Goal: Task Accomplishment & Management: Use online tool/utility

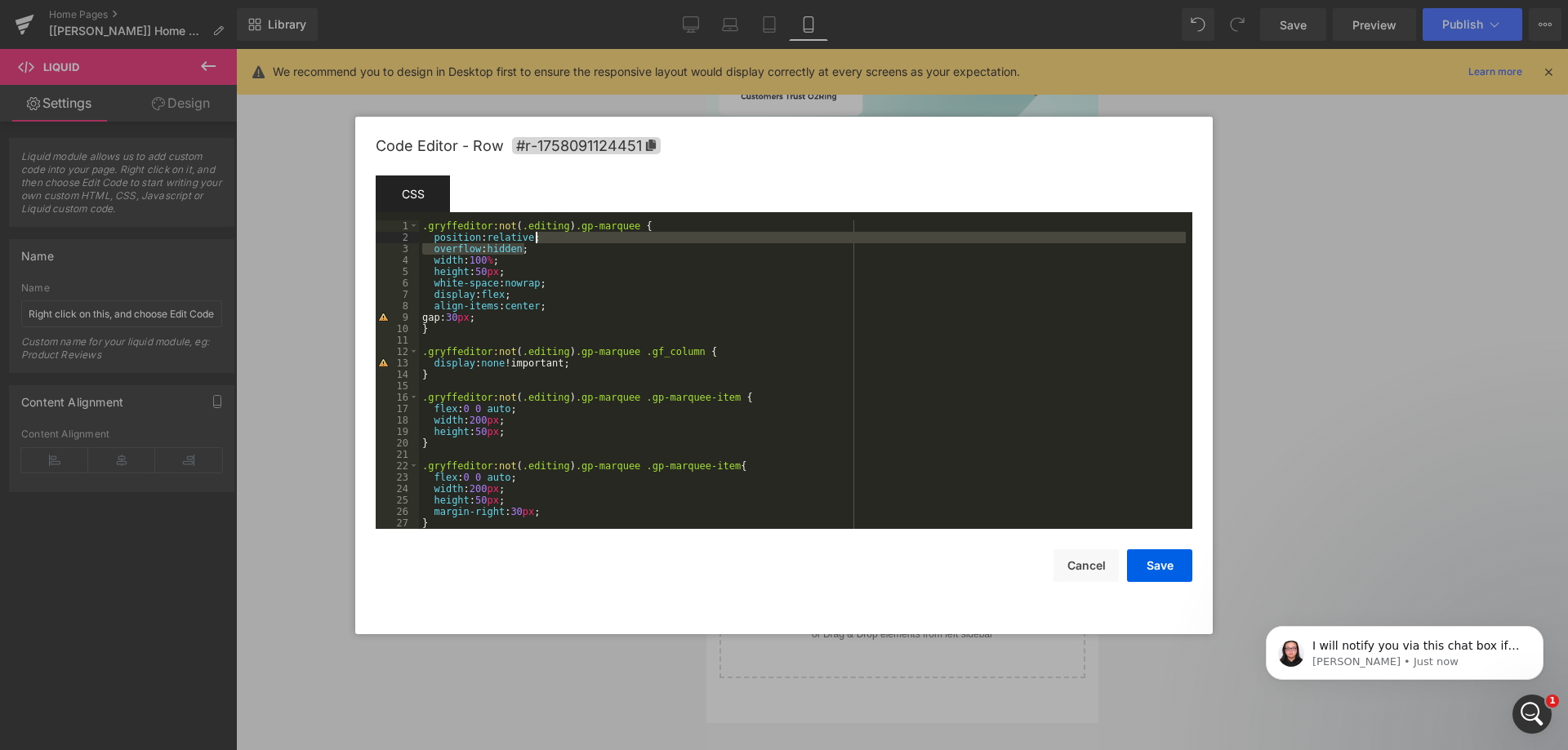
click at [546, 242] on div ".gryffeditor :not ( .editing ) .gp-marquee { position : relative ; overflow : h…" at bounding box center [803, 385] width 767 height 331
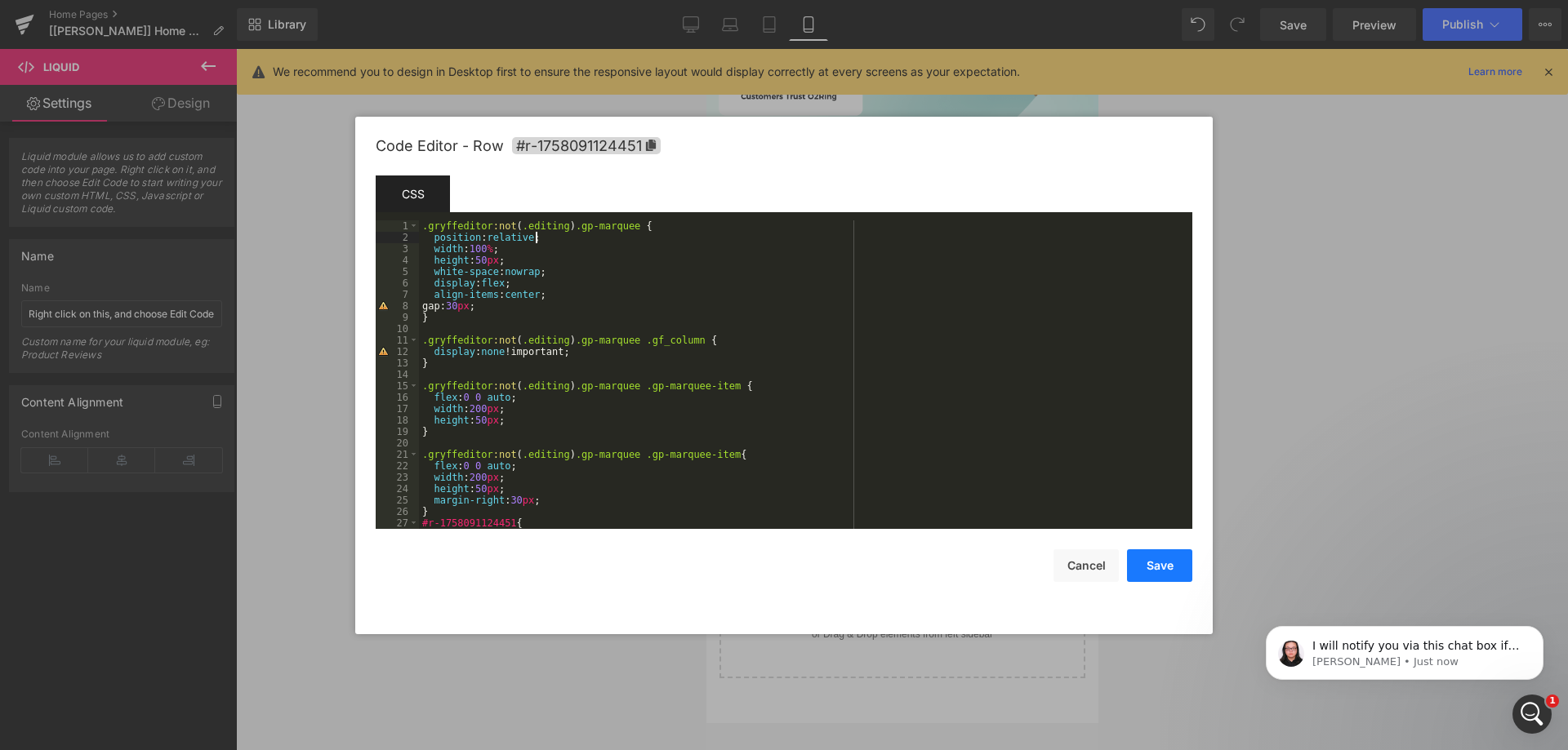
click at [1171, 563] on button "Save" at bounding box center [1160, 565] width 65 height 33
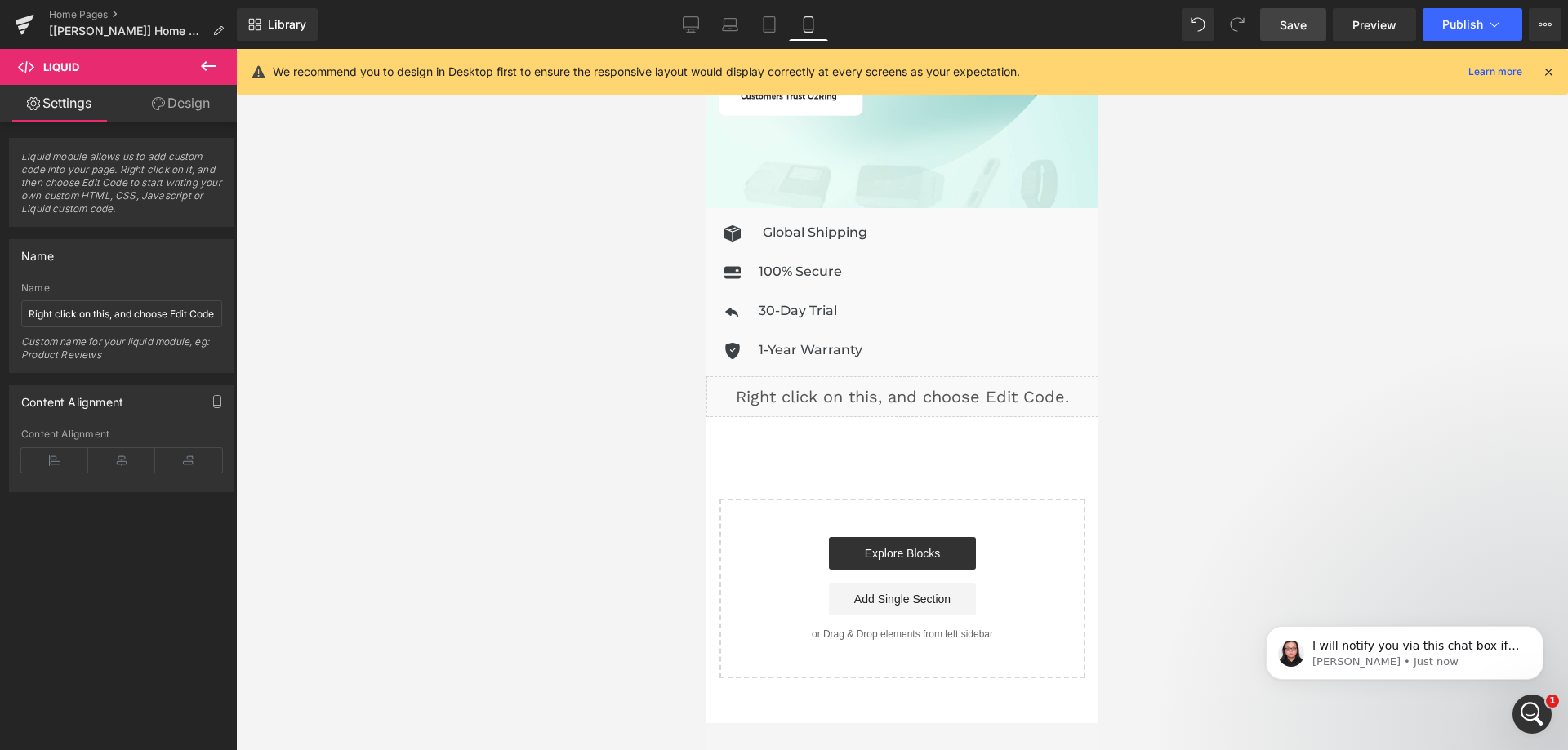
click at [1297, 22] on span "Save" at bounding box center [1293, 25] width 27 height 17
drag, startPoint x: 732, startPoint y: 207, endPoint x: 965, endPoint y: 261, distance: 239.2
click at [732, 208] on span "Row" at bounding box center [742, 220] width 33 height 25
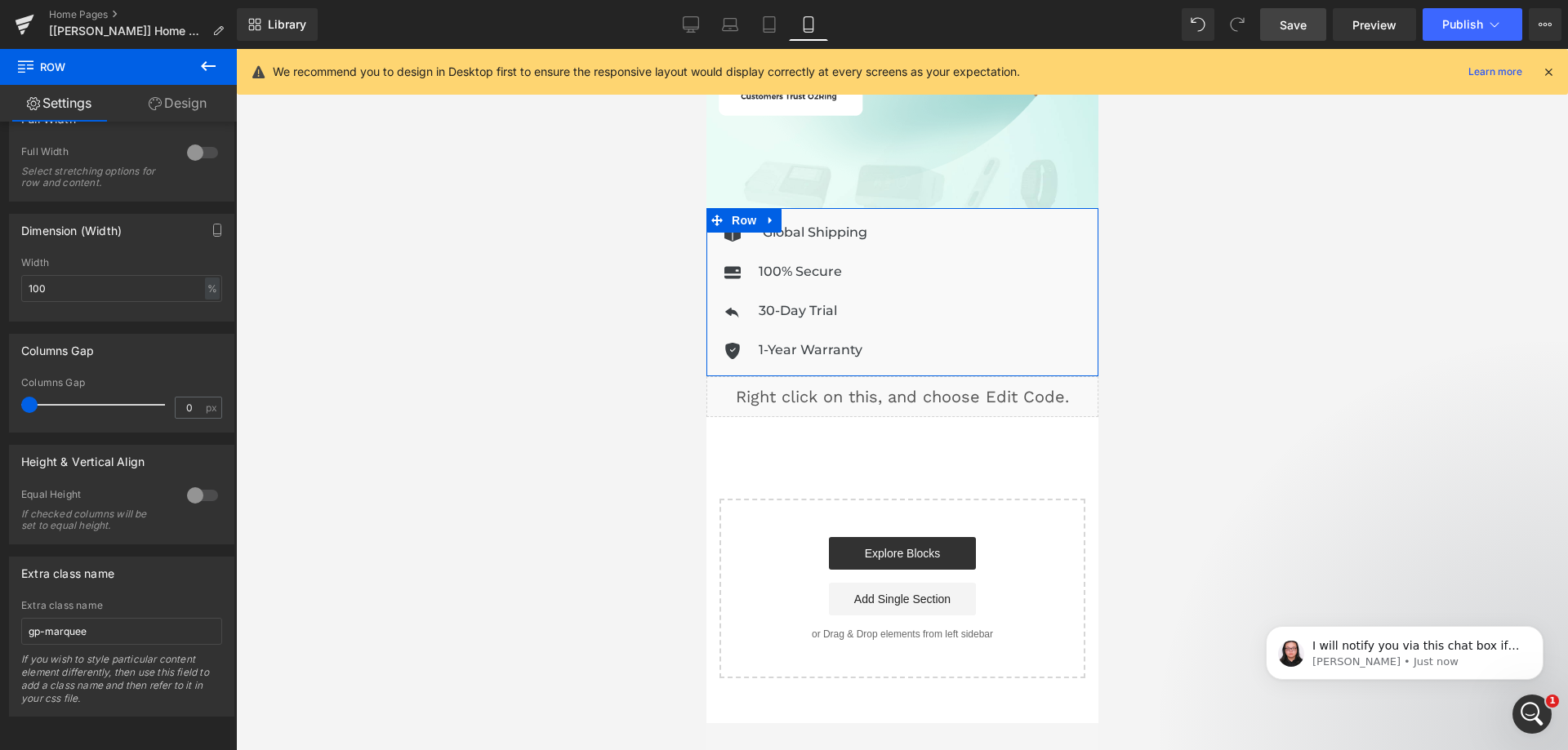
scroll to position [575, 0]
drag, startPoint x: 166, startPoint y: 98, endPoint x: 139, endPoint y: 199, distance: 104.5
click at [167, 99] on link "Design" at bounding box center [178, 103] width 119 height 37
click at [0, 0] on div "Spacing" at bounding box center [0, 0] width 0 height 0
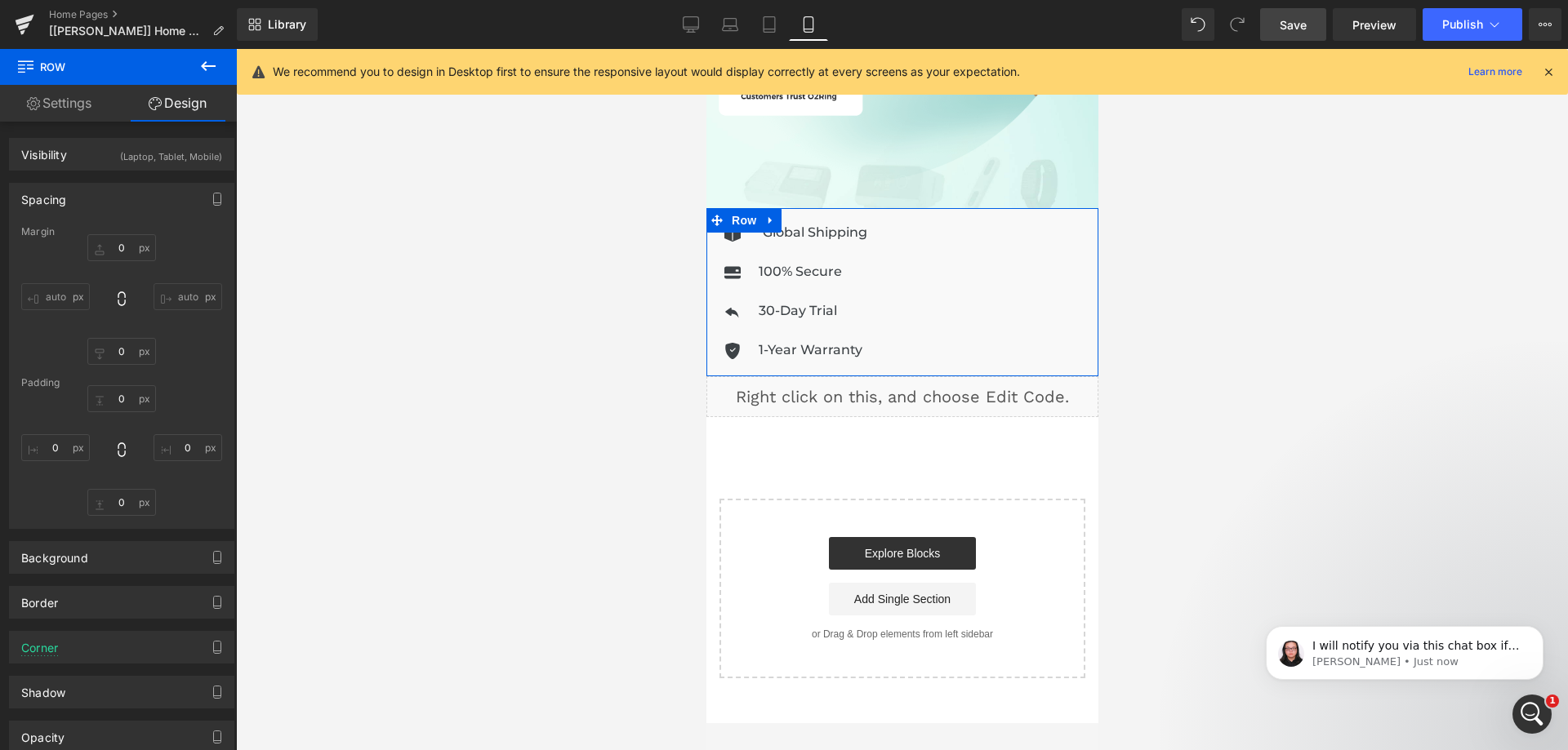
type input "0"
type input "14"
type input "15"
type input "0"
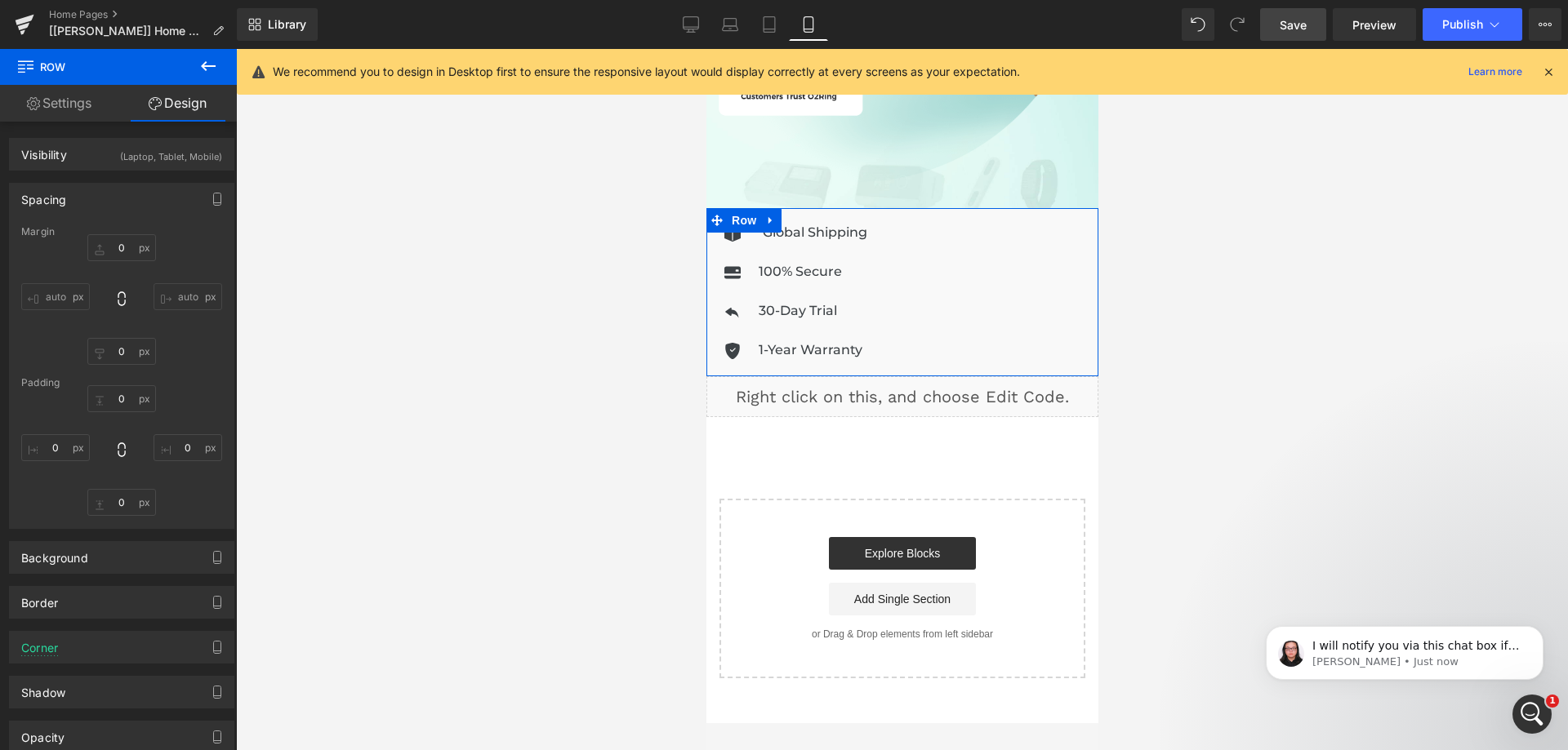
type input "0"
click at [137, 204] on div "Spacing" at bounding box center [122, 199] width 223 height 31
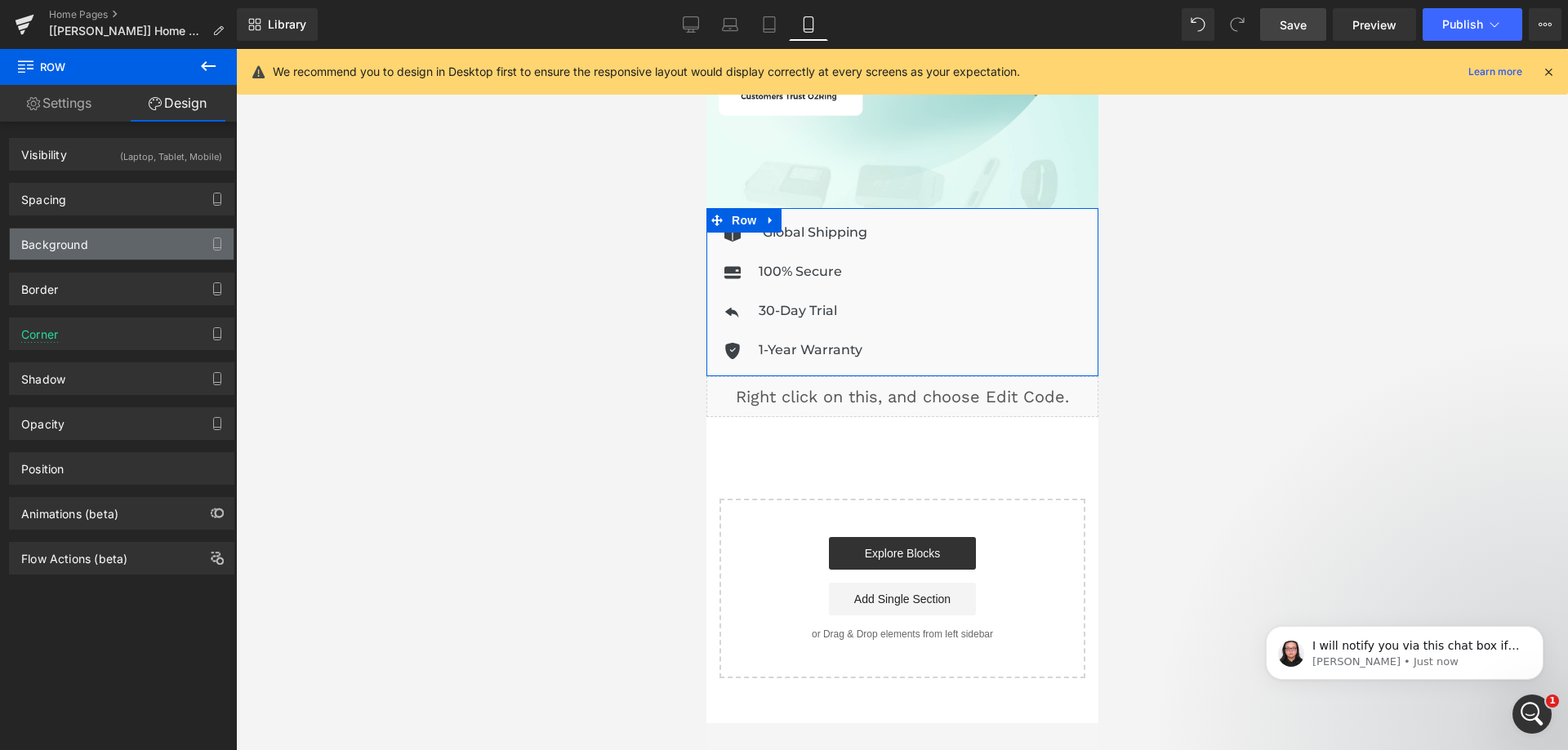
click at [133, 246] on div "Background" at bounding box center [122, 243] width 223 height 31
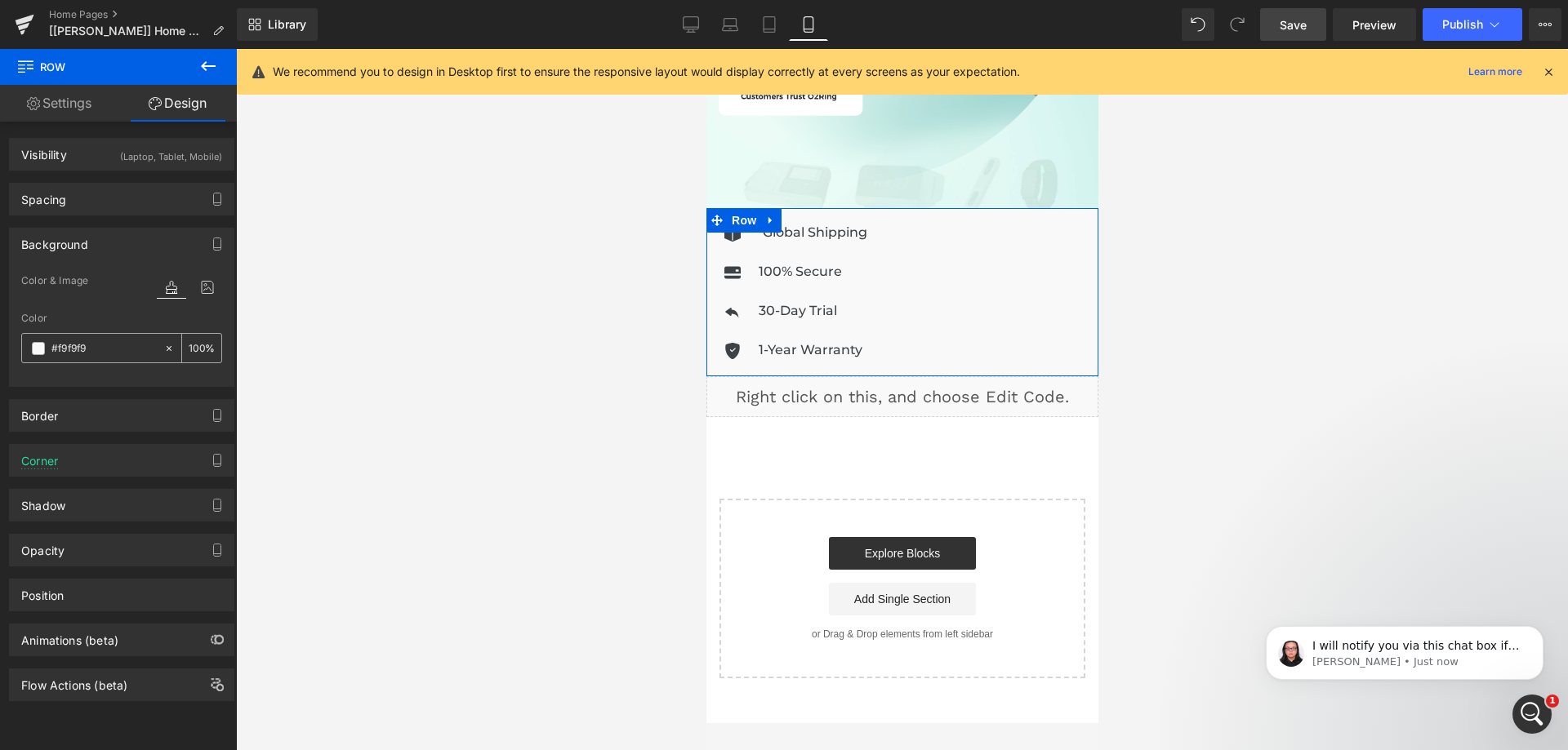
click at [113, 348] on input "#f9f9f9" at bounding box center [104, 349] width 105 height 18
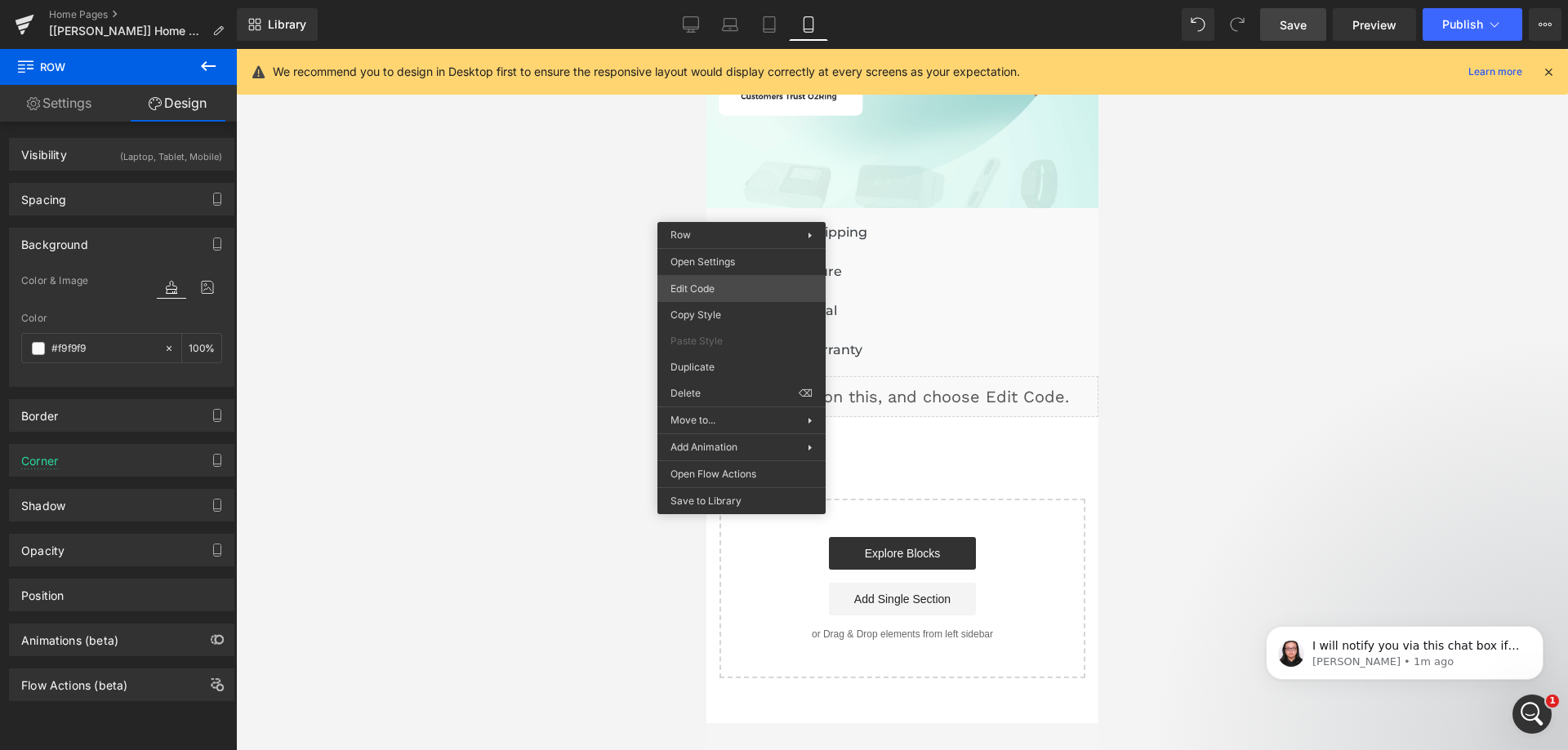
click at [728, 0] on div "Row You are previewing how the will restyle your page. You can not edit Element…" at bounding box center [784, 0] width 1568 height 0
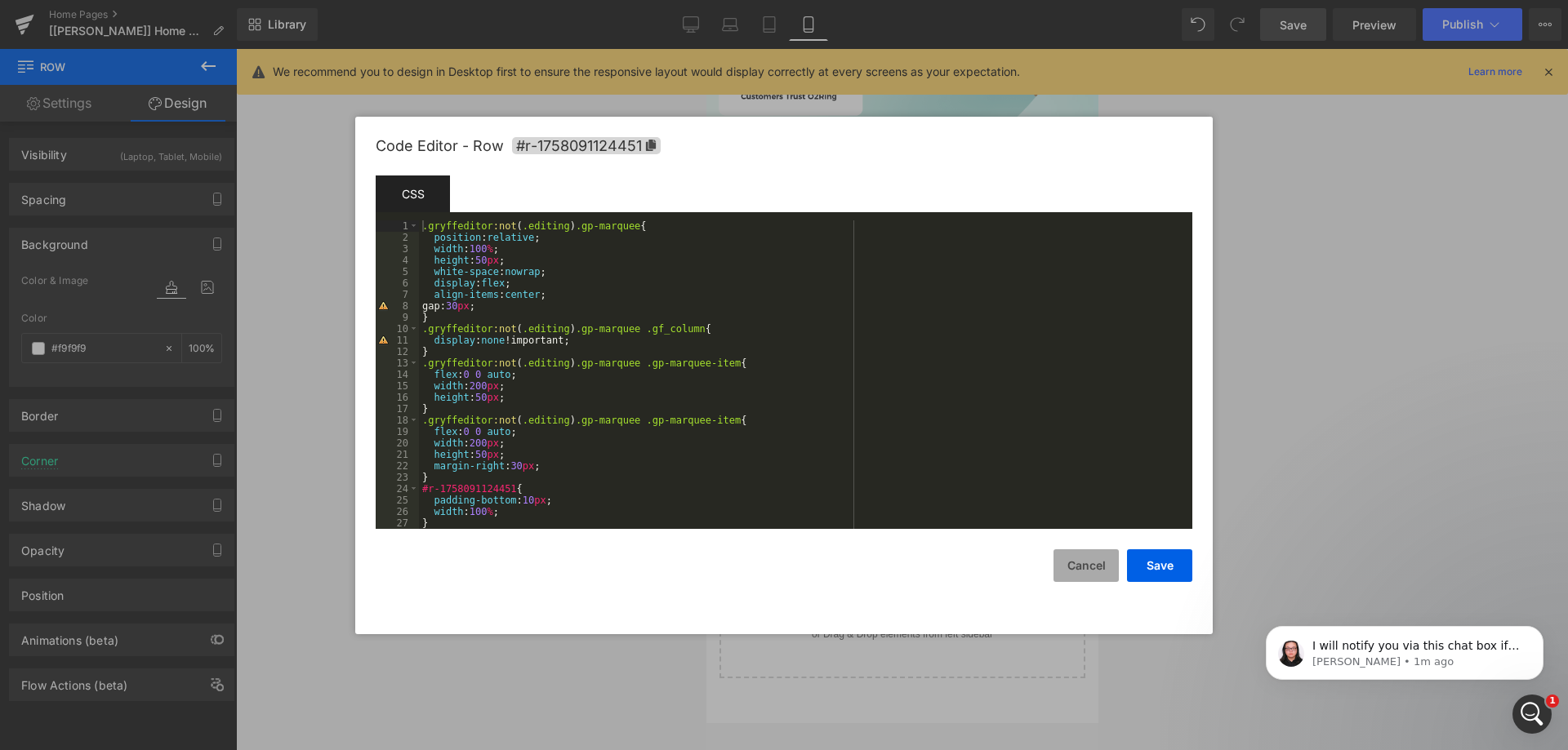
click at [1083, 560] on button "Cancel" at bounding box center [1087, 565] width 65 height 33
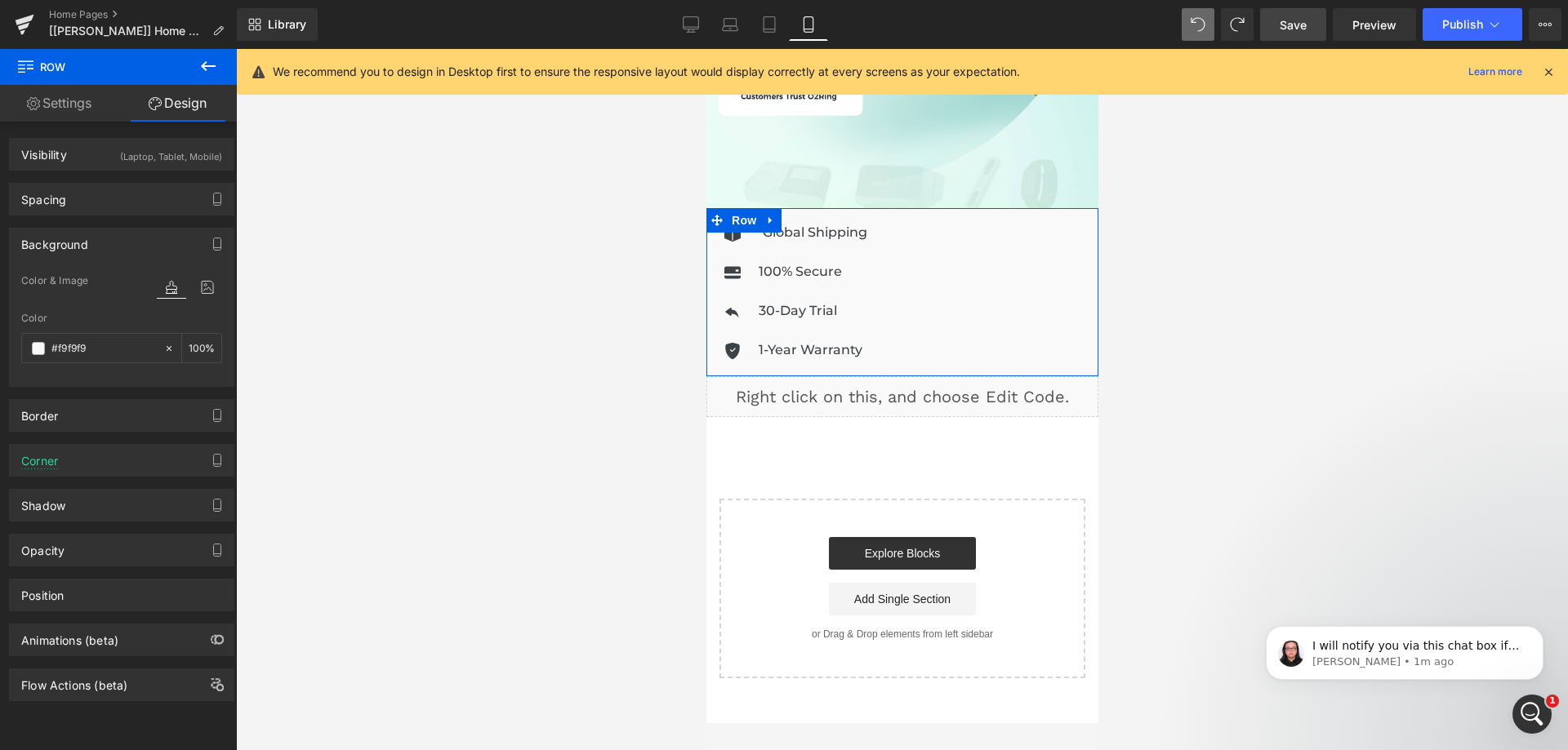
drag, startPoint x: 746, startPoint y: 208, endPoint x: 749, endPoint y: 220, distance: 12.4
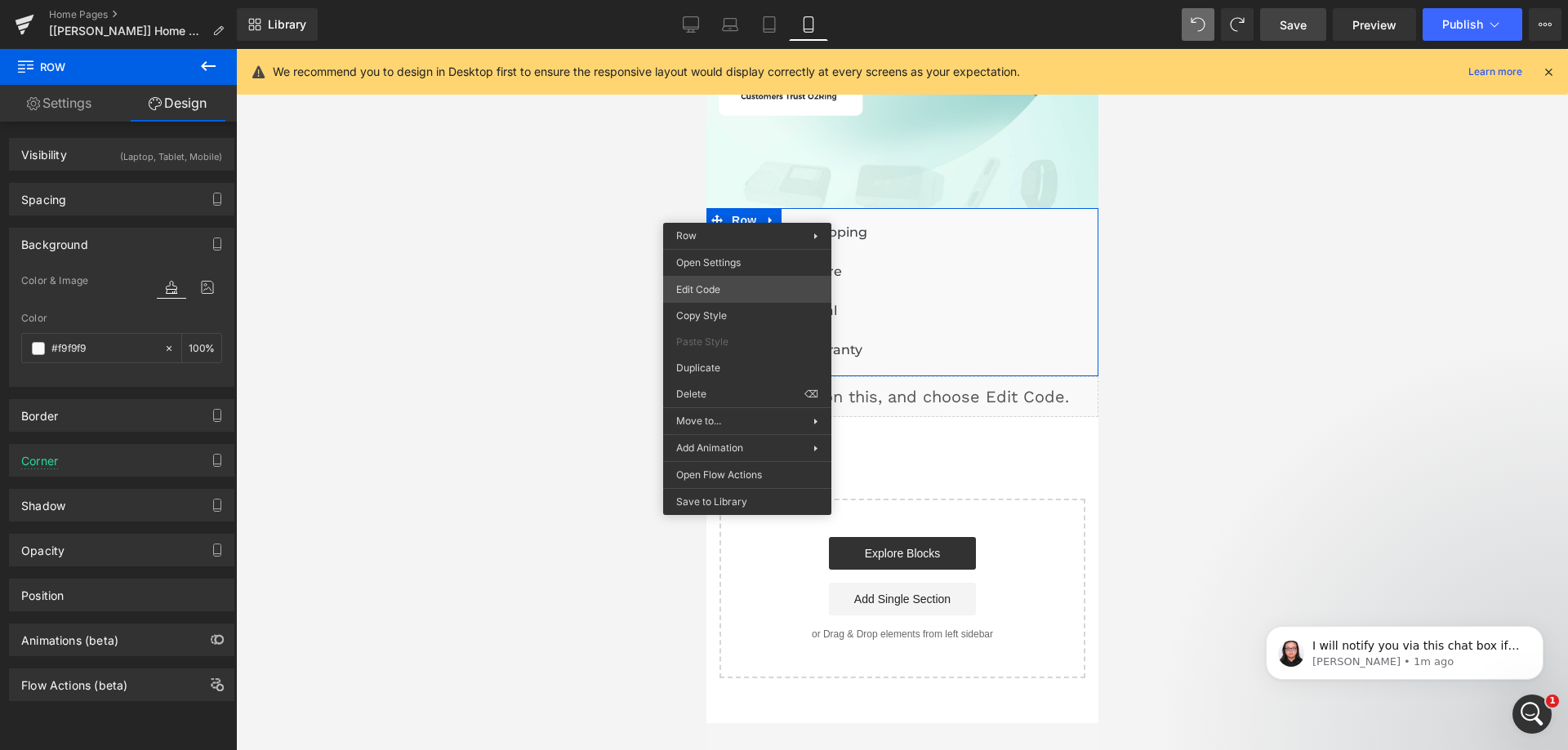
click at [728, 0] on div "Row You are previewing how the will restyle your page. You can not edit Element…" at bounding box center [784, 0] width 1568 height 0
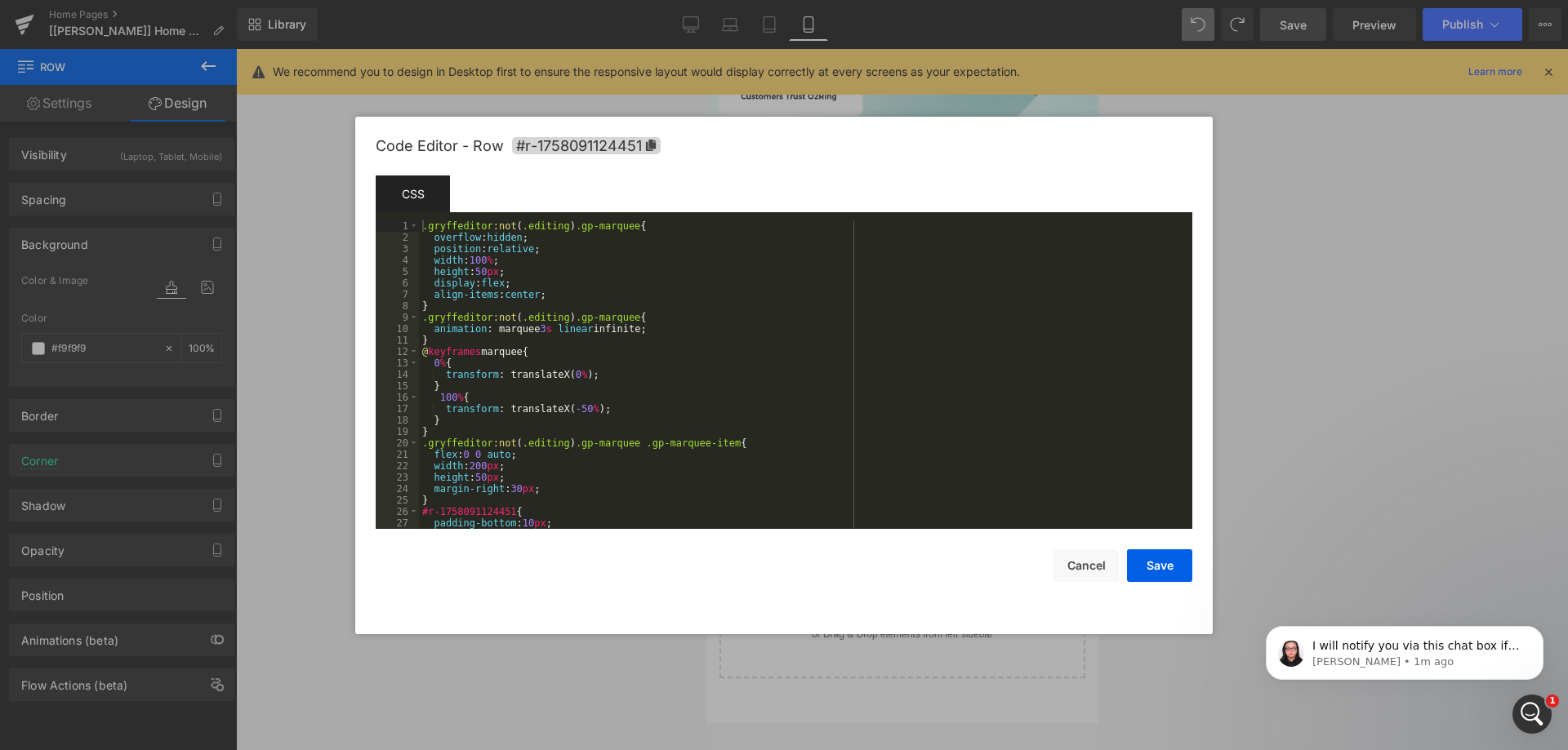
scroll to position [0, 0]
drag, startPoint x: 1152, startPoint y: 571, endPoint x: 1158, endPoint y: 562, distance: 10.8
click at [1152, 570] on button "Save" at bounding box center [1160, 565] width 65 height 33
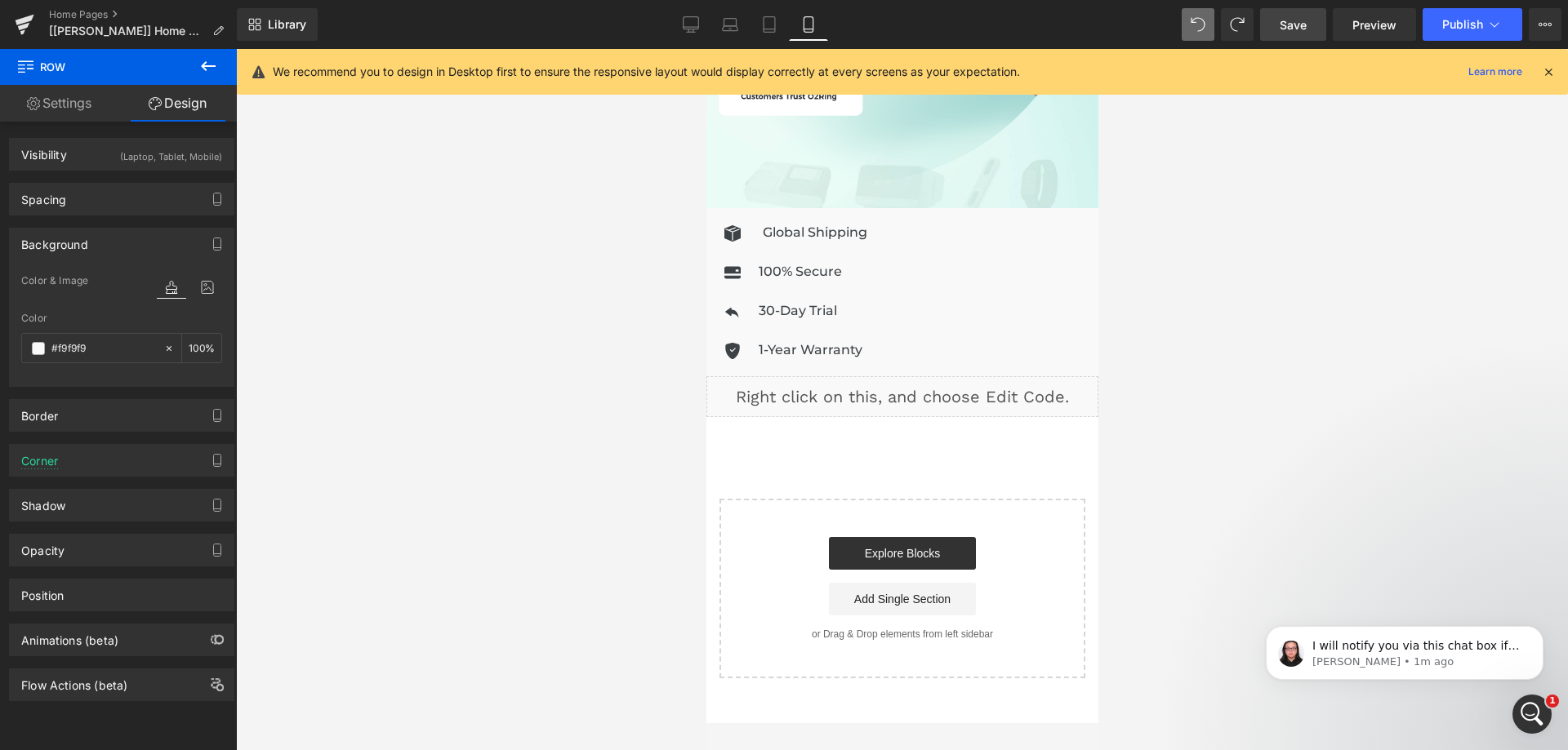
click at [1300, 31] on span "Save" at bounding box center [1293, 25] width 27 height 17
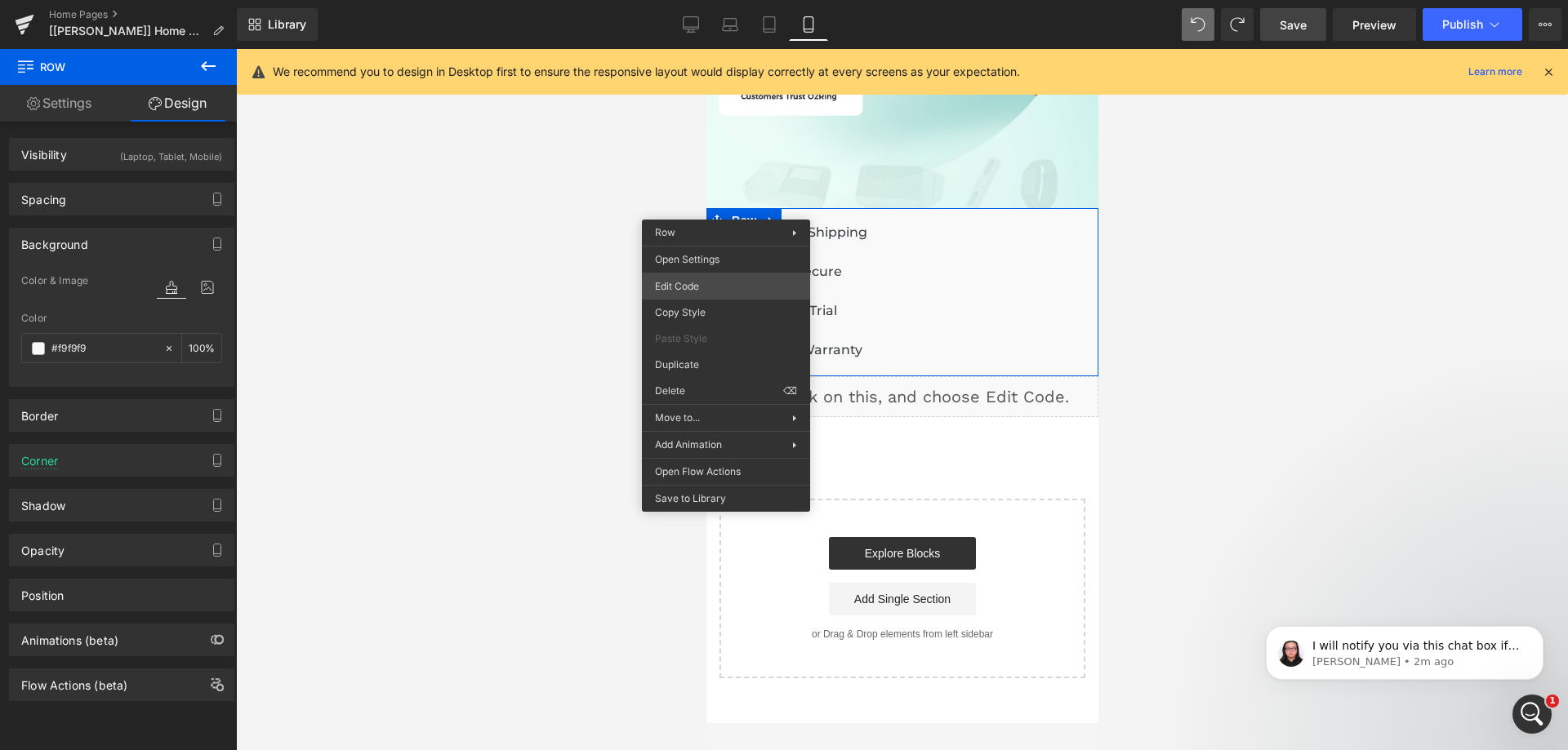
click at [721, 0] on div "Row You are previewing how the will restyle your page. You can not edit Element…" at bounding box center [784, 0] width 1568 height 0
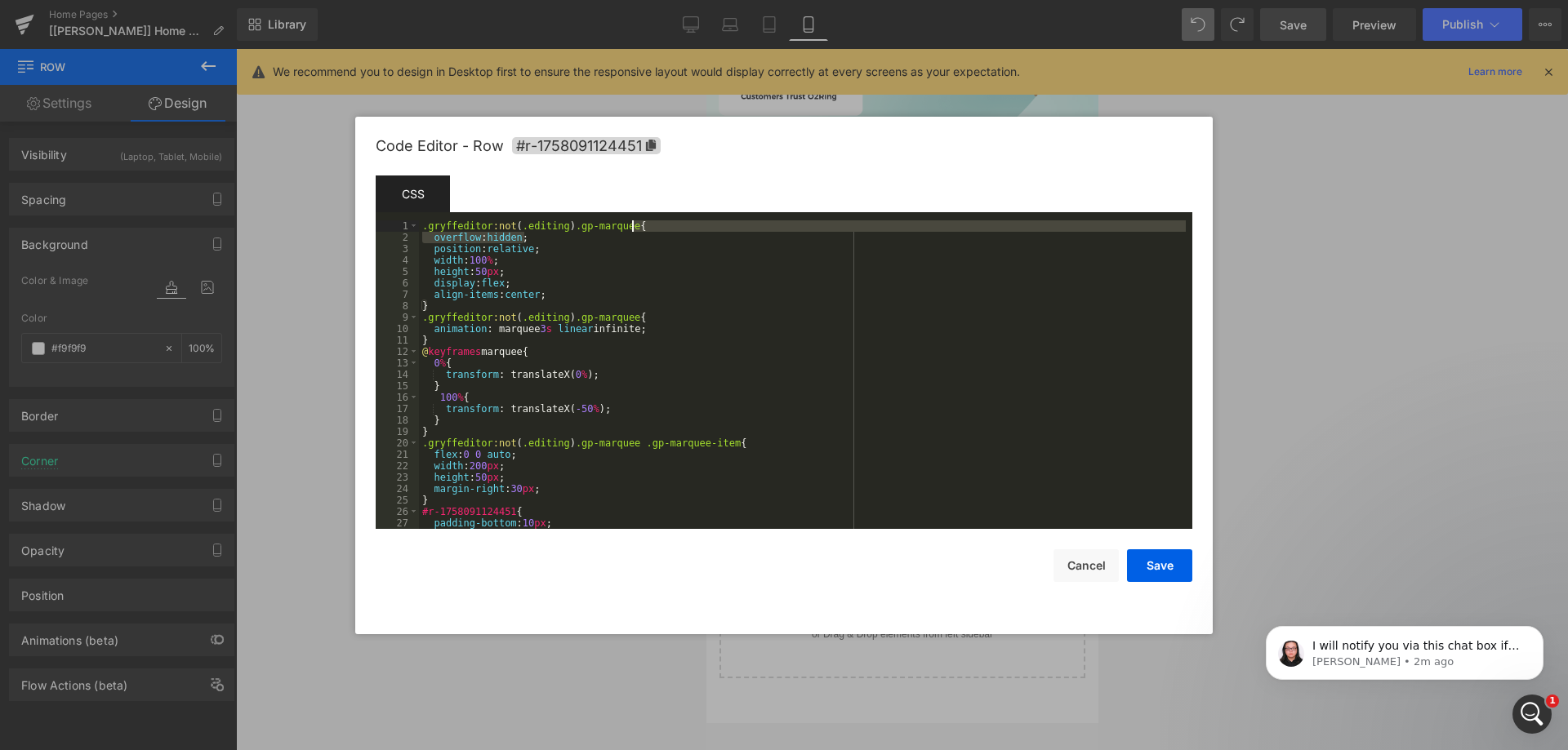
drag, startPoint x: 529, startPoint y: 237, endPoint x: 646, endPoint y: 223, distance: 117.8
click at [646, 223] on div ".gryffeditor :not ( .editing ) .gp-marquee { overflow : hidden ; position : rel…" at bounding box center [803, 385] width 767 height 331
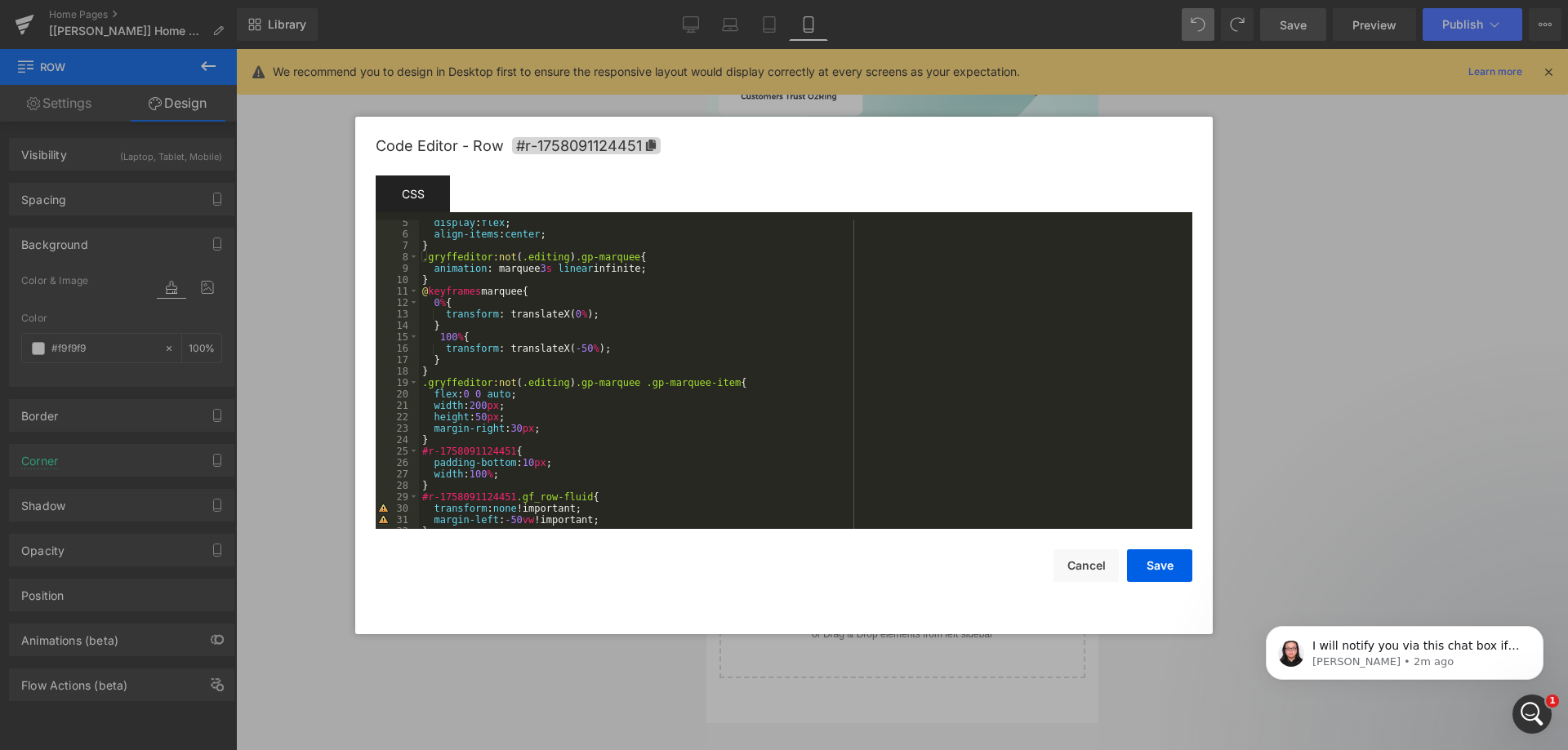
scroll to position [98, 0]
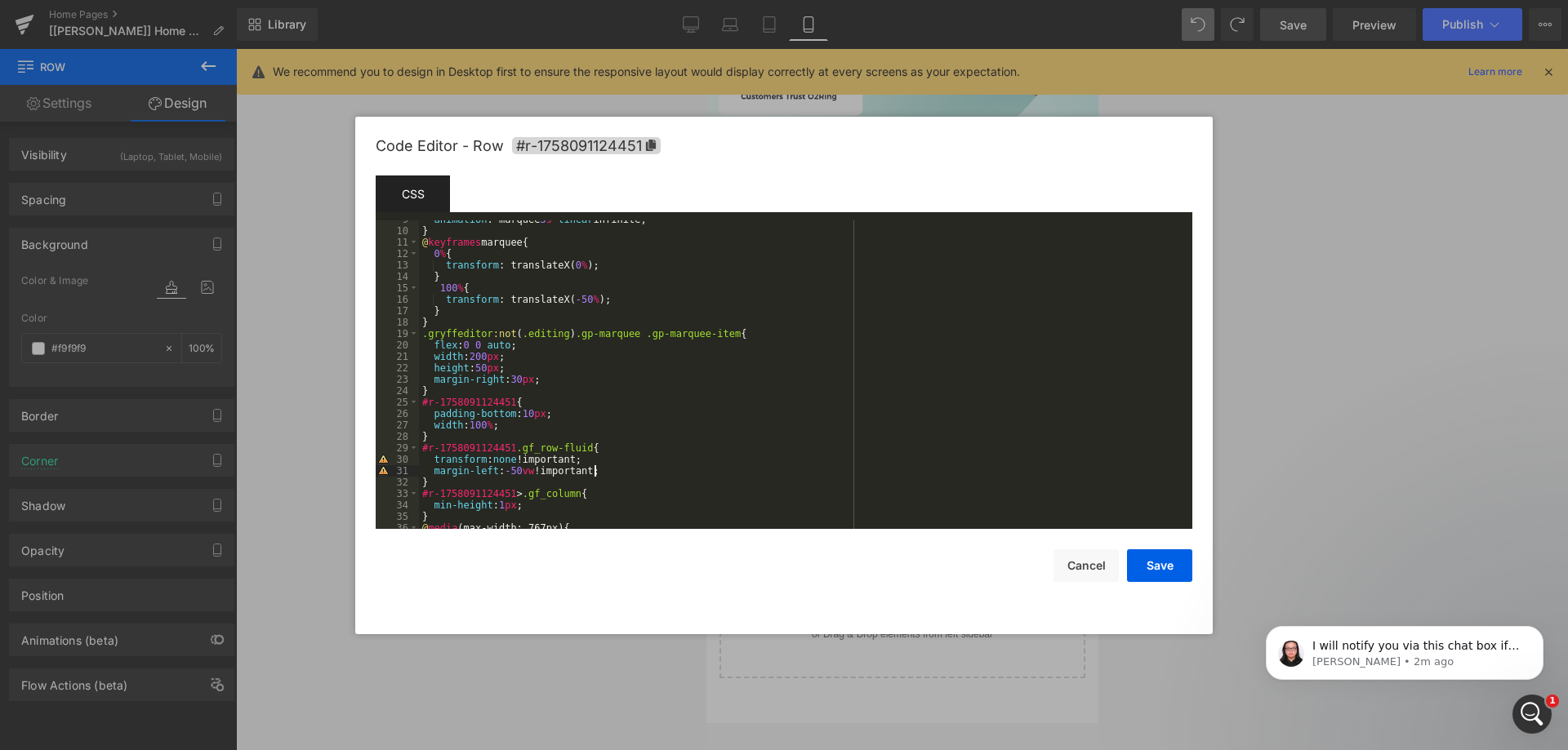
click at [616, 471] on div "animation : marquee 3 s linear infinite; } @ keyframes marquee { 0 % { transfor…" at bounding box center [803, 378] width 767 height 331
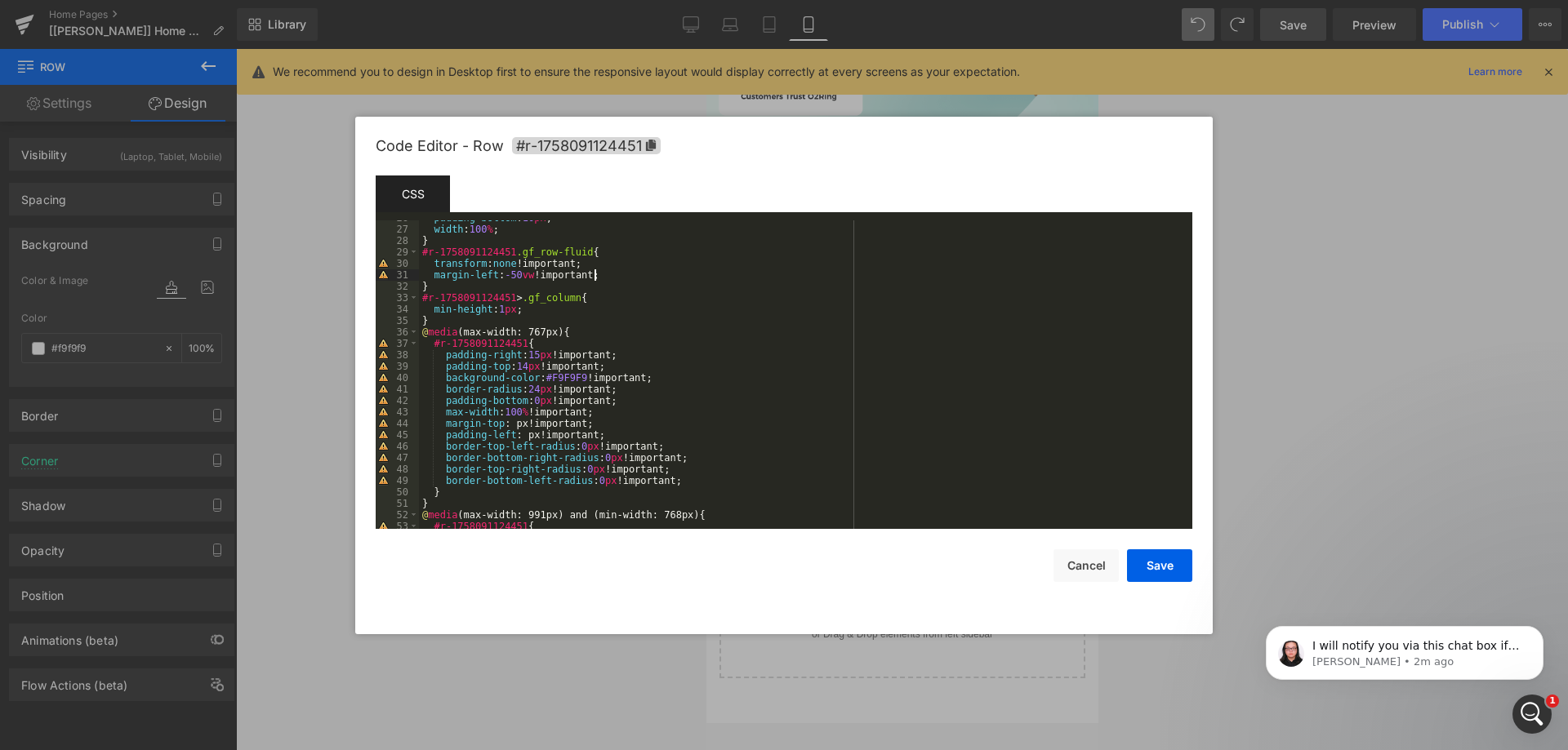
scroll to position [293, 0]
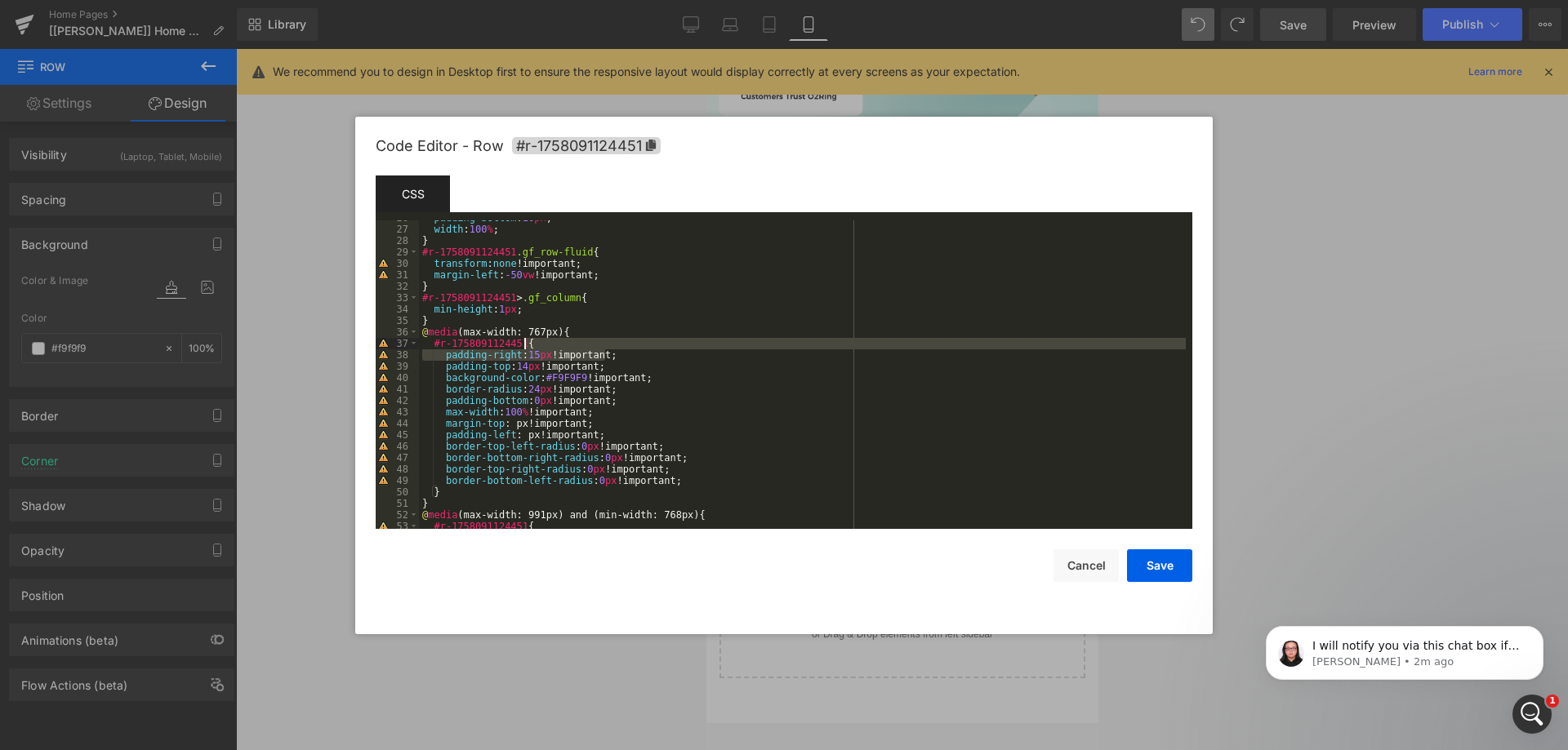
click at [613, 349] on div "padding-bottom : 10 px ; width : 100 % ; } #r-1758091124451 .gf_row-fluid { tra…" at bounding box center [803, 377] width 767 height 331
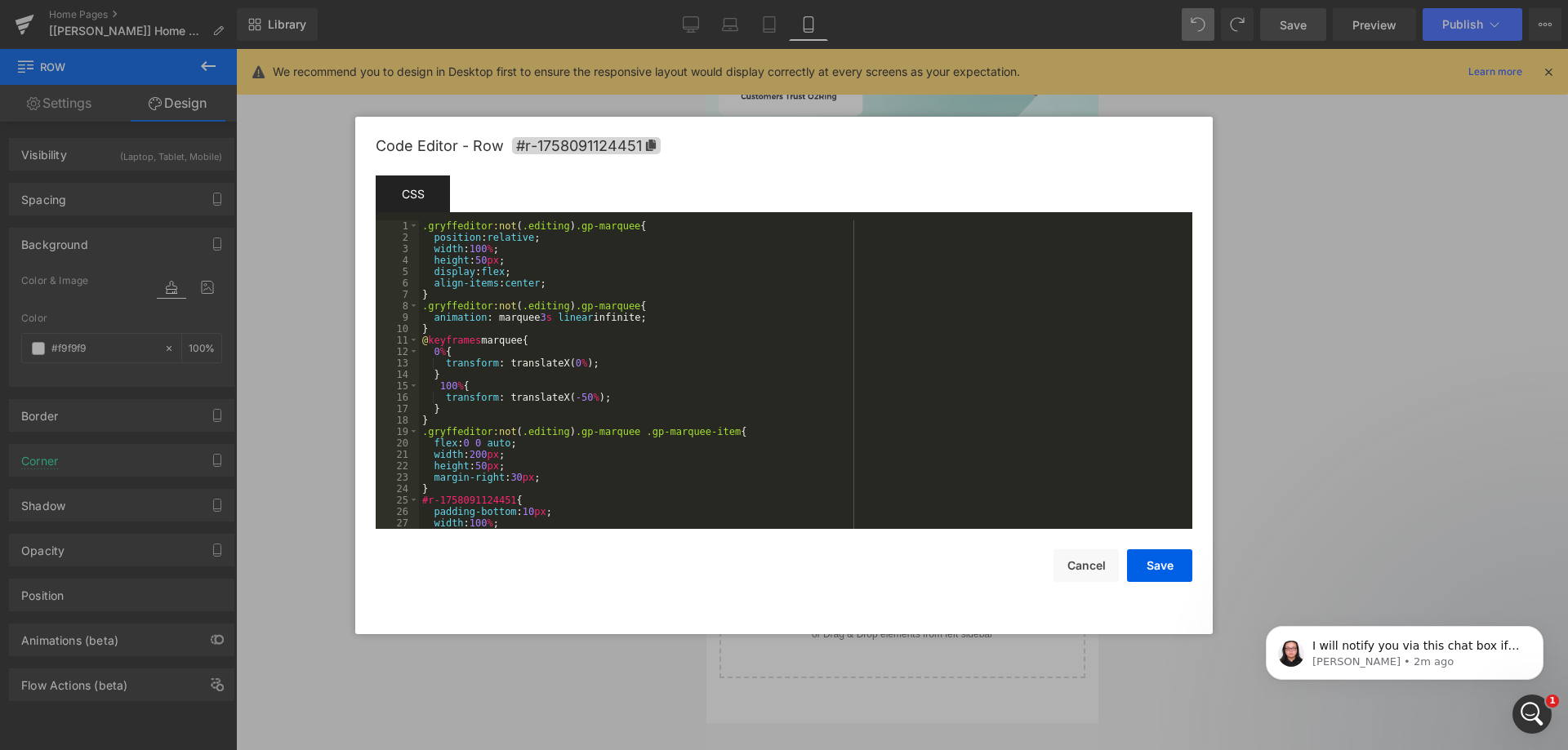
scroll to position [0, 0]
drag, startPoint x: 559, startPoint y: 479, endPoint x: 562, endPoint y: 465, distance: 14.3
click at [562, 465] on div ".gryffeditor :not ( .editing ) .gp-marquee { position : relative ; width : 100 …" at bounding box center [803, 385] width 767 height 331
drag, startPoint x: 1148, startPoint y: 556, endPoint x: 1322, endPoint y: 239, distance: 361.6
click at [1149, 556] on button "Save" at bounding box center [1160, 565] width 65 height 33
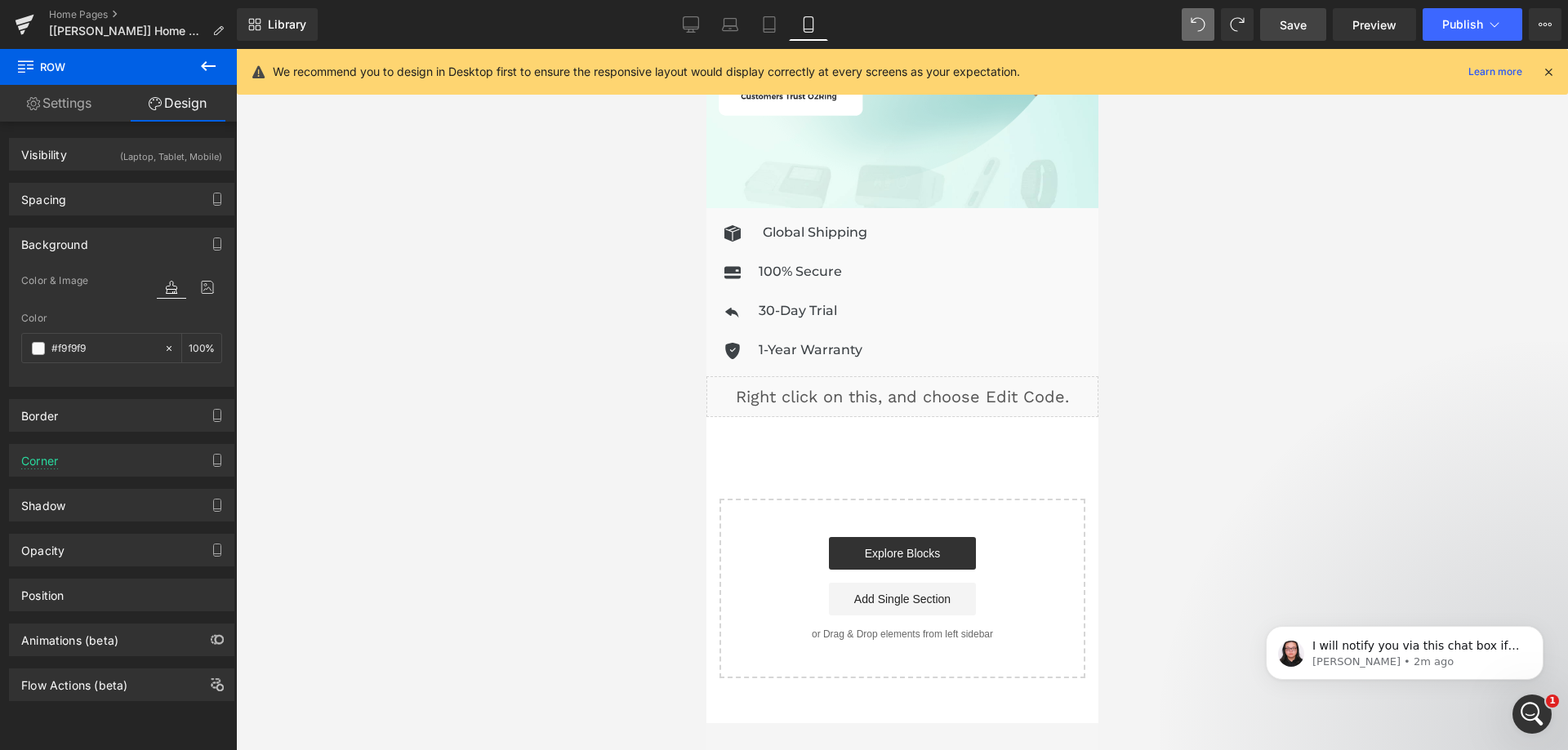
click at [1306, 35] on link "Save" at bounding box center [1293, 24] width 66 height 33
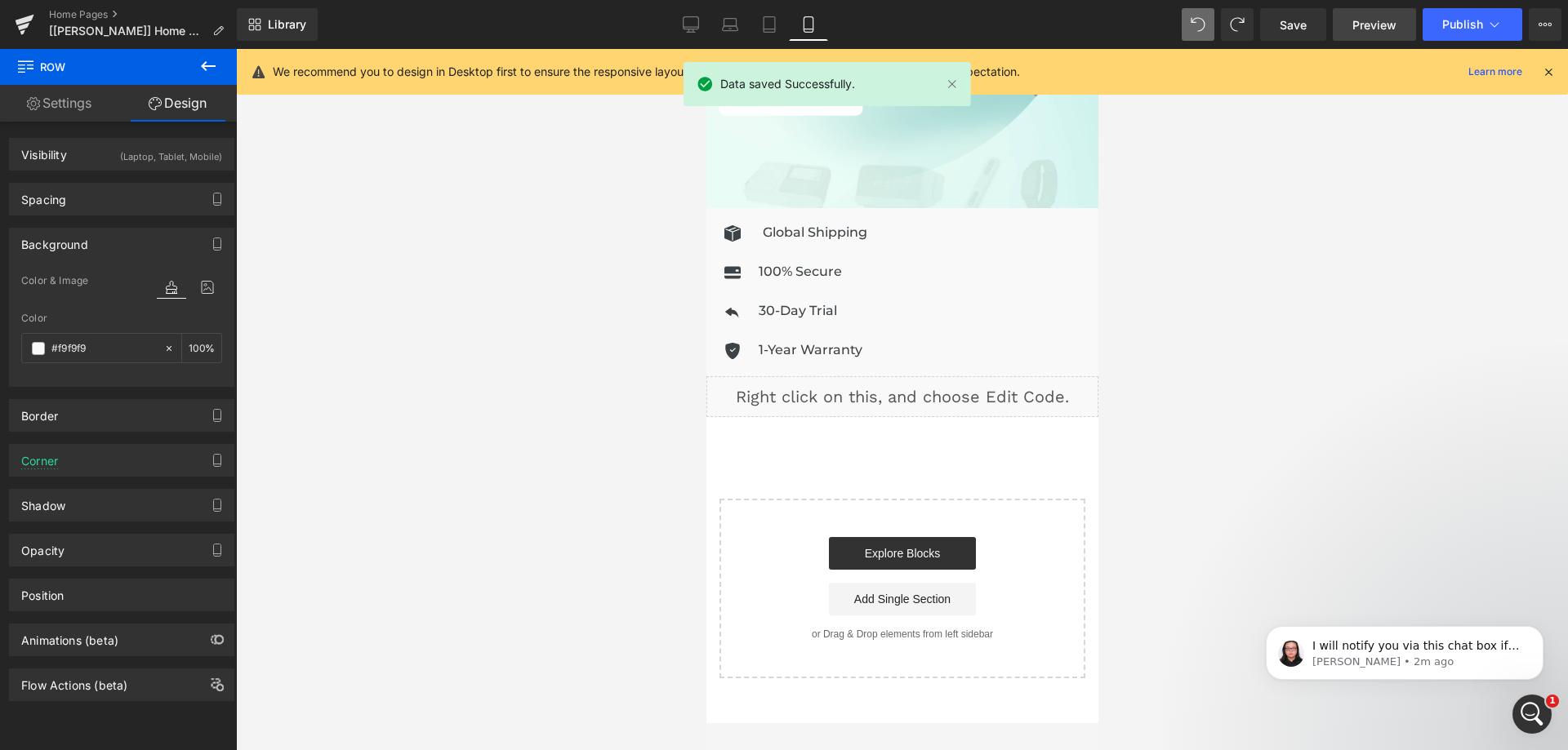
click at [1366, 22] on span "Preview" at bounding box center [1374, 25] width 44 height 17
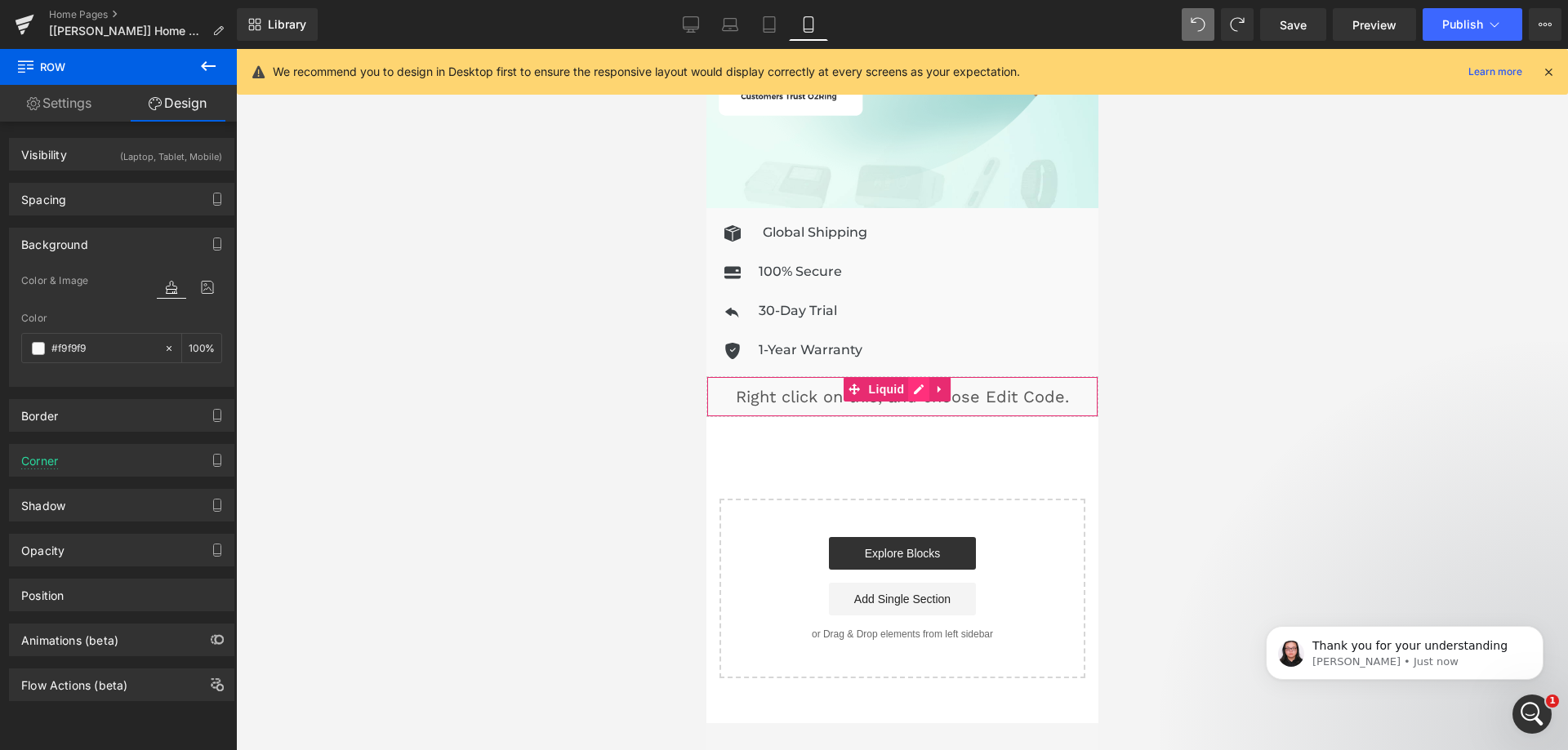
click at [916, 379] on div "Liquid" at bounding box center [902, 396] width 392 height 41
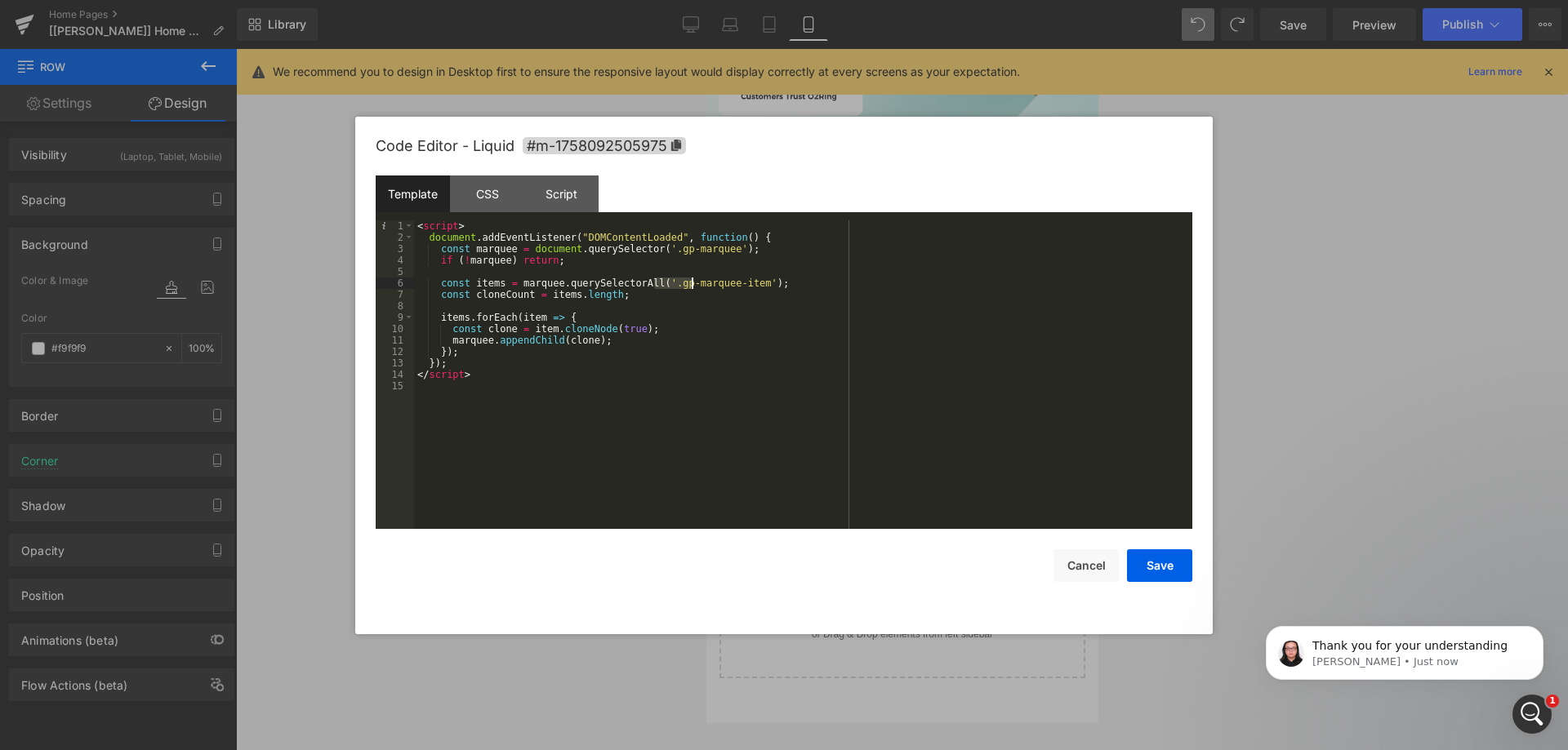
drag, startPoint x: 656, startPoint y: 287, endPoint x: 711, endPoint y: 285, distance: 55.0
click at [711, 285] on div "< script > document . addEventListener ( "DOMContentLoaded" , function ( ) { co…" at bounding box center [803, 385] width 778 height 331
click at [735, 284] on div "< script > document . addEventListener ( "DOMContentLoaded" , function ( ) { co…" at bounding box center [803, 385] width 778 height 331
drag, startPoint x: 741, startPoint y: 282, endPoint x: 658, endPoint y: 286, distance: 83.1
click at [658, 286] on div "< script > document . addEventListener ( "DOMContentLoaded" , function ( ) { co…" at bounding box center [803, 385] width 778 height 331
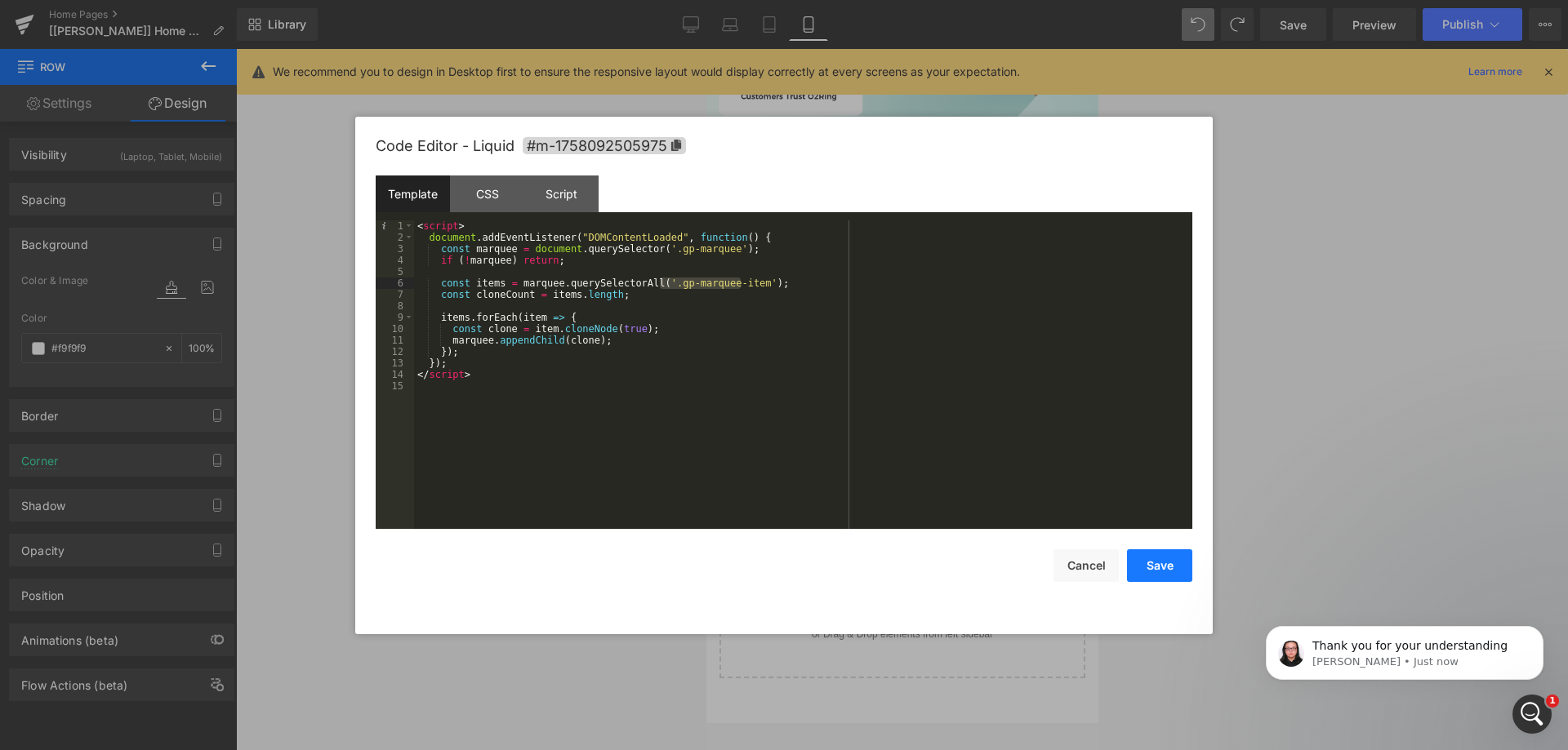
click at [1139, 570] on button "Save" at bounding box center [1160, 565] width 65 height 33
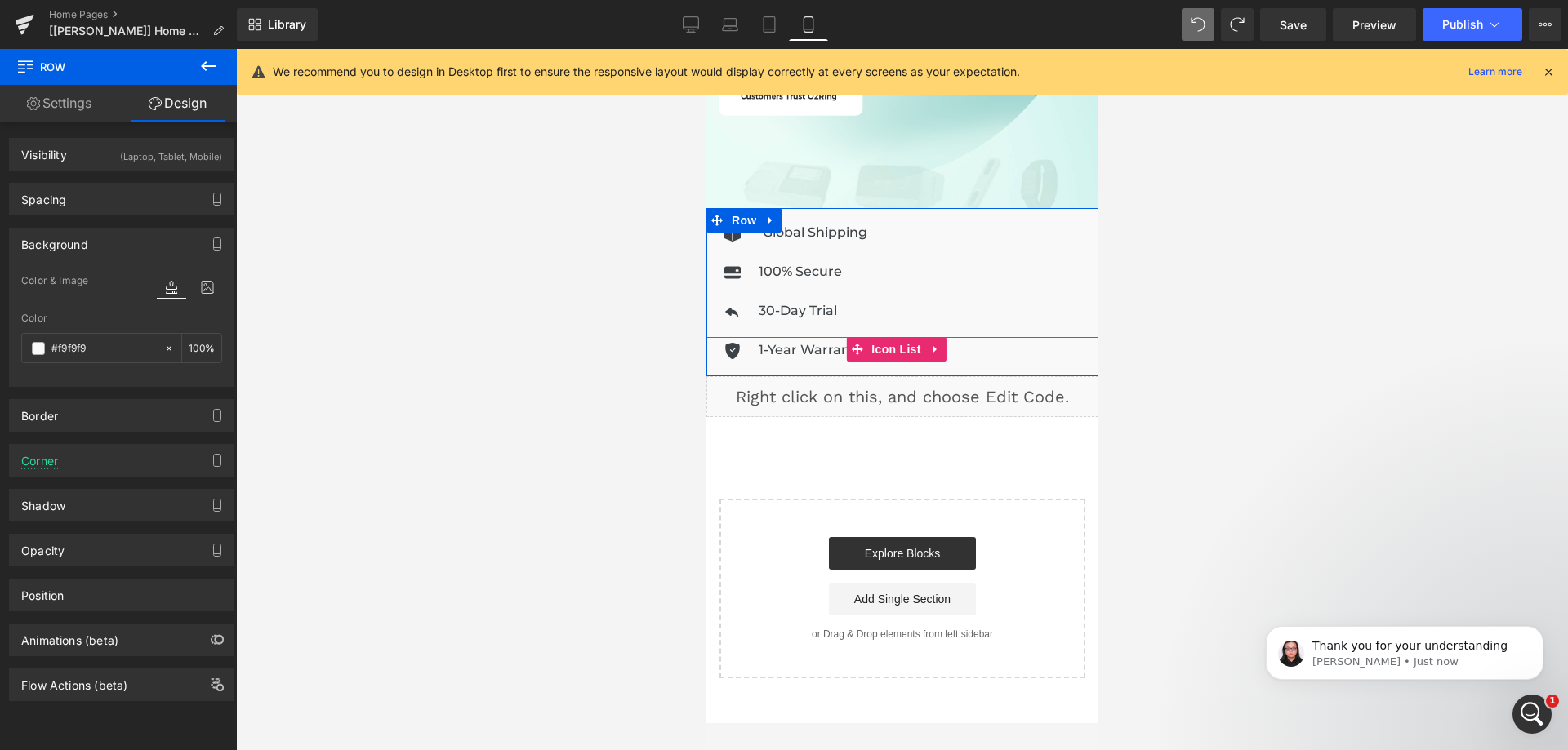
drag, startPoint x: 889, startPoint y: 340, endPoint x: 724, endPoint y: 369, distance: 167.5
click at [890, 340] on span "Icon List" at bounding box center [896, 349] width 57 height 25
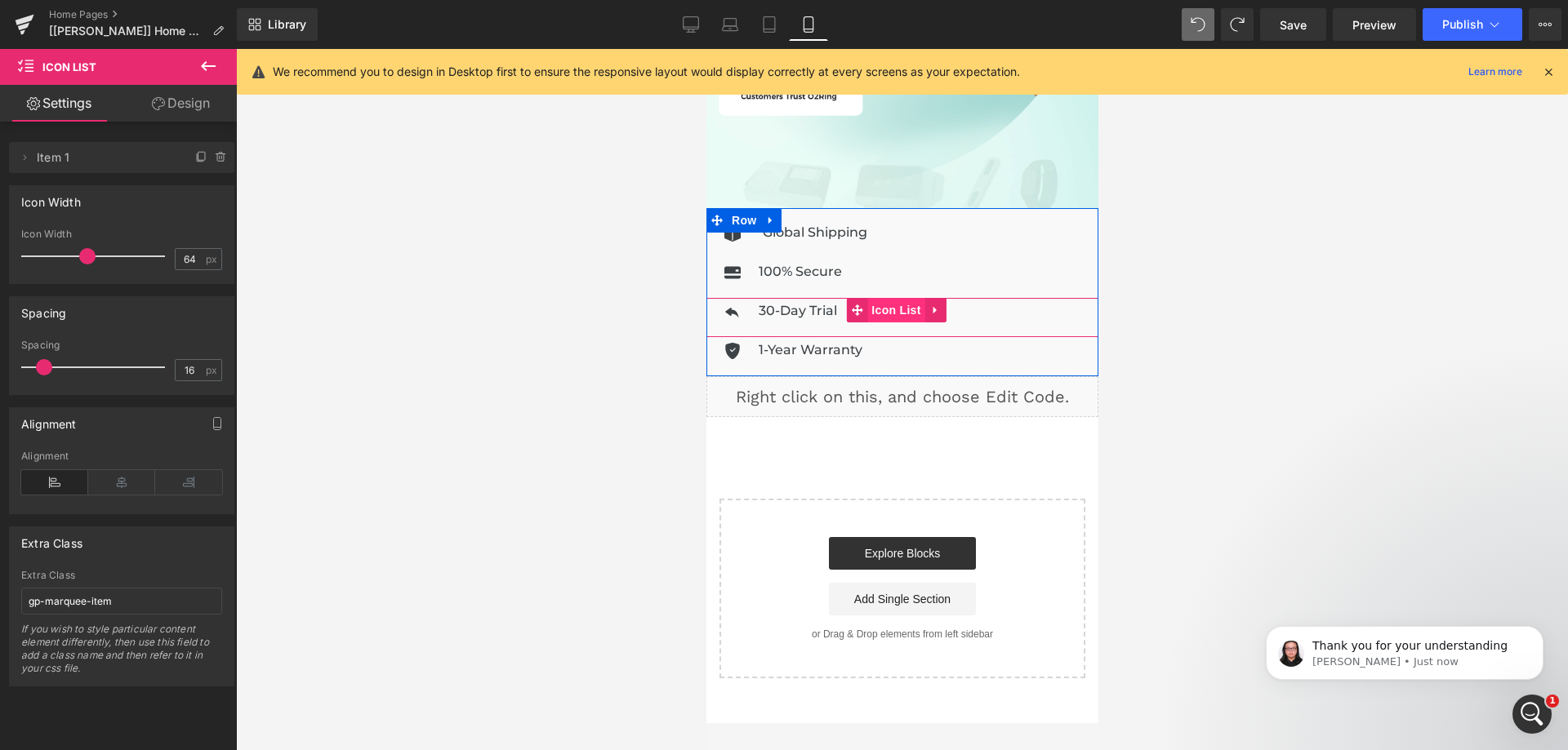
click at [885, 301] on span "Icon List" at bounding box center [896, 310] width 57 height 25
click at [900, 261] on span "Icon List" at bounding box center [896, 272] width 57 height 25
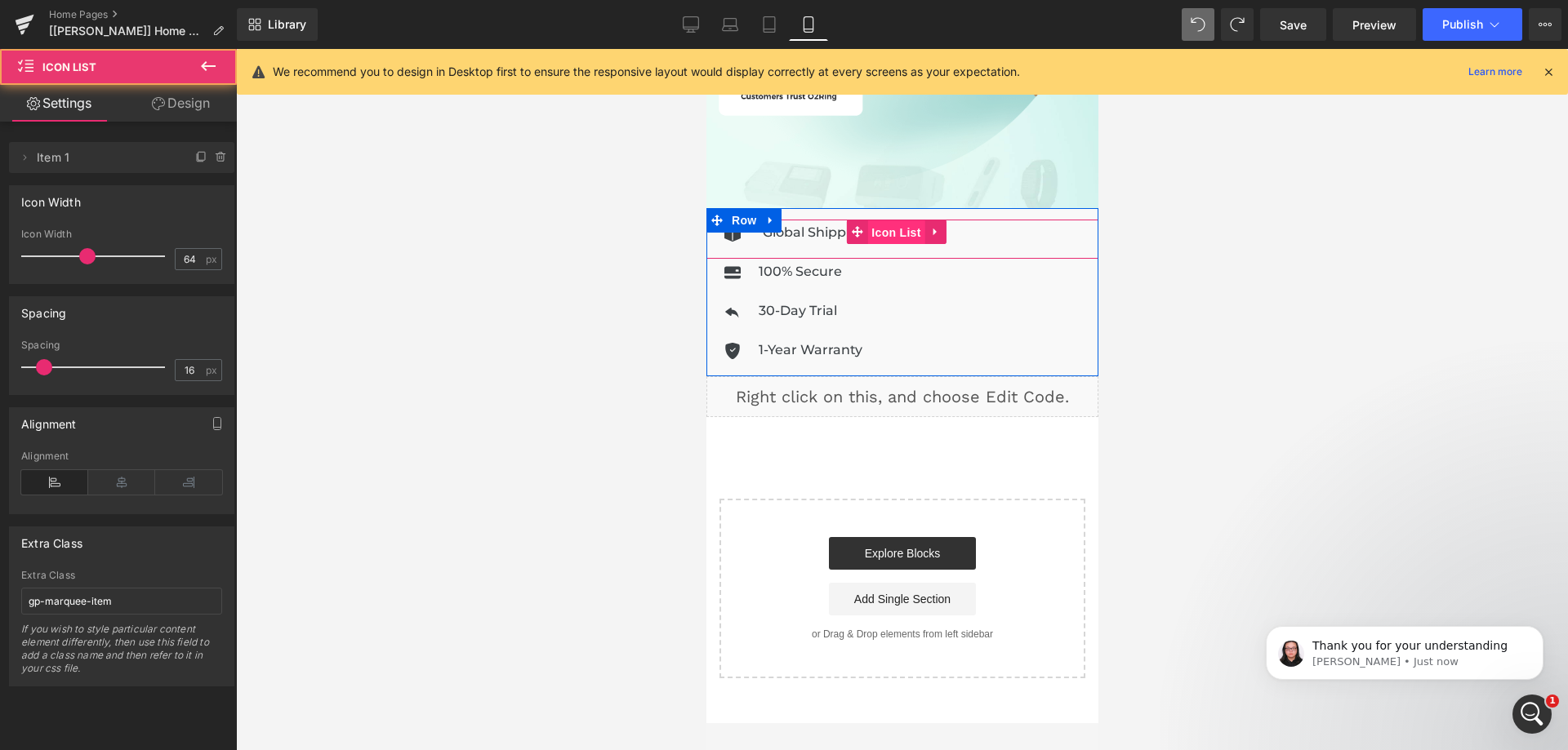
click at [893, 224] on span "Icon List" at bounding box center [896, 232] width 57 height 25
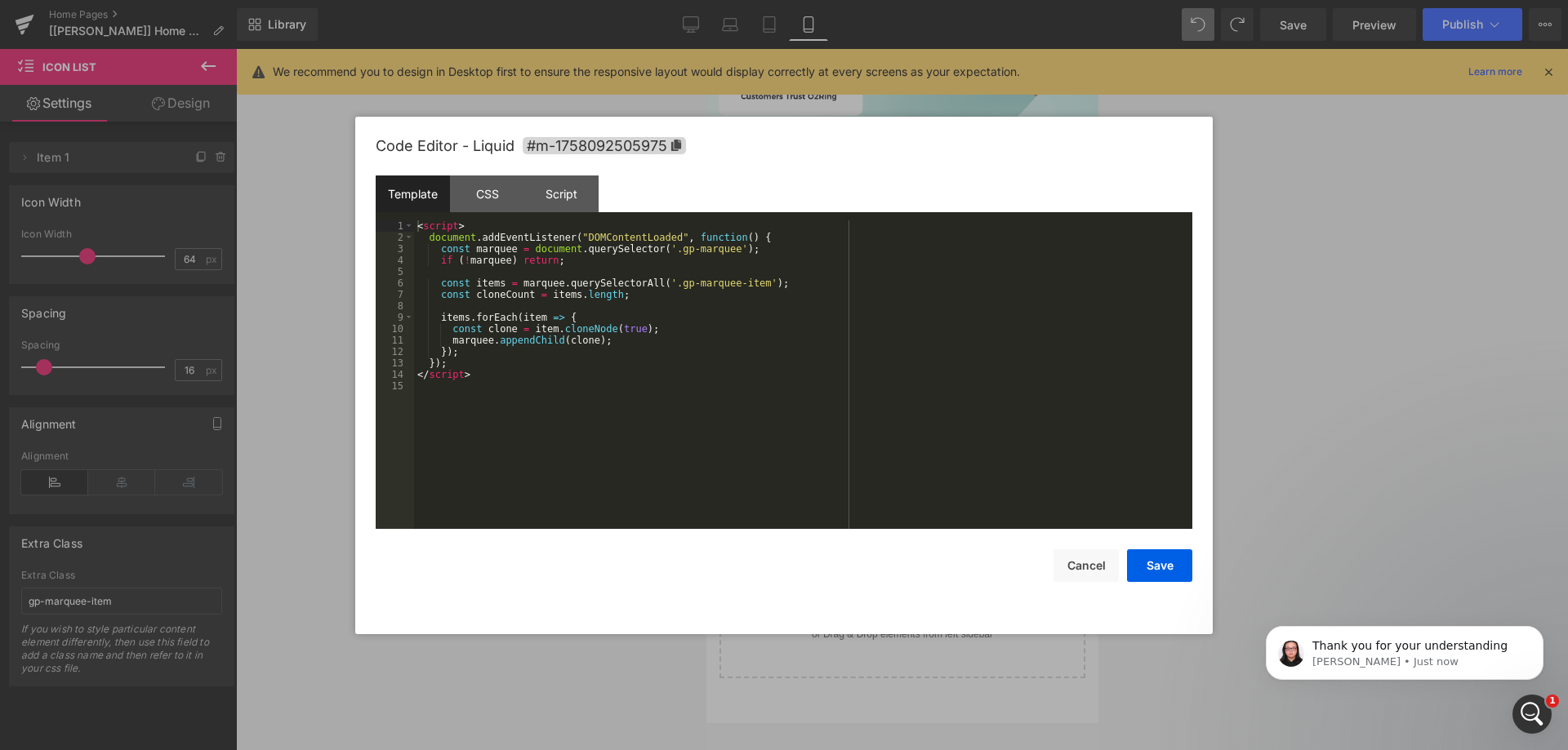
drag, startPoint x: 918, startPoint y: 374, endPoint x: 1431, endPoint y: 305, distance: 517.6
click at [918, 376] on div "Liquid" at bounding box center [902, 396] width 392 height 41
click at [491, 206] on div "CSS" at bounding box center [486, 194] width 74 height 37
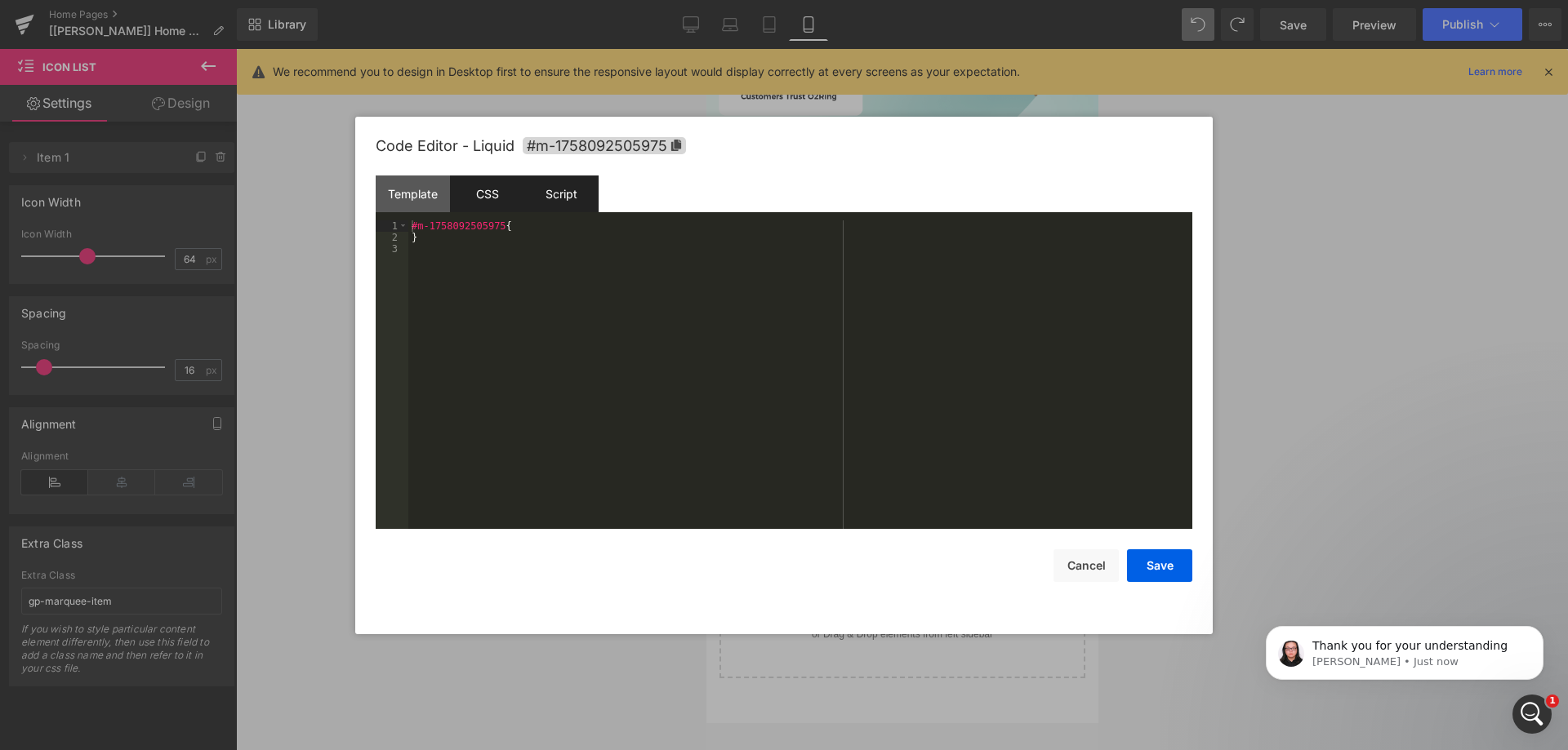
click at [566, 206] on div "Script" at bounding box center [561, 194] width 74 height 37
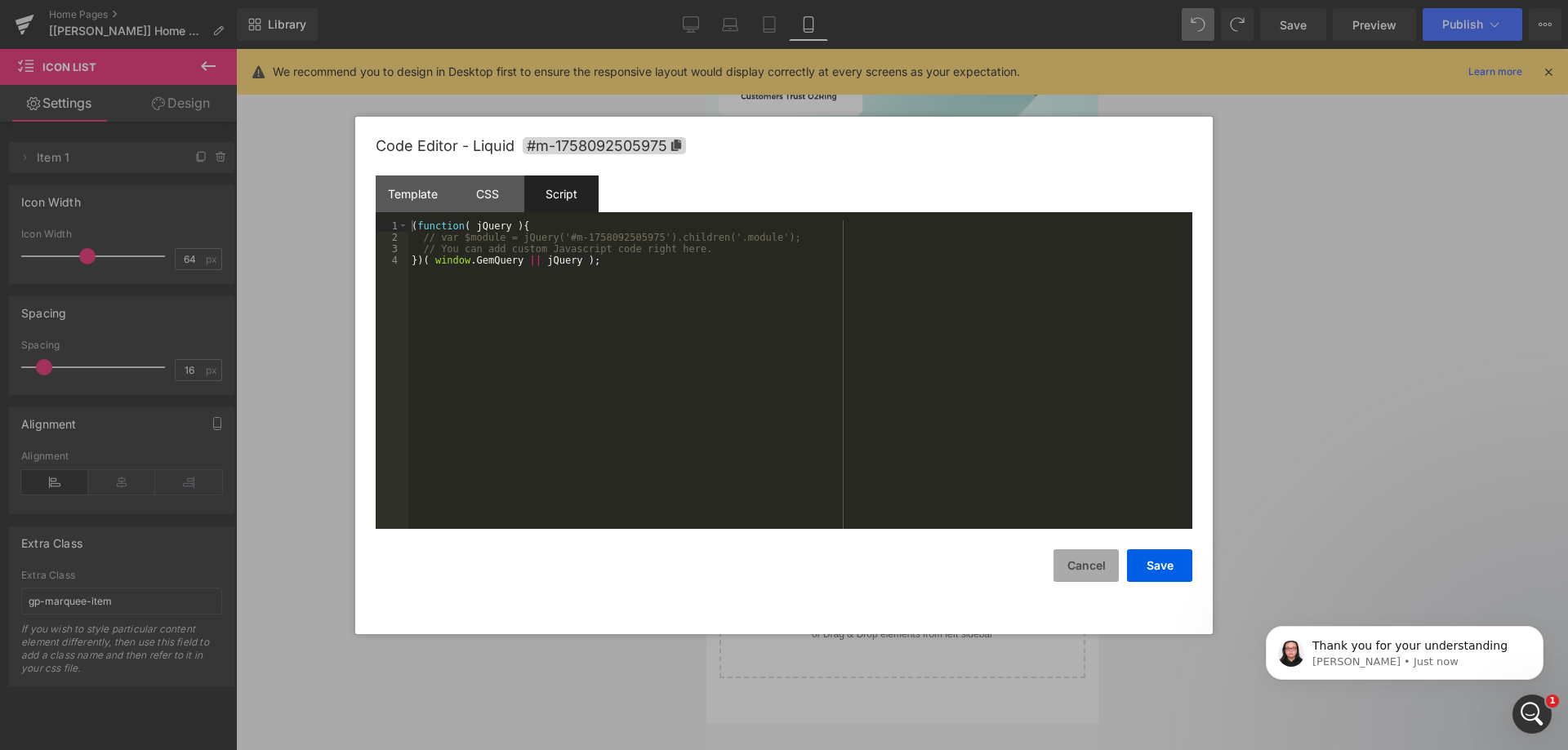
click at [1071, 558] on button "Cancel" at bounding box center [1087, 565] width 65 height 33
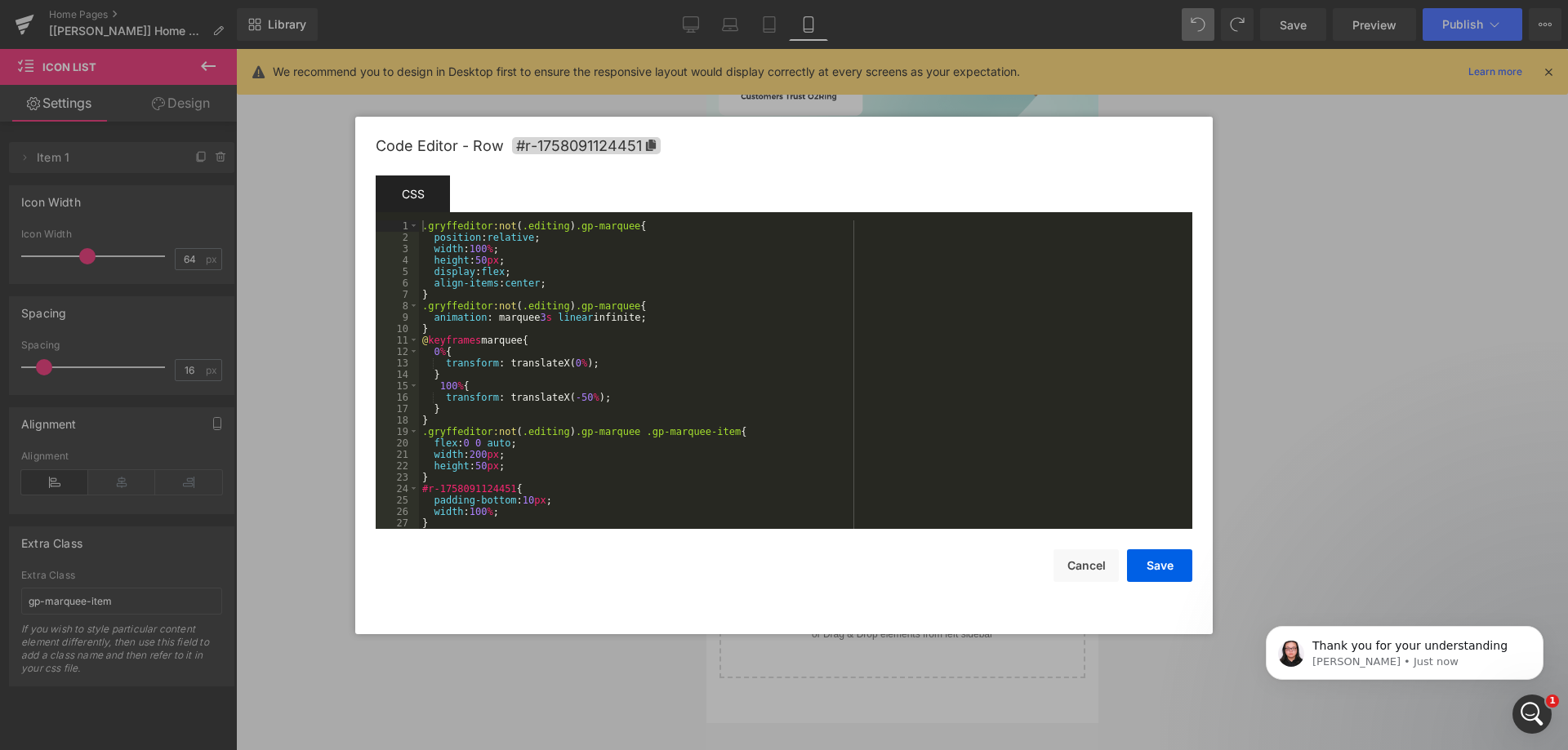
click at [751, 0] on div "Icon List You are previewing how the will restyle your page. You can not edit E…" at bounding box center [784, 0] width 1568 height 0
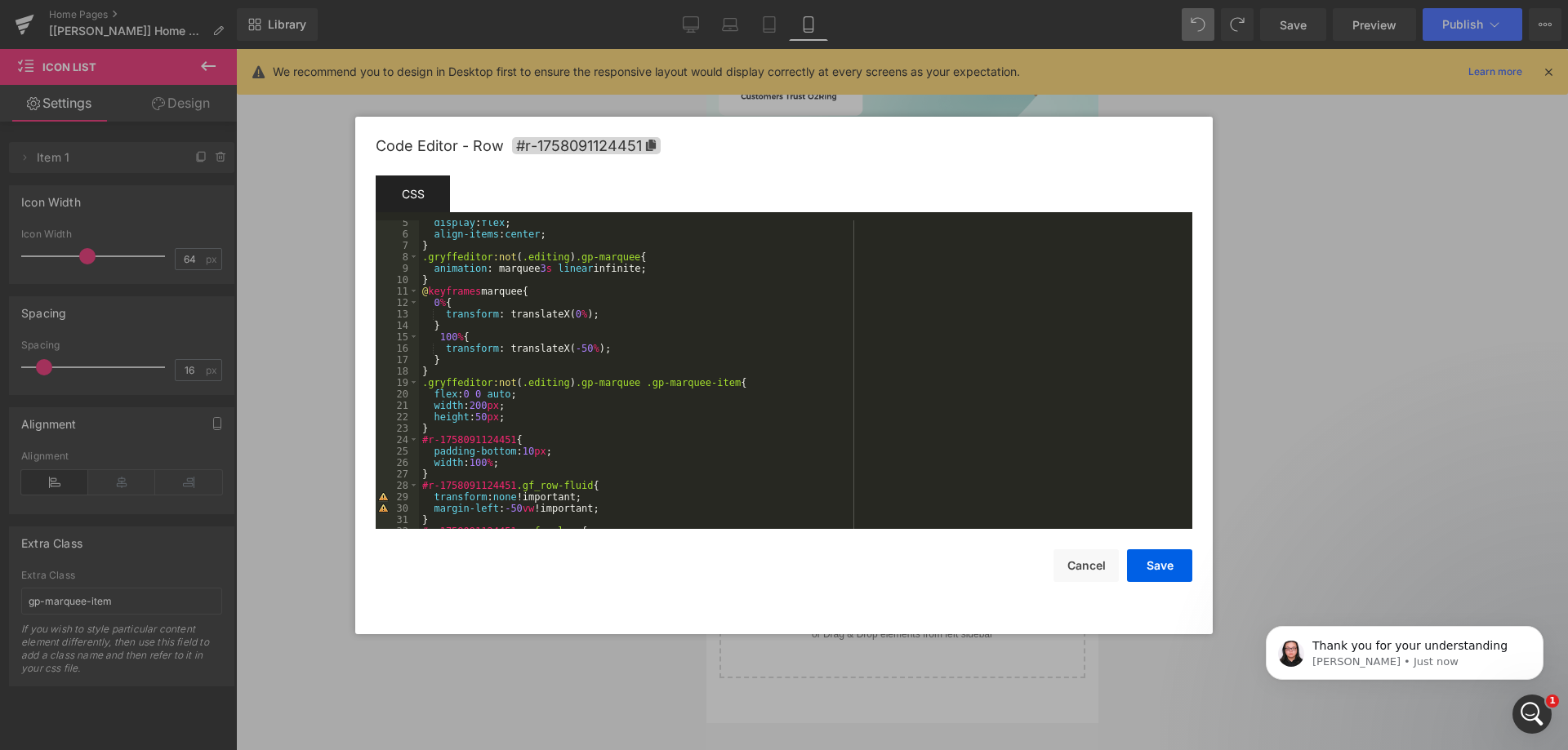
scroll to position [98, 0]
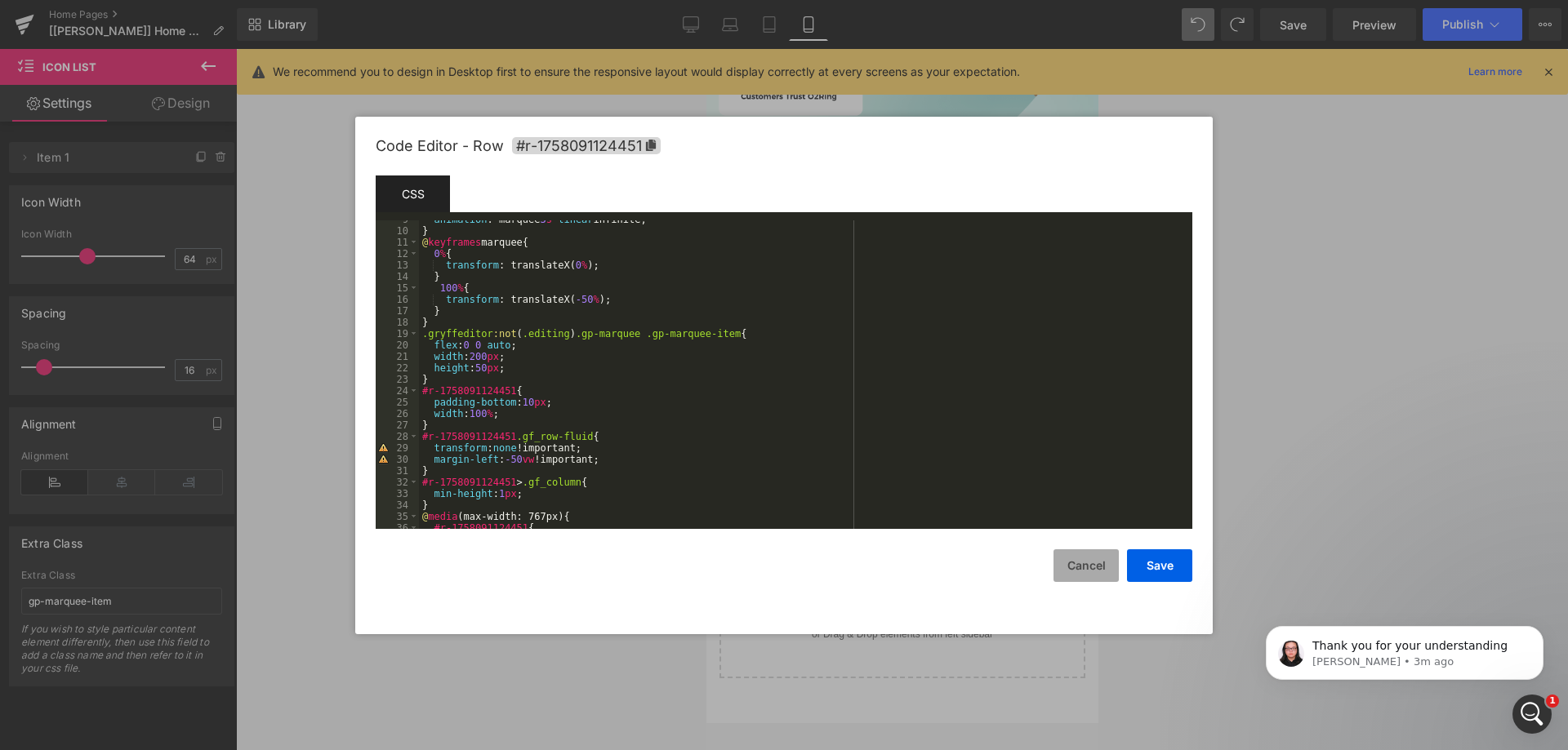
click at [1074, 566] on button "Cancel" at bounding box center [1087, 565] width 65 height 33
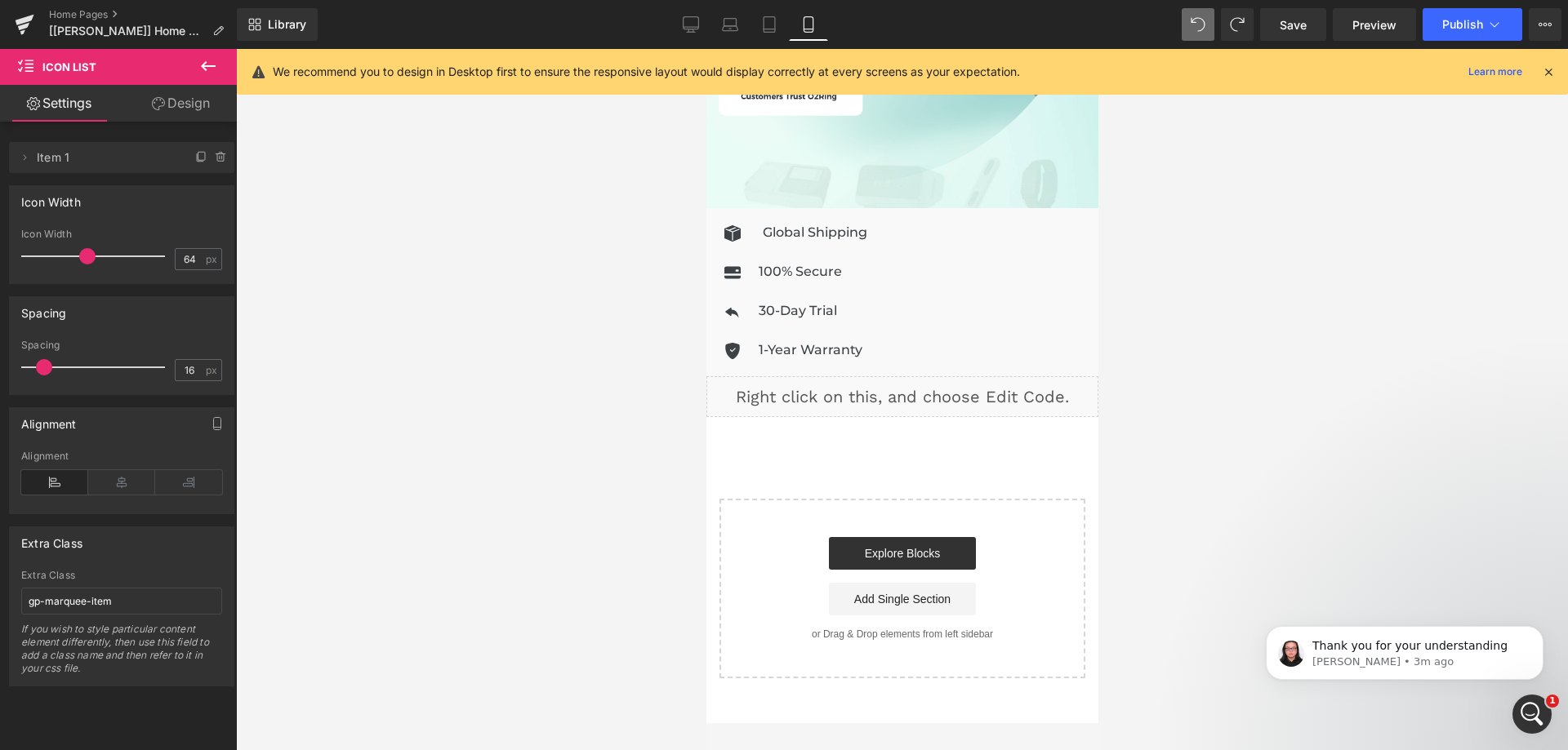
click at [923, 377] on div "Liquid" at bounding box center [902, 396] width 392 height 41
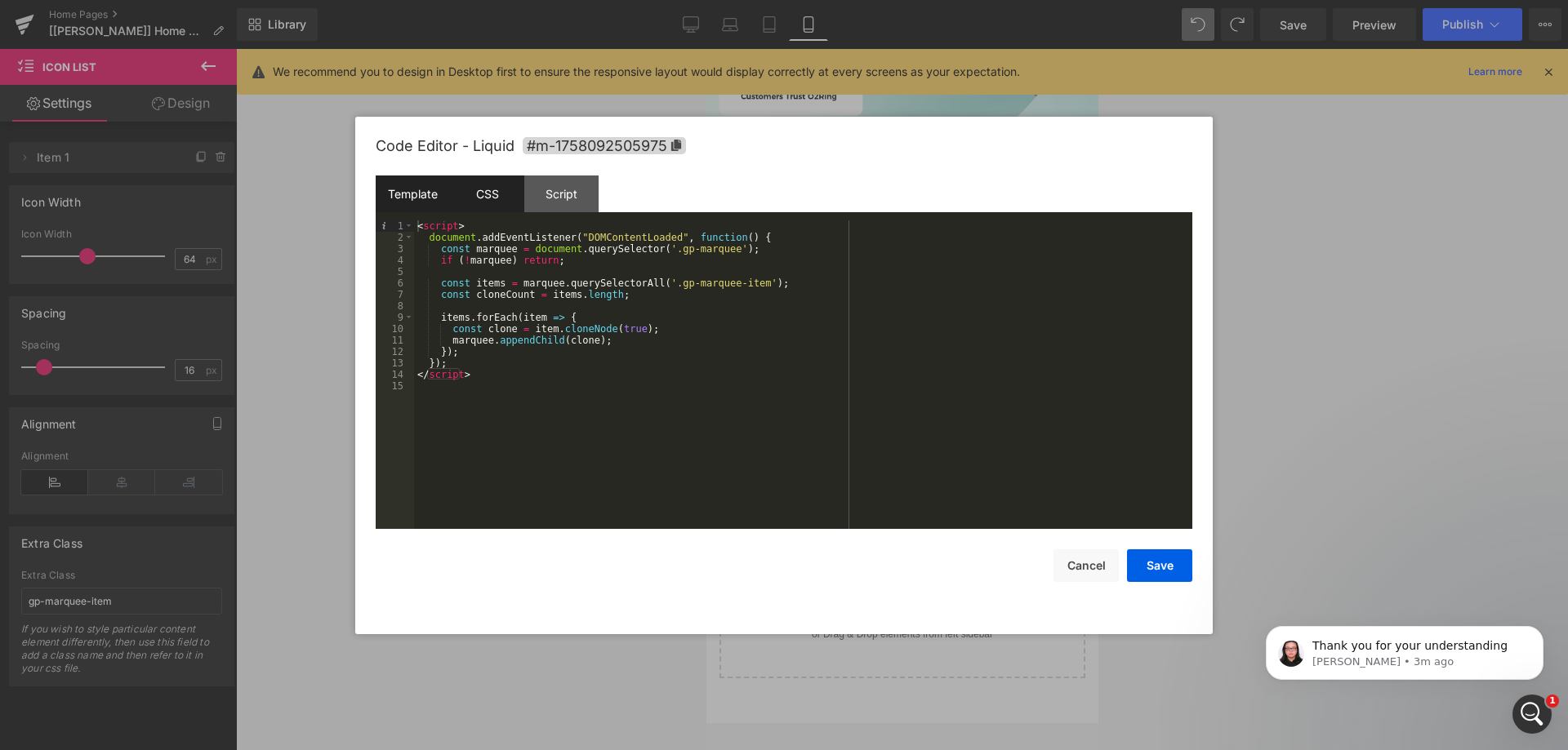
click at [486, 194] on div "CSS" at bounding box center [486, 194] width 74 height 37
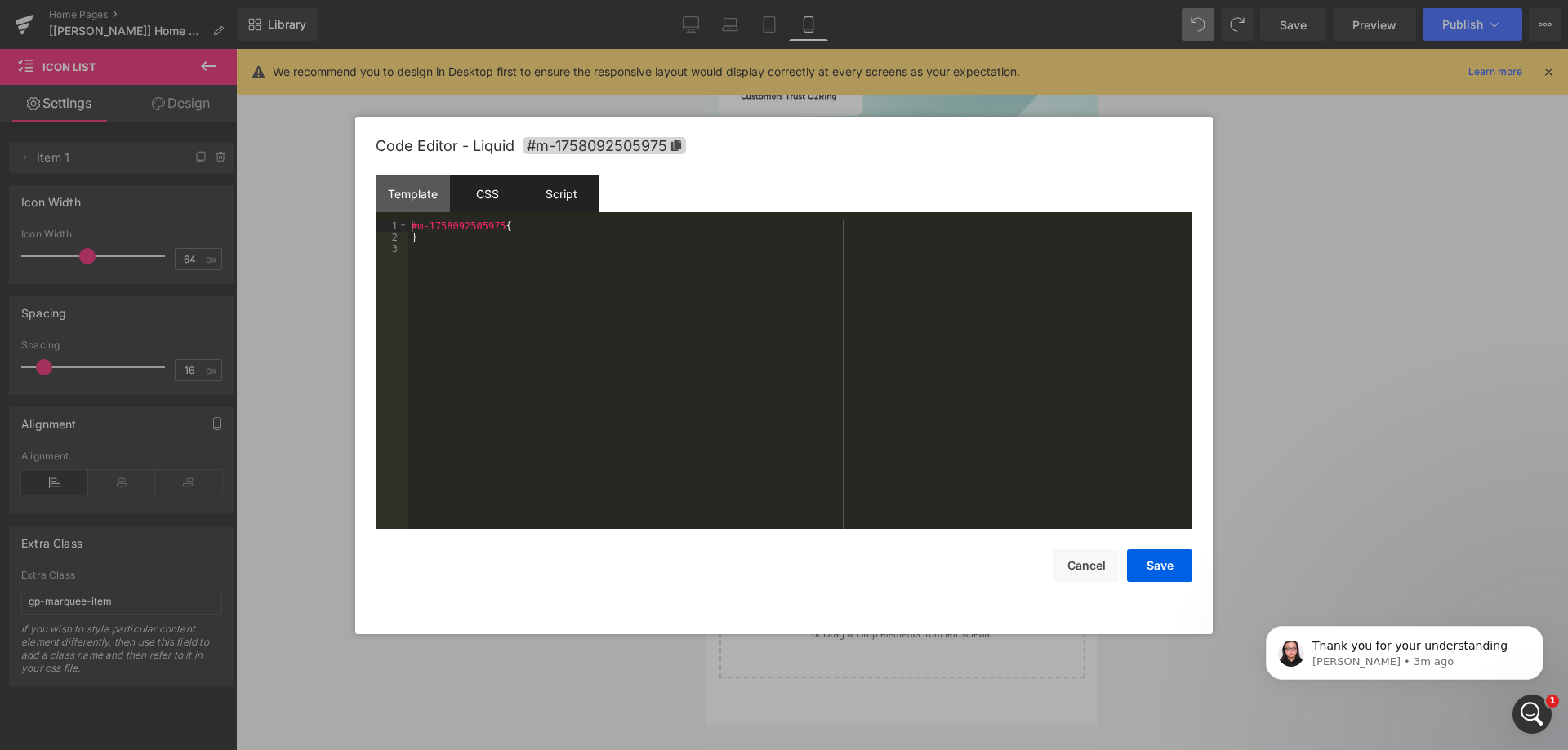
click at [571, 190] on div "Script" at bounding box center [561, 194] width 74 height 37
drag, startPoint x: 405, startPoint y: 187, endPoint x: 532, endPoint y: 266, distance: 149.6
click at [406, 189] on div "Template" at bounding box center [412, 194] width 74 height 37
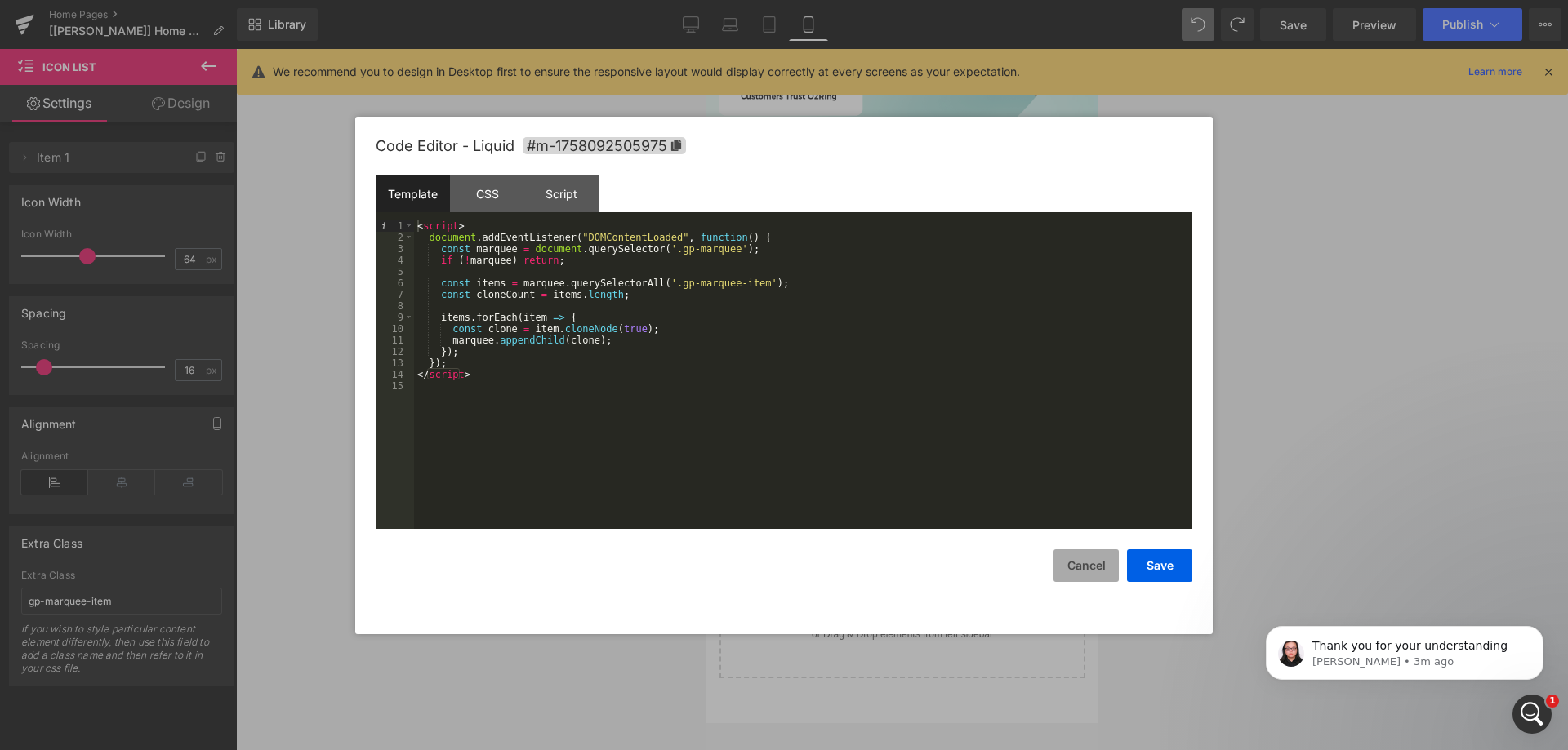
click at [1073, 553] on button "Cancel" at bounding box center [1087, 565] width 65 height 33
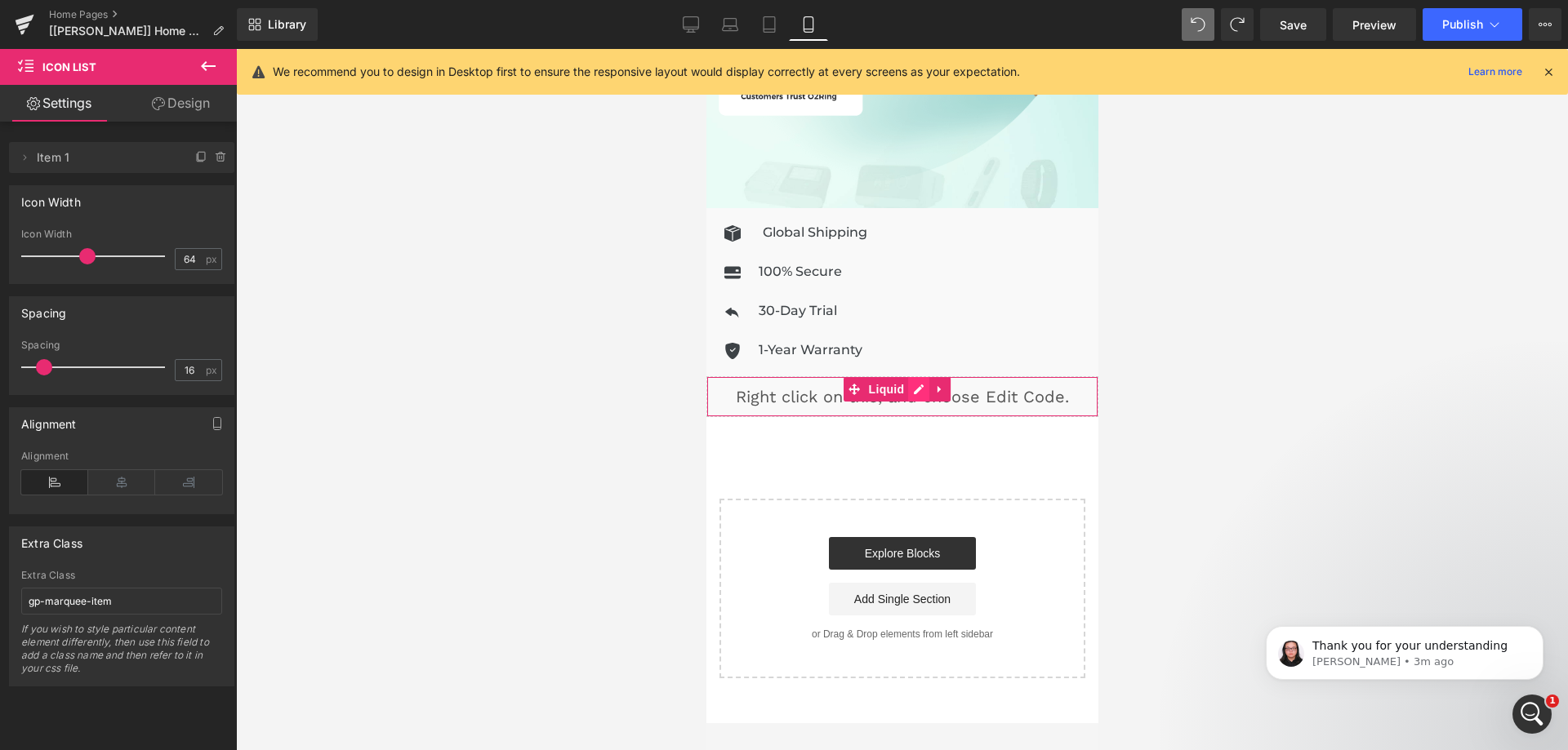
click at [926, 381] on div "Liquid" at bounding box center [902, 396] width 392 height 41
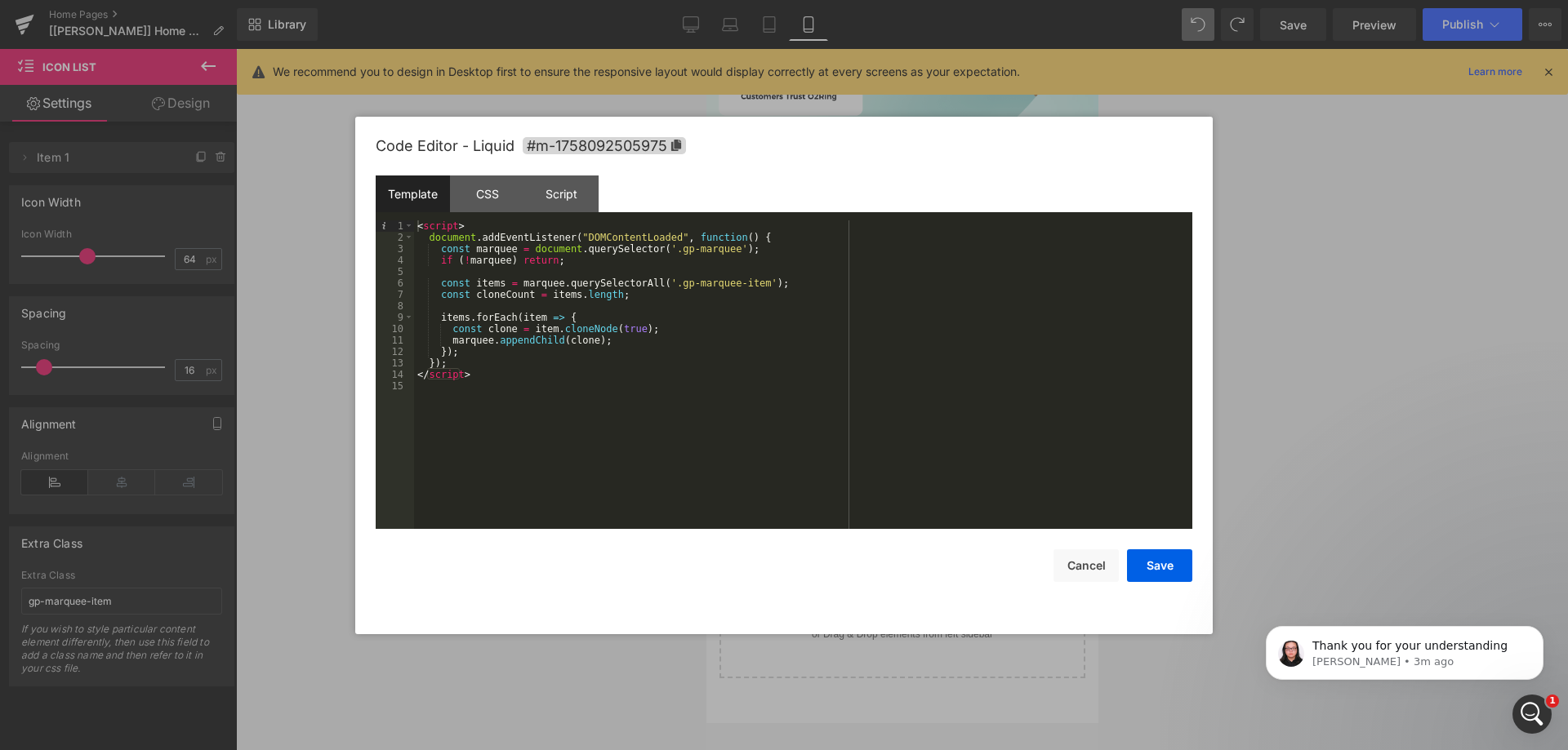
drag, startPoint x: 538, startPoint y: 382, endPoint x: 575, endPoint y: 331, distance: 63.0
click at [538, 382] on div "< script > document . addEventListener ( "DOMContentLoaded" , function ( ) { co…" at bounding box center [803, 385] width 778 height 331
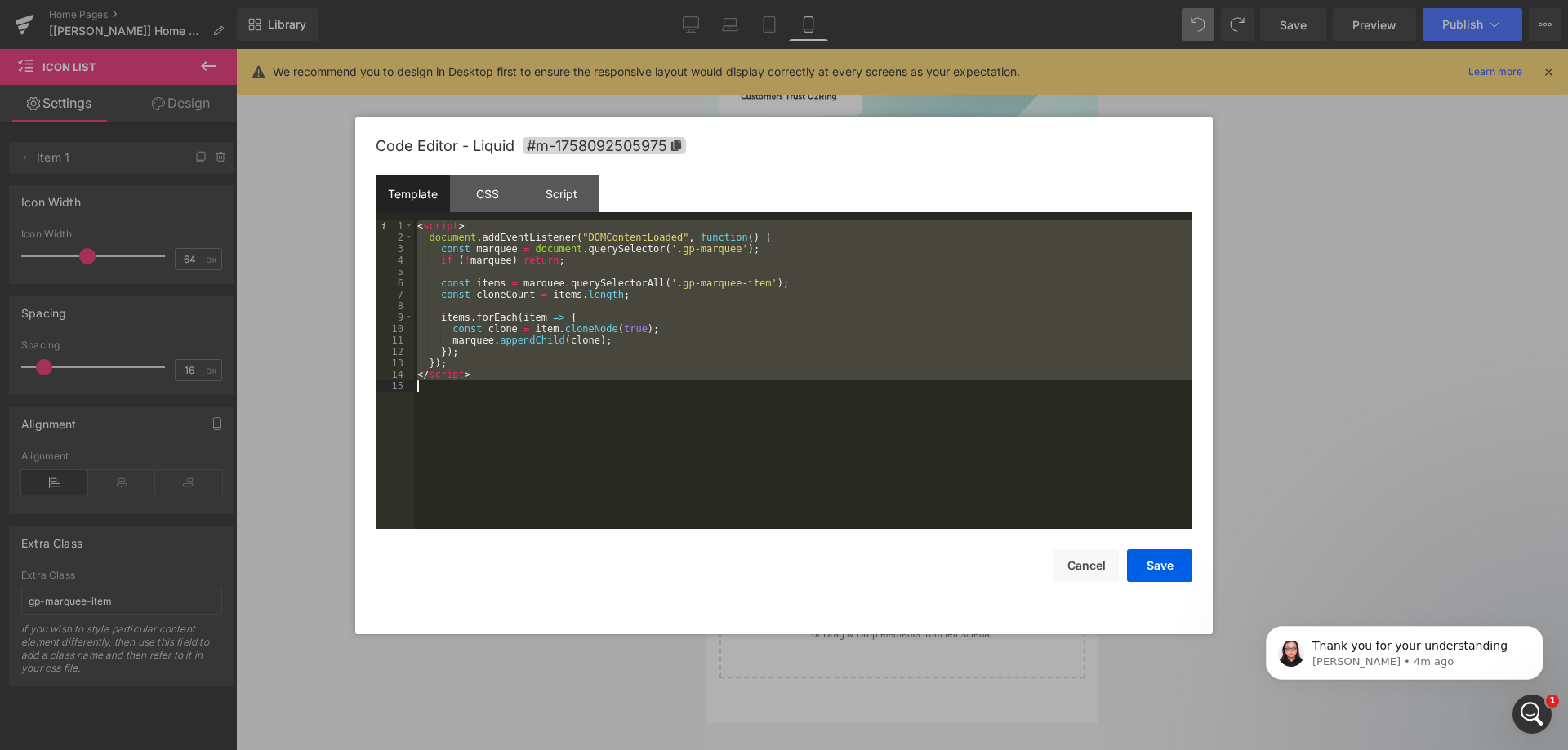
click at [643, 405] on div "< script > document . addEventListener ( "DOMContentLoaded" , function ( ) { co…" at bounding box center [803, 375] width 778 height 308
drag, startPoint x: 490, startPoint y: 324, endPoint x: 458, endPoint y: 382, distance: 66.2
click at [490, 325] on div "< script > document . addEventListener ( "DOMContentLoaded" , function ( ) { co…" at bounding box center [803, 375] width 778 height 308
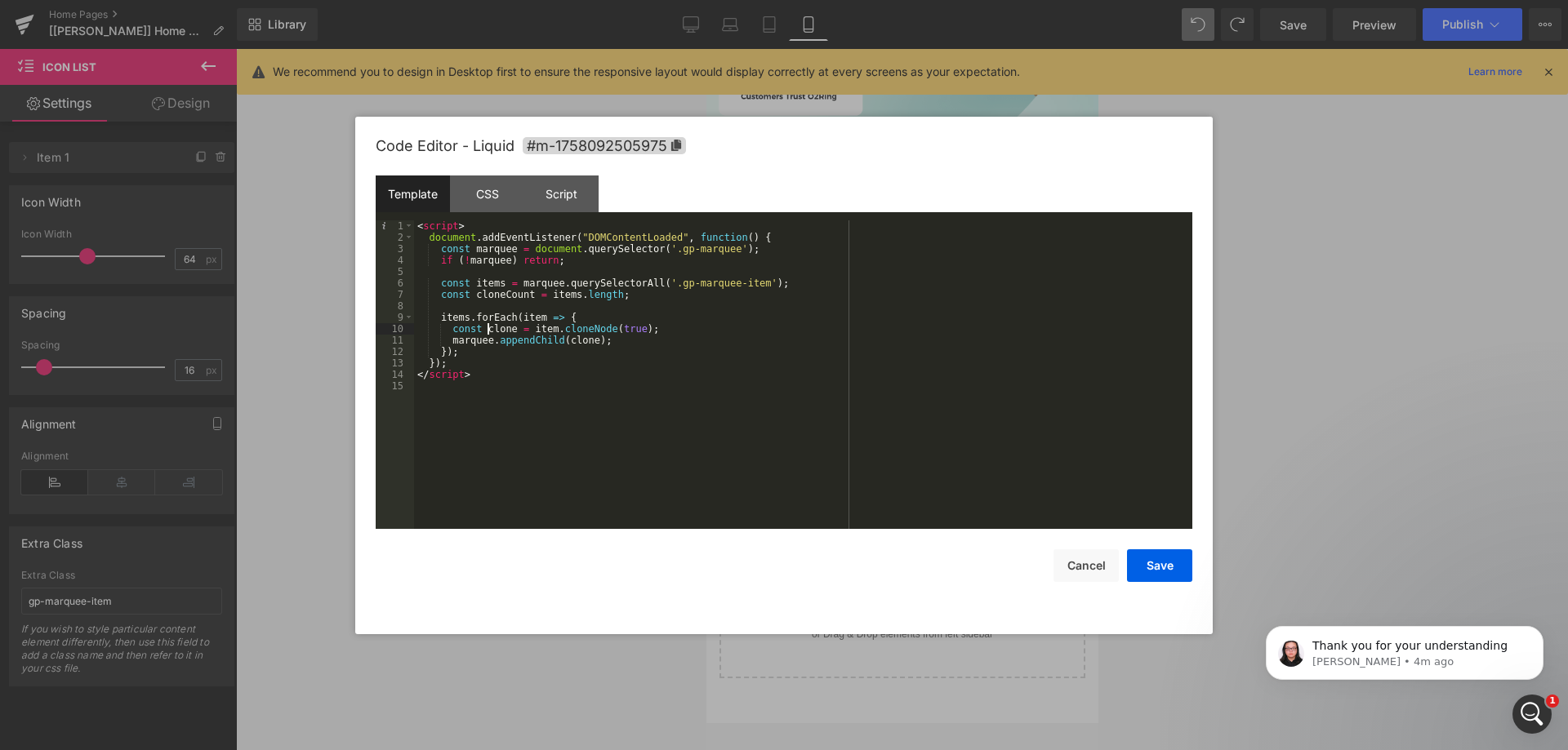
click at [456, 358] on div "< script > document . addEventListener ( "DOMContentLoaded" , function ( ) { co…" at bounding box center [803, 385] width 778 height 331
click at [453, 362] on div "< script > document . addEventListener ( "DOMContentLoaded" , function ( ) { co…" at bounding box center [803, 375] width 778 height 308
click at [427, 240] on div "< script > document . addEventListener ( "DOMContentLoaded" , function ( ) { co…" at bounding box center [803, 385] width 778 height 331
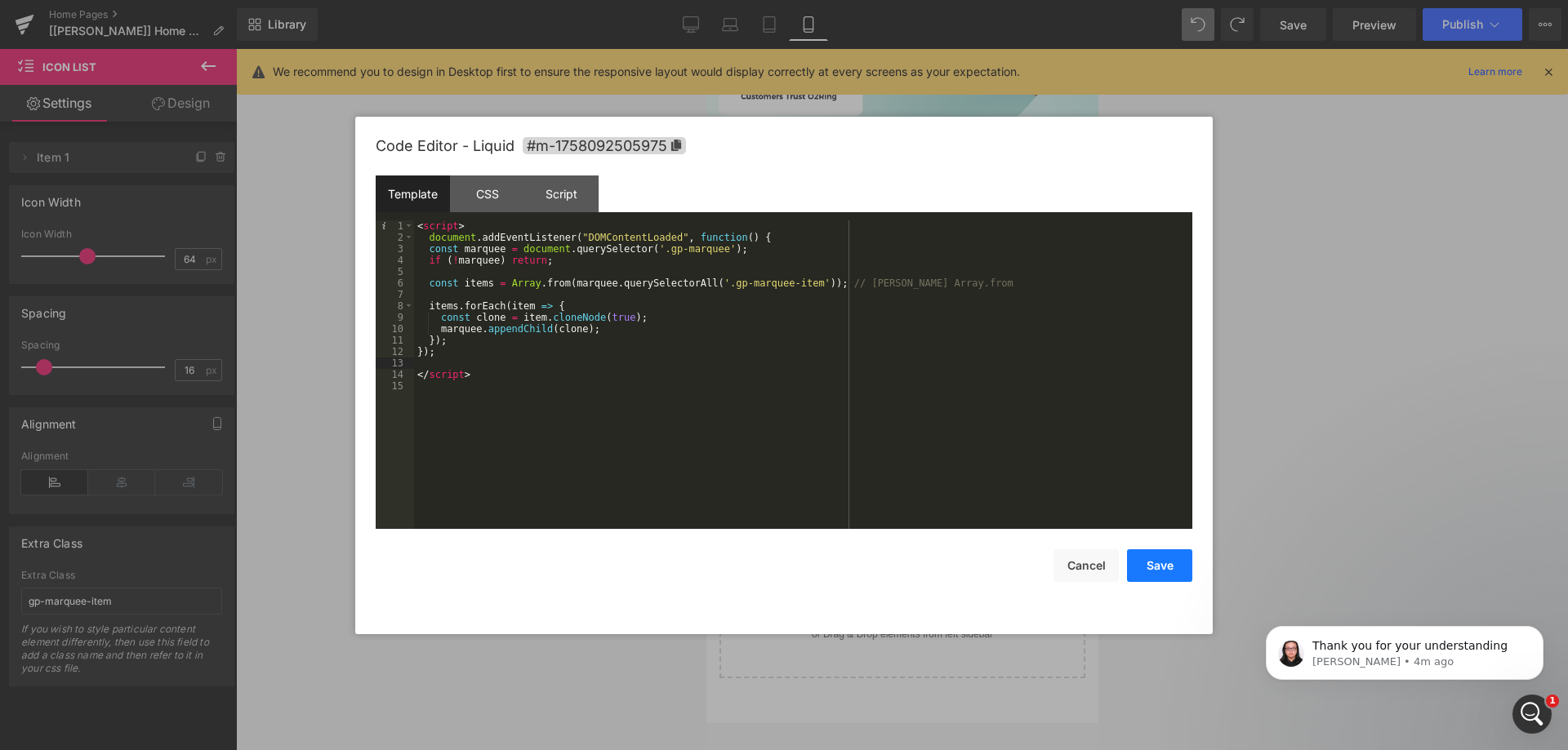
drag, startPoint x: 1139, startPoint y: 563, endPoint x: 1206, endPoint y: 466, distance: 117.9
click at [1139, 561] on button "Save" at bounding box center [1160, 565] width 65 height 33
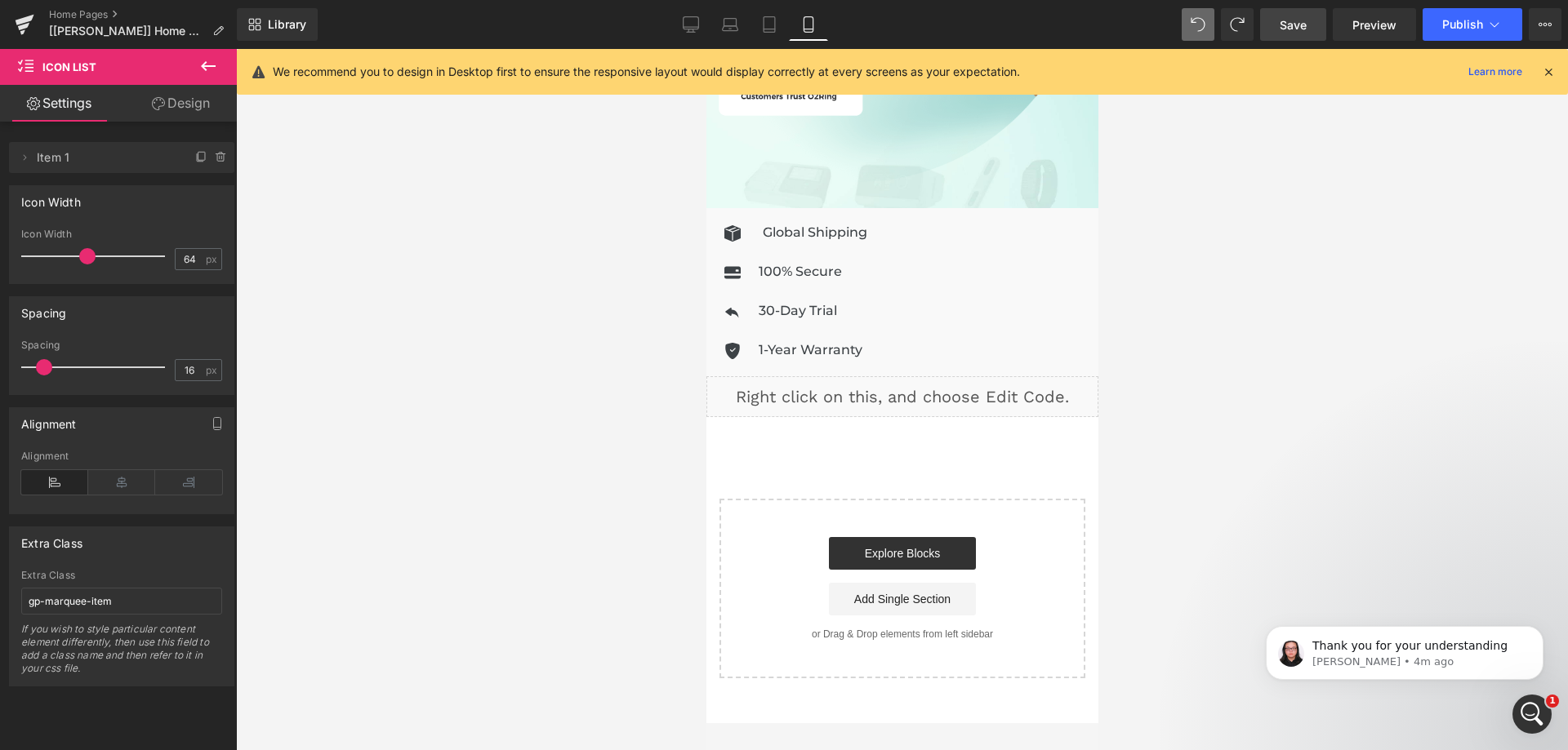
click at [1310, 23] on link "Save" at bounding box center [1293, 24] width 66 height 33
click at [1303, 7] on div "Library Mobile Desktop Laptop Tablet Mobile Save Preview Publish Scheduled View…" at bounding box center [903, 25] width 1332 height 49
click at [1320, 22] on link "Save" at bounding box center [1293, 24] width 66 height 33
click at [915, 376] on div "Liquid" at bounding box center [902, 396] width 392 height 41
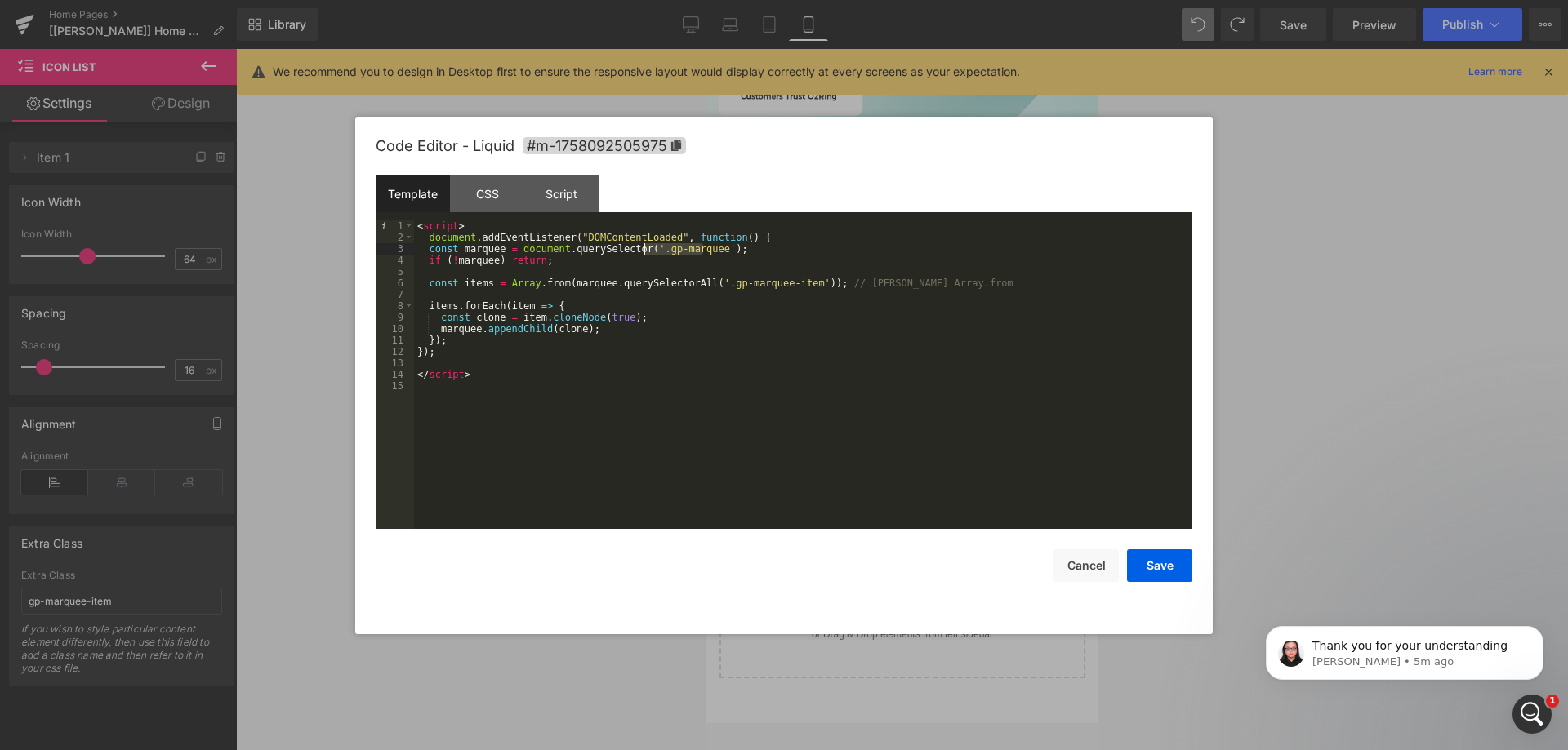
drag, startPoint x: 705, startPoint y: 249, endPoint x: 643, endPoint y: 250, distance: 62.0
click at [643, 250] on div "< script > document . addEventListener ( "DOMContentLoaded" , function ( ) { co…" at bounding box center [803, 385] width 778 height 331
click at [795, 470] on div "< script > document . addEventListener ( "DOMContentLoaded" , function ( ) { co…" at bounding box center [803, 385] width 778 height 331
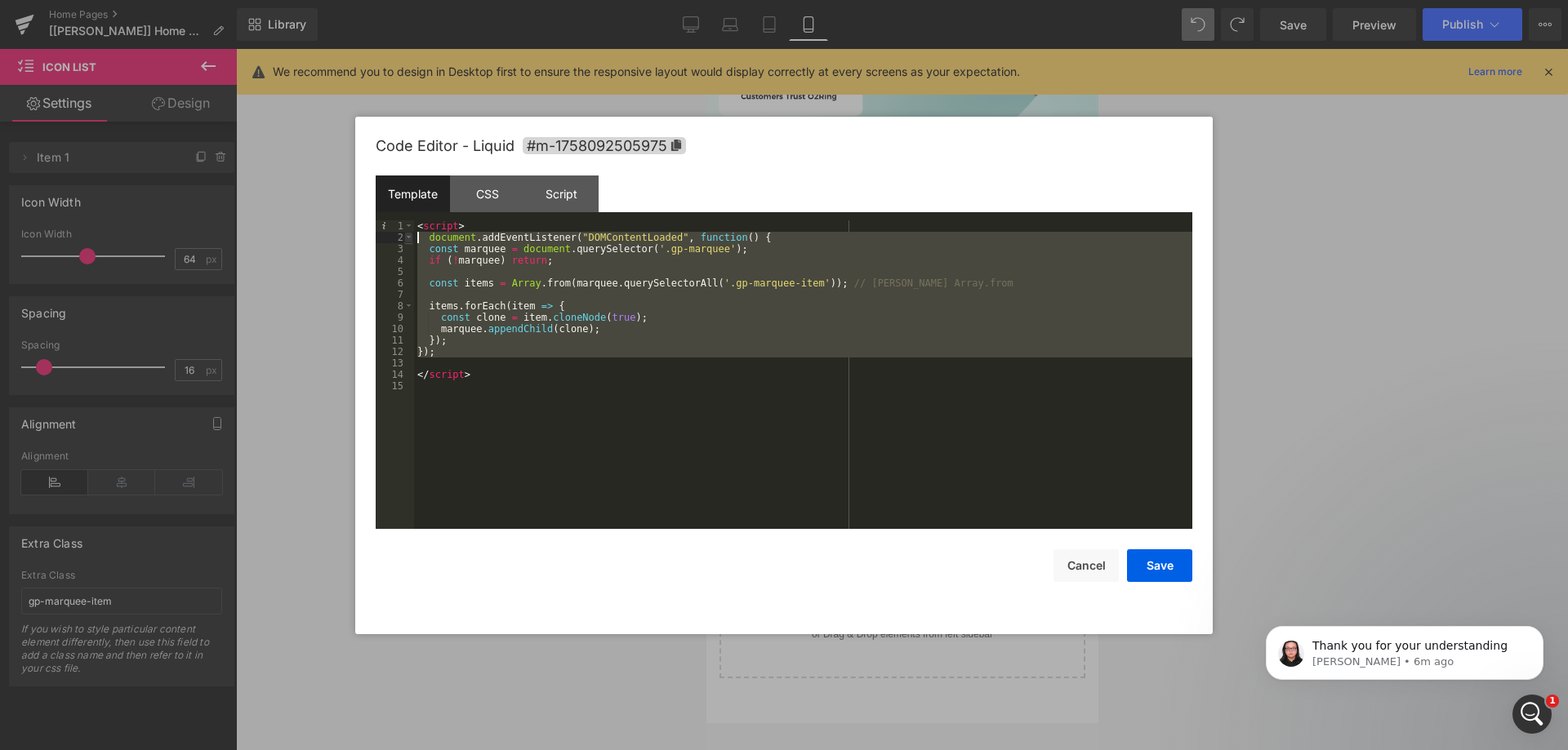
drag, startPoint x: 435, startPoint y: 362, endPoint x: 408, endPoint y: 242, distance: 123.0
click at [408, 242] on pre "1 2 3 4 5 6 7 8 9 10 11 12 13 14 15 < script > document . addEventListener ( "D…" at bounding box center [784, 375] width 817 height 308
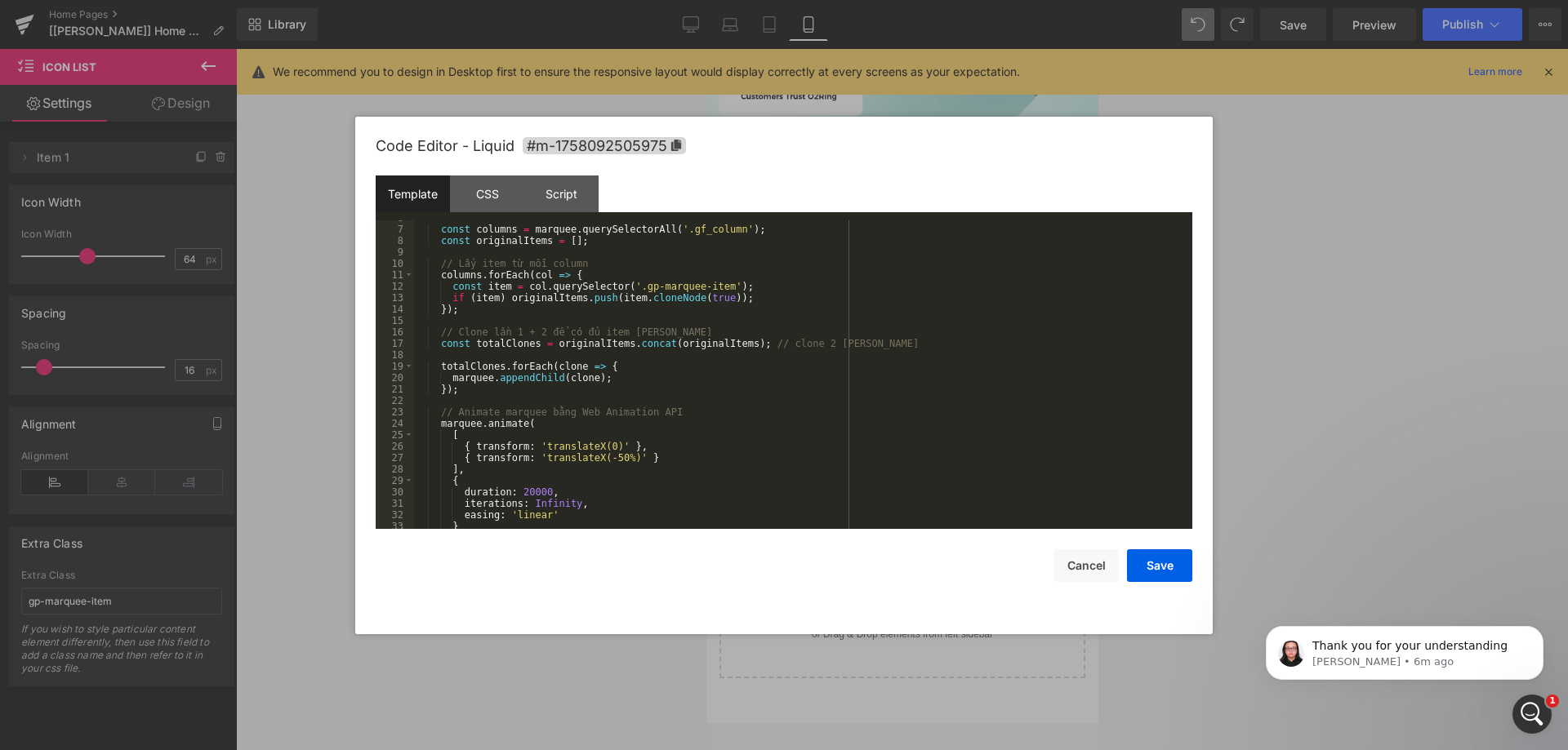
scroll to position [0, 0]
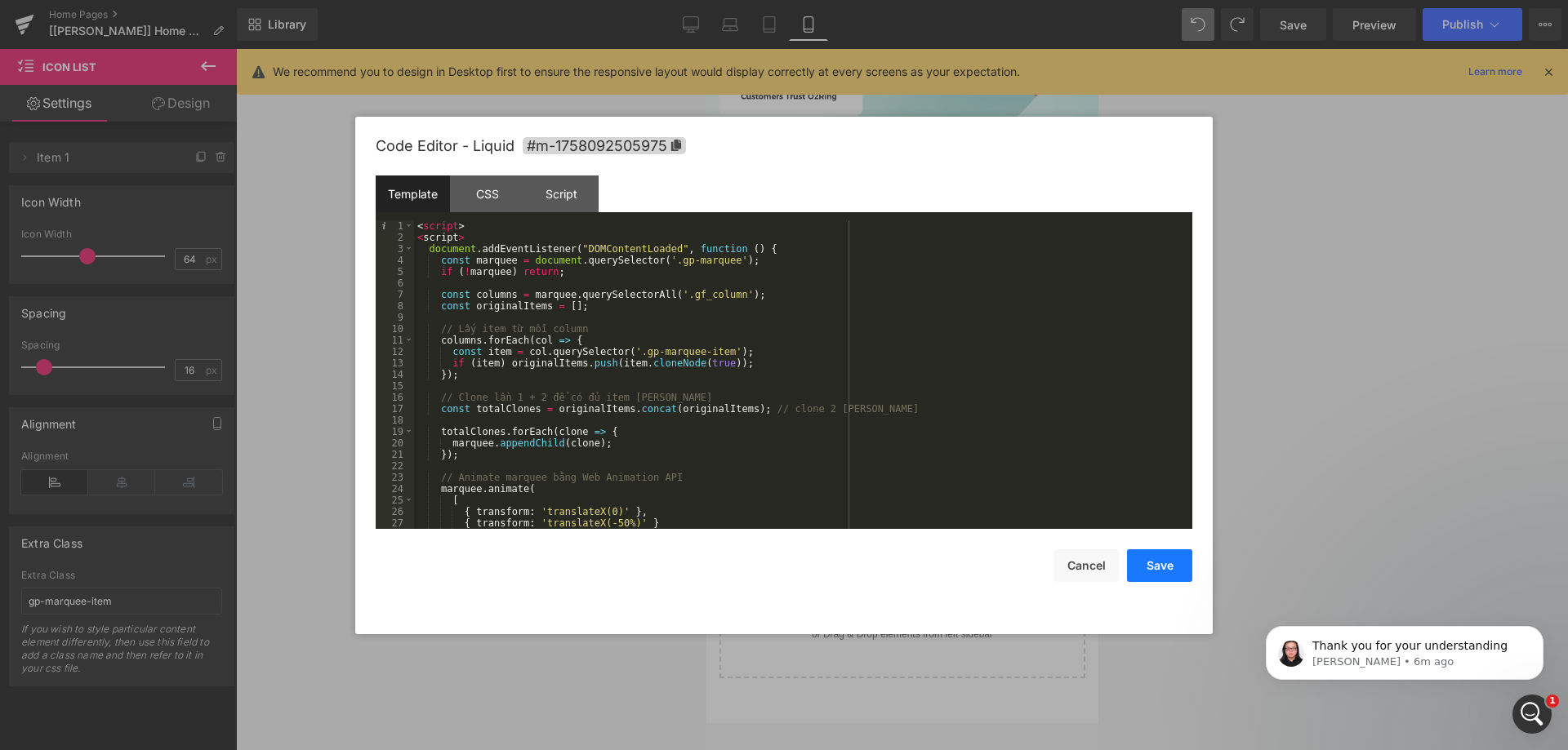
click at [1165, 560] on button "Save" at bounding box center [1160, 565] width 65 height 33
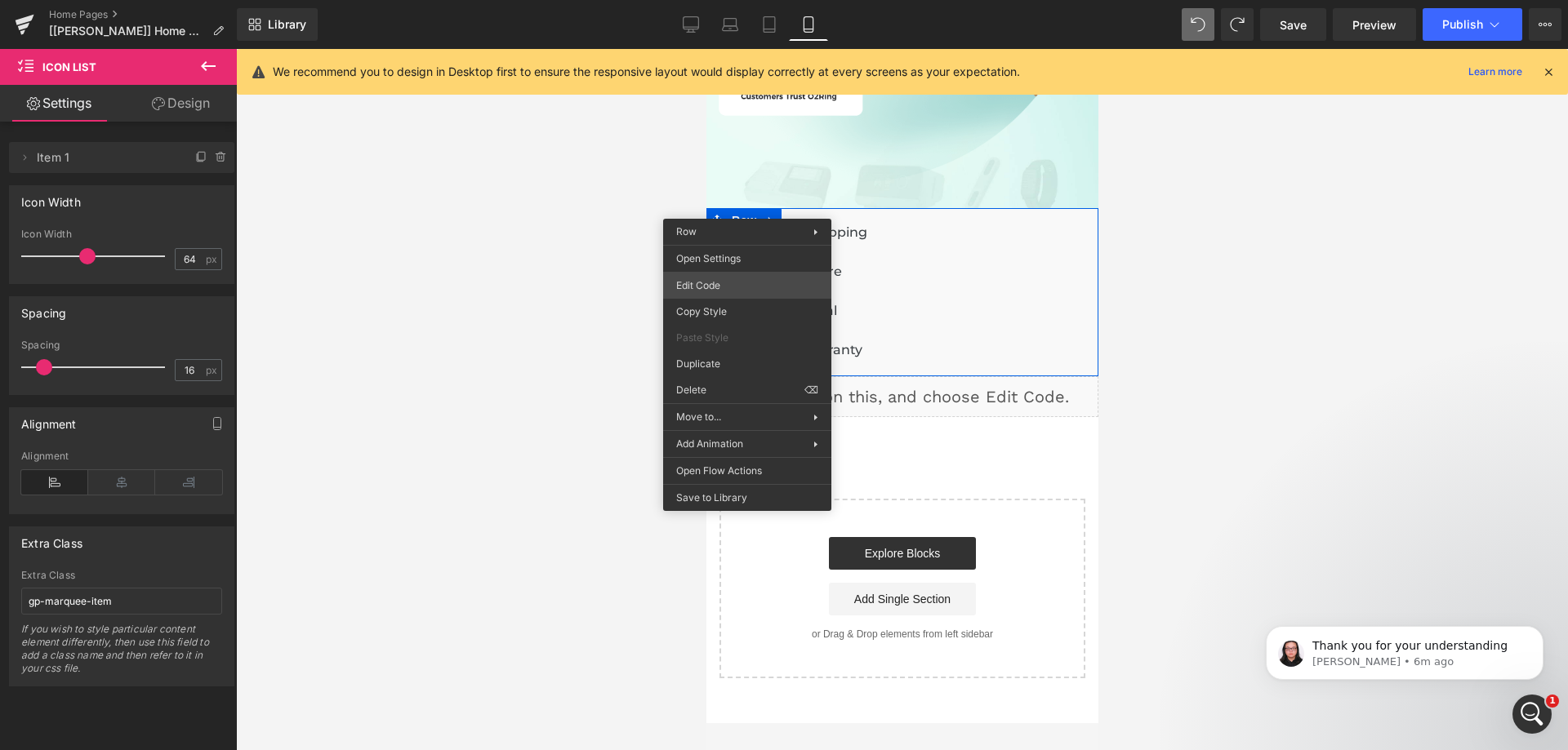
click at [723, 0] on div "Icon List You are previewing how the will restyle your page. You can not edit E…" at bounding box center [784, 0] width 1568 height 0
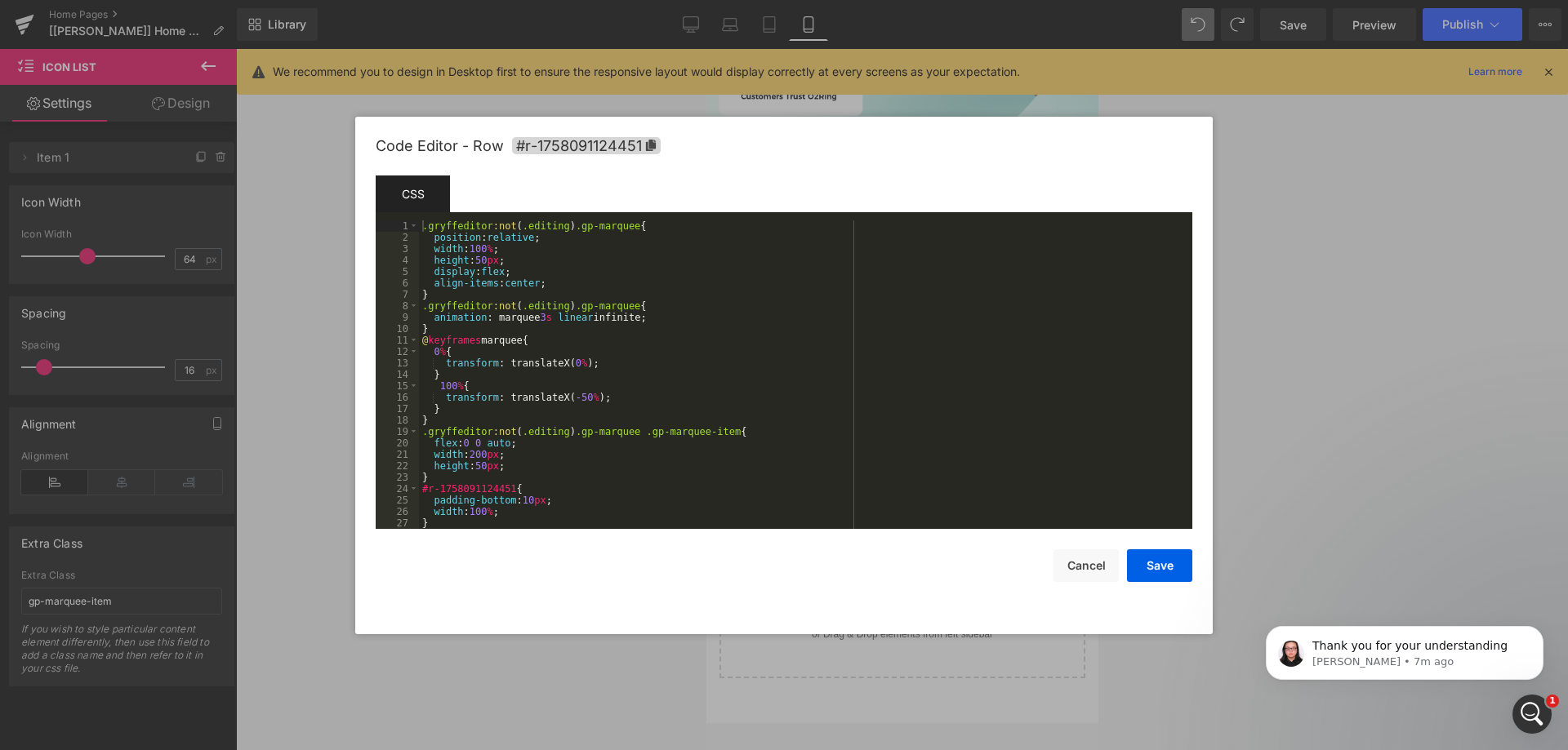
scroll to position [49, 0]
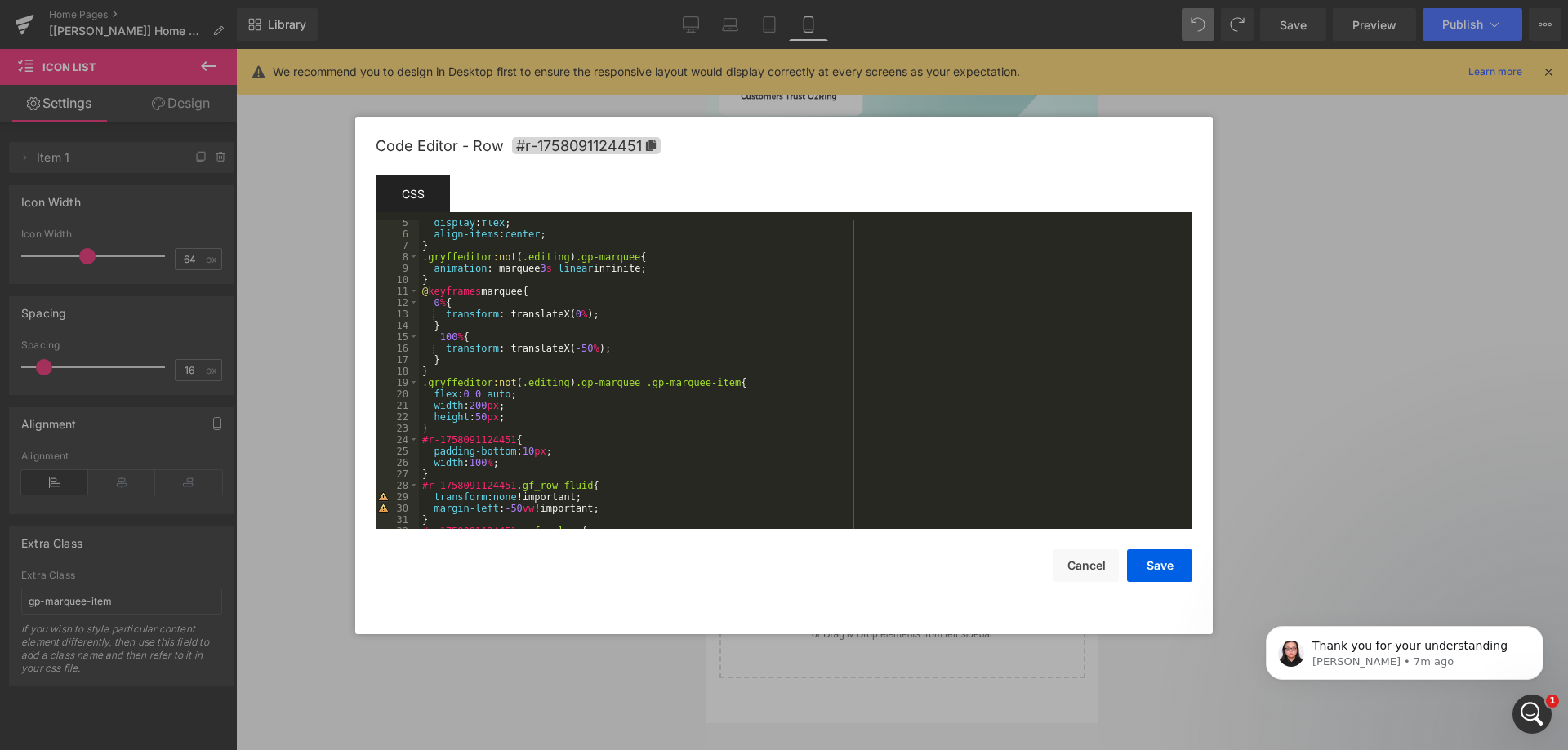
click at [452, 278] on div "display : flex ; align-items : center ; } .gryffeditor :not ( .editing ) .gp-ma…" at bounding box center [803, 382] width 767 height 331
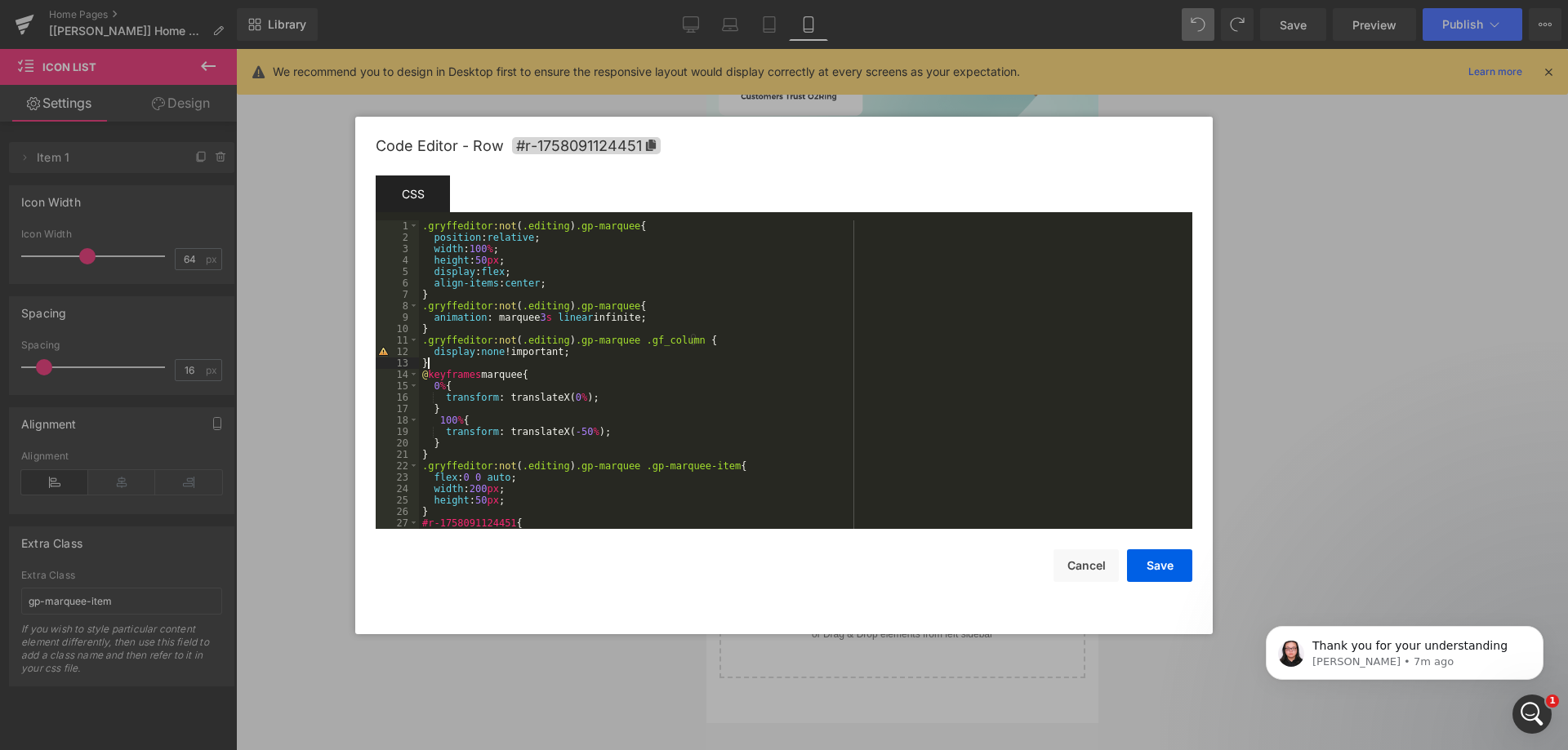
scroll to position [0, 0]
click at [486, 251] on div ".gryffeditor :not ( .editing ) .gp-marquee { position : relative ; width : 100 …" at bounding box center [803, 385] width 767 height 331
click at [492, 250] on div ".gryffeditor :not ( .editing ) .gp-marquee { position : relative ; width : 100 …" at bounding box center [803, 385] width 767 height 331
click at [1151, 557] on button "Save" at bounding box center [1160, 565] width 65 height 33
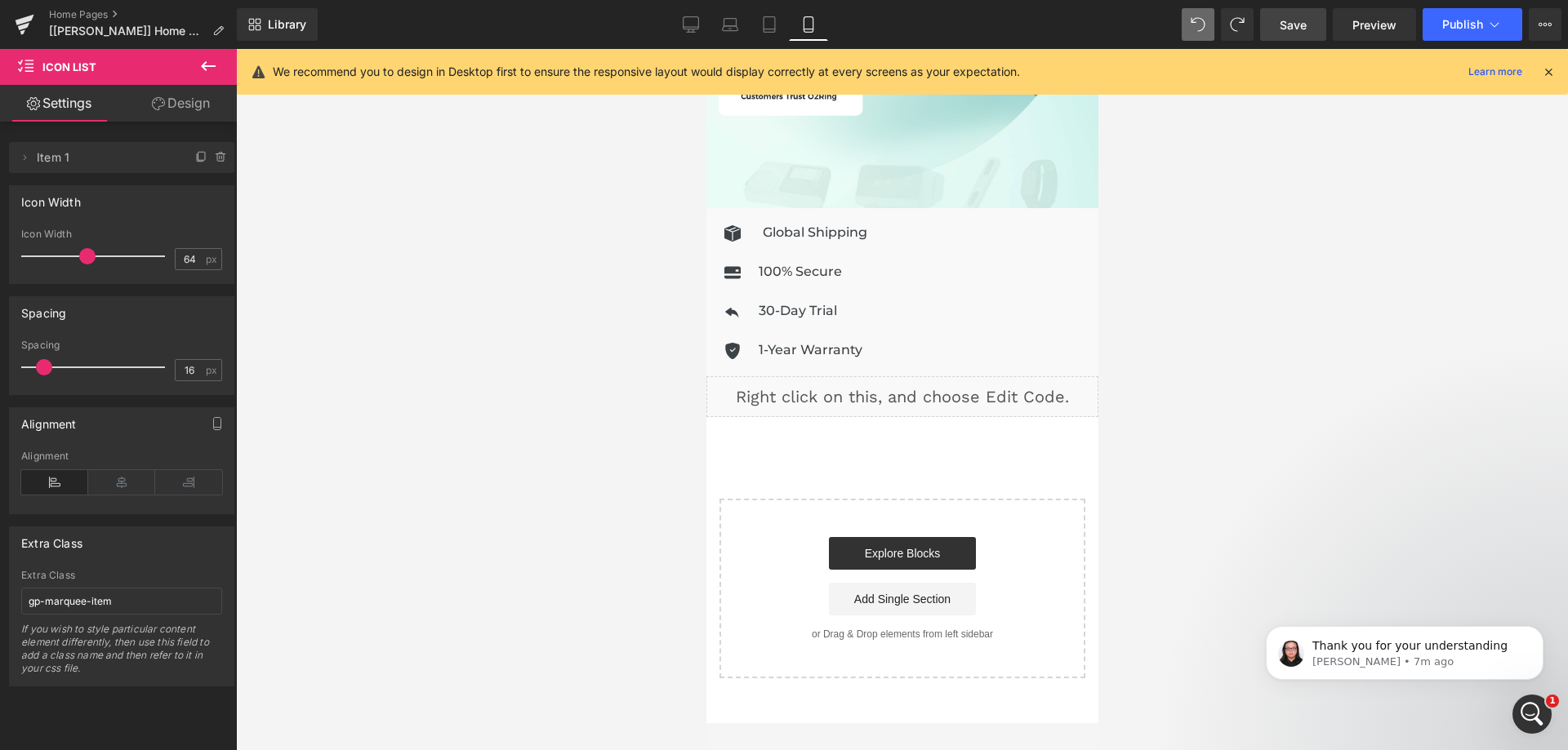
click at [1302, 31] on span "Save" at bounding box center [1293, 25] width 27 height 17
click at [1287, 31] on span "Save" at bounding box center [1293, 25] width 27 height 17
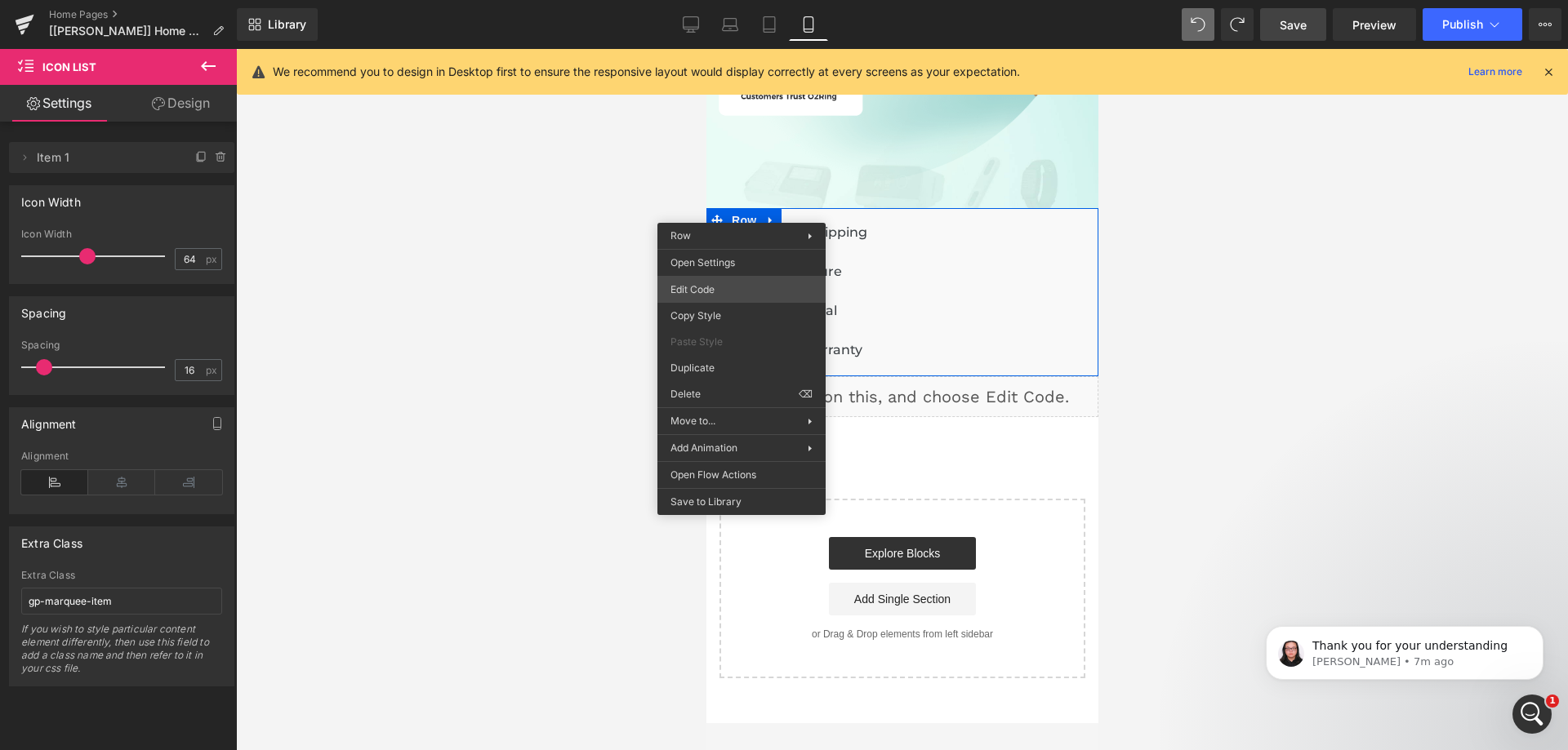
click at [712, 0] on div "Icon List You are previewing how the will restyle your page. You can not edit E…" at bounding box center [784, 0] width 1568 height 0
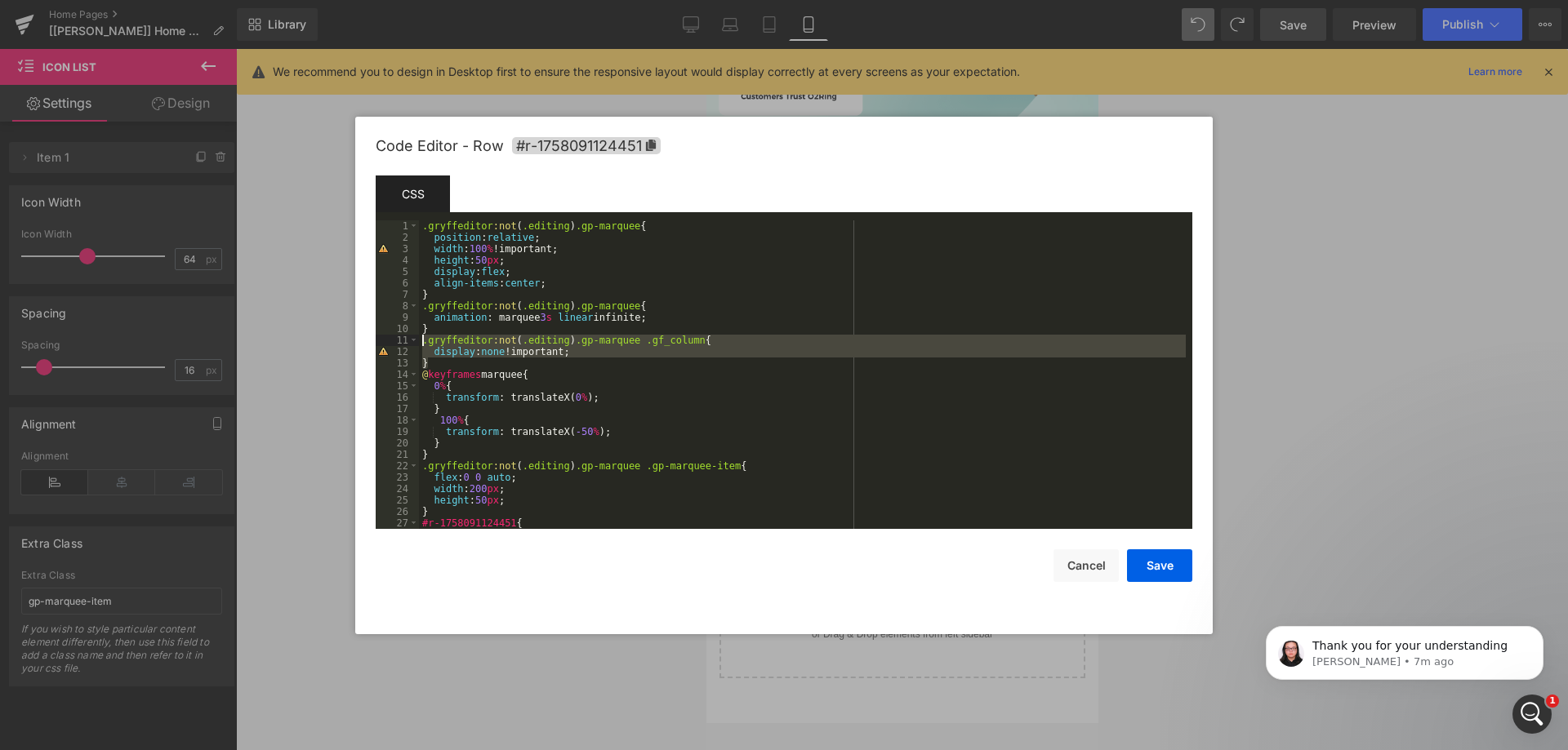
drag, startPoint x: 434, startPoint y: 359, endPoint x: 420, endPoint y: 345, distance: 19.8
click at [420, 345] on div ".gryffeditor :not ( .editing ) .gp-marquee { position : relative ; width : 100 …" at bounding box center [803, 385] width 767 height 331
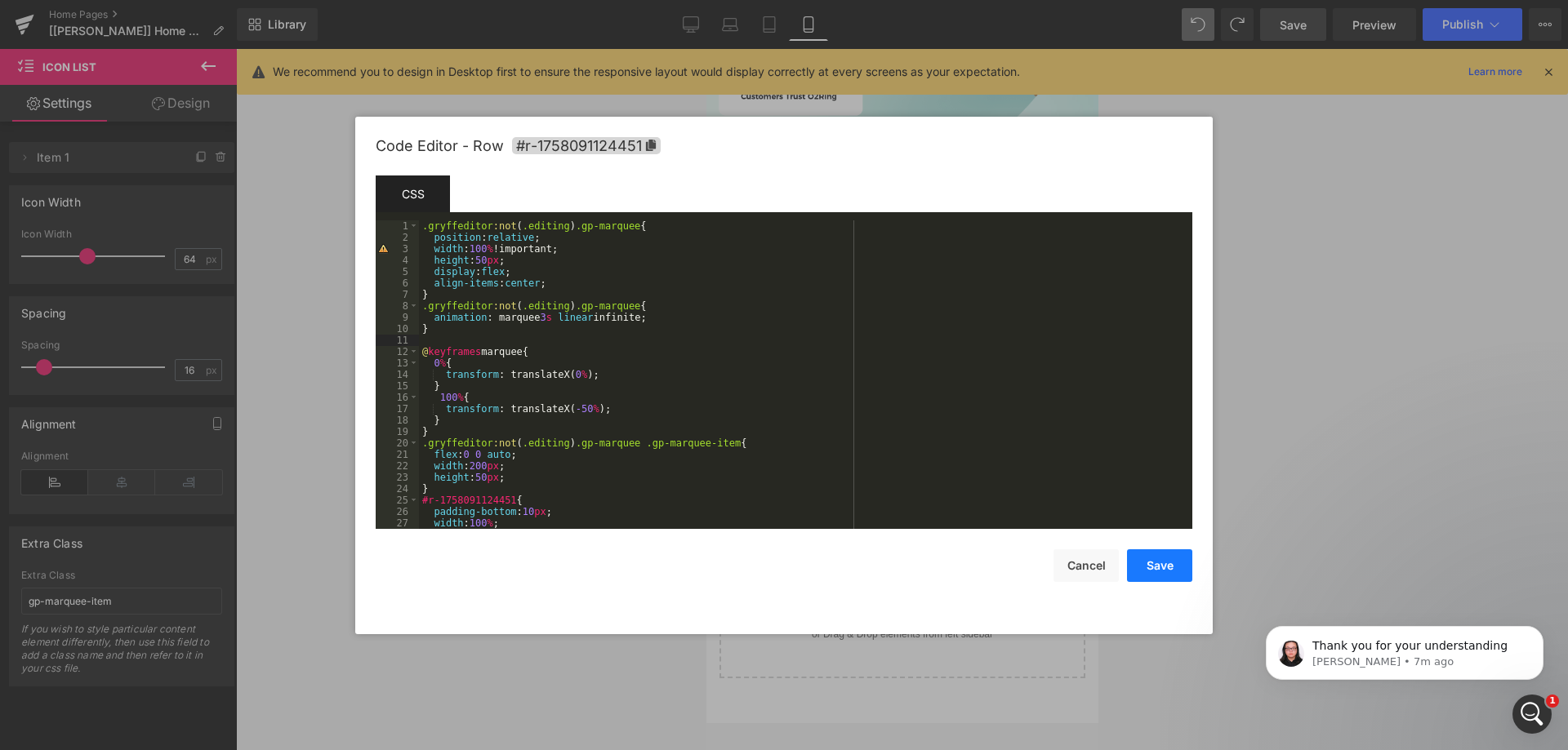
click at [1154, 551] on button "Save" at bounding box center [1160, 565] width 65 height 33
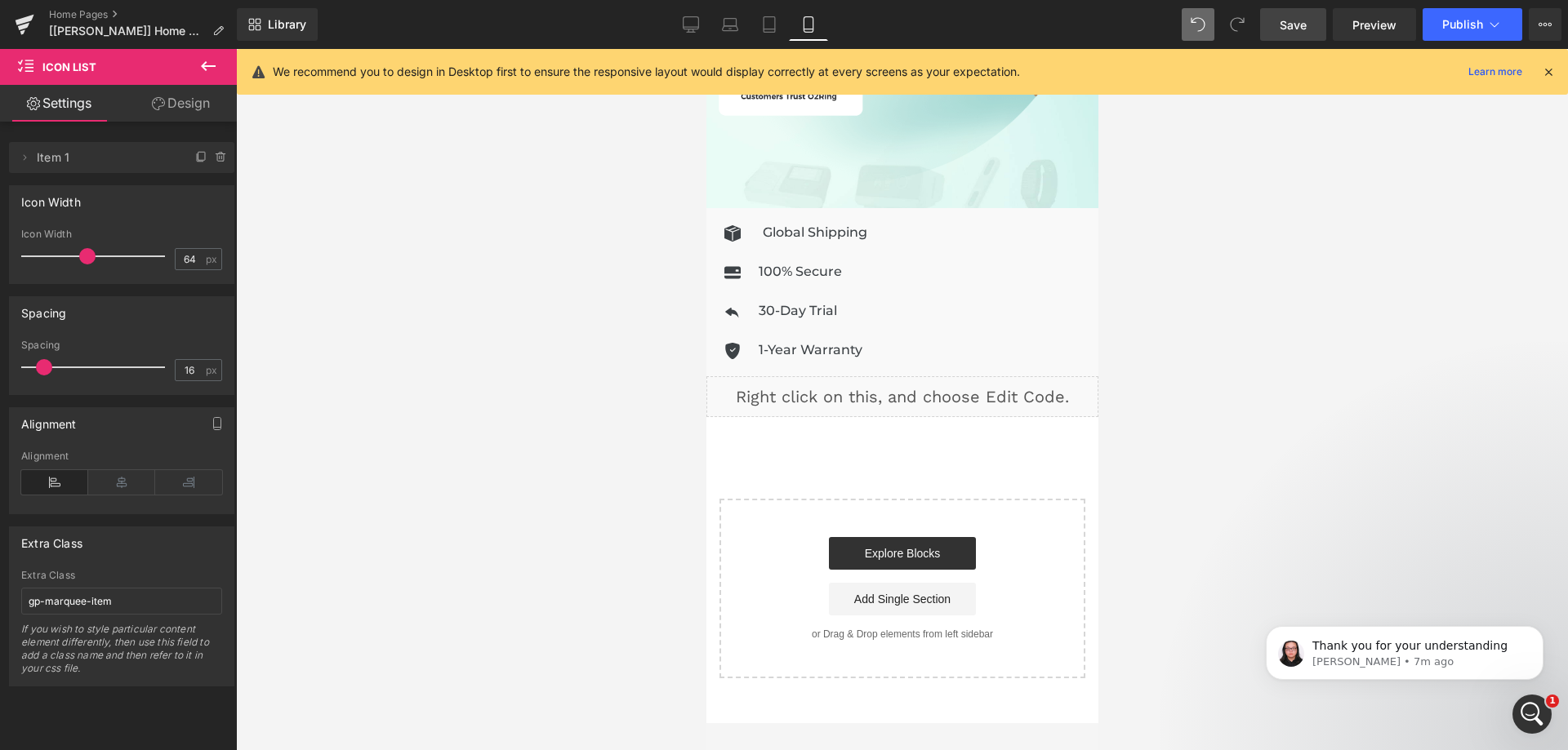
click at [1312, 22] on link "Save" at bounding box center [1293, 24] width 66 height 33
click at [921, 378] on div "Liquid" at bounding box center [902, 396] width 392 height 41
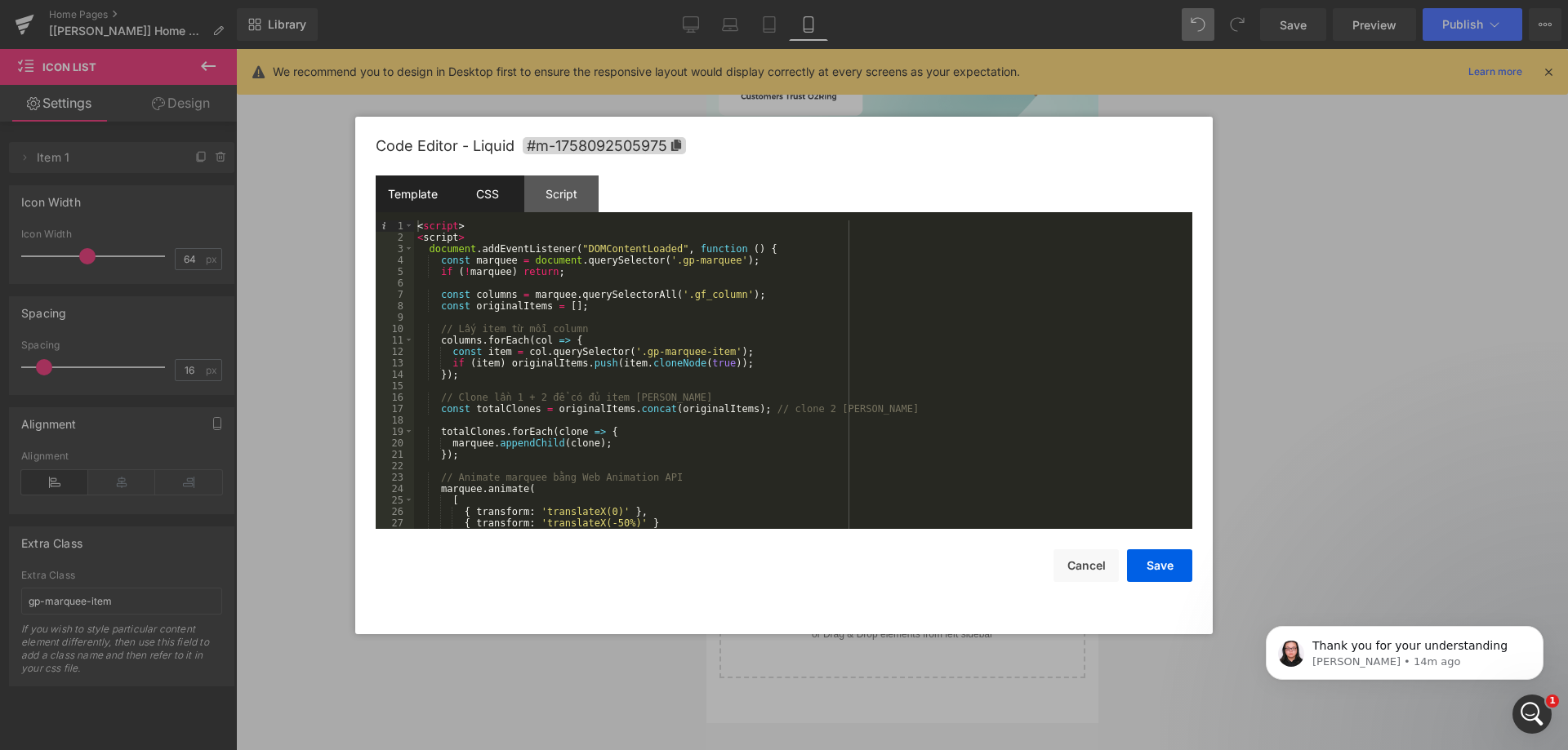
click at [493, 201] on div "CSS" at bounding box center [486, 194] width 74 height 37
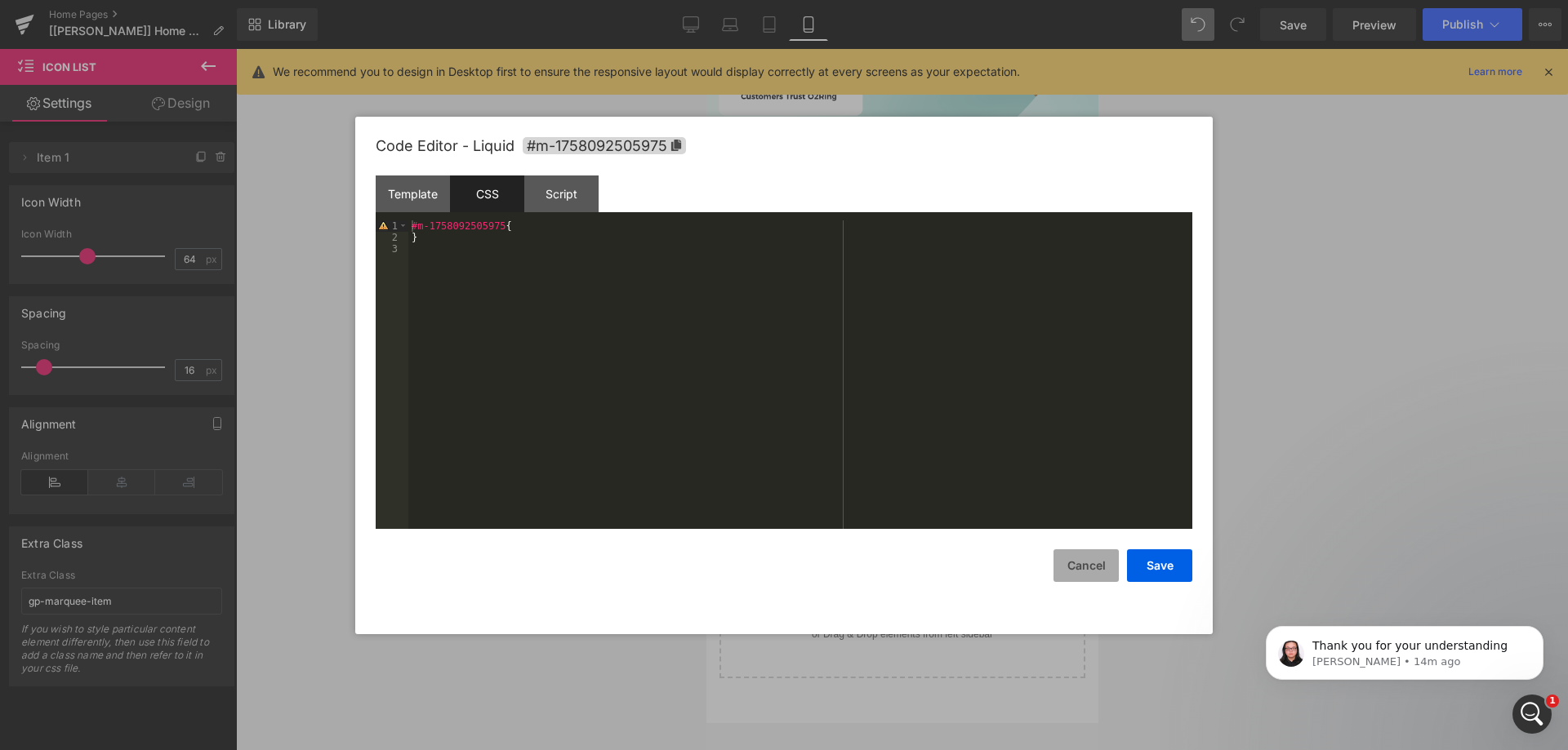
click at [1074, 552] on button "Cancel" at bounding box center [1087, 565] width 65 height 33
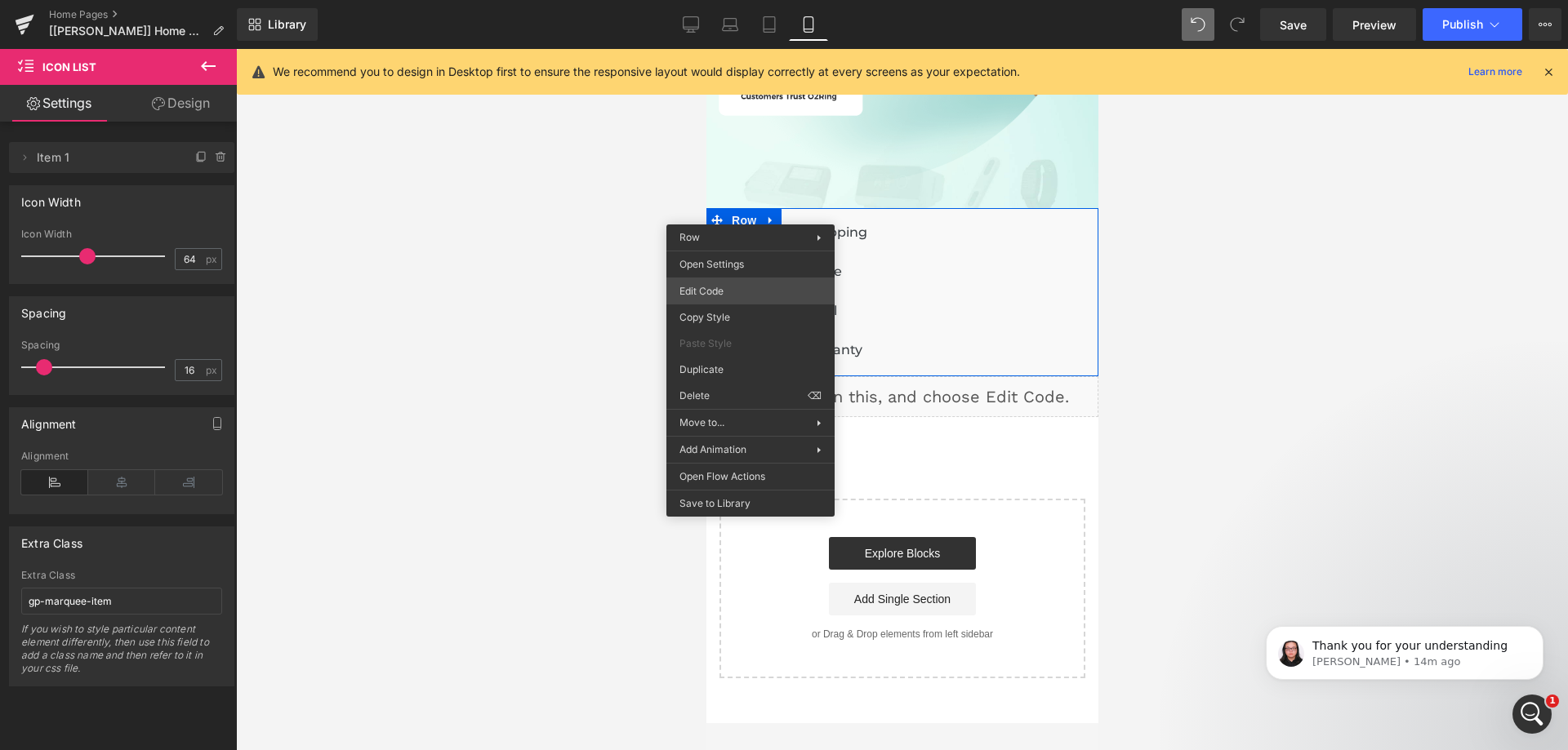
click at [733, 0] on div "Icon List You are previewing how the will restyle your page. You can not edit E…" at bounding box center [784, 0] width 1568 height 0
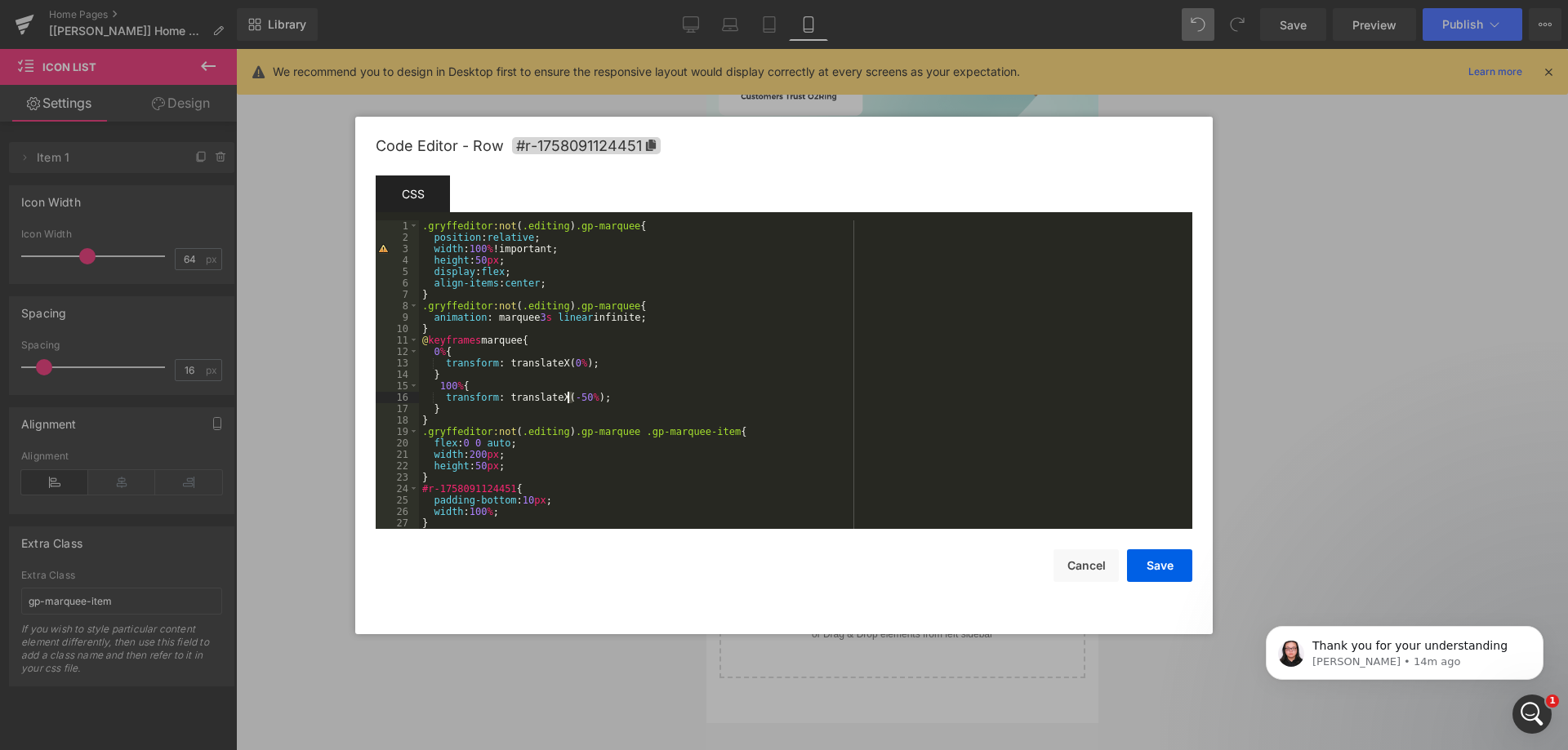
click at [569, 396] on div ".gryffeditor :not ( .editing ) .gp-marquee { position : relative ; width : 100 …" at bounding box center [803, 385] width 767 height 331
click at [1153, 576] on button "Save" at bounding box center [1160, 565] width 65 height 33
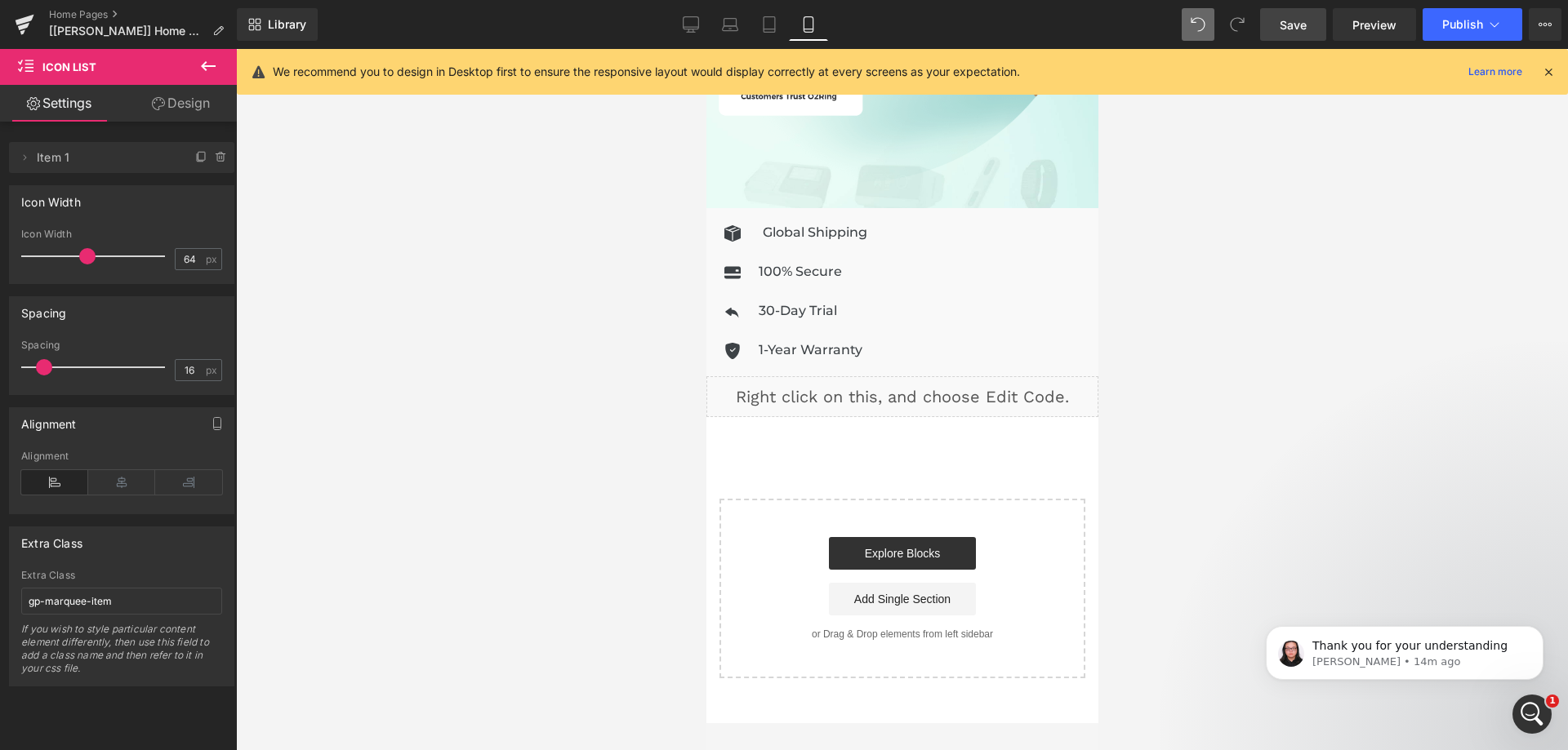
click at [1297, 37] on link "Save" at bounding box center [1293, 24] width 66 height 33
click at [742, 208] on span "Row" at bounding box center [742, 220] width 33 height 25
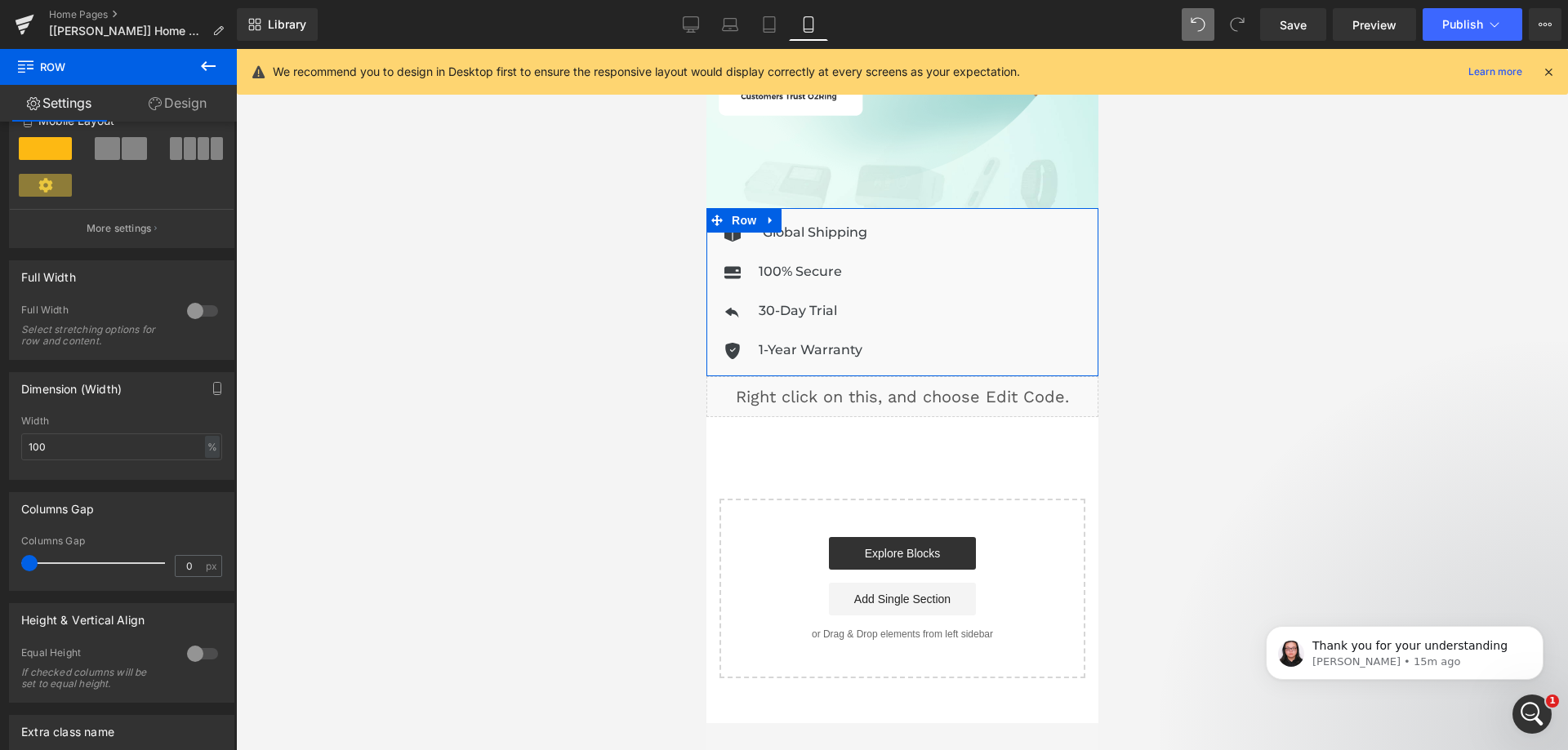
scroll to position [408, 0]
click at [198, 309] on div at bounding box center [203, 306] width 40 height 26
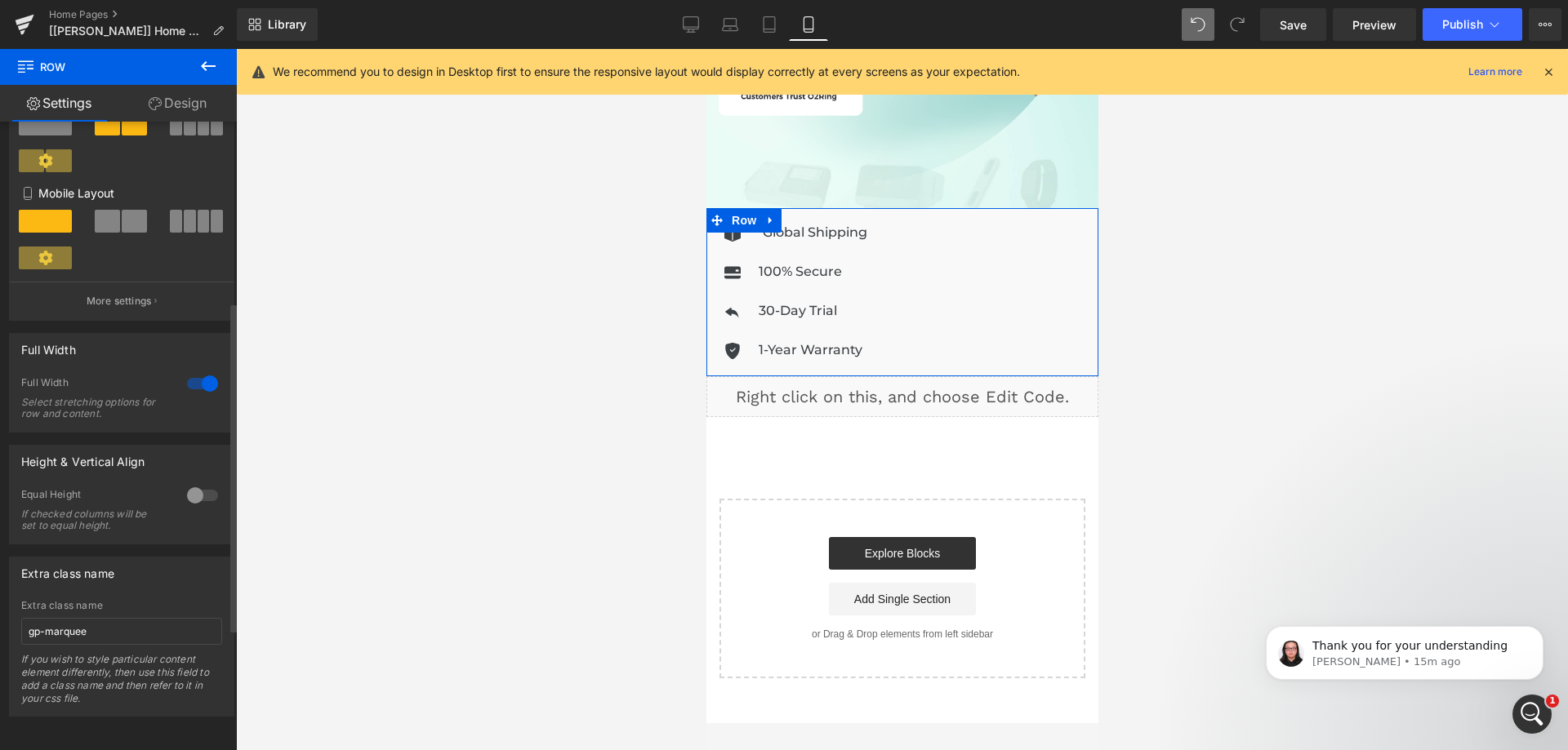
scroll to position [344, 0]
click at [1302, 33] on span "Save" at bounding box center [1293, 25] width 27 height 17
click at [196, 372] on div at bounding box center [203, 383] width 40 height 26
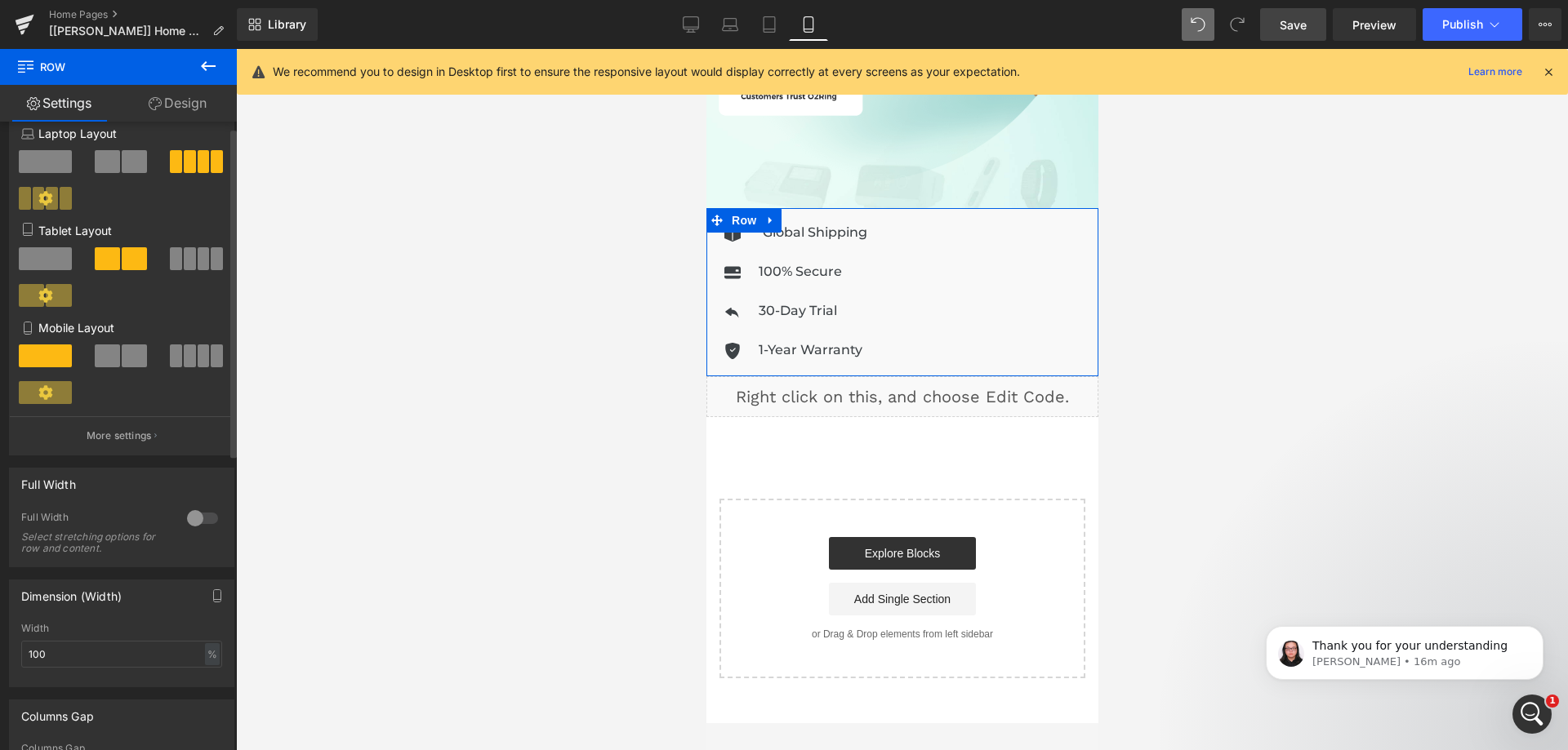
scroll to position [0, 0]
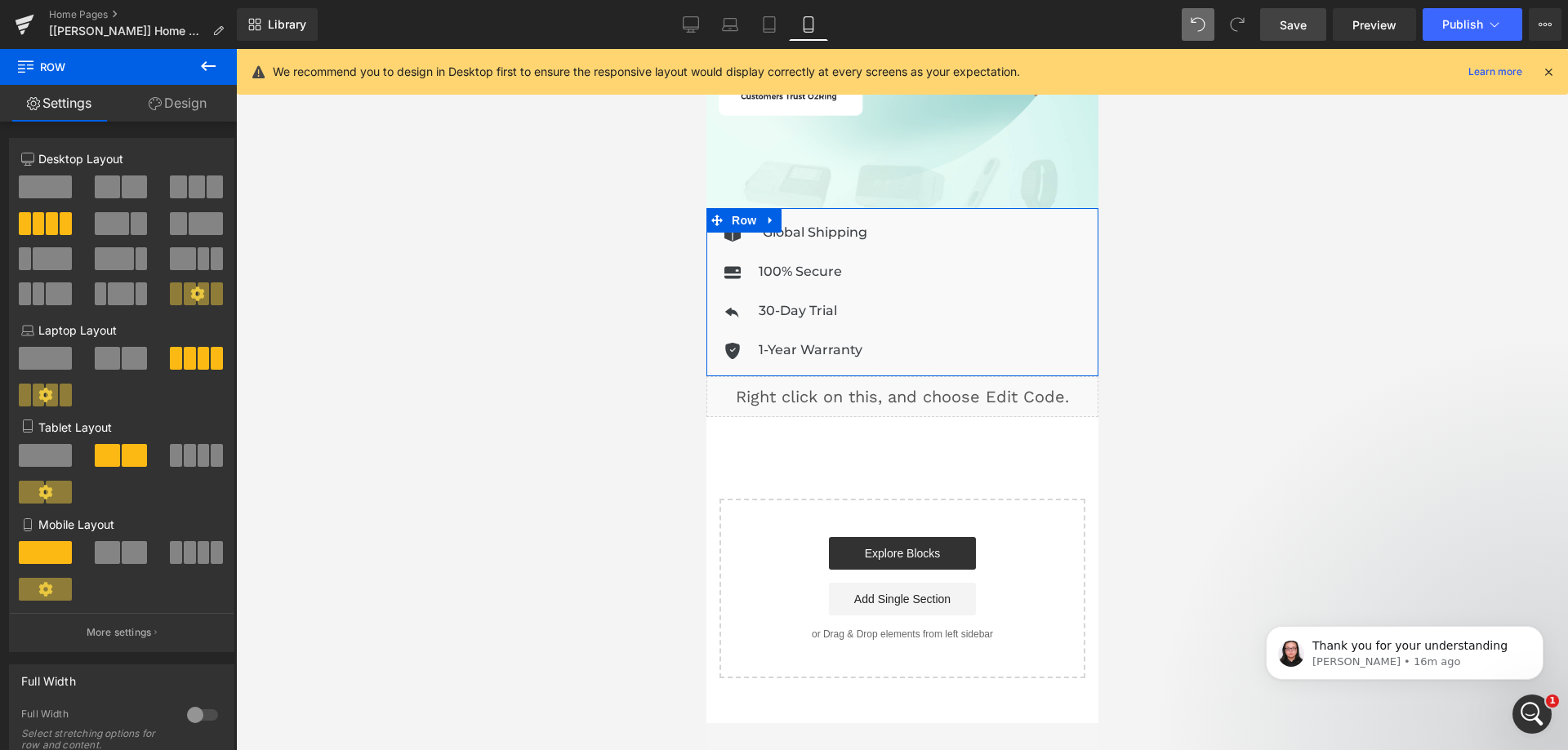
click at [188, 101] on link "Design" at bounding box center [178, 103] width 119 height 37
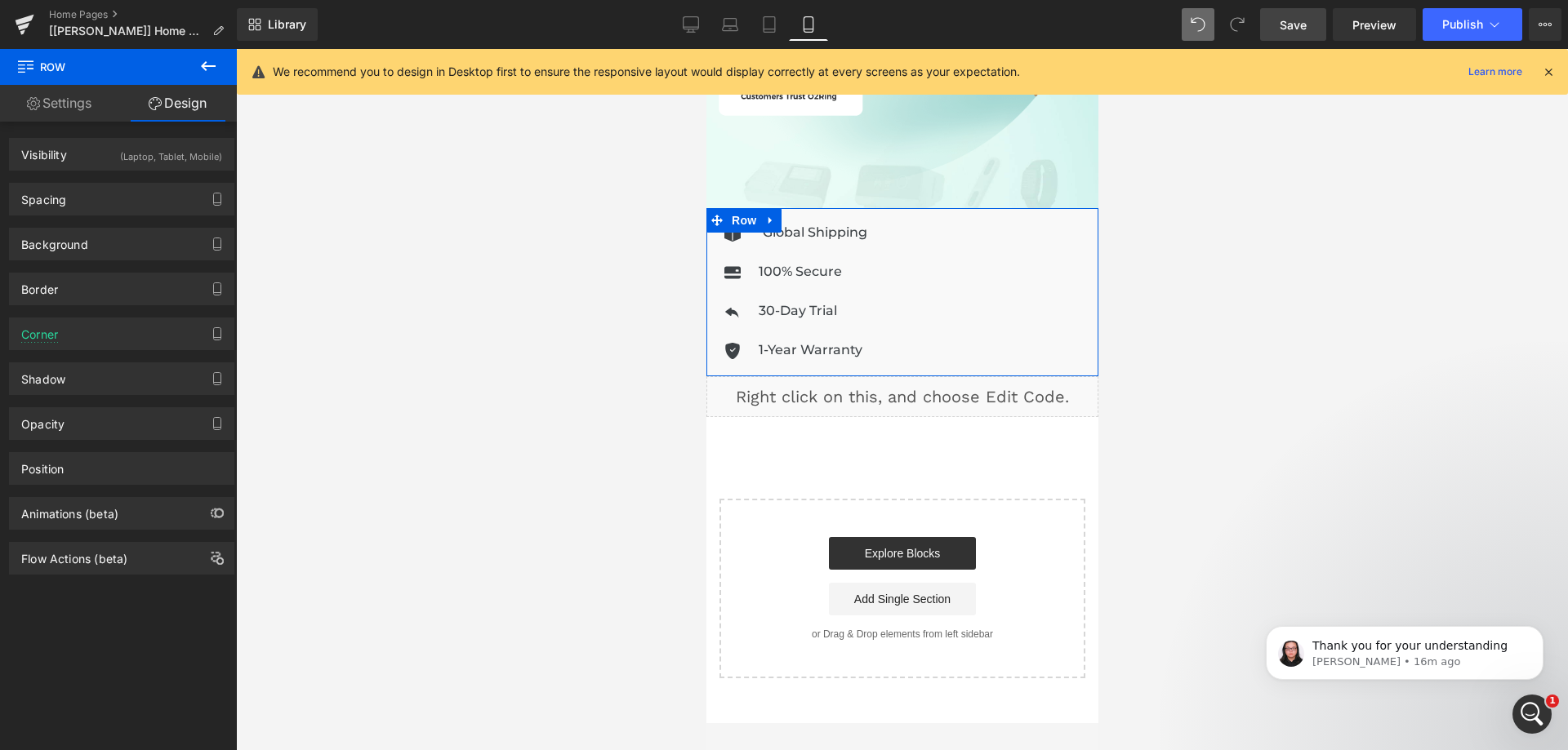
type input "0"
type input "14"
type input "0"
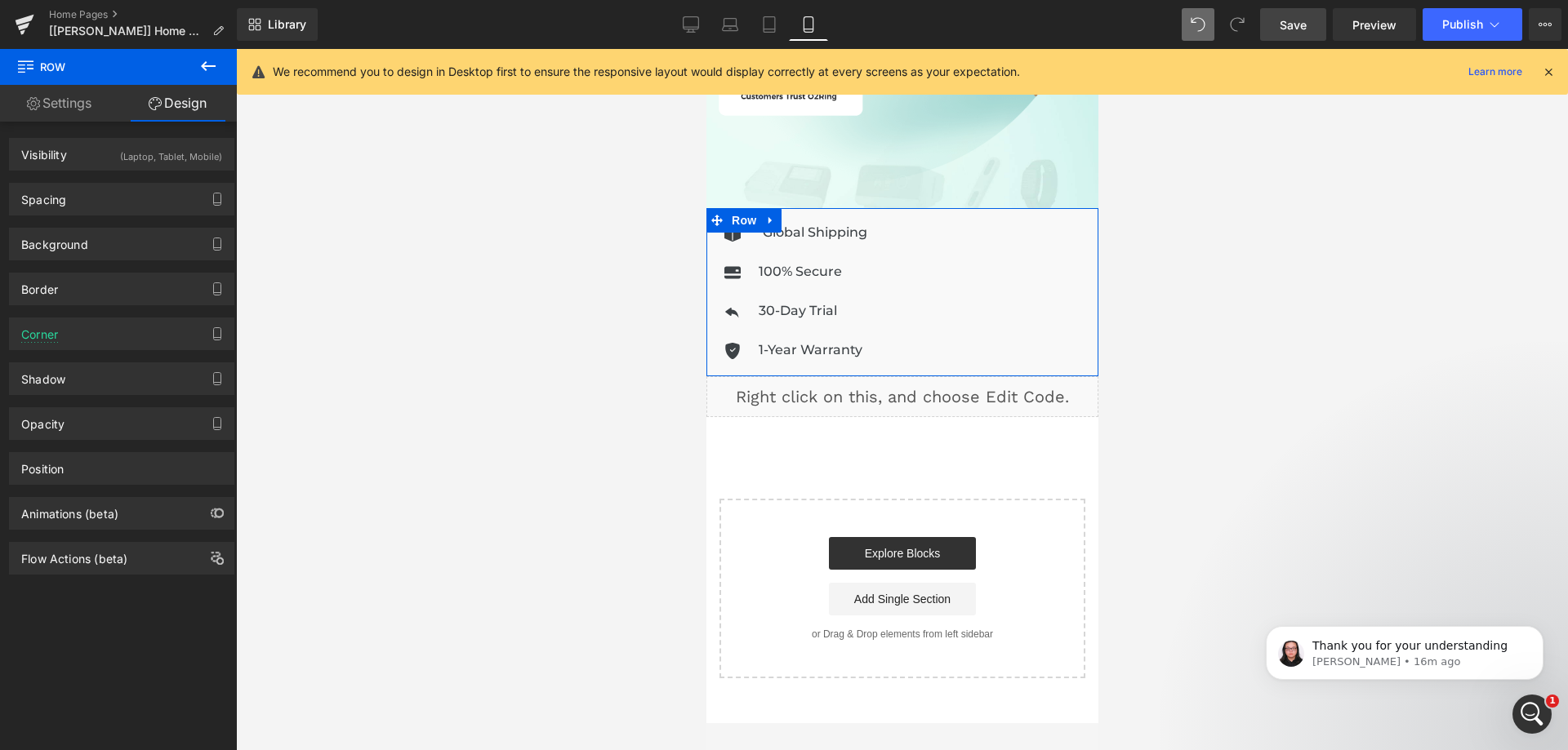
type input "0"
click at [117, 200] on div "Spacing" at bounding box center [122, 199] width 223 height 31
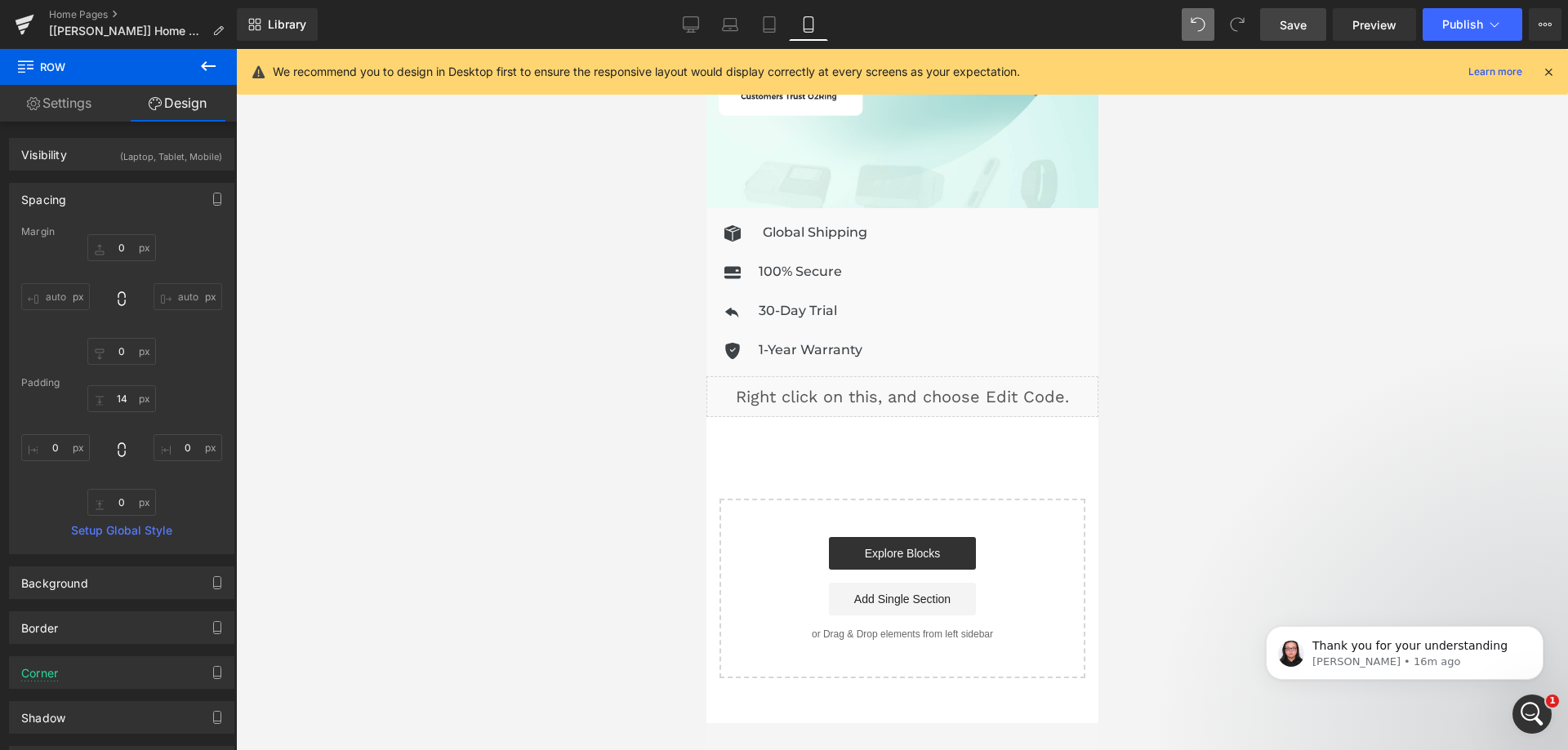
drag, startPoint x: 1302, startPoint y: 31, endPoint x: 9, endPoint y: 162, distance: 1299.6
click at [1302, 31] on span "Save" at bounding box center [1293, 25] width 27 height 17
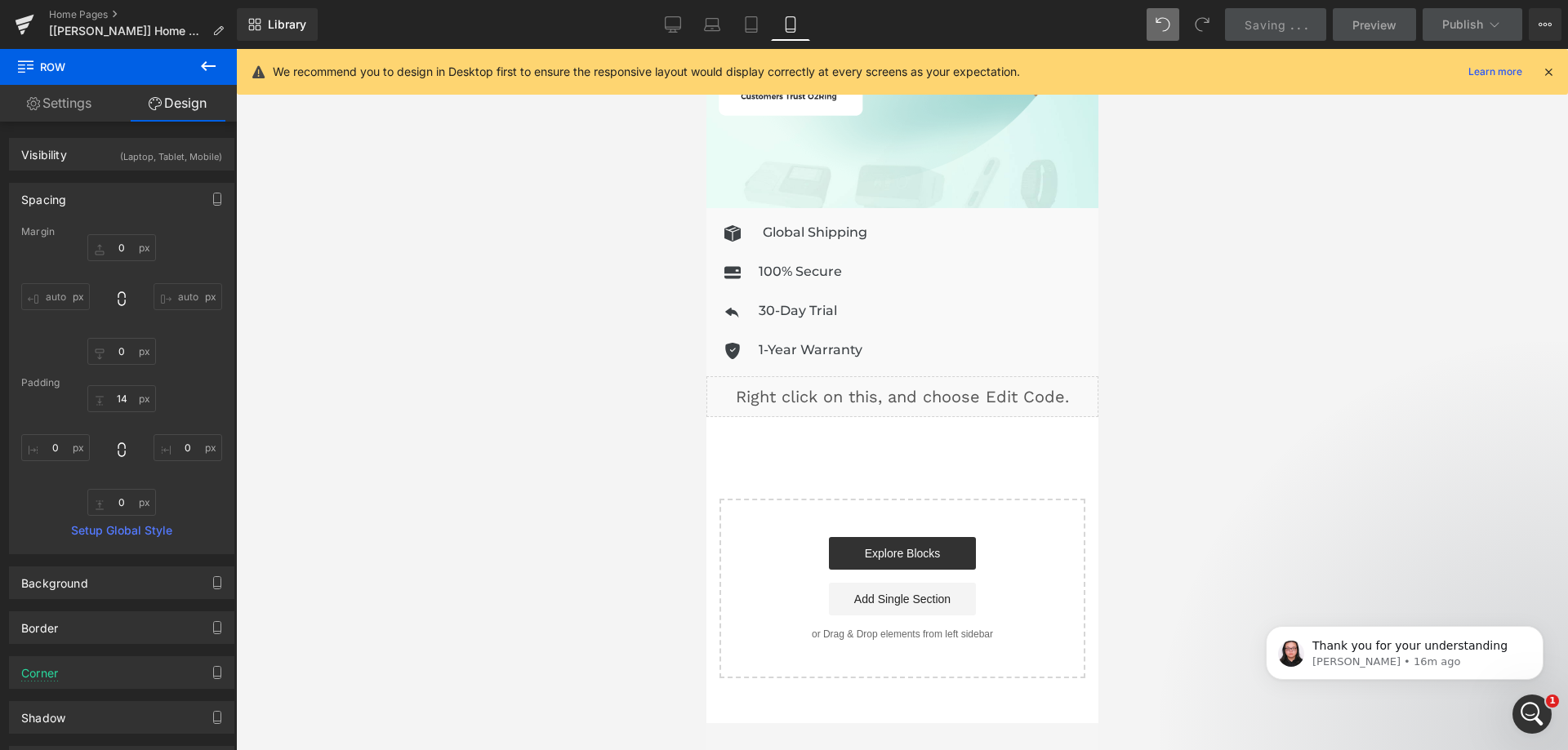
click at [198, 68] on button at bounding box center [209, 67] width 57 height 36
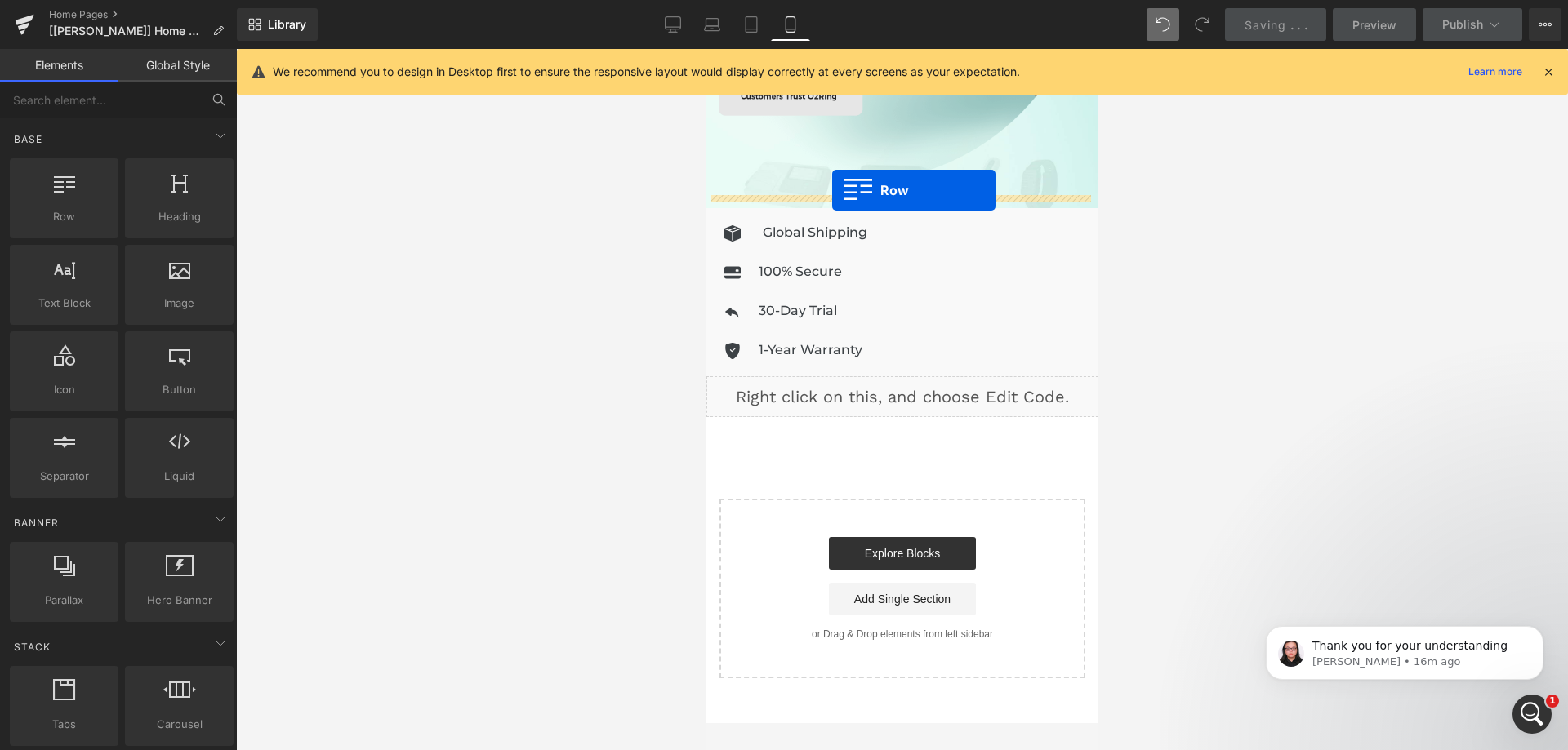
drag, startPoint x: 773, startPoint y: 236, endPoint x: 831, endPoint y: 190, distance: 74.0
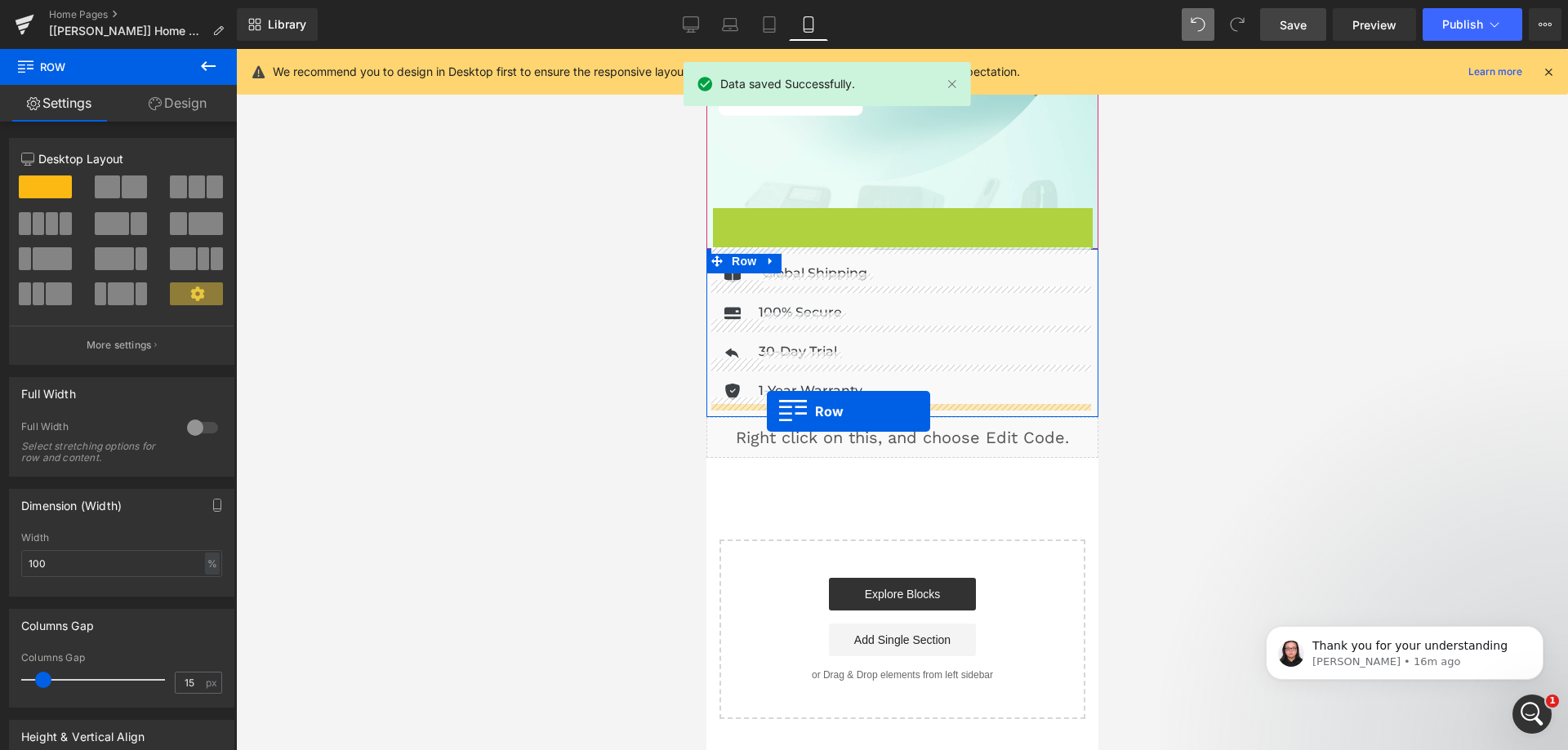
drag, startPoint x: 732, startPoint y: 204, endPoint x: 766, endPoint y: 411, distance: 209.8
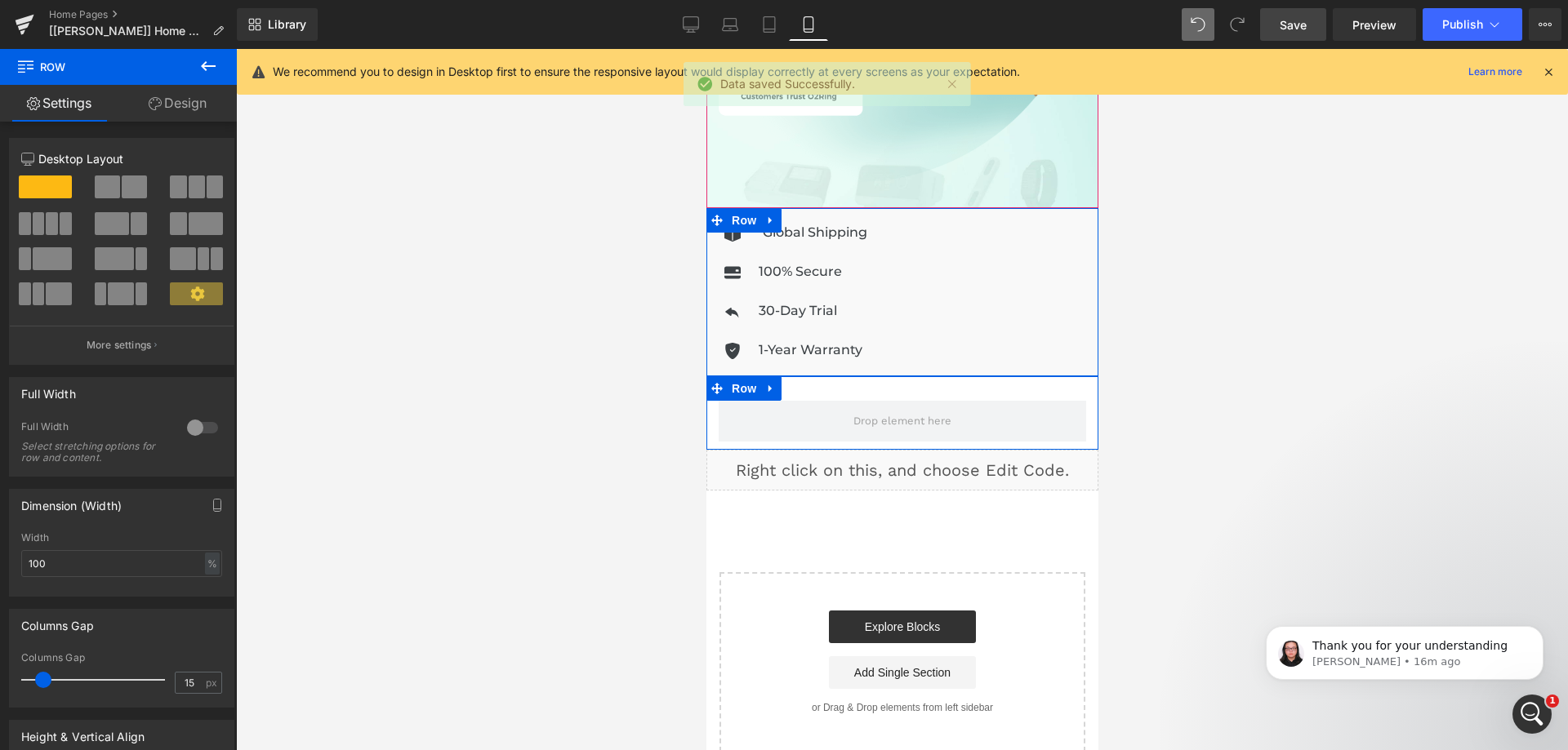
drag, startPoint x: 194, startPoint y: 431, endPoint x: 204, endPoint y: 429, distance: 10.2
click at [195, 430] on div at bounding box center [203, 428] width 40 height 26
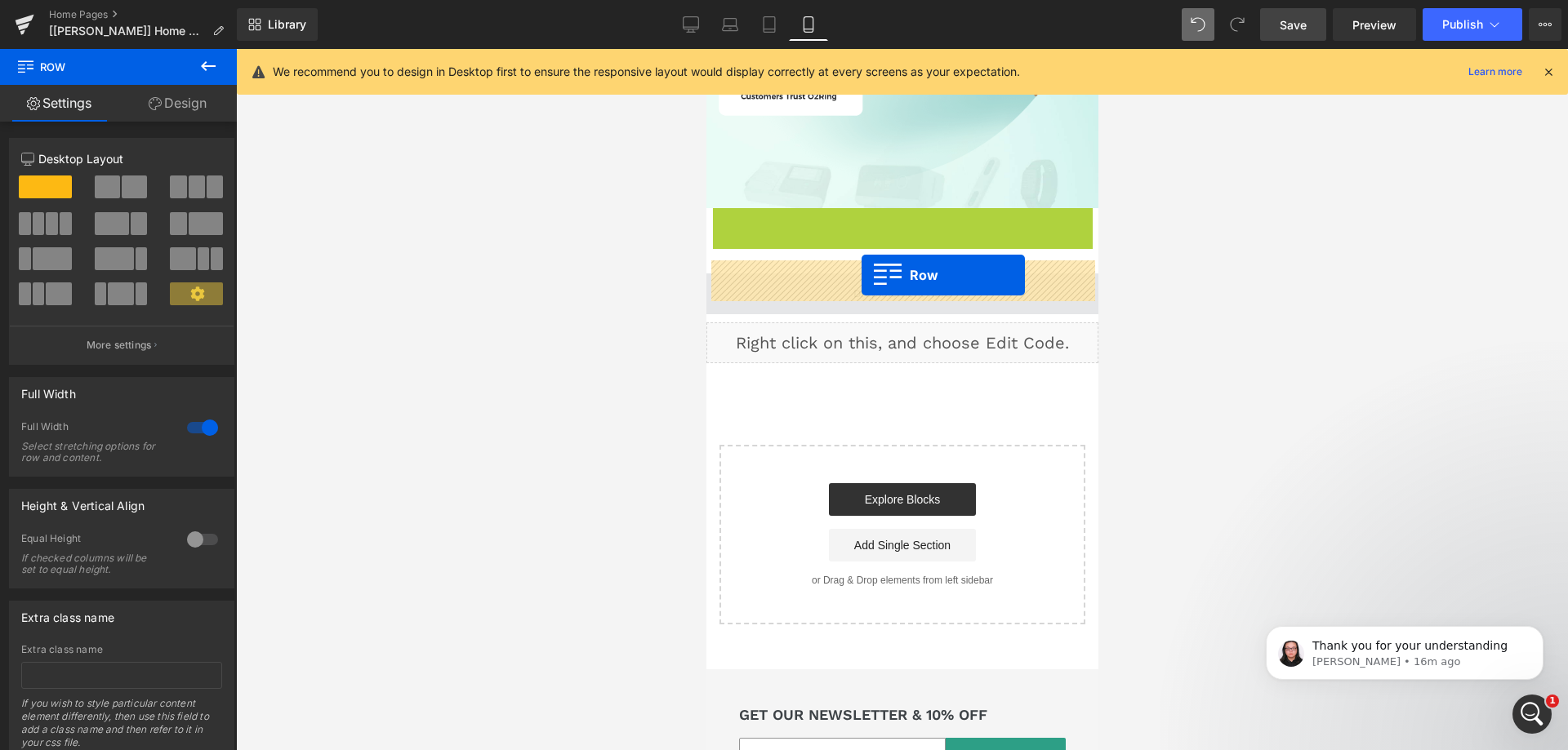
drag, startPoint x: 736, startPoint y: 208, endPoint x: 861, endPoint y: 275, distance: 141.8
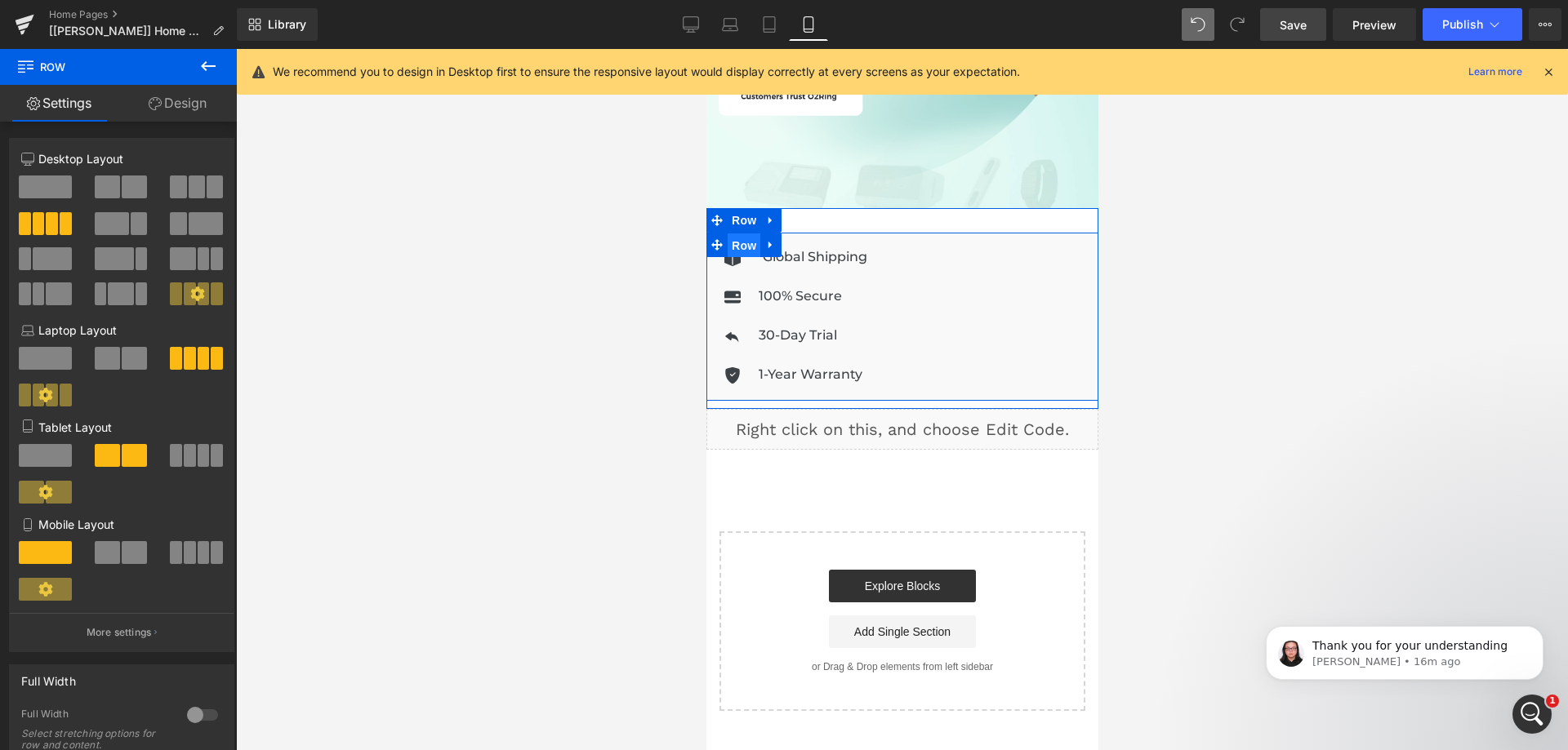
drag, startPoint x: 740, startPoint y: 235, endPoint x: 1208, endPoint y: 289, distance: 471.1
click at [740, 235] on span "Row" at bounding box center [742, 245] width 33 height 25
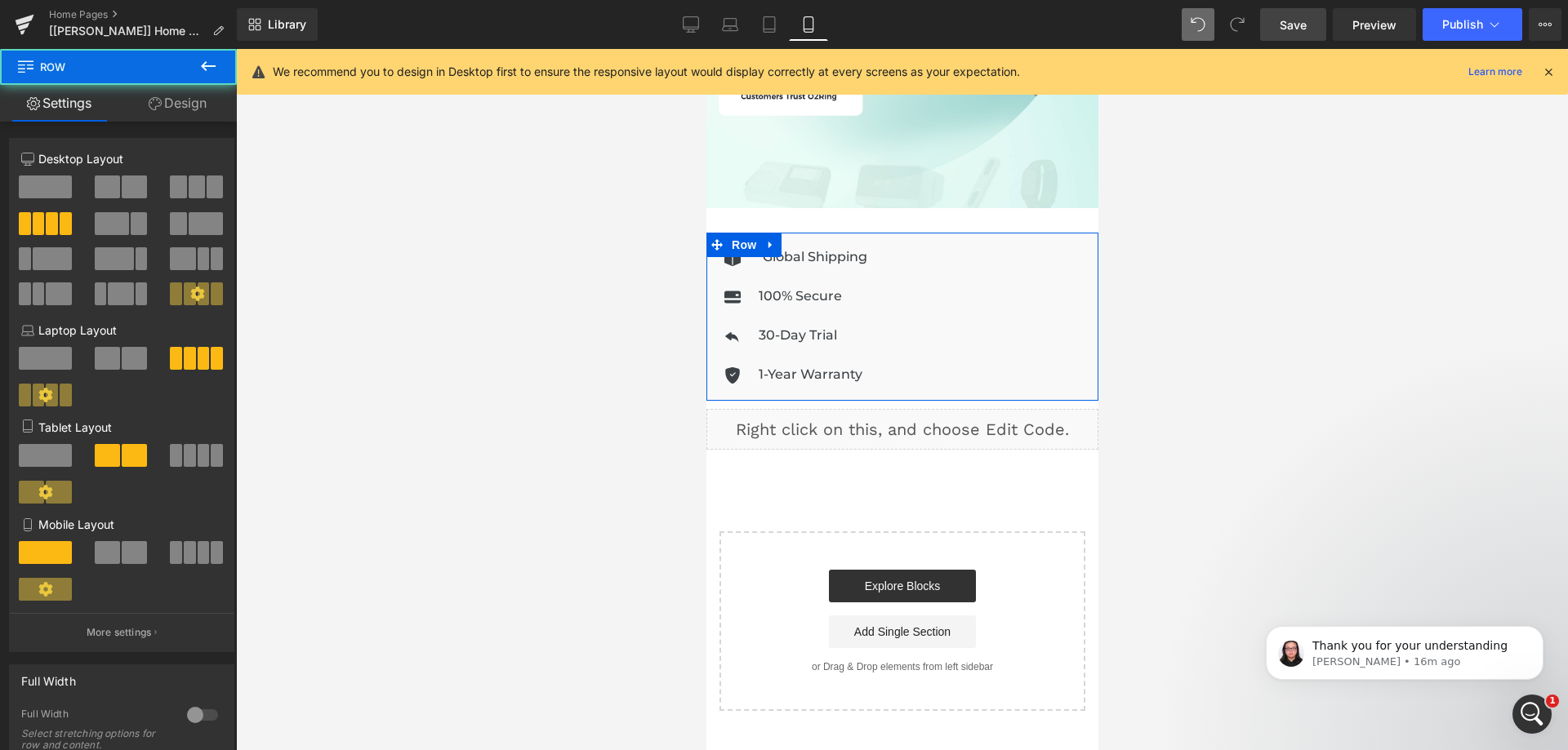
click at [179, 105] on link "Design" at bounding box center [178, 103] width 119 height 37
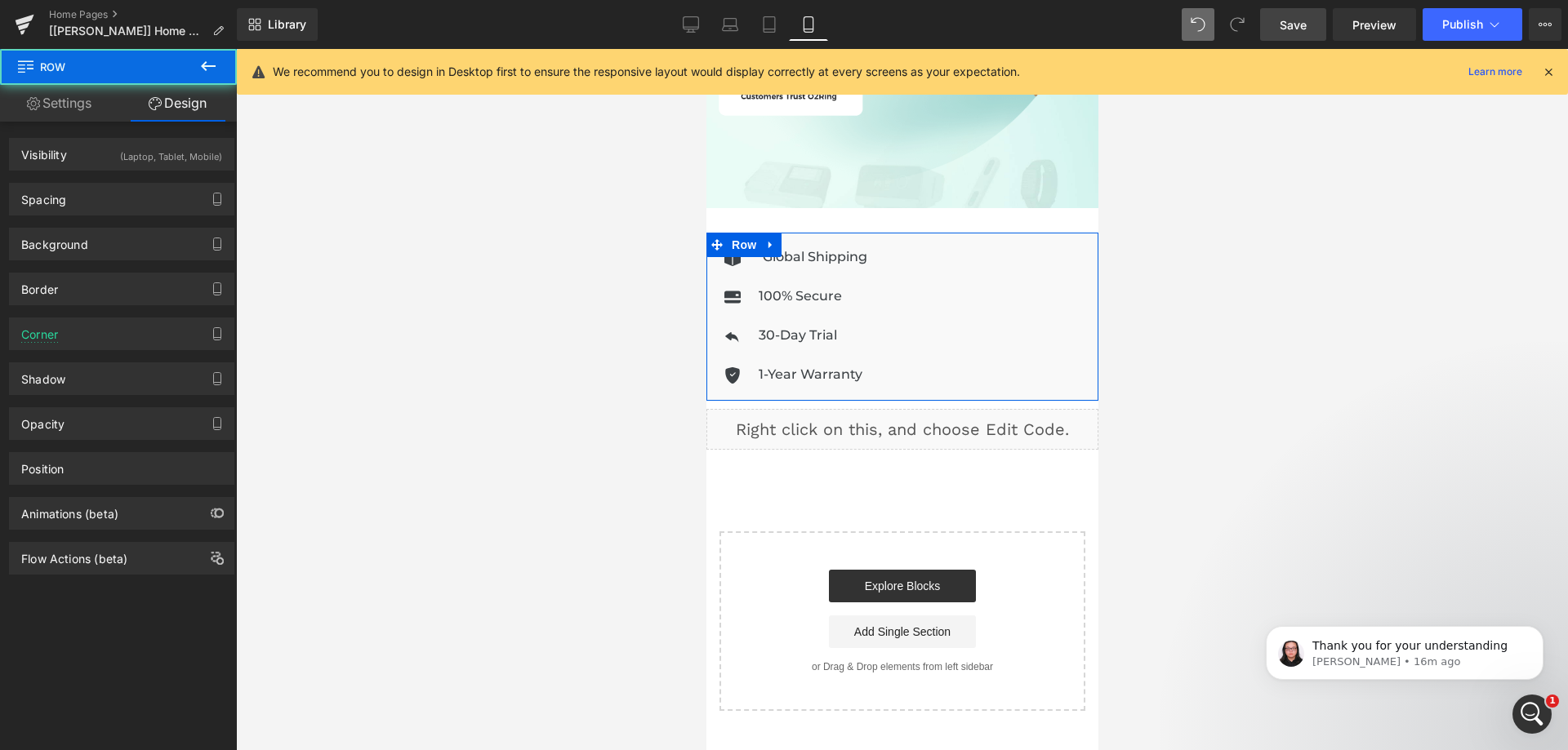
click at [176, 170] on div "Visibility (Laptop, Tablet, Mobile) 0|0|0|0 0 Show on Desktop 1 Show on Laptop …" at bounding box center [122, 154] width 225 height 33
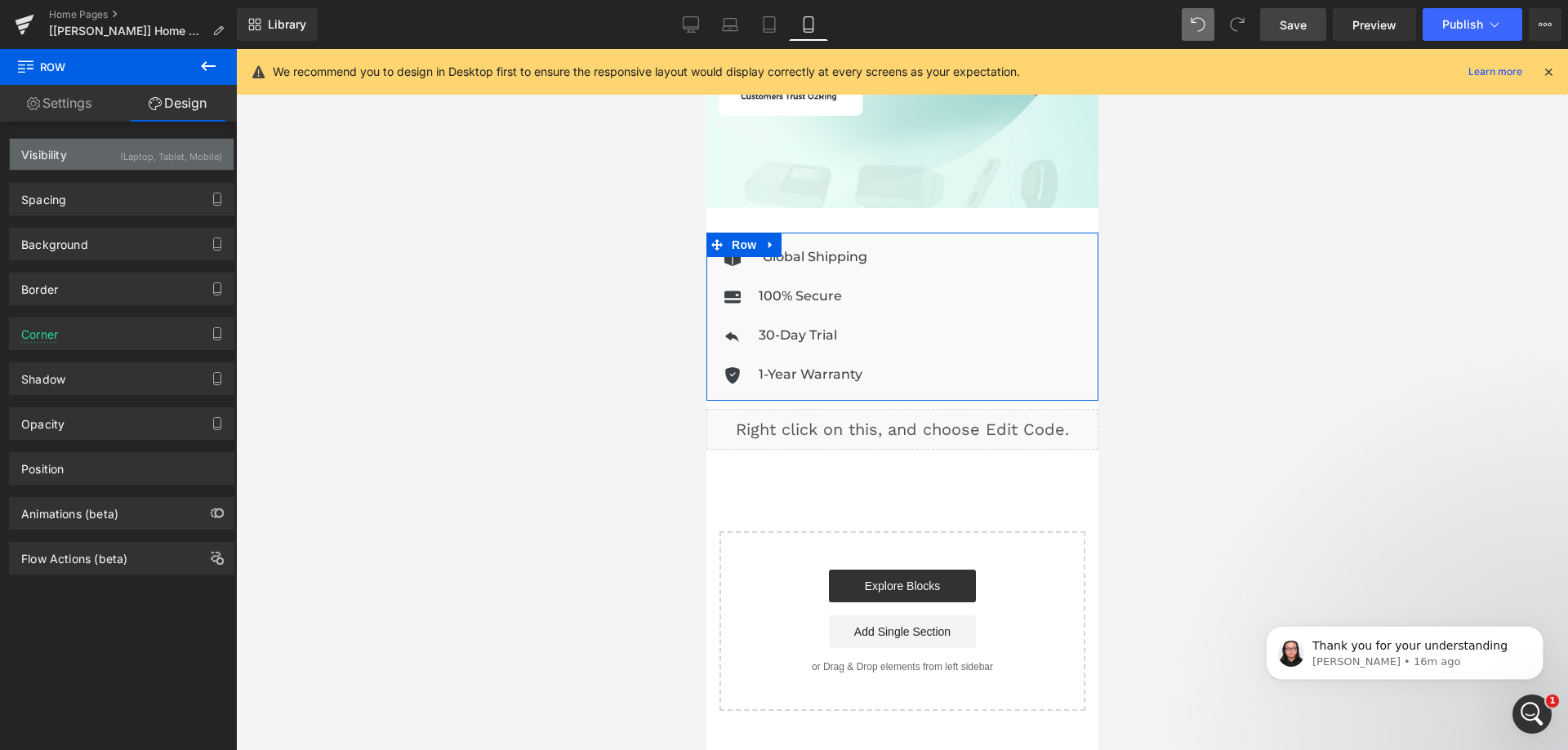
click at [195, 158] on div "(Laptop, Tablet, Mobile)" at bounding box center [170, 151] width 102 height 27
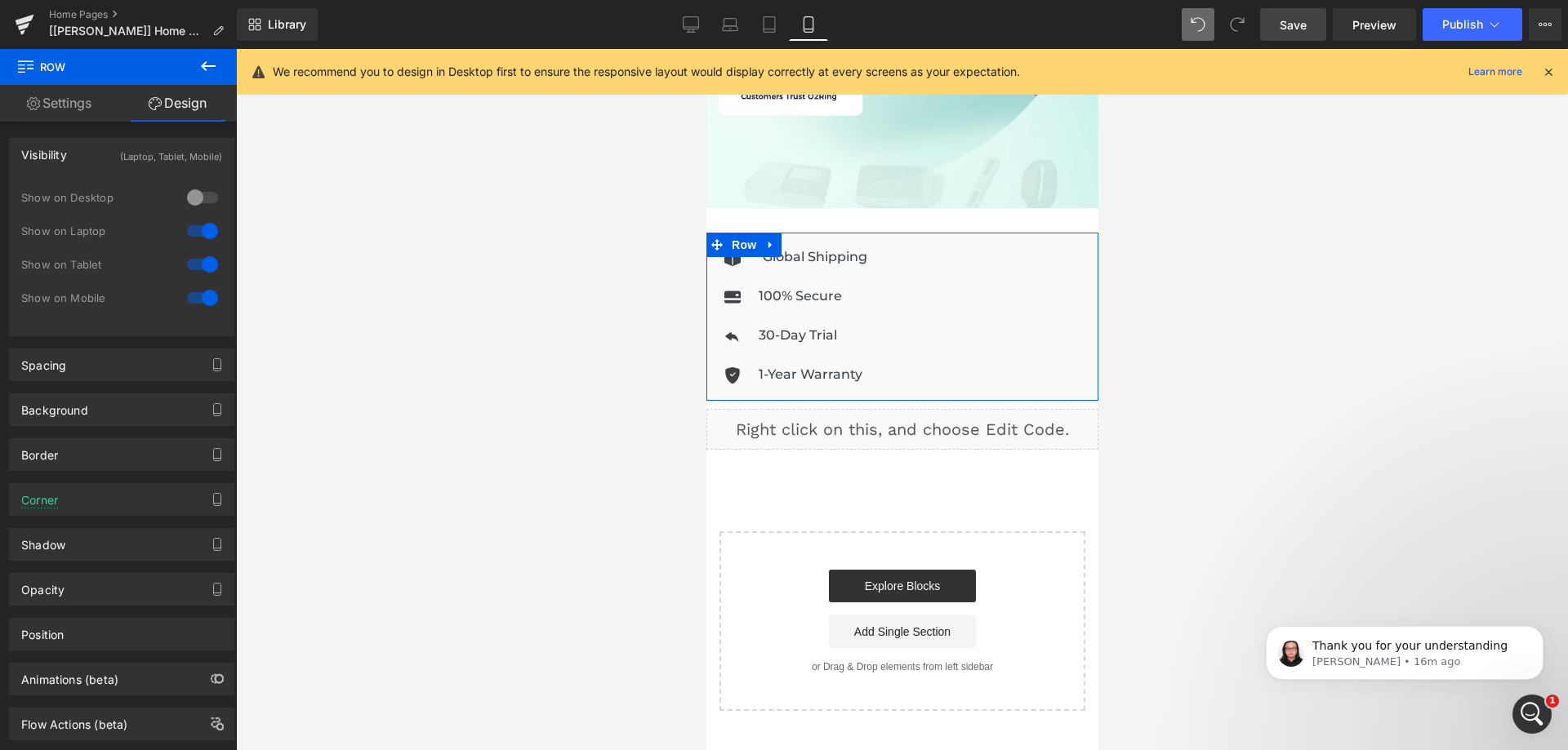
drag, startPoint x: 192, startPoint y: 195, endPoint x: 394, endPoint y: 212, distance: 202.7
click at [194, 195] on div at bounding box center [203, 198] width 40 height 26
click at [744, 233] on span "Row" at bounding box center [742, 244] width 33 height 25
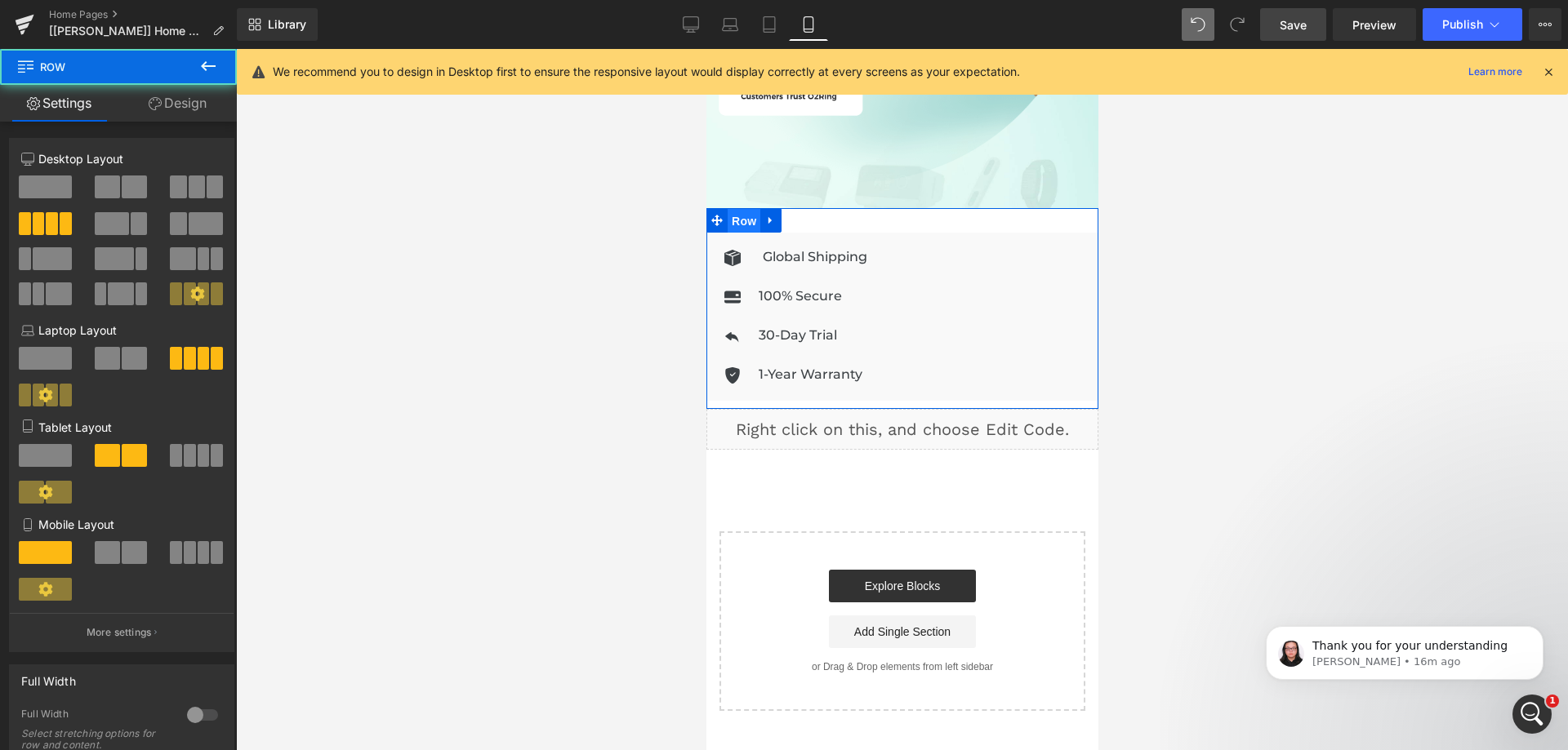
click at [738, 212] on span "Row" at bounding box center [742, 220] width 33 height 25
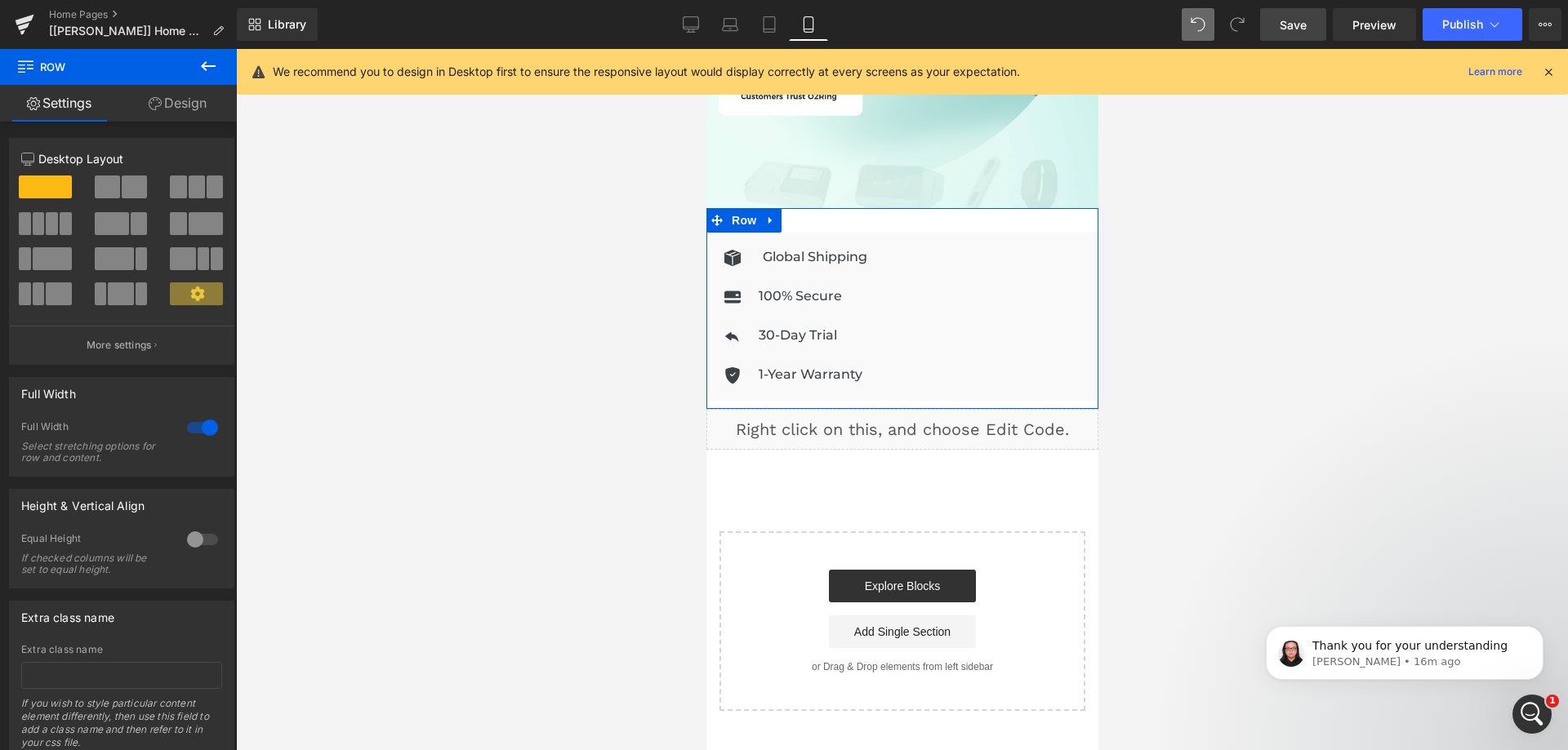
click at [173, 105] on link "Design" at bounding box center [178, 103] width 119 height 37
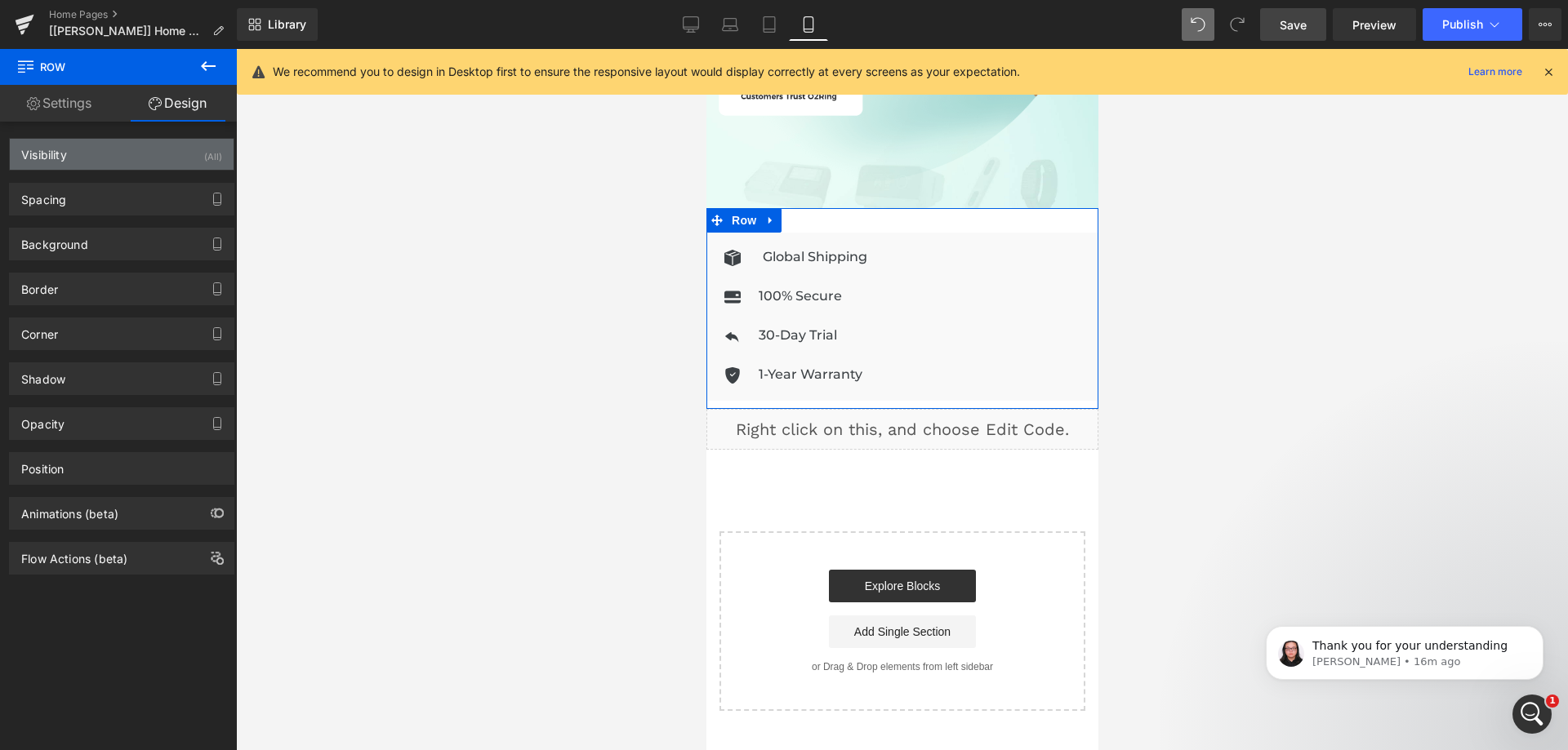
click at [138, 165] on div "Visibility (All)" at bounding box center [122, 153] width 223 height 31
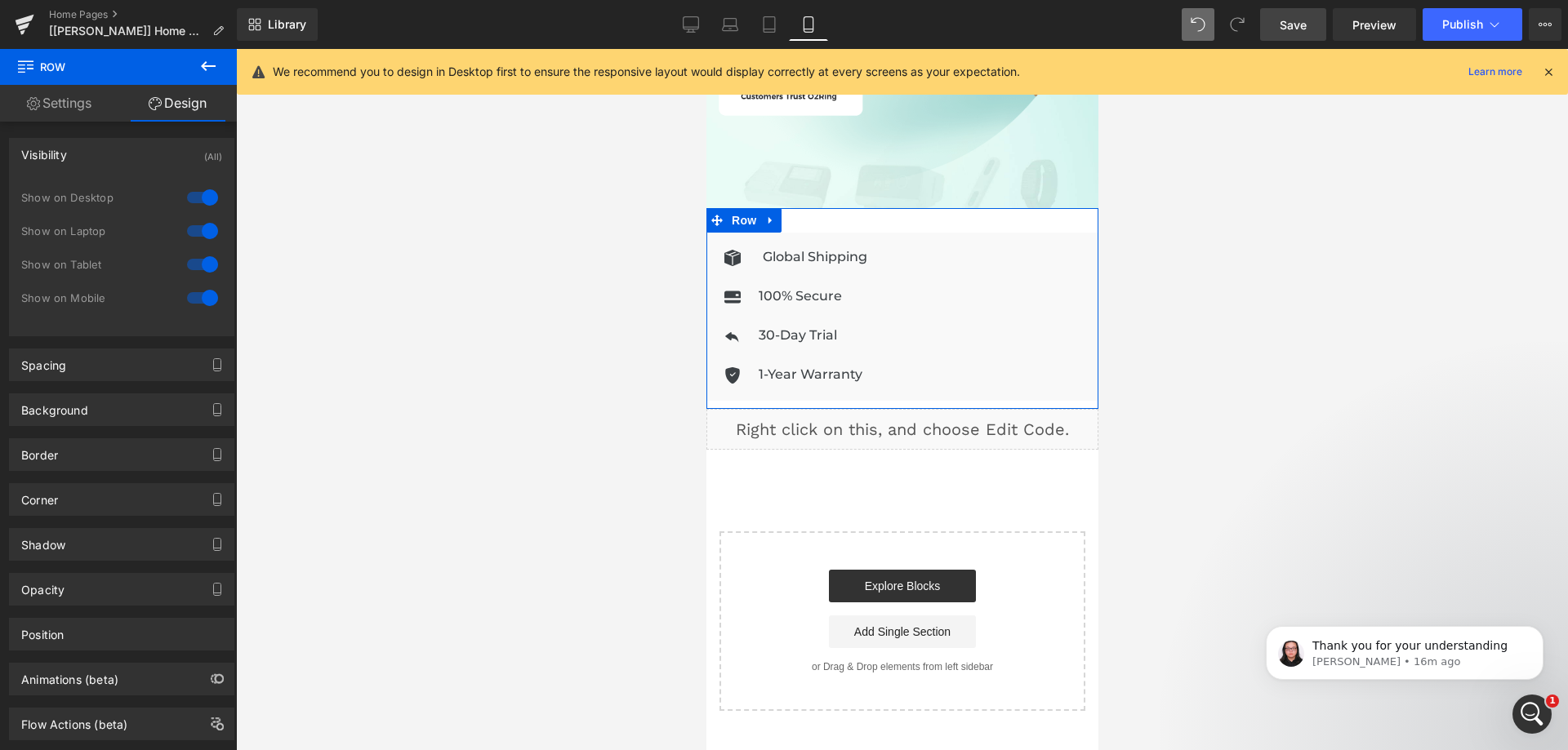
click at [200, 292] on div at bounding box center [203, 297] width 40 height 26
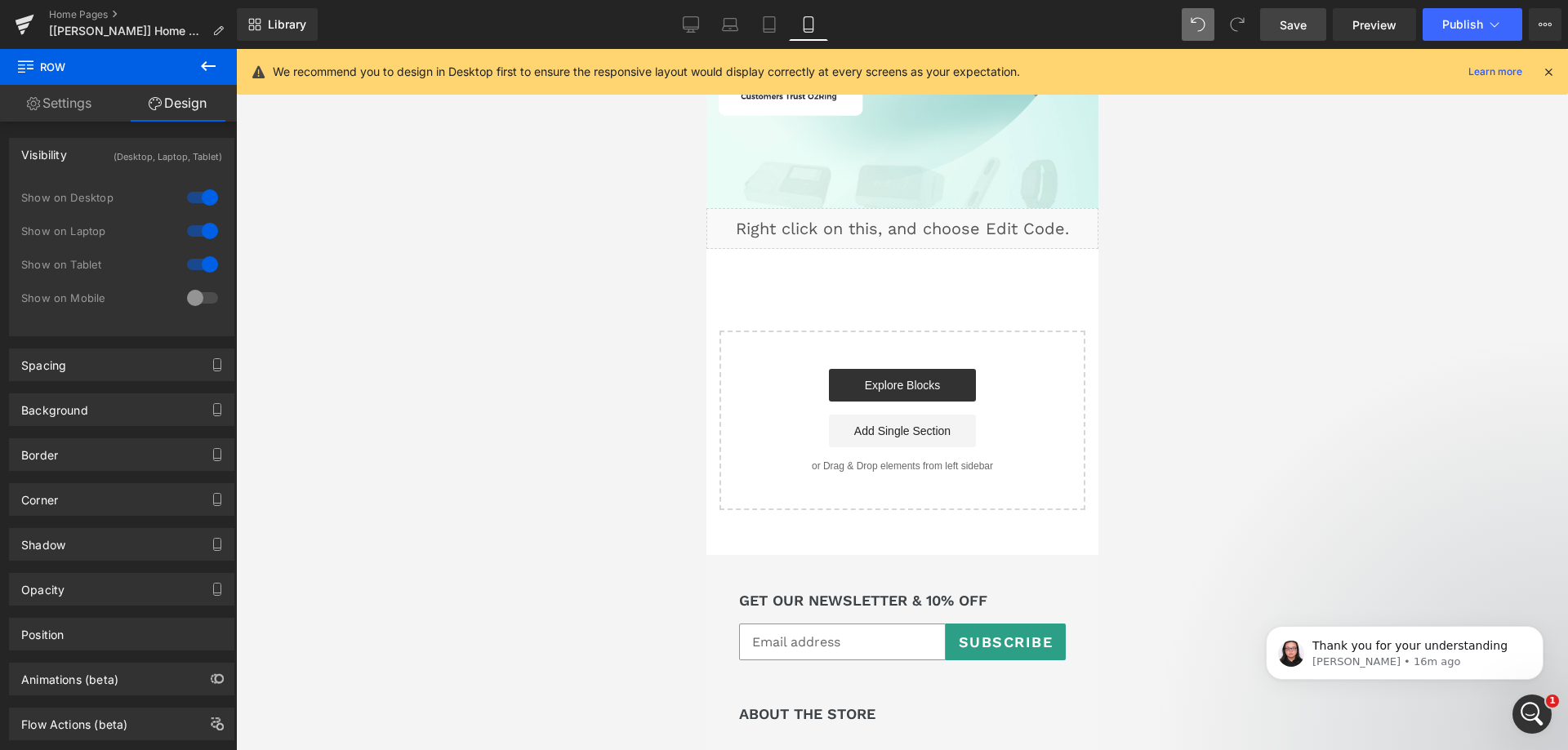
click at [195, 299] on div at bounding box center [203, 297] width 40 height 26
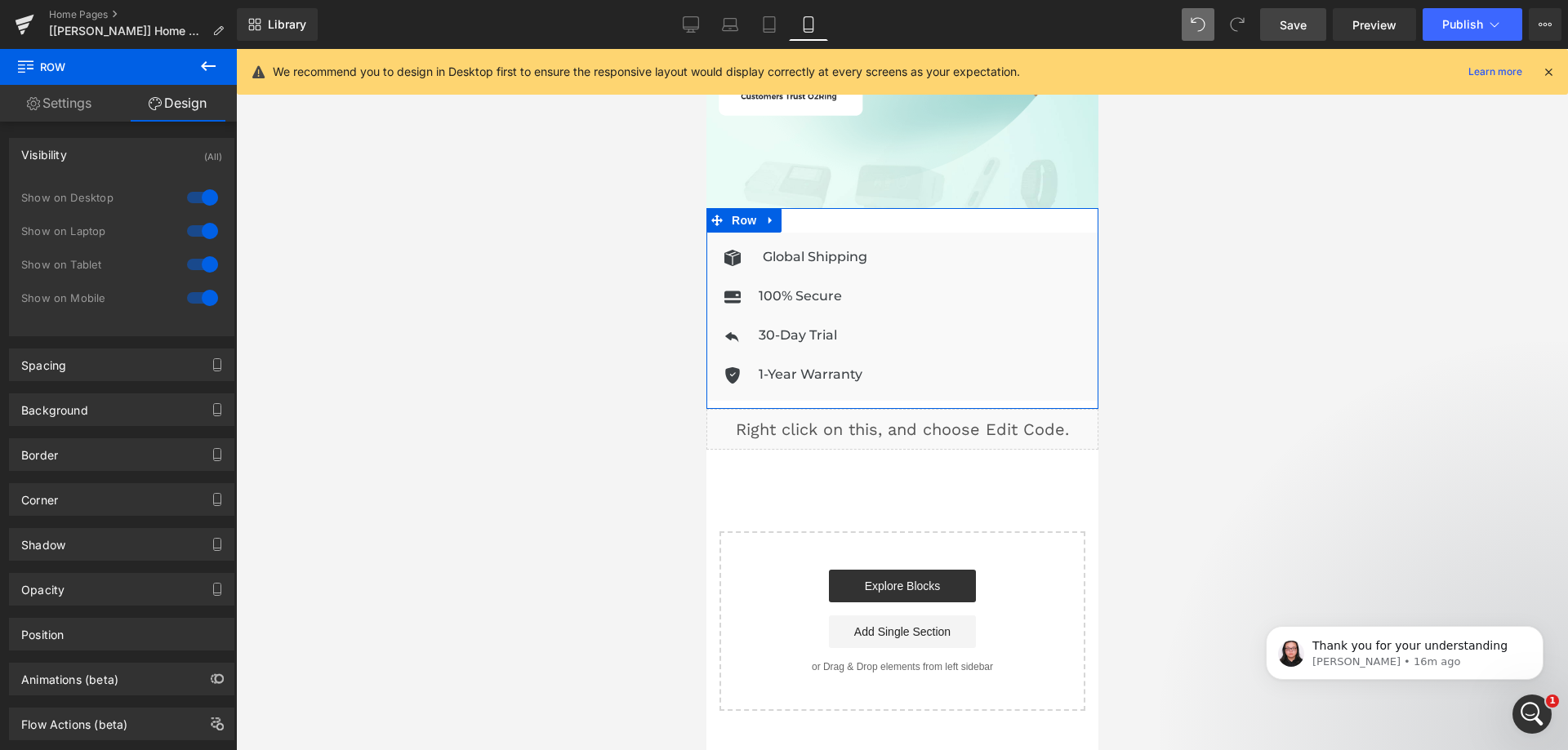
click at [196, 197] on div at bounding box center [203, 198] width 40 height 26
click at [204, 228] on div at bounding box center [203, 231] width 40 height 26
click at [200, 263] on div at bounding box center [203, 264] width 40 height 26
click at [87, 363] on div "Spacing" at bounding box center [122, 365] width 223 height 31
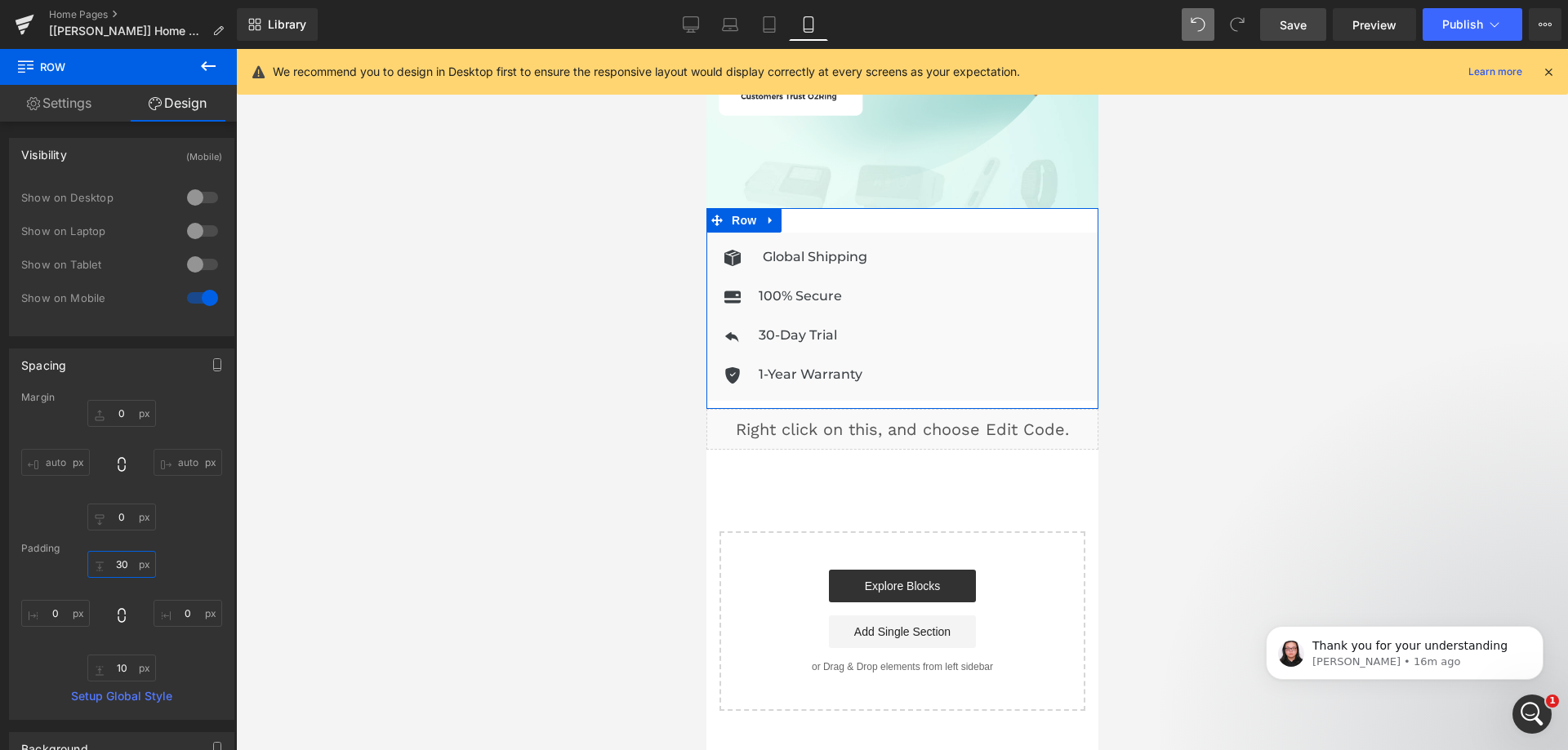
click at [126, 564] on input "30" at bounding box center [121, 564] width 68 height 27
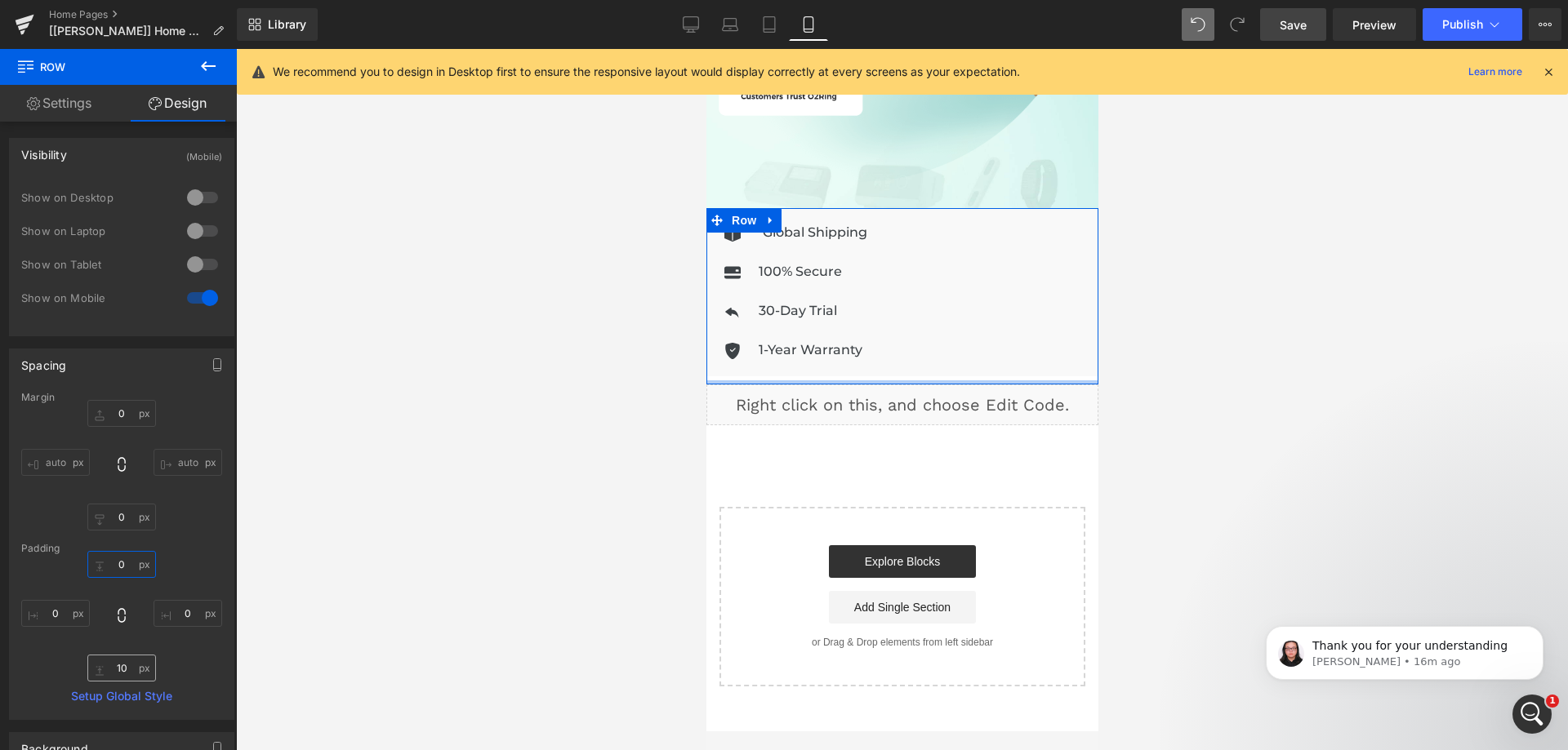
type input "0"
click at [120, 670] on input "10" at bounding box center [121, 668] width 68 height 27
type input "0"
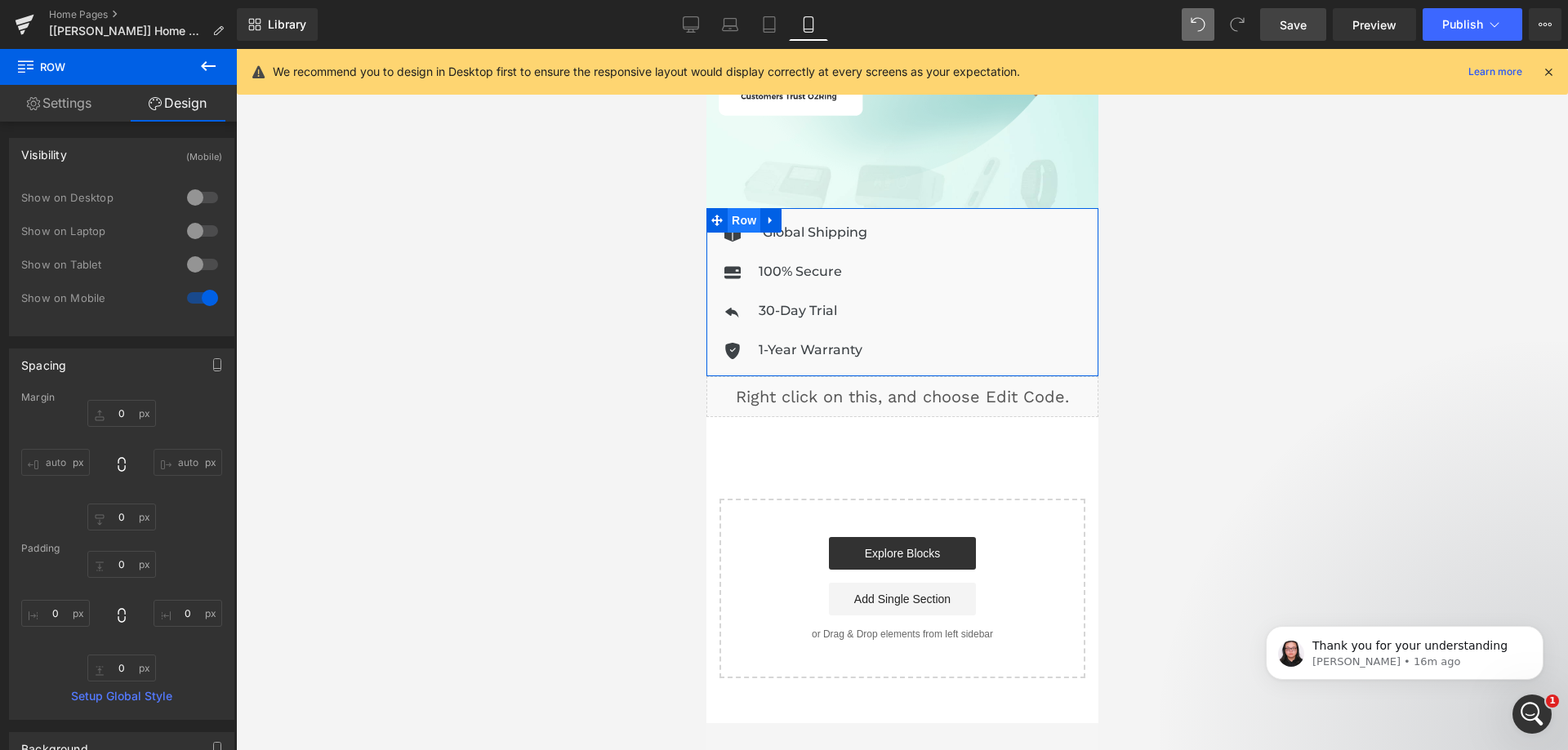
click at [740, 215] on span "Row" at bounding box center [742, 220] width 33 height 25
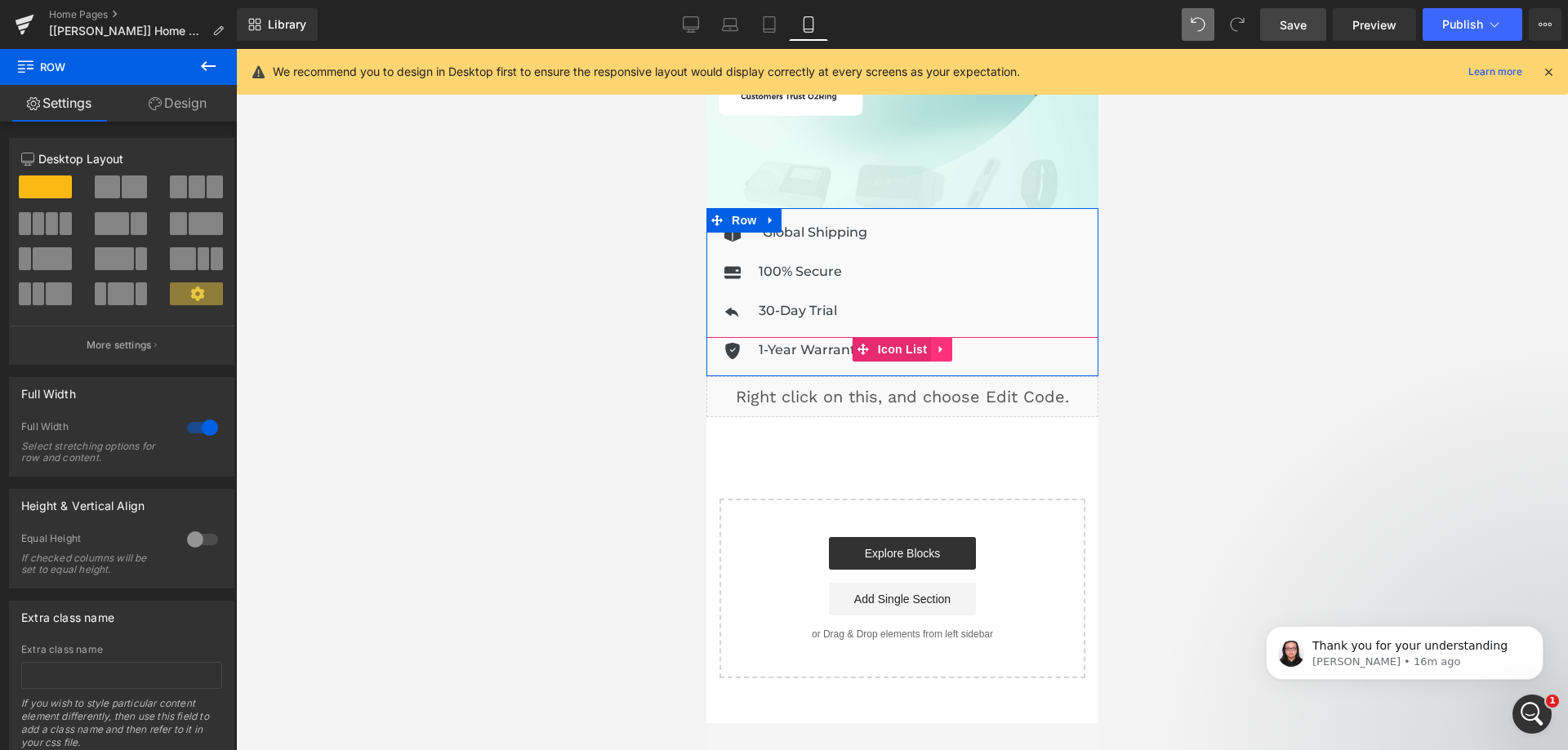
click at [930, 338] on link at bounding box center [940, 349] width 21 height 25
click at [872, 339] on span "Icon List" at bounding box center [870, 349] width 57 height 25
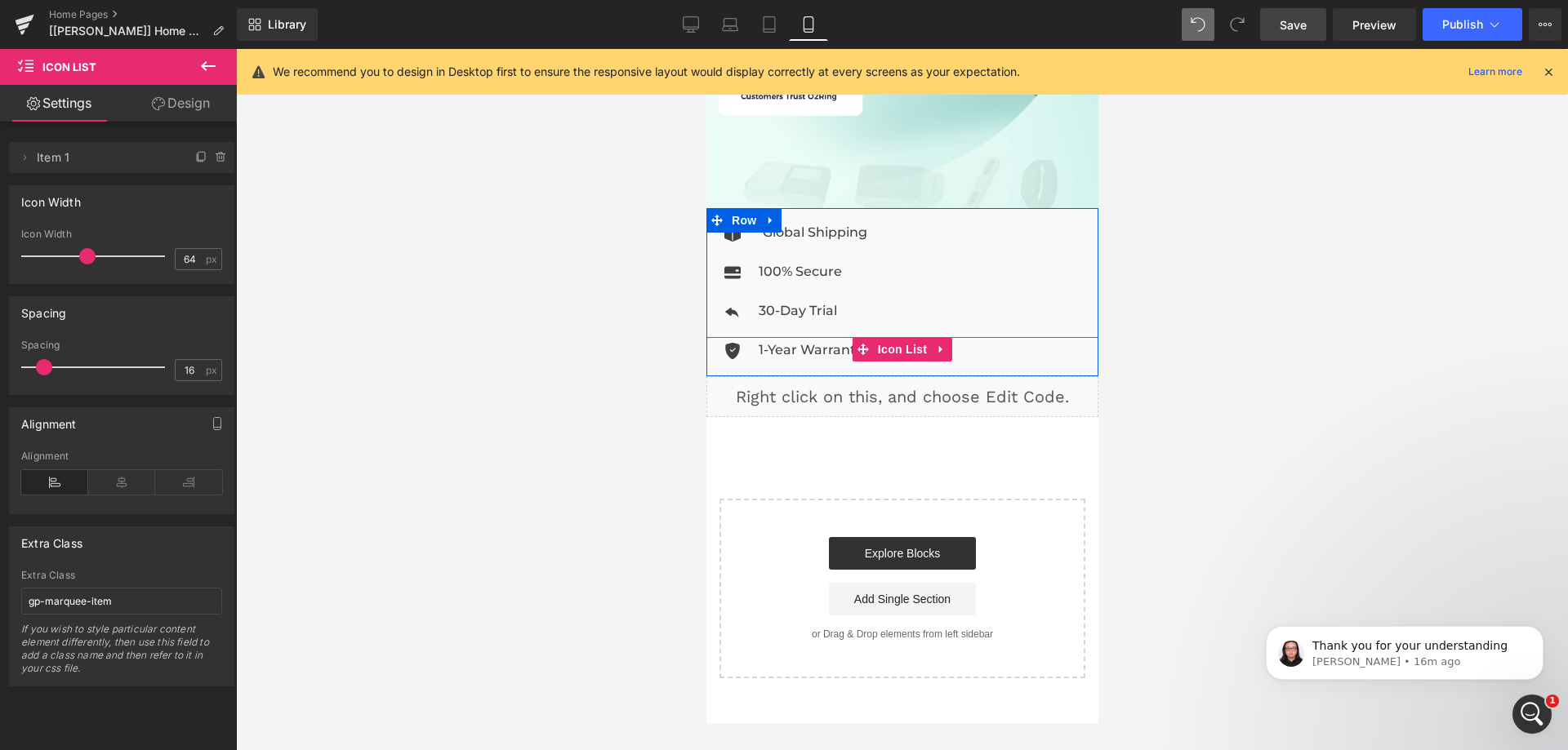
click at [938, 344] on icon at bounding box center [941, 350] width 12 height 12
drag, startPoint x: 869, startPoint y: 331, endPoint x: 886, endPoint y: 326, distance: 17.7
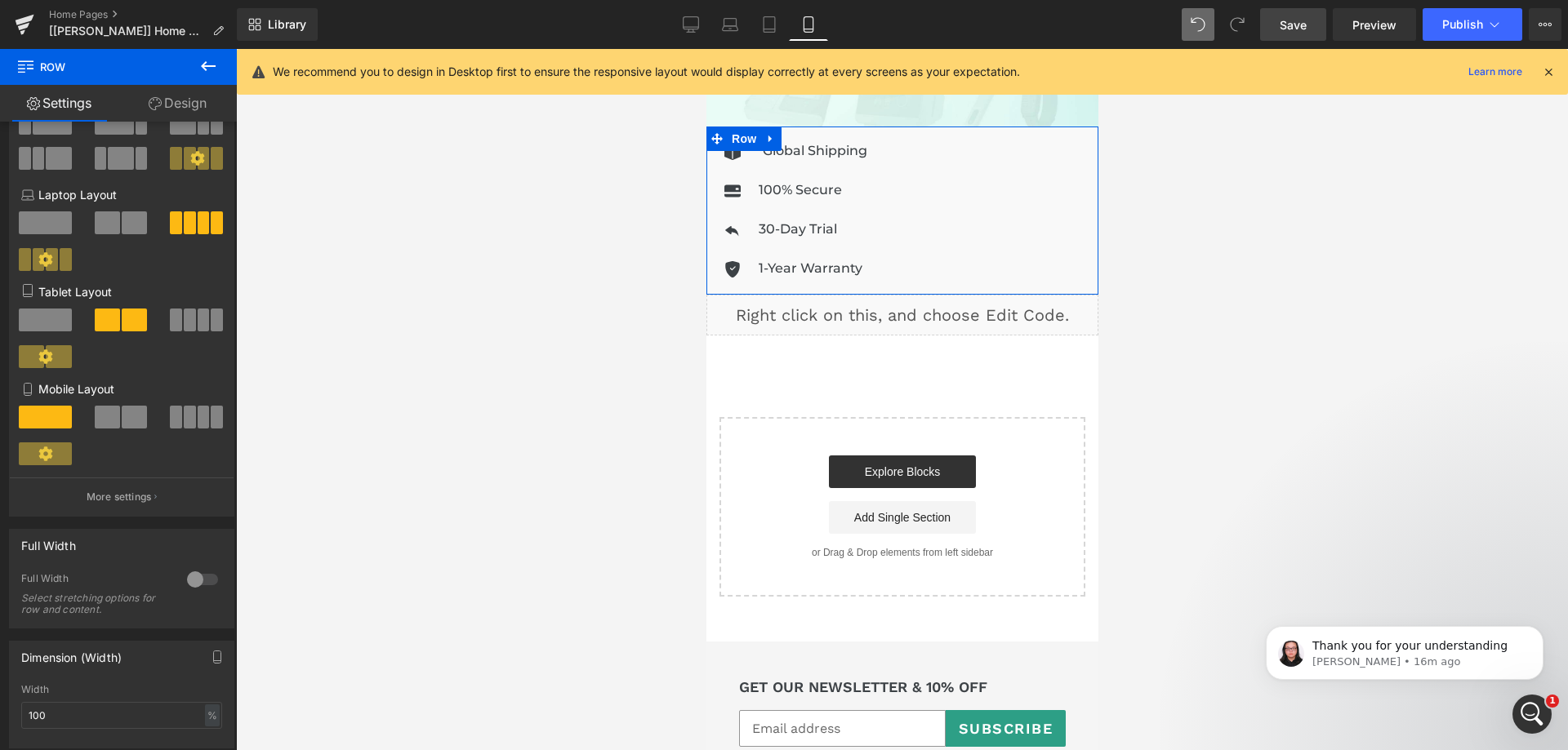
scroll to position [408, 0]
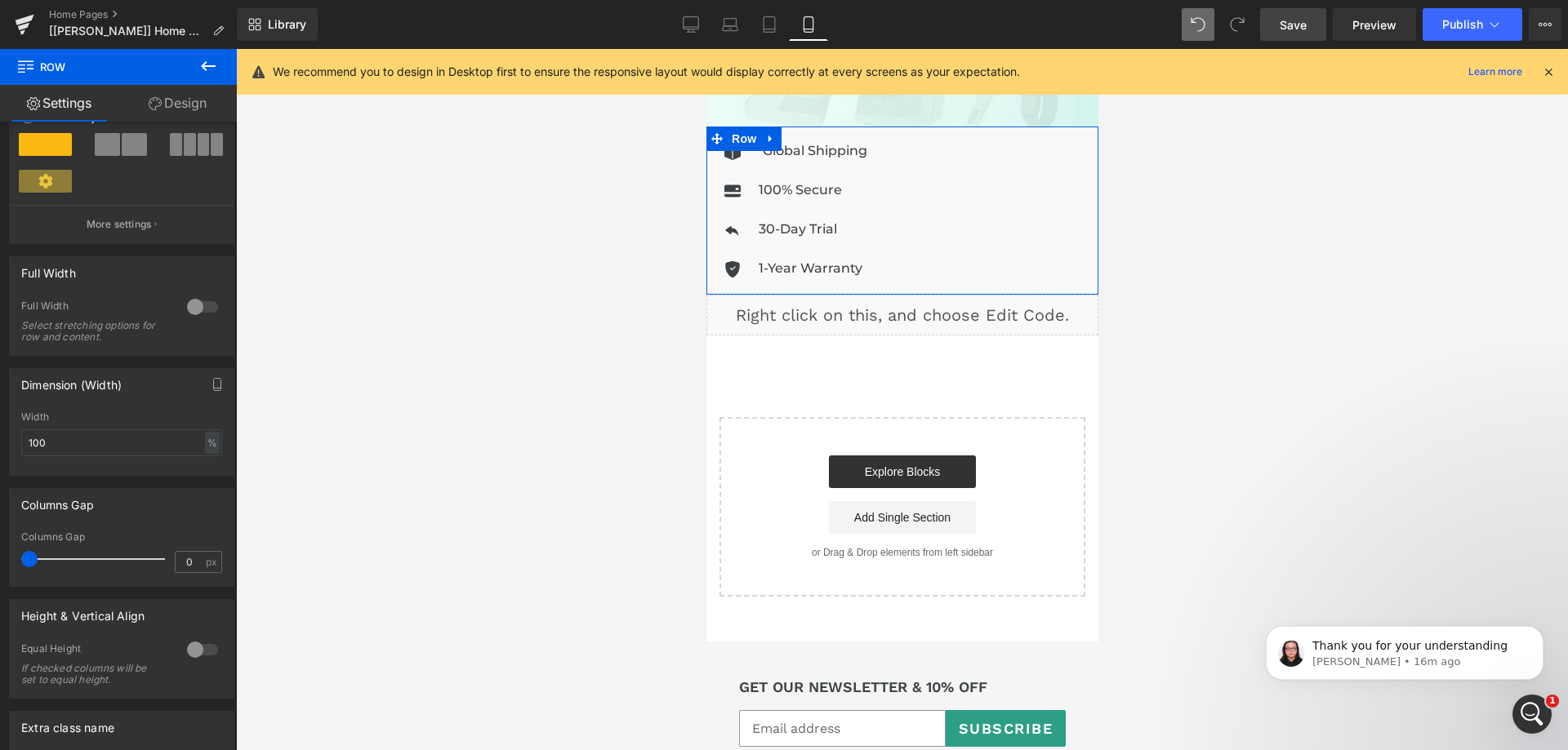
click at [163, 113] on link "Design" at bounding box center [178, 103] width 119 height 37
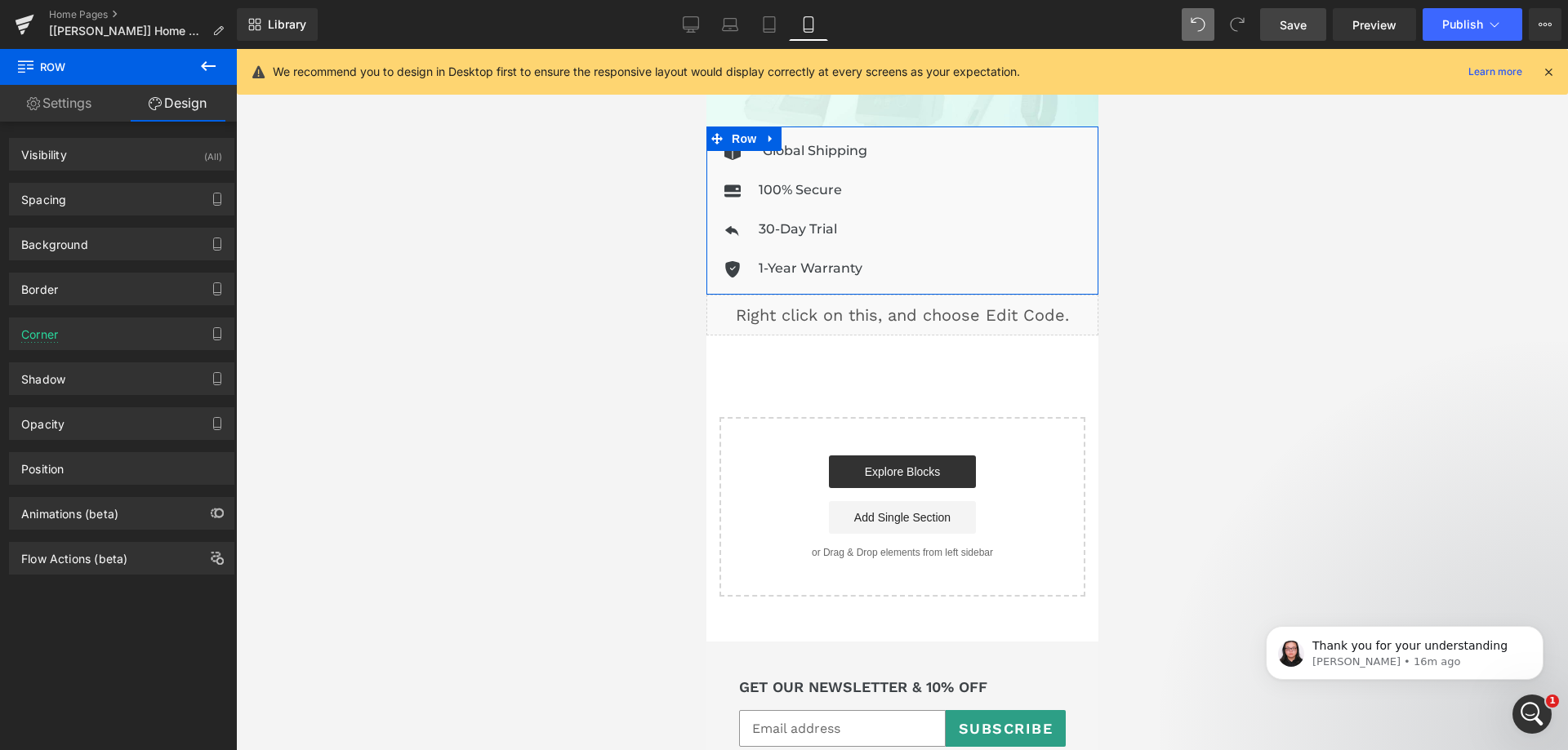
type input "#f9f9f9"
type input "100"
click at [145, 246] on div "Background" at bounding box center [122, 243] width 223 height 31
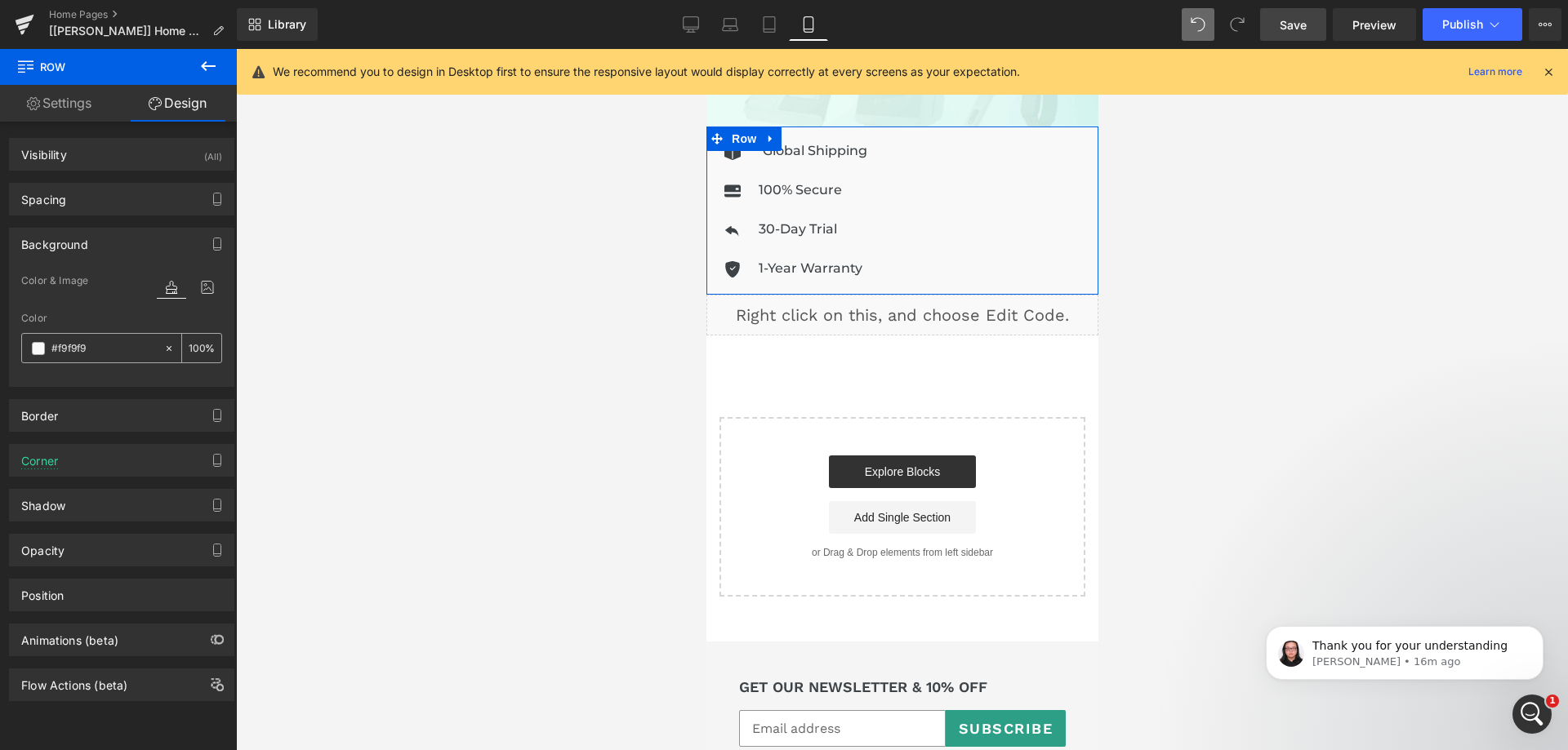
click at [125, 344] on input "#f9f9f9" at bounding box center [104, 349] width 105 height 18
click at [1205, 217] on div at bounding box center [902, 400] width 1332 height 702
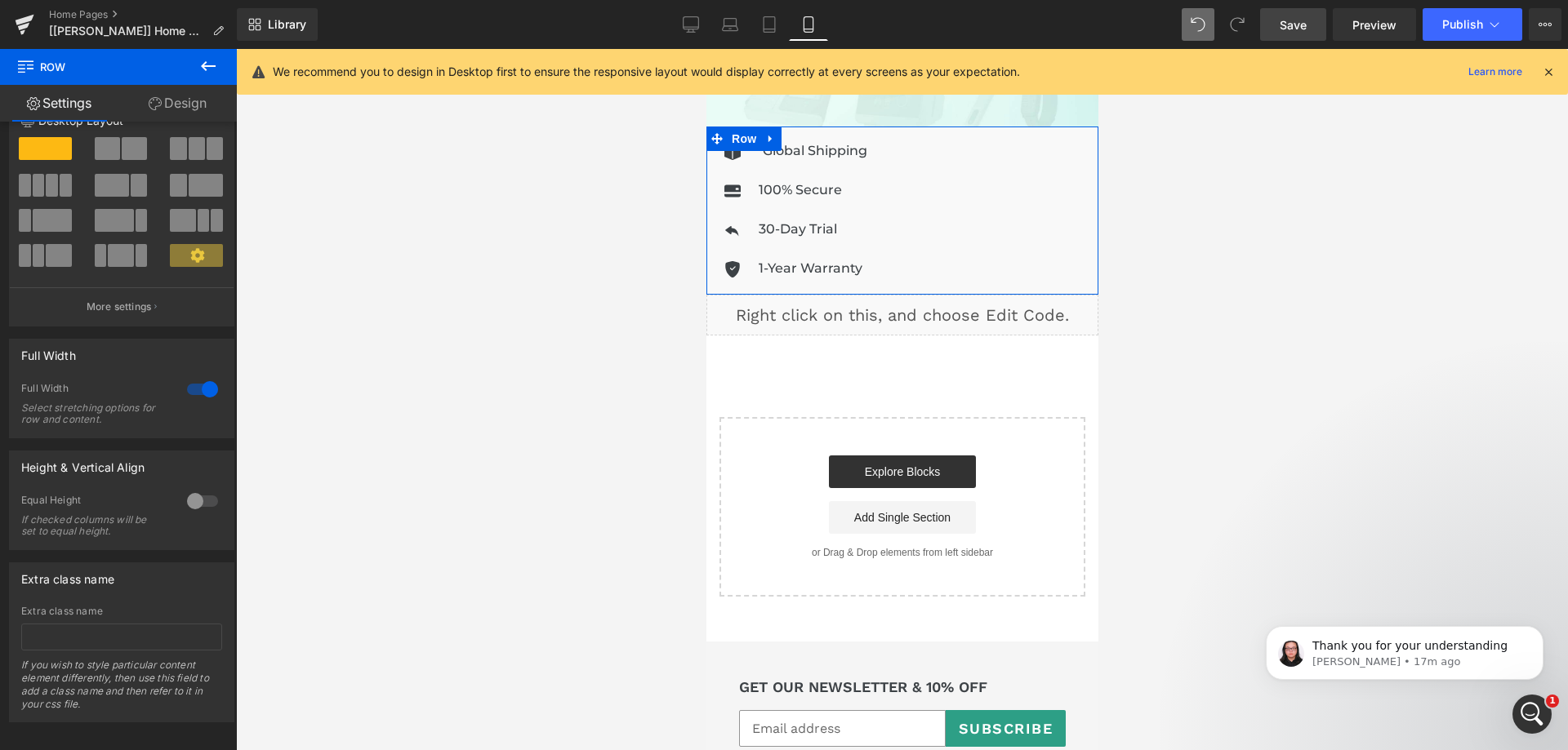
scroll to position [56, 0]
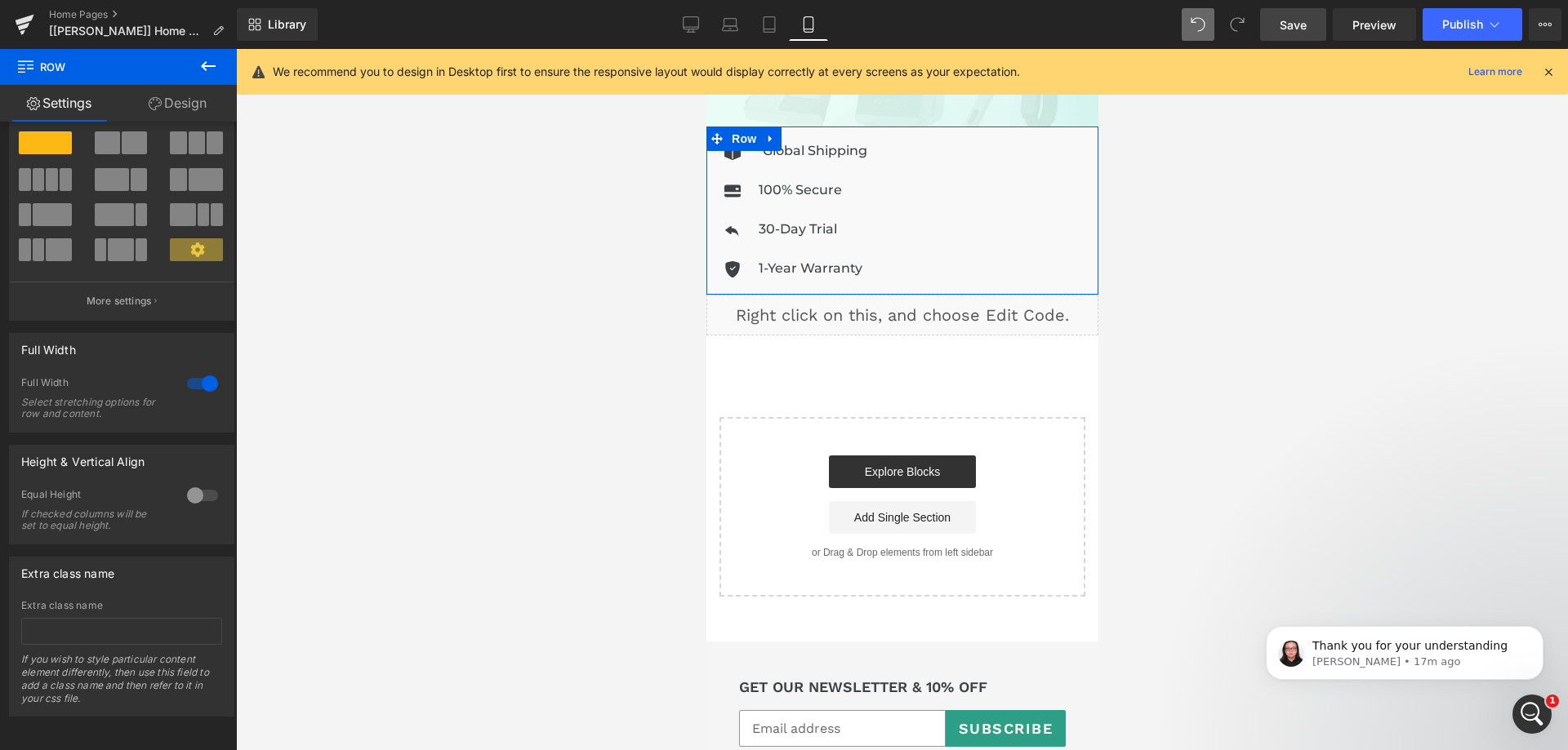
click at [179, 102] on link "Design" at bounding box center [178, 103] width 119 height 37
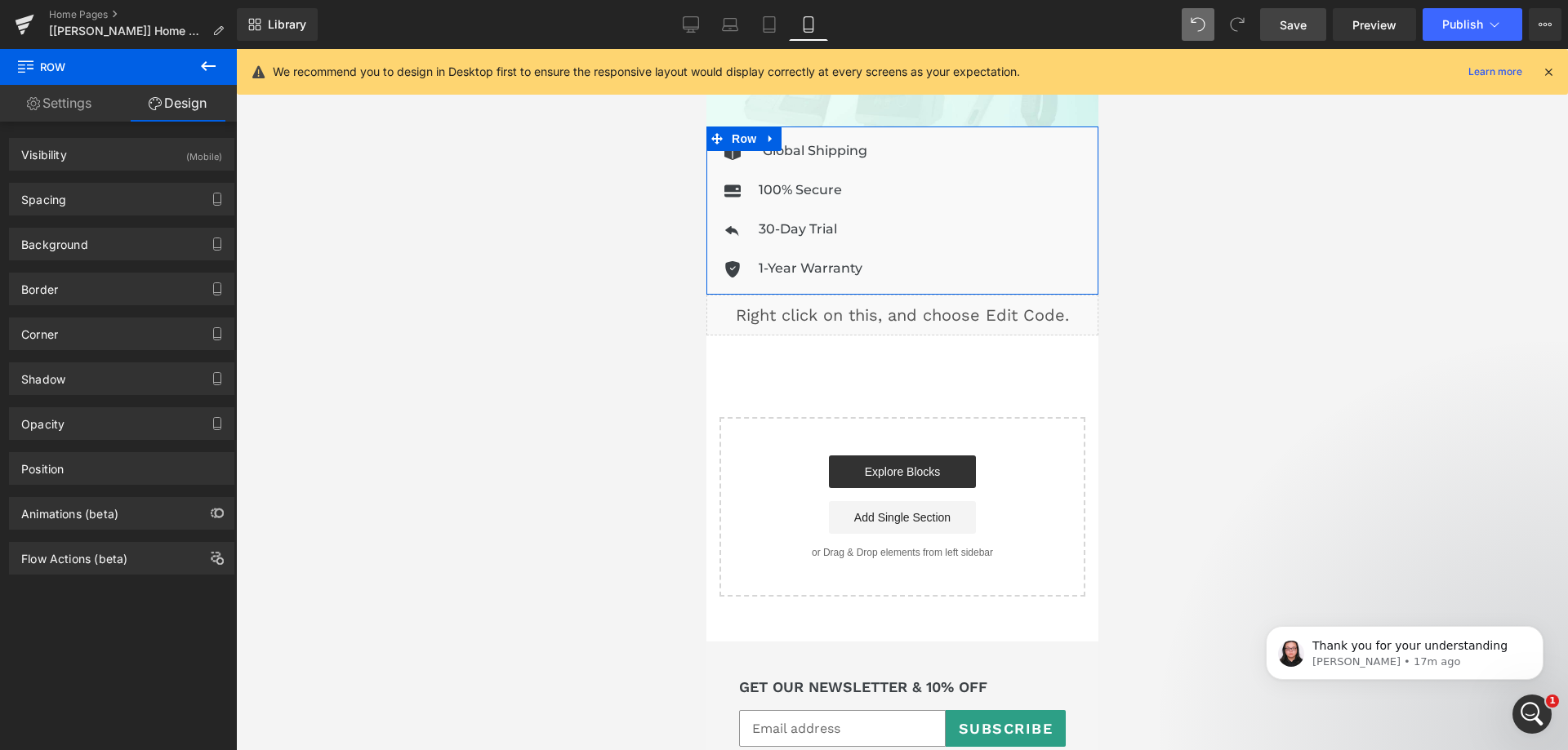
type input "transparent"
type input "0"
click at [128, 249] on div "Background" at bounding box center [122, 243] width 223 height 31
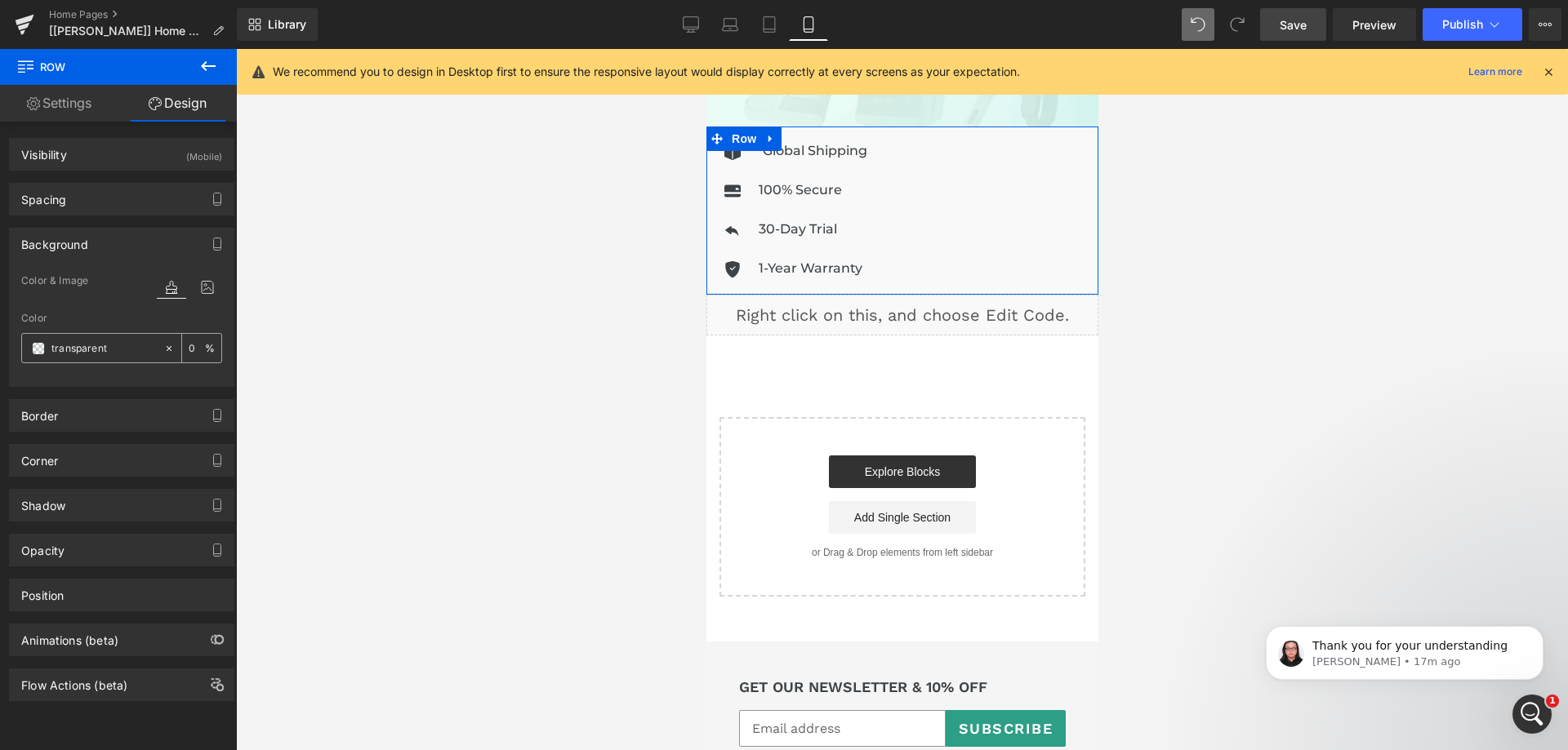
click at [129, 351] on input "transparent" at bounding box center [104, 349] width 105 height 18
click at [39, 348] on span at bounding box center [38, 348] width 13 height 13
paste input "#f9f9f9"
type input "#f9f9f9"
type input "100"
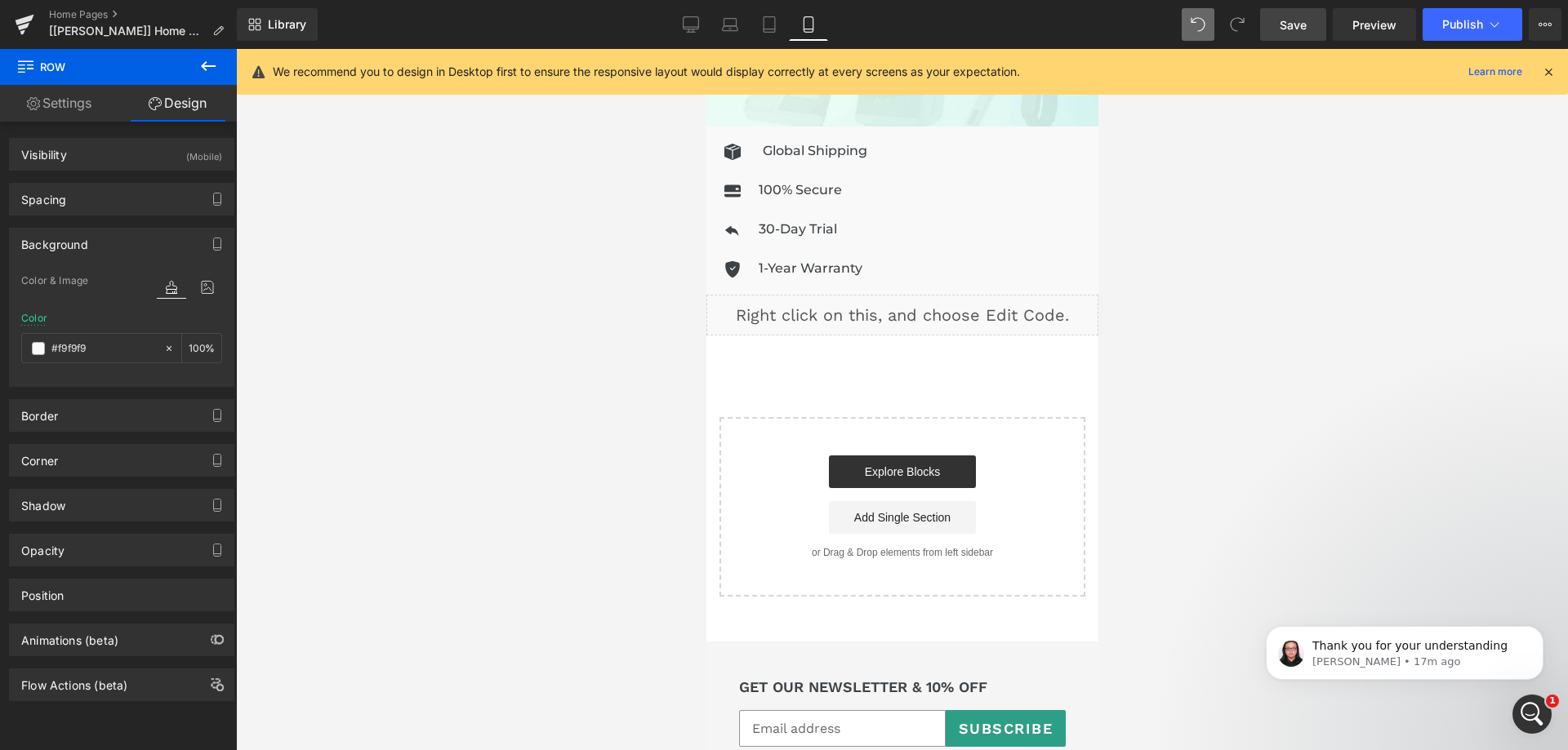
type input "#f9f9f9"
click at [1296, 21] on span "Save" at bounding box center [1293, 25] width 27 height 17
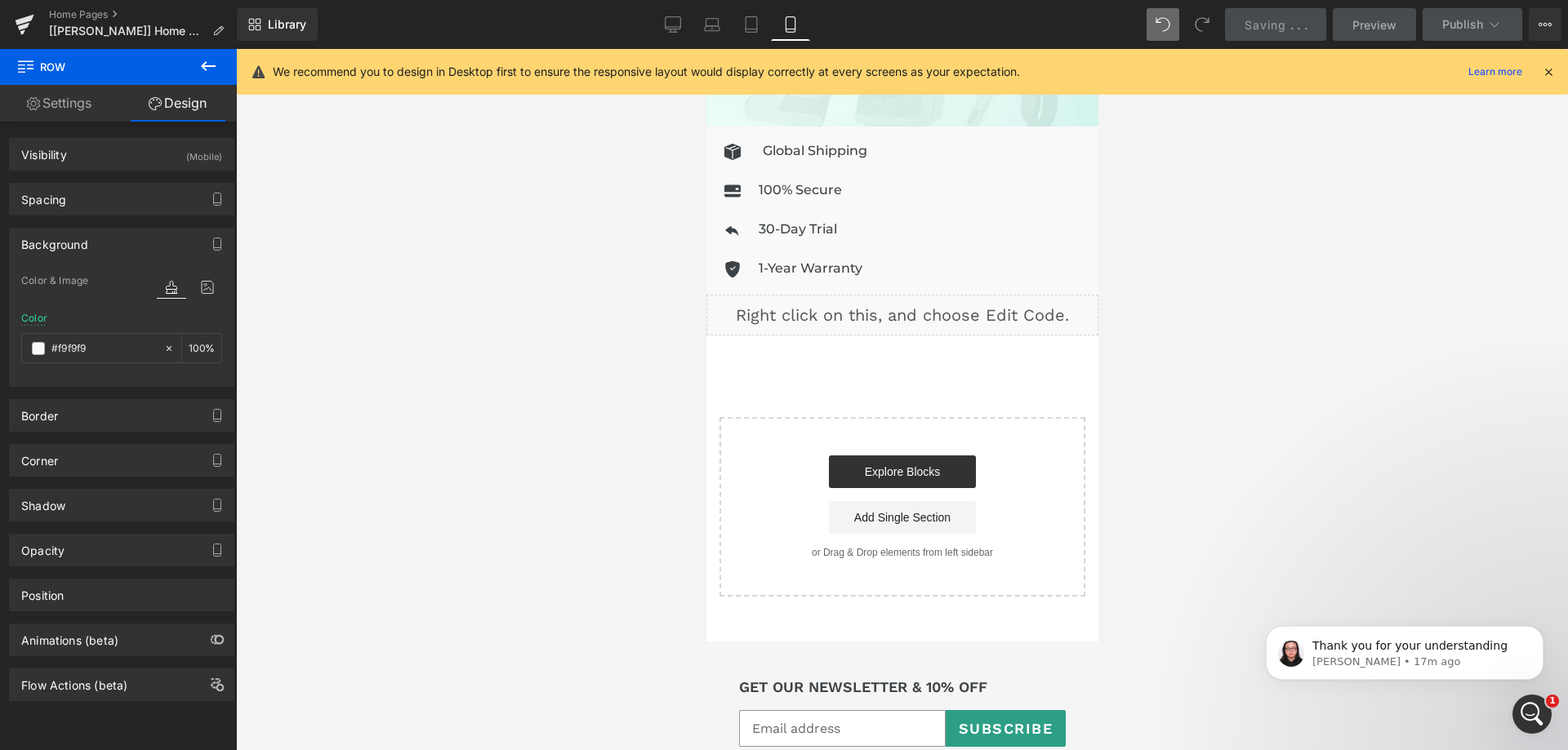
click at [1347, 293] on div at bounding box center [902, 400] width 1332 height 702
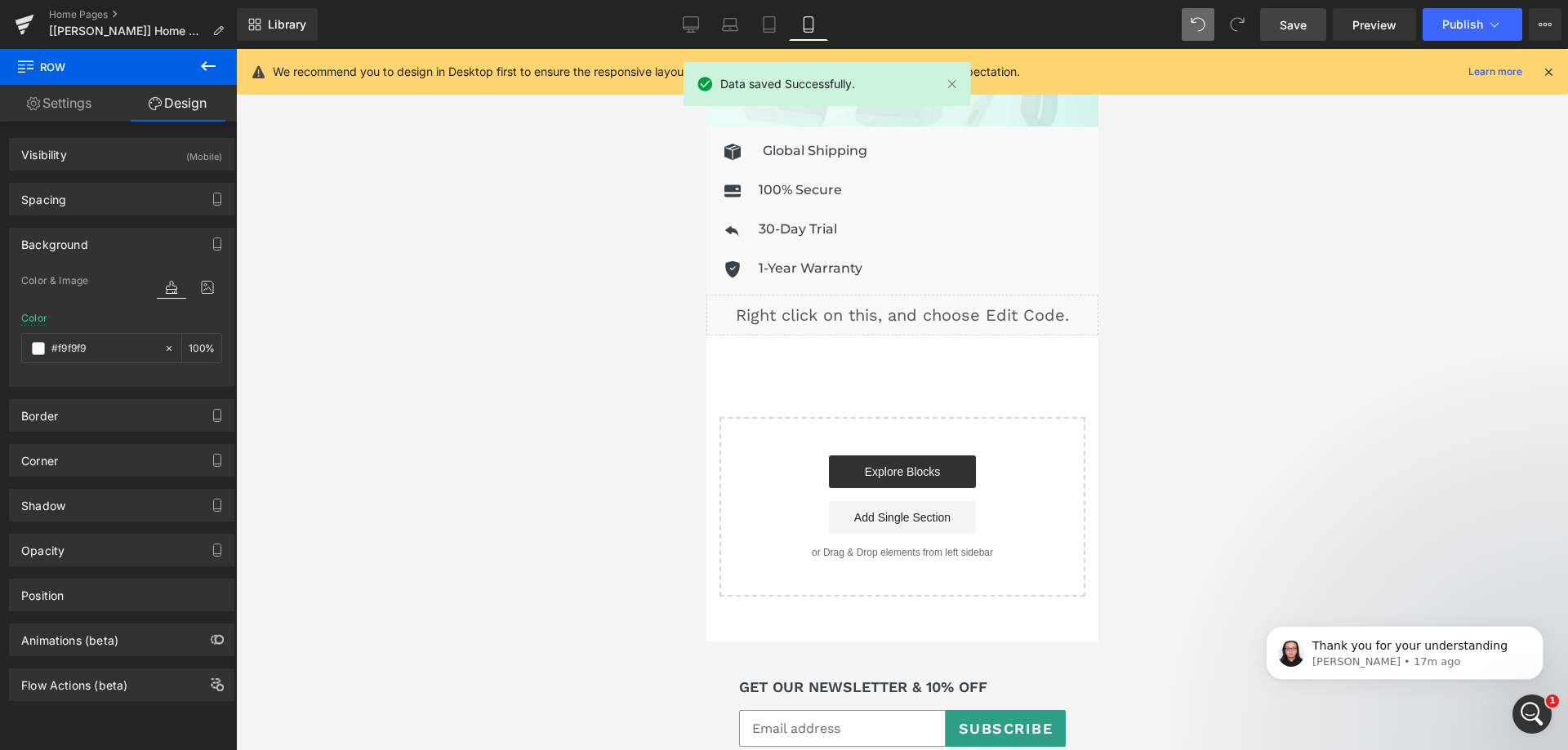
click at [1172, 279] on div at bounding box center [902, 400] width 1332 height 702
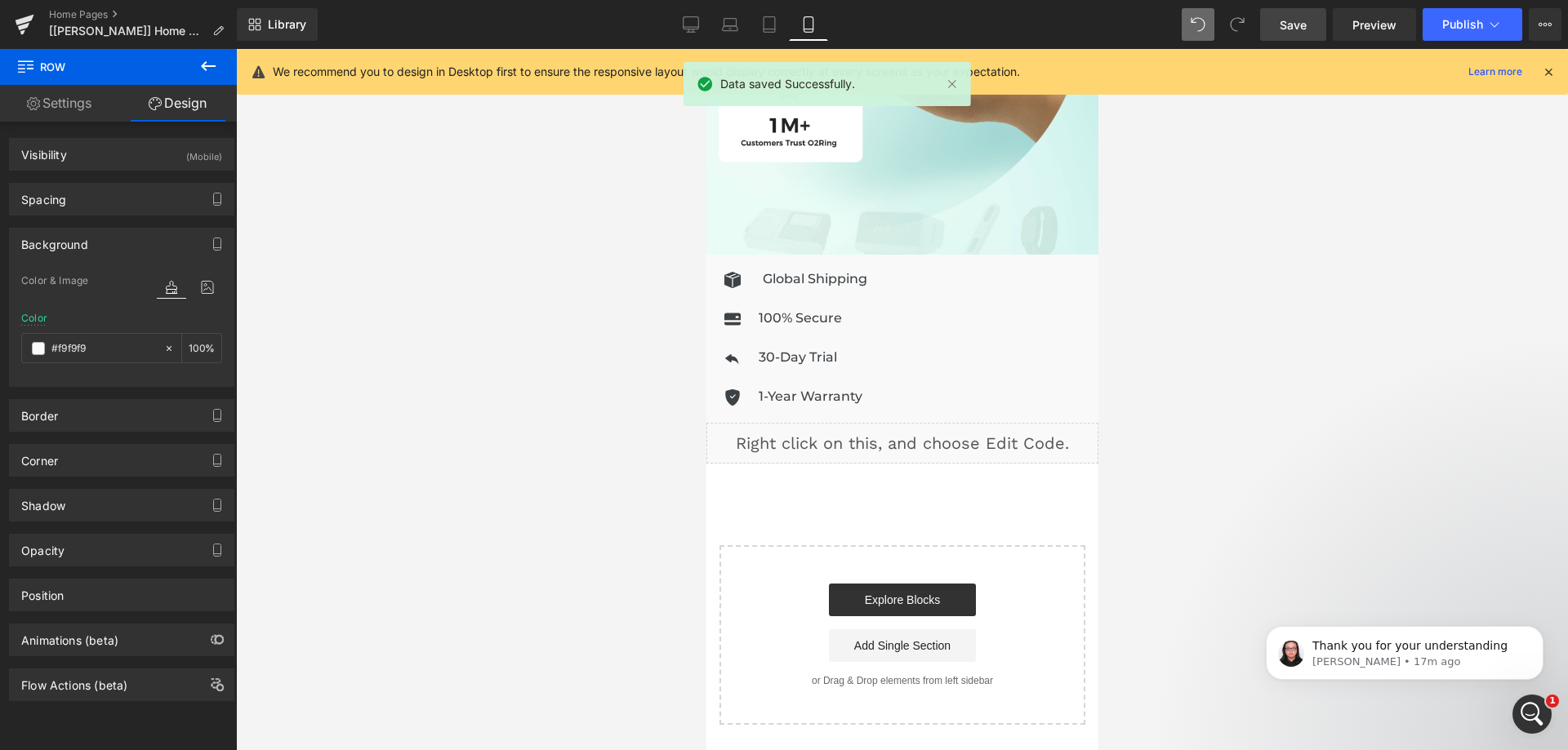
scroll to position [1126, 0]
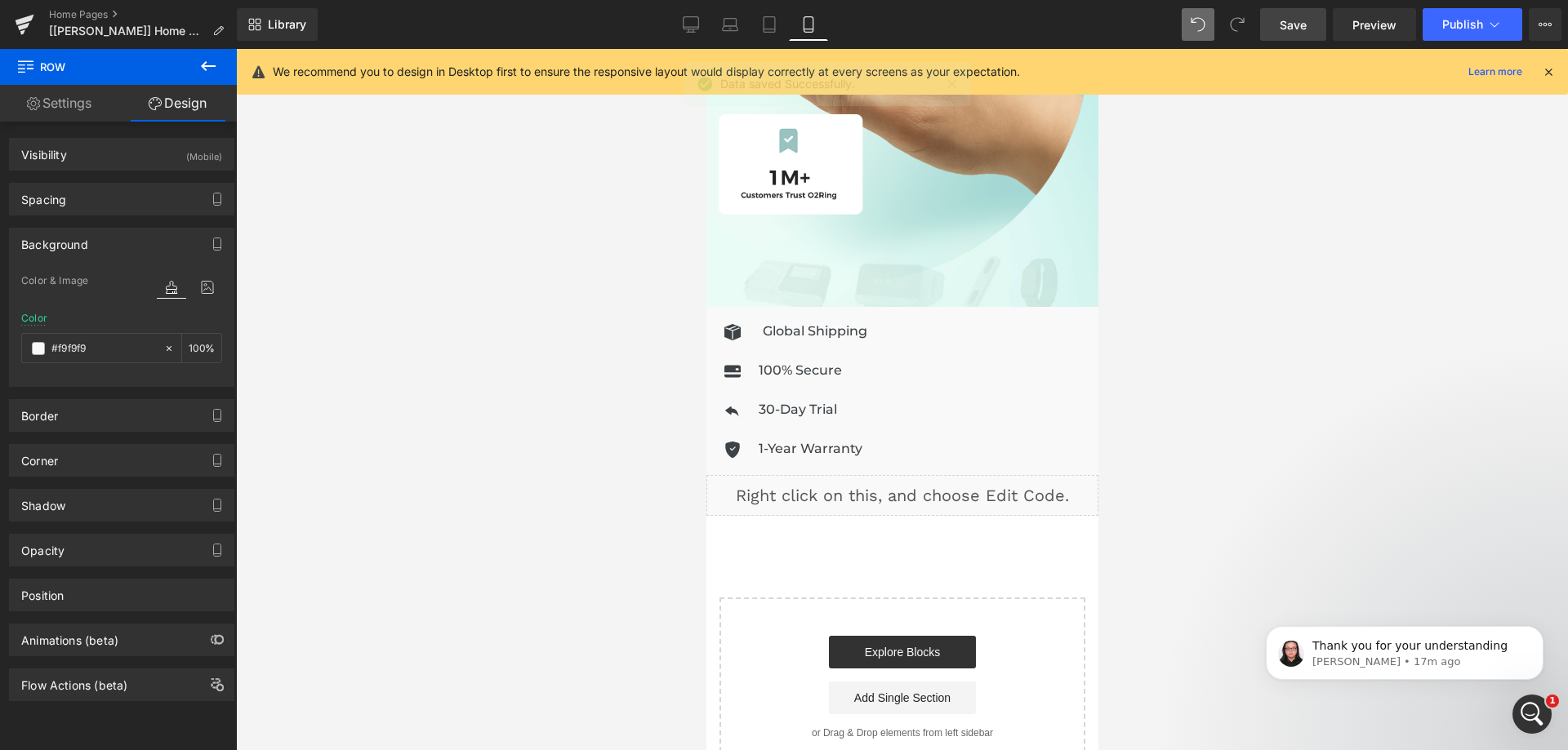
drag, startPoint x: 1092, startPoint y: 363, endPoint x: 1805, endPoint y: 372, distance: 713.1
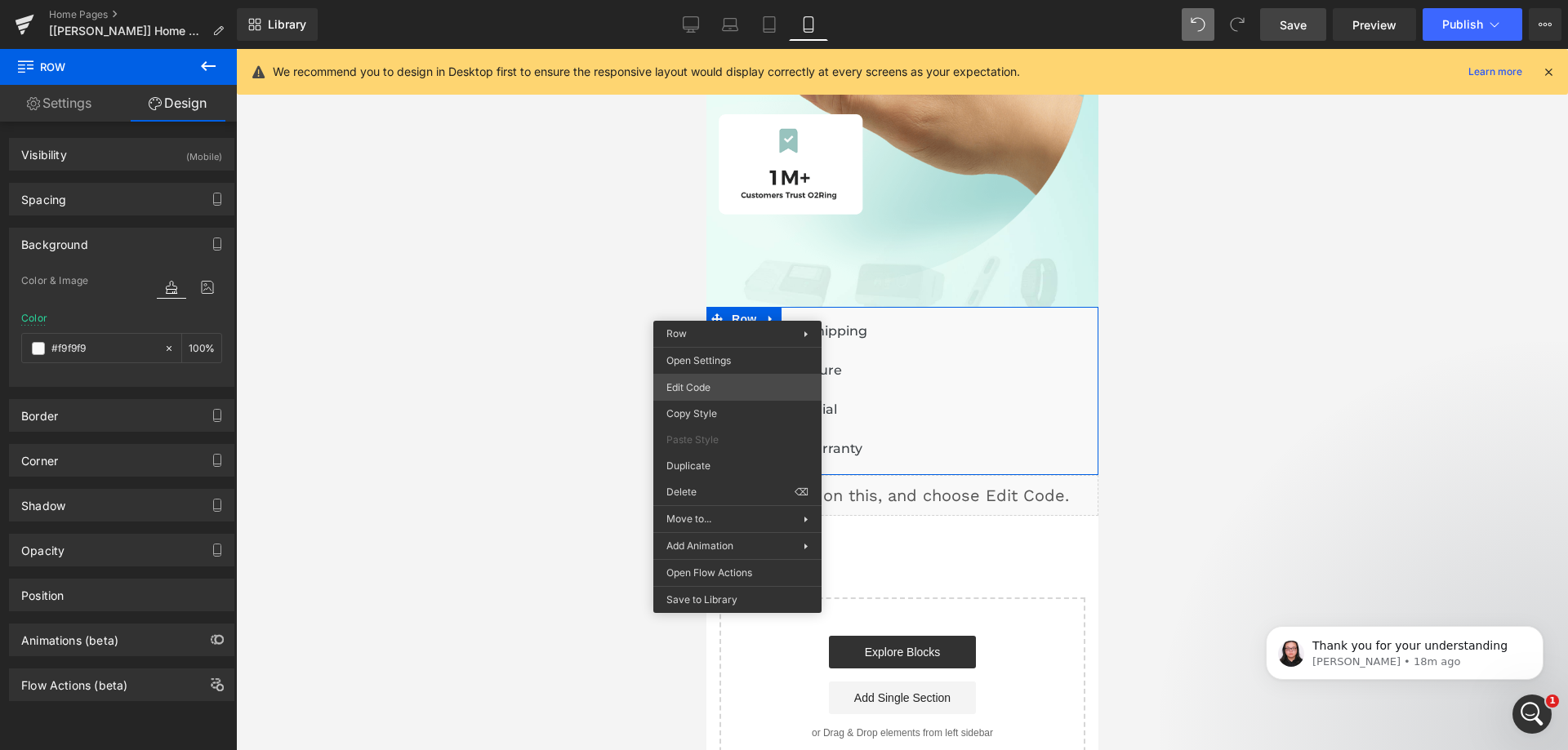
click at [718, 0] on div "Icon List You are previewing how the will restyle your page. You can not edit E…" at bounding box center [784, 0] width 1568 height 0
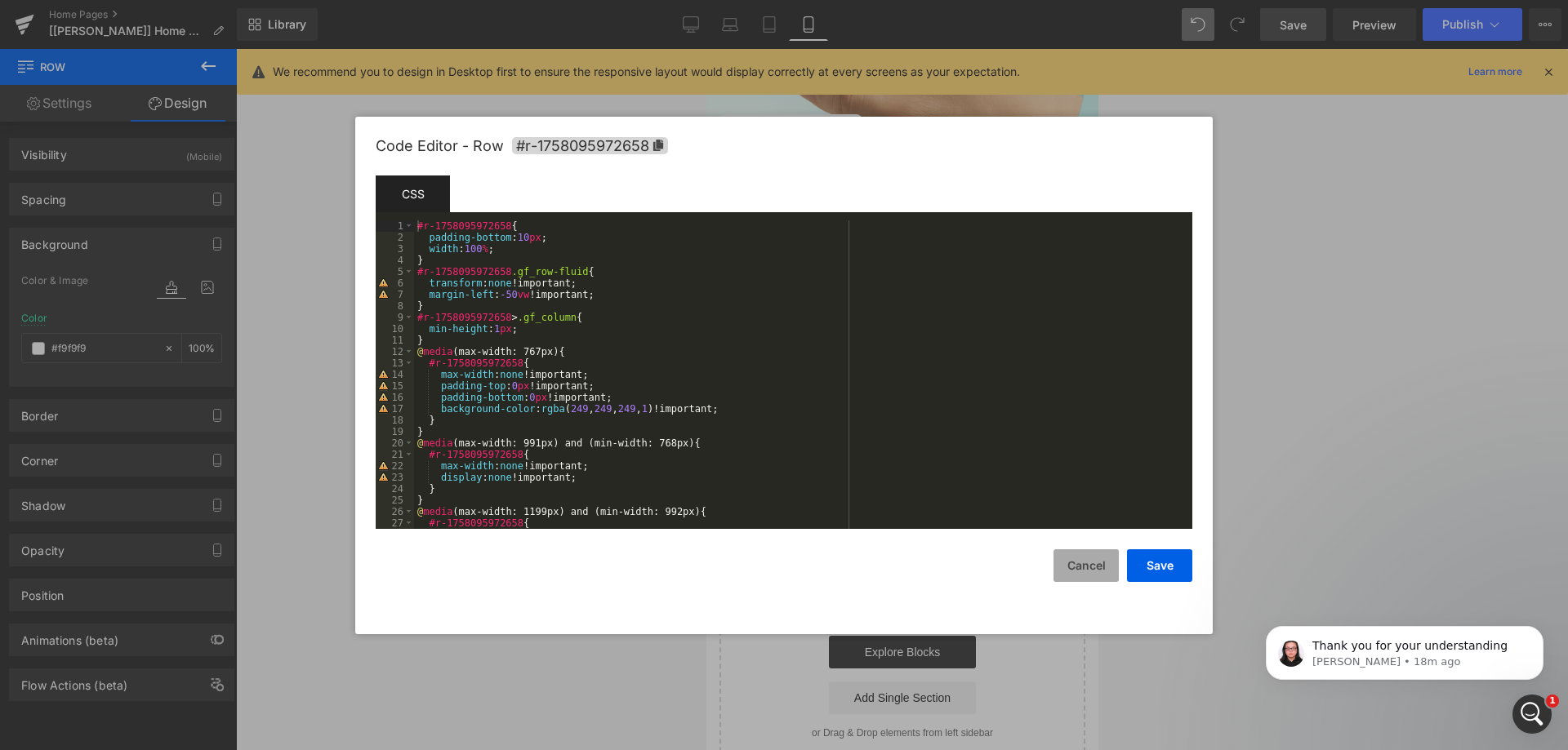
click at [1111, 566] on button "Cancel" at bounding box center [1087, 565] width 65 height 33
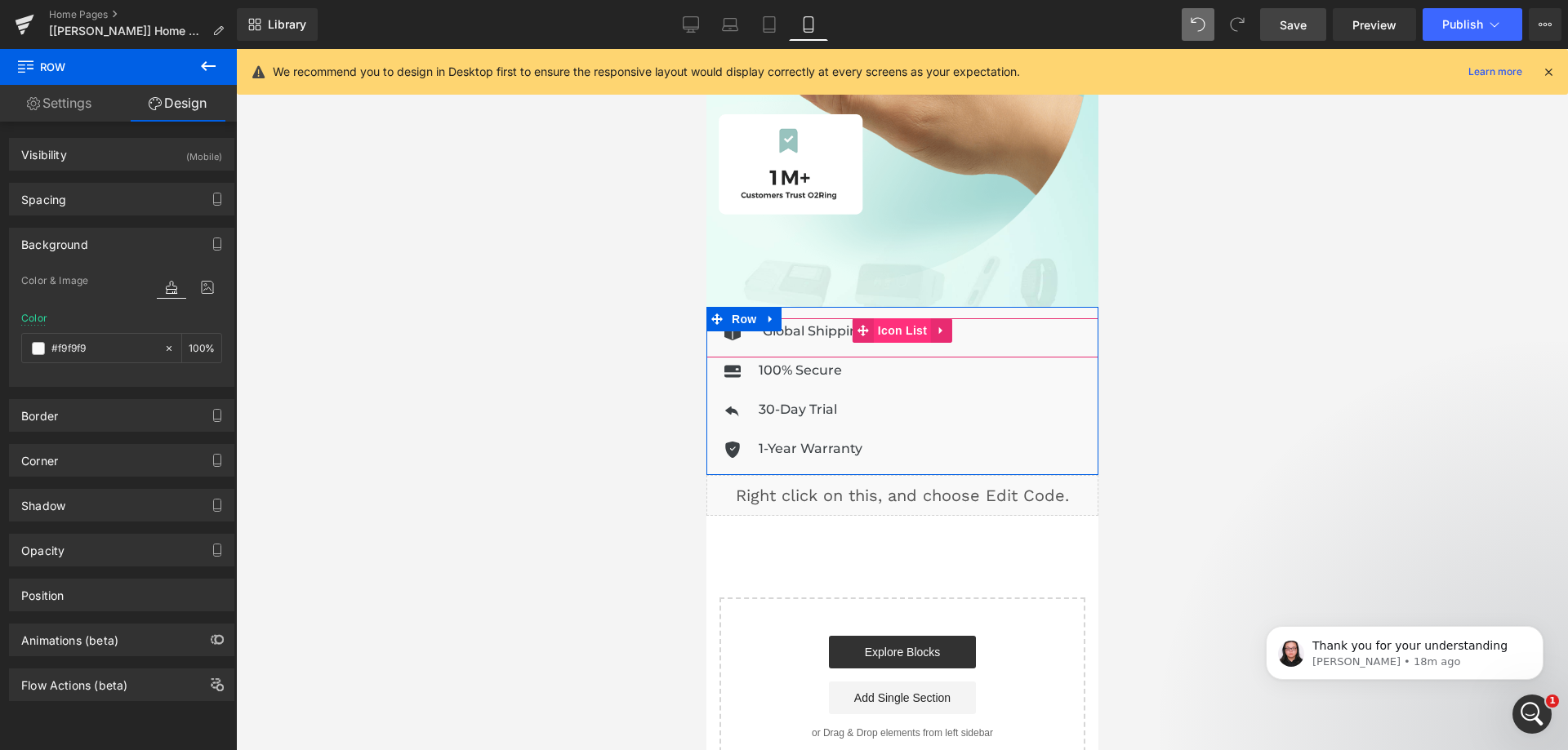
click at [909, 318] on span "Icon List" at bounding box center [902, 330] width 57 height 25
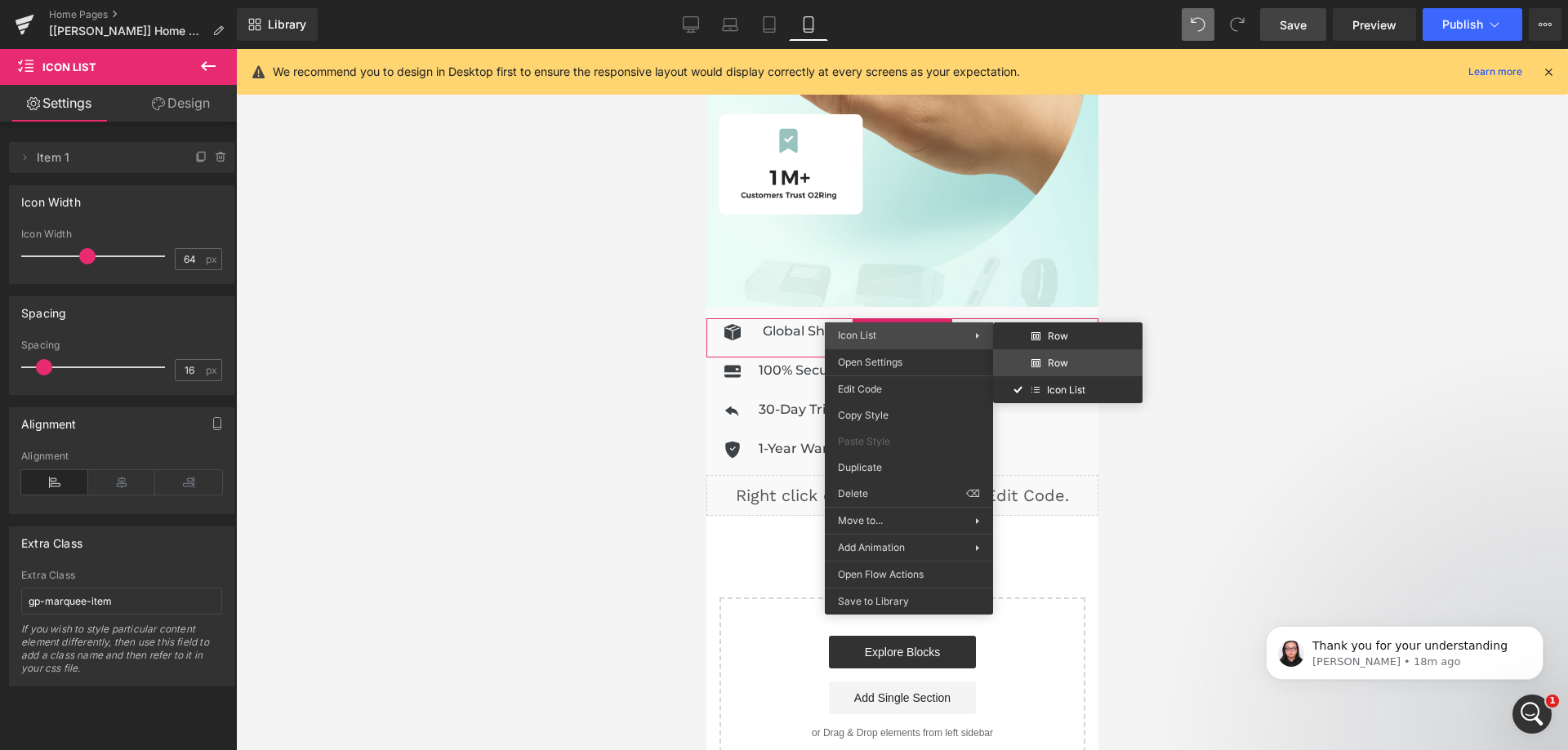
drag, startPoint x: 1741, startPoint y: 411, endPoint x: 876, endPoint y: 343, distance: 867.7
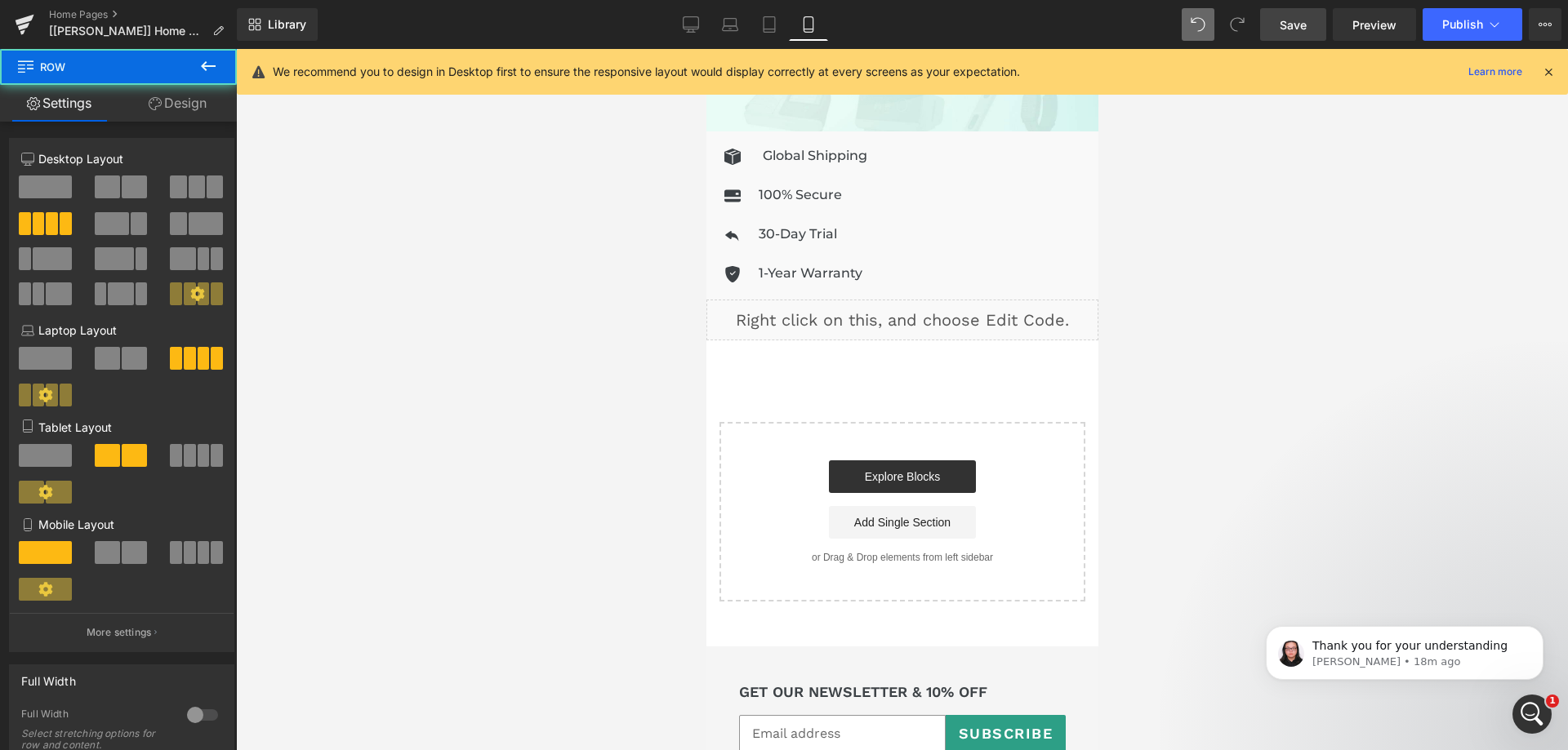
scroll to position [1307, 0]
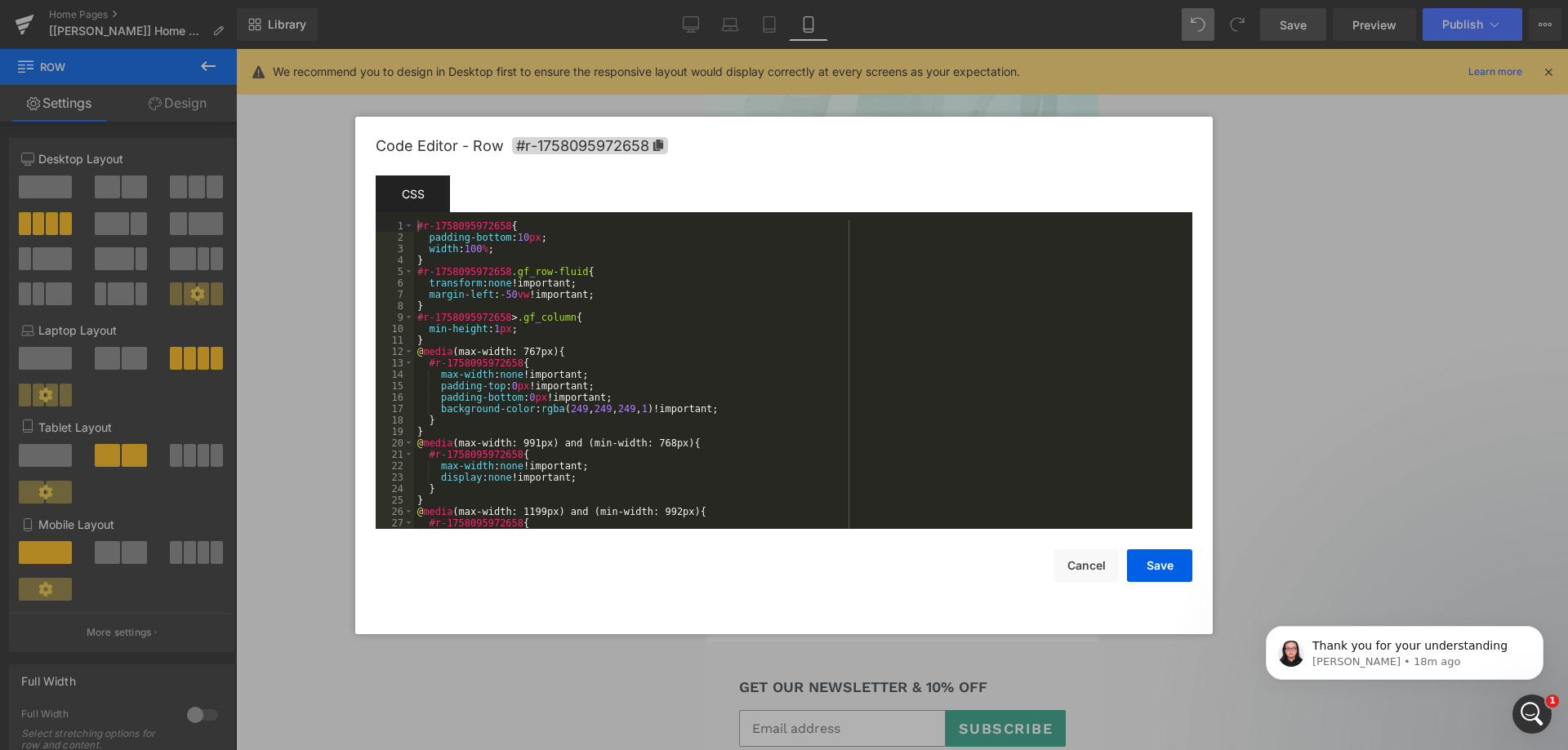
click at [754, 0] on div "Icon List You are previewing how the will restyle your page. You can not edit E…" at bounding box center [784, 0] width 1568 height 0
click at [1088, 575] on button "Cancel" at bounding box center [1087, 565] width 65 height 33
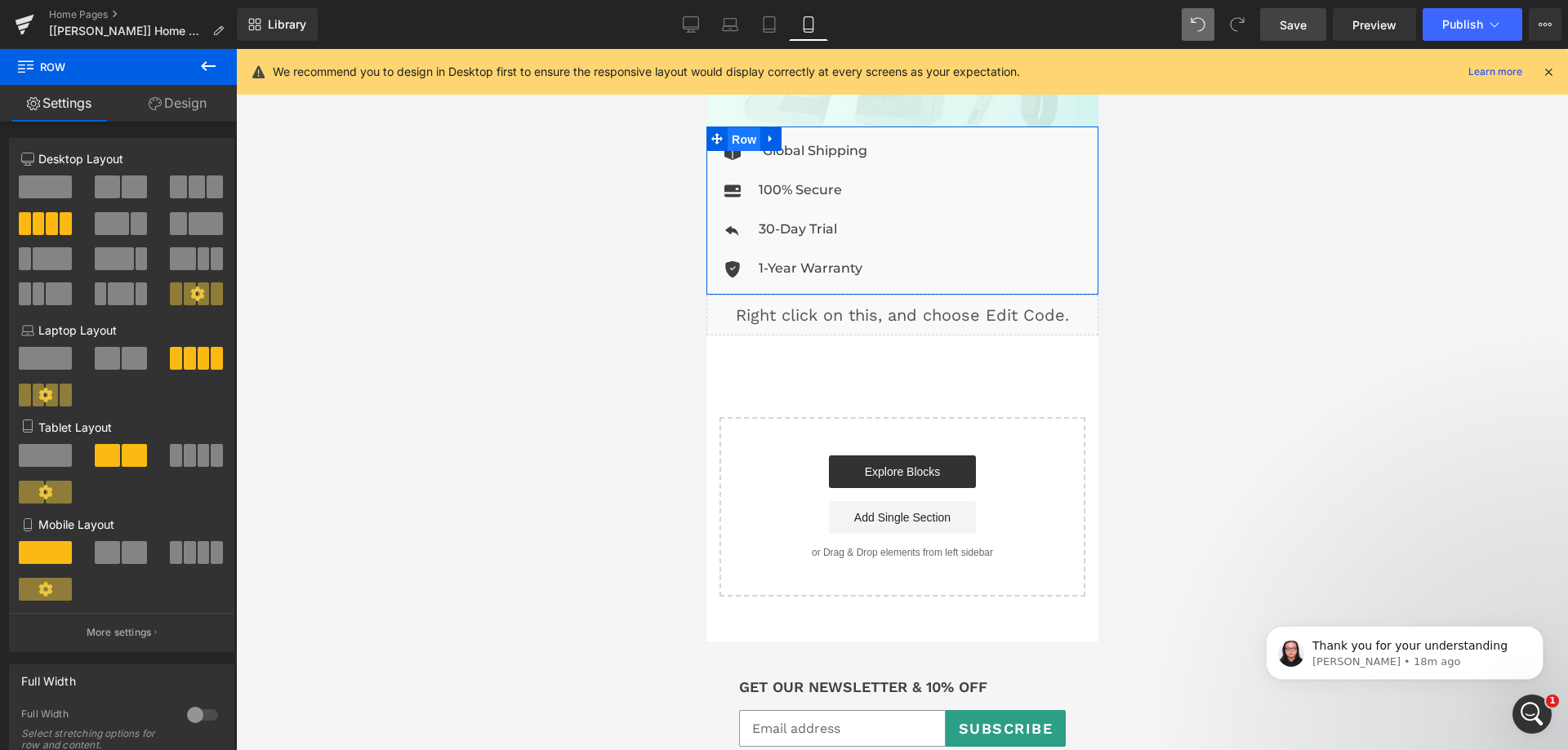
click at [744, 127] on span "Row" at bounding box center [742, 139] width 33 height 25
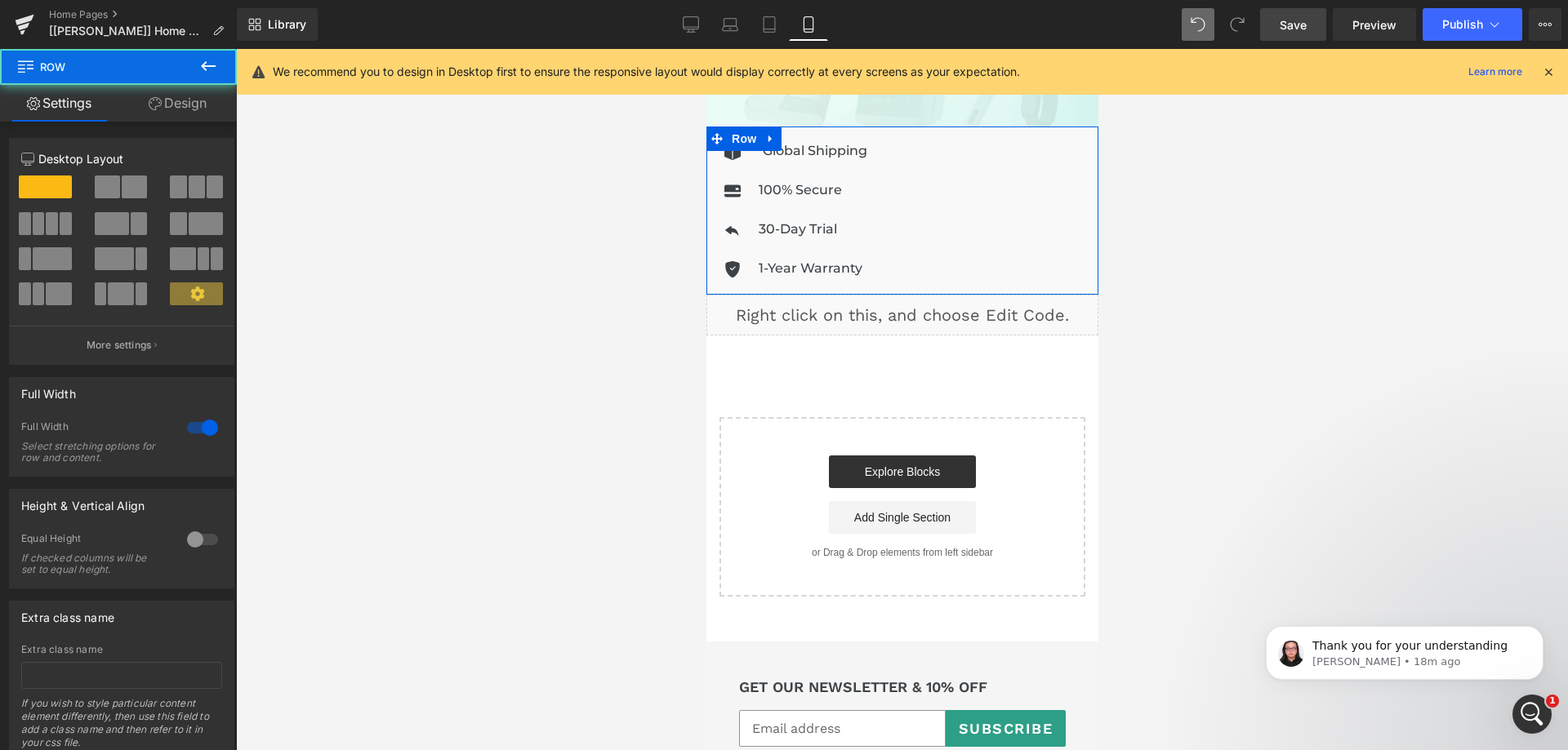
click at [176, 97] on link "Design" at bounding box center [178, 103] width 119 height 37
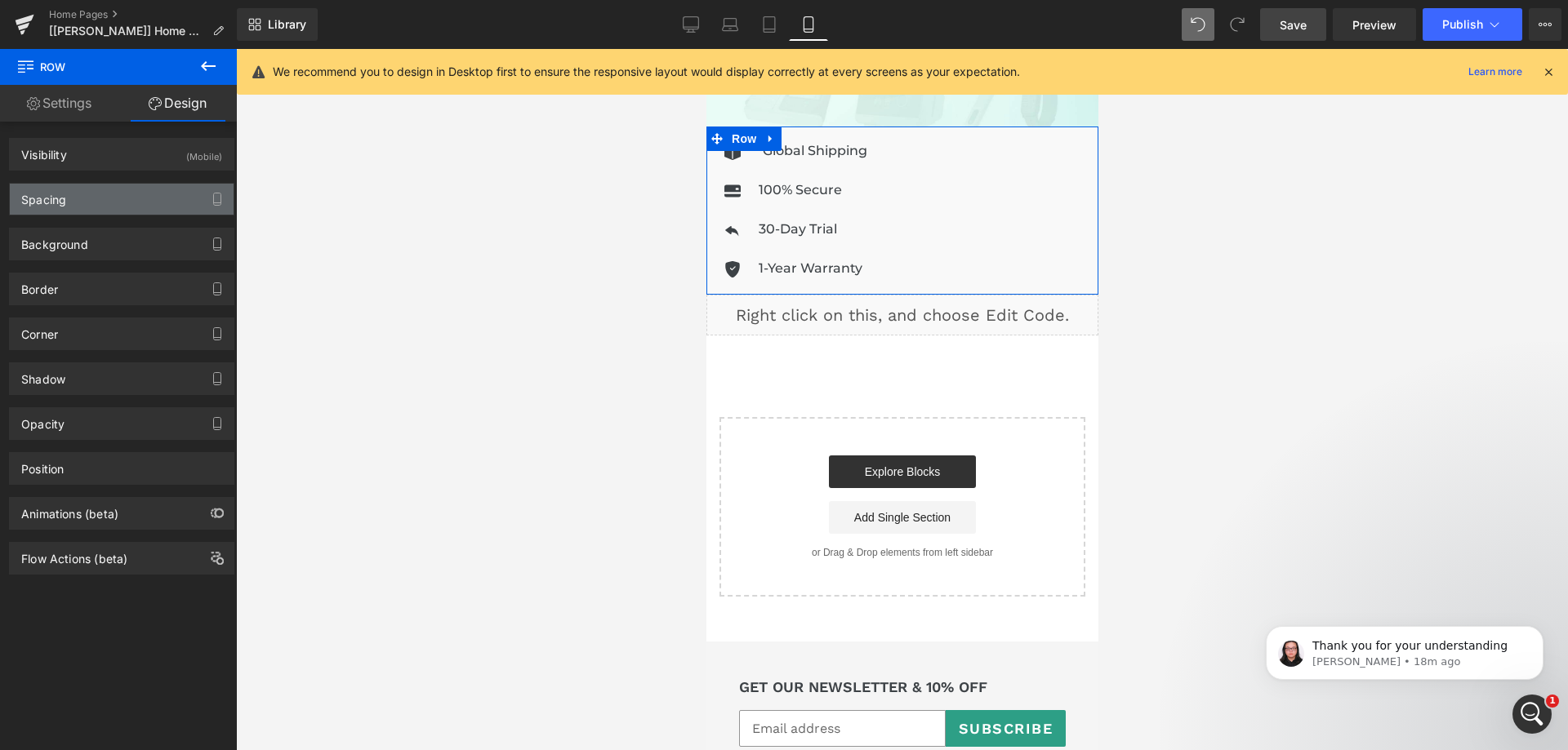
click at [112, 193] on div "Spacing" at bounding box center [122, 199] width 223 height 31
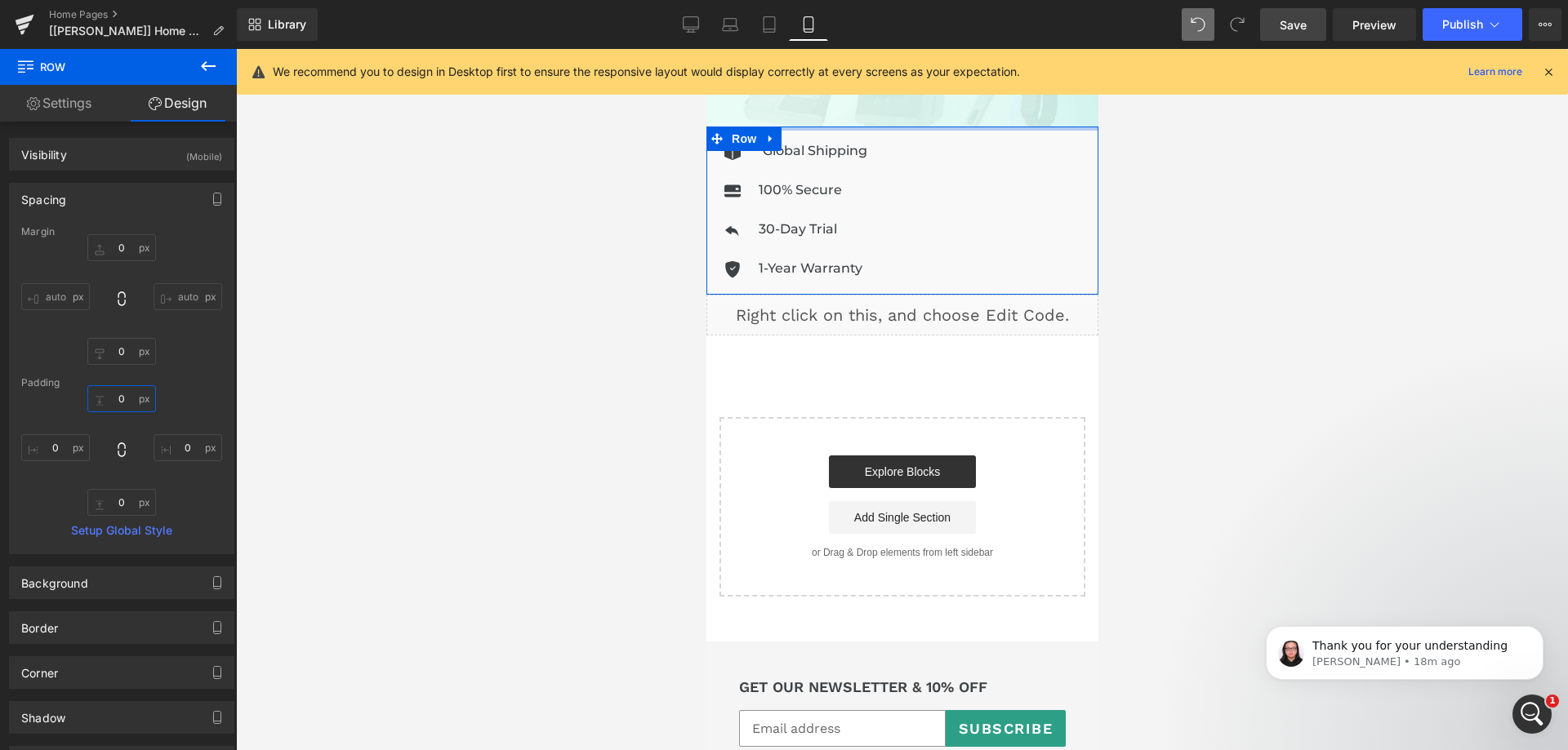
click at [126, 394] on input "0" at bounding box center [121, 398] width 68 height 27
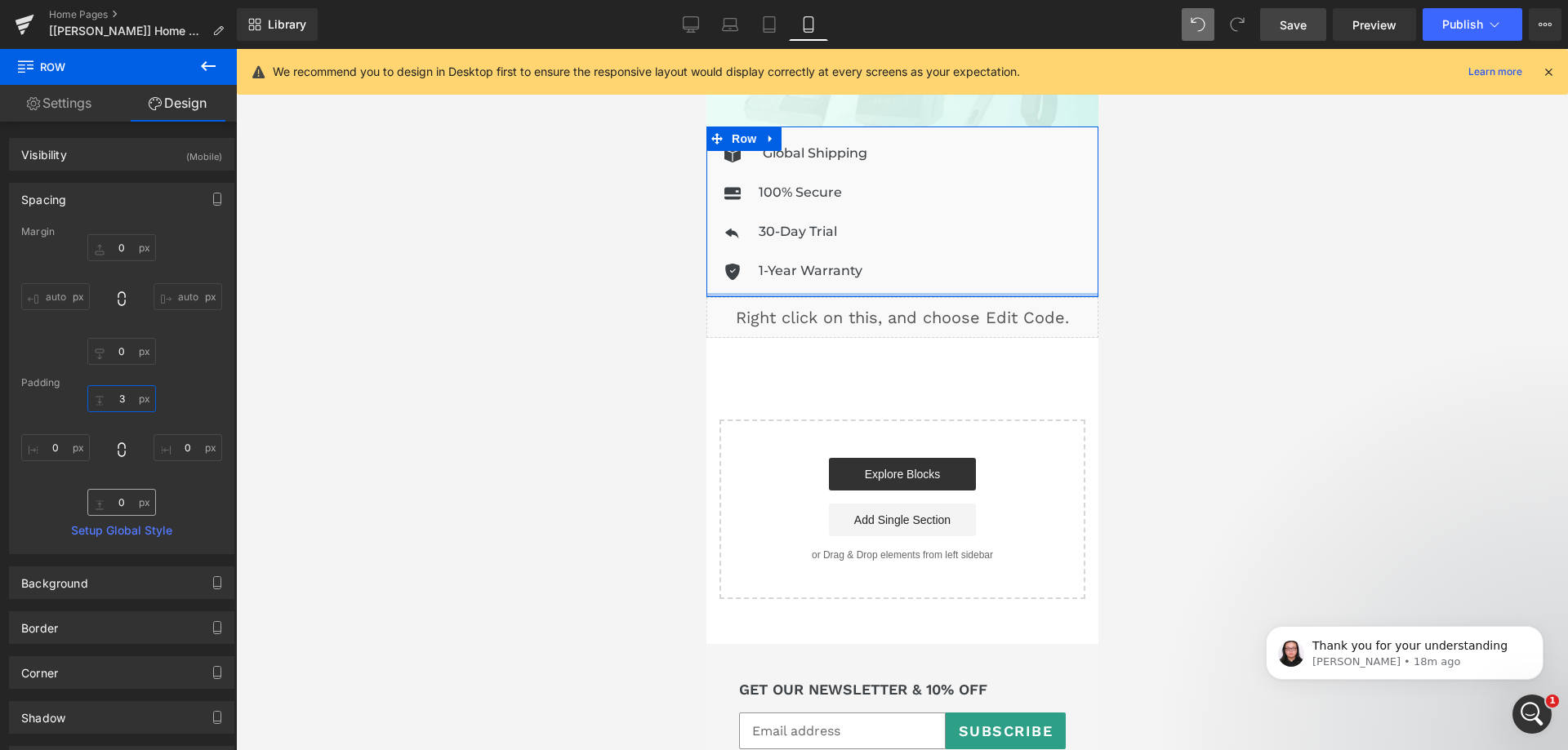
type input "3"
click at [120, 503] on input "0" at bounding box center [121, 502] width 68 height 27
type input "3"
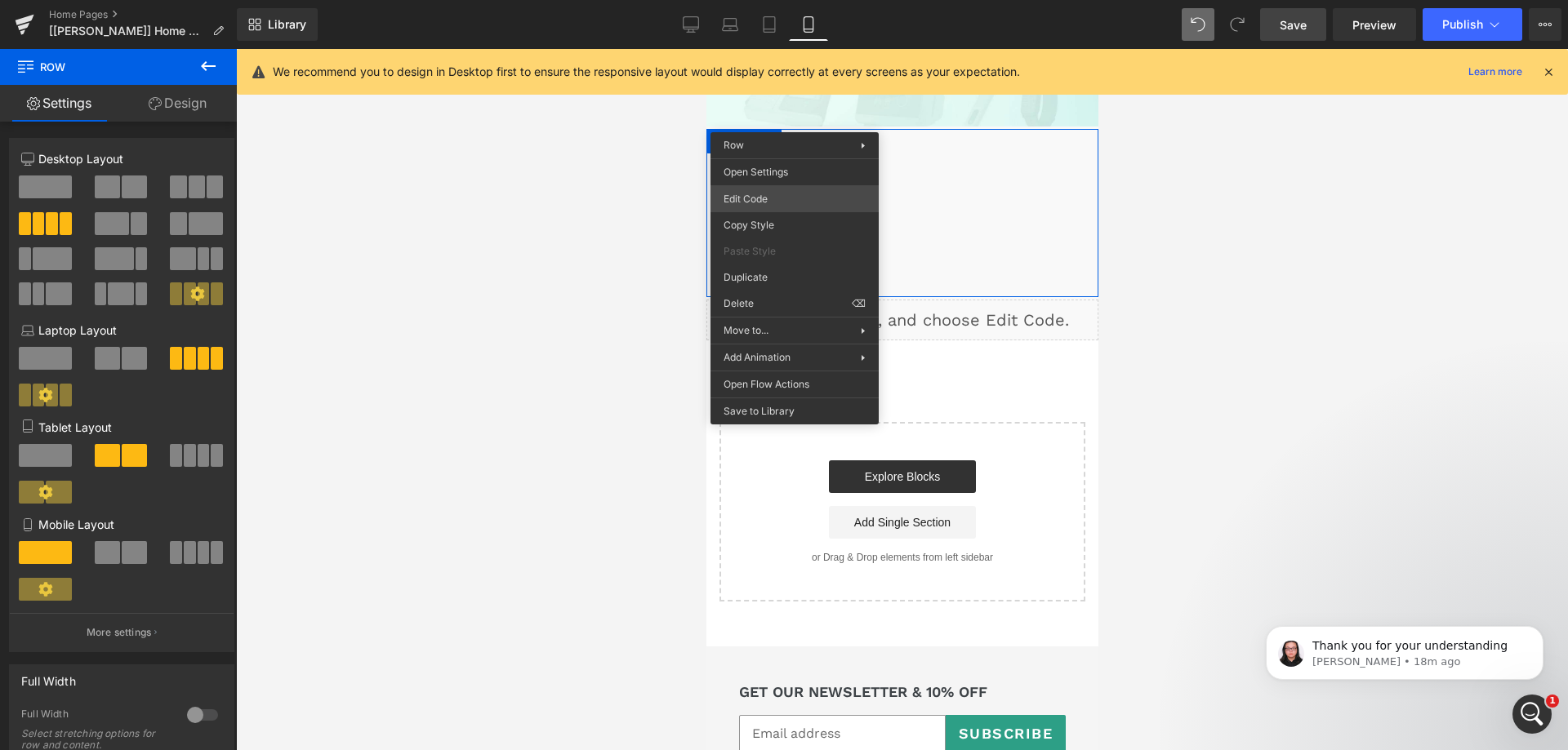
click at [777, 0] on div "Row You are previewing how the will restyle your page. You can not edit Element…" at bounding box center [784, 0] width 1568 height 0
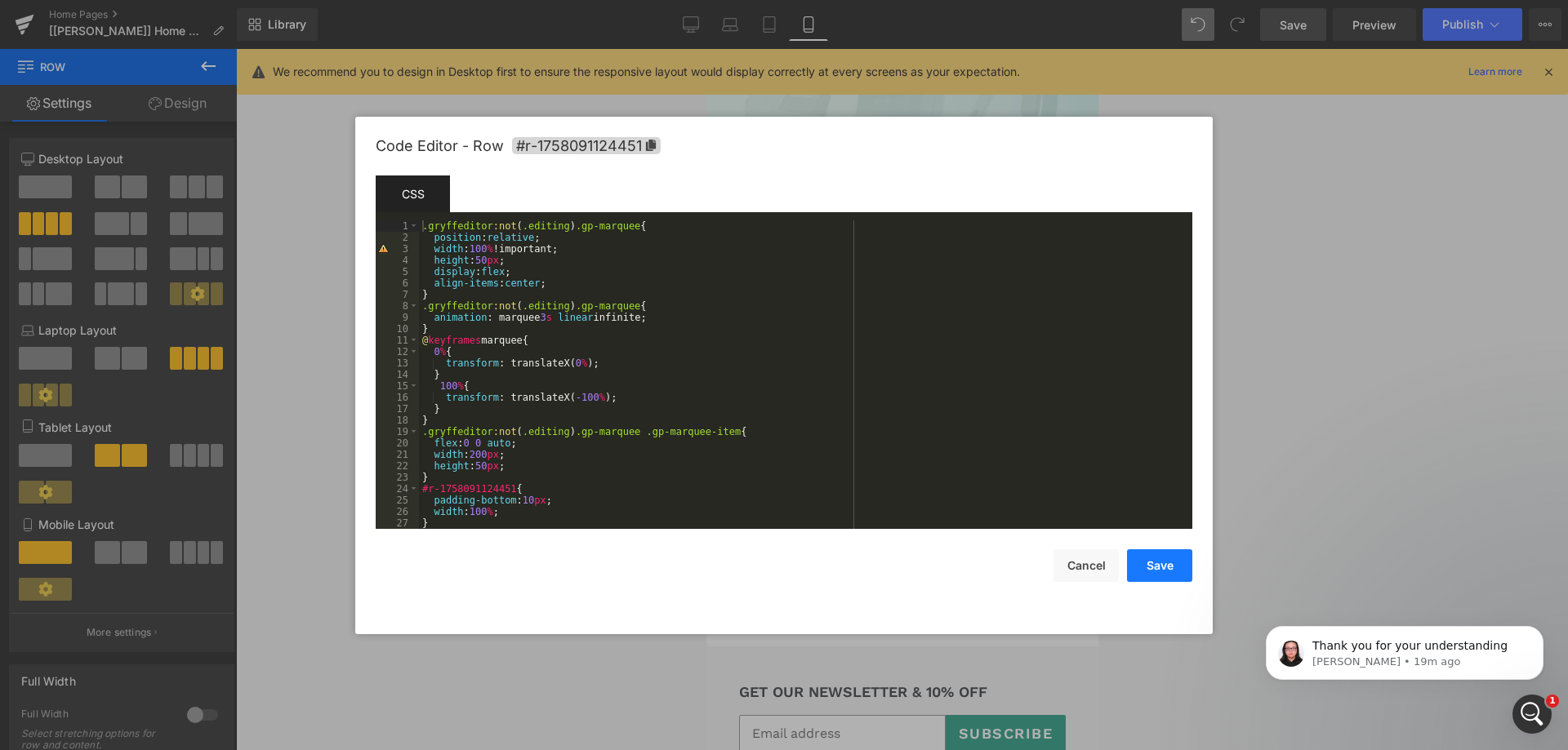
click at [1149, 568] on button "Save" at bounding box center [1160, 565] width 65 height 33
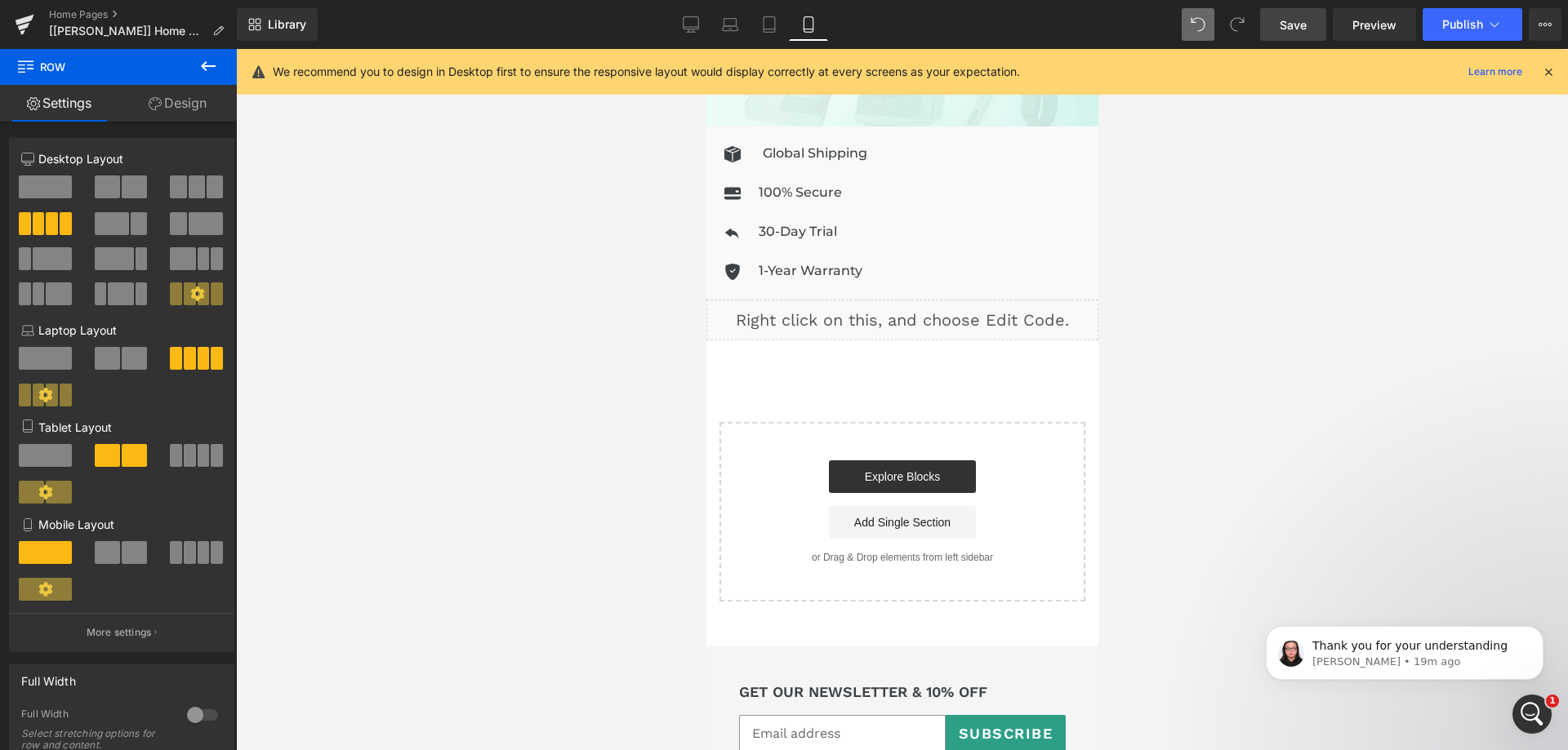
click at [1297, 37] on link "Save" at bounding box center [1293, 24] width 66 height 33
drag, startPoint x: 749, startPoint y: 125, endPoint x: 749, endPoint y: 135, distance: 10.0
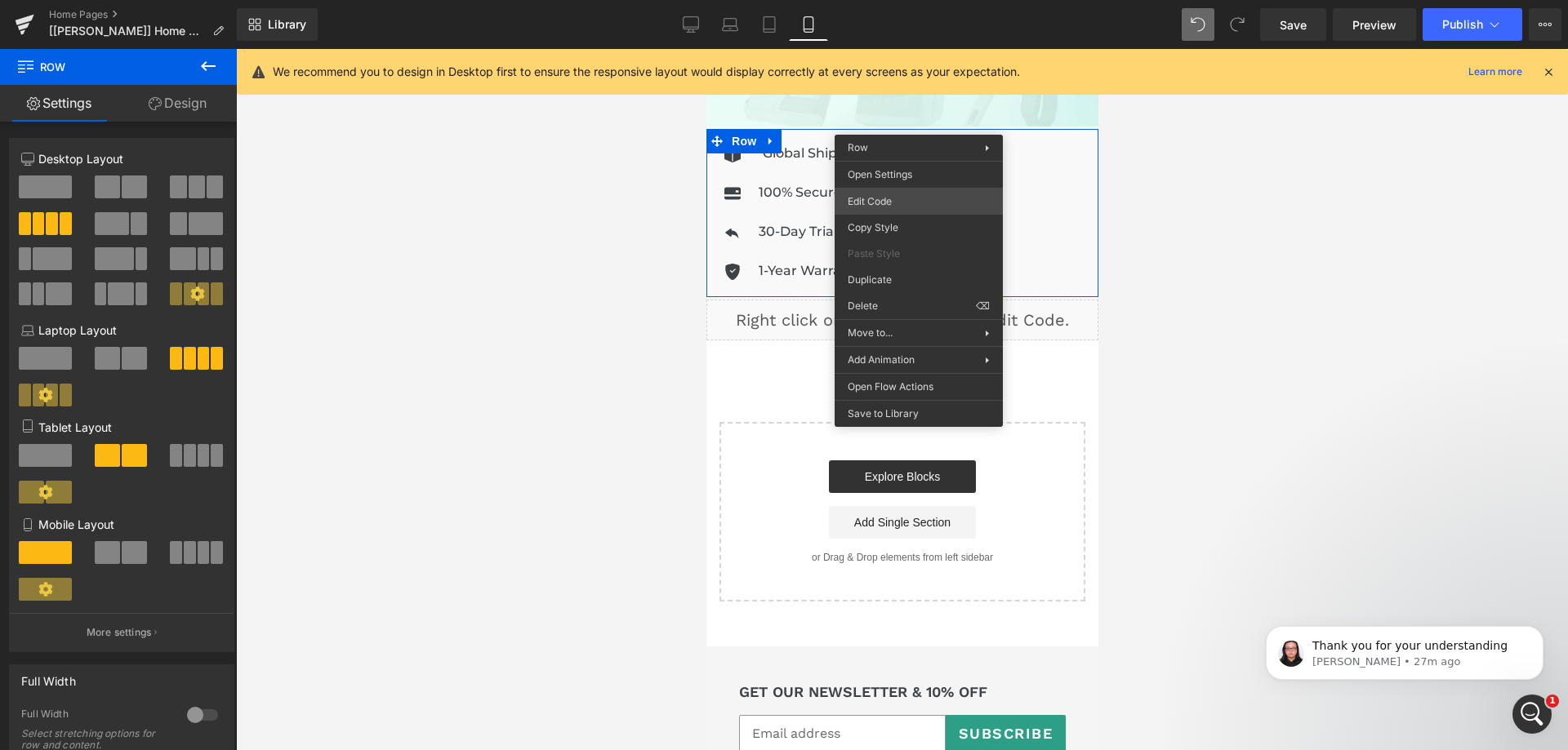
click at [895, 0] on div "Row You are previewing how the will restyle your page. You can not edit Element…" at bounding box center [784, 0] width 1568 height 0
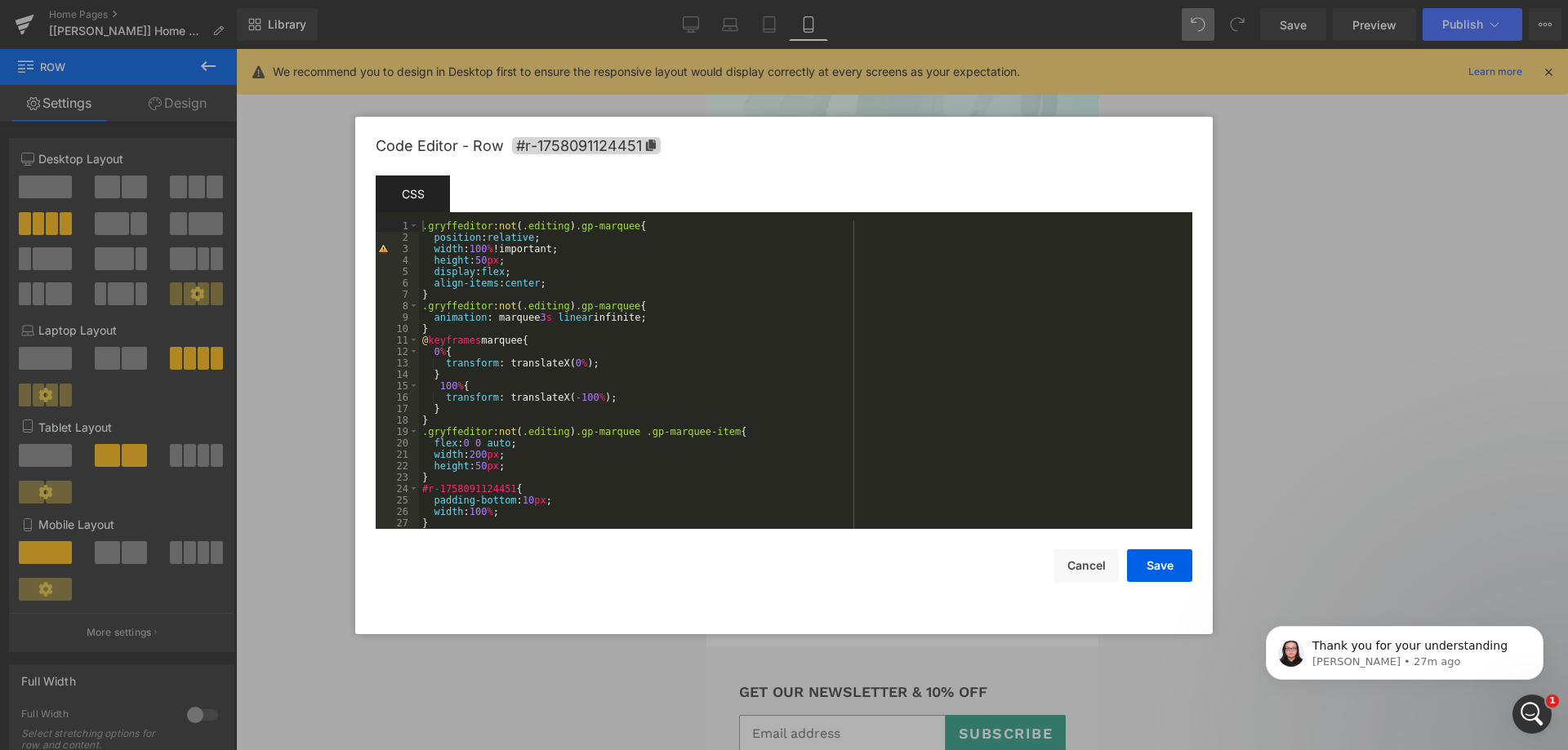
click at [691, 404] on div ".gryffeditor :not ( .editing ) .gp-marquee { position : relative ; width : 100 …" at bounding box center [803, 385] width 767 height 331
drag, startPoint x: 590, startPoint y: 317, endPoint x: 625, endPoint y: 317, distance: 35.0
click at [625, 317] on div ".gryffeditor :not ( .editing ) .gp-marquee { position : relative ; width : 100 …" at bounding box center [803, 385] width 767 height 331
click at [675, 358] on div ".gryffeditor :not ( .editing ) .gp-marquee { position : relative ; width : 100 …" at bounding box center [803, 385] width 767 height 331
click at [1120, 564] on div "Save Cancel" at bounding box center [784, 555] width 817 height 53
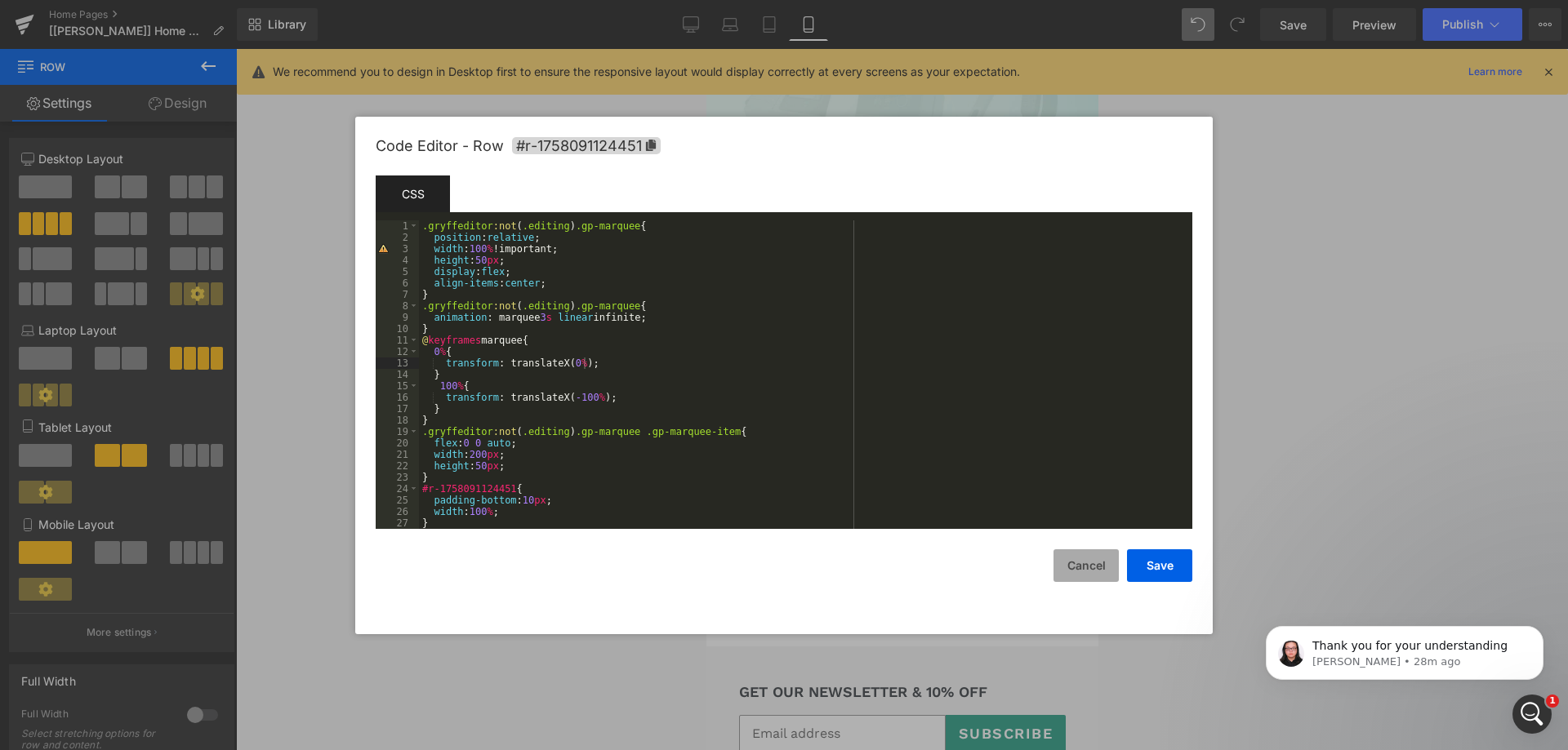
click at [1107, 564] on button "Cancel" at bounding box center [1087, 565] width 65 height 33
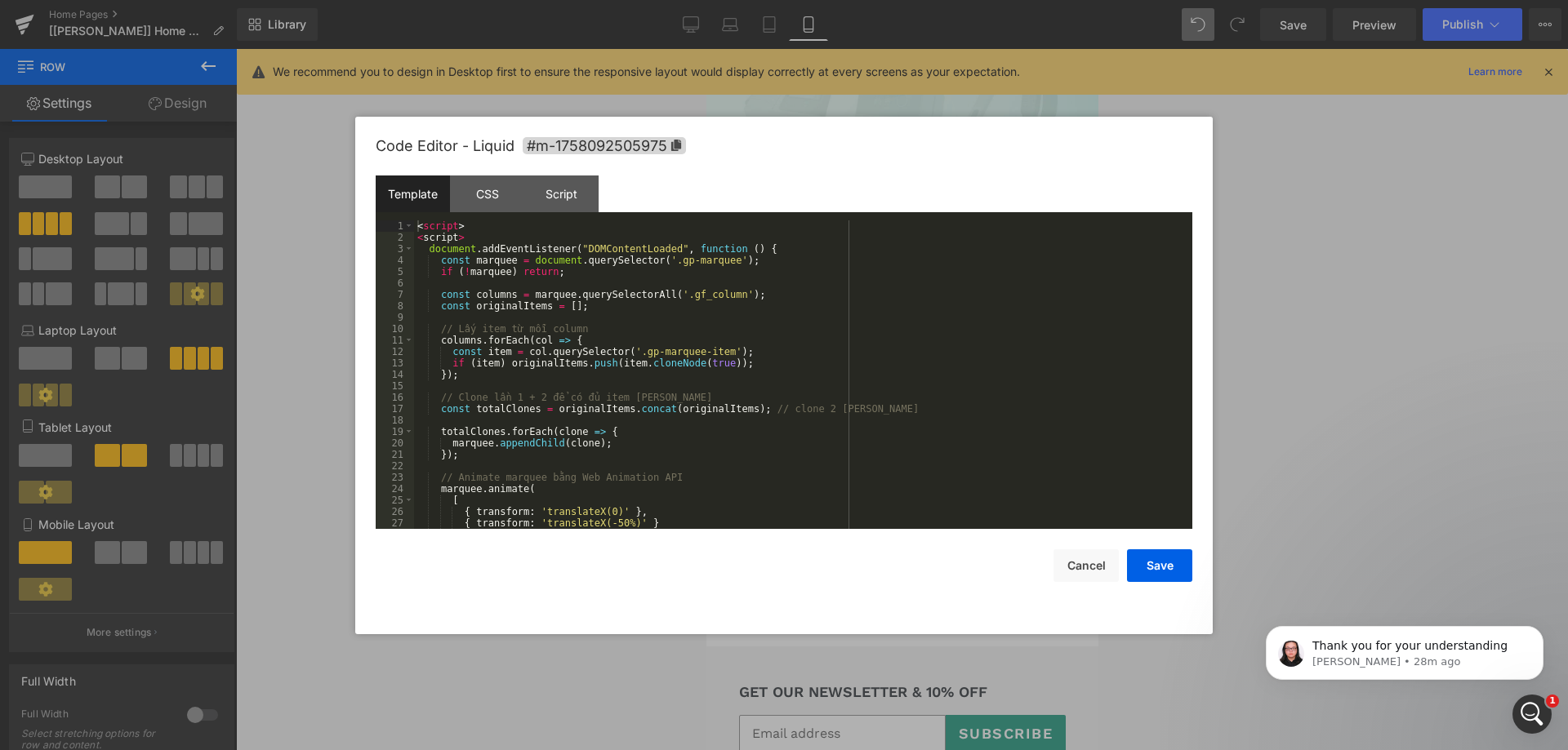
click at [913, 304] on div "Liquid" at bounding box center [902, 319] width 392 height 41
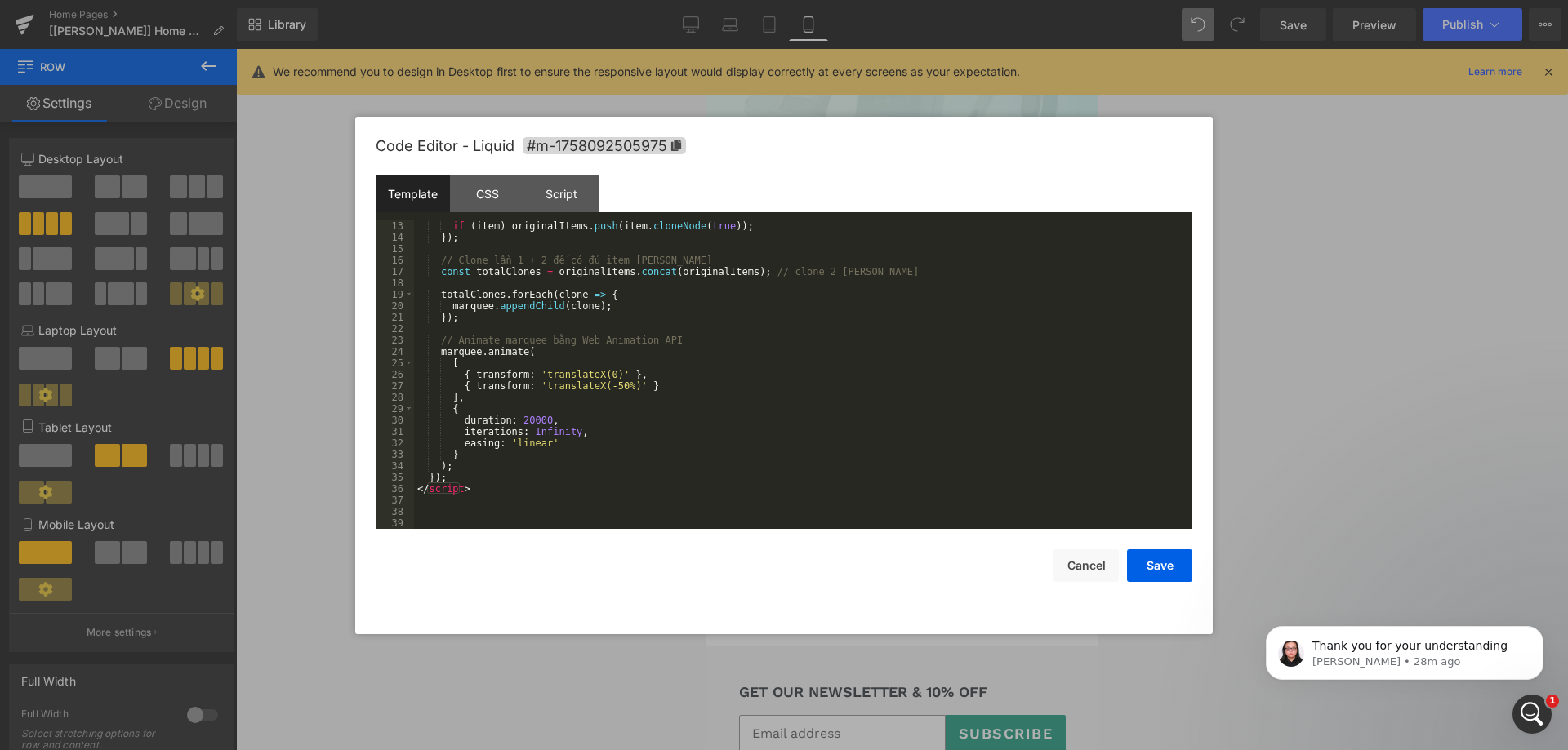
scroll to position [137, 0]
click at [605, 383] on div "if ( item ) originalItems . push ( item . cloneNode ( true )) ; }) ; // Clone l…" at bounding box center [800, 385] width 772 height 331
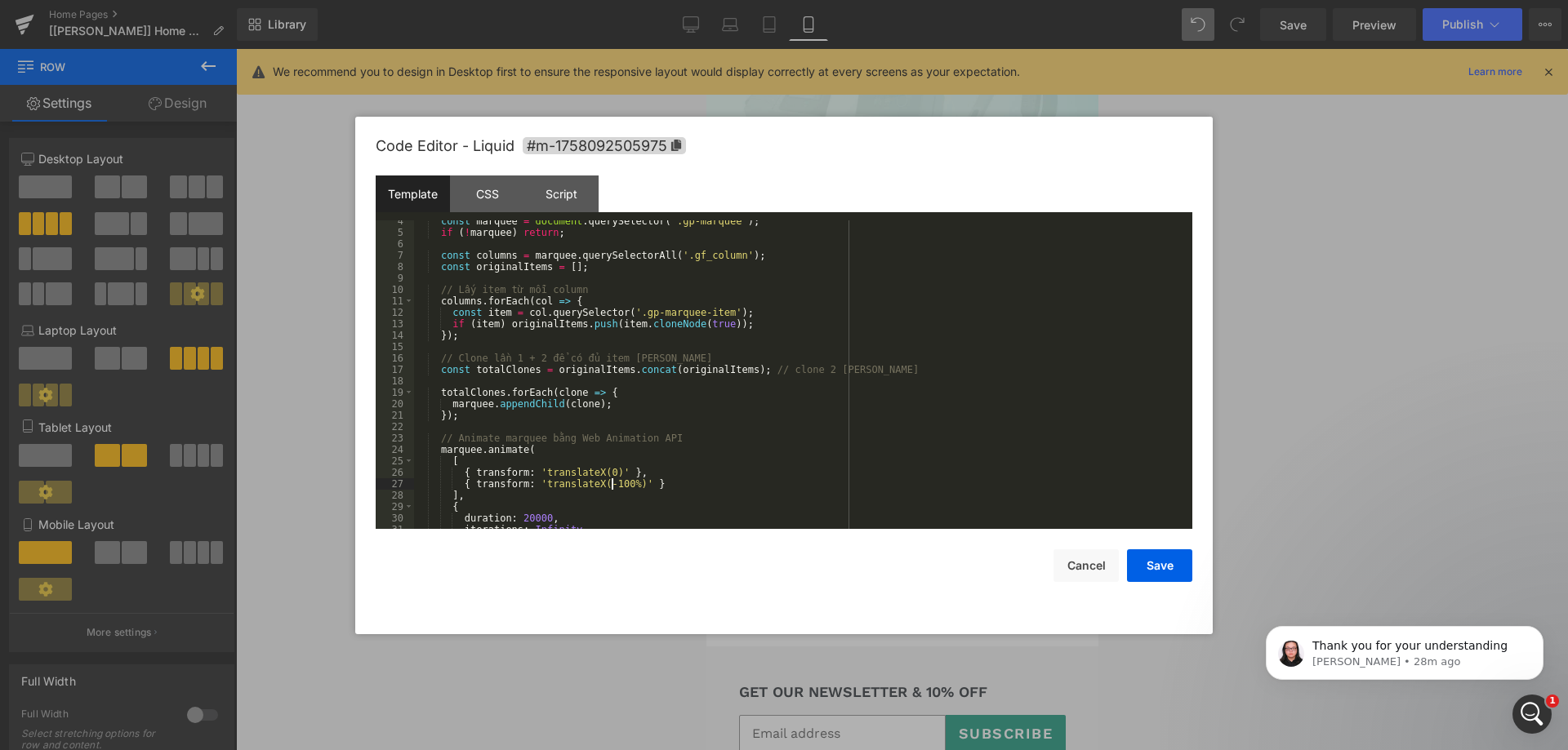
scroll to position [0, 0]
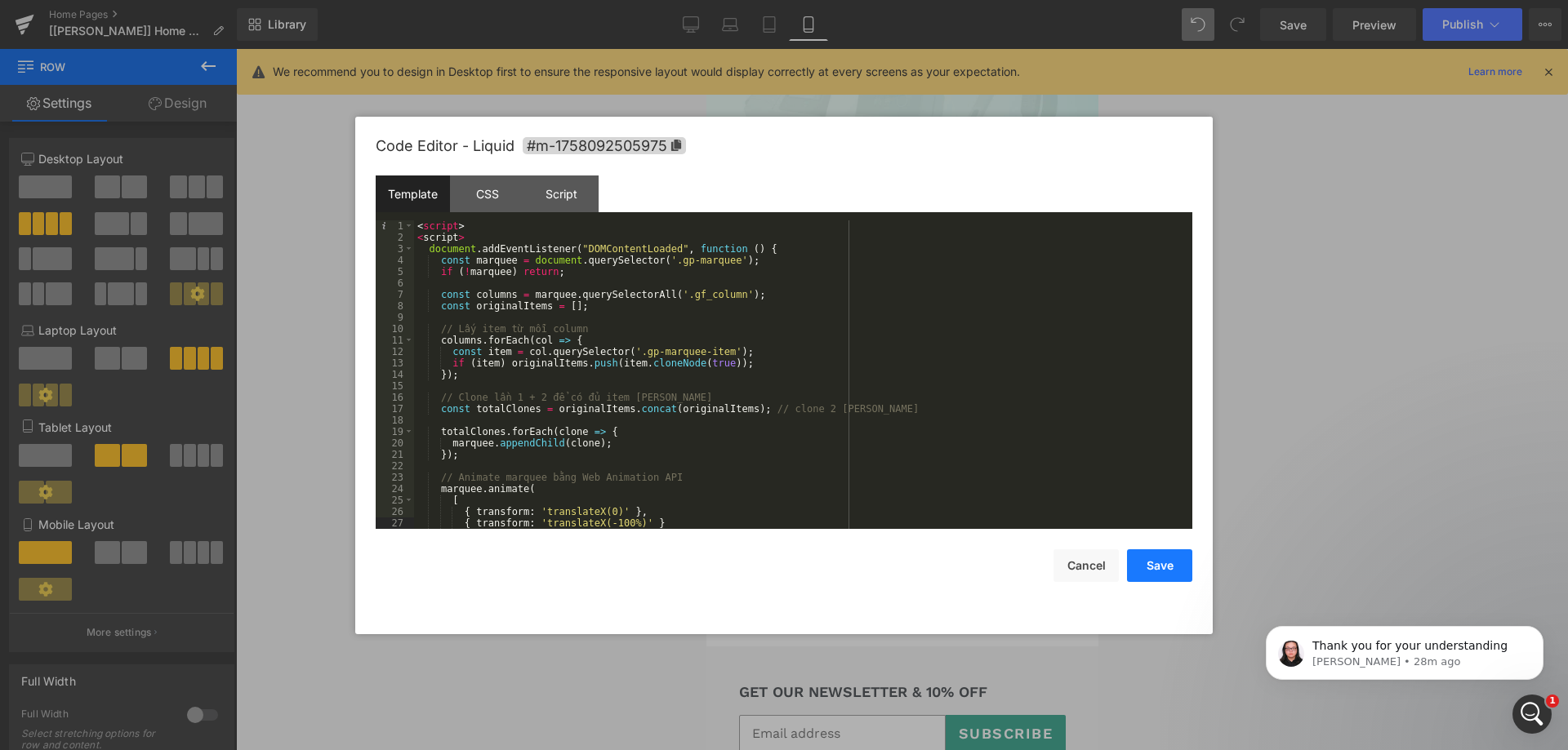
click at [1142, 569] on button "Save" at bounding box center [1160, 565] width 65 height 33
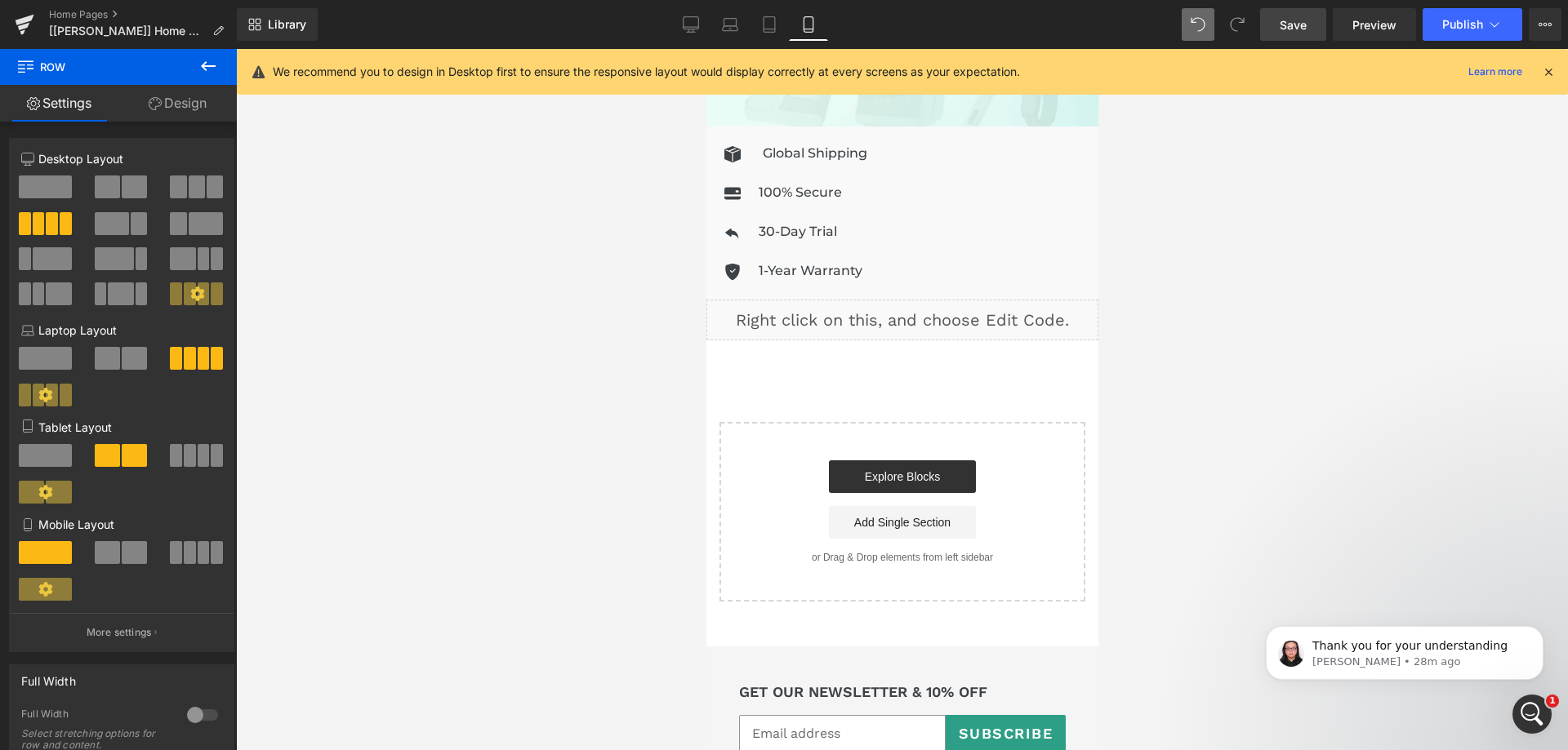
click at [1290, 26] on span "Save" at bounding box center [1293, 25] width 27 height 17
click at [922, 306] on div "Liquid" at bounding box center [902, 319] width 392 height 41
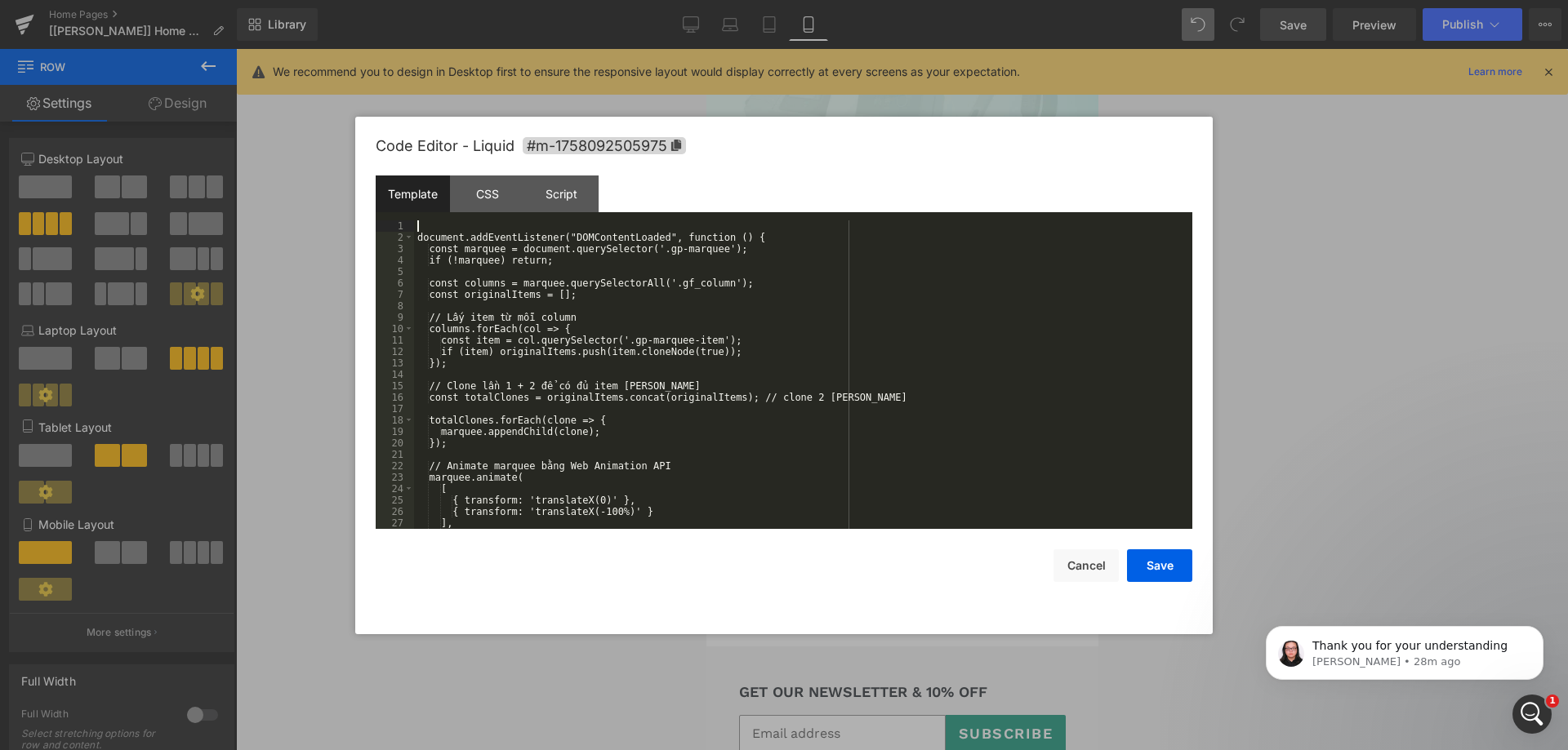
drag, startPoint x: 477, startPoint y: 232, endPoint x: 477, endPoint y: 219, distance: 13.0
click at [477, 220] on div "document.addEventListener("DOMContentLoaded", function () { const marquee = doc…" at bounding box center [800, 385] width 772 height 331
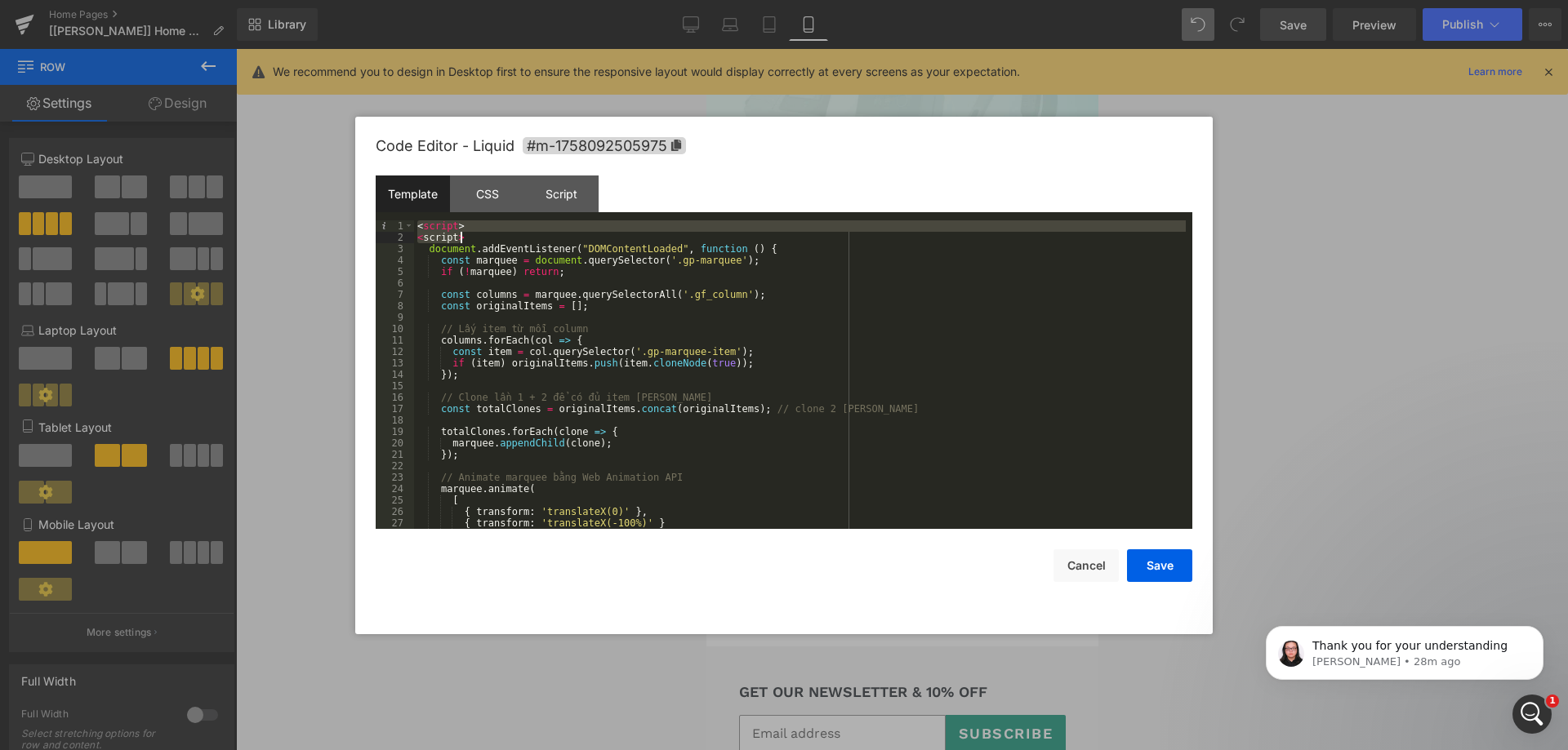
click at [477, 229] on div "< script > < script > document . addEventListener ( "DOMContentLoaded" , functi…" at bounding box center [800, 375] width 772 height 308
drag, startPoint x: 472, startPoint y: 237, endPoint x: 473, endPoint y: 223, distance: 14.0
click at [473, 223] on div "< script > < script > document . addEventListener ( "DOMContentLoaded" , functi…" at bounding box center [800, 385] width 772 height 331
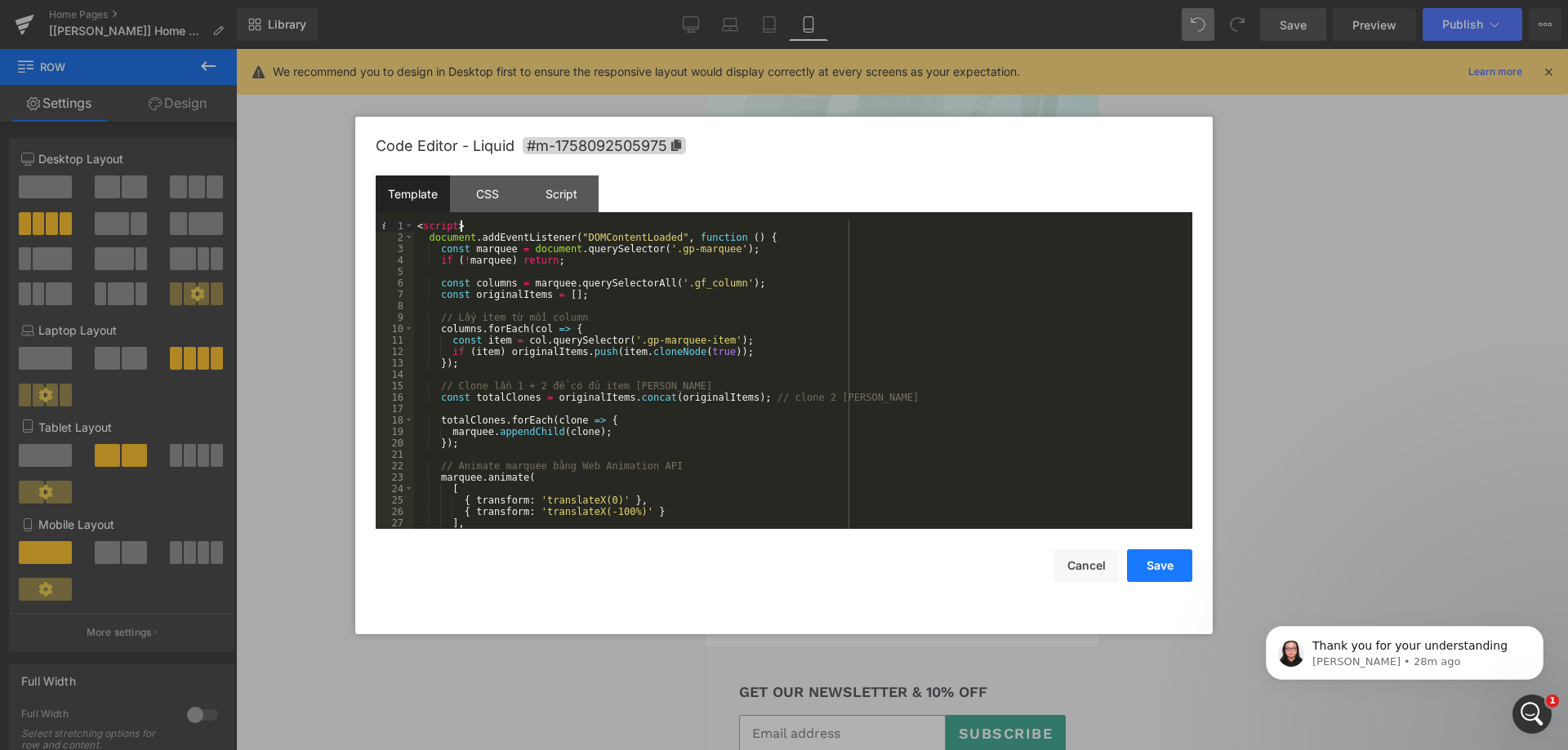
click at [1158, 562] on button "Save" at bounding box center [1160, 565] width 65 height 33
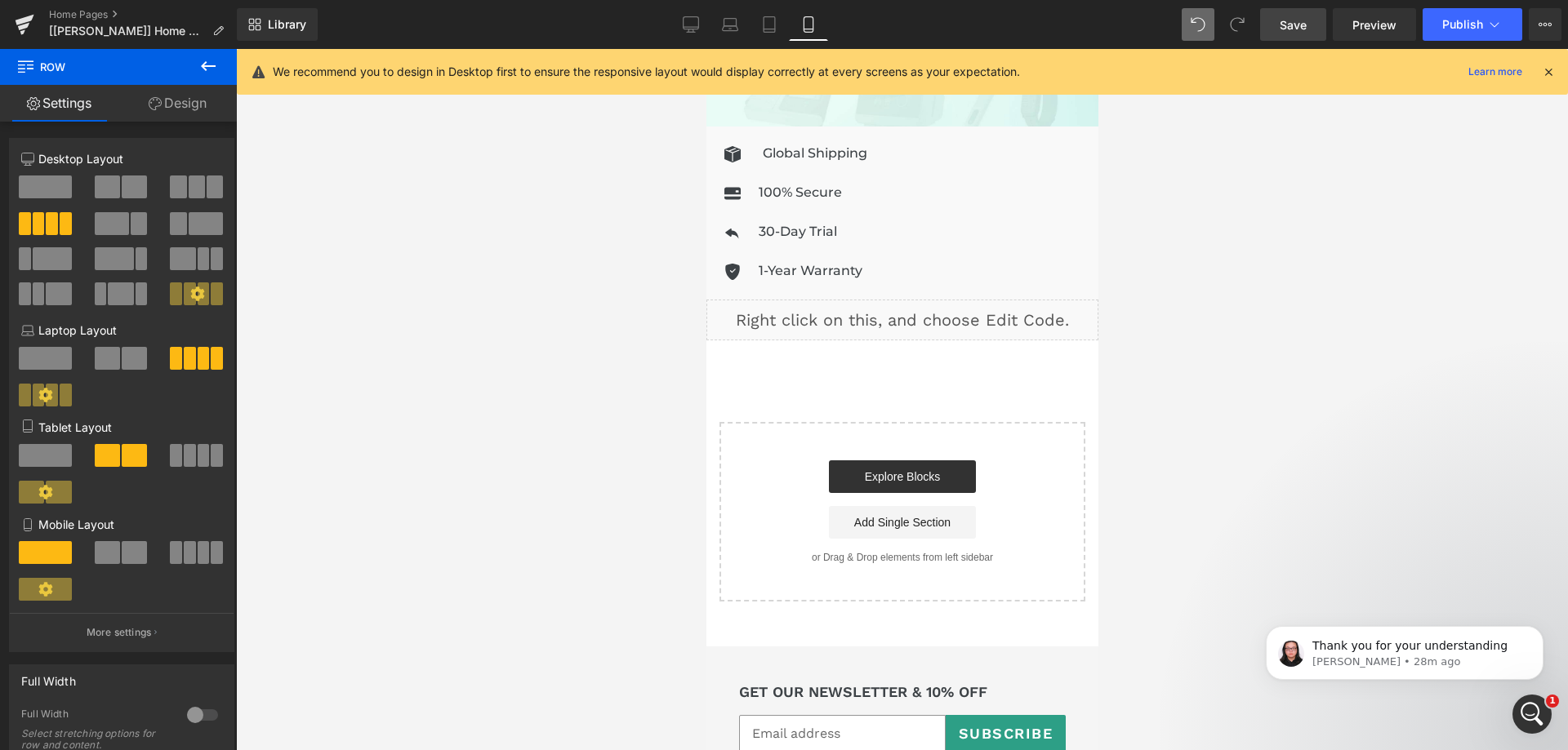
click at [1280, 26] on link "Save" at bounding box center [1293, 24] width 66 height 33
click at [917, 306] on div "Liquid" at bounding box center [902, 319] width 392 height 41
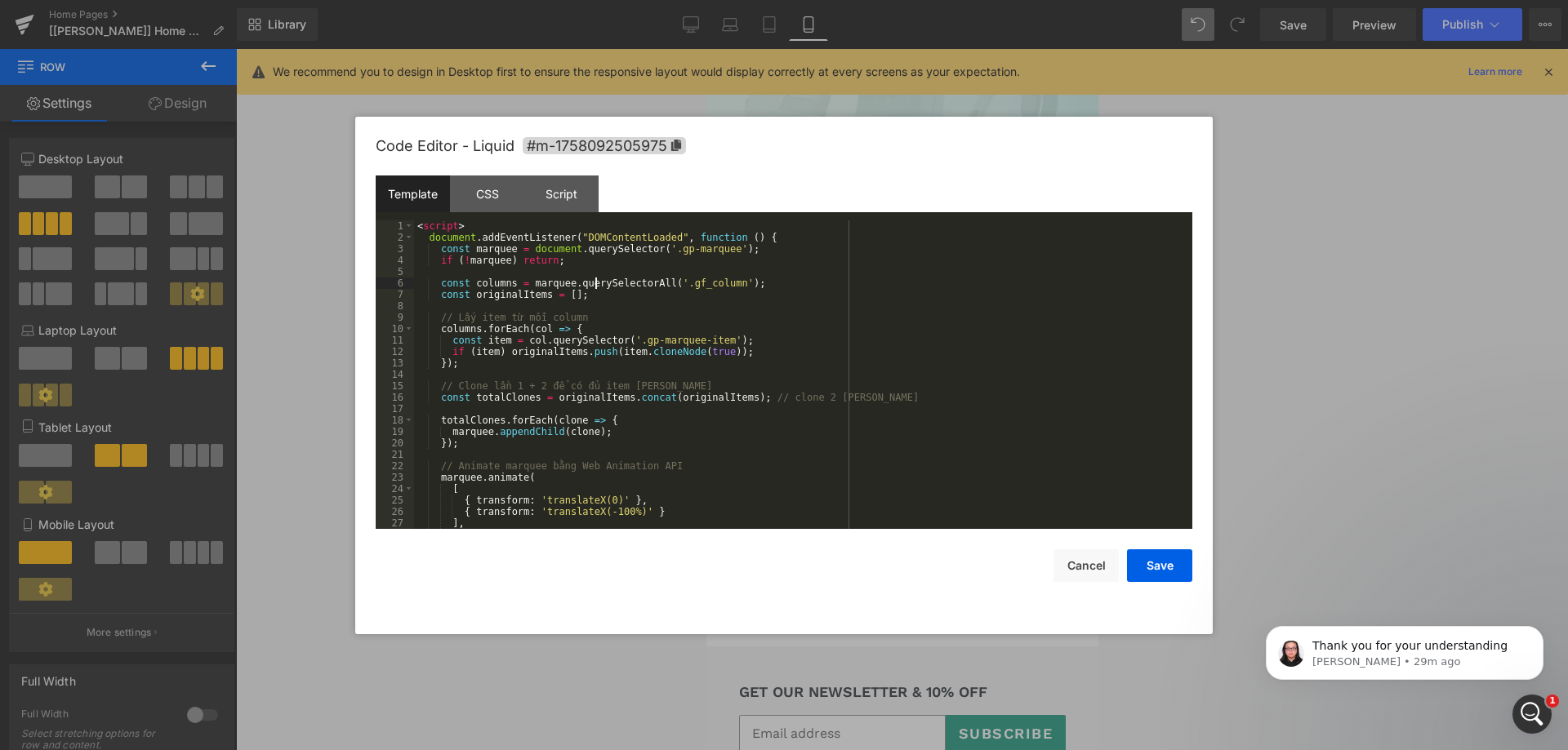
click at [593, 280] on div "< script > document . addEventListener ( "DOMContentLoaded" , function ( ) { co…" at bounding box center [800, 385] width 772 height 331
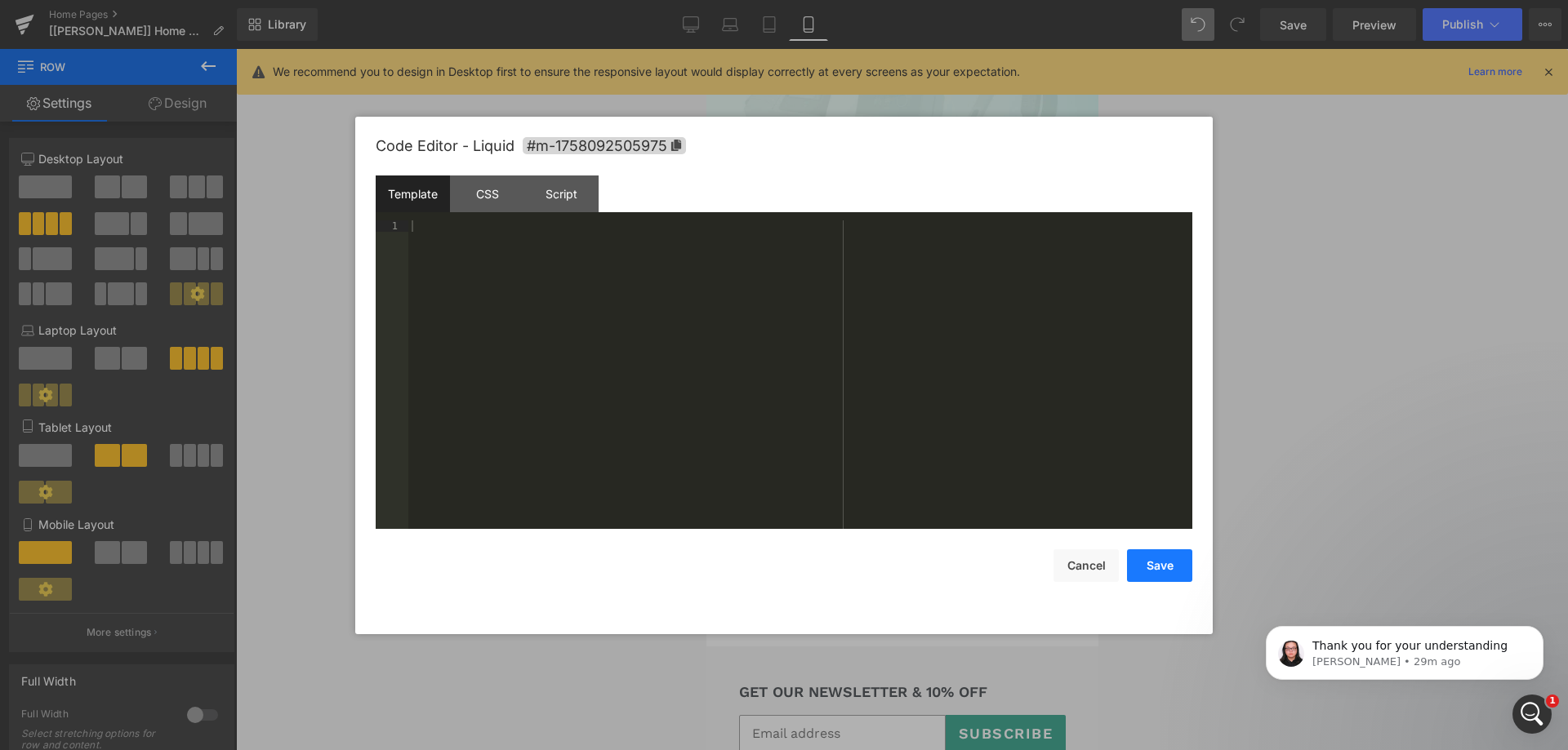
click at [1144, 575] on button "Save" at bounding box center [1160, 565] width 65 height 33
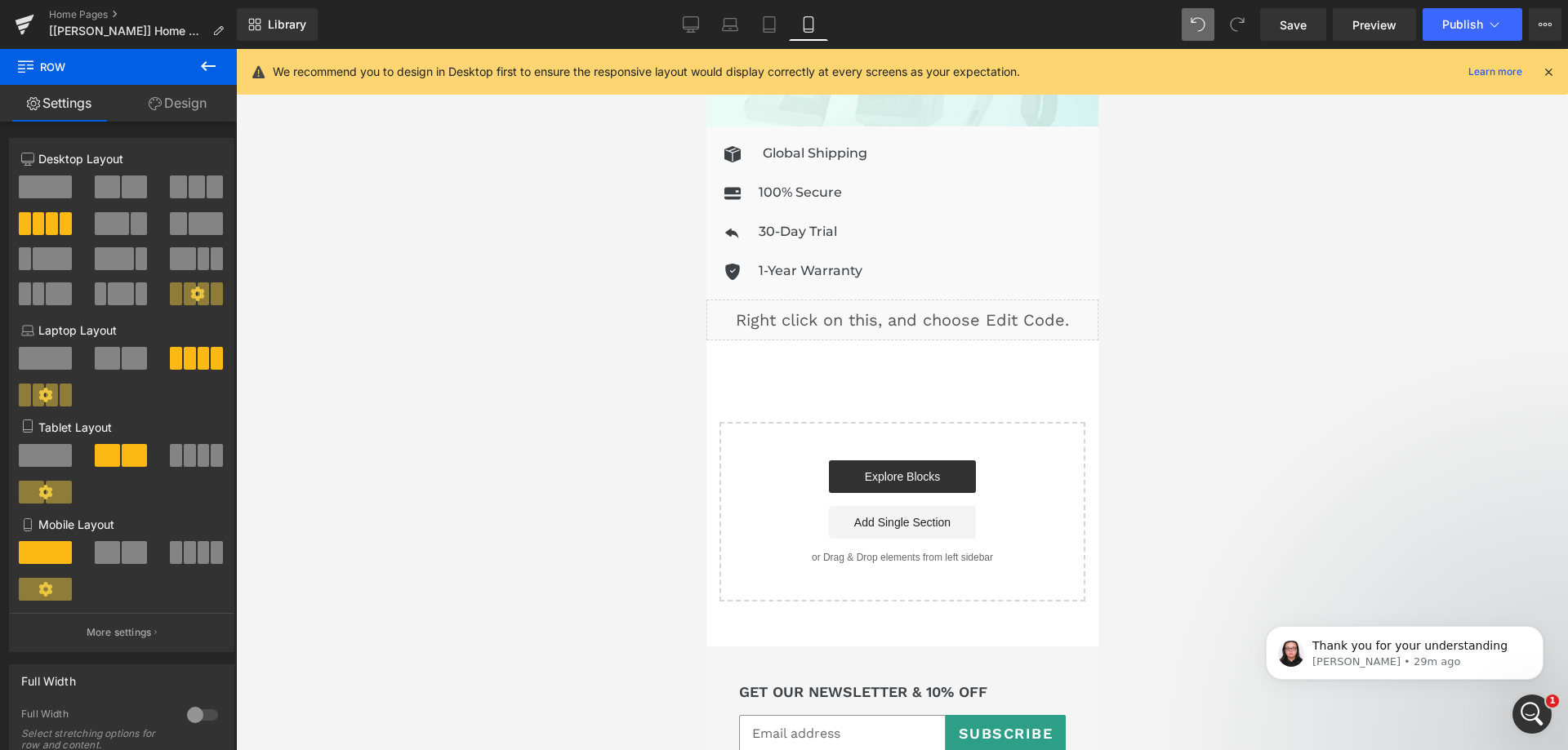
click at [1308, 5] on div "Library Mobile Desktop Laptop Tablet Mobile Save Preview Publish Scheduled View…" at bounding box center [903, 25] width 1332 height 49
click at [1307, 21] on span "Save" at bounding box center [1293, 25] width 27 height 17
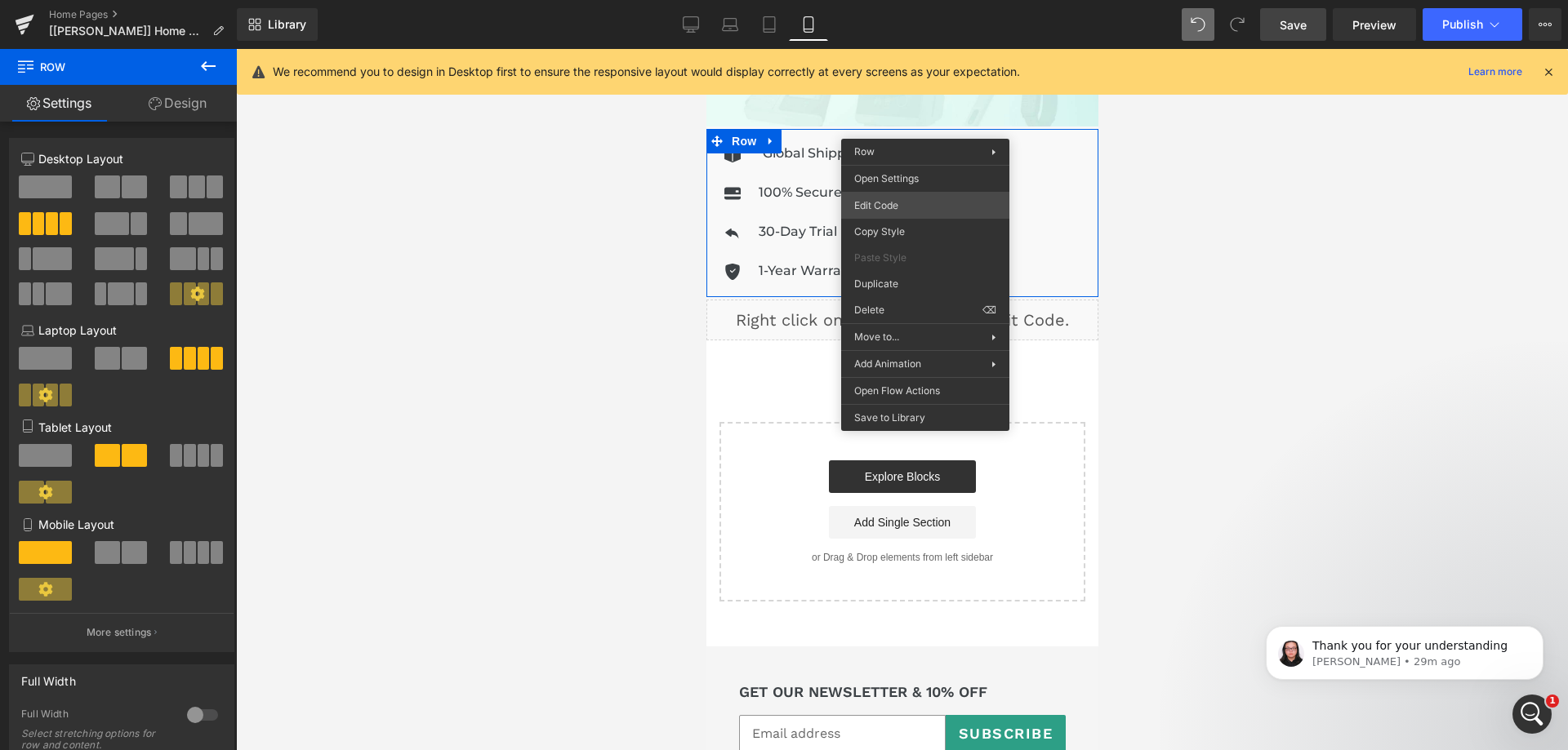
click at [923, 0] on div "Row You are previewing how the will restyle your page. You can not edit Element…" at bounding box center [784, 0] width 1568 height 0
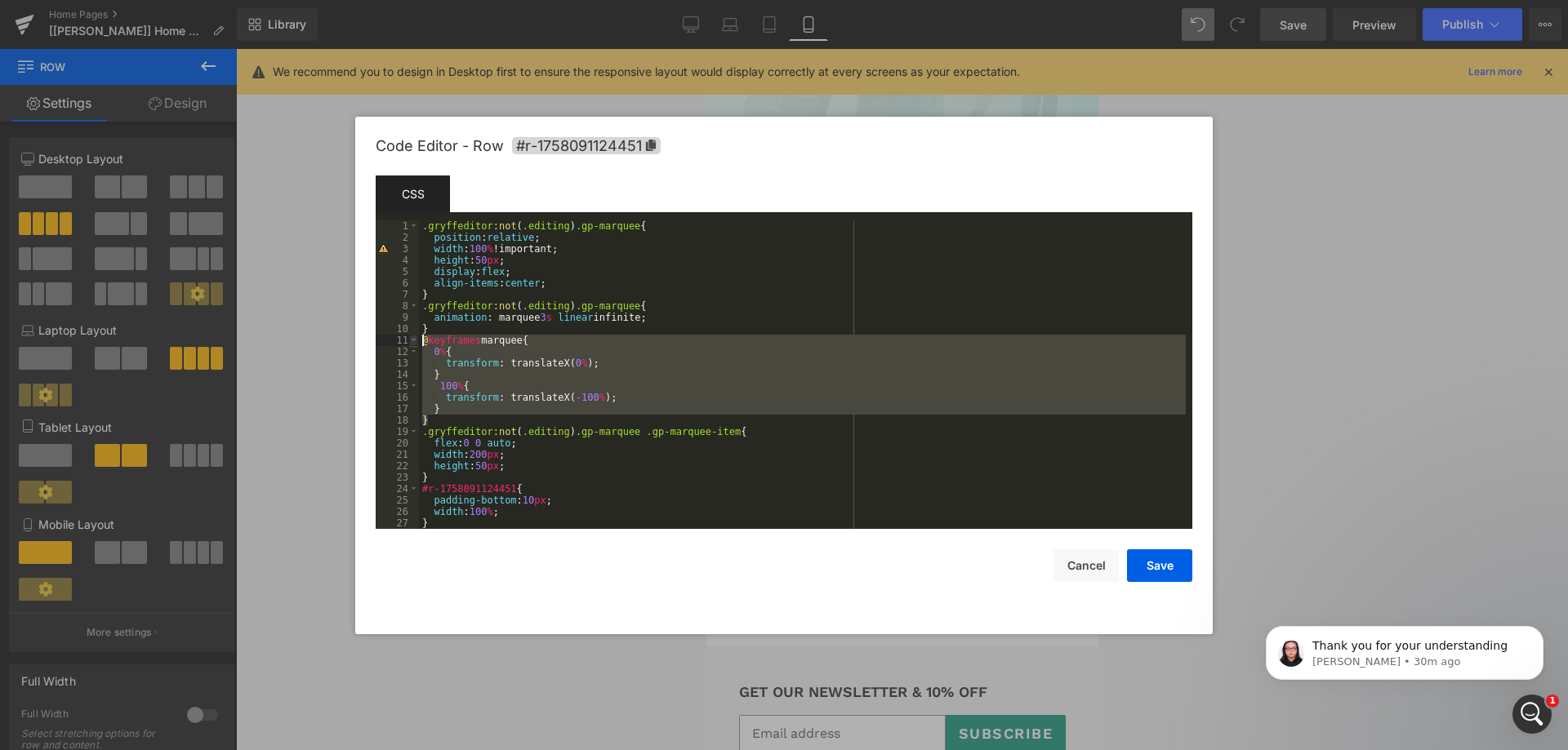
drag, startPoint x: 455, startPoint y: 415, endPoint x: 412, endPoint y: 340, distance: 86.5
click at [412, 340] on pre "1 2 3 4 5 6 7 8 9 10 11 12 13 14 15 16 17 18 19 20 21 22 23 24 25 26 27 28 .gry…" at bounding box center [784, 375] width 817 height 308
click at [475, 383] on div ".gryffeditor :not ( .editing ) .gp-marquee { position : relative ; width : 100 …" at bounding box center [803, 375] width 767 height 308
drag, startPoint x: 458, startPoint y: 416, endPoint x: 397, endPoint y: 338, distance: 99.0
click at [397, 338] on pre "1 2 3 4 5 6 7 8 9 10 11 12 13 14 15 16 17 18 19 20 21 22 23 24 25 26 27 28 .gry…" at bounding box center [784, 375] width 817 height 308
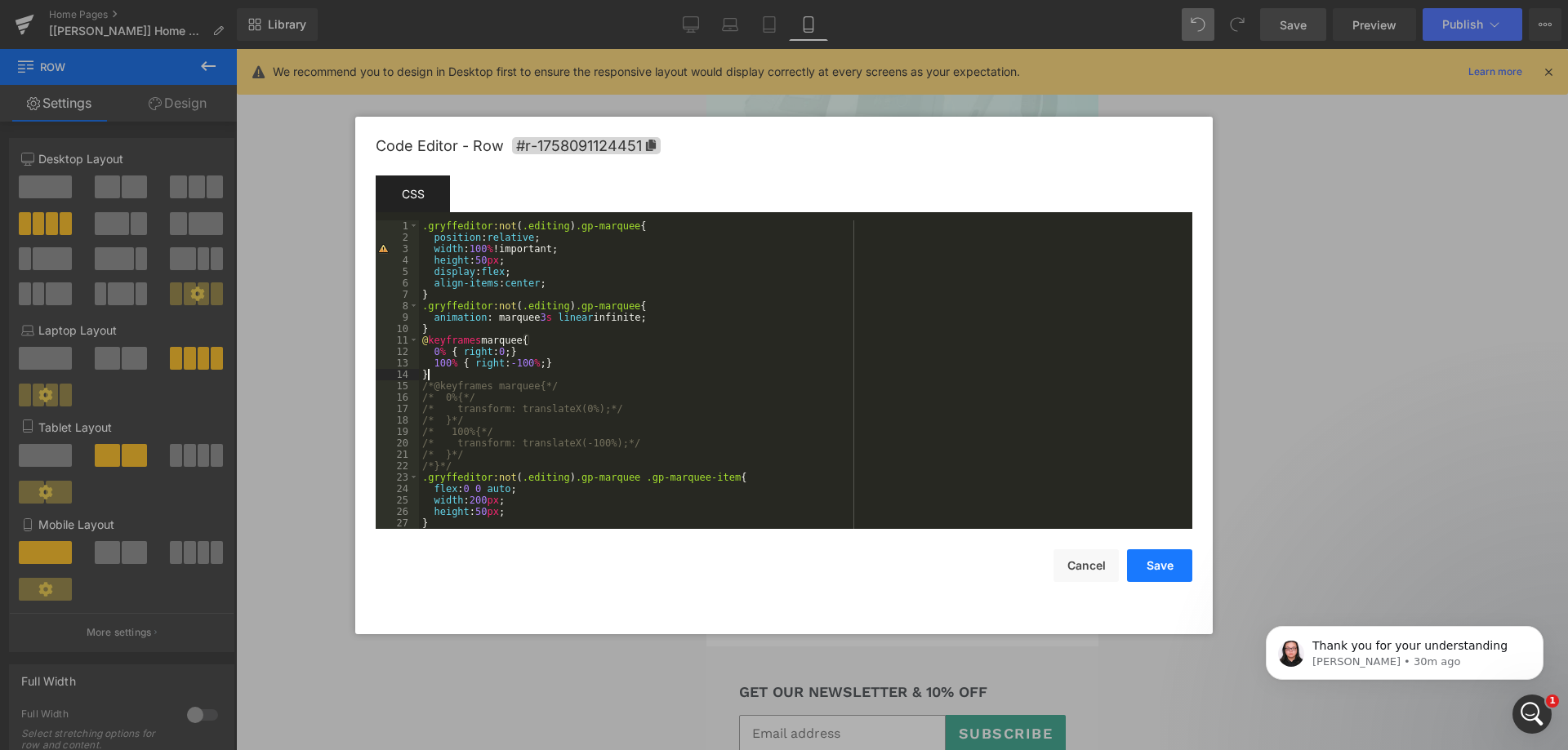
click at [1160, 564] on button "Save" at bounding box center [1160, 565] width 65 height 33
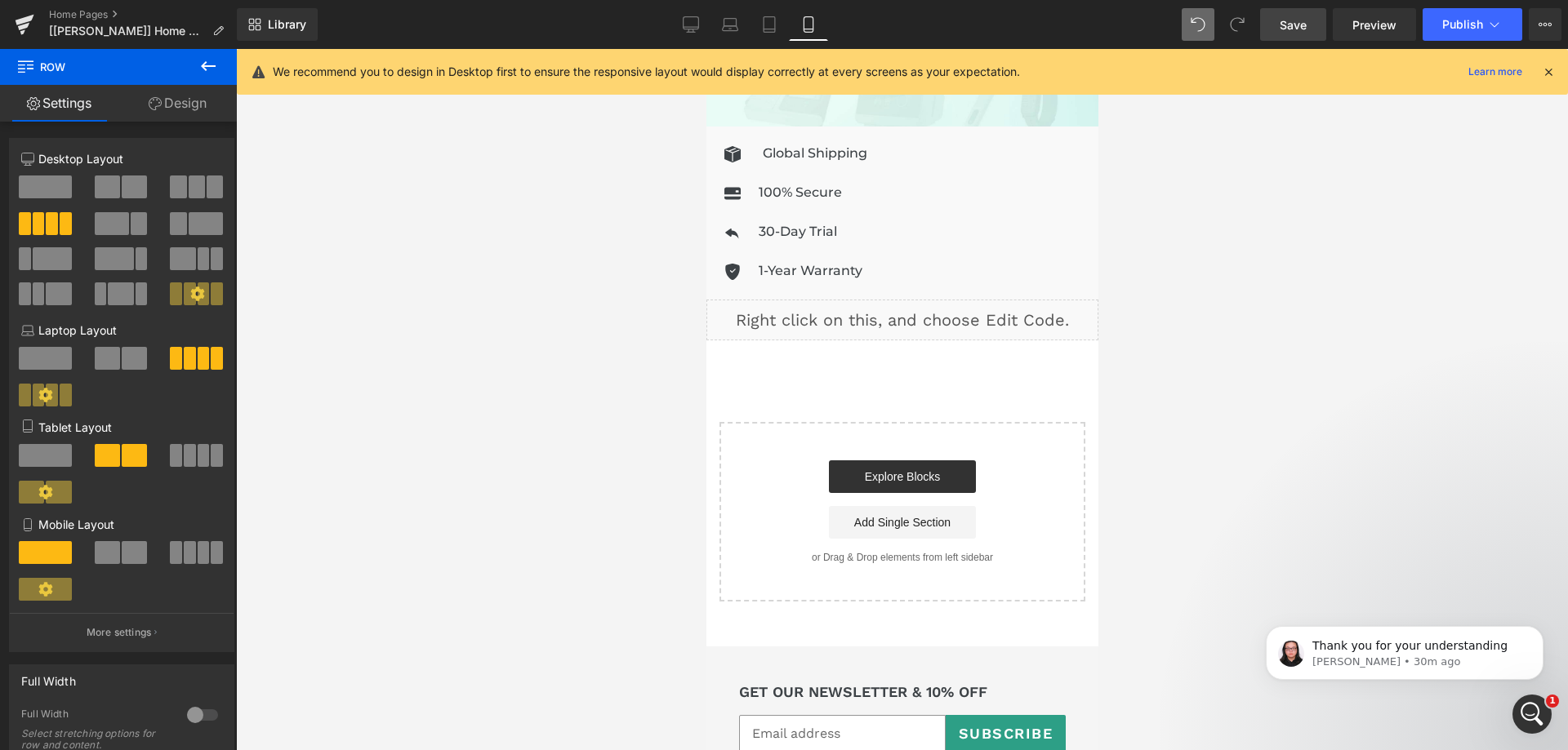
click at [1302, 22] on span "Save" at bounding box center [1293, 25] width 27 height 17
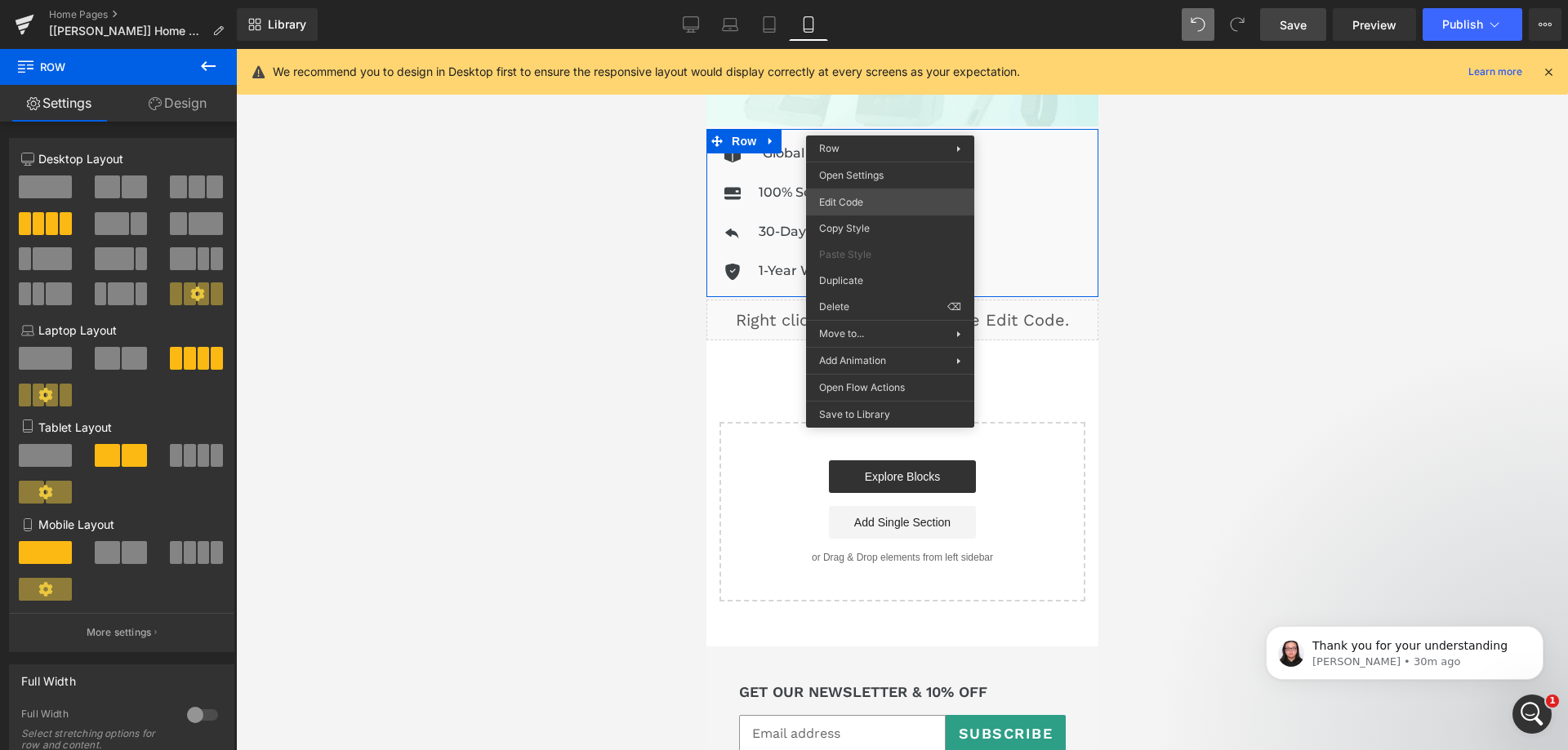
click at [879, 0] on div "Row You are previewing how the will restyle your page. You can not edit Element…" at bounding box center [784, 0] width 1568 height 0
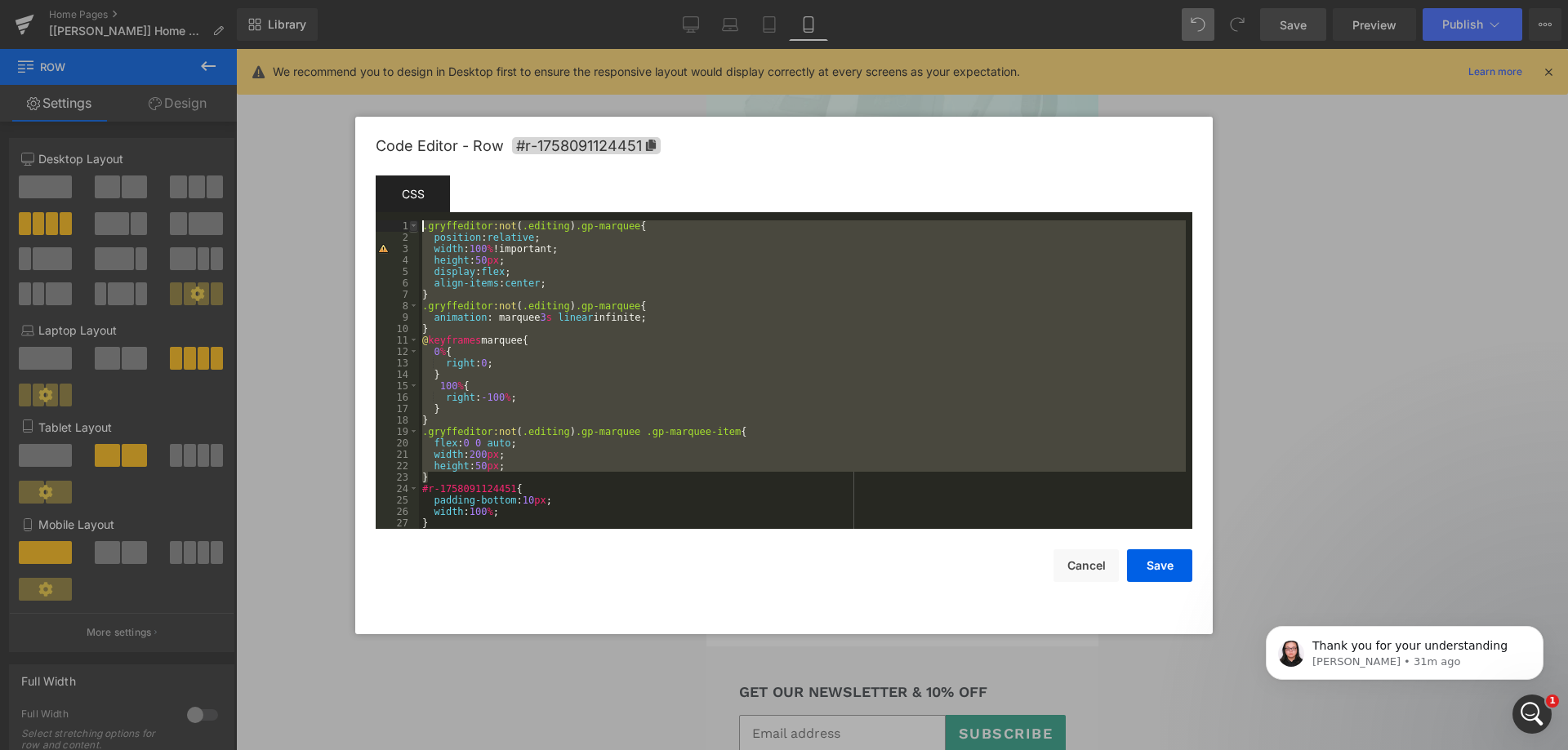
drag, startPoint x: 441, startPoint y: 477, endPoint x: 414, endPoint y: 224, distance: 254.4
click at [414, 224] on pre "1 2 3 4 5 6 7 8 9 10 11 12 13 14 15 16 17 18 19 20 21 22 23 24 25 26 27 28 .gry…" at bounding box center [784, 375] width 817 height 308
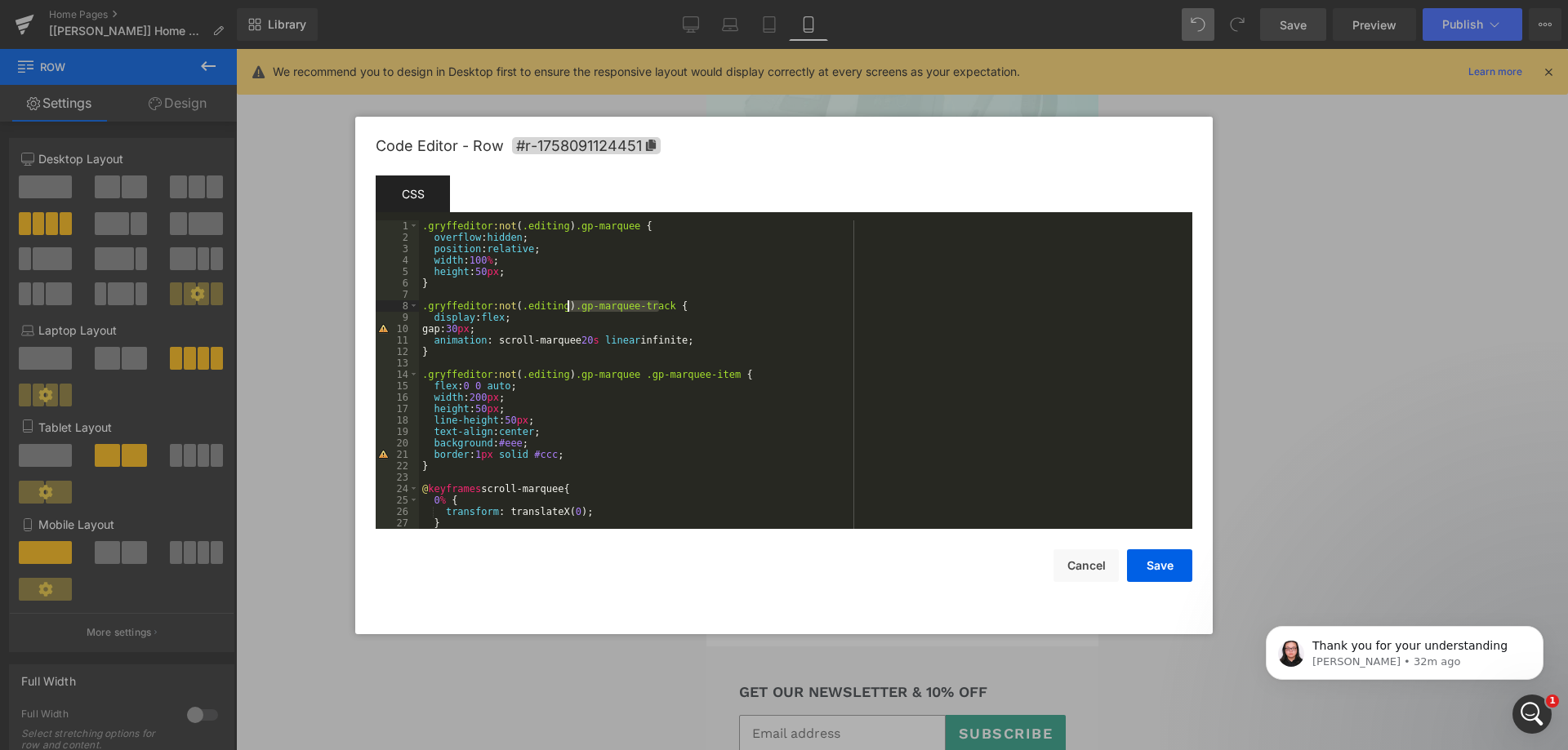
drag, startPoint x: 658, startPoint y: 300, endPoint x: 570, endPoint y: 307, distance: 88.3
click at [570, 307] on div ".gryffeditor :not ( .editing ) .gp-marquee { overflow : hidden ; position : rel…" at bounding box center [803, 385] width 767 height 331
click at [1163, 578] on button "Save" at bounding box center [1160, 565] width 65 height 33
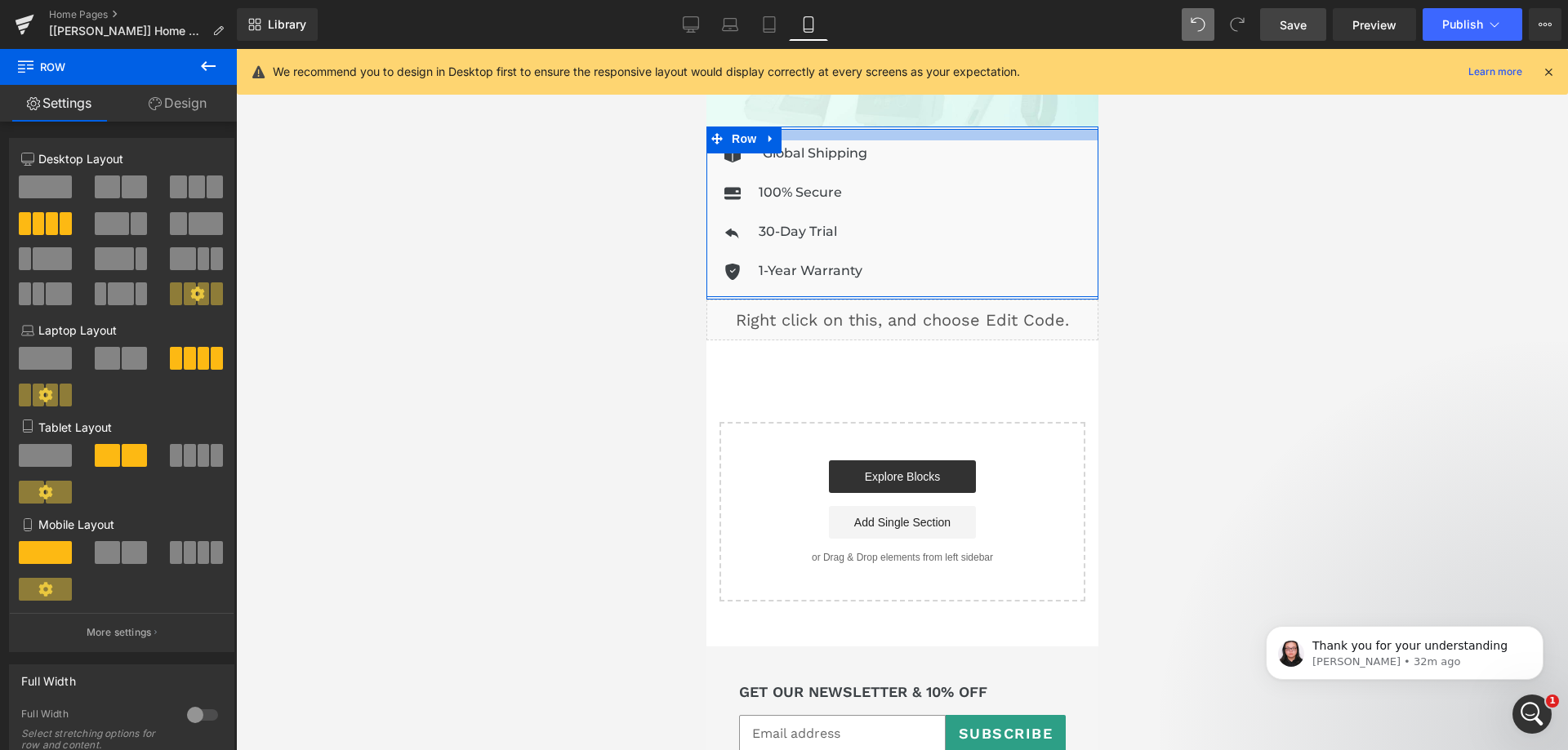
click at [918, 129] on div at bounding box center [902, 135] width 392 height 12
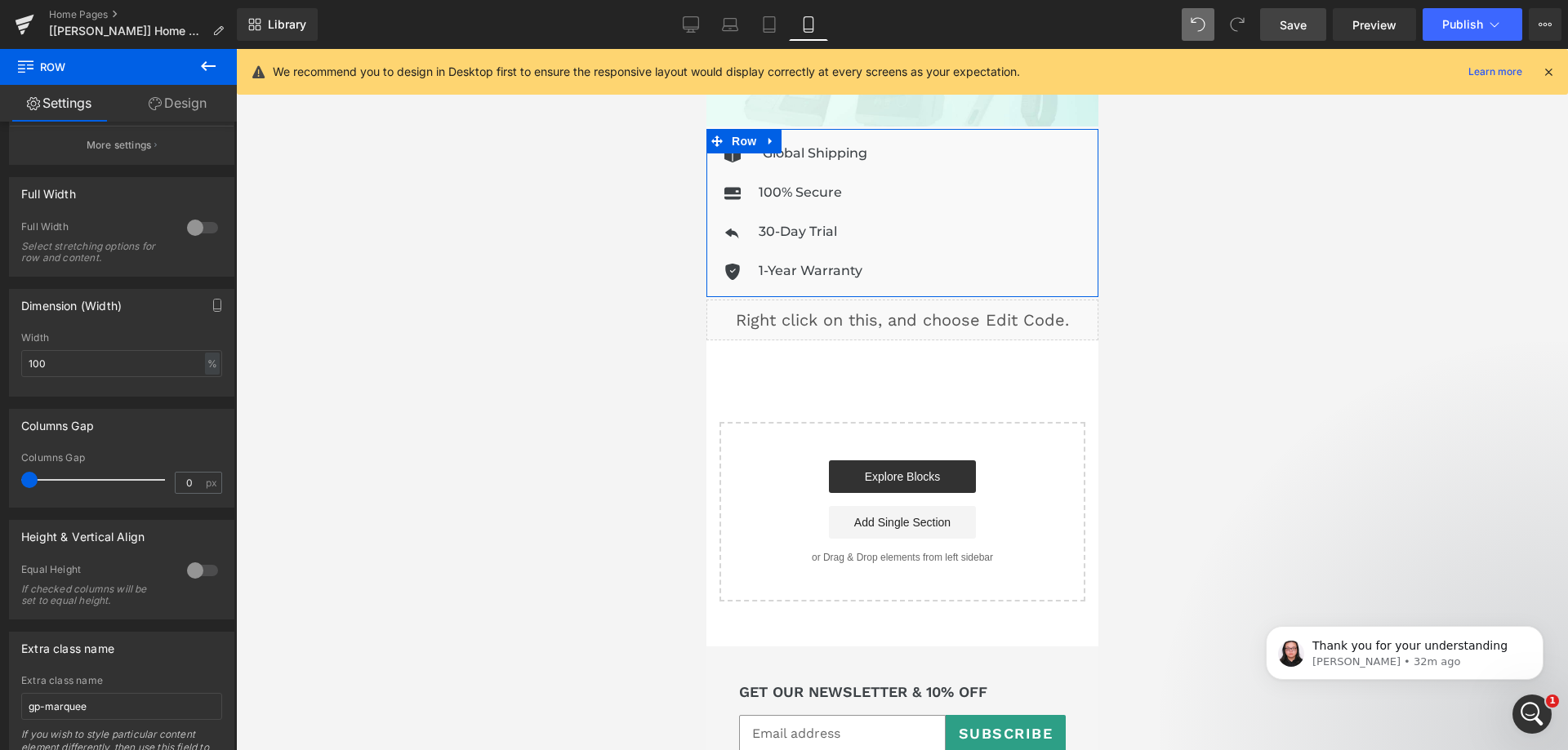
scroll to position [575, 0]
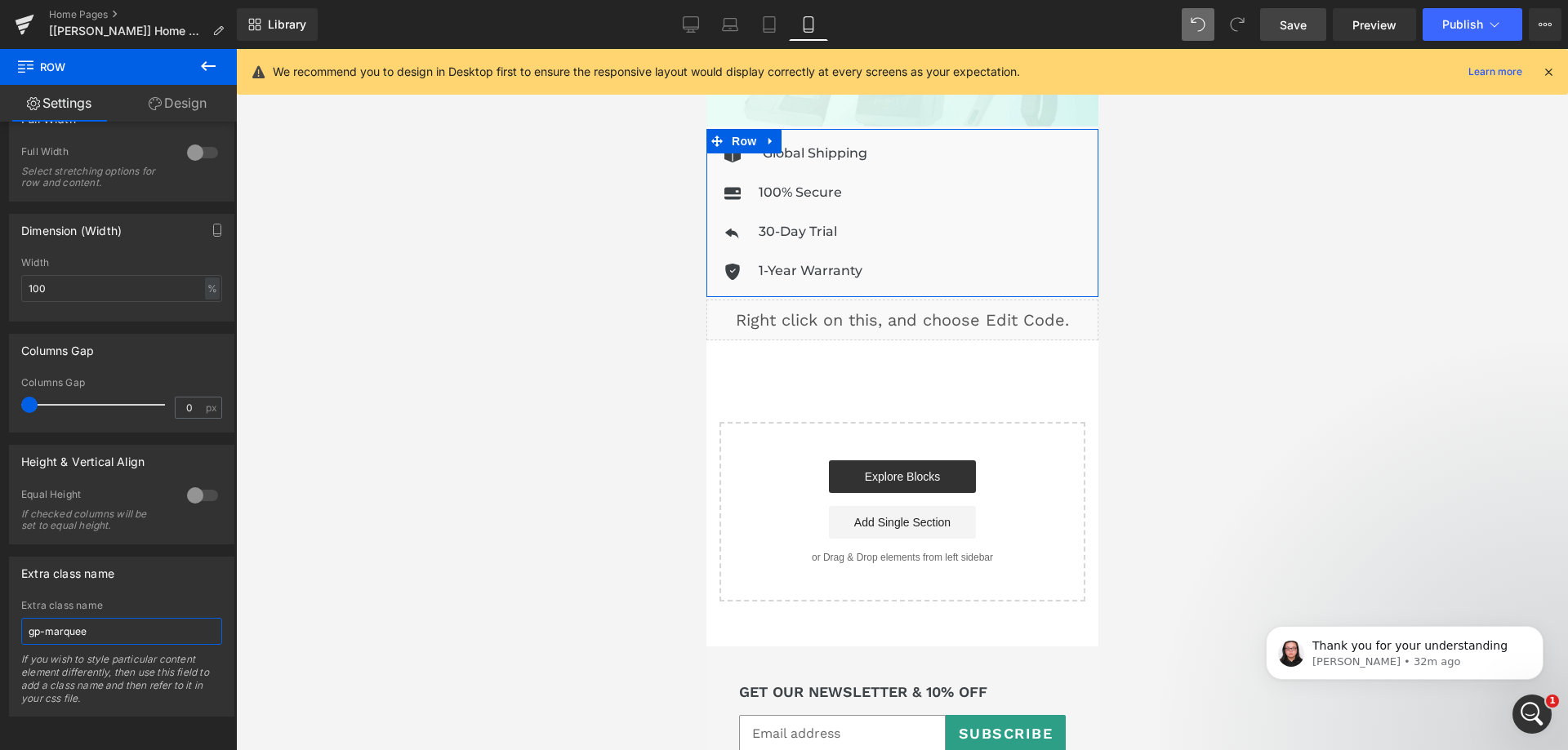
click at [131, 625] on input "gp-marquee" at bounding box center [121, 630] width 201 height 27
paste input ".gp-marquee-track"
drag, startPoint x: 88, startPoint y: 619, endPoint x: 0, endPoint y: 618, distance: 88.0
click at [0, 618] on div "Extra class name gp-marquee.gp-marquee-track Extra class name gp-marquee.gp-mar…" at bounding box center [122, 630] width 244 height 172
type input "gp-marquee-track"
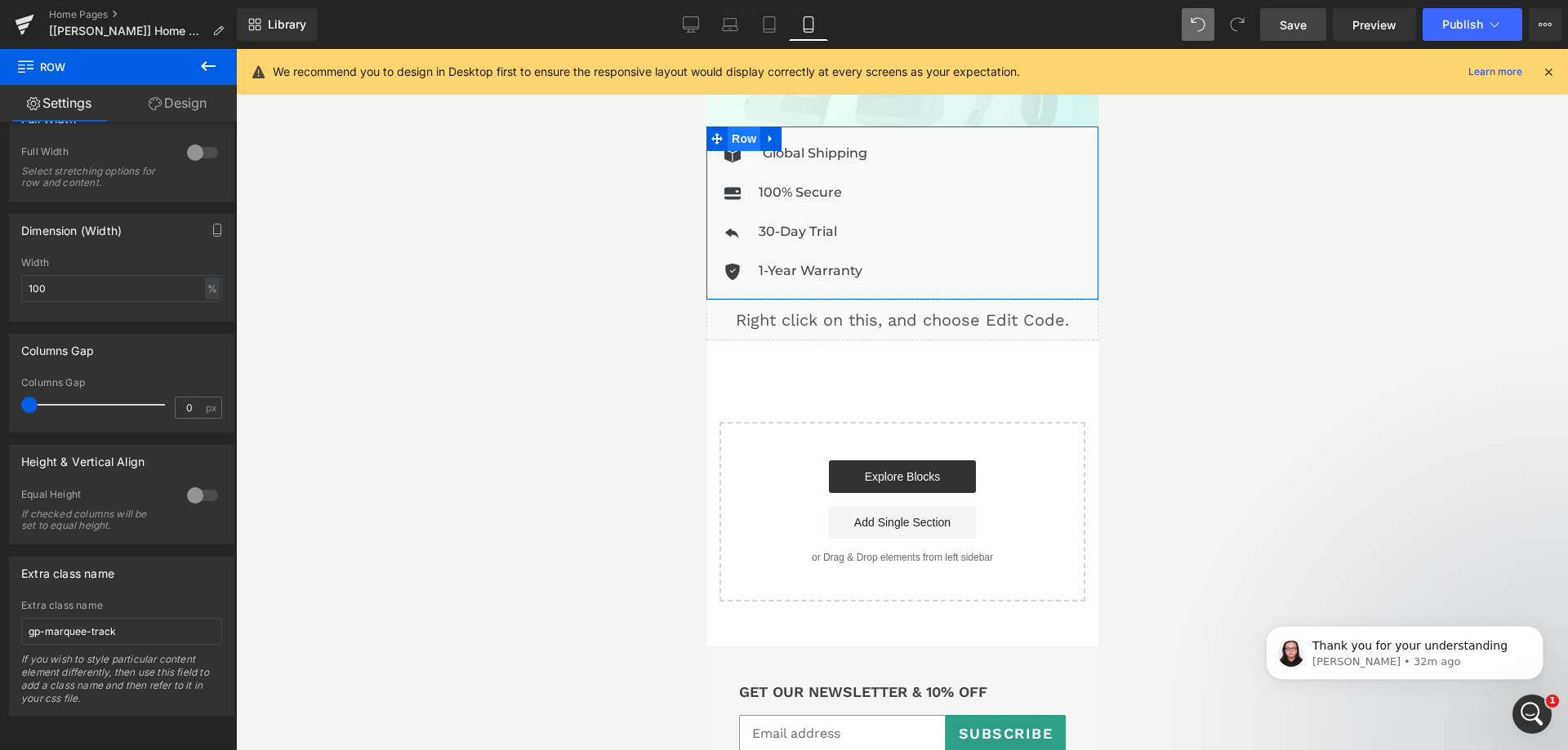
click at [734, 127] on span "Row" at bounding box center [742, 138] width 33 height 25
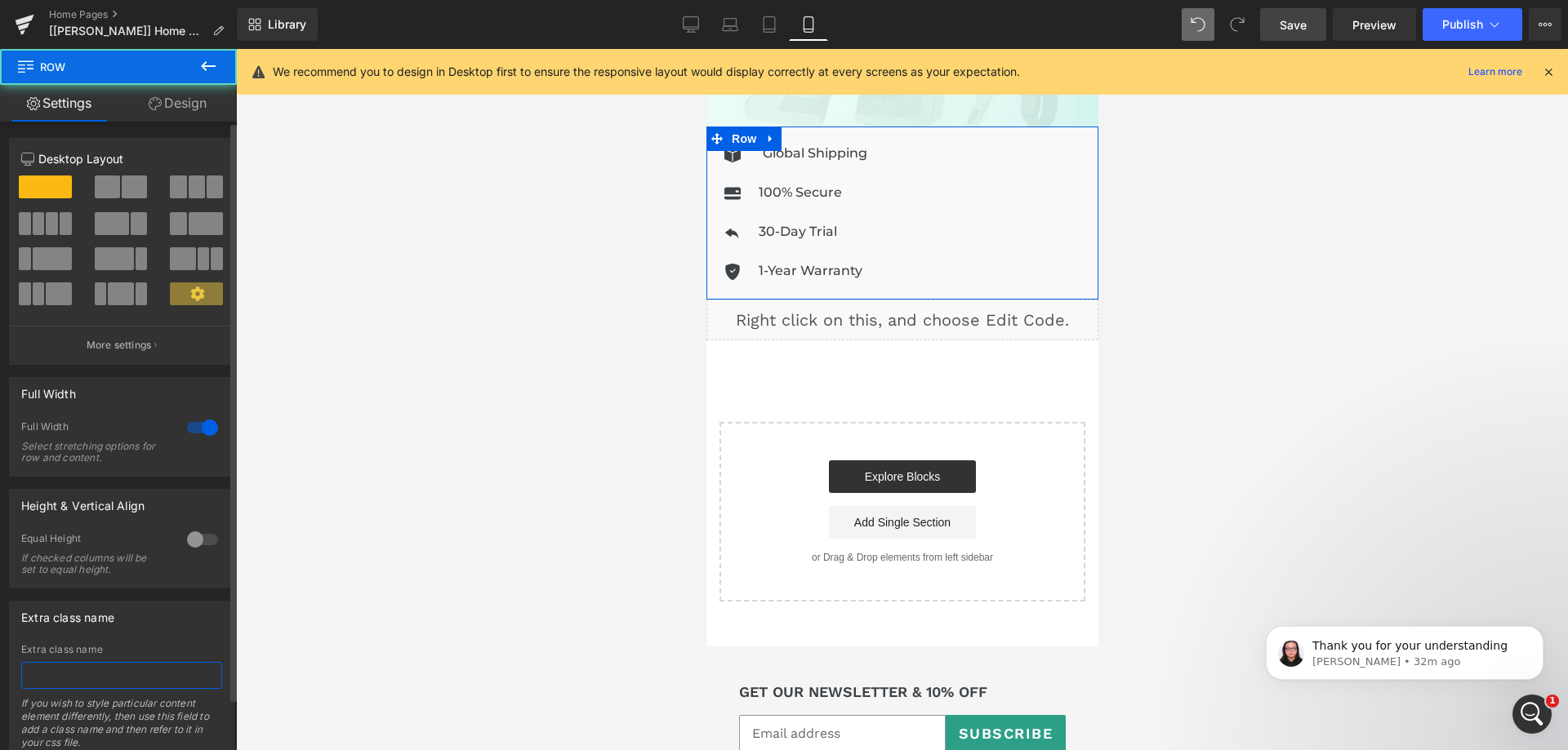
click at [109, 677] on input "text" at bounding box center [121, 675] width 201 height 27
paste input "gp-marquee."
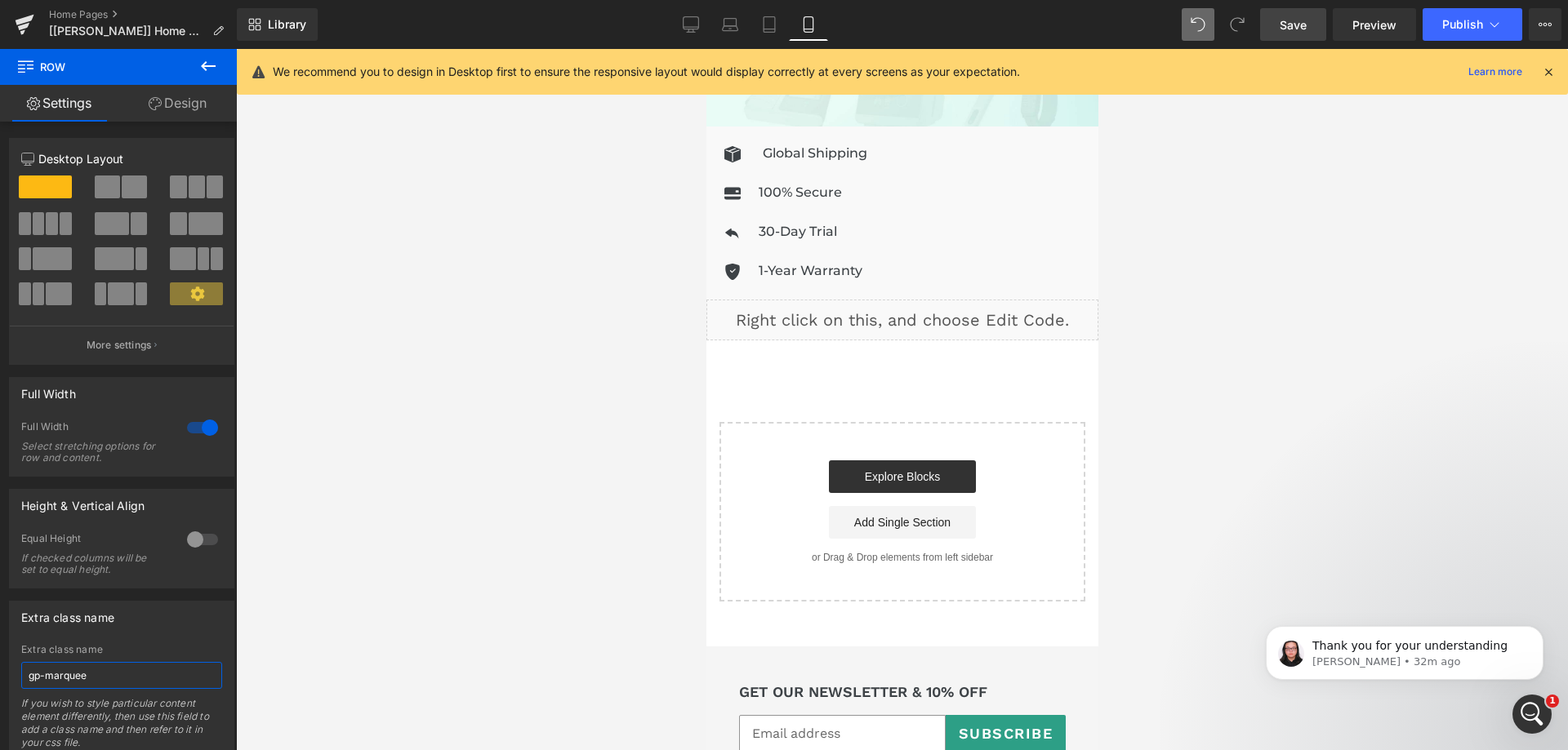
type input "gp-marquee"
click at [1309, 23] on link "Save" at bounding box center [1293, 24] width 66 height 33
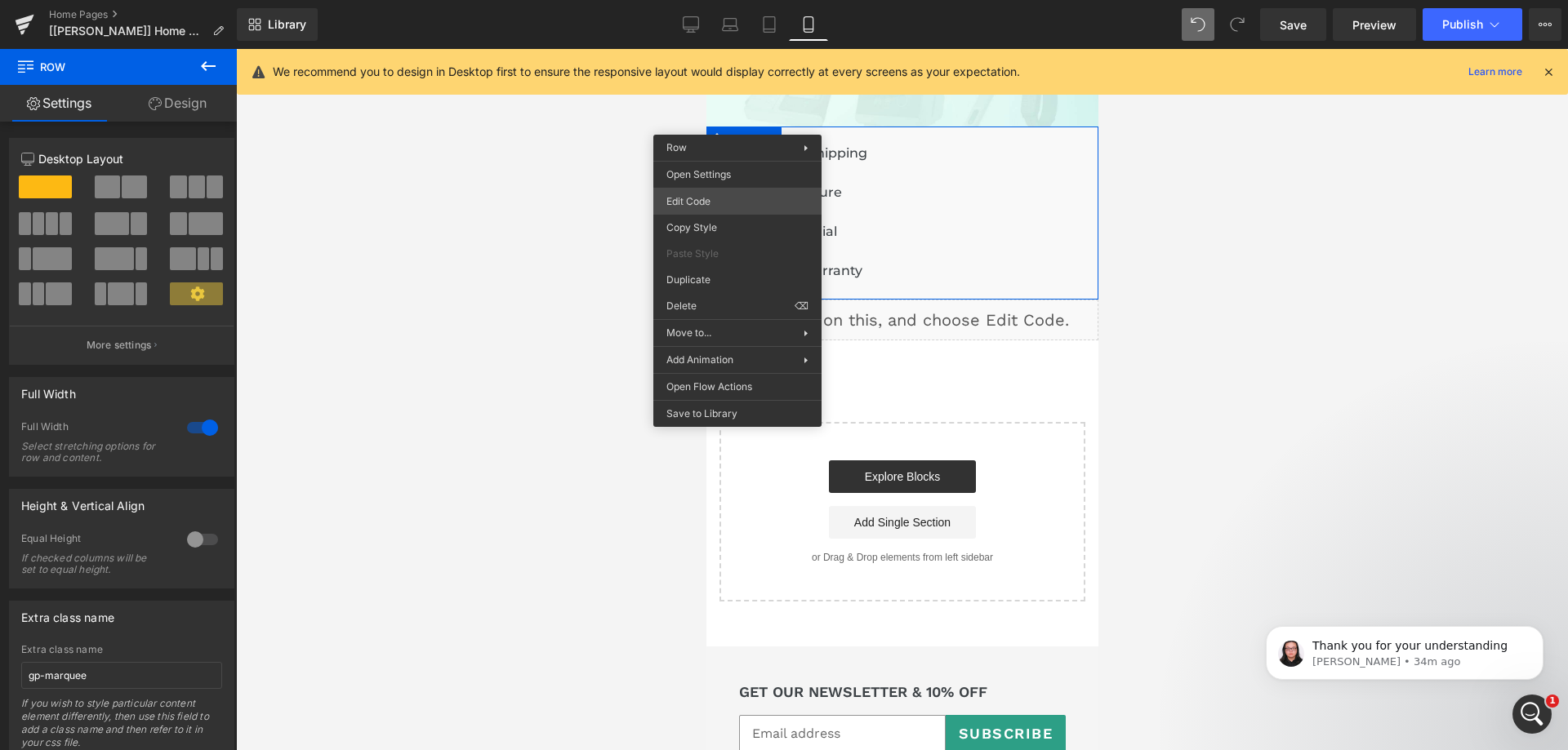
click at [719, 0] on div "Row You are previewing how the will restyle your page. You can not edit Element…" at bounding box center [784, 0] width 1568 height 0
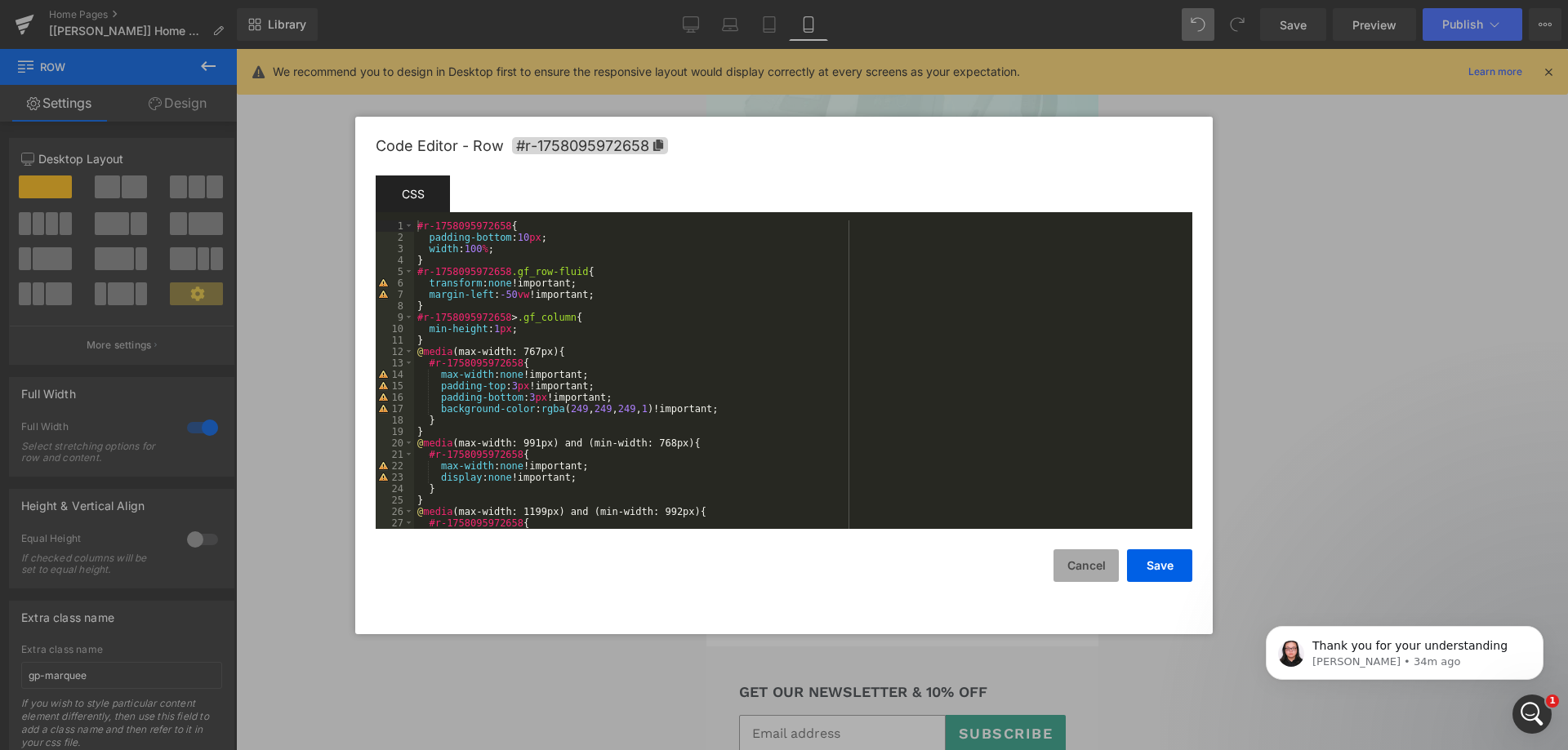
click at [1078, 573] on button "Cancel" at bounding box center [1087, 565] width 65 height 33
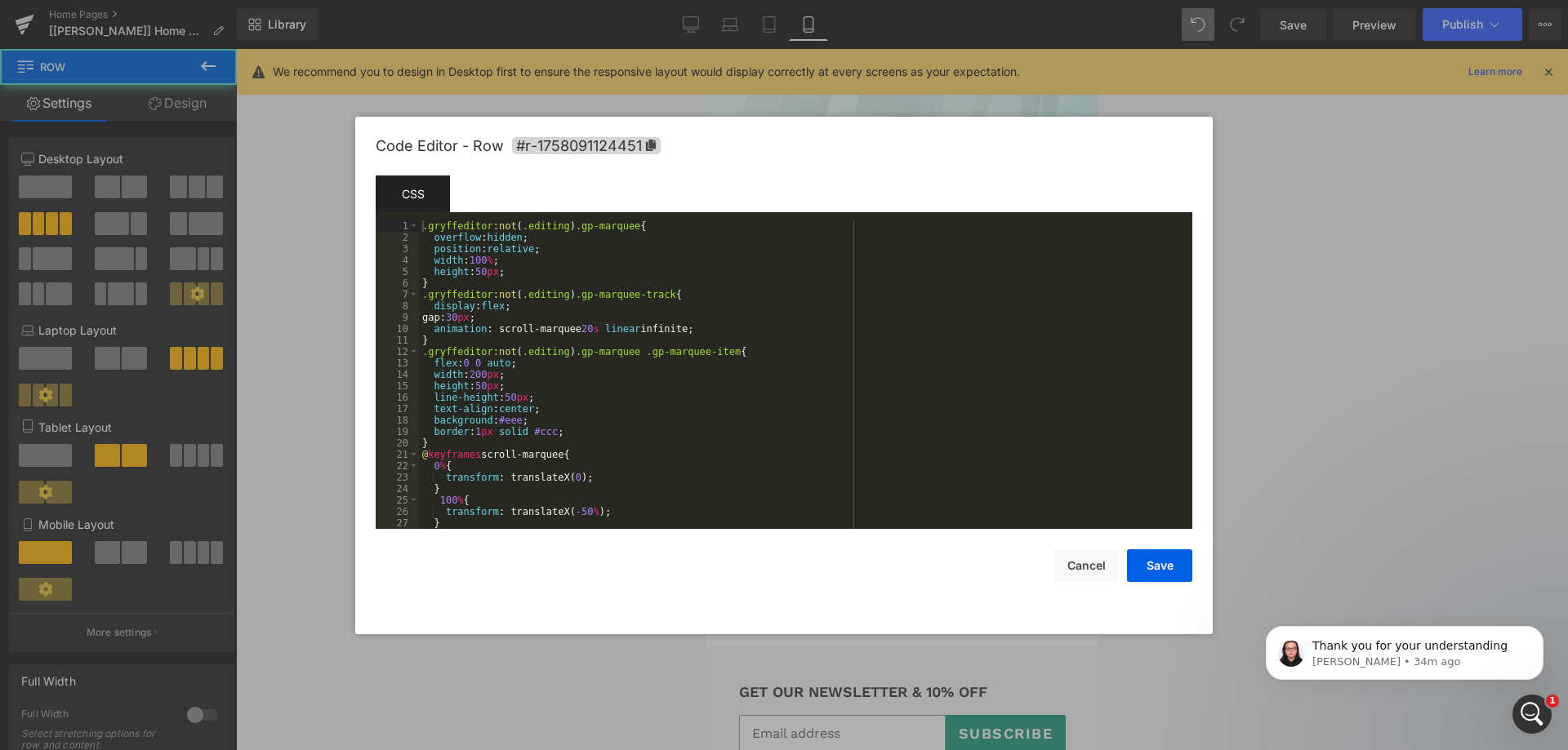
click at [889, 0] on div "Row You are previewing how the will restyle your page. You can not edit Element…" at bounding box center [784, 0] width 1568 height 0
drag, startPoint x: 585, startPoint y: 327, endPoint x: 571, endPoint y: 328, distance: 14.0
click at [571, 328] on div ".gryffeditor :not ( .editing ) .gp-marquee { overflow : hidden ; position : rel…" at bounding box center [803, 385] width 767 height 331
click at [1149, 559] on button "Save" at bounding box center [1160, 565] width 65 height 33
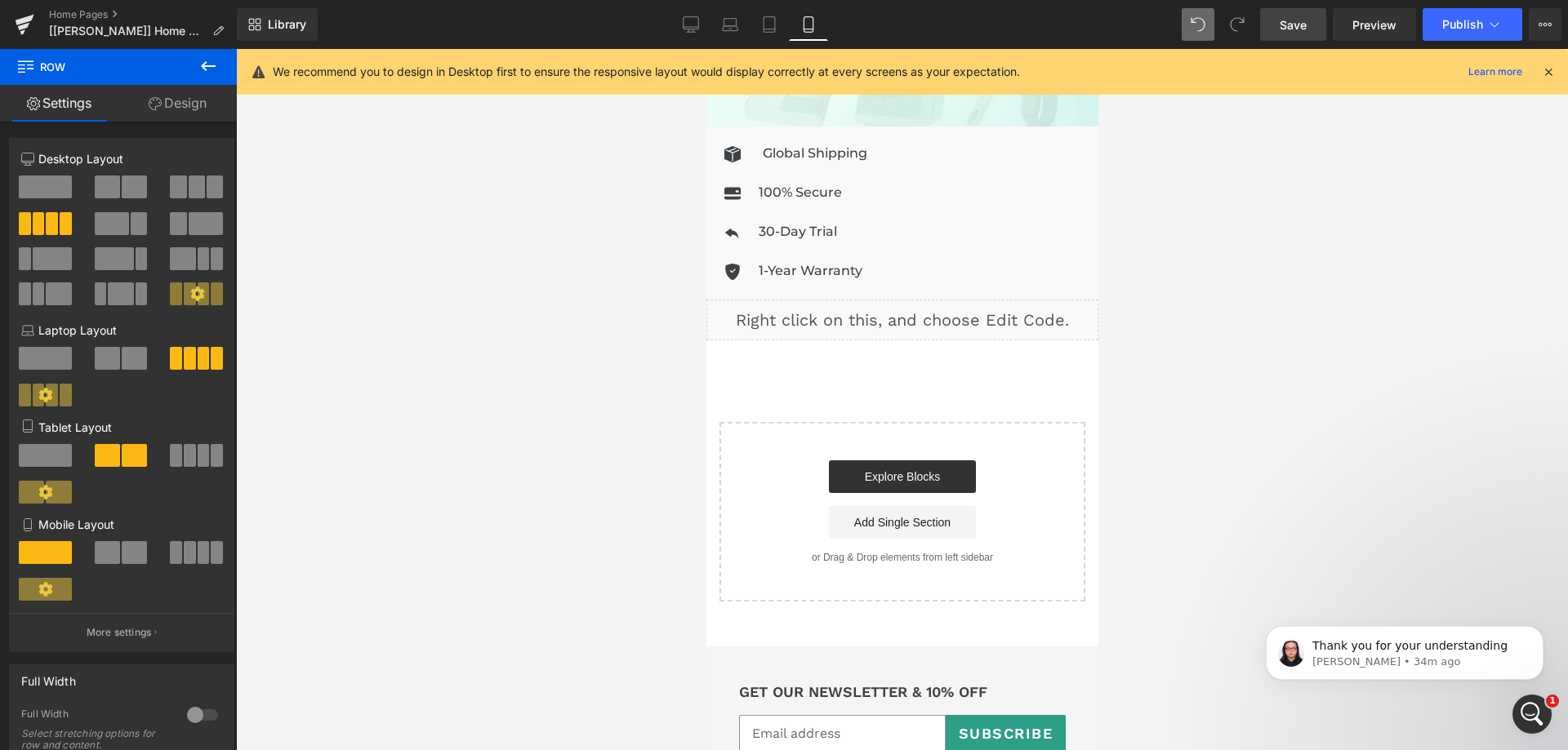
click at [1295, 18] on span "Save" at bounding box center [1293, 25] width 27 height 17
click at [934, 307] on icon at bounding box center [939, 313] width 12 height 12
click at [943, 301] on link at bounding box center [949, 312] width 21 height 25
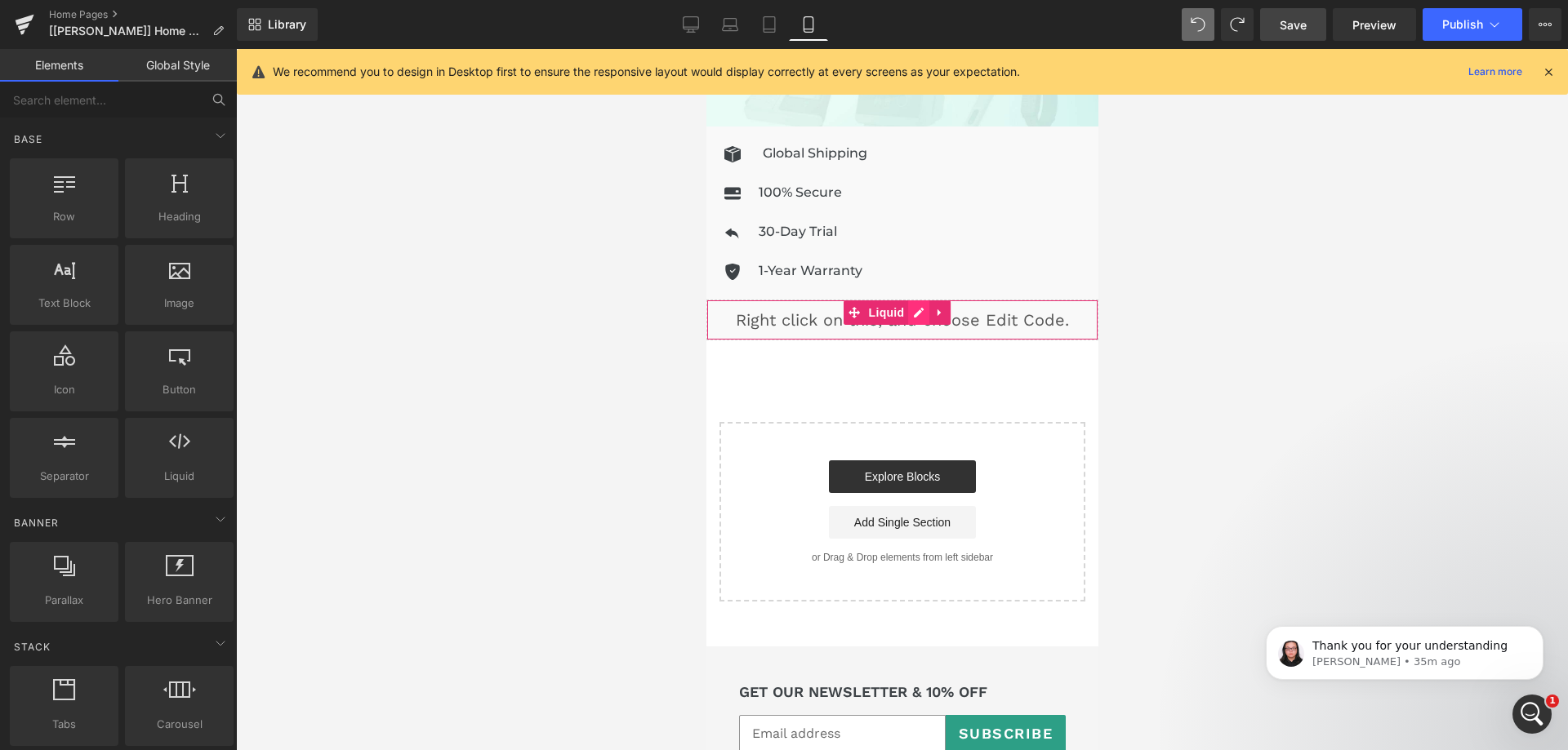
click at [920, 299] on div "Liquid" at bounding box center [902, 319] width 392 height 41
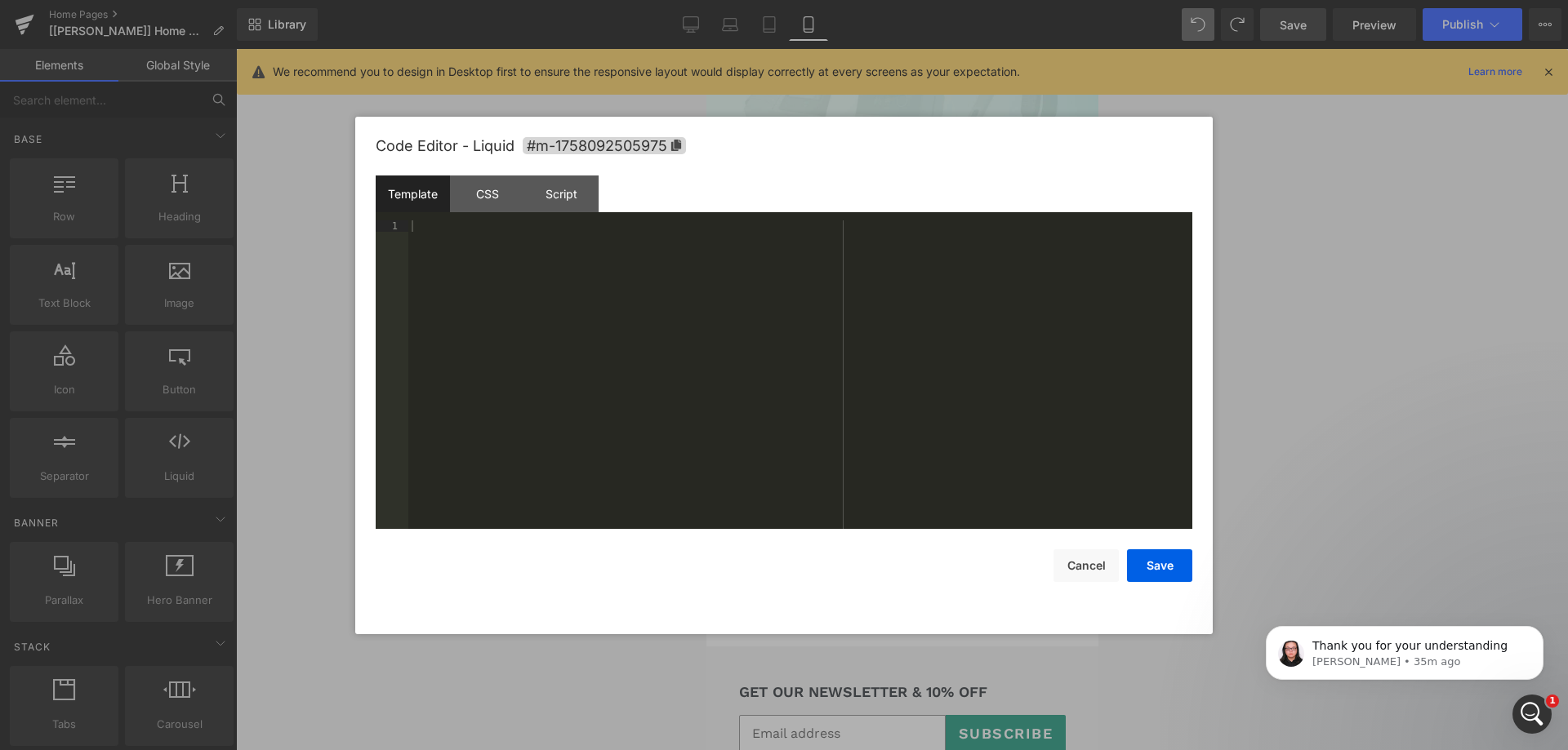
click at [1263, 188] on div at bounding box center [784, 375] width 1568 height 750
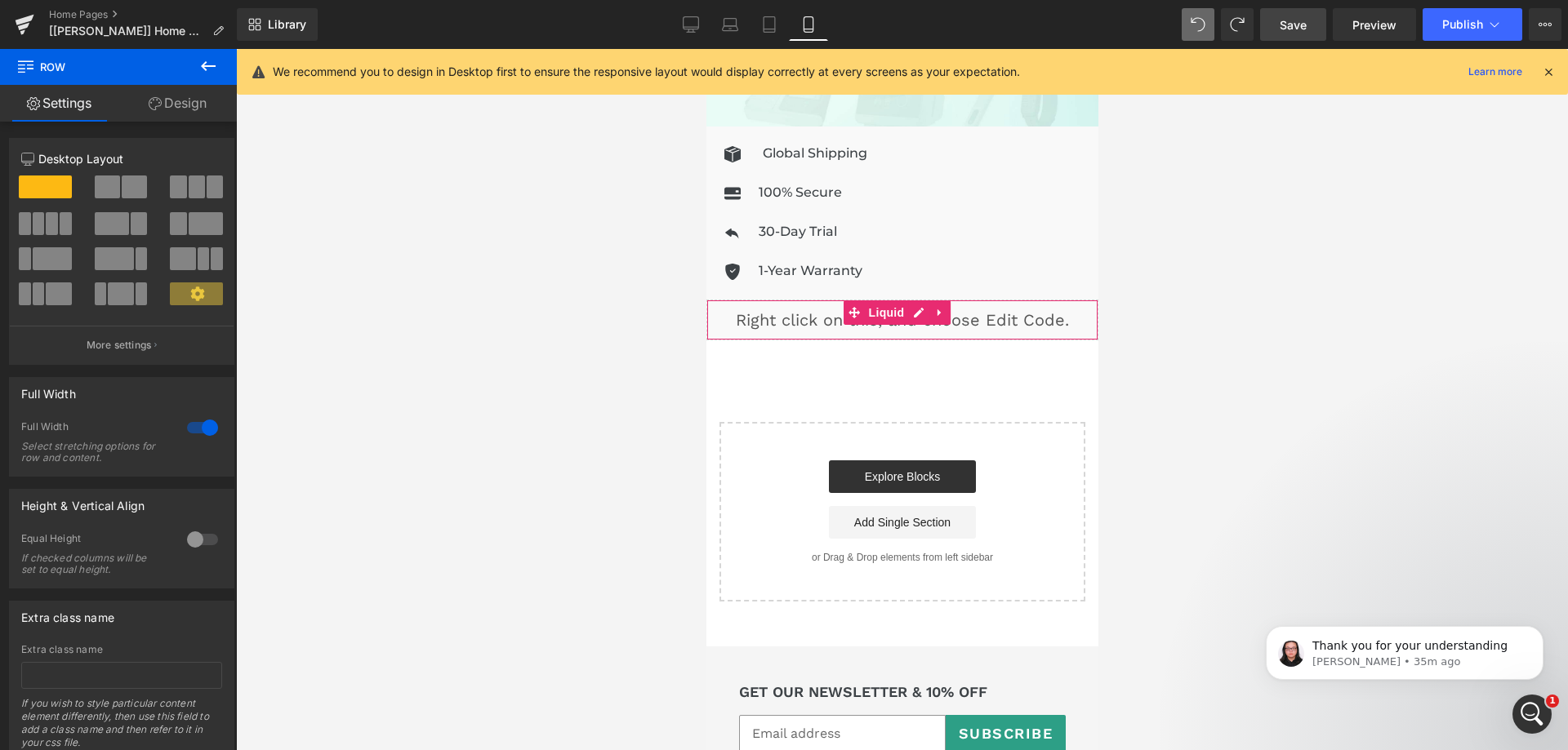
click at [919, 299] on div "Liquid" at bounding box center [902, 319] width 392 height 41
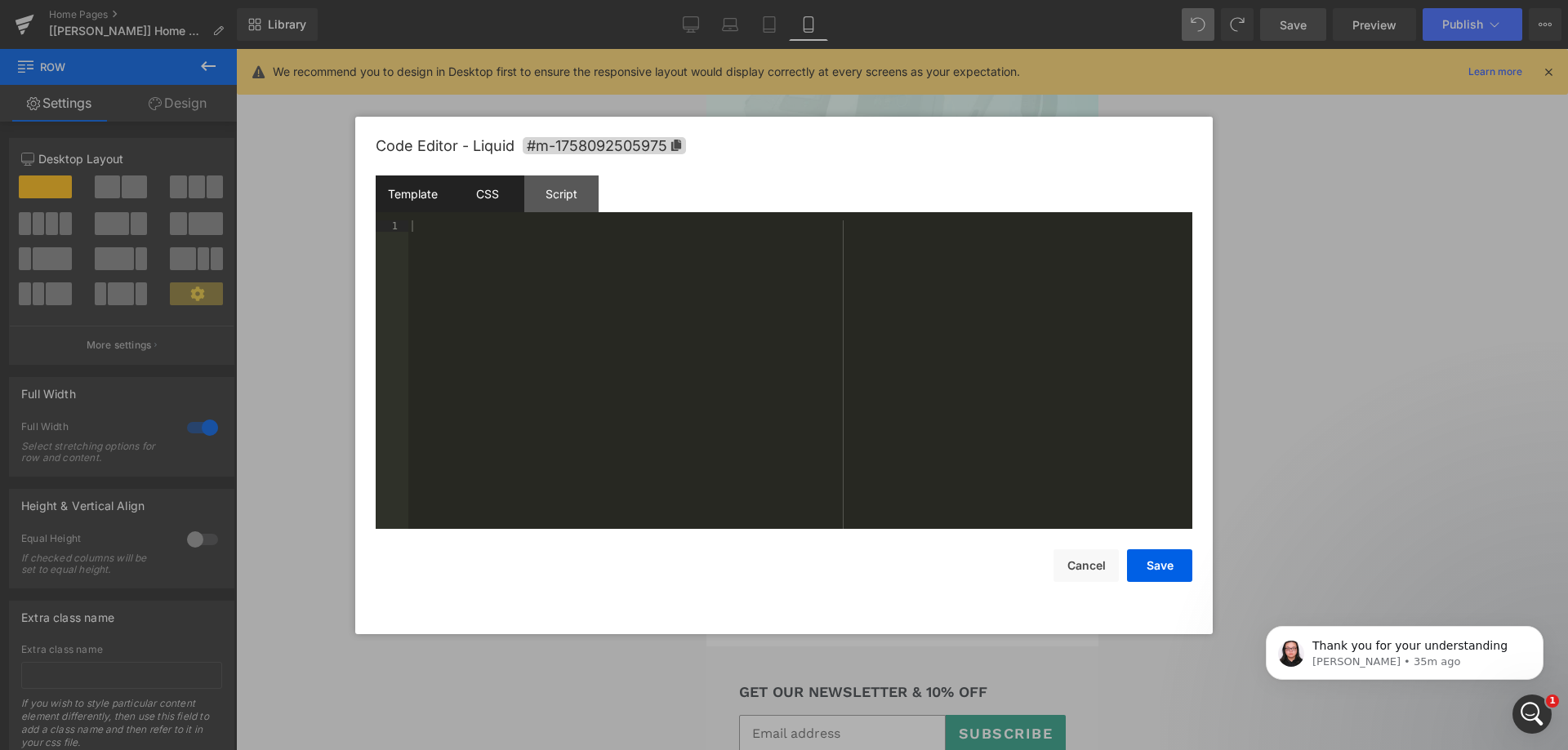
click at [497, 205] on div "CSS" at bounding box center [486, 194] width 74 height 37
click at [1388, 218] on div at bounding box center [784, 375] width 1568 height 750
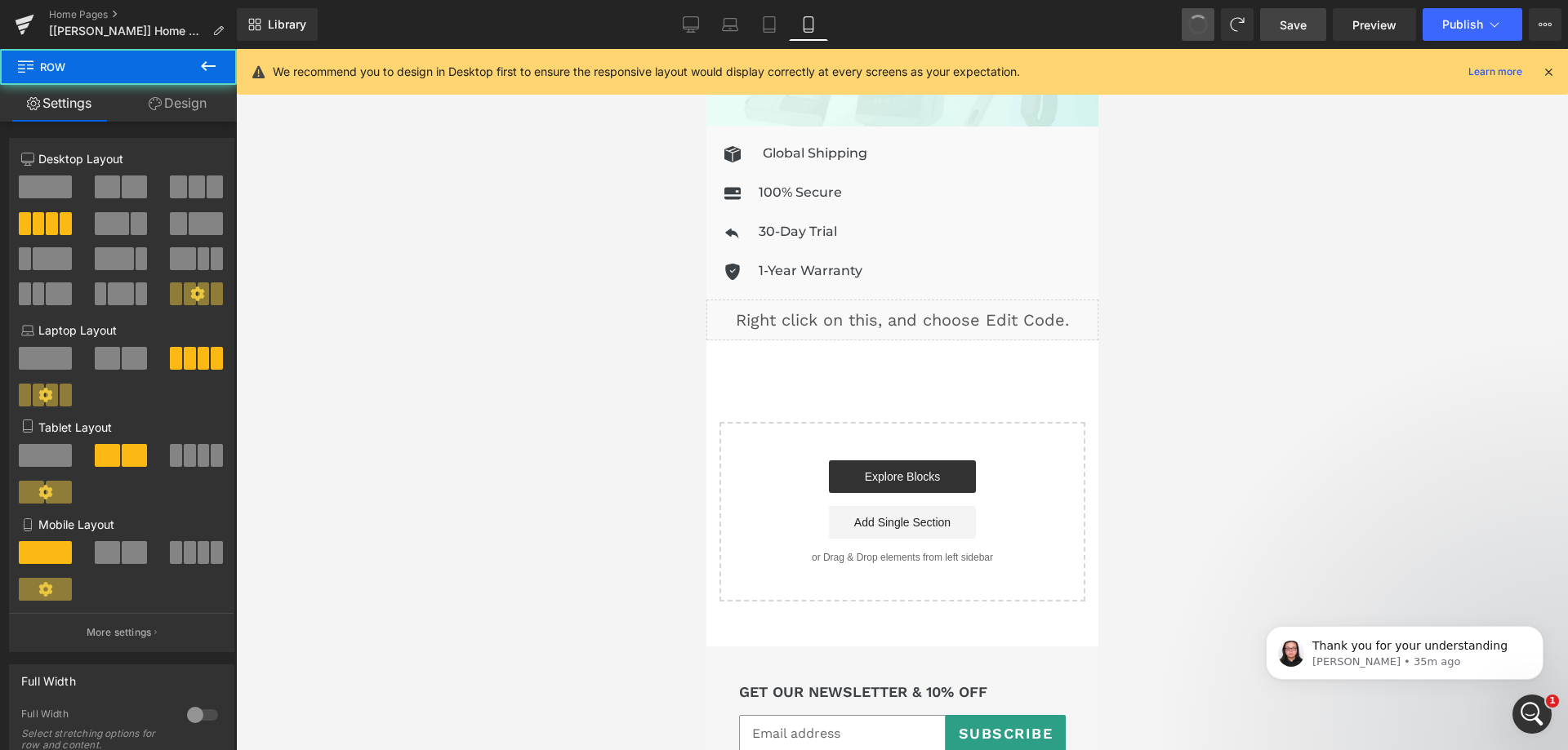
type input "gp-marquee"
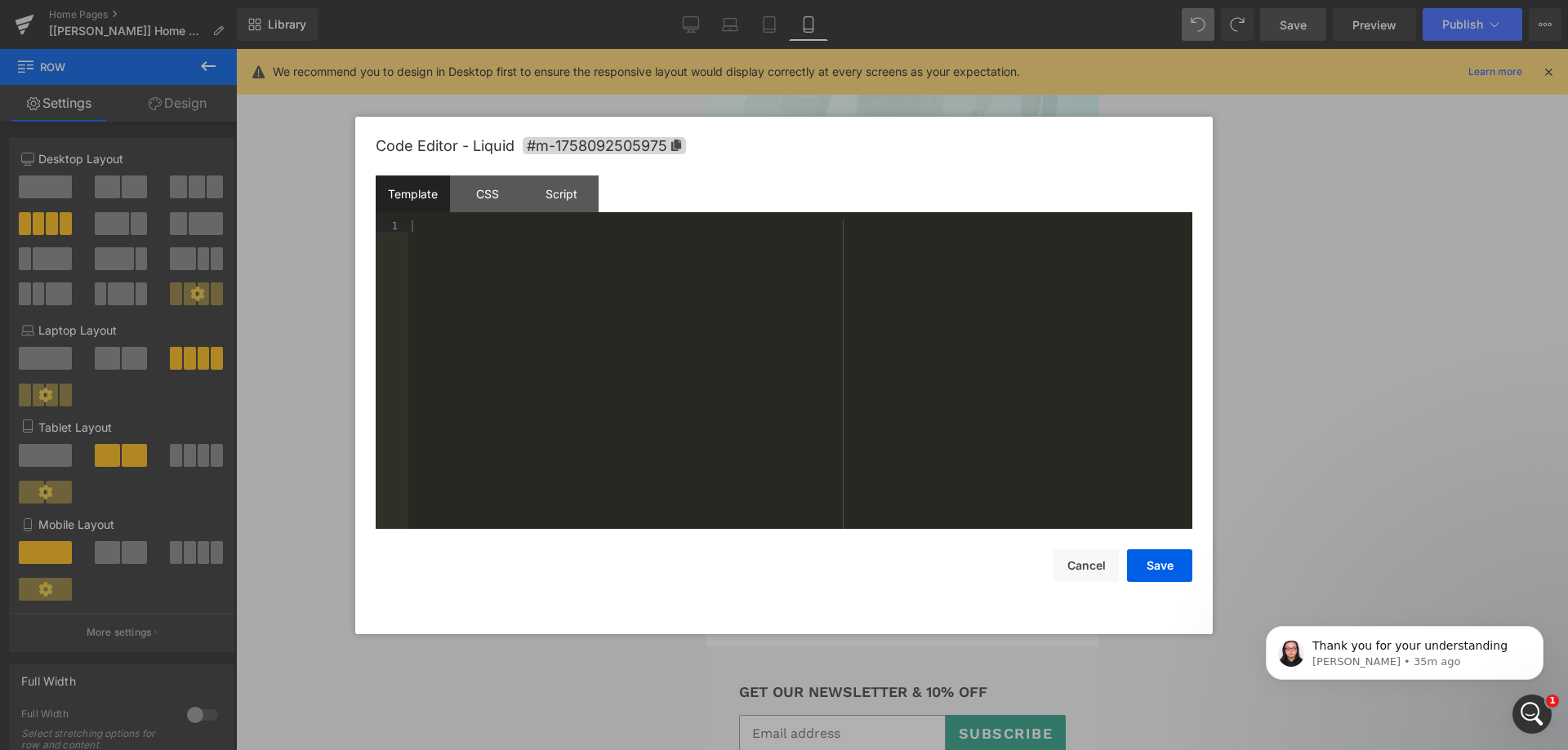
drag, startPoint x: 918, startPoint y: 301, endPoint x: 1626, endPoint y: 354, distance: 710.0
click at [918, 301] on div "Liquid" at bounding box center [902, 319] width 392 height 41
click at [1323, 264] on div at bounding box center [784, 375] width 1568 height 750
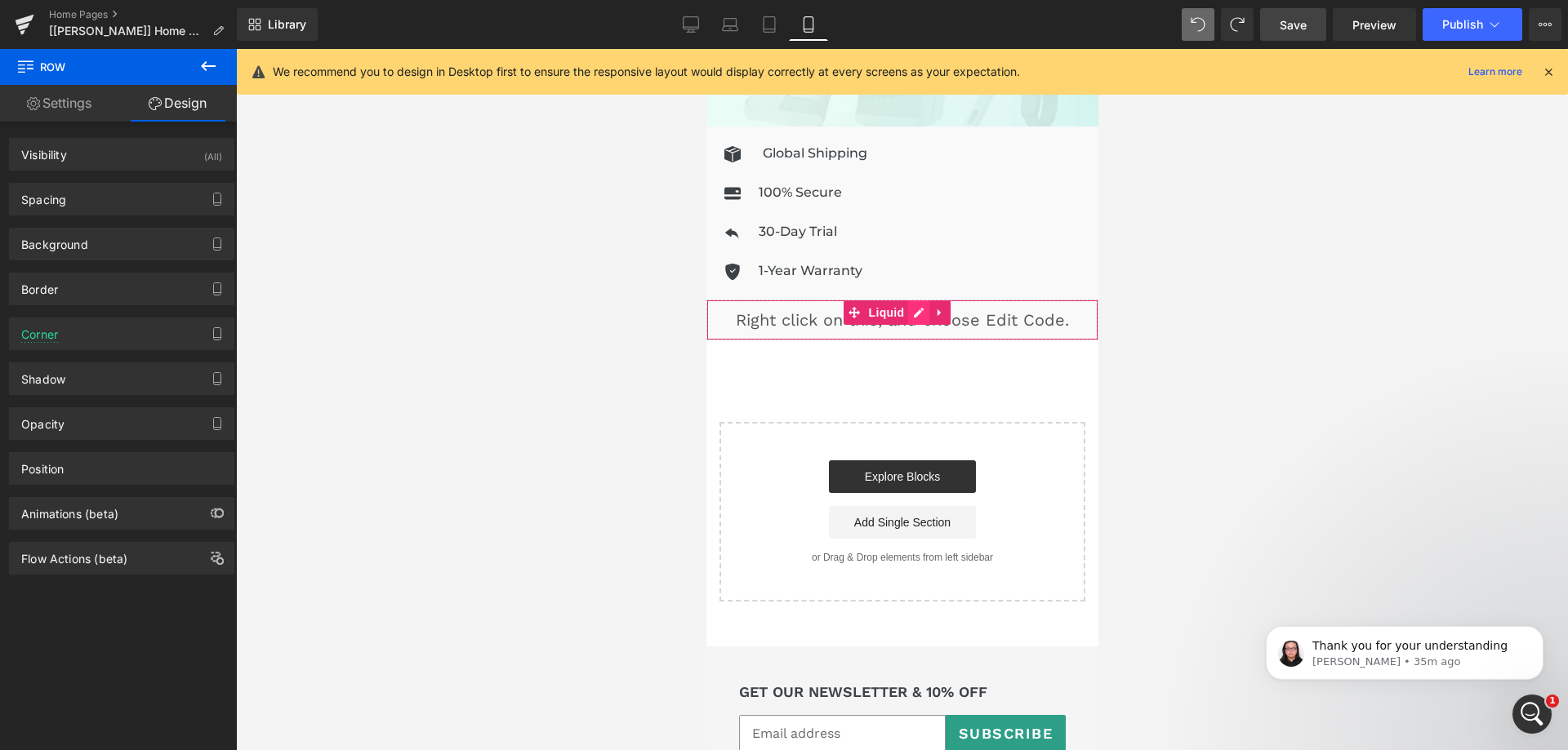
click at [922, 300] on div "Liquid" at bounding box center [902, 319] width 392 height 41
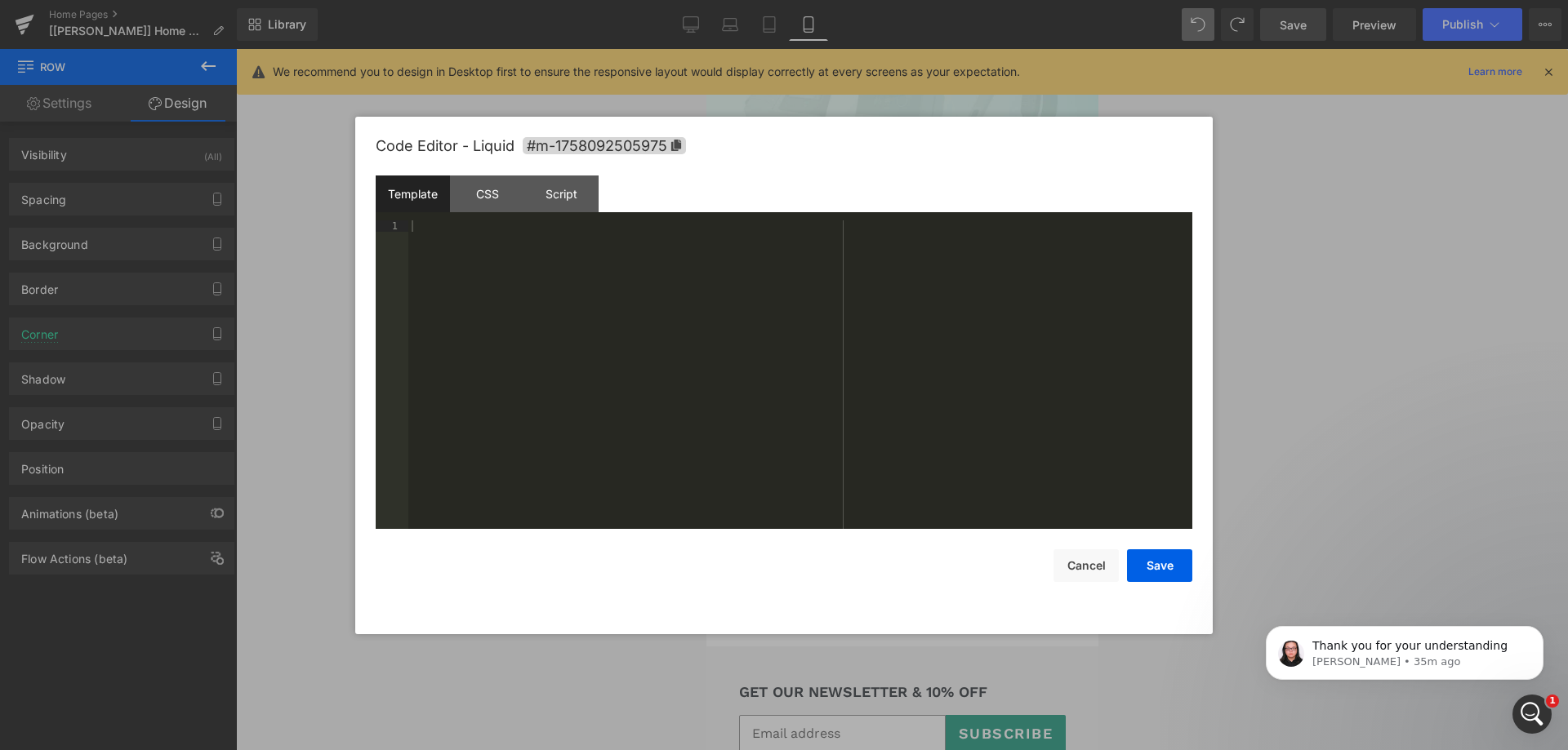
drag, startPoint x: 1326, startPoint y: 270, endPoint x: 1281, endPoint y: 193, distance: 89.2
click at [1327, 269] on div at bounding box center [784, 375] width 1568 height 750
click at [915, 299] on div "Liquid" at bounding box center [902, 319] width 392 height 41
click at [1231, 299] on div at bounding box center [784, 375] width 1568 height 750
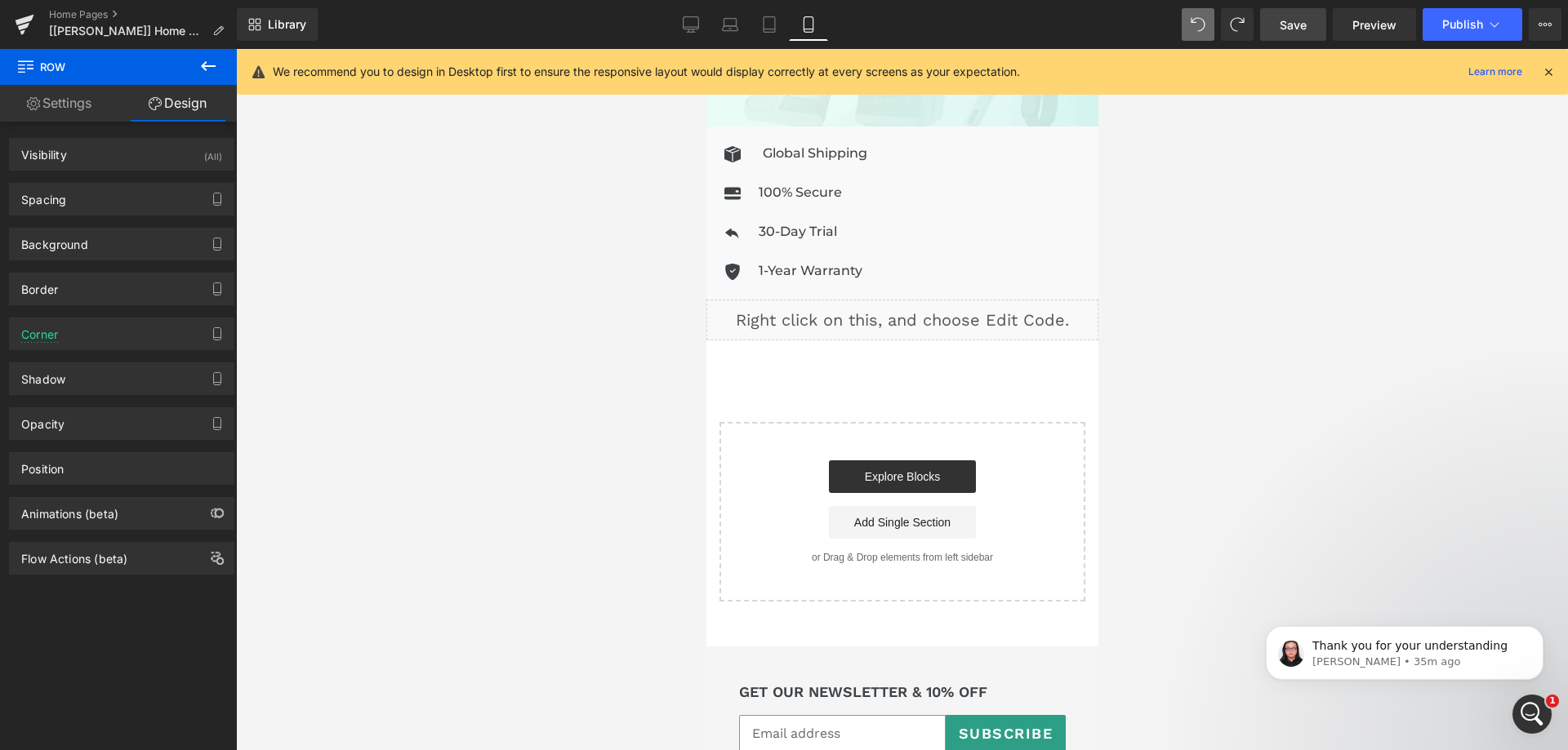
click at [922, 305] on div "Liquid" at bounding box center [902, 319] width 392 height 41
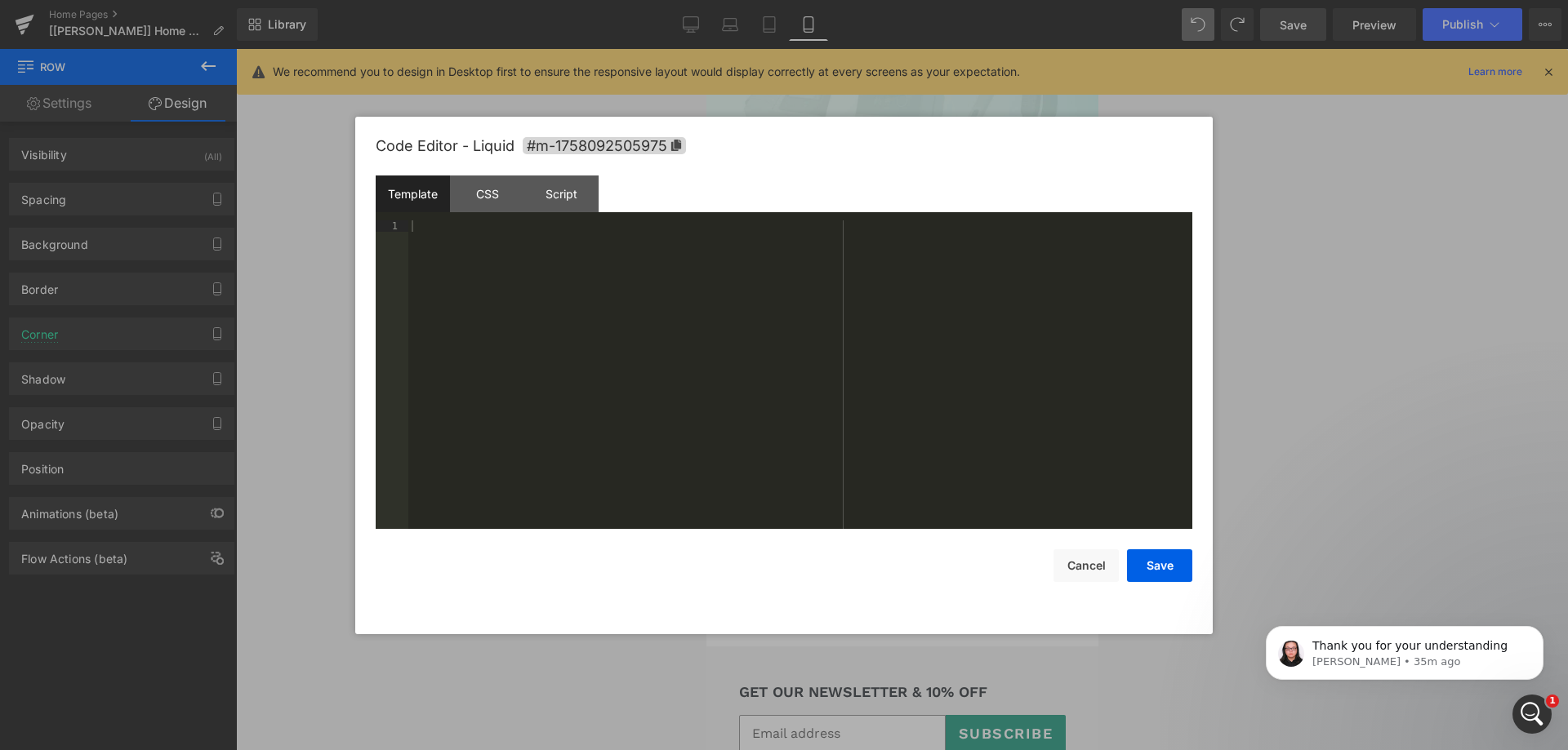
click at [1253, 262] on div at bounding box center [784, 375] width 1568 height 750
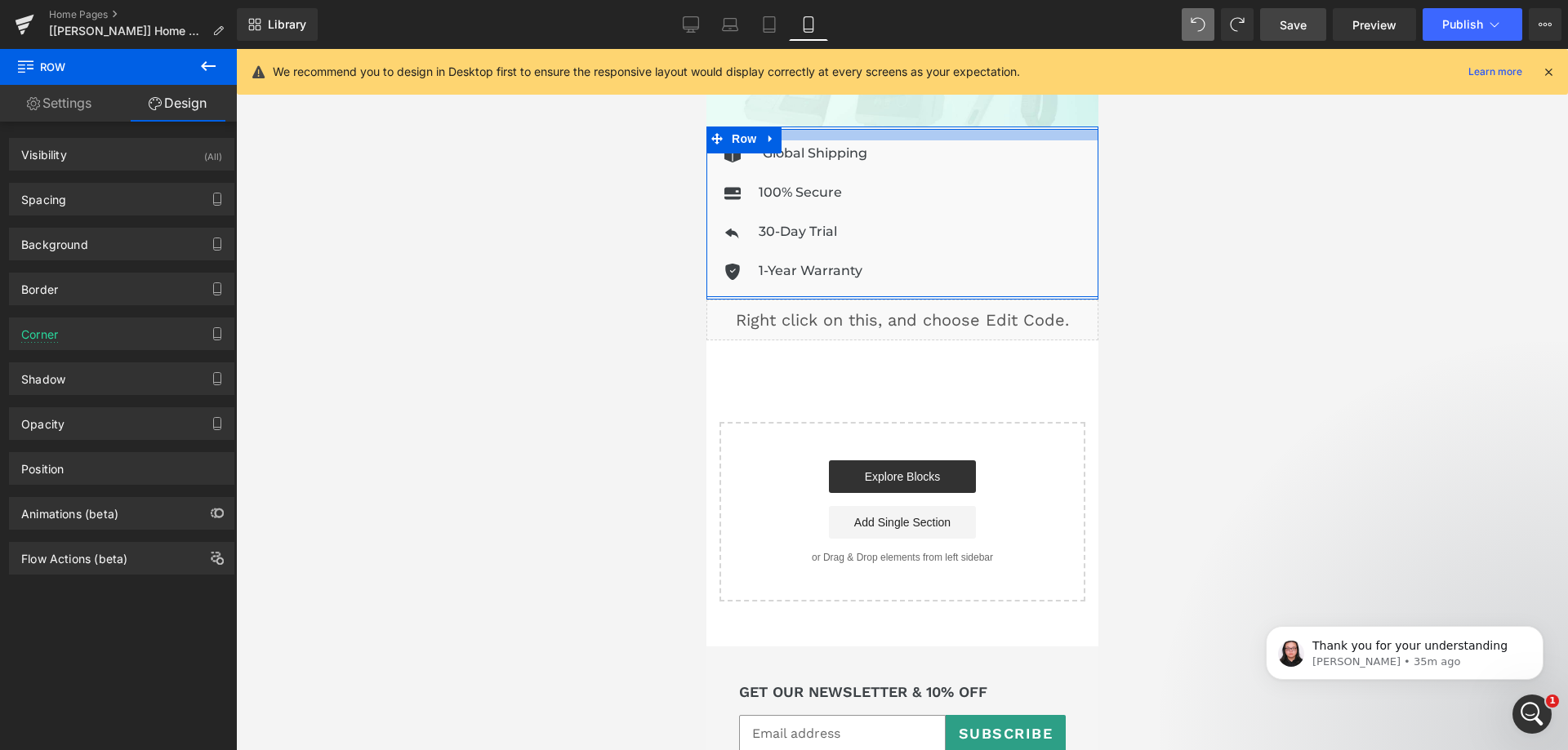
click at [929, 129] on div at bounding box center [902, 135] width 392 height 12
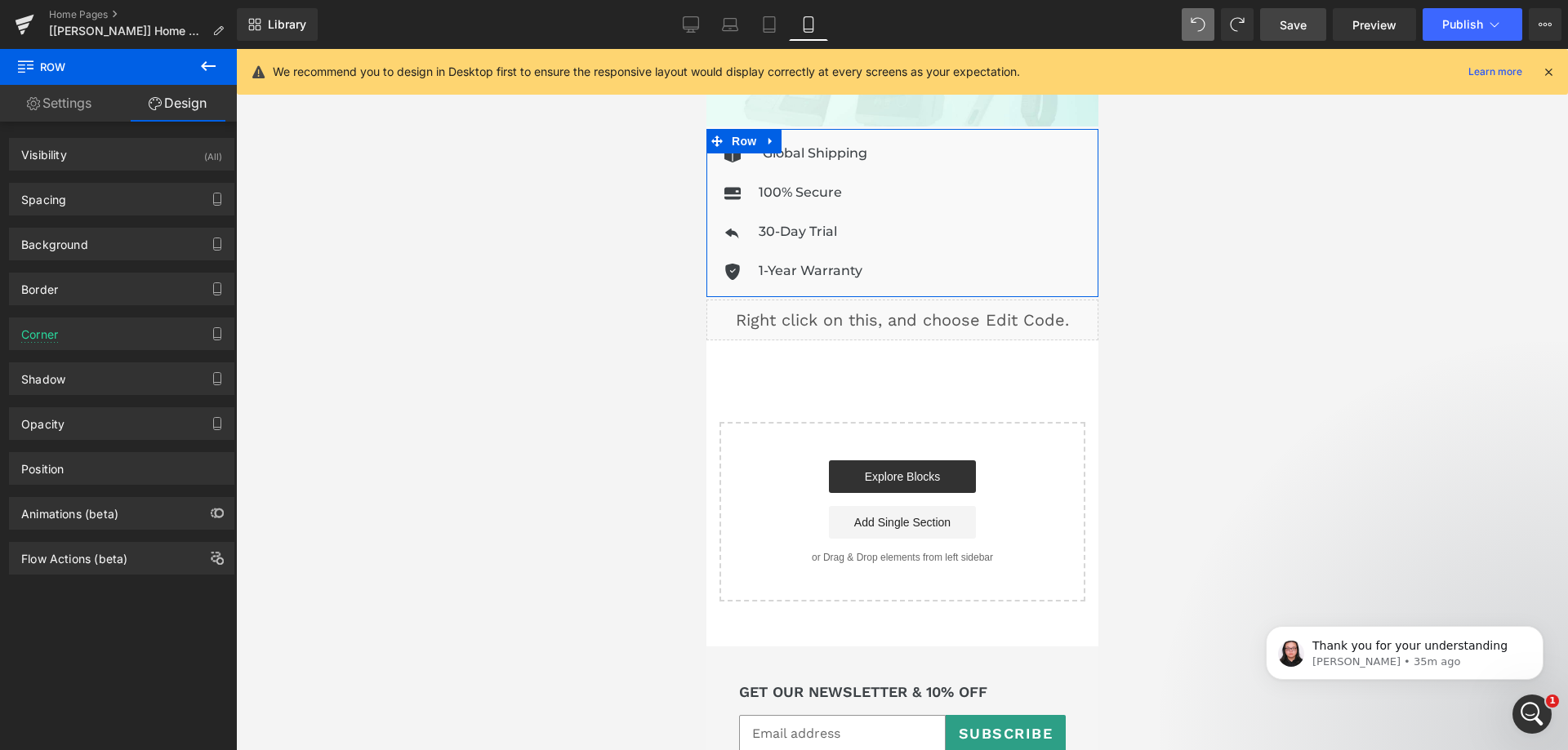
click at [60, 104] on link "Settings" at bounding box center [59, 103] width 119 height 37
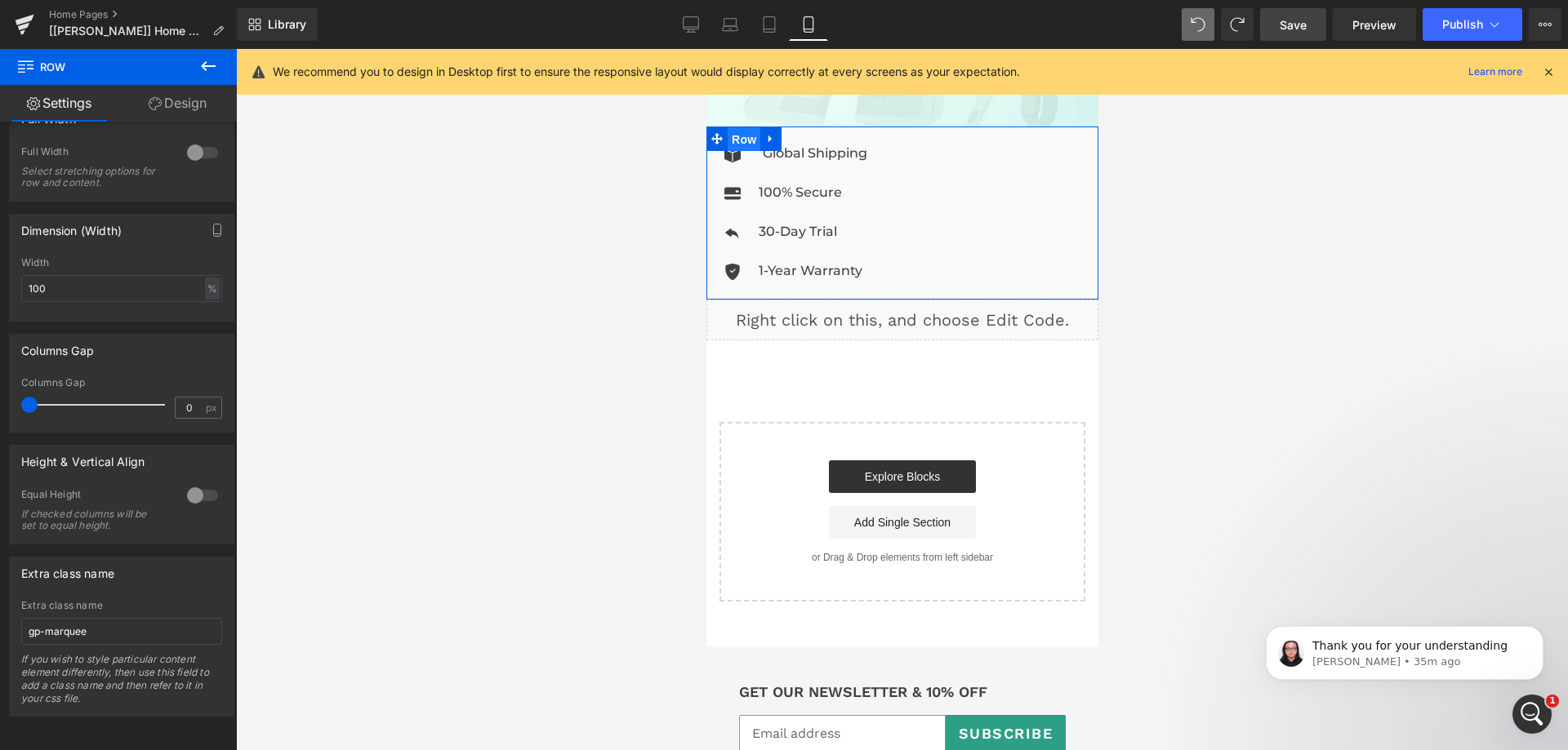
click at [738, 127] on span "Row" at bounding box center [742, 139] width 33 height 25
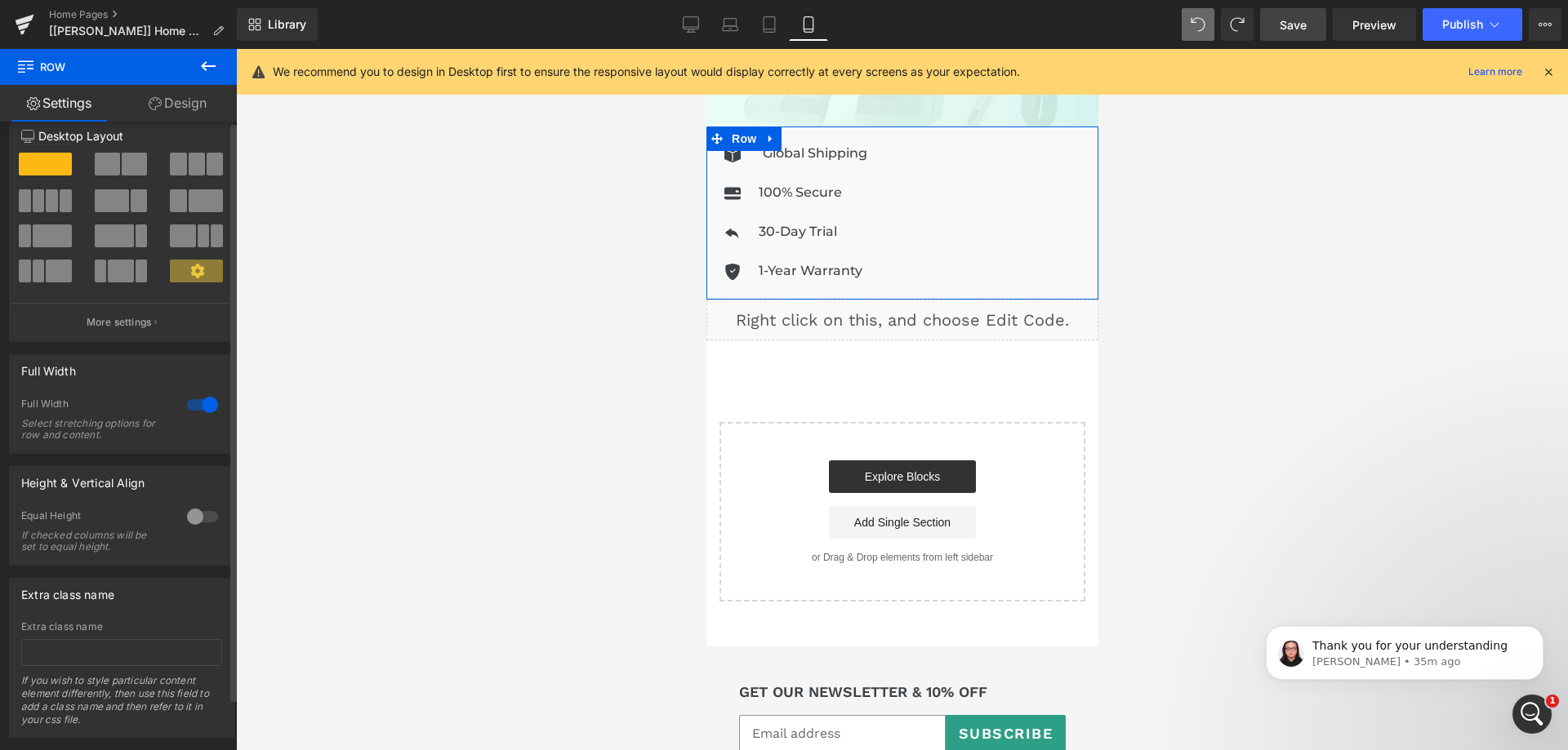
scroll to position [56, 0]
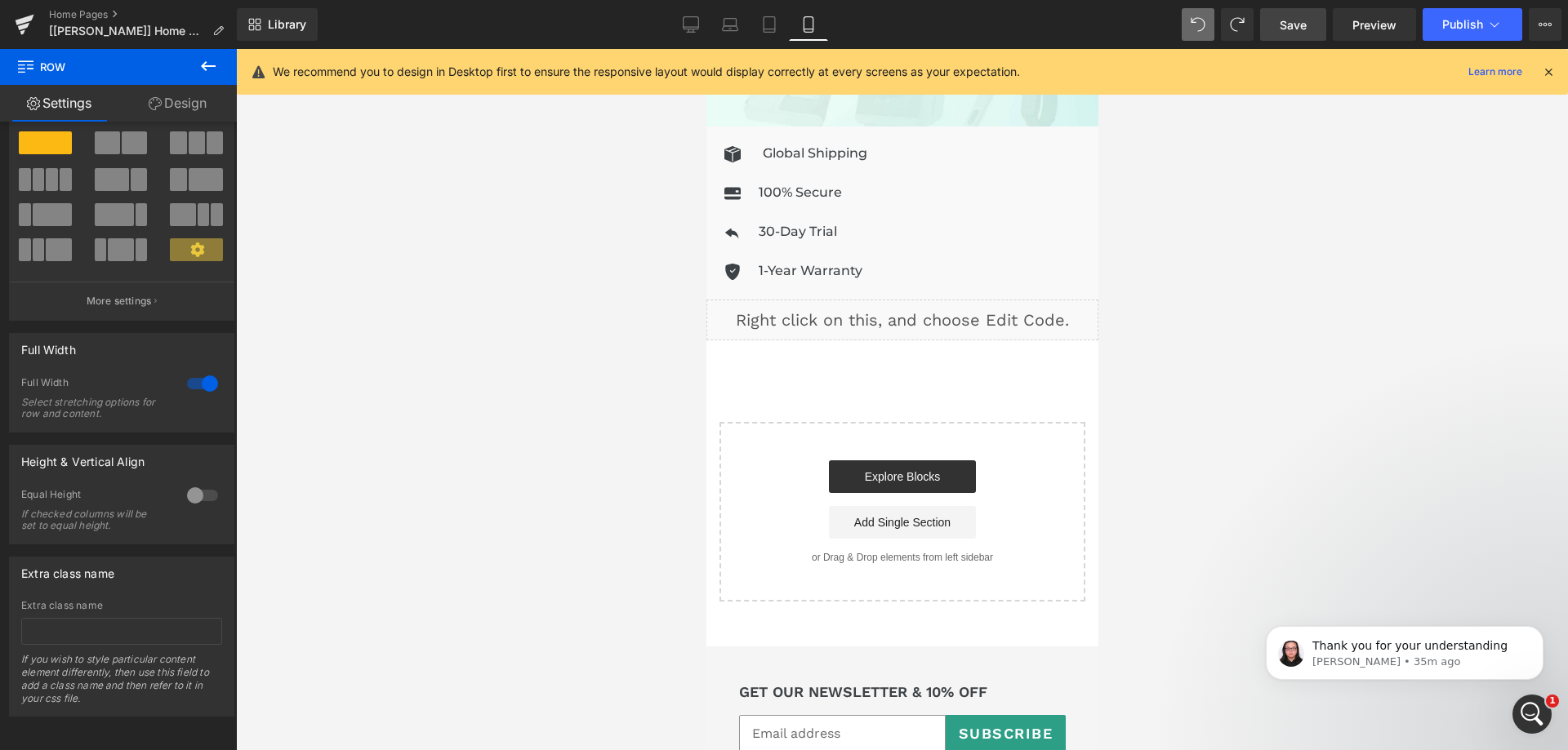
drag, startPoint x: 1308, startPoint y: 25, endPoint x: 227, endPoint y: 87, distance: 1082.8
click at [1307, 25] on span "Save" at bounding box center [1293, 25] width 27 height 17
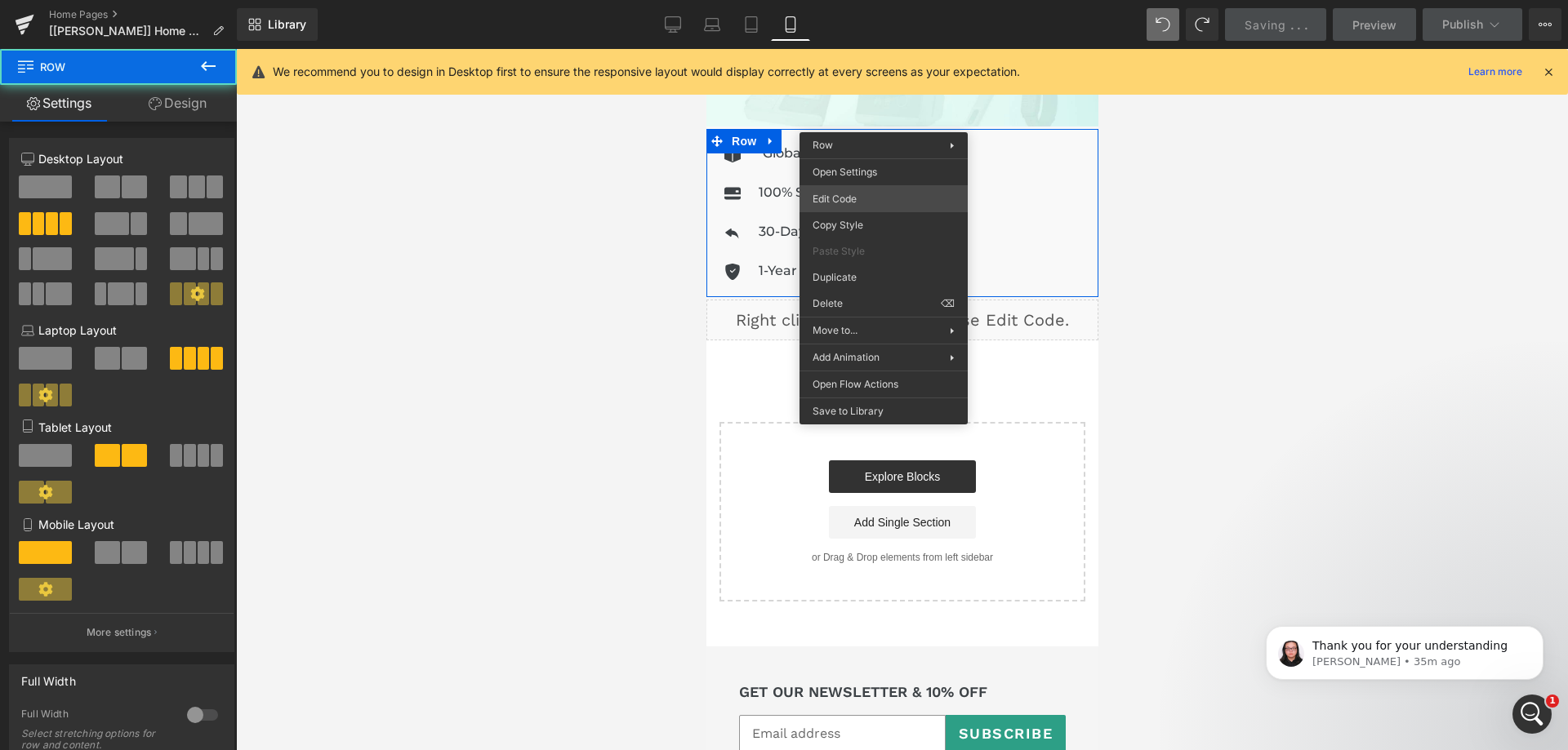
click at [868, 0] on div "Row You are previewing how the will restyle your page. You can not edit Element…" at bounding box center [784, 0] width 1568 height 0
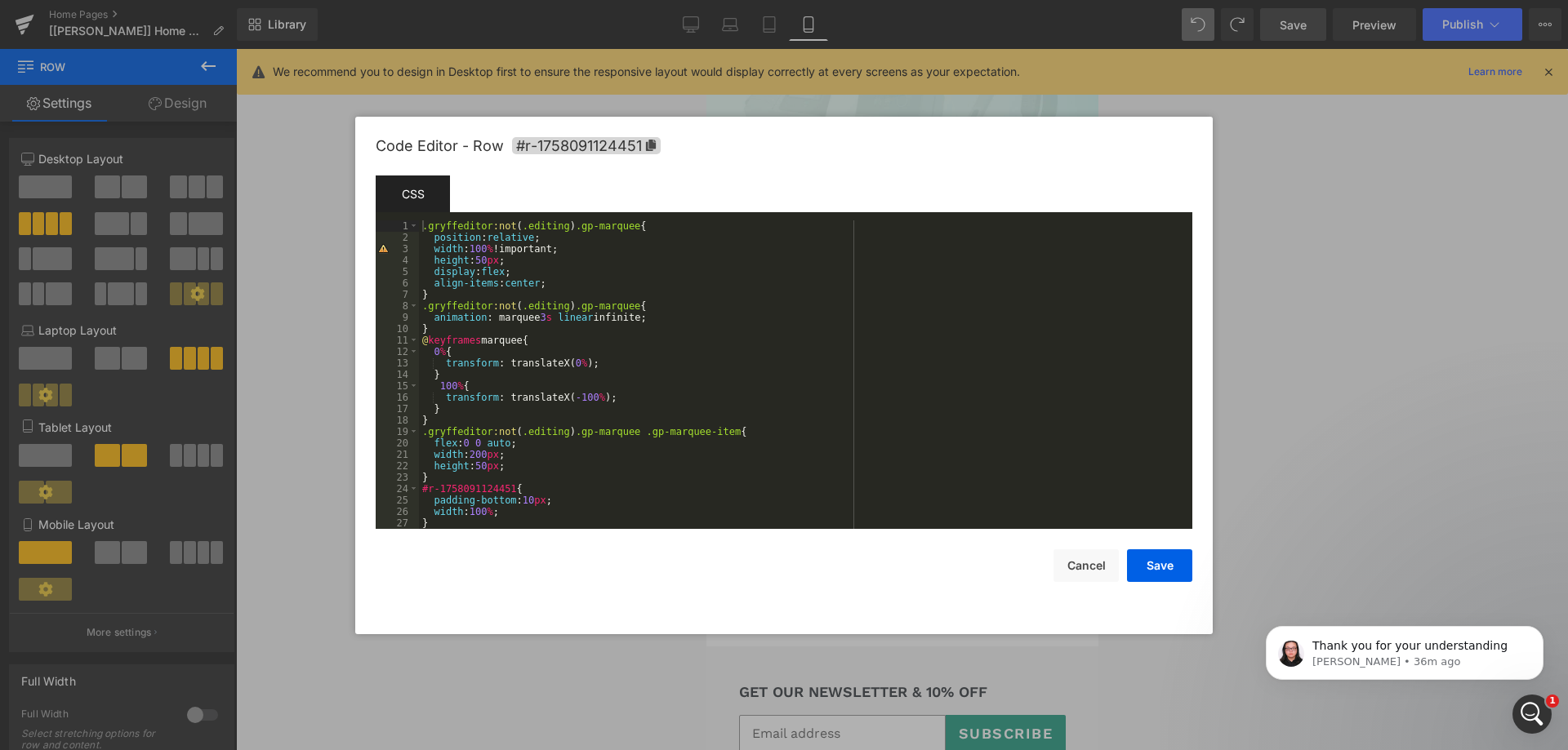
click at [676, 345] on div ".gryffeditor :not ( .editing ) .gp-marquee { position : relative ; width : 100 …" at bounding box center [803, 385] width 767 height 331
click at [664, 379] on div ".gryffeditor :not ( .editing ) .gp-marquee { position : relative ; width : 100 …" at bounding box center [803, 385] width 767 height 331
click at [621, 411] on div ".gryffeditor :not ( .editing ) .gp-marquee { position : relative ; width : 100 …" at bounding box center [803, 385] width 767 height 331
click at [567, 426] on div ".gryffeditor :not ( .editing ) .gp-marquee { position : relative ; width : 100 …" at bounding box center [803, 385] width 767 height 331
click at [1143, 558] on button "Save" at bounding box center [1160, 565] width 65 height 33
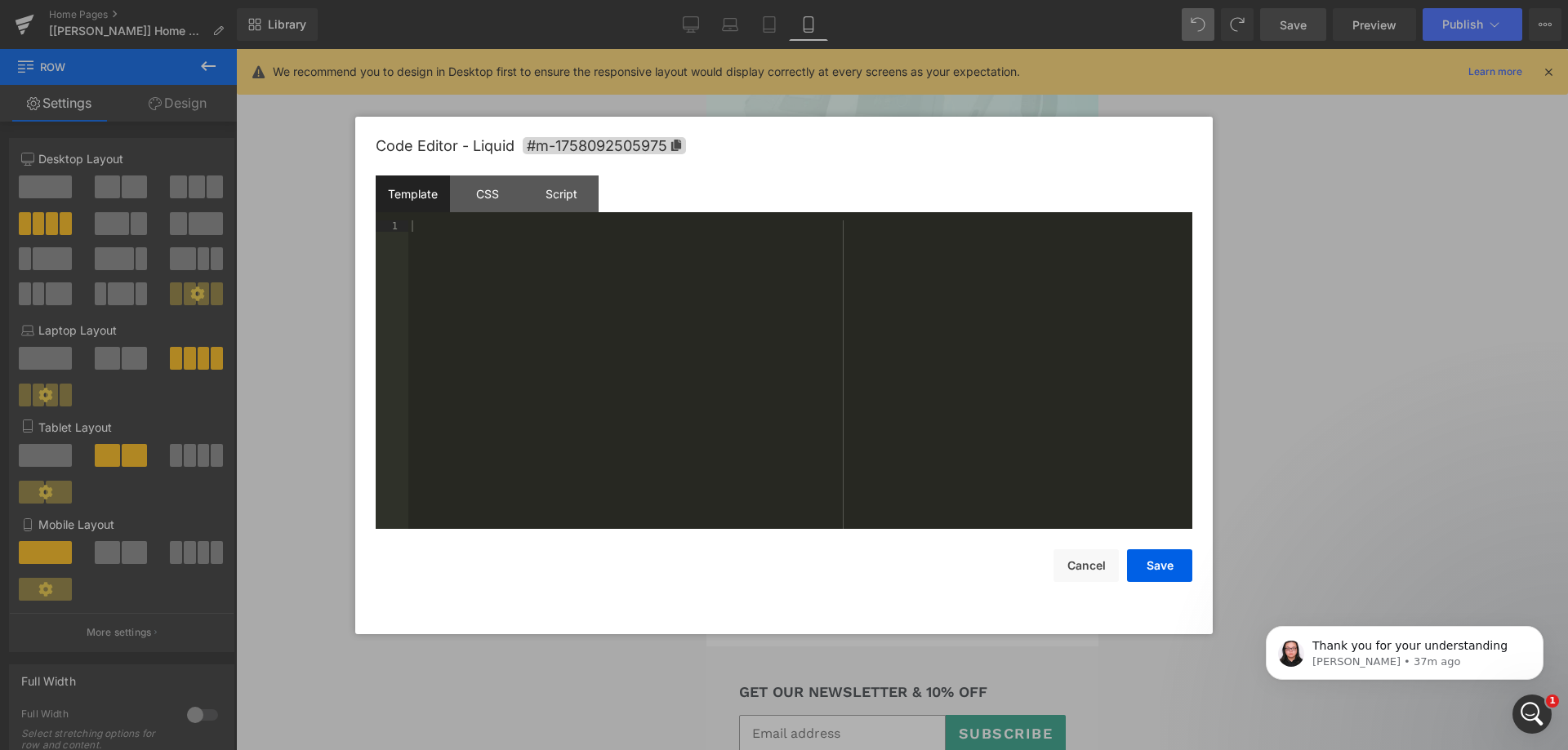
click at [914, 302] on div "Liquid" at bounding box center [902, 319] width 392 height 41
click at [514, 312] on div at bounding box center [800, 385] width 784 height 331
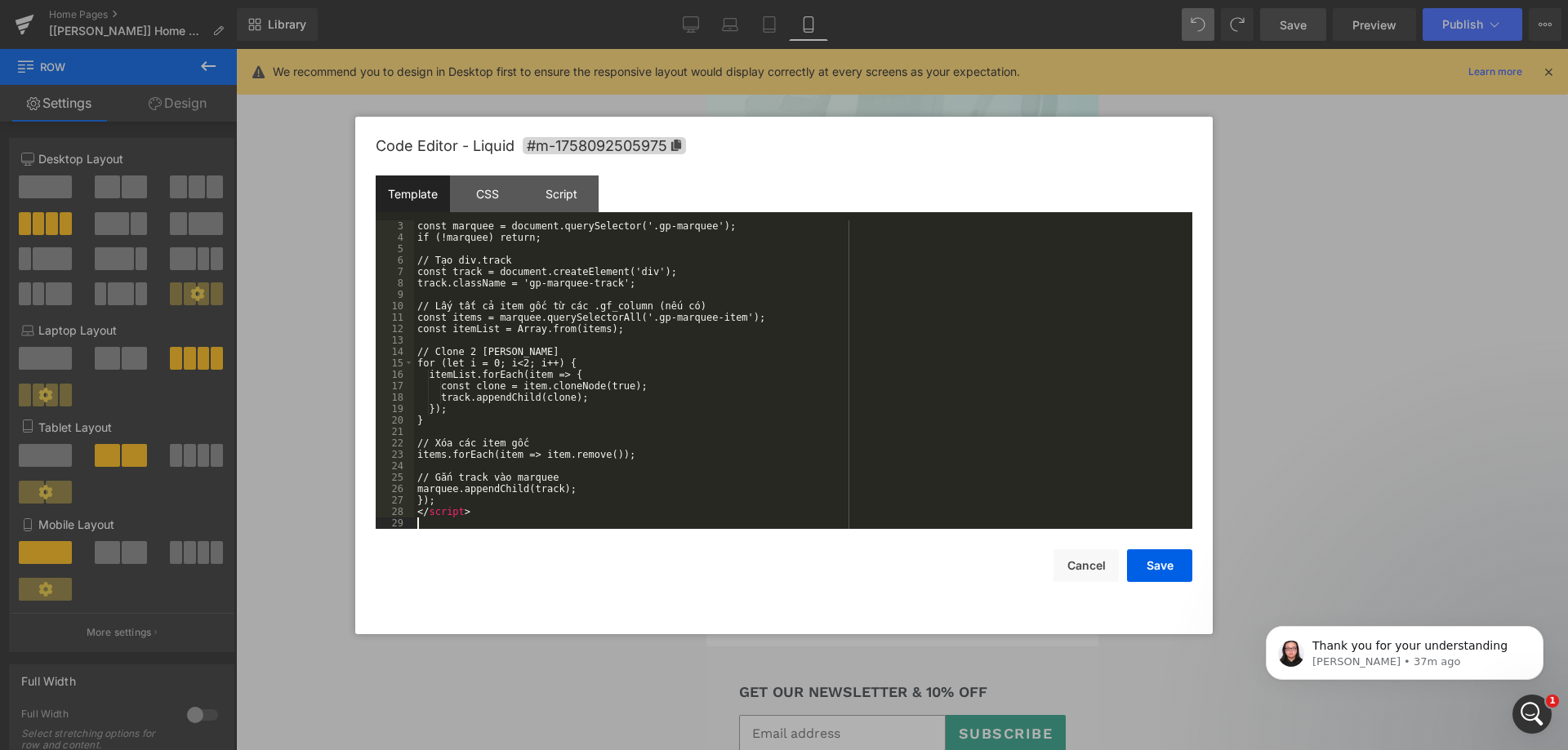
scroll to position [23, 0]
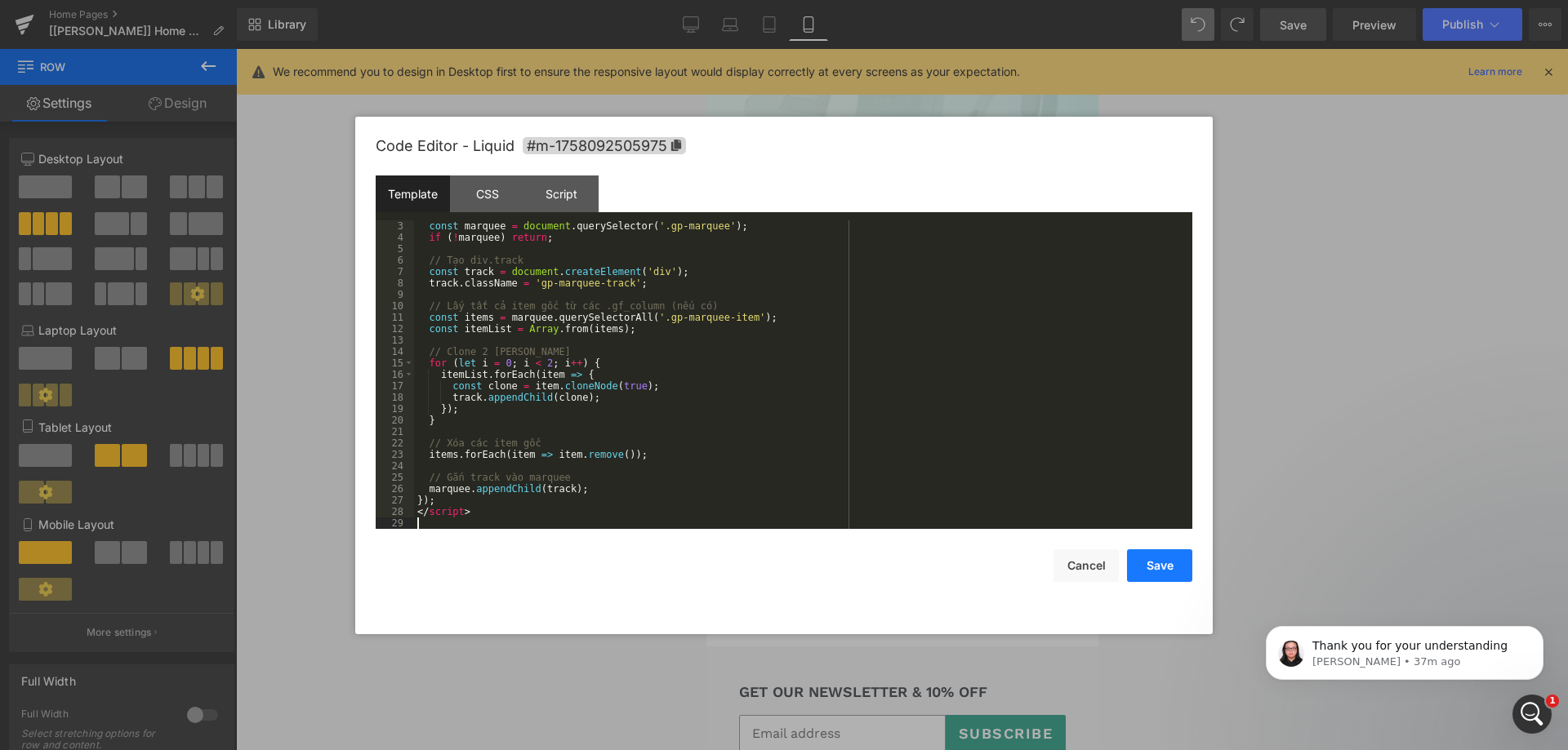
click at [1147, 562] on button "Save" at bounding box center [1160, 565] width 65 height 33
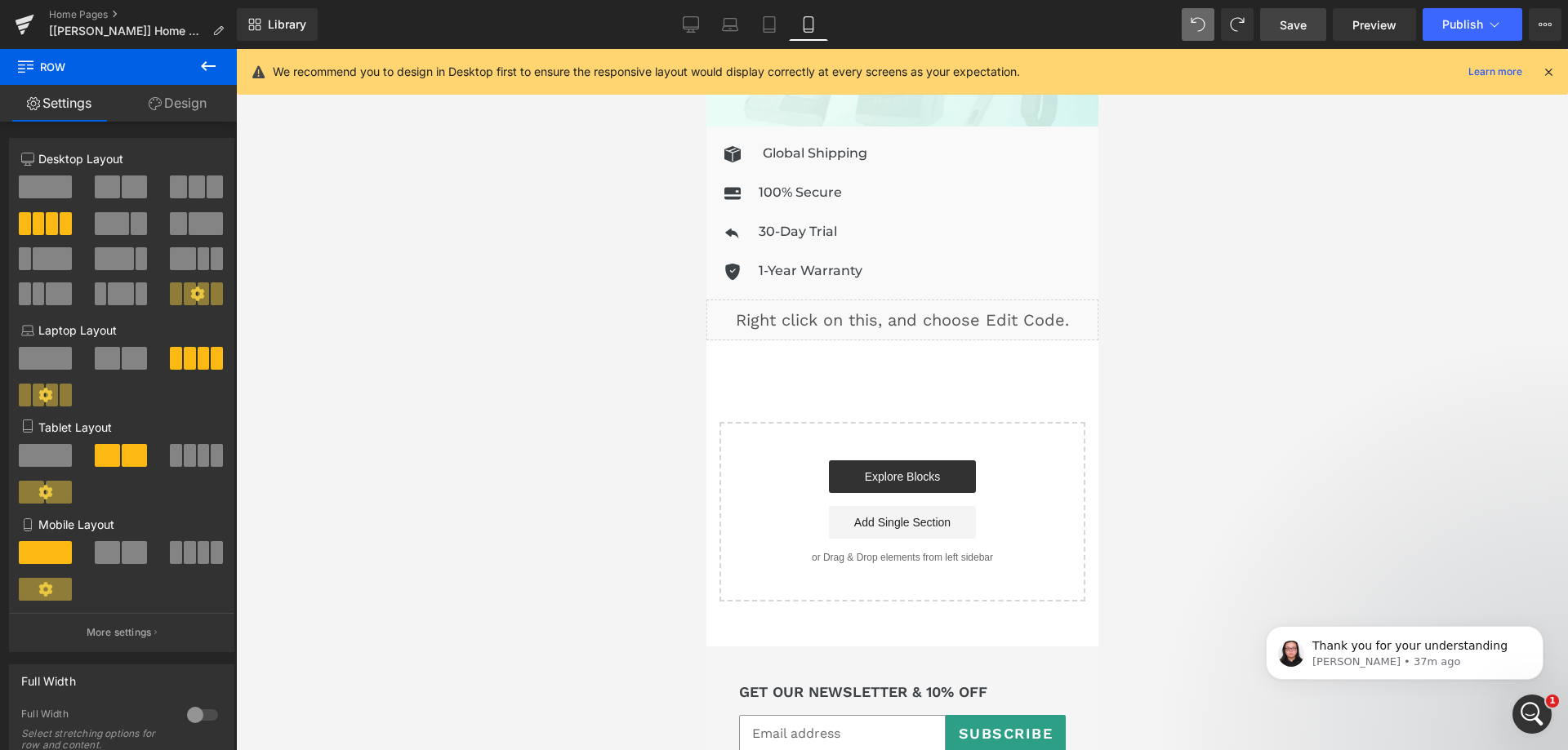
click at [1300, 35] on link "Save" at bounding box center [1293, 24] width 66 height 33
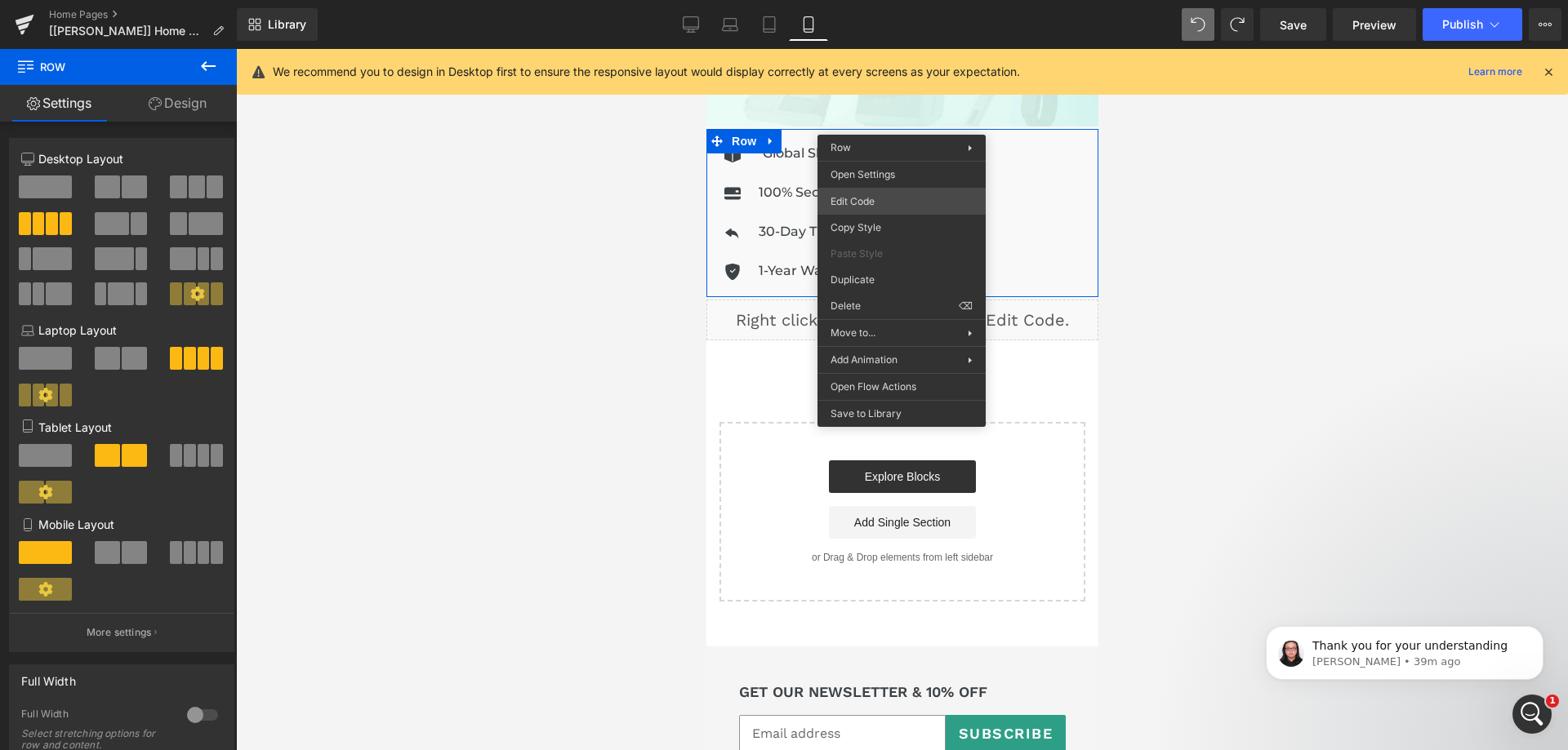
click at [894, 0] on div "Row You are previewing how the will restyle your page. You can not edit Element…" at bounding box center [784, 0] width 1568 height 0
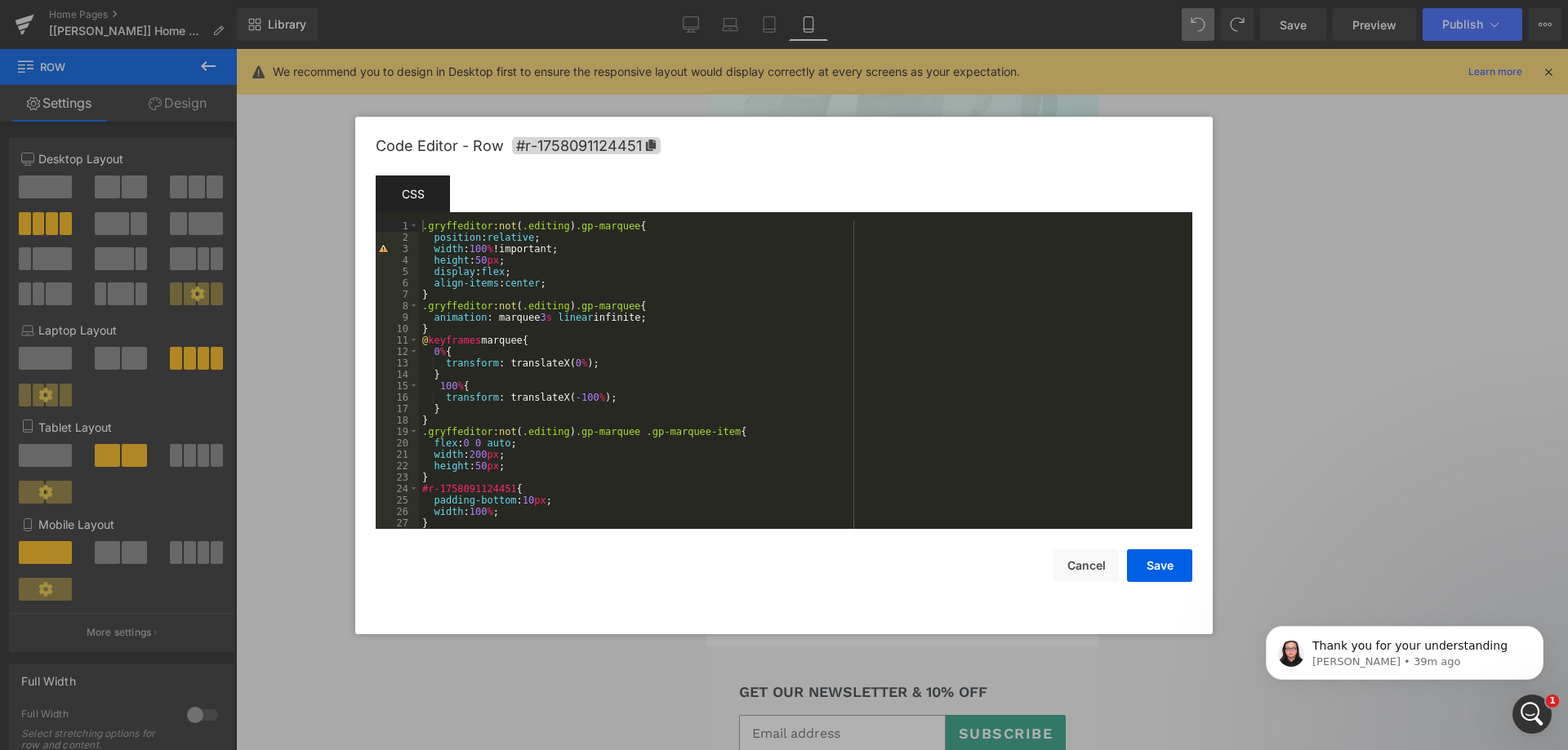
click at [565, 362] on div ".gryffeditor :not ( .editing ) .gp-marquee { position : relative ; width : 100 …" at bounding box center [803, 385] width 767 height 331
drag, startPoint x: 576, startPoint y: 396, endPoint x: 580, endPoint y: 456, distance: 60.1
click at [576, 396] on div ".gryffeditor :not ( .editing ) .gp-marquee { position : relative ; width : 100 …" at bounding box center [803, 385] width 767 height 331
click at [1153, 570] on button "Save" at bounding box center [1160, 565] width 65 height 33
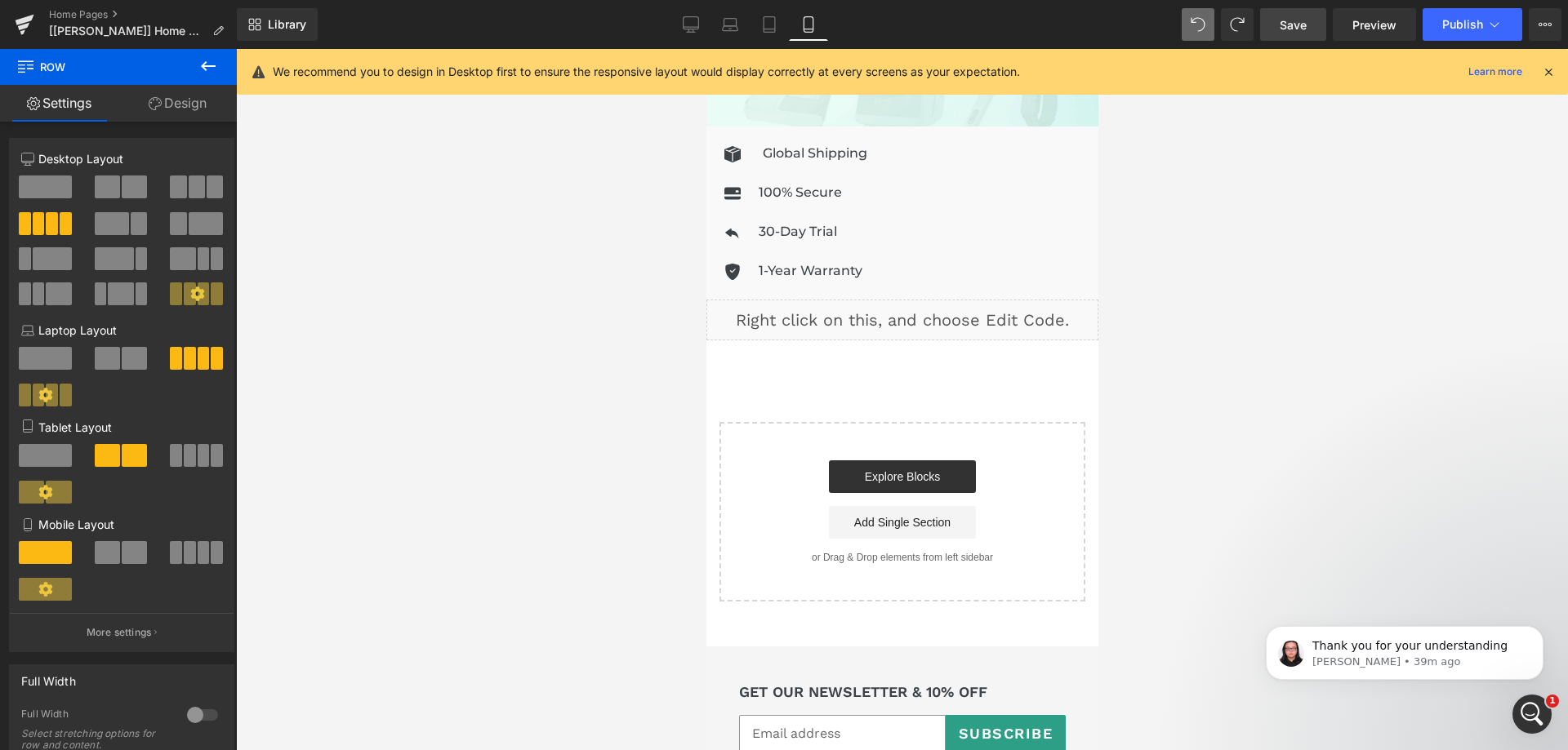
click at [1293, 17] on span "Save" at bounding box center [1293, 25] width 27 height 17
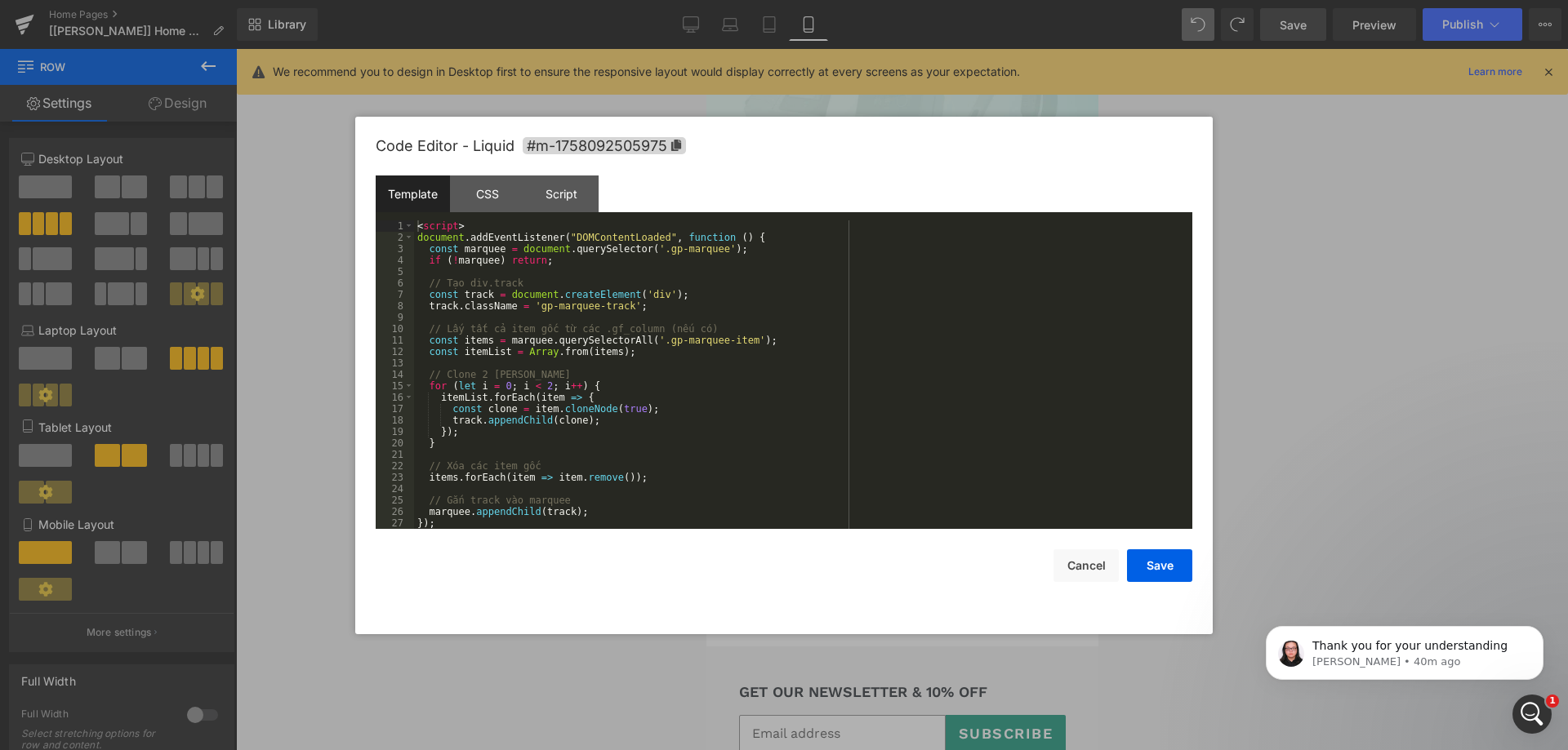
drag, startPoint x: 921, startPoint y: 301, endPoint x: 1535, endPoint y: 291, distance: 614.1
click at [921, 301] on div "Liquid" at bounding box center [902, 319] width 392 height 41
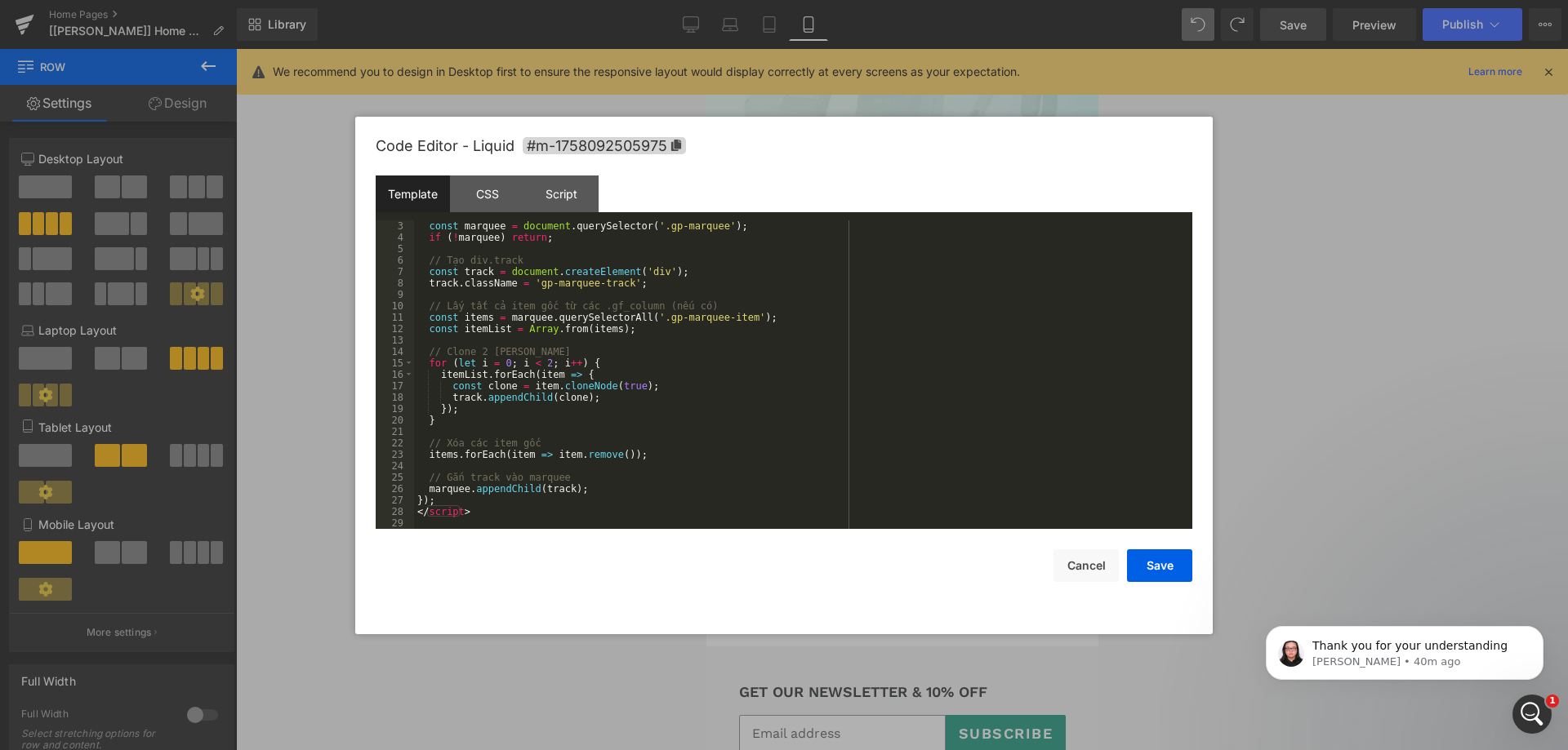
click at [714, 434] on div "const marquee = document . querySelector ( '.gp-marquee' ) ; if ( ! marquee ) r…" at bounding box center [800, 385] width 772 height 331
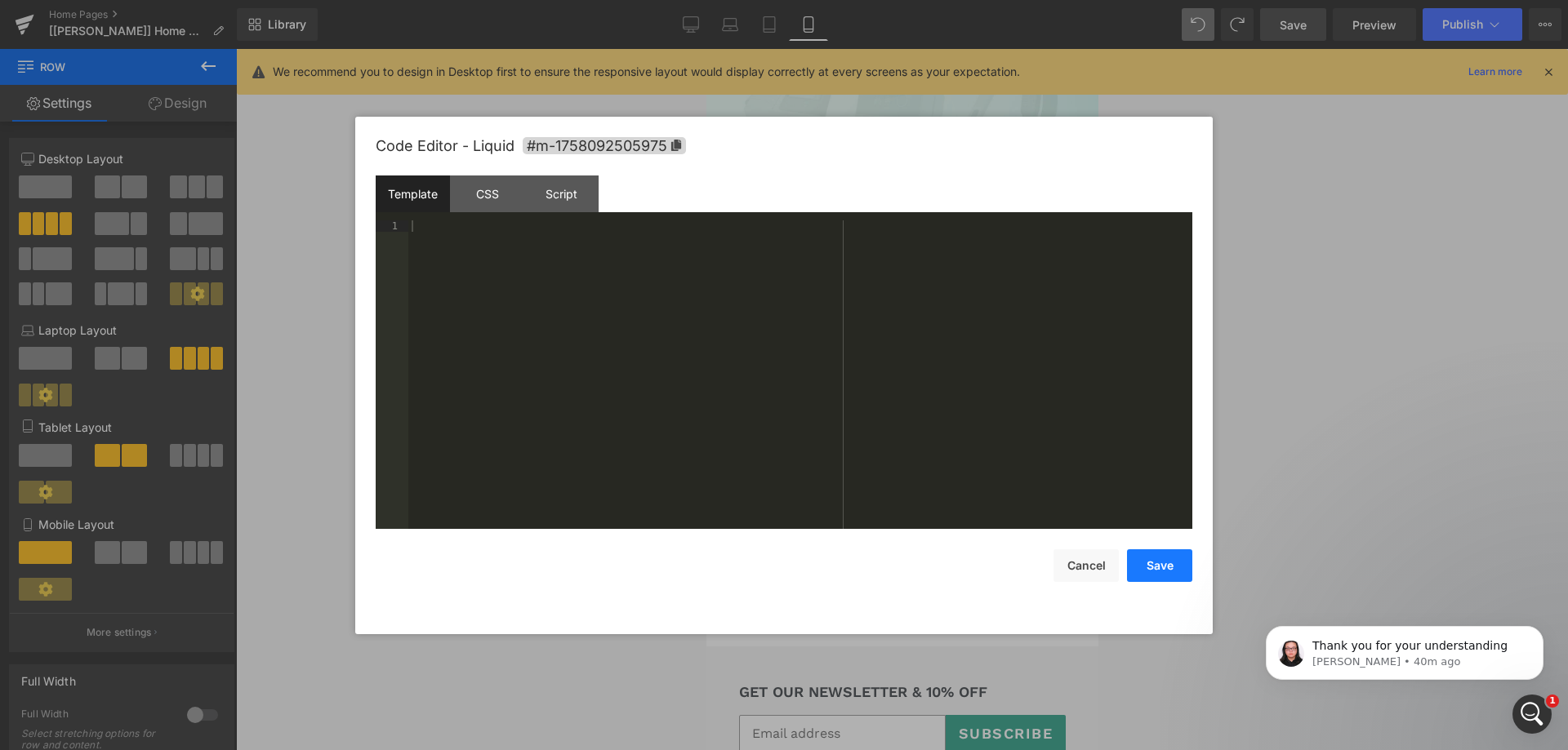
drag, startPoint x: 1149, startPoint y: 560, endPoint x: 1218, endPoint y: 367, distance: 205.0
click at [1149, 560] on button "Save" at bounding box center [1160, 565] width 65 height 33
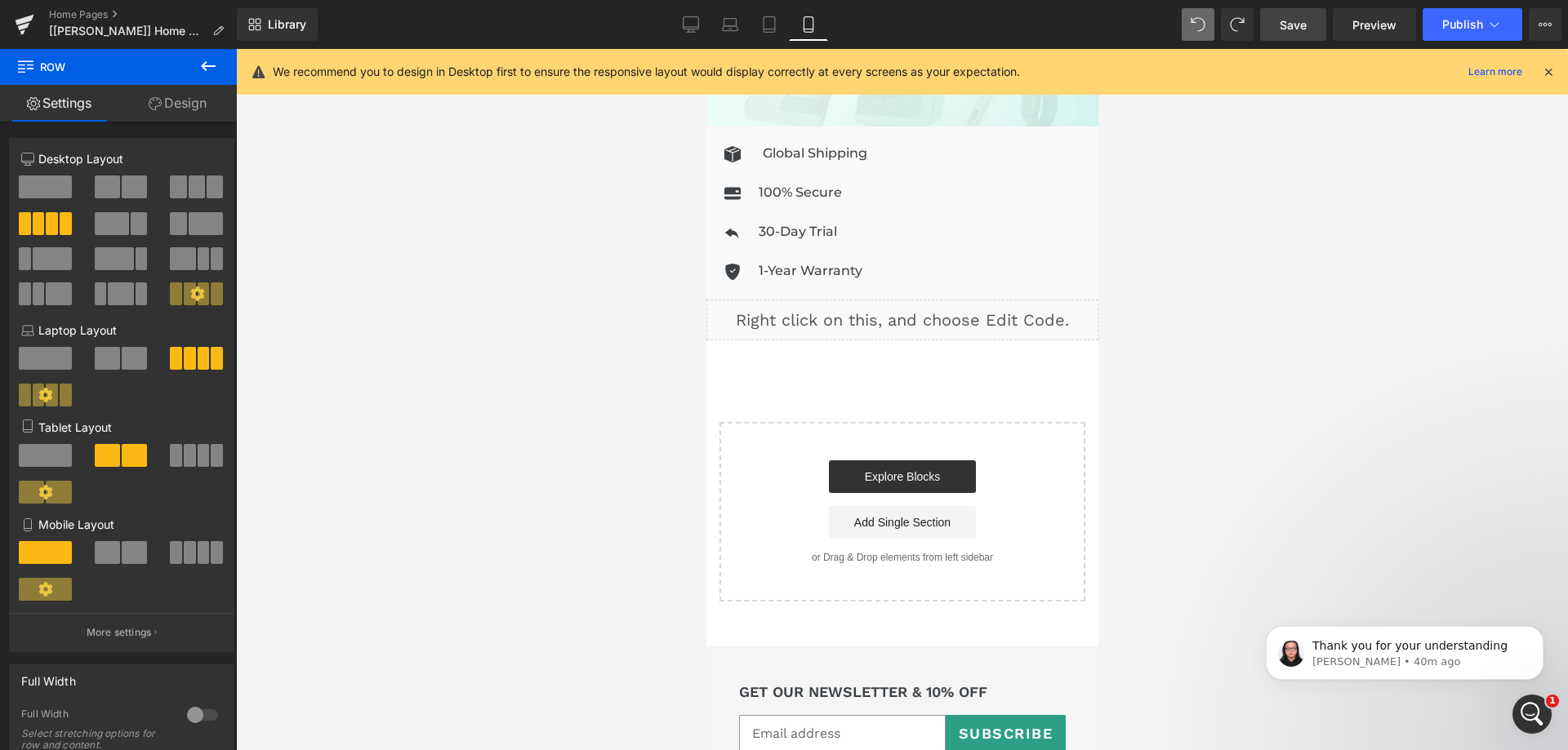
click at [1287, 44] on div "Library Mobile Desktop Laptop Tablet Mobile Save Preview Publish Scheduled View…" at bounding box center [903, 25] width 1332 height 49
click at [1294, 36] on link "Save" at bounding box center [1293, 24] width 66 height 33
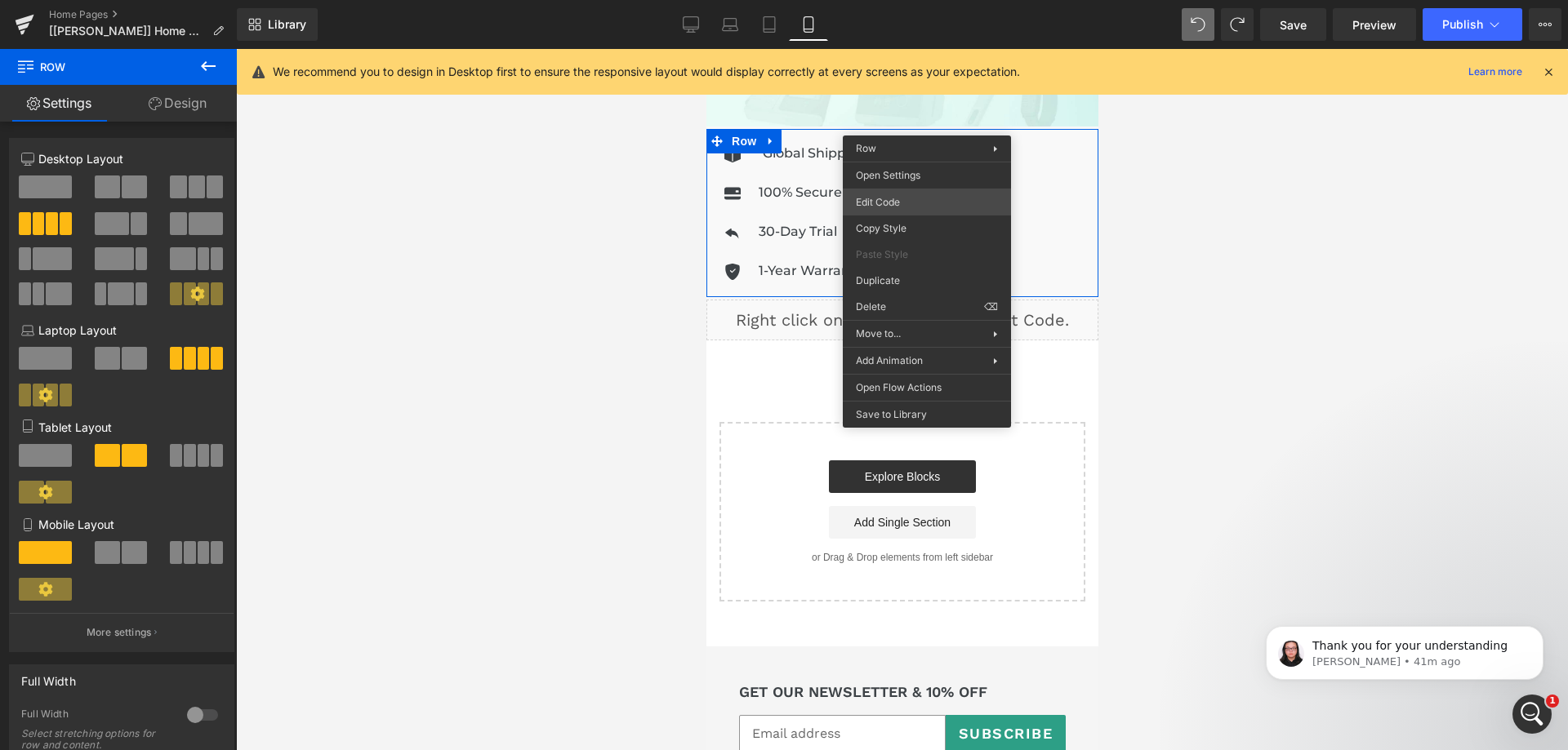
click at [905, 0] on div "Row You are previewing how the will restyle your page. You can not edit Element…" at bounding box center [784, 0] width 1568 height 0
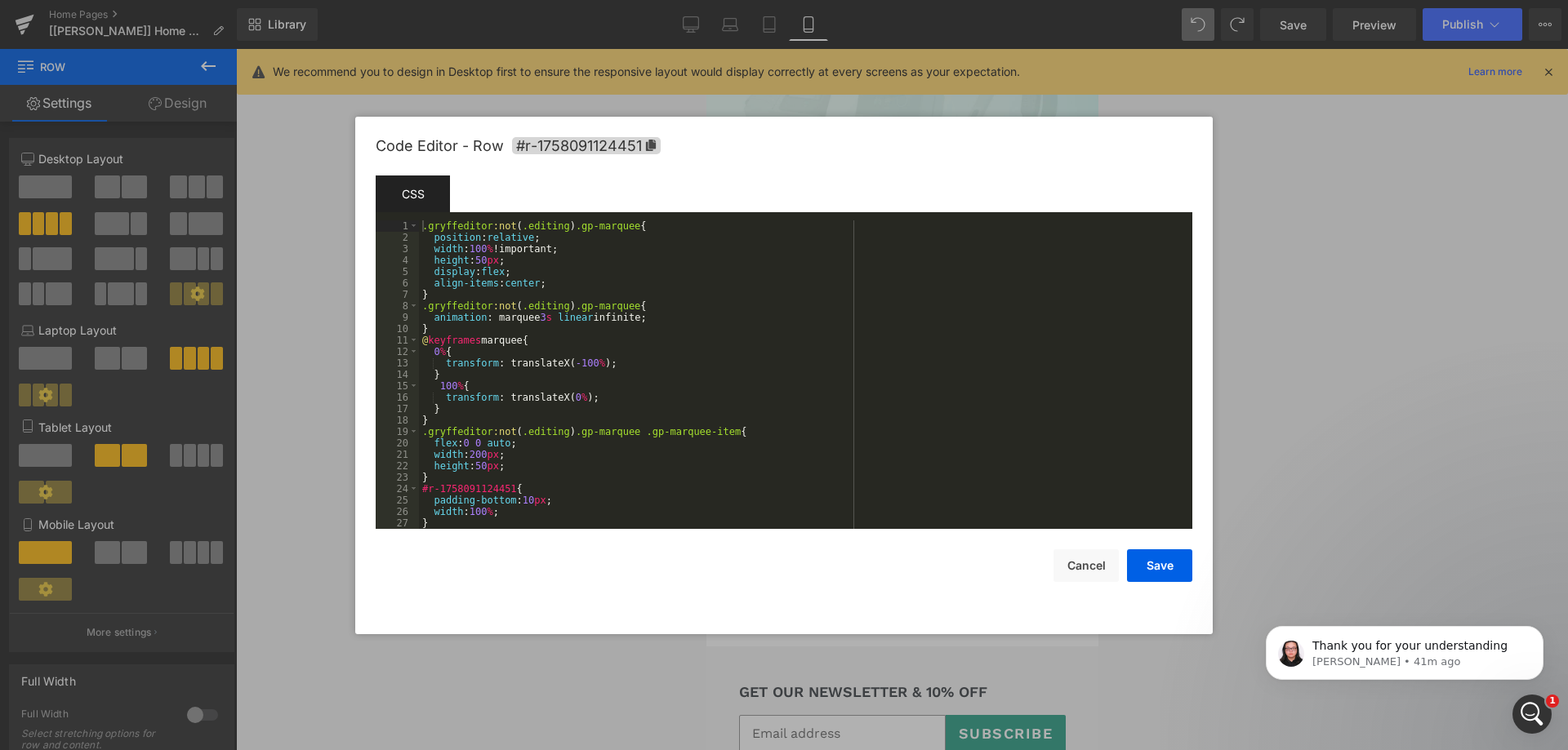
click at [639, 376] on div ".gryffeditor :not ( .editing ) .gp-marquee { position : relative ; width : 100 …" at bounding box center [803, 385] width 767 height 331
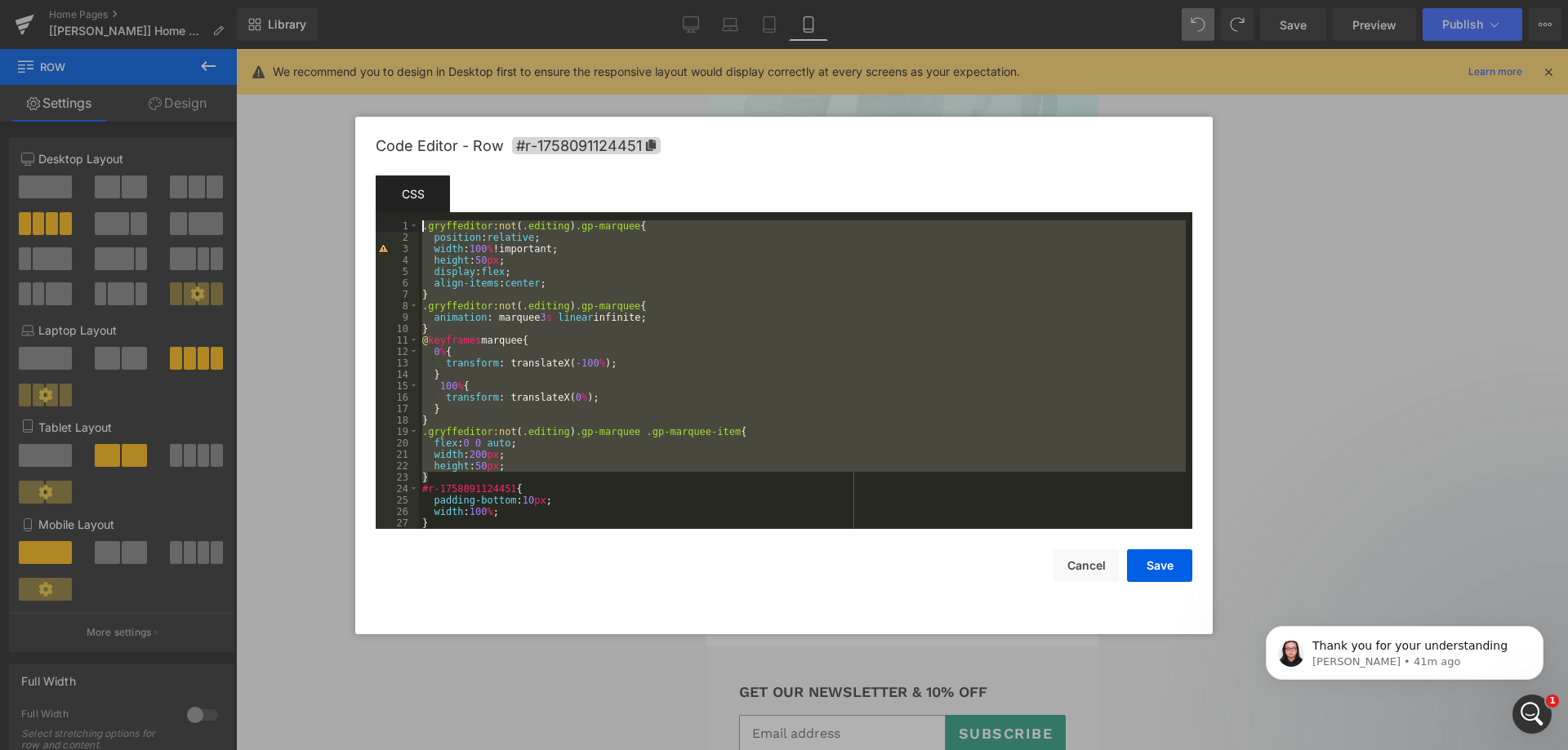
drag, startPoint x: 433, startPoint y: 473, endPoint x: 401, endPoint y: 223, distance: 252.0
click at [401, 223] on pre "1 2 3 4 5 6 7 8 9 10 11 12 13 14 15 16 17 18 19 20 21 22 23 24 25 26 27 28 .gry…" at bounding box center [784, 375] width 817 height 308
click at [514, 249] on div ".gryffeditor :not ( .editing ) .gp-marquee { position : relative ; width : 100 …" at bounding box center [803, 375] width 767 height 308
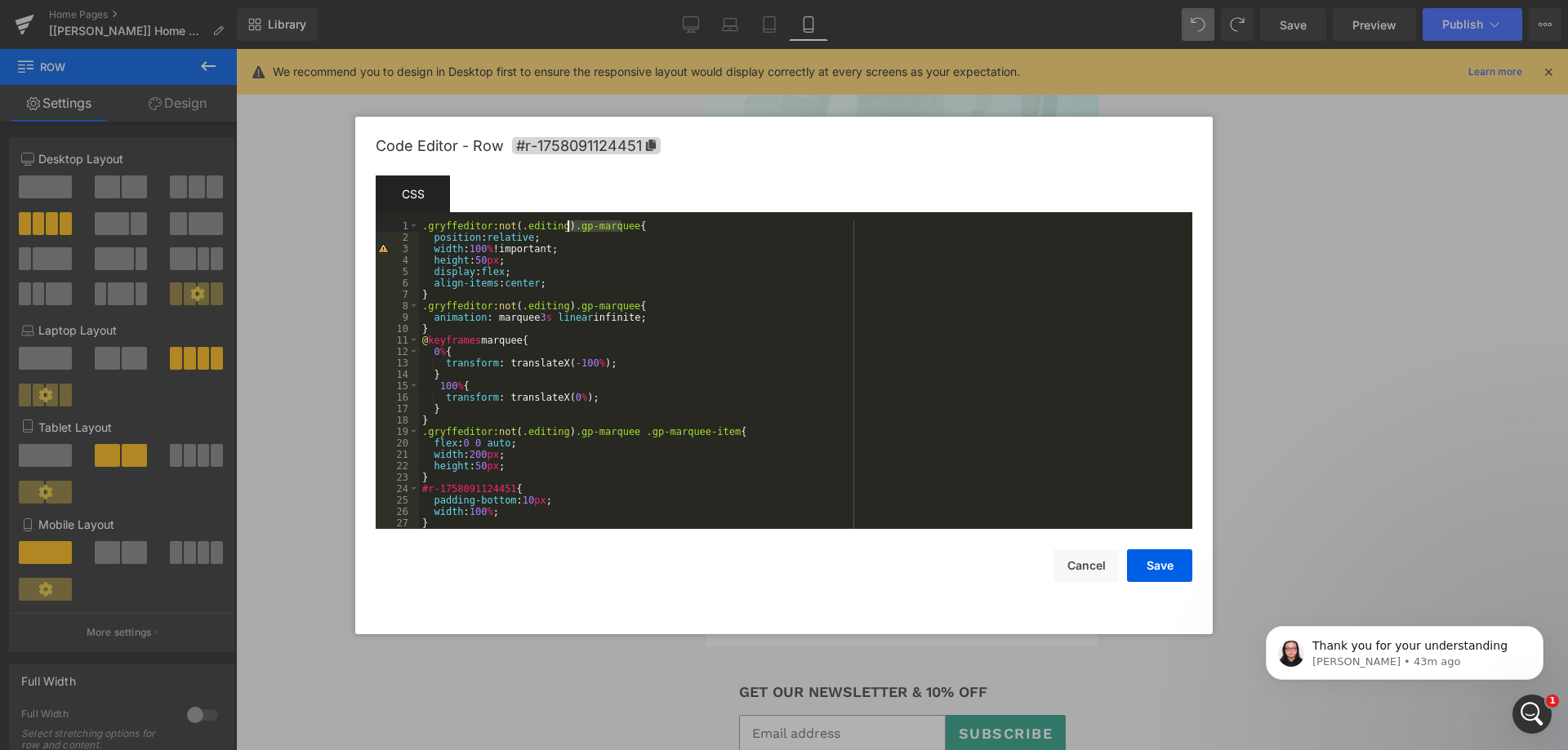
drag, startPoint x: 624, startPoint y: 229, endPoint x: 567, endPoint y: 228, distance: 57.0
click at [567, 228] on div ".gryffeditor :not ( .editing ) .gp-marquee { position : relative ; width : 100 …" at bounding box center [803, 385] width 767 height 331
click at [625, 227] on div ".gryffeditor :not ( .editing ) .gp-marquee { position : relative ; width : 100 …" at bounding box center [803, 385] width 767 height 331
click at [564, 228] on div ".gryffeditor :not ( .editing ) .gp-marquee { position : relative ; width : 100 …" at bounding box center [803, 385] width 767 height 331
click at [568, 230] on div ".gryffeditor :not ( .editing ) .gp-marquee { position : relative ; width : 100 …" at bounding box center [803, 375] width 767 height 308
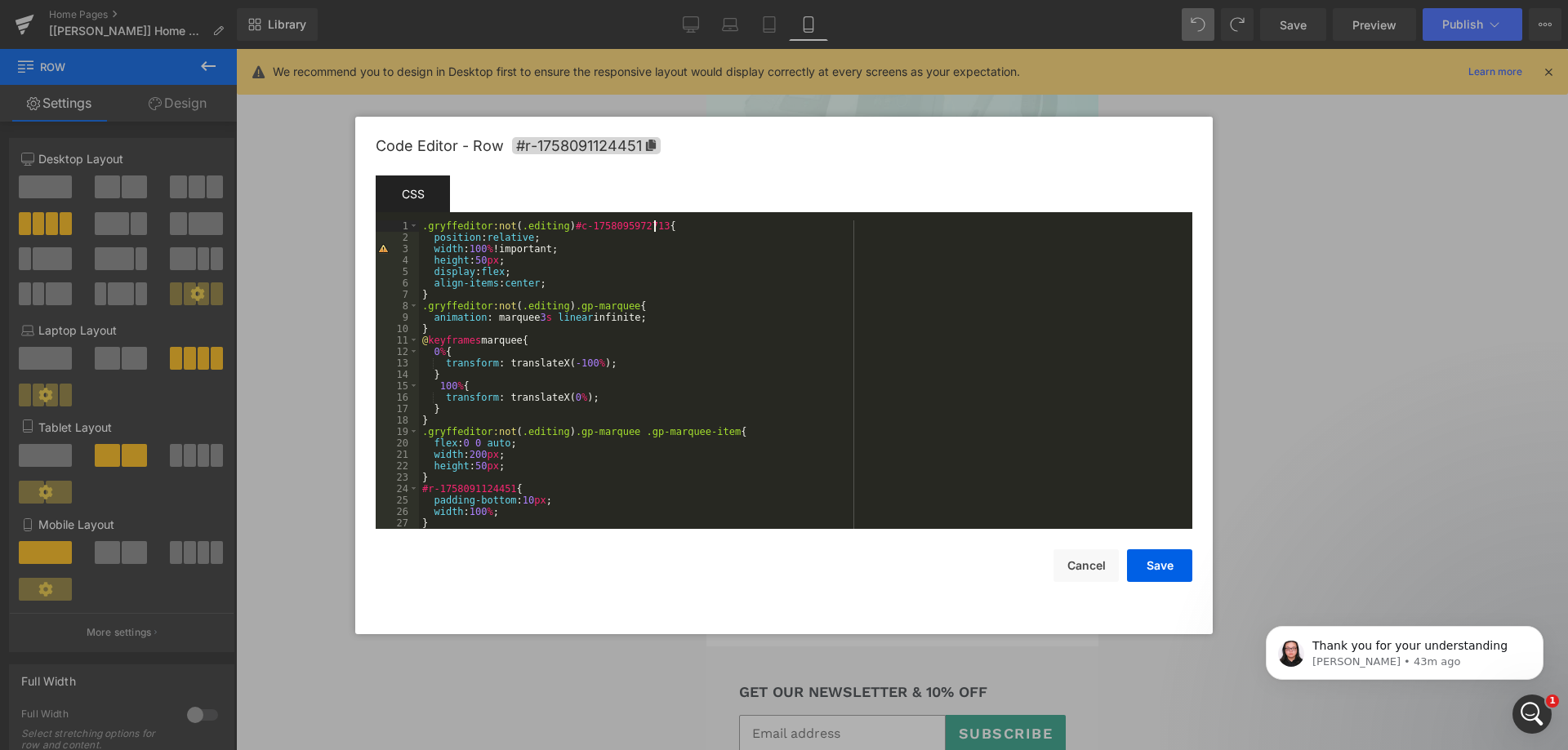
drag, startPoint x: 1143, startPoint y: 571, endPoint x: 1299, endPoint y: 233, distance: 372.3
click at [1145, 570] on button "Save" at bounding box center [1160, 565] width 65 height 33
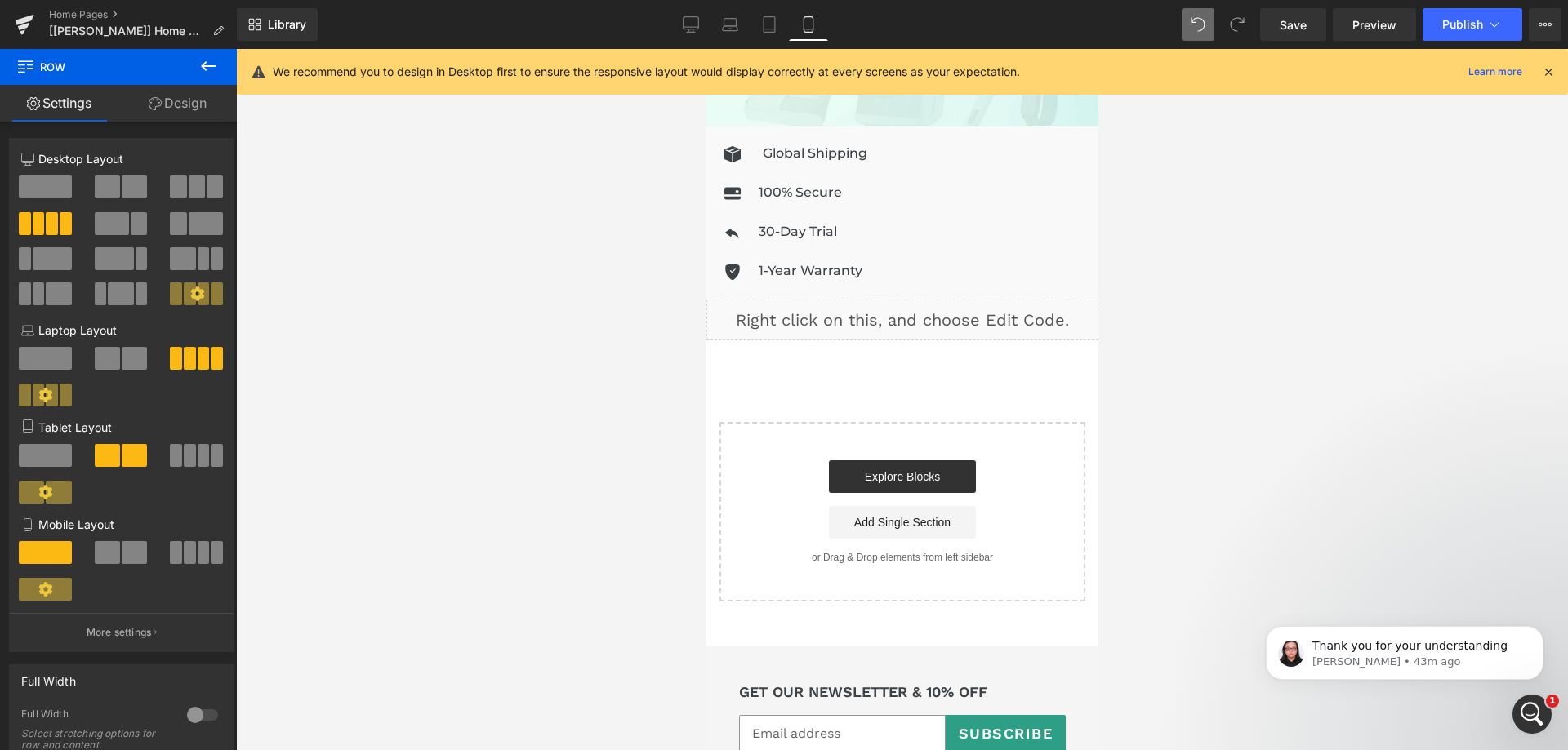
drag, startPoint x: 1308, startPoint y: 40, endPoint x: 1203, endPoint y: 16, distance: 107.7
click at [1309, 40] on link "Save" at bounding box center [1293, 24] width 66 height 33
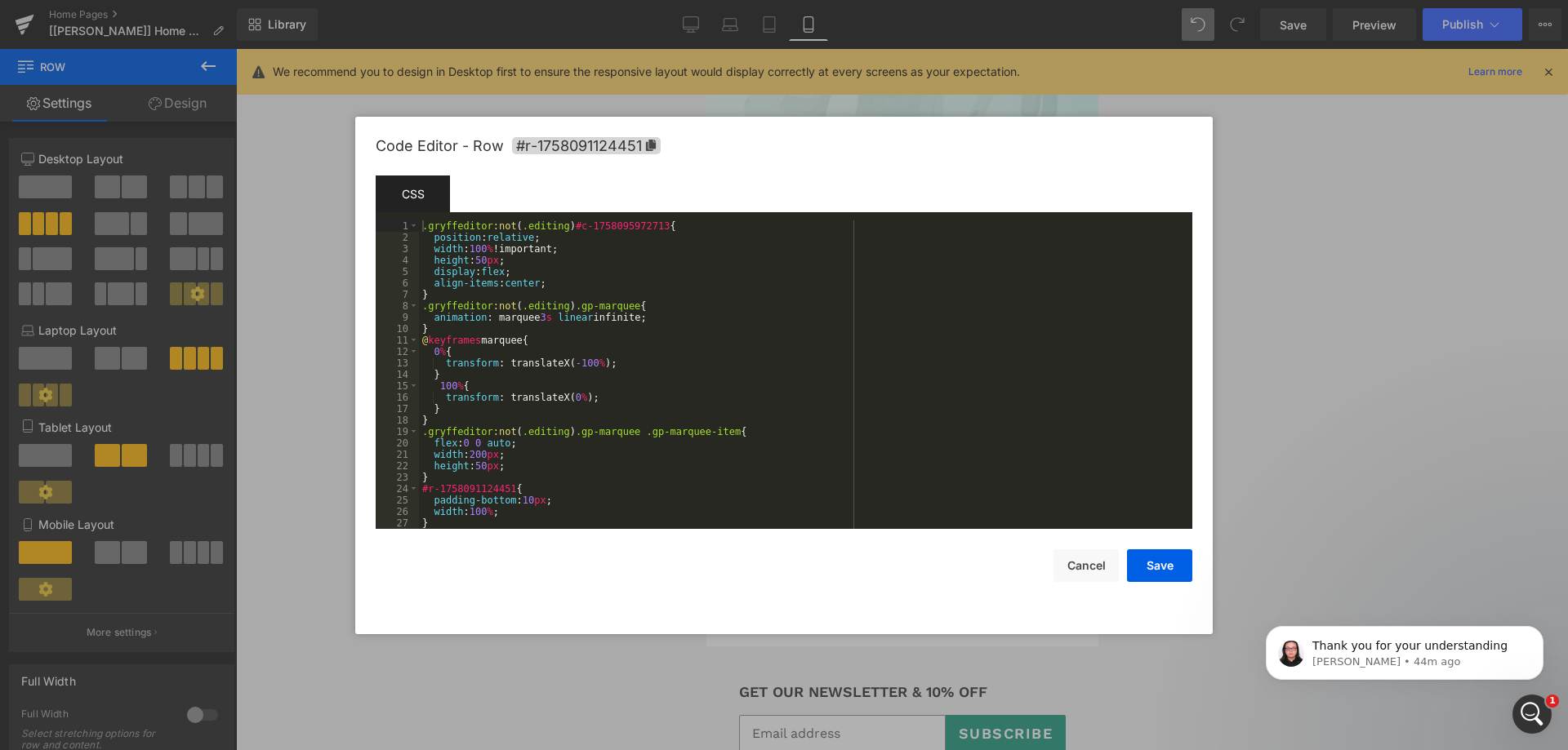
click at [909, 0] on div "Row You are previewing how the will restyle your page. You can not edit Element…" at bounding box center [784, 0] width 1568 height 0
click at [647, 322] on div ".gryffeditor :not ( .editing ) #c-1758095972713 { position : relative ; width :…" at bounding box center [803, 385] width 767 height 331
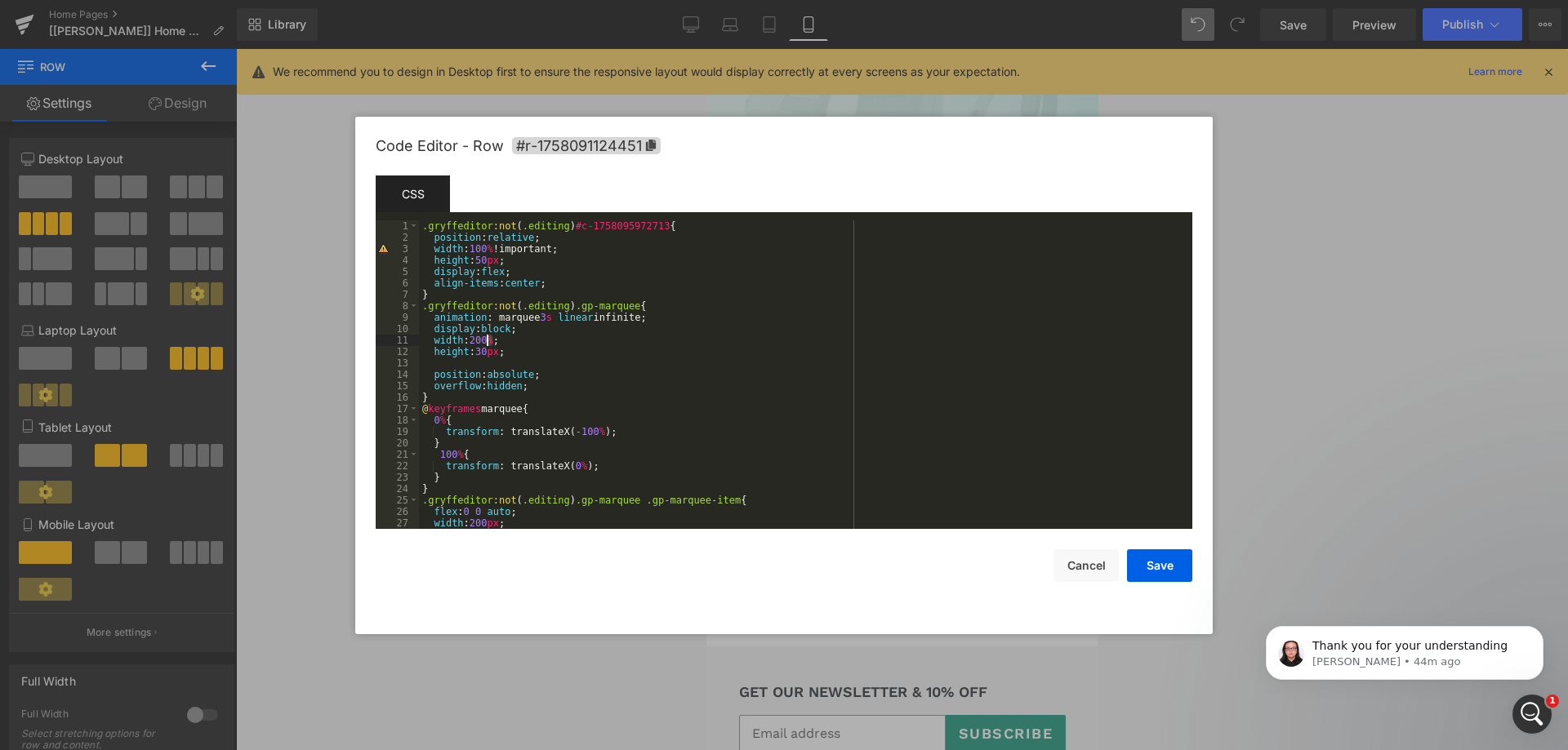
click at [488, 340] on div ".gryffeditor :not ( .editing ) #c-1758095972713 { position : relative ; width :…" at bounding box center [803, 385] width 767 height 331
click at [1149, 562] on button "Save" at bounding box center [1160, 565] width 65 height 33
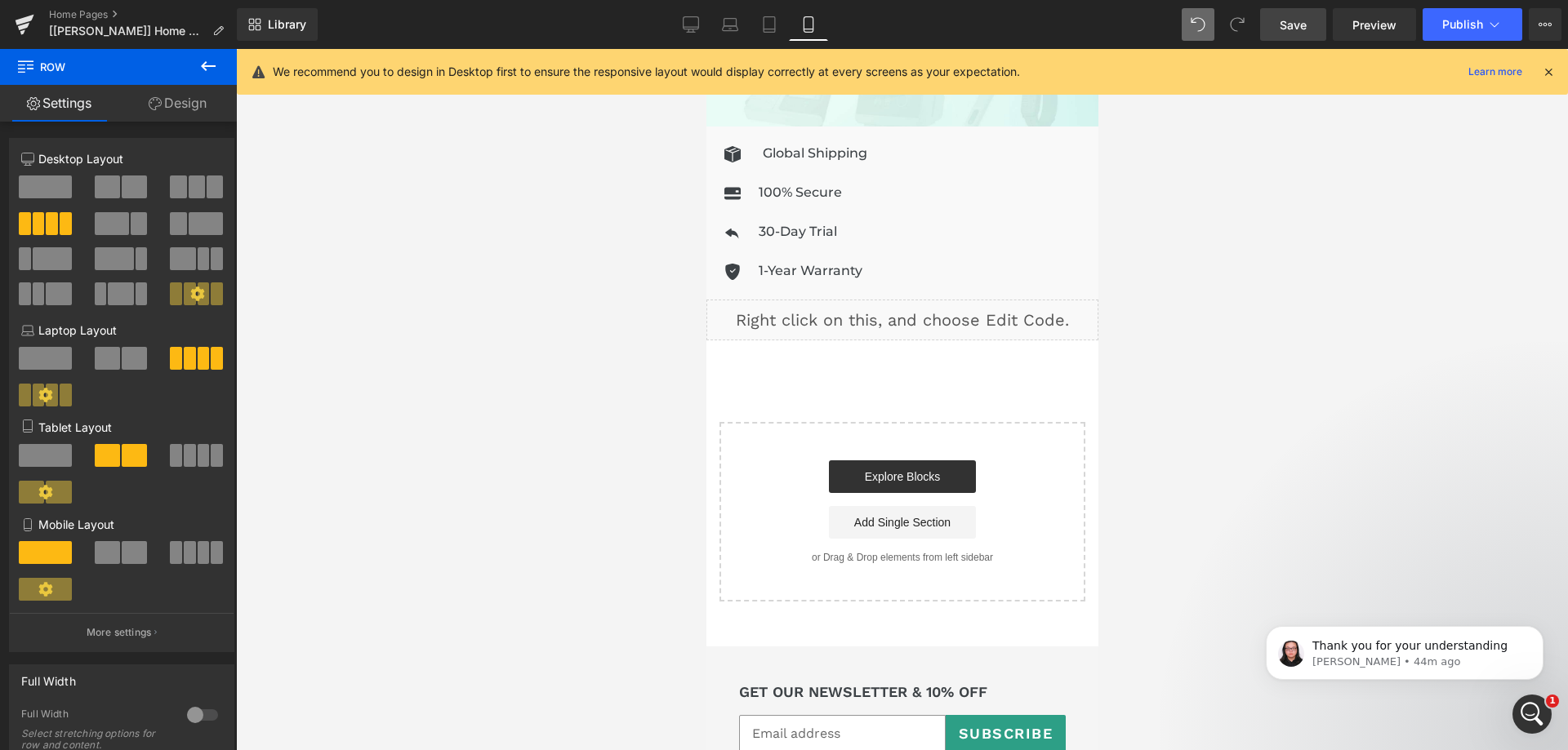
click at [1302, 26] on span "Save" at bounding box center [1293, 25] width 27 height 17
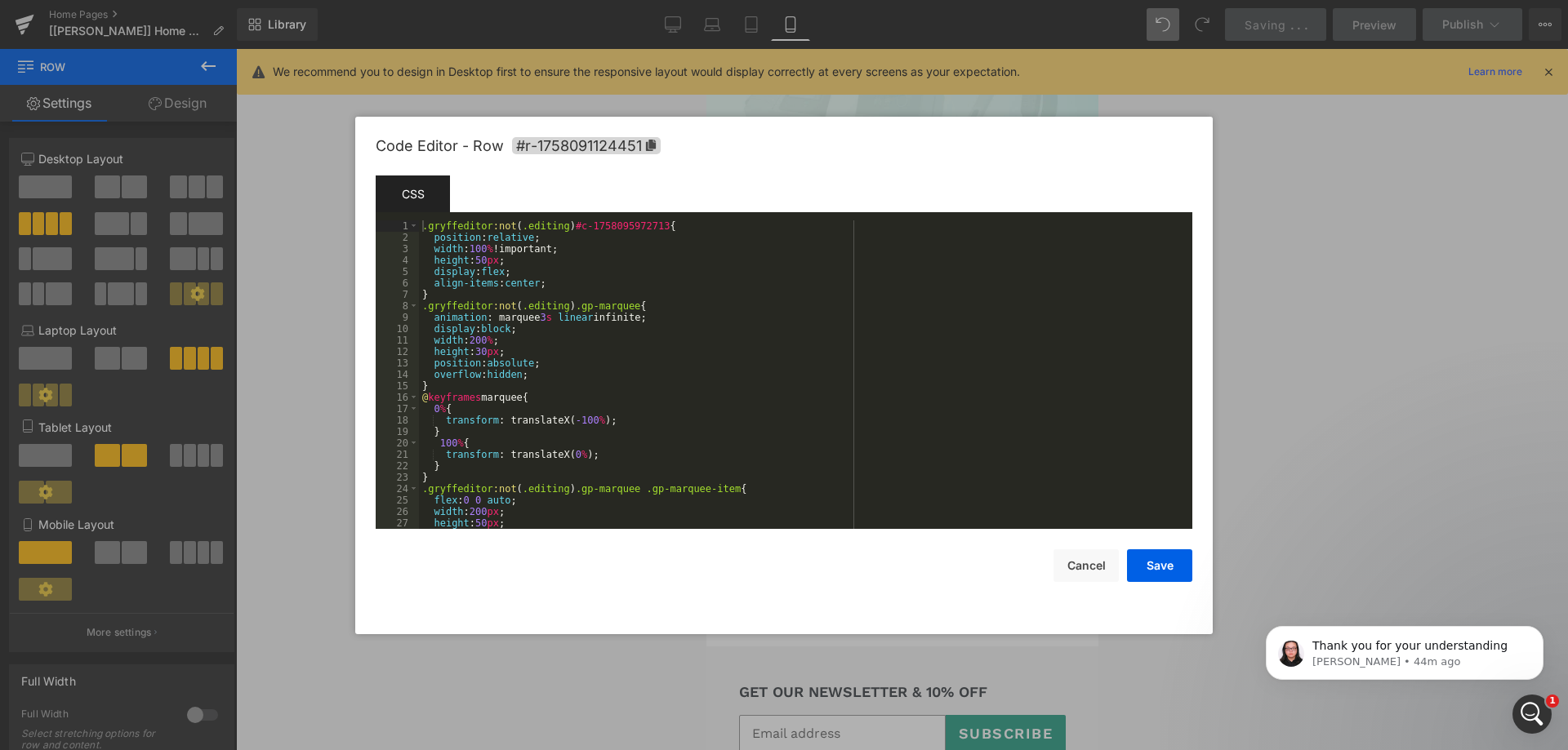
click at [843, 0] on div "Row You are previewing how the will restyle your page. You can not edit Element…" at bounding box center [784, 0] width 1568 height 0
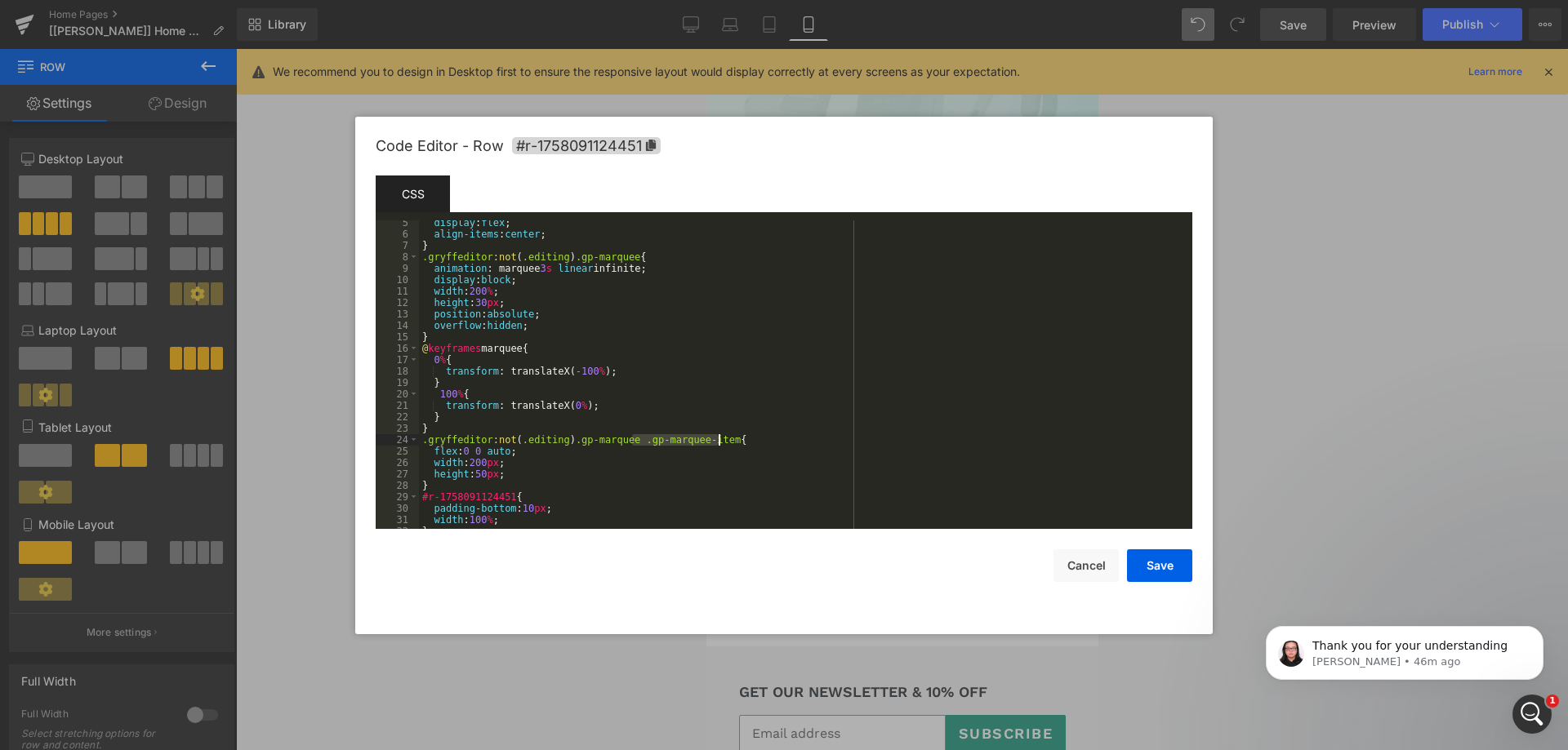
drag, startPoint x: 631, startPoint y: 441, endPoint x: 717, endPoint y: 438, distance: 86.1
click at [717, 438] on div "display : flex ; align-items : center ; } .gryffeditor :not ( .editing ) .gp-ma…" at bounding box center [803, 382] width 767 height 331
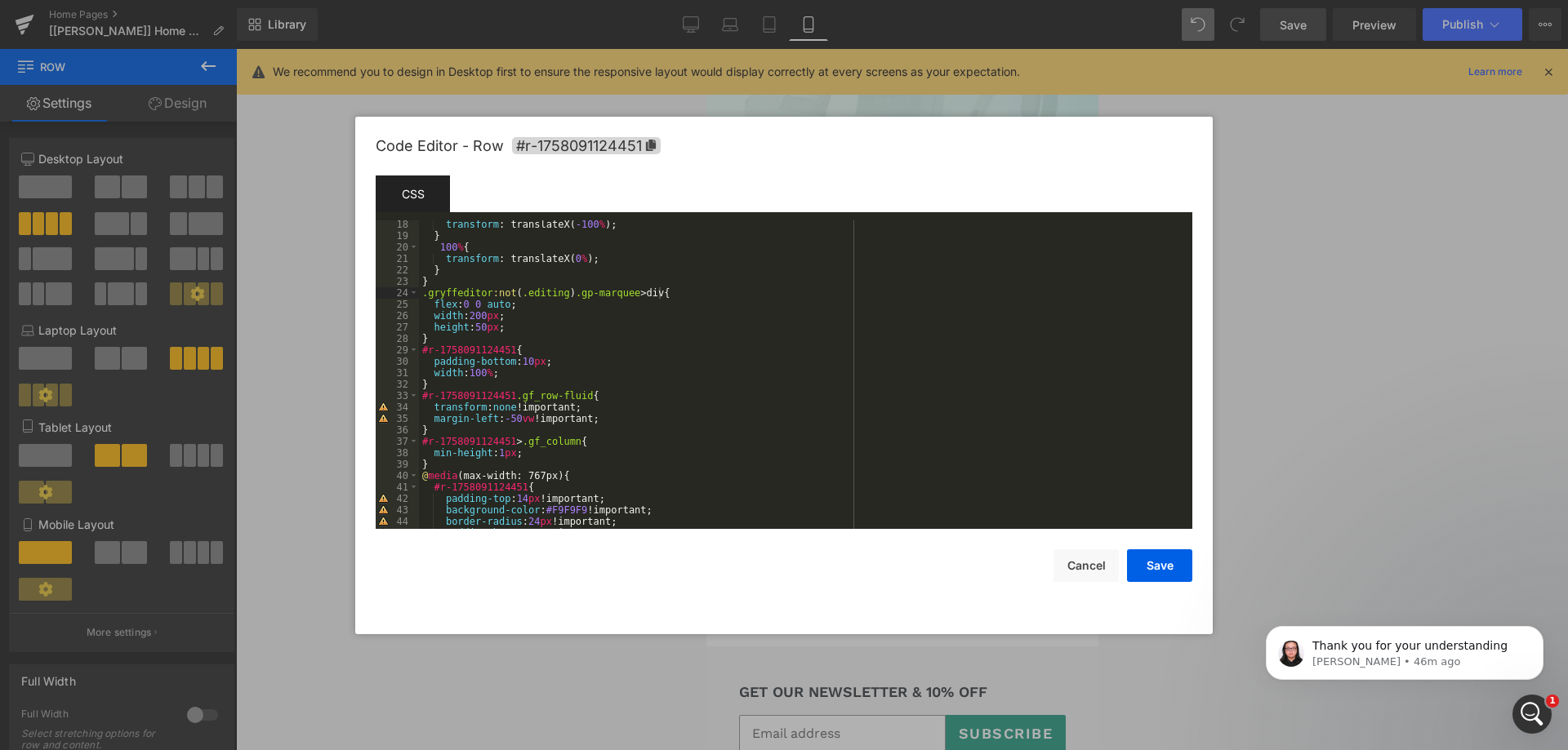
drag, startPoint x: 1149, startPoint y: 567, endPoint x: 1284, endPoint y: 181, distance: 408.9
click at [1149, 566] on button "Save" at bounding box center [1160, 565] width 65 height 33
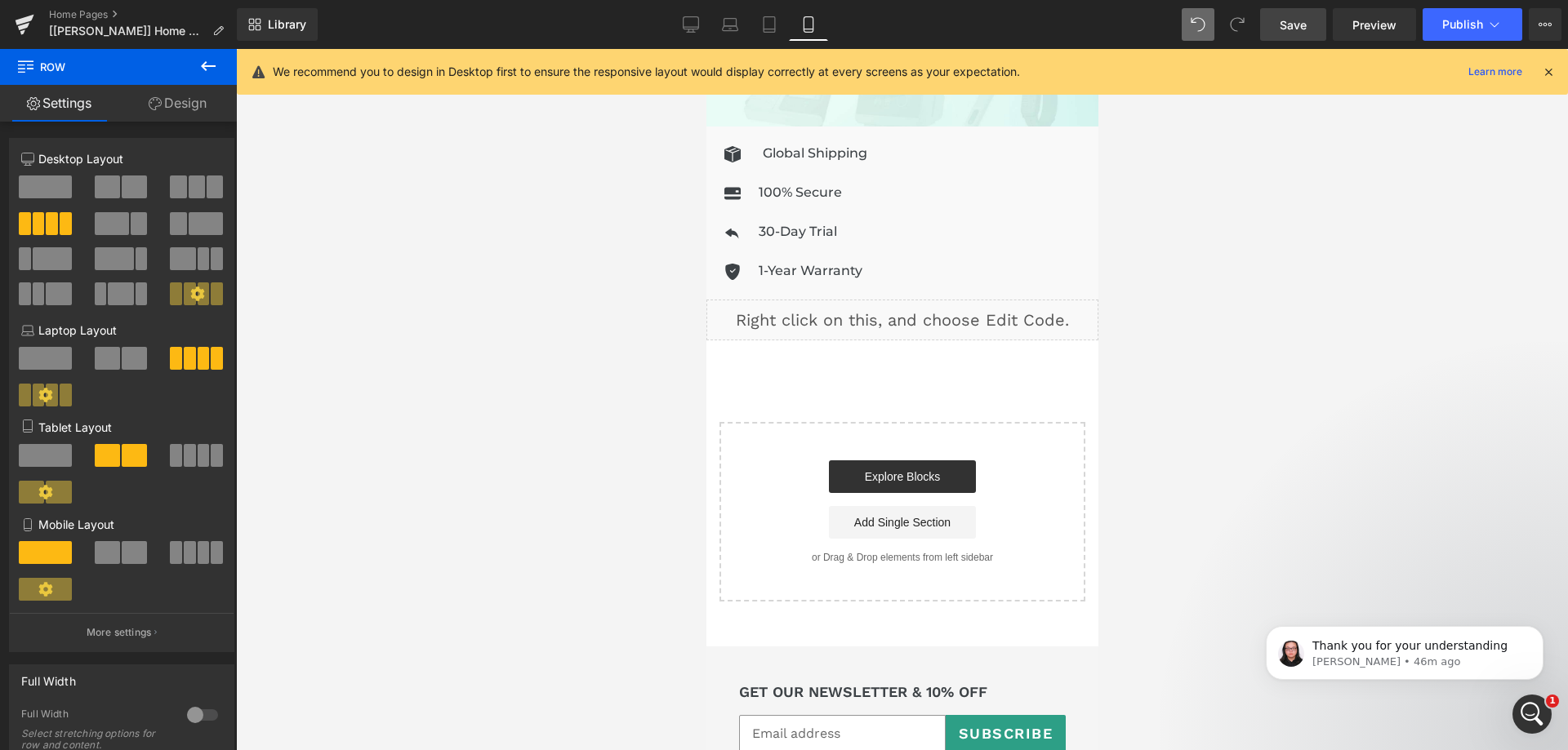
click at [1284, 30] on span "Save" at bounding box center [1293, 25] width 27 height 17
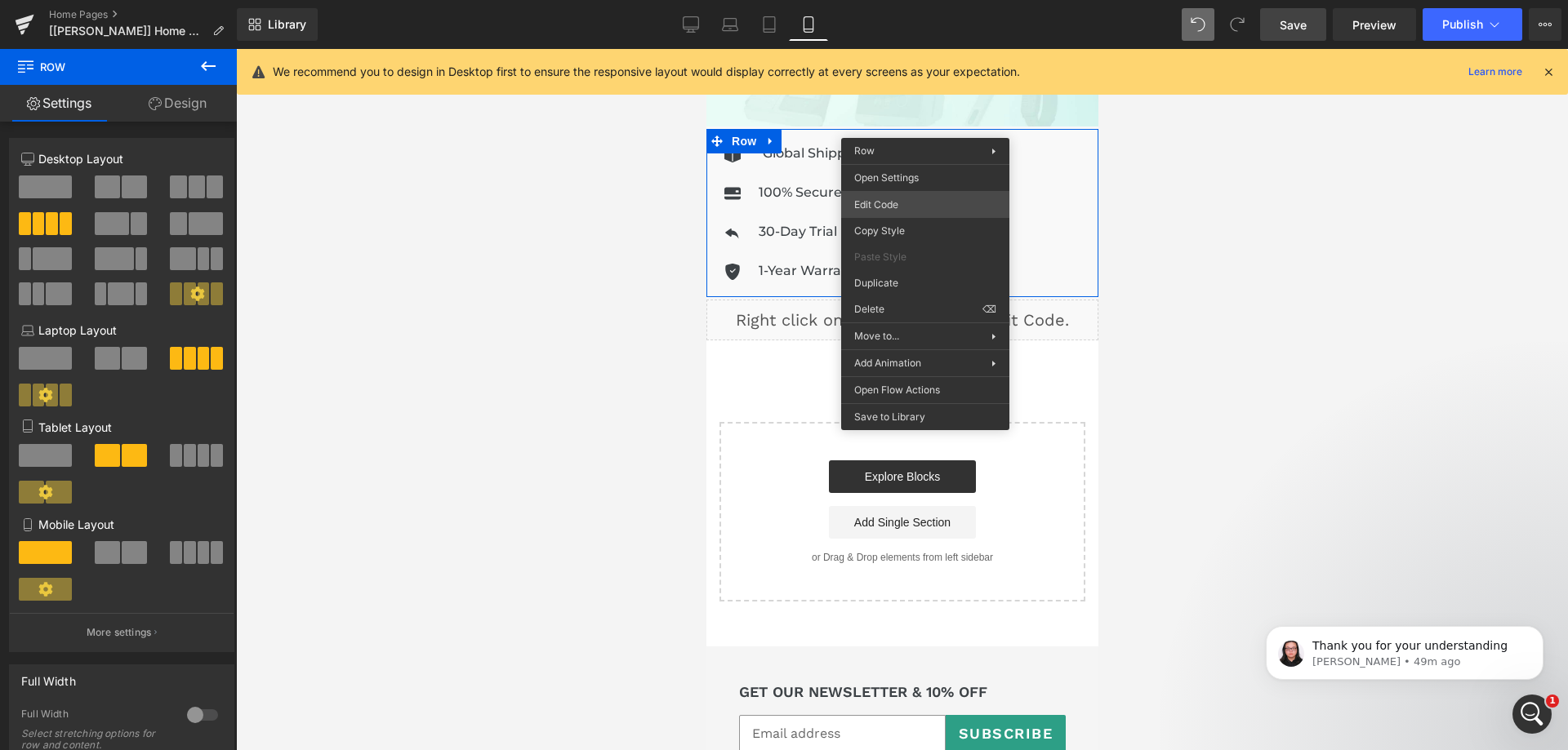
click at [910, 0] on div "Row You are previewing how the will restyle your page. You can not edit Element…" at bounding box center [784, 0] width 1568 height 0
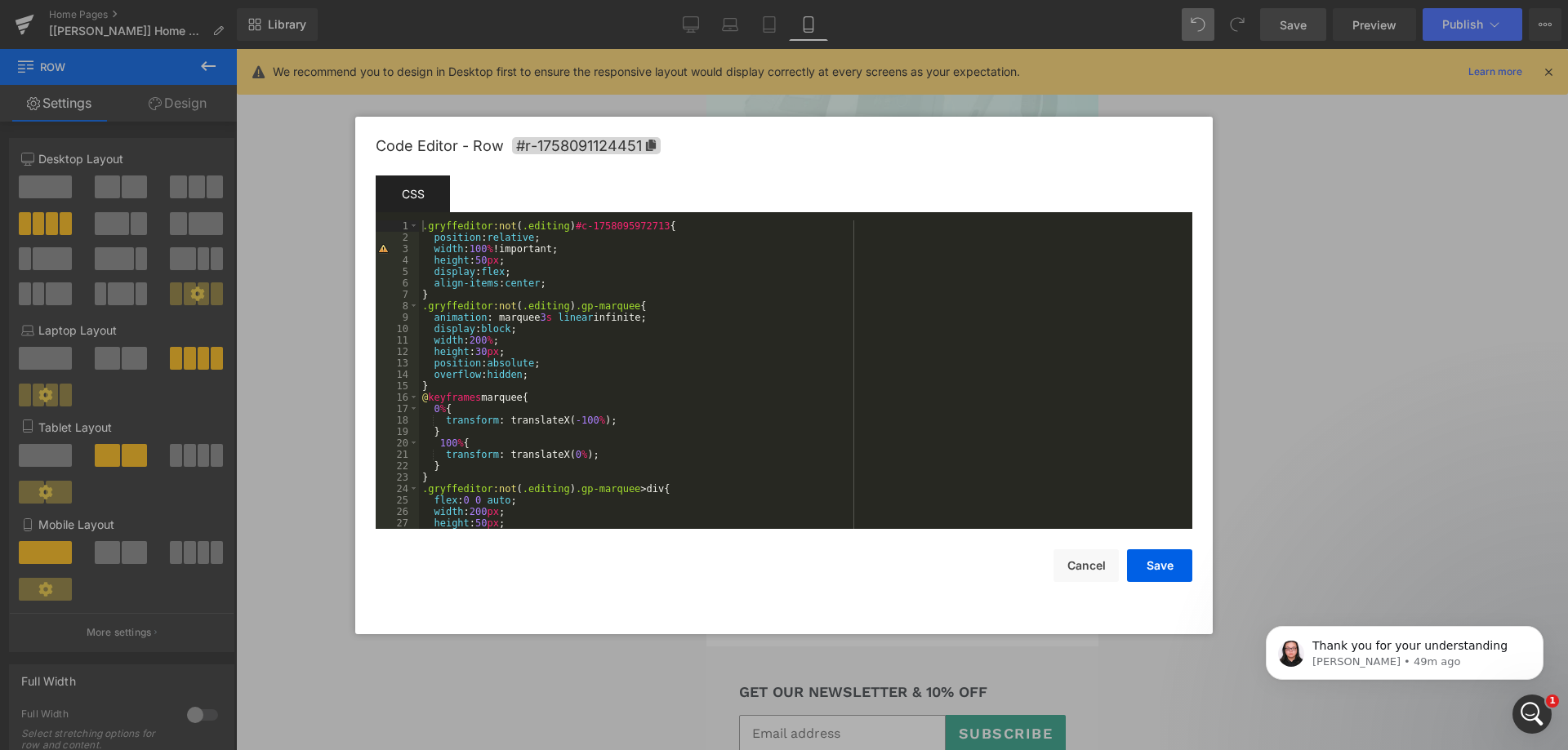
scroll to position [49, 0]
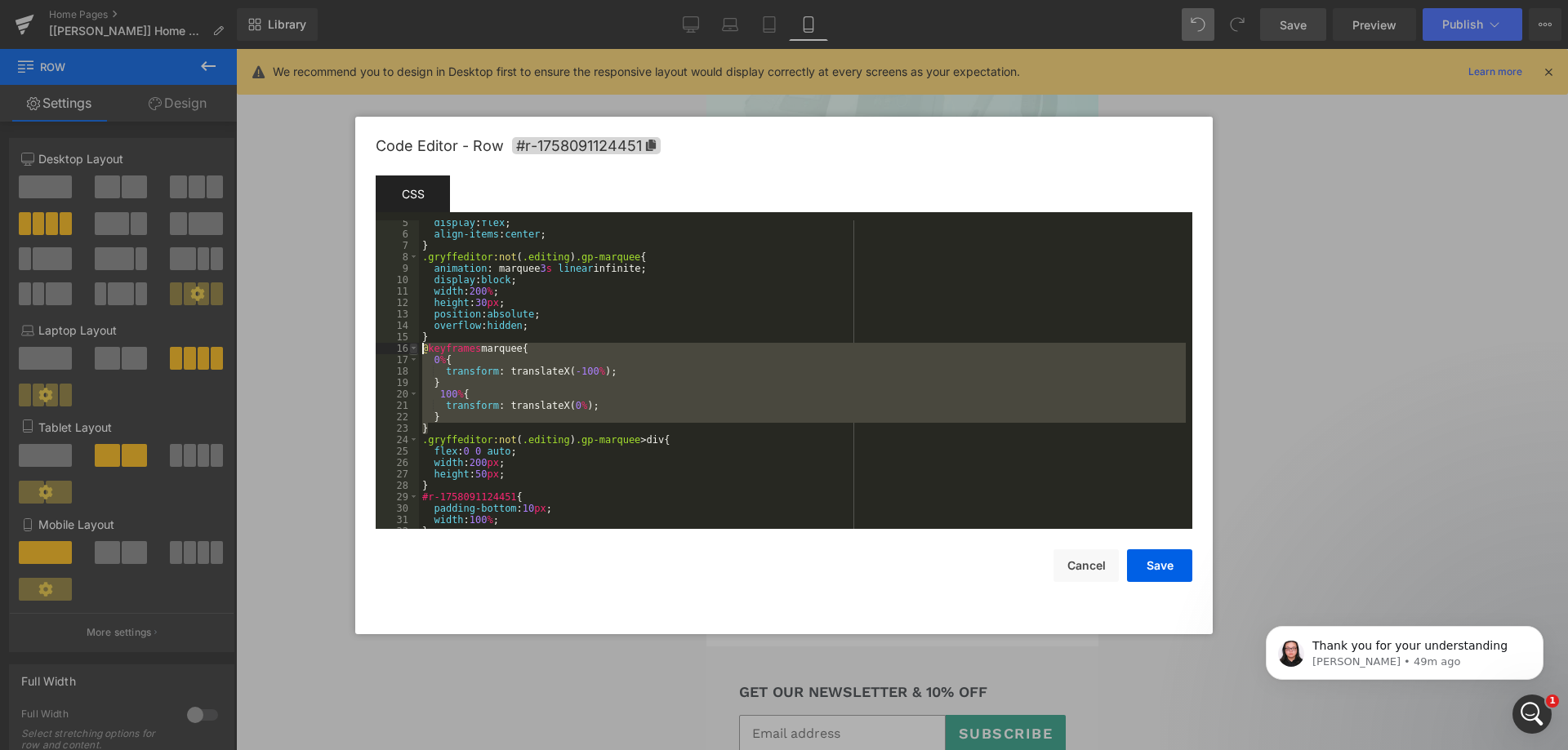
drag, startPoint x: 449, startPoint y: 429, endPoint x: 414, endPoint y: 345, distance: 91.0
click at [414, 345] on pre "5 6 7 8 9 10 11 12 13 14 15 16 17 18 19 20 21 22 23 24 25 26 27 28 29 30 31 32 …" at bounding box center [784, 375] width 817 height 308
click at [434, 358] on div "display : flex ; align-items : center ; } .gryffeditor :not ( .editing ) .gp-ma…" at bounding box center [803, 375] width 767 height 308
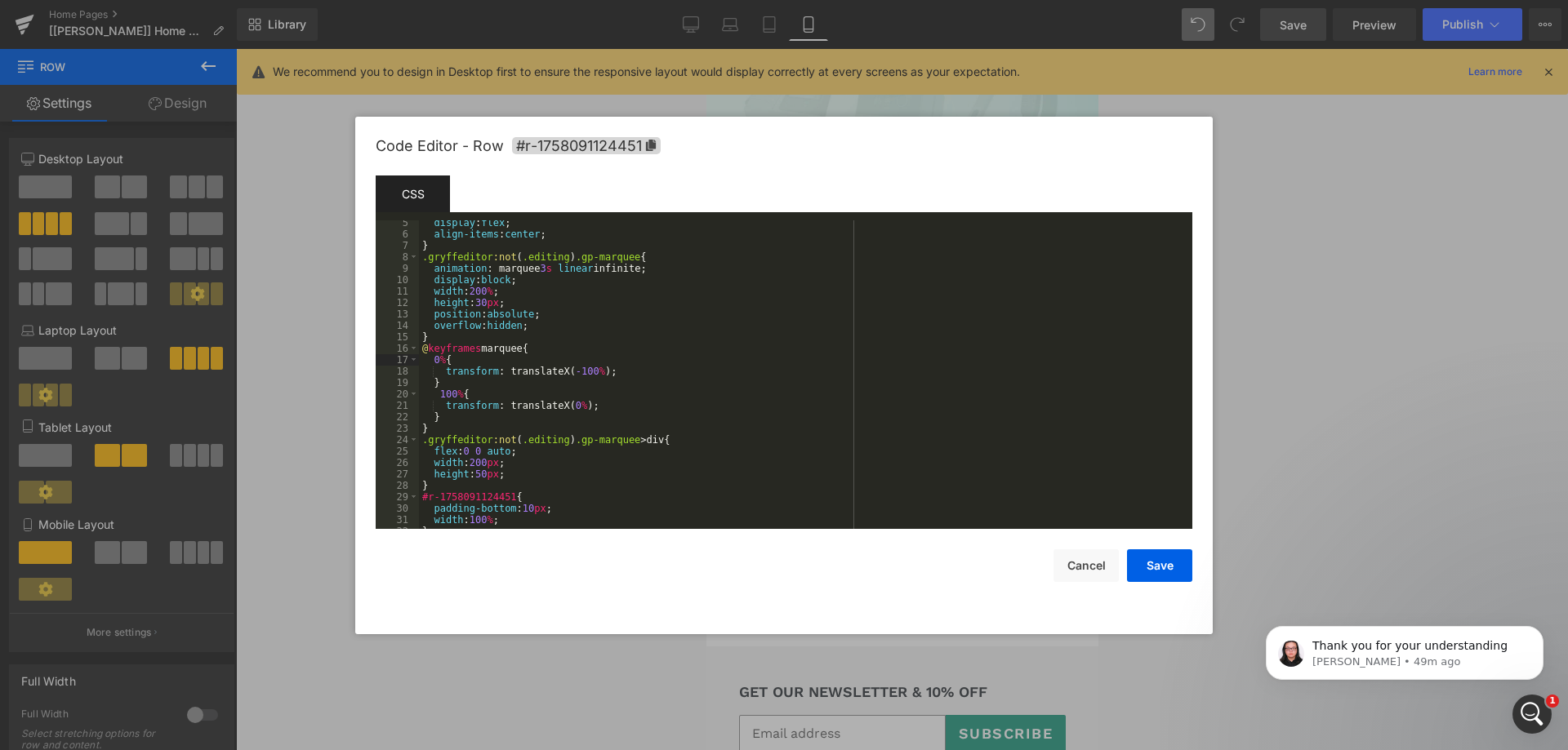
click at [461, 414] on div "display : flex ; align-items : center ; } .gryffeditor :not ( .editing ) .gp-ma…" at bounding box center [803, 382] width 767 height 331
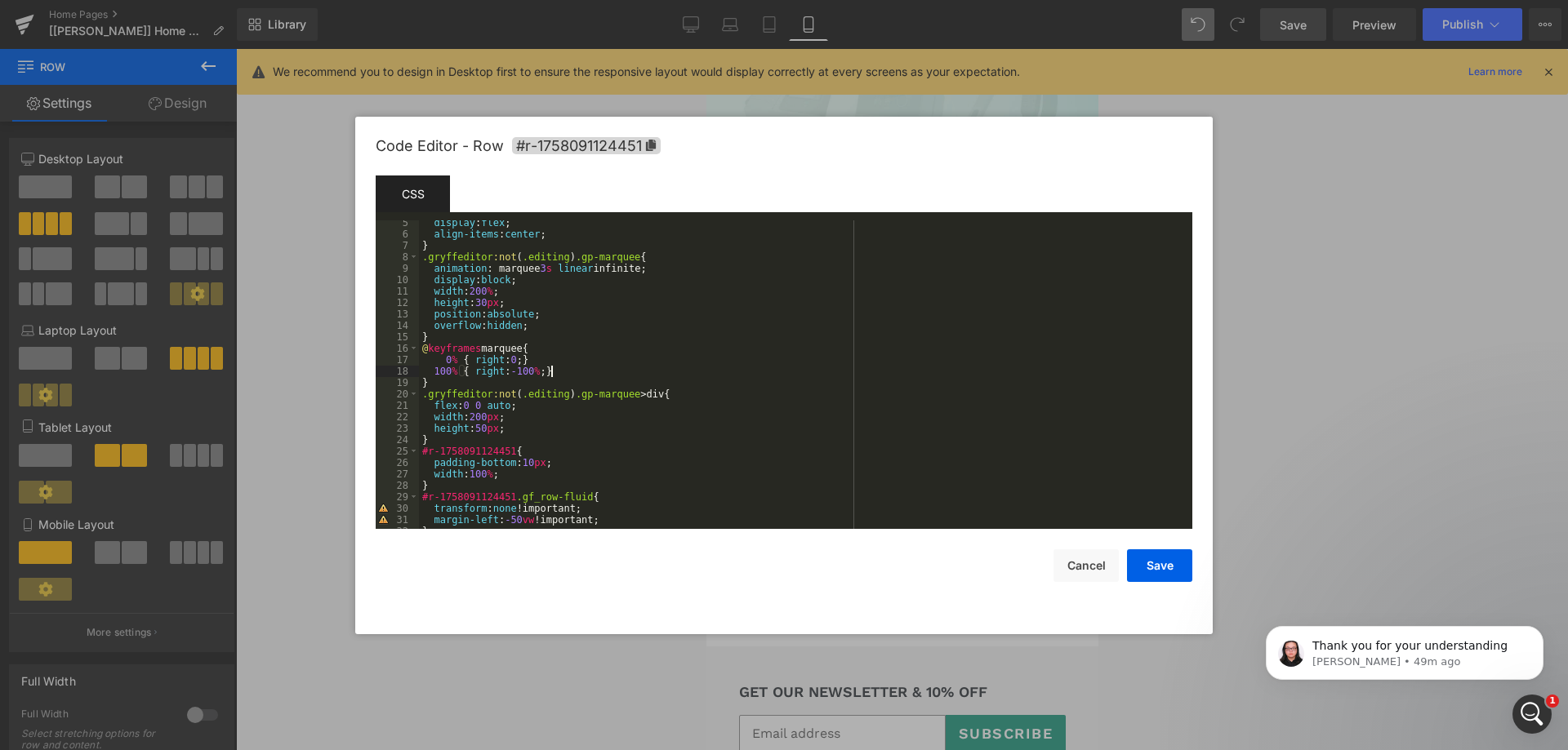
scroll to position [0, 0]
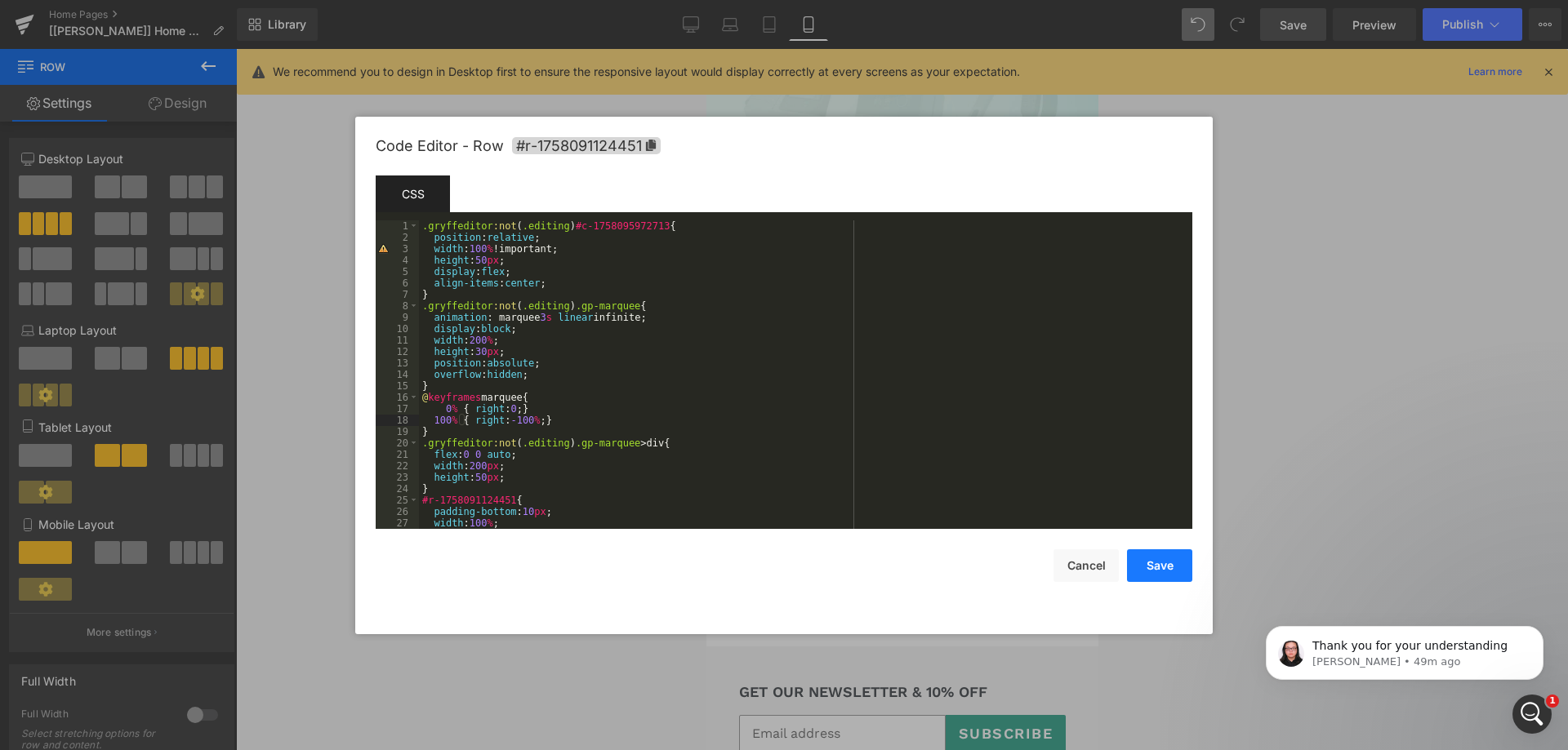
click at [1154, 559] on button "Save" at bounding box center [1160, 565] width 65 height 33
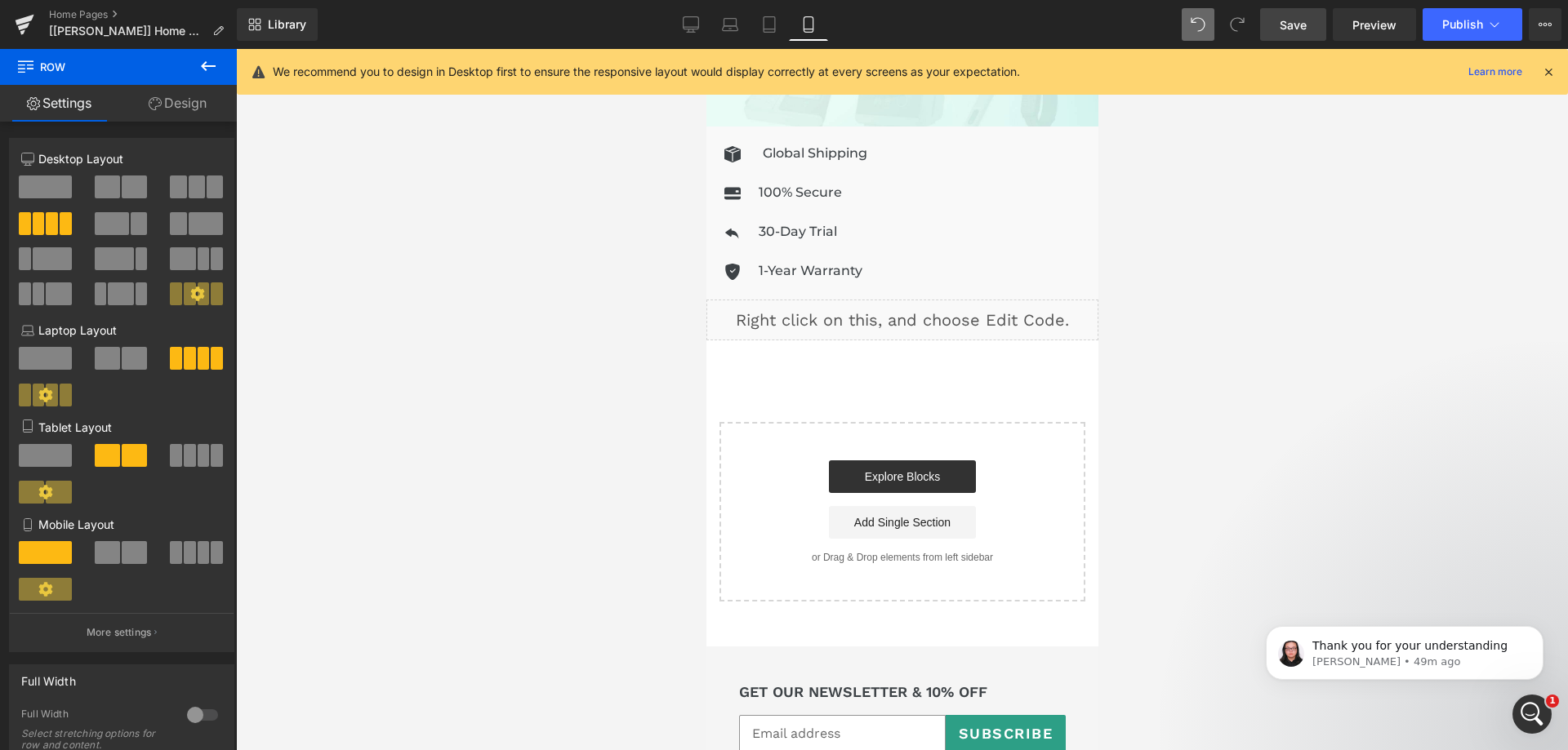
click at [1292, 29] on span "Save" at bounding box center [1293, 25] width 27 height 17
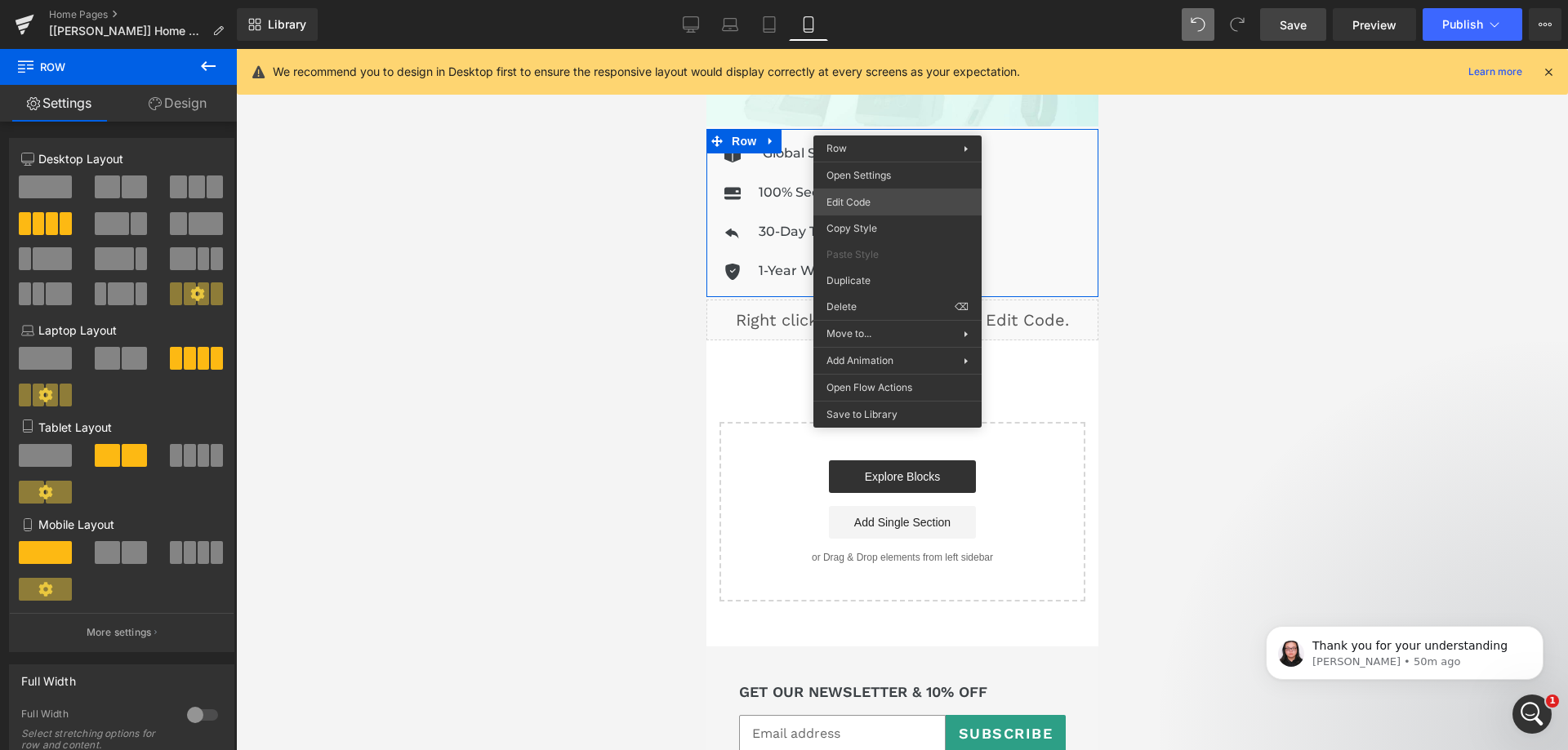
click at [905, 0] on div "Row You are previewing how the will restyle your page. You can not edit Element…" at bounding box center [784, 0] width 1568 height 0
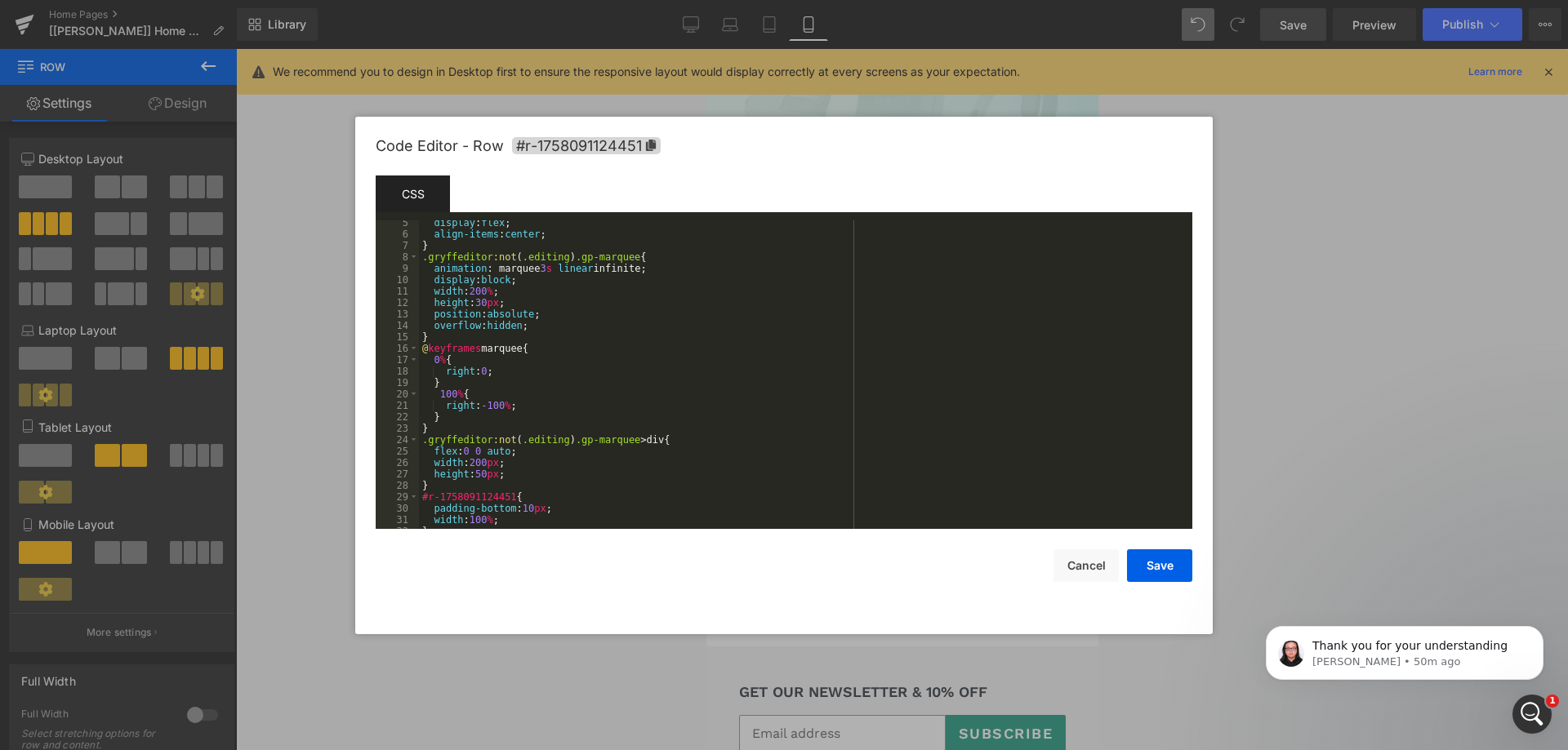
scroll to position [49, 0]
click at [782, 326] on div "display : flex ; align-items : center ; } .gryffeditor :not ( .editing ) .gp-ma…" at bounding box center [803, 382] width 767 height 331
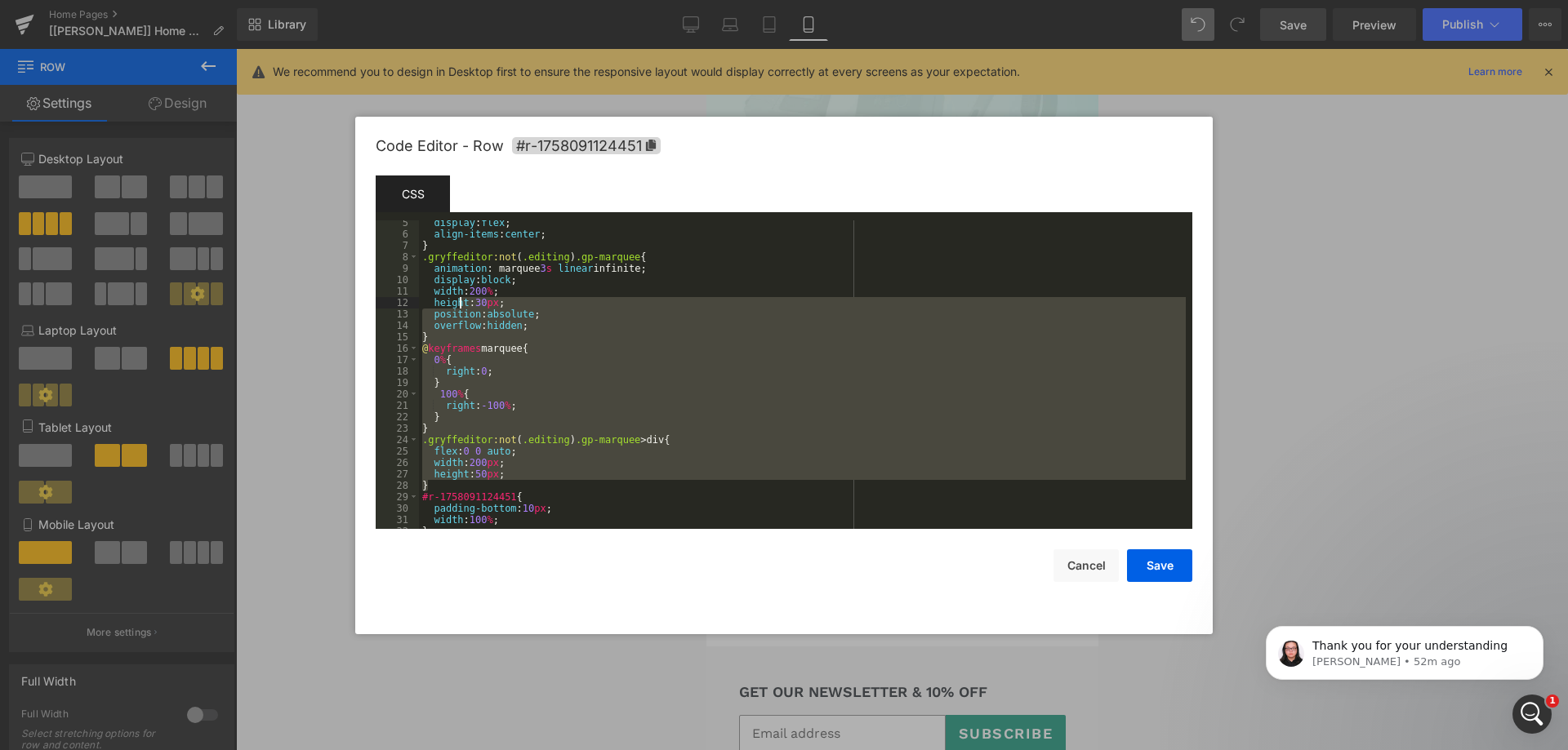
scroll to position [0, 0]
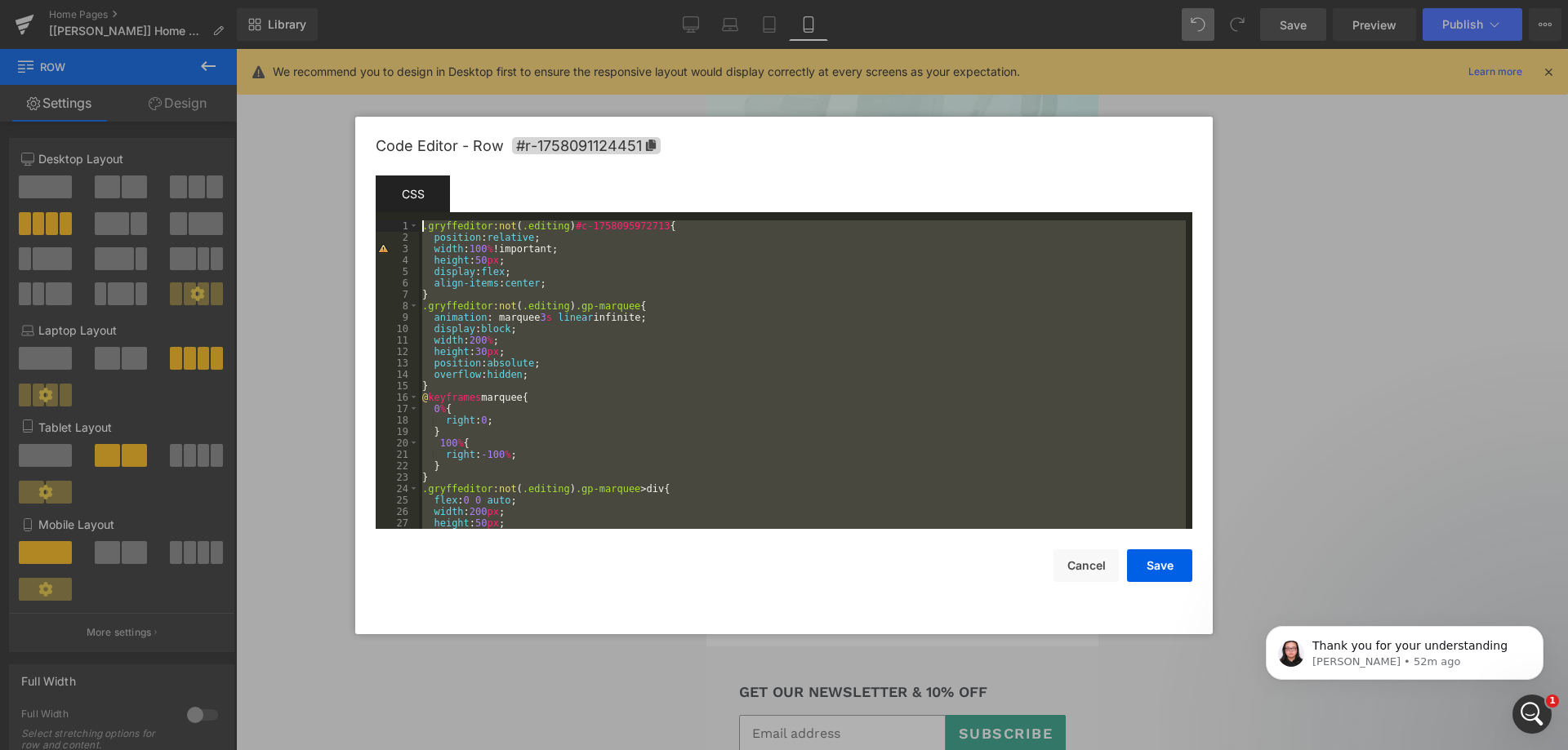
drag, startPoint x: 449, startPoint y: 484, endPoint x: 463, endPoint y: 162, distance: 322.3
click at [463, 162] on div "Code Editor - Row #r-1758091124451 Template CSS Script 1 2 3 4 5 6 7 8 9 10 11 …" at bounding box center [784, 375] width 817 height 518
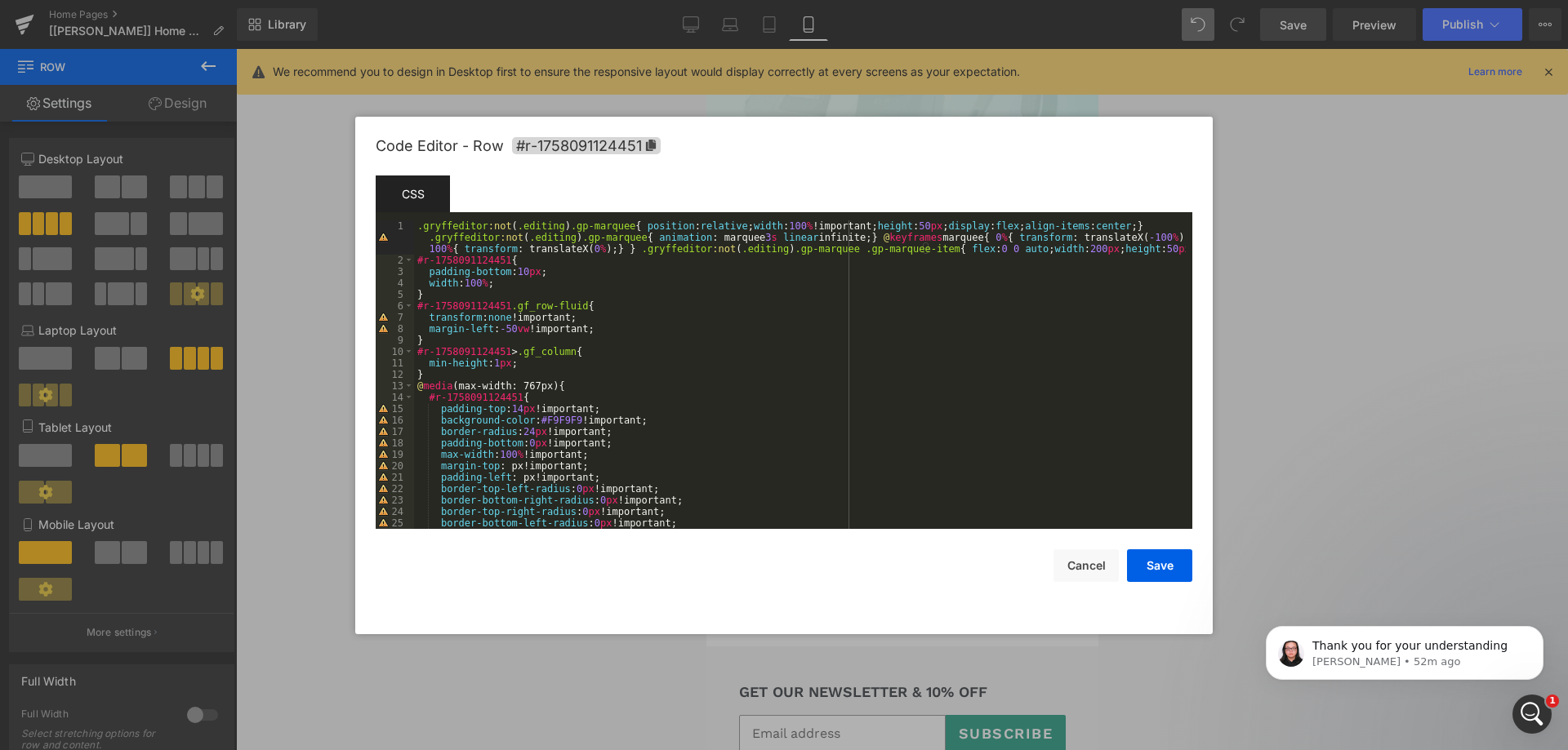
click at [633, 225] on div ".gryffeditor :not ( .editing ) .gp-marquee { position : relative ; width : 100 …" at bounding box center [800, 397] width 772 height 355
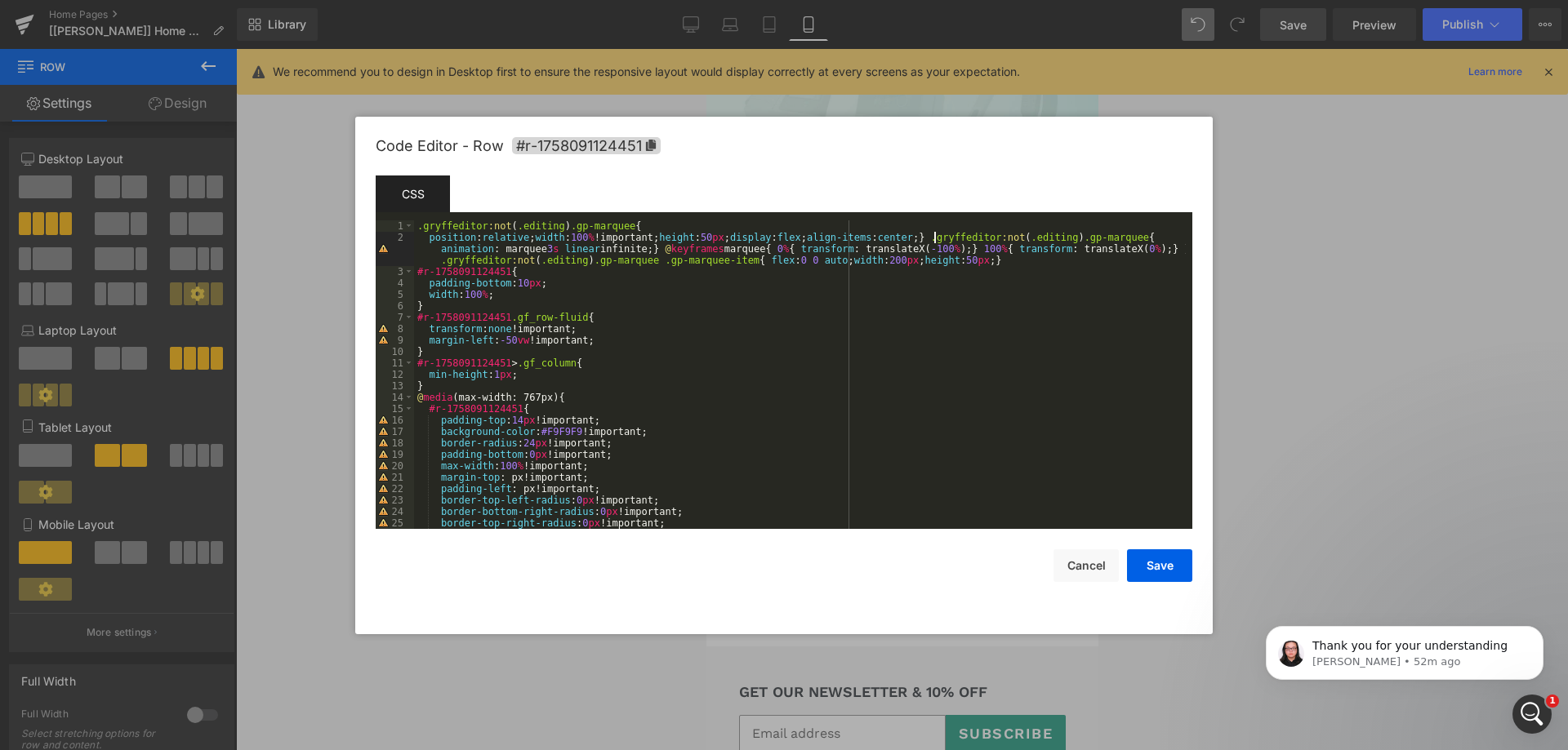
click at [935, 234] on div ".gryffeditor :not ( .editing ) .gp-marquee { position : relative ; width : 100 …" at bounding box center [800, 385] width 772 height 331
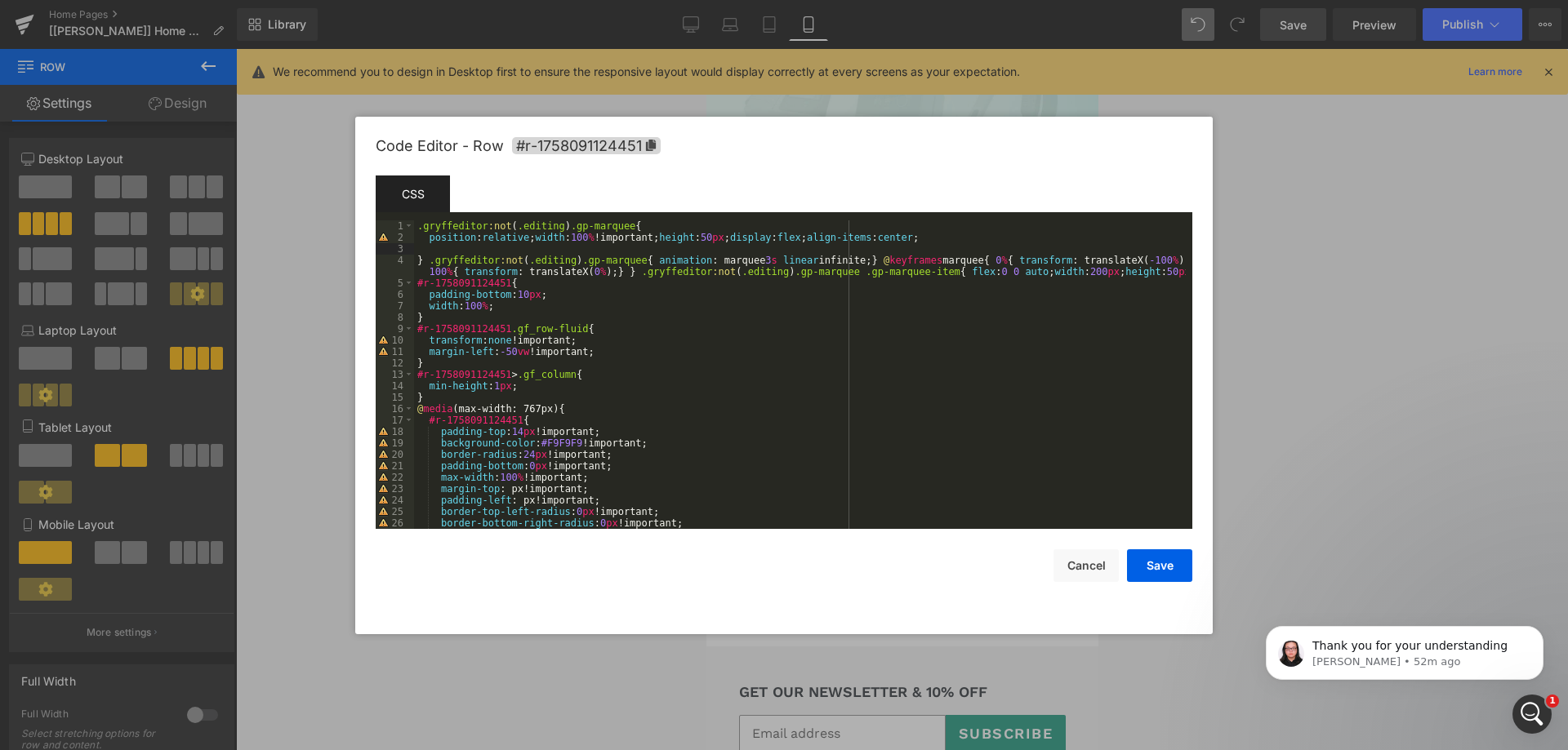
click at [534, 237] on div ".gryffeditor :not ( .editing ) .gp-marquee { position : relative ; width : 100 …" at bounding box center [800, 385] width 772 height 331
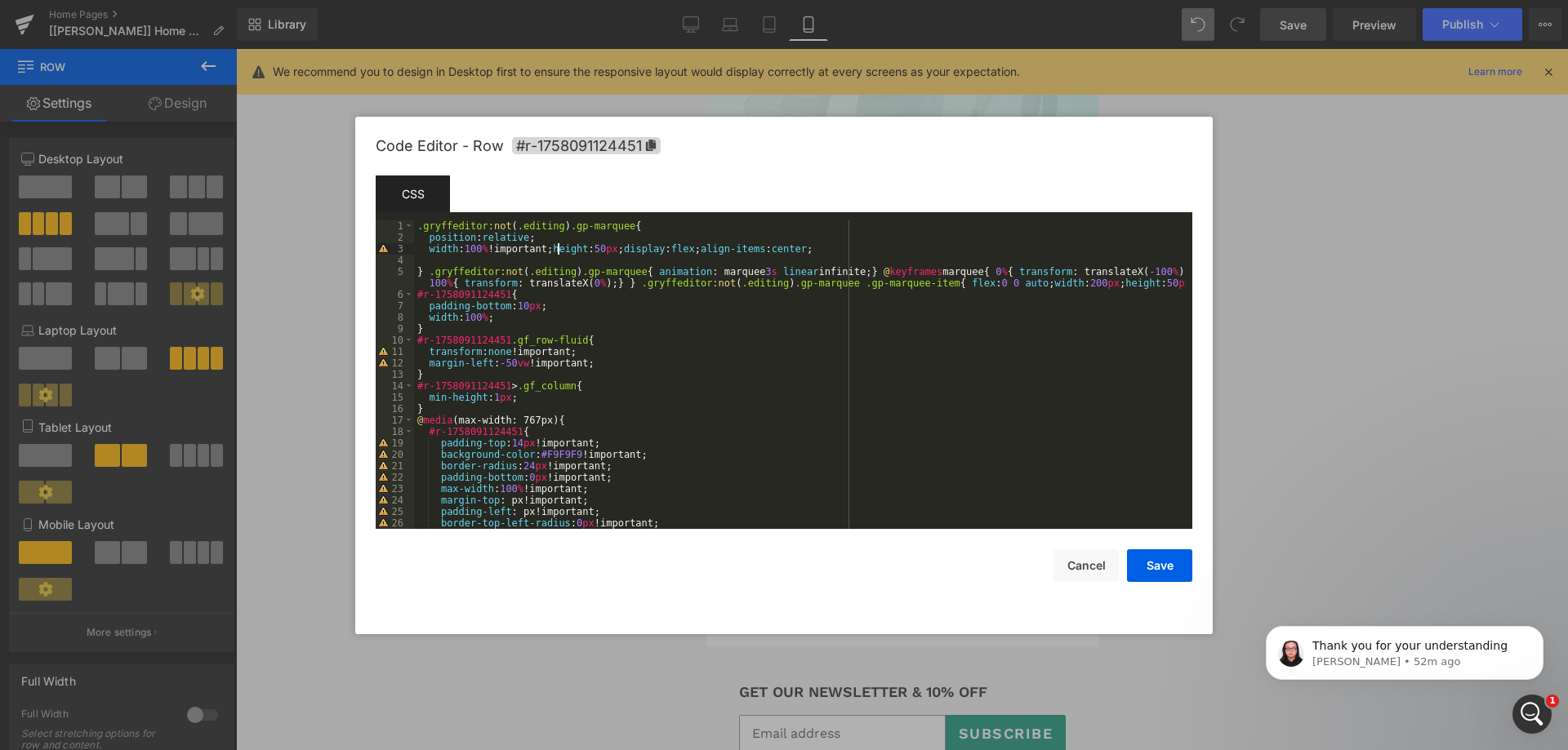
click at [558, 249] on div ".gryffeditor :not ( .editing ) .gp-marquee { position : relative ; width : 100 …" at bounding box center [800, 385] width 772 height 331
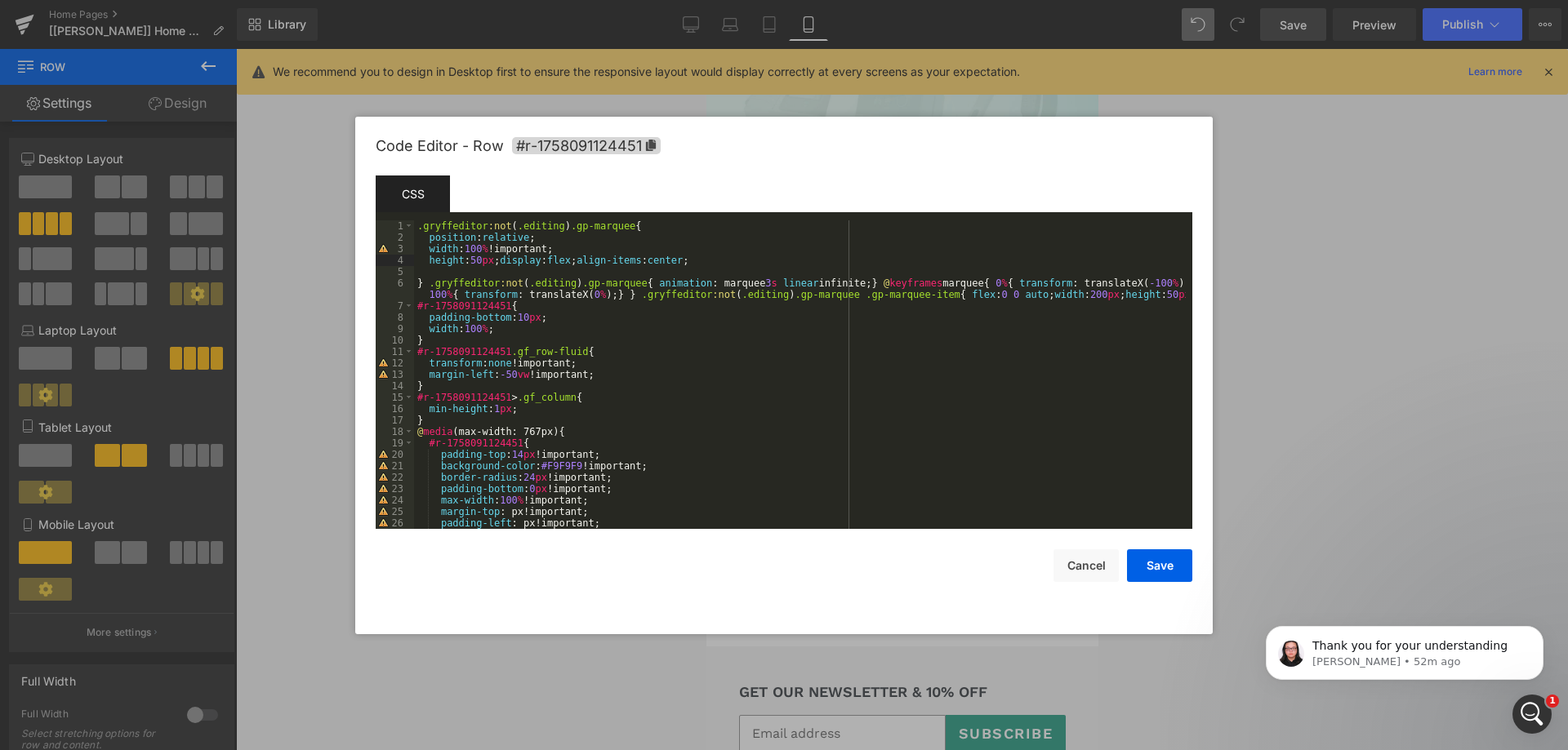
click at [505, 260] on div ".gryffeditor :not ( .editing ) .gp-marquee { position : relative ; width : 100 …" at bounding box center [800, 385] width 772 height 331
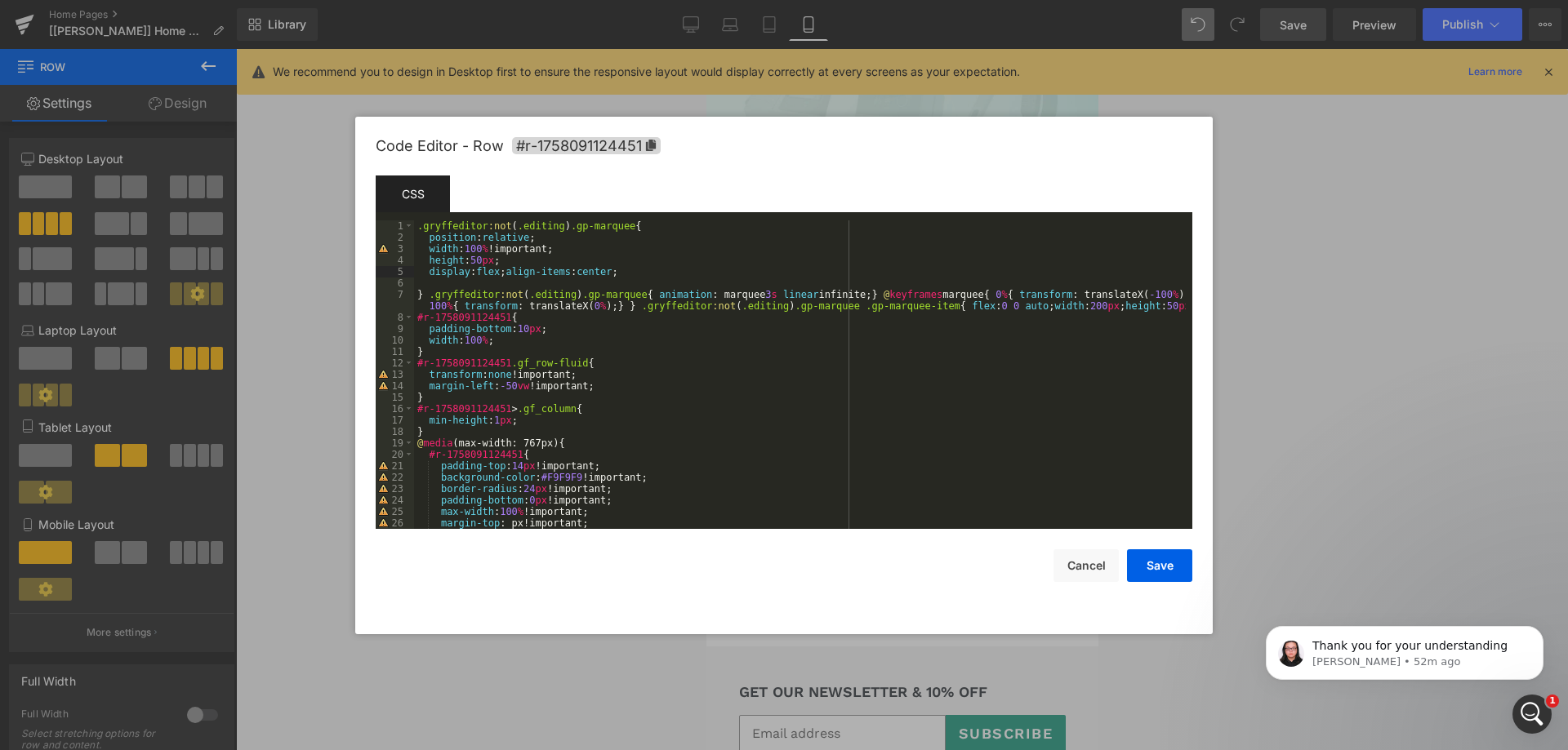
click at [510, 271] on div ".gryffeditor :not ( .editing ) .gp-marquee { position : relative ; width : 100 …" at bounding box center [800, 385] width 772 height 331
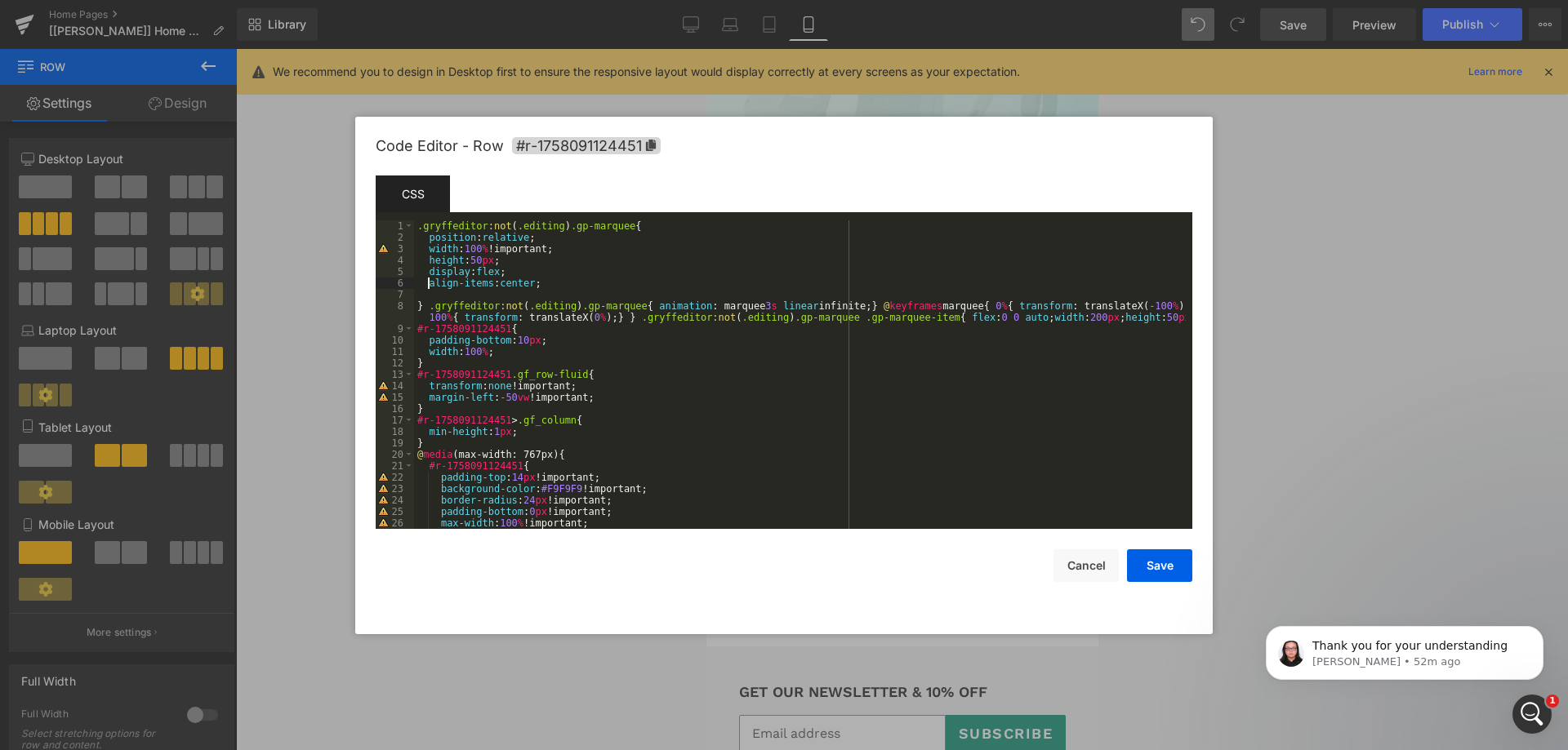
click at [646, 304] on div ".gryffeditor :not ( .editing ) .gp-marquee { position : relative ; width : 100 …" at bounding box center [800, 385] width 772 height 331
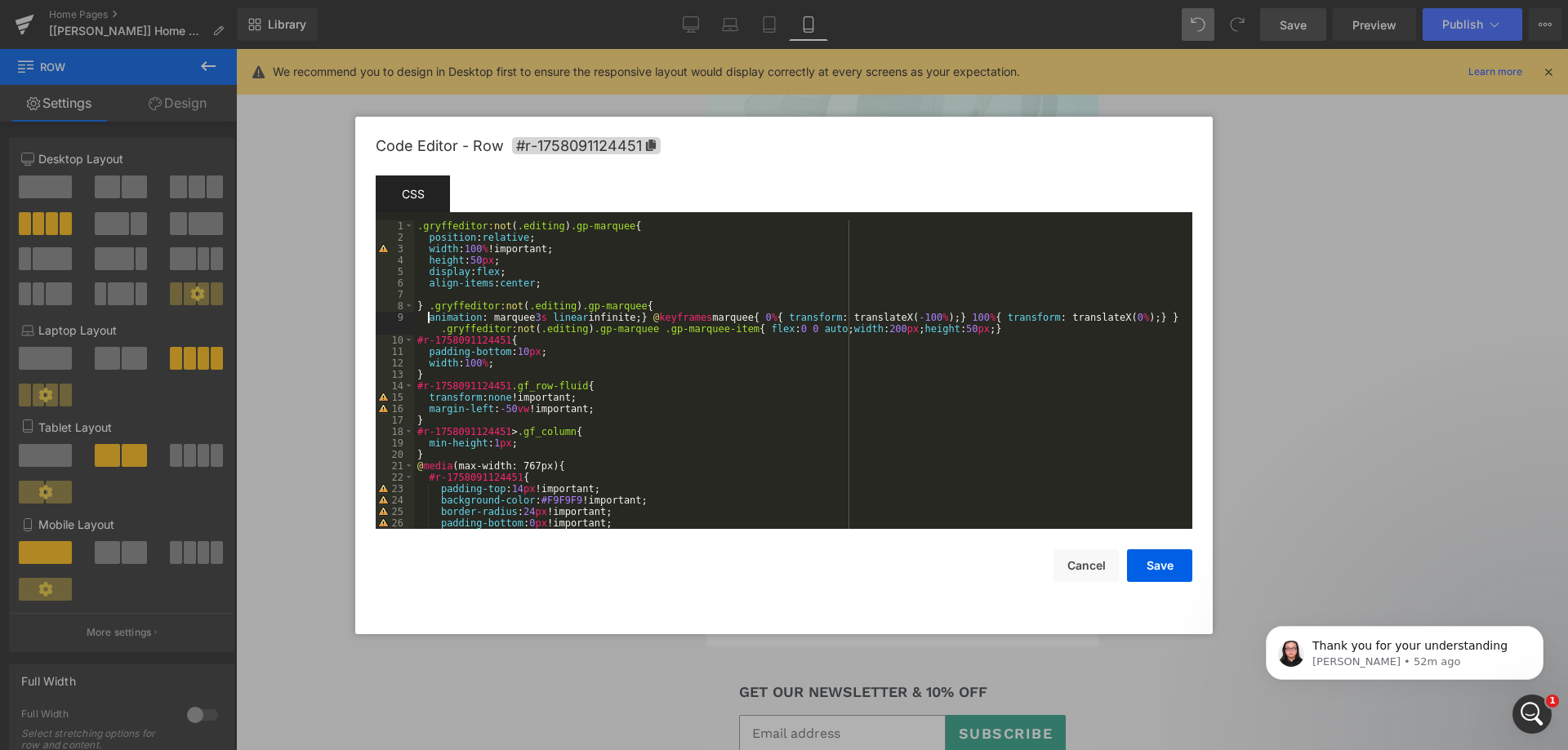
click at [639, 317] on div ".gryffeditor :not ( .editing ) .gp-marquee { position : relative ; width : 100 …" at bounding box center [800, 385] width 772 height 331
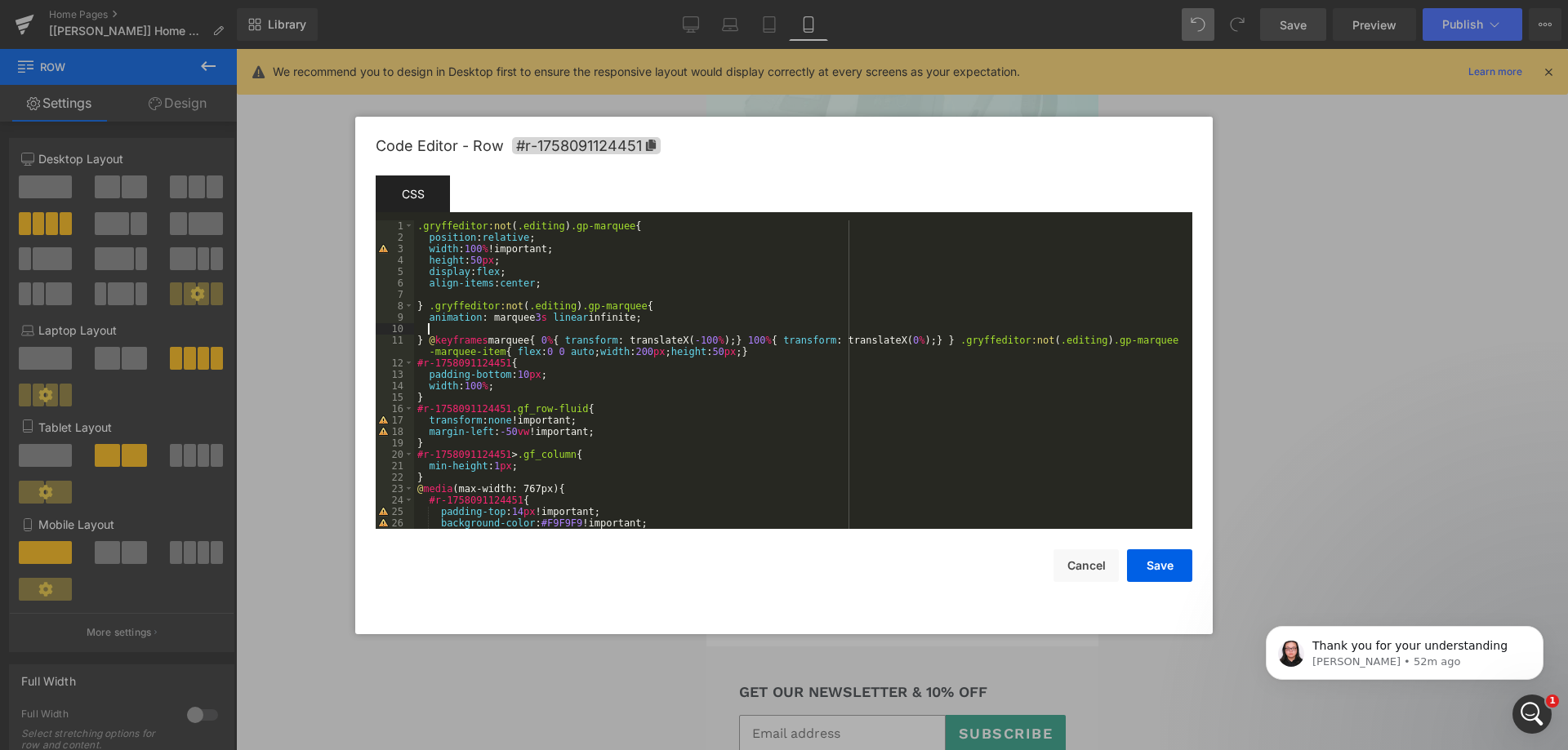
click at [428, 338] on div ".gryffeditor :not ( .editing ) .gp-marquee { position : relative ; width : 100 …" at bounding box center [800, 385] width 772 height 331
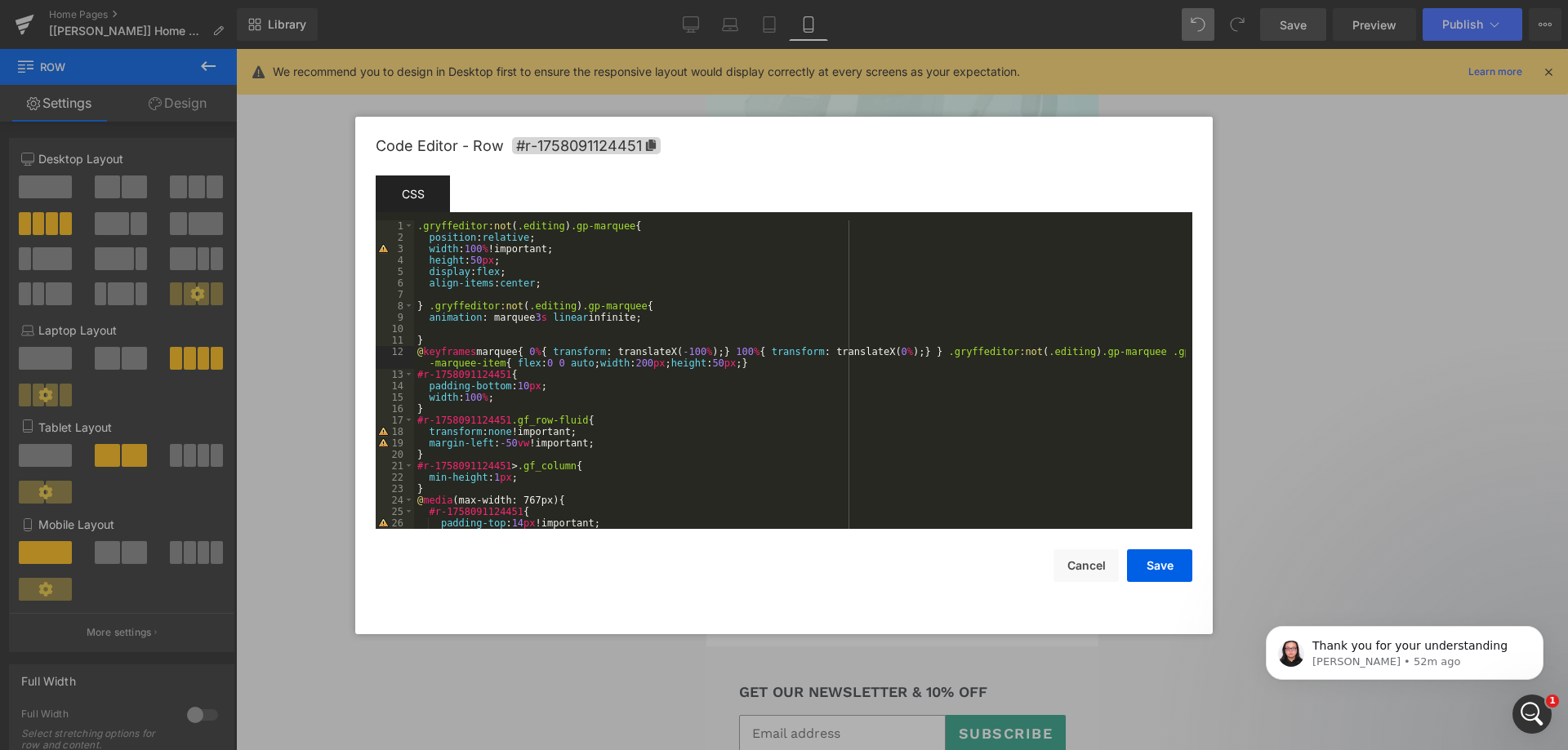
click at [524, 350] on div ".gryffeditor :not ( .editing ) .gp-marquee { position : relative ; width : 100 …" at bounding box center [800, 385] width 772 height 331
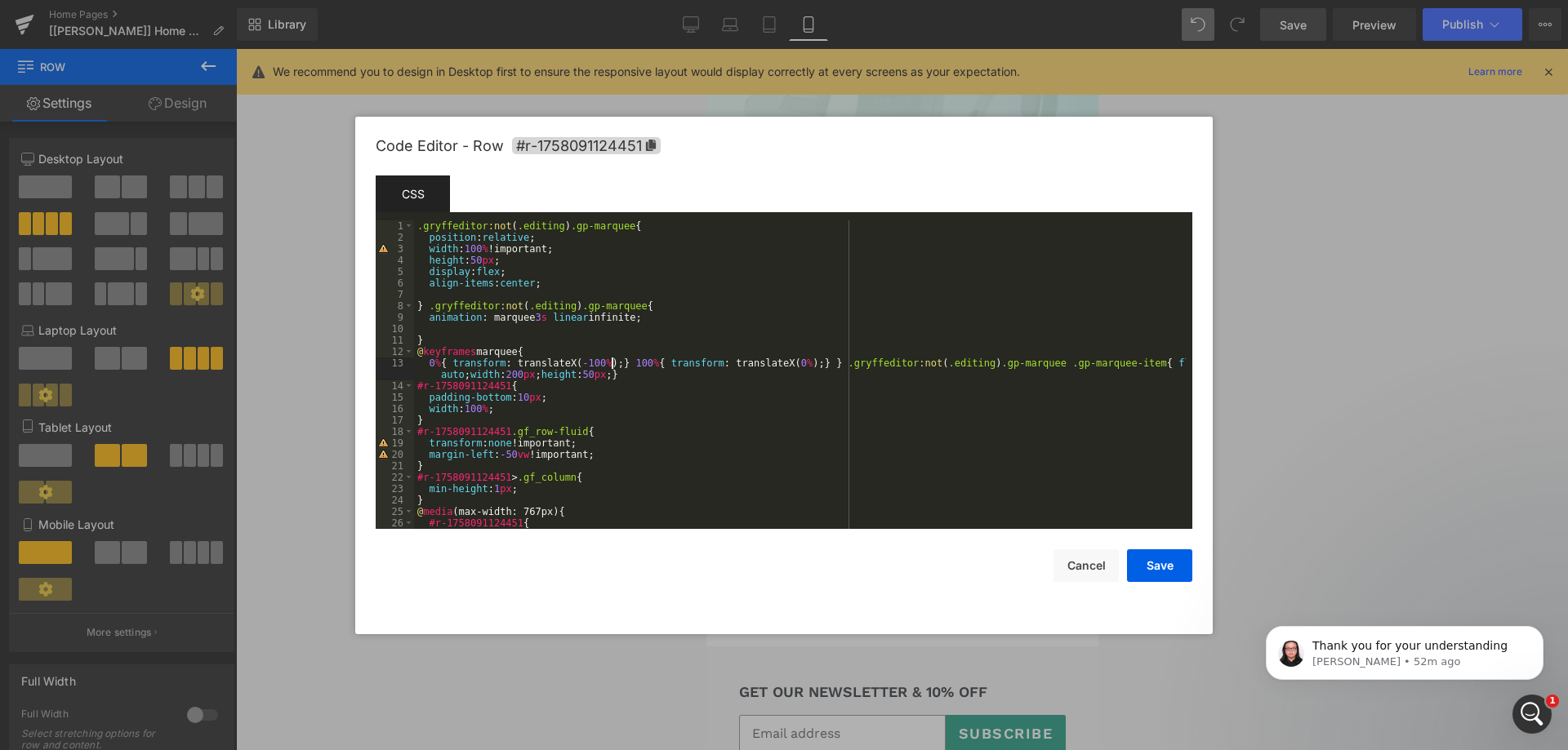
click at [611, 360] on div ".gryffeditor :not ( .editing ) .gp-marquee { position : relative ; width : 100 …" at bounding box center [800, 385] width 772 height 331
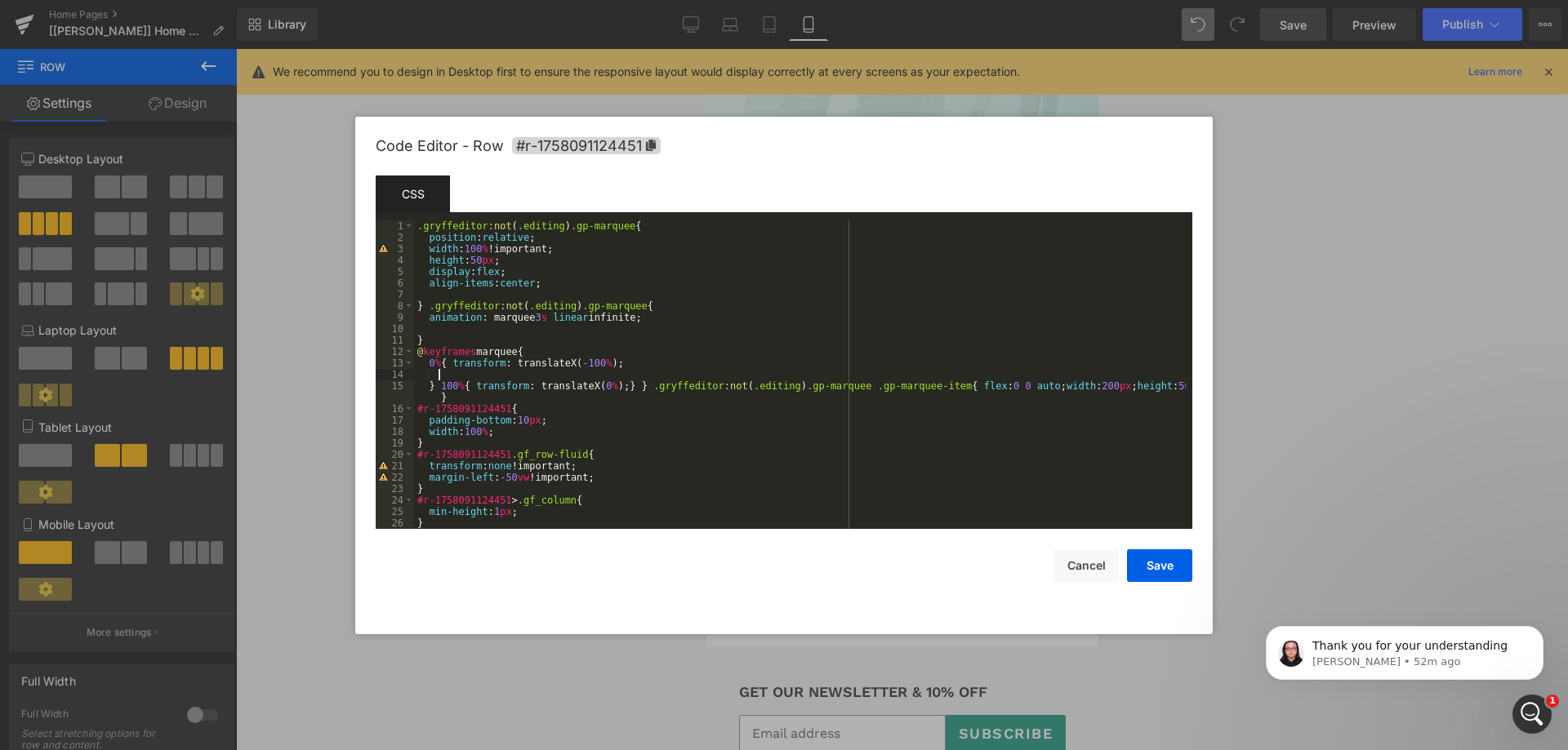
click at [616, 384] on div ".gryffeditor :not ( .editing ) .gp-marquee { position : relative ; width : 100 …" at bounding box center [800, 385] width 772 height 331
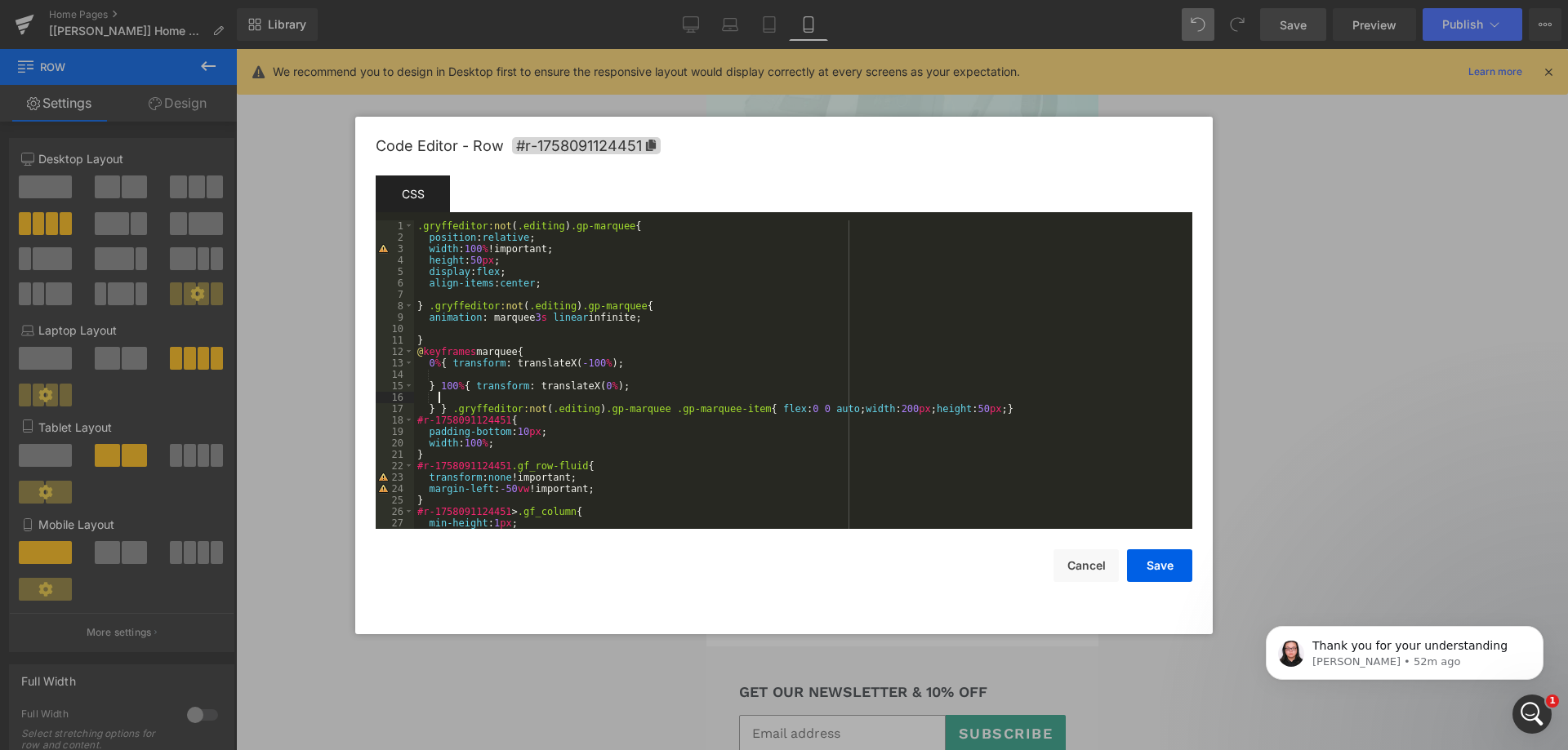
click at [436, 386] on div ".gryffeditor :not ( .editing ) .gp-marquee { position : relative ; width : 100 …" at bounding box center [800, 385] width 772 height 331
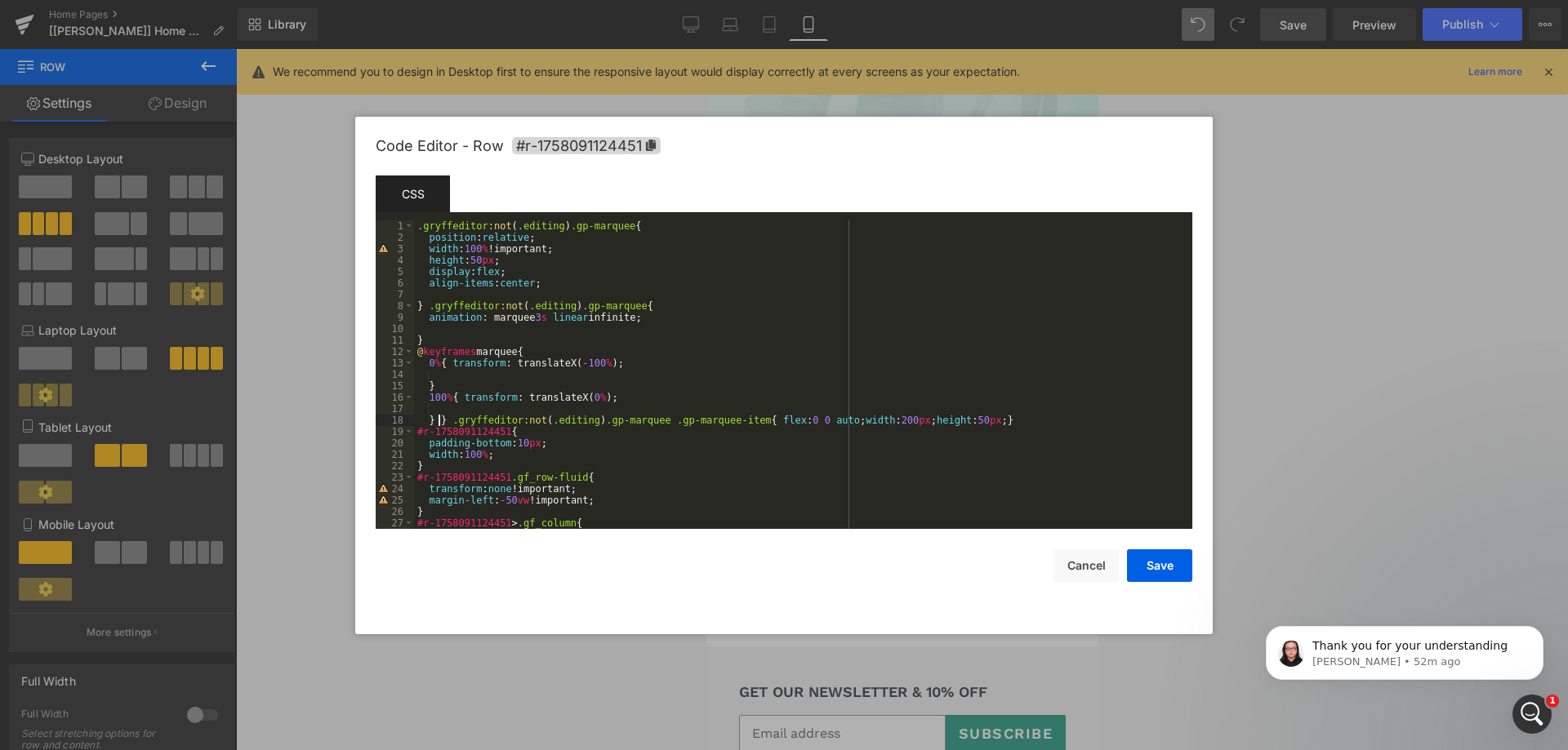
click at [440, 420] on div ".gryffeditor :not ( .editing ) .gp-marquee { position : relative ; width : 100 …" at bounding box center [800, 385] width 772 height 331
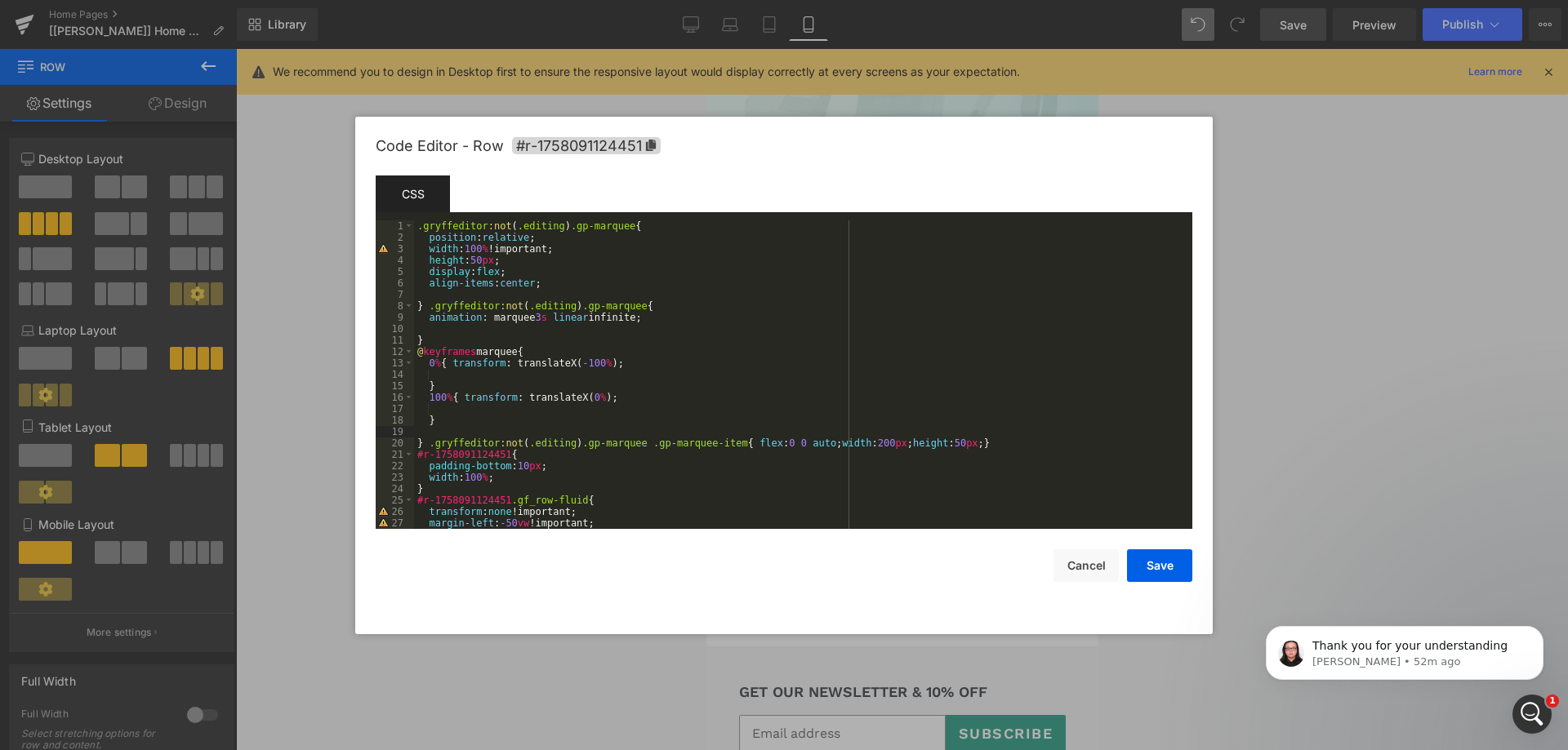
click at [735, 438] on div ".gryffeditor :not ( .editing ) .gp-marquee { position : relative ; width : 100 …" at bounding box center [800, 385] width 772 height 331
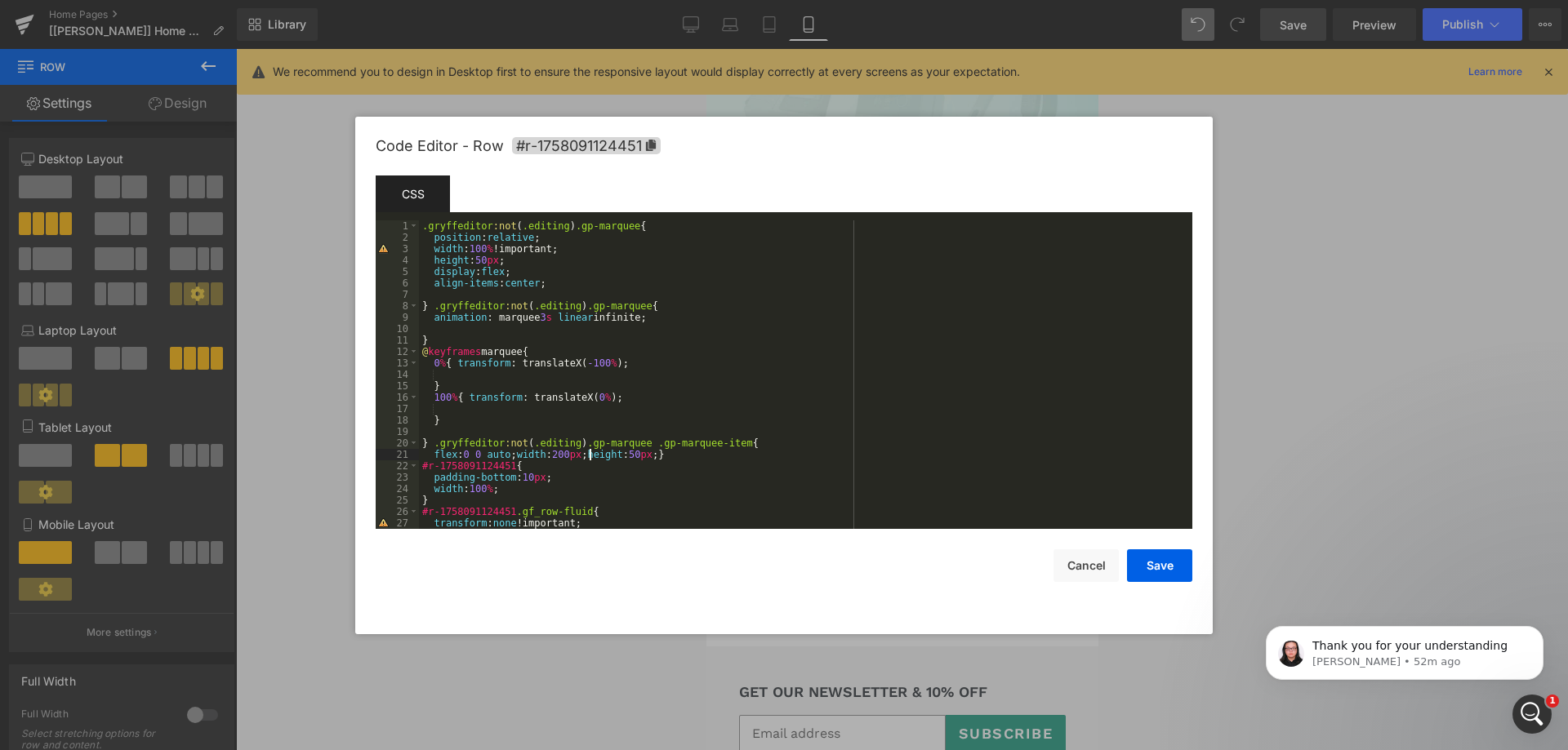
click at [590, 454] on div ".gryffeditor :not ( .editing ) .gp-marquee { position : relative ; width : 100 …" at bounding box center [803, 385] width 767 height 331
click at [519, 458] on div ".gryffeditor :not ( .editing ) .gp-marquee { position : relative ; width : 100 …" at bounding box center [803, 385] width 767 height 331
click at [508, 476] on div ".gryffeditor :not ( .editing ) .gp-marquee { position : relative ; width : 100 …" at bounding box center [803, 385] width 767 height 331
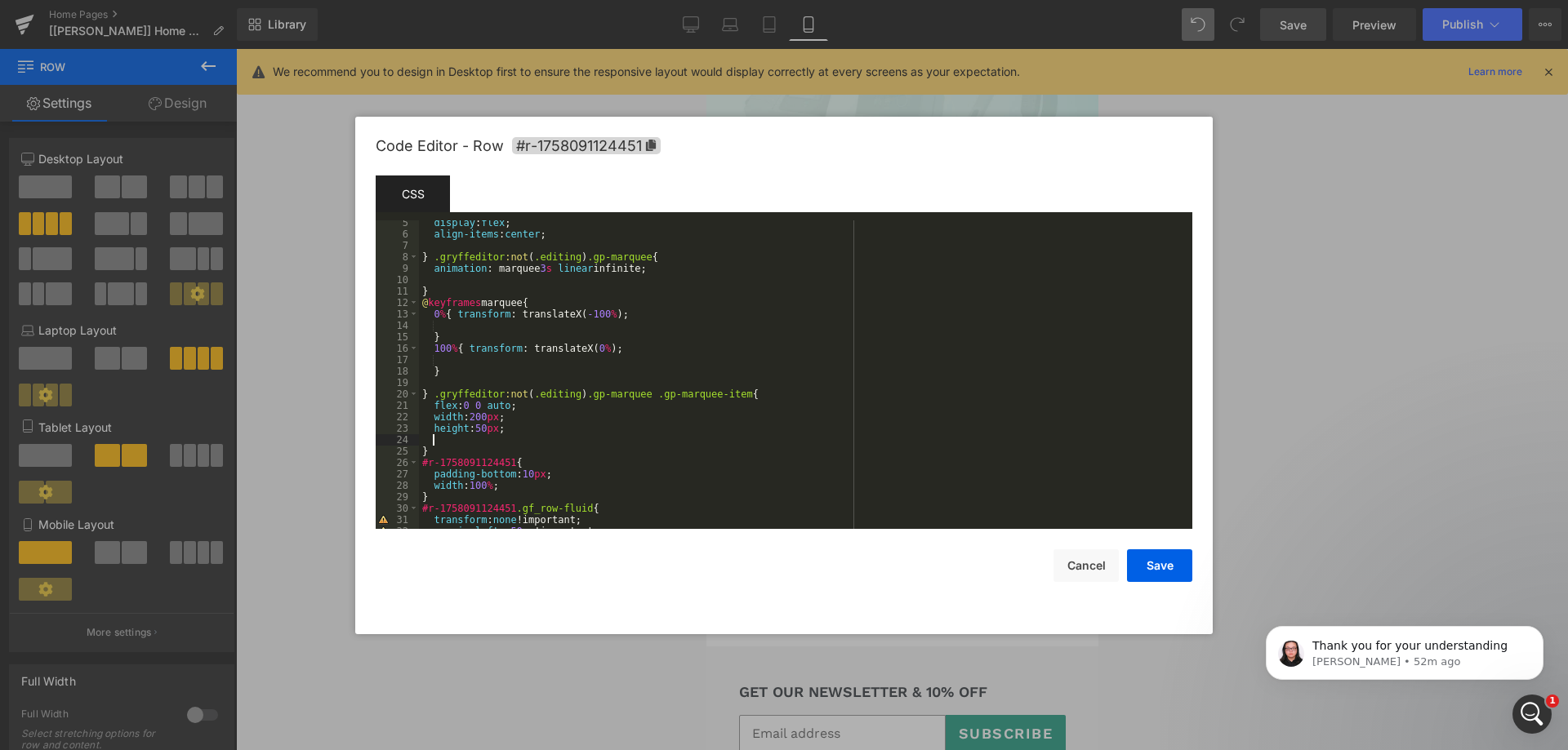
scroll to position [49, 0]
click at [430, 394] on div "display : flex ; align-items : center ; } .gryffeditor :not ( .editing ) .gp-ma…" at bounding box center [803, 382] width 767 height 331
click at [1154, 559] on button "Save" at bounding box center [1160, 565] width 65 height 33
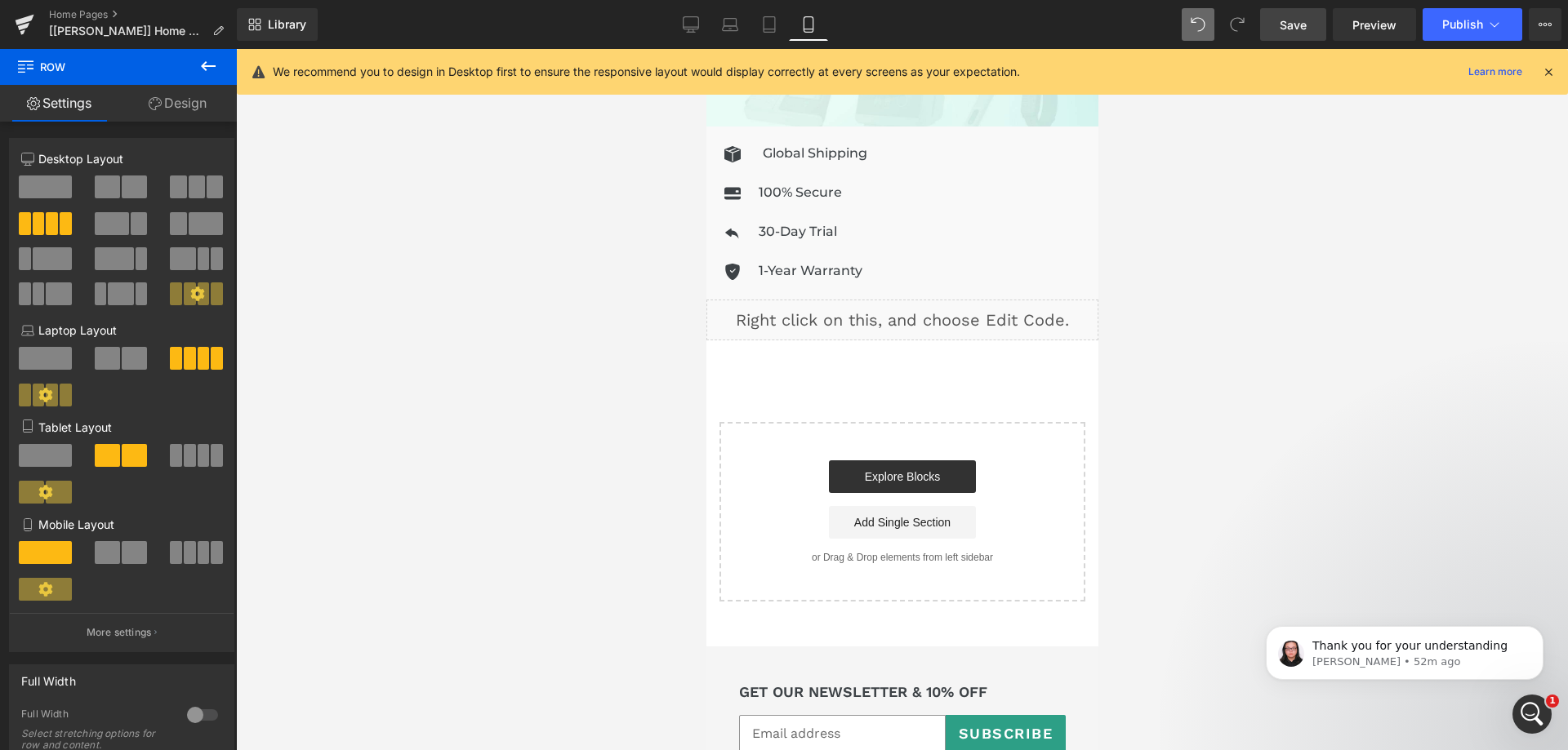
click at [1283, 41] on div "Library Mobile Desktop Laptop Tablet Mobile Save Preview Publish Scheduled View…" at bounding box center [903, 25] width 1332 height 49
click at [1294, 34] on link "Save" at bounding box center [1293, 24] width 66 height 33
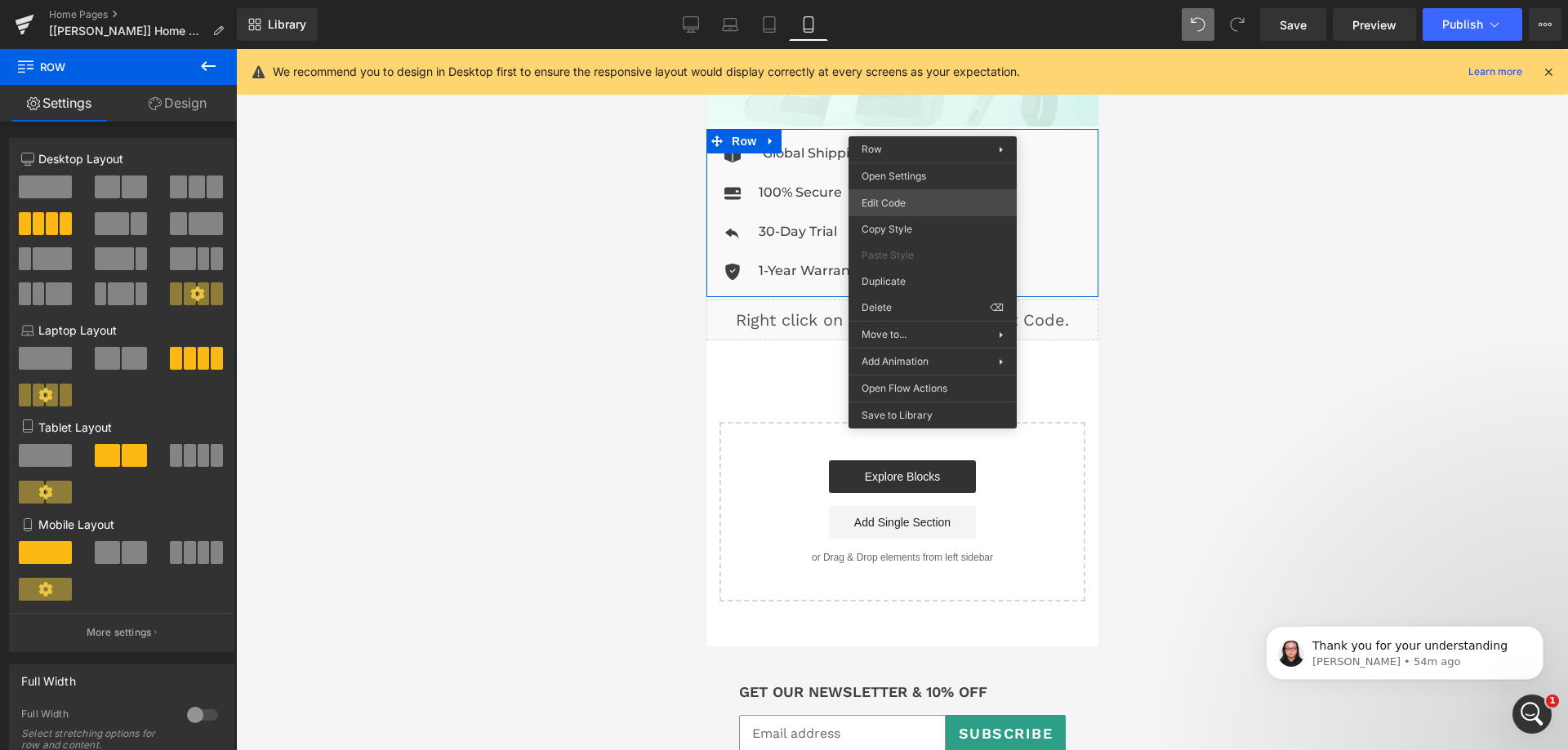
click at [909, 0] on div "Row You are previewing how the will restyle your page. You can not edit Element…" at bounding box center [784, 0] width 1568 height 0
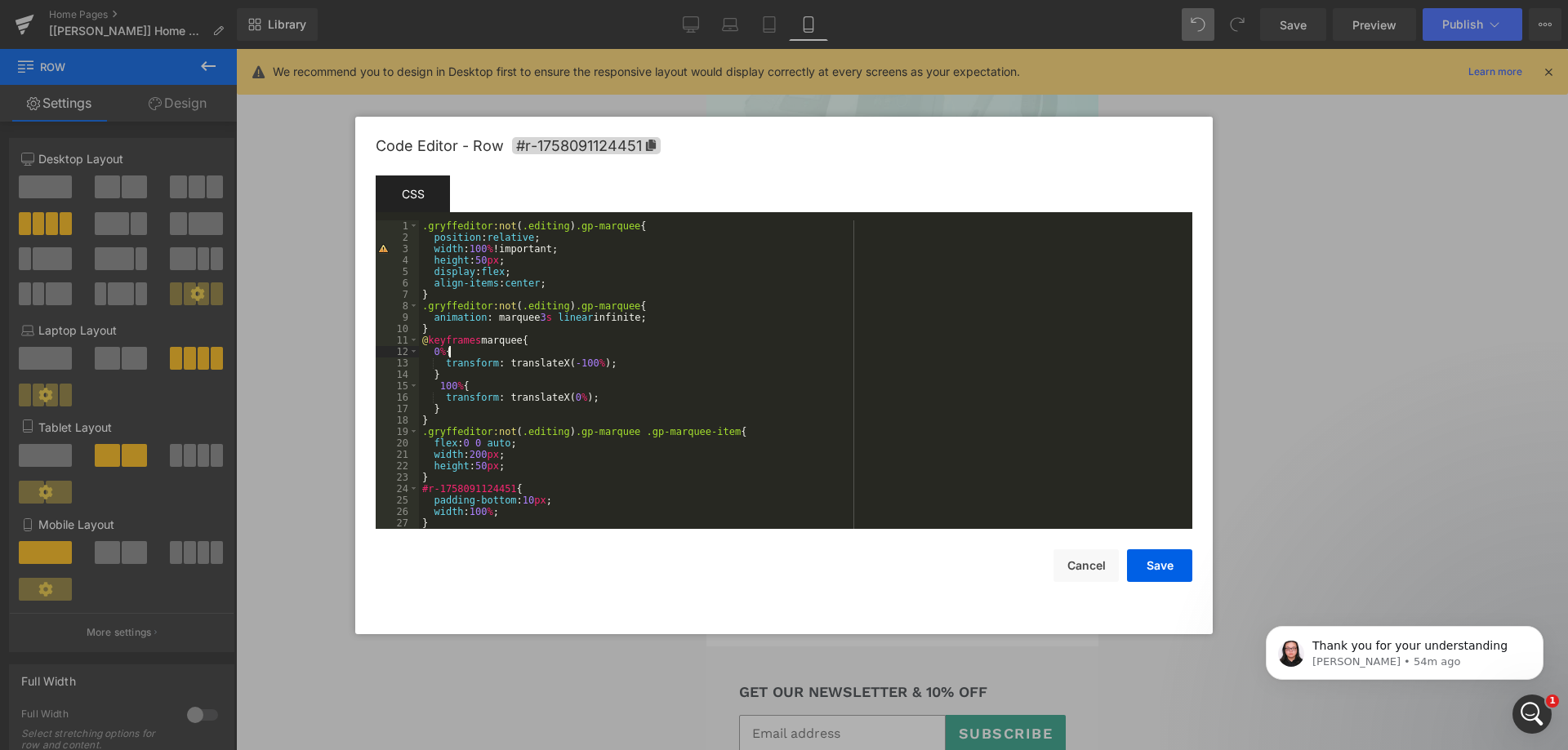
click at [742, 357] on div ".gryffeditor :not ( .editing ) .gp-marquee { position : relative ; width : 100 …" at bounding box center [803, 385] width 767 height 331
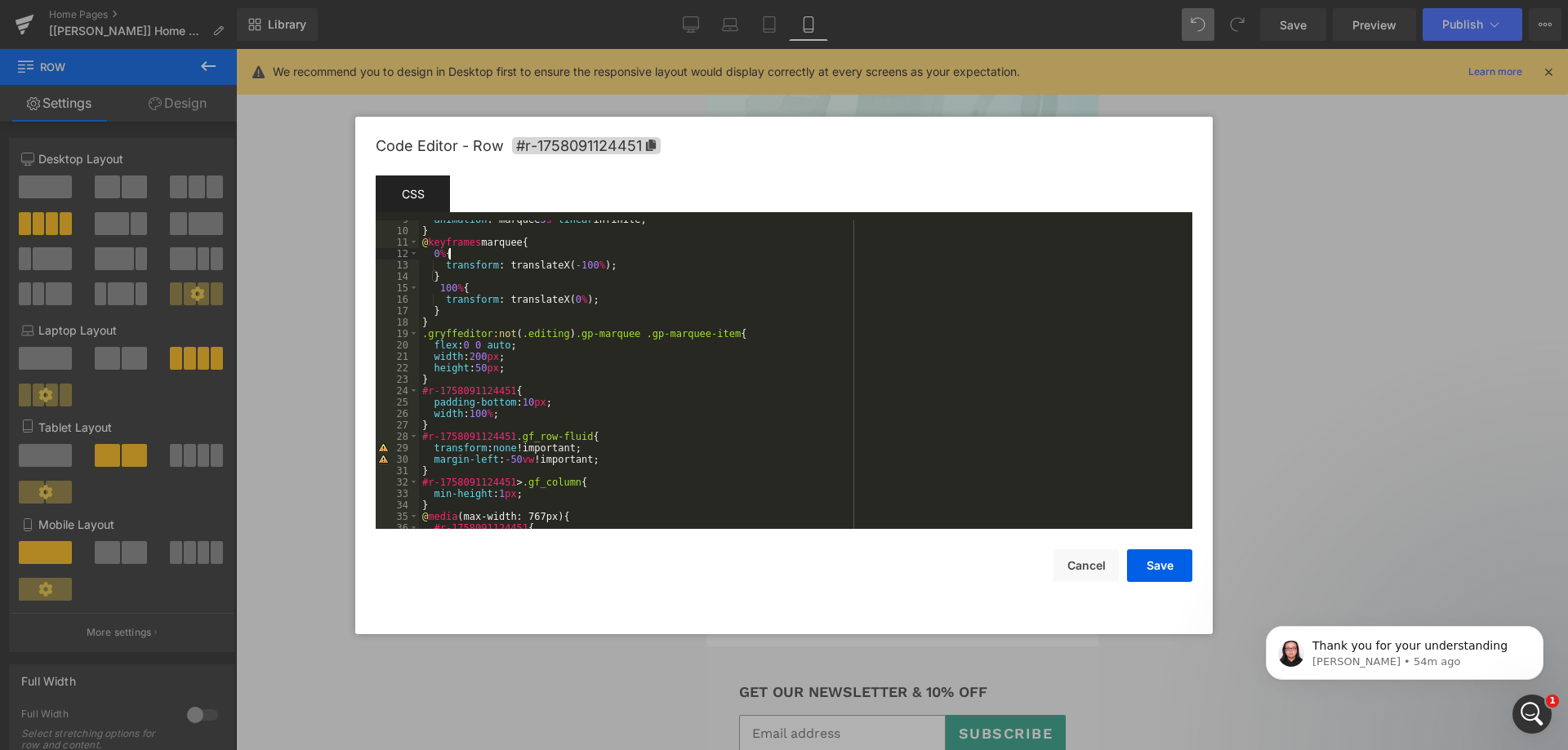
scroll to position [98, 0]
drag, startPoint x: 719, startPoint y: 329, endPoint x: 634, endPoint y: 332, distance: 85.1
click at [634, 332] on div "animation : marquee 3 s linear infinite; } @ keyframes marquee { 0 % { transfor…" at bounding box center [803, 378] width 767 height 331
click at [639, 381] on div "animation : marquee 3 s linear infinite; } @ keyframes marquee { 0 % { transfor…" at bounding box center [803, 378] width 767 height 331
drag, startPoint x: 638, startPoint y: 335, endPoint x: 718, endPoint y: 336, distance: 80.0
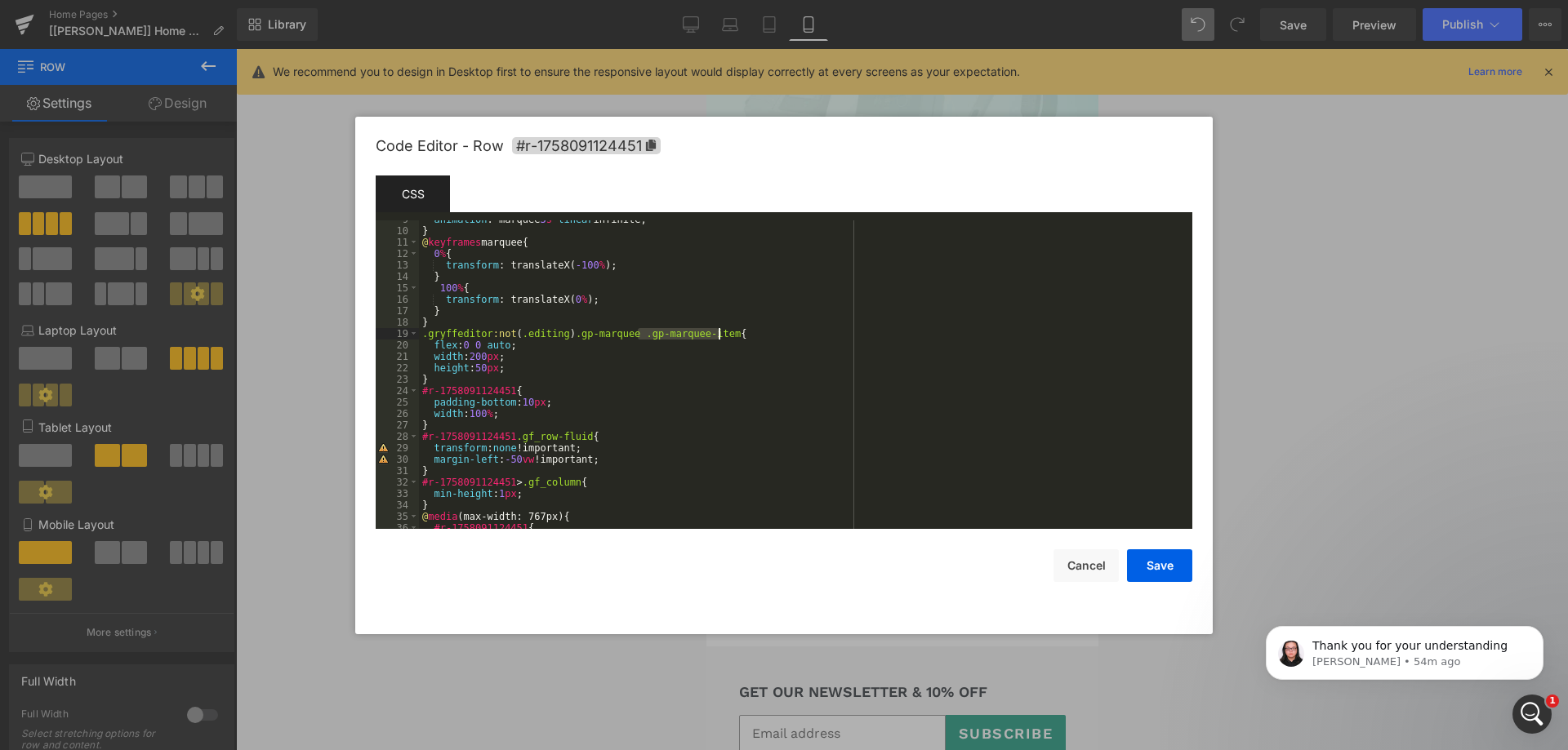
click at [718, 336] on div "animation : marquee 3 s linear infinite; } @ keyframes marquee { 0 % { transfor…" at bounding box center [803, 378] width 767 height 331
click at [637, 338] on div "animation : marquee 3 s linear infinite; } @ keyframes marquee { 0 % { transfor…" at bounding box center [803, 375] width 767 height 308
click at [766, 333] on div "animation : marquee 3 s linear infinite; } @ keyframes marquee { 0 % { transfor…" at bounding box center [803, 378] width 767 height 331
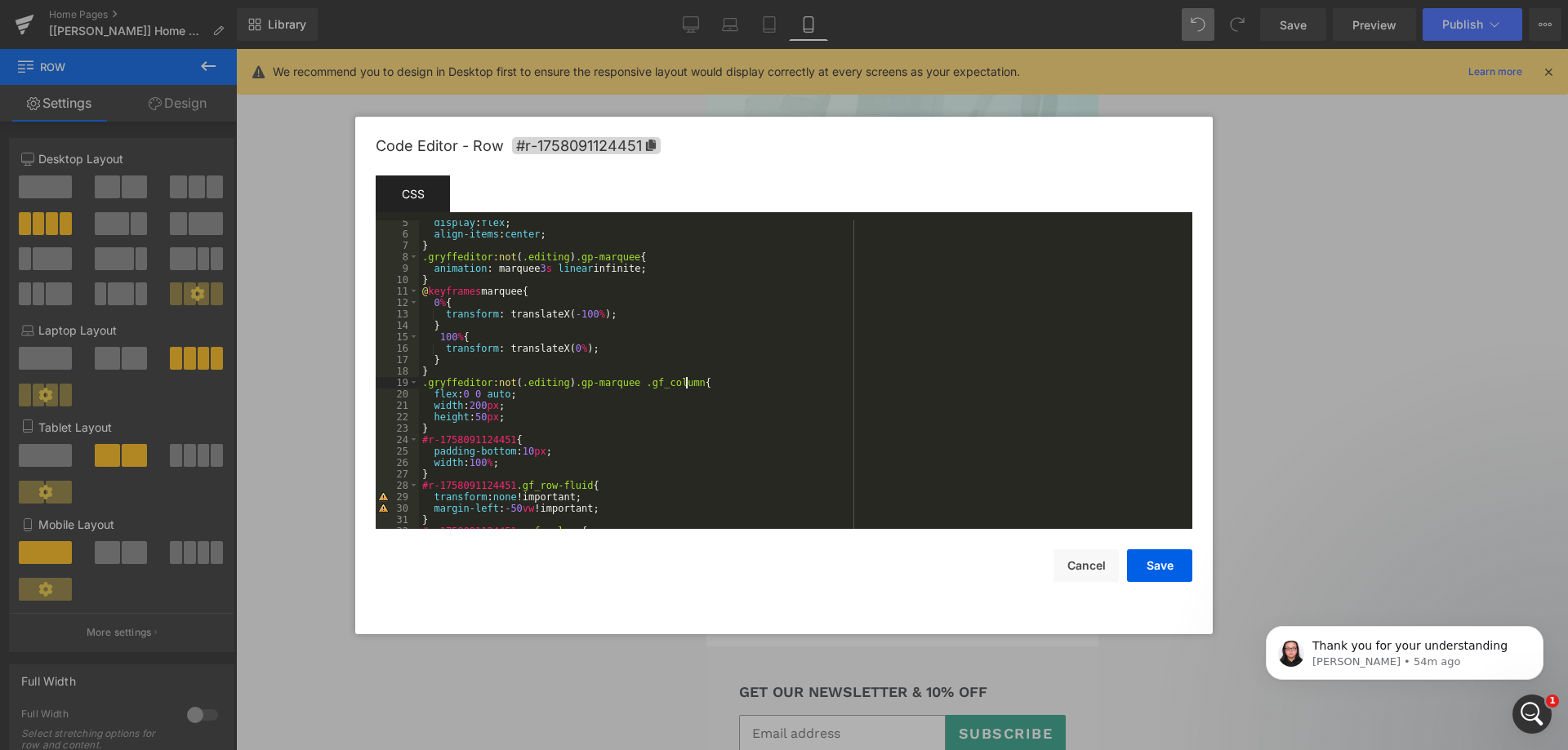
scroll to position [0, 0]
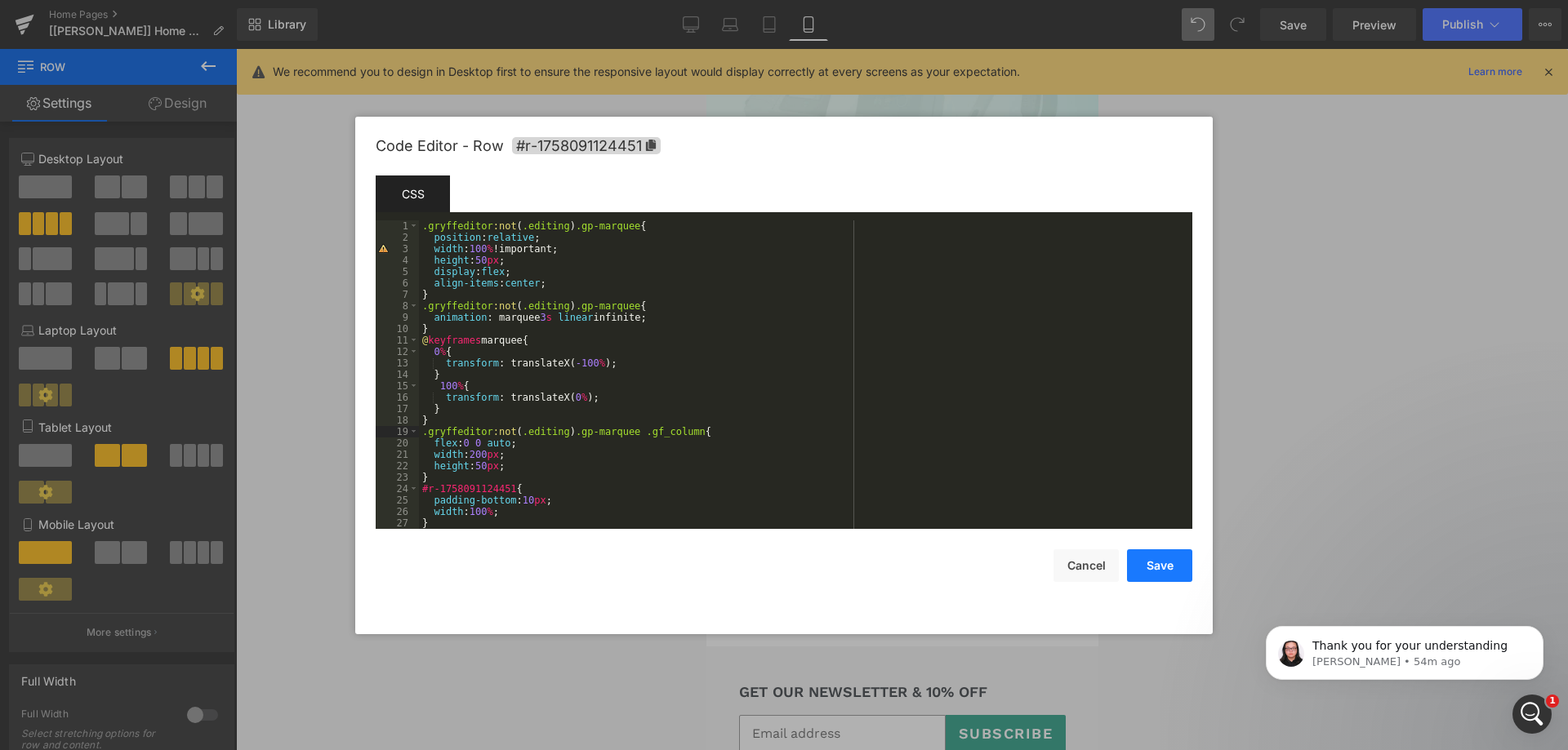
click at [1165, 558] on button "Save" at bounding box center [1160, 565] width 65 height 33
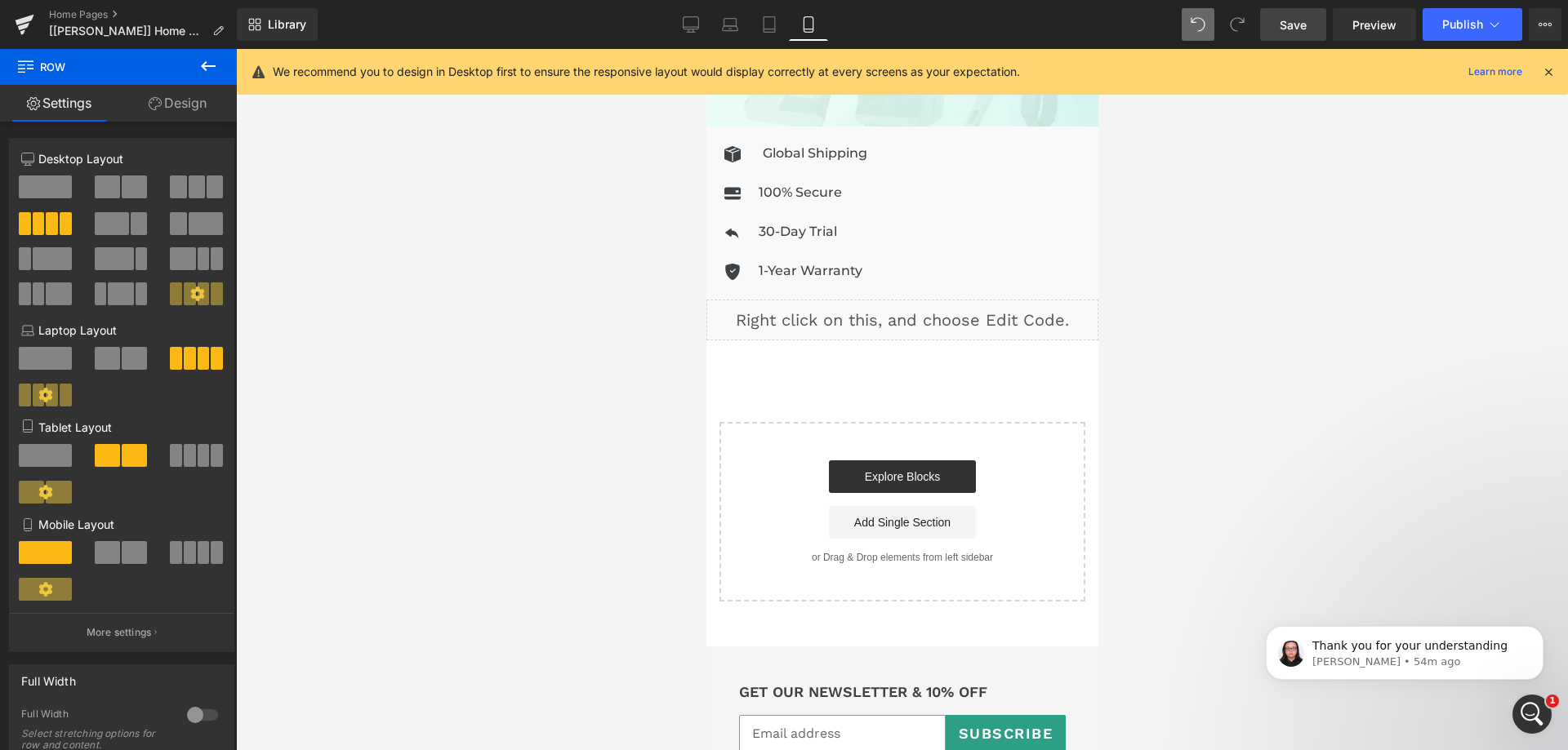
click at [1306, 29] on span "Save" at bounding box center [1293, 25] width 27 height 17
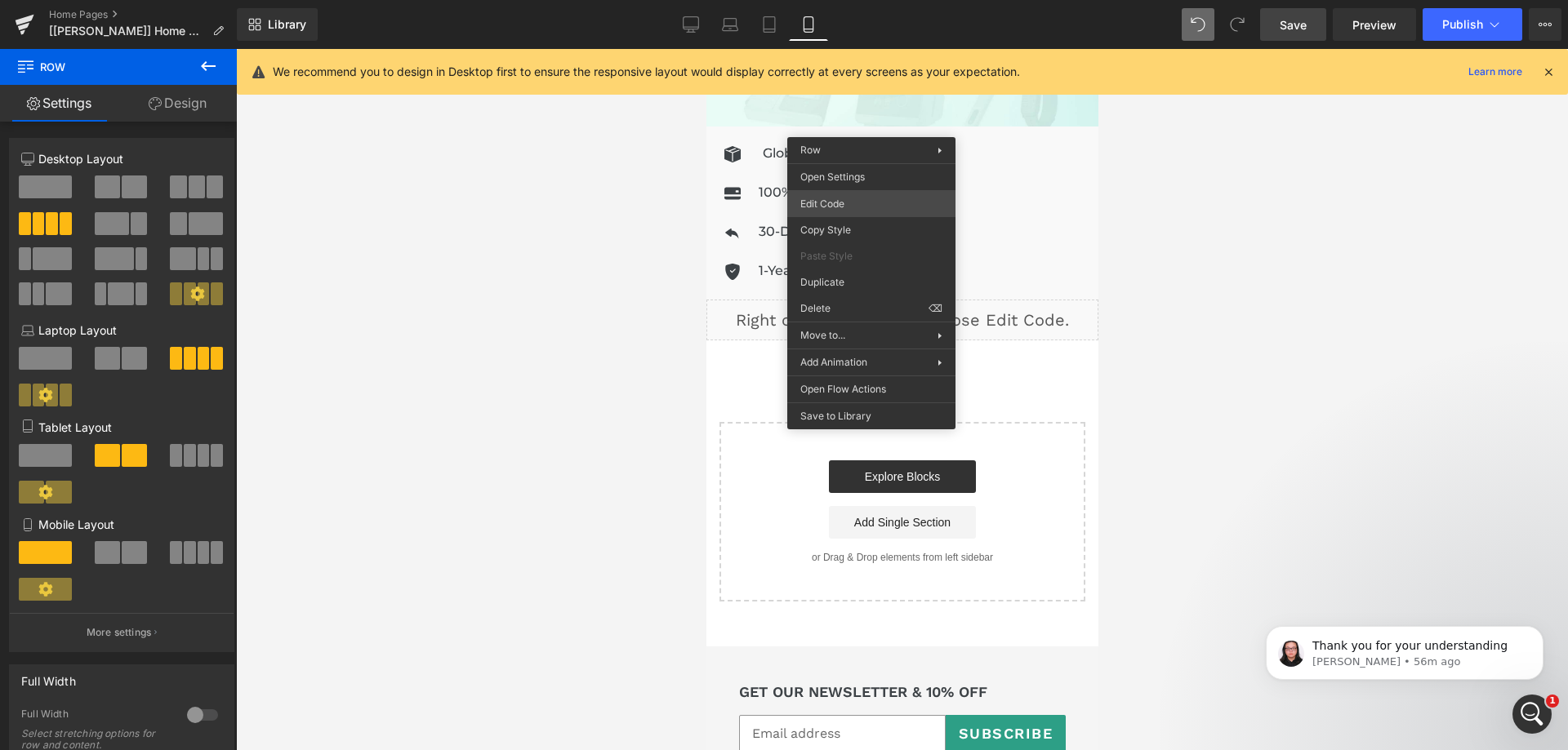
click at [852, 0] on div "Row You are previewing how the will restyle your page. You can not edit Element…" at bounding box center [784, 0] width 1568 height 0
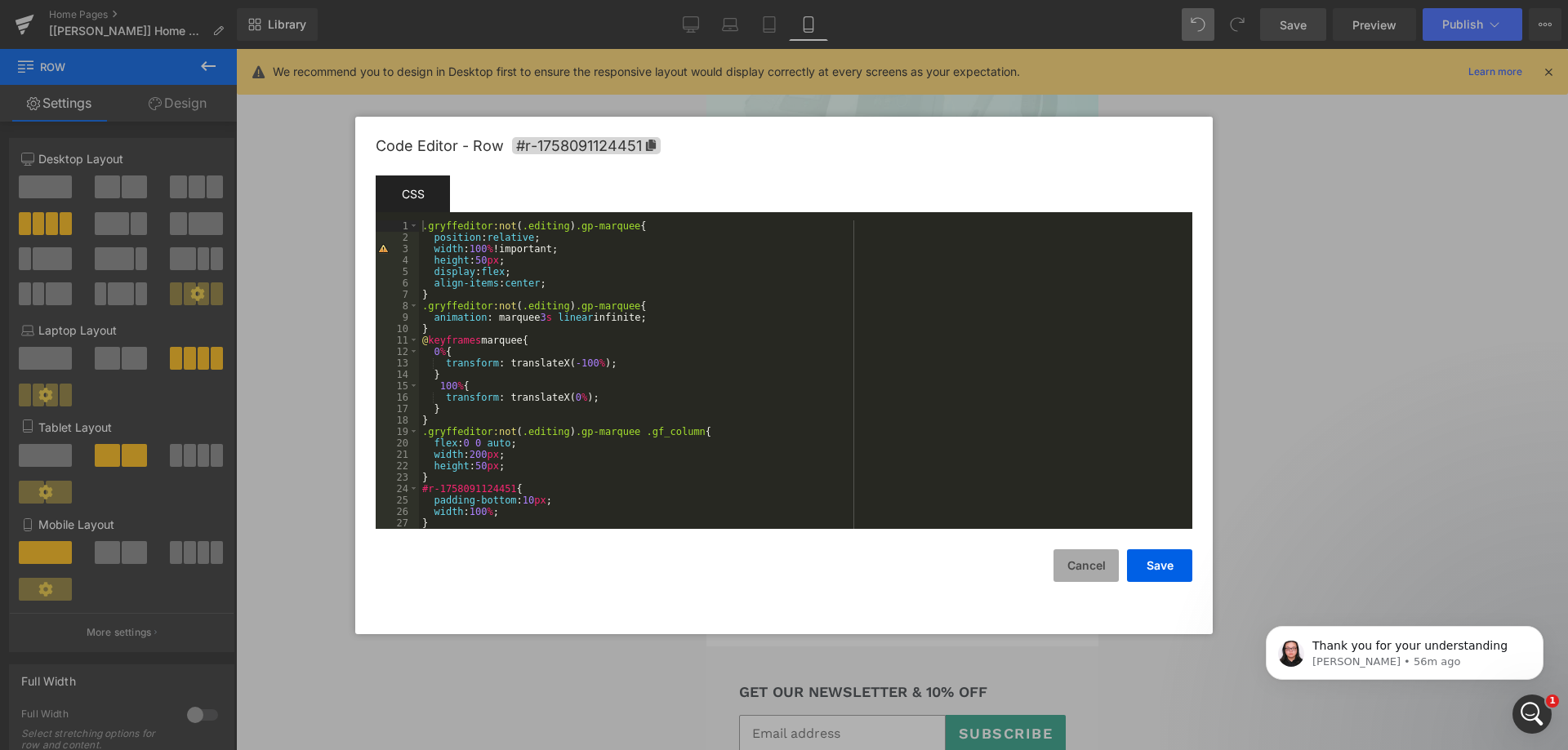
click at [1082, 570] on button "Cancel" at bounding box center [1087, 565] width 65 height 33
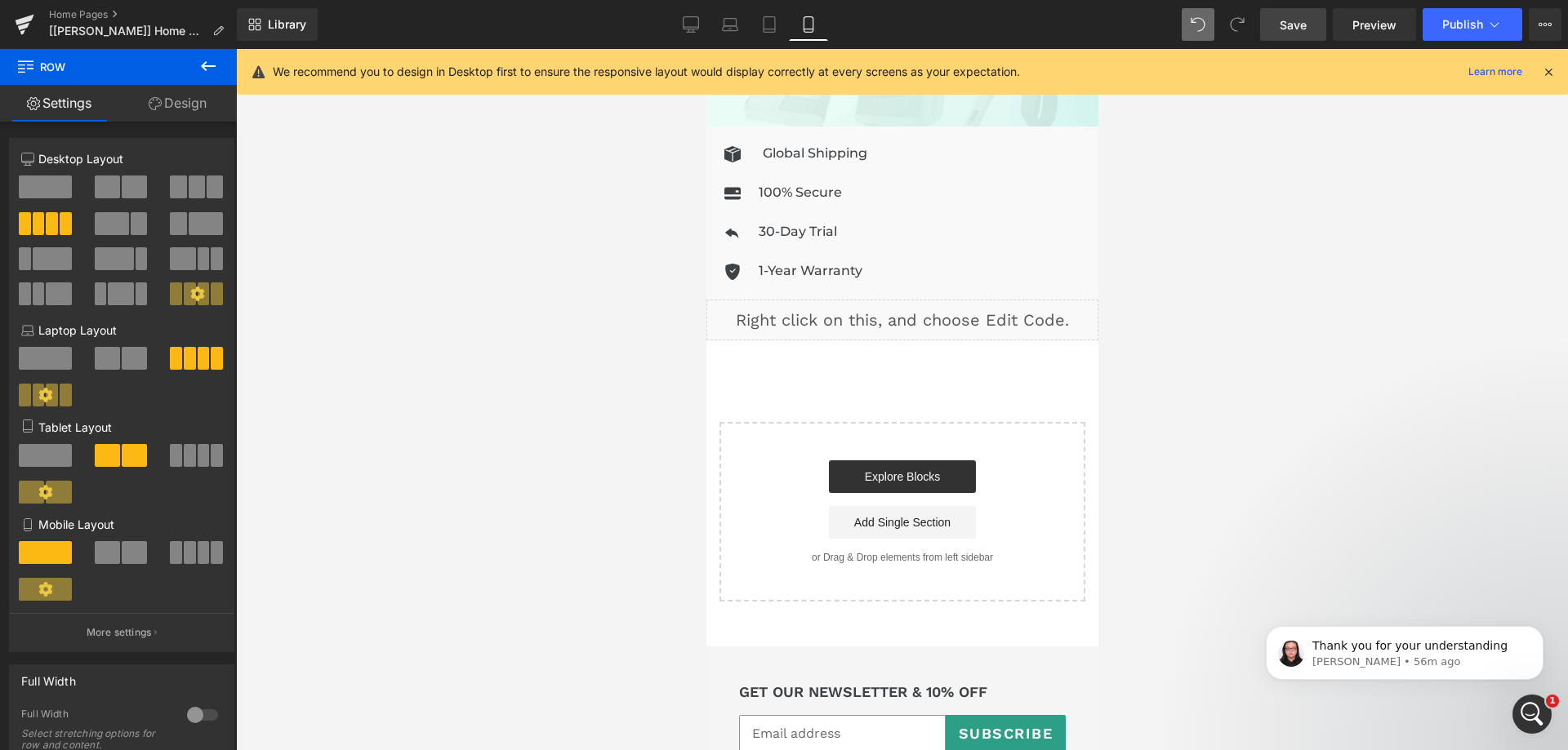
click at [209, 63] on icon at bounding box center [209, 66] width 20 height 20
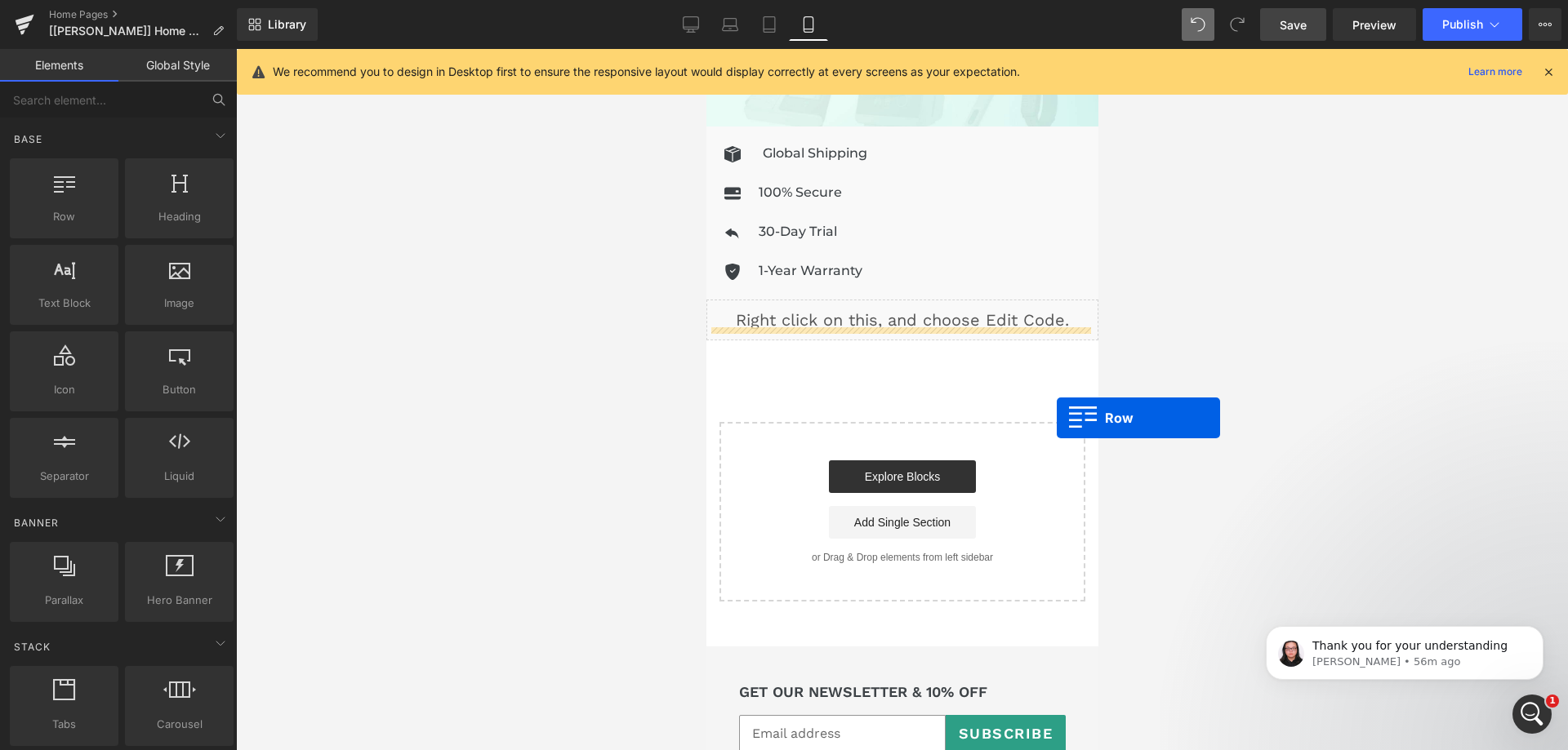
drag, startPoint x: 767, startPoint y: 233, endPoint x: 1055, endPoint y: 418, distance: 342.3
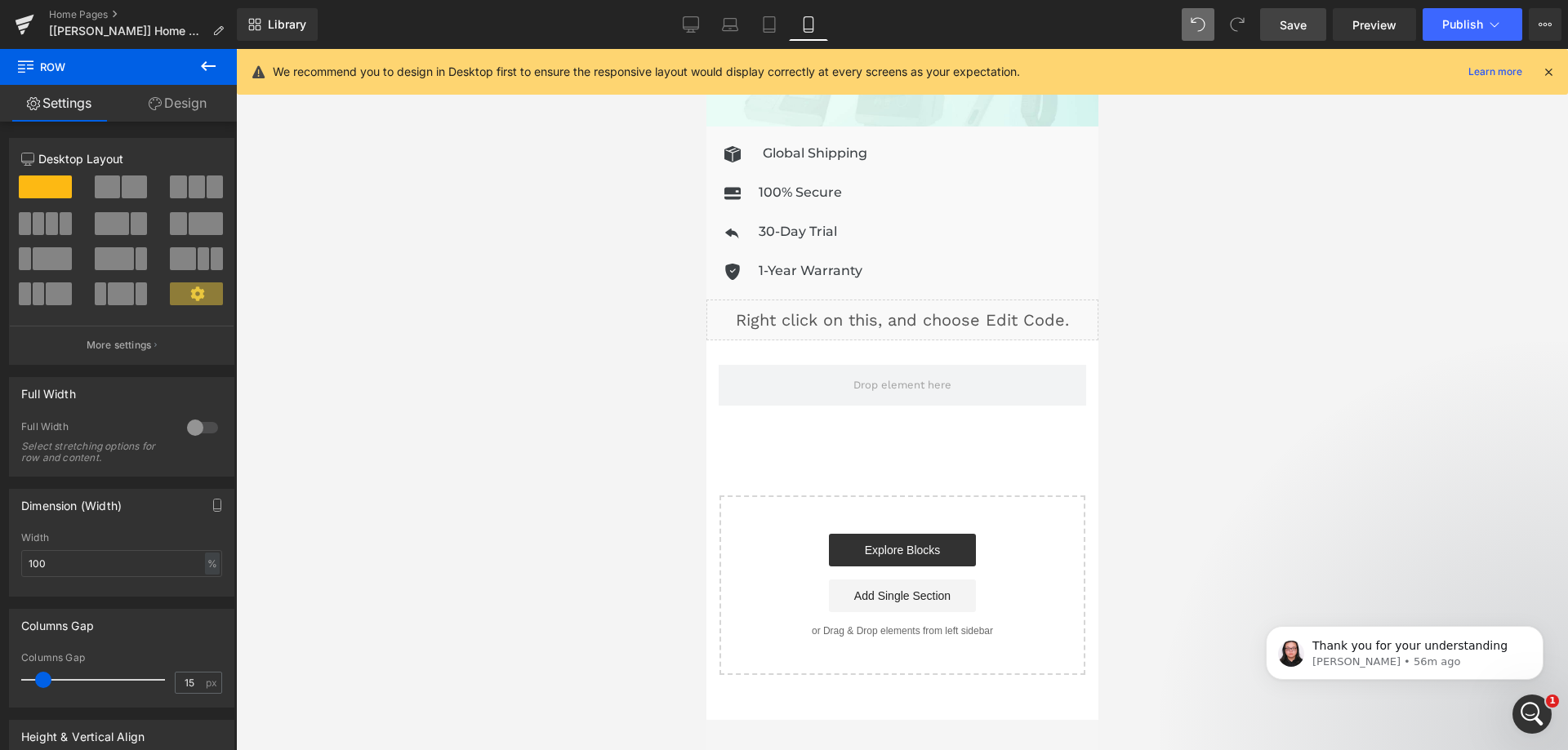
click at [208, 70] on icon at bounding box center [209, 66] width 20 height 20
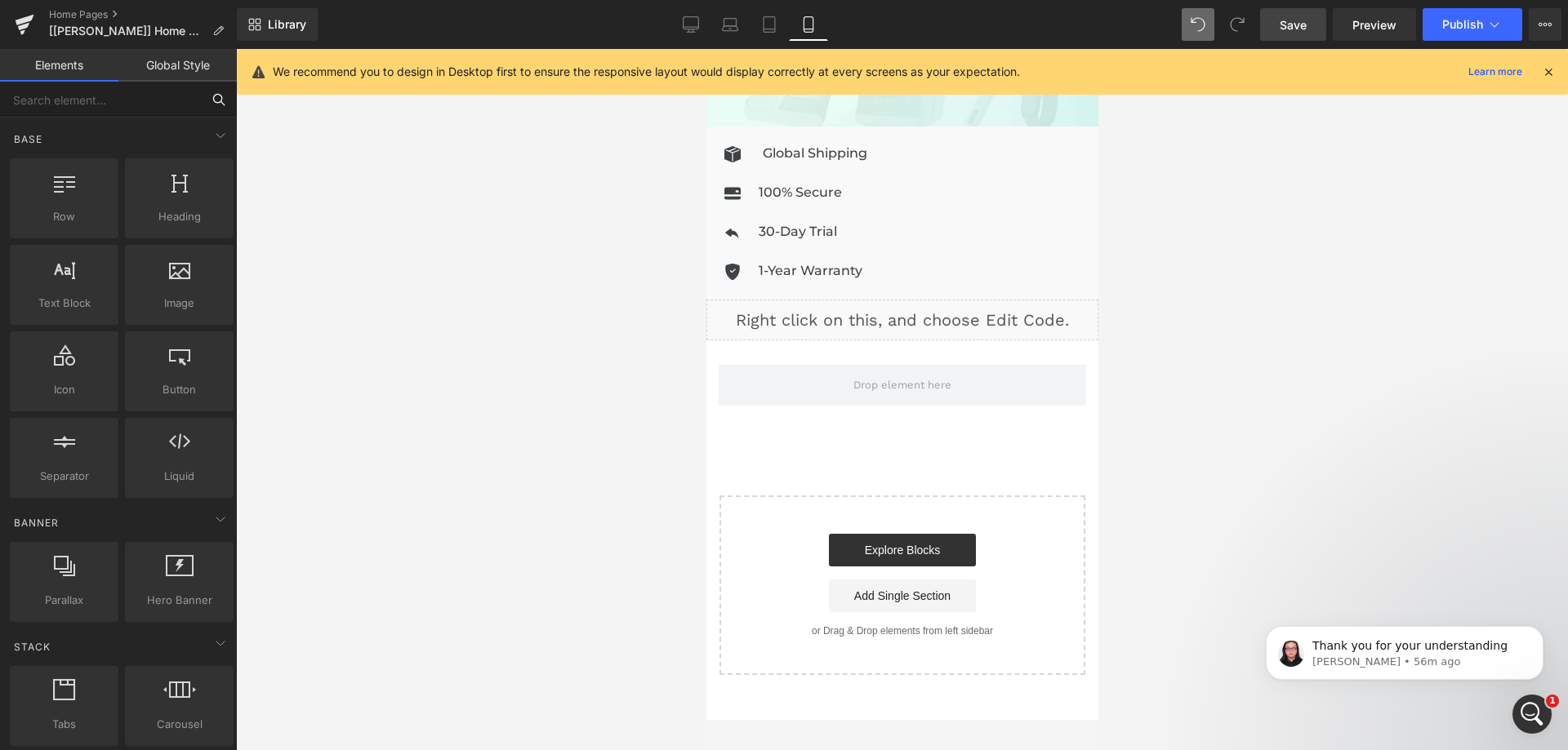
click at [140, 108] on input "text" at bounding box center [100, 100] width 201 height 36
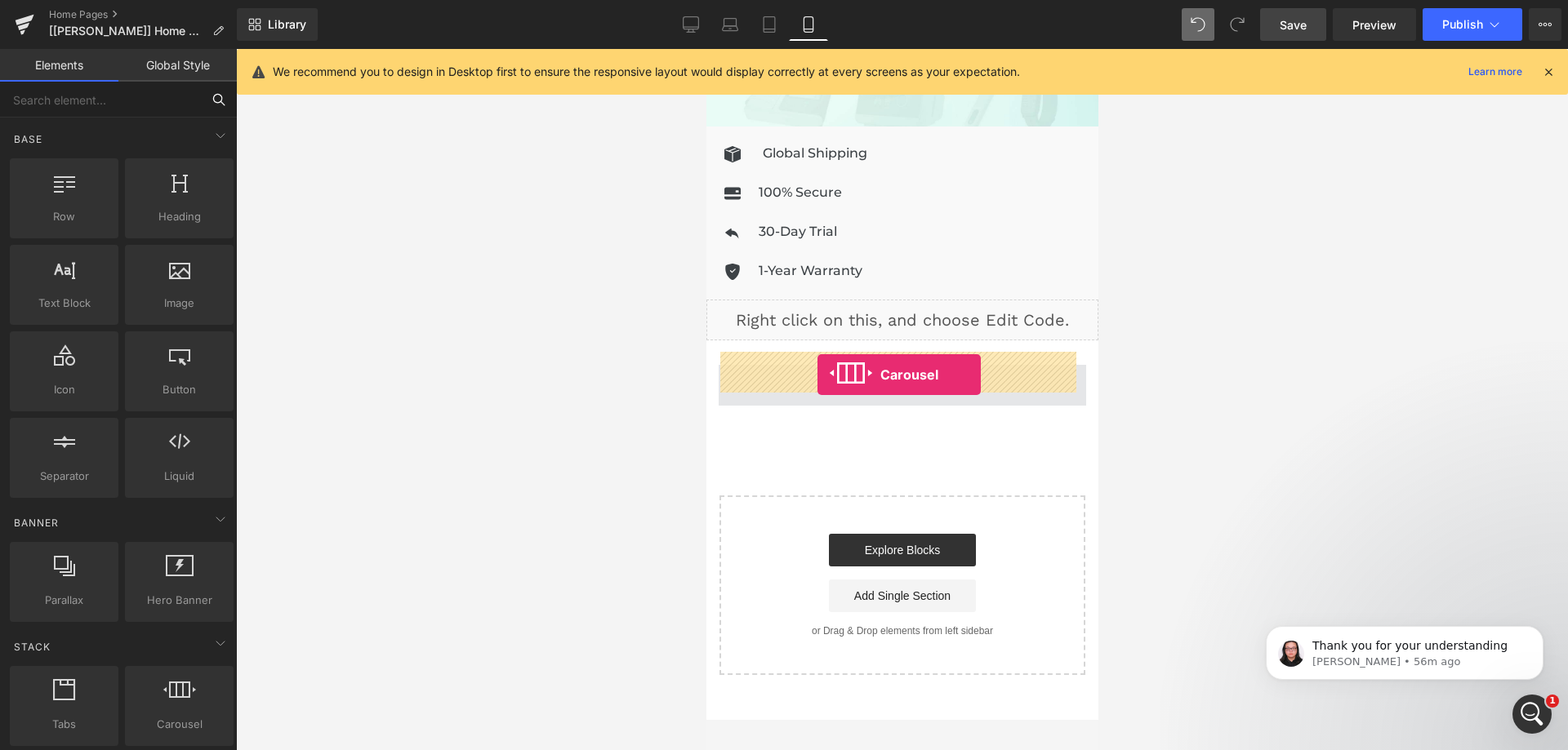
drag, startPoint x: 876, startPoint y: 743, endPoint x: 817, endPoint y: 375, distance: 372.7
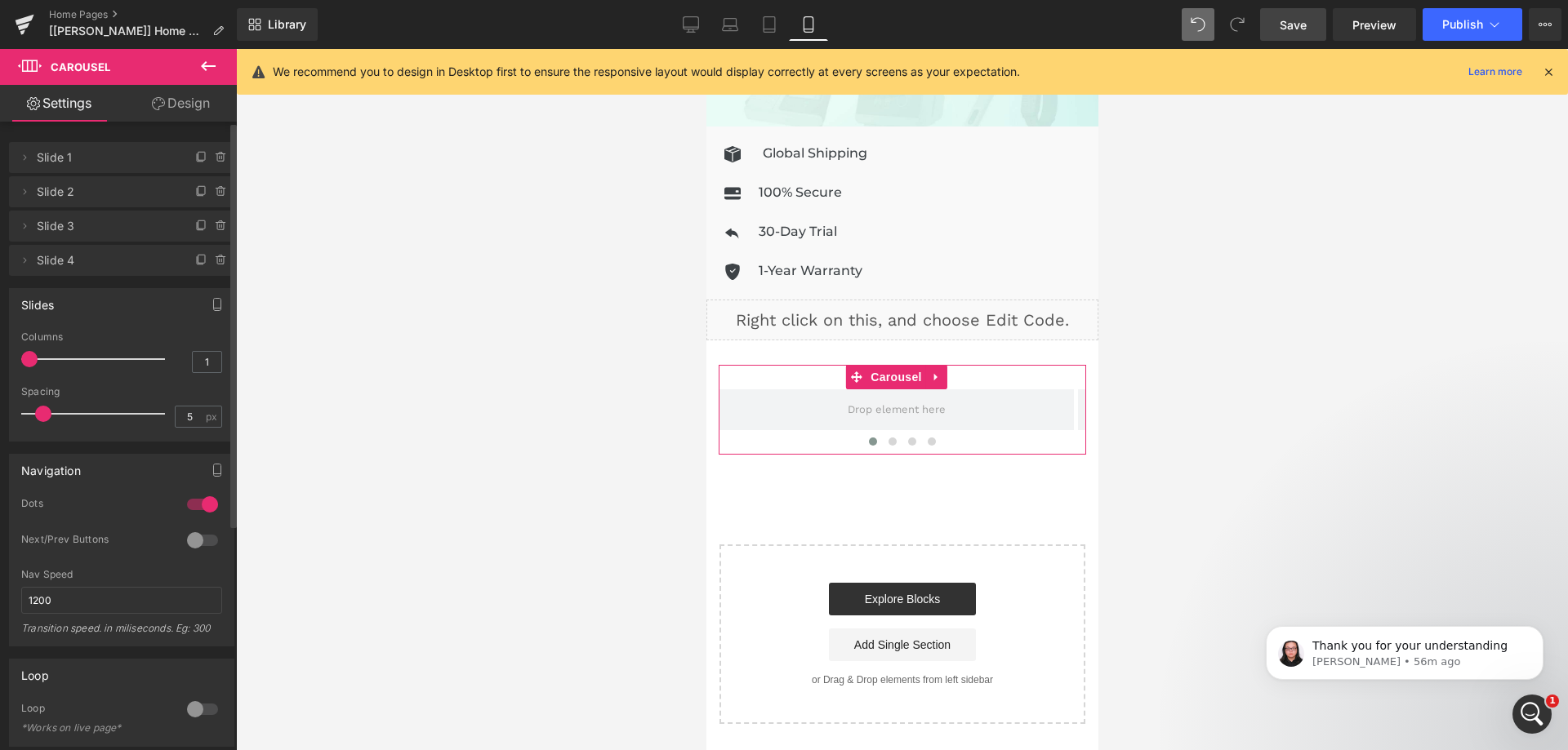
type input "2"
drag, startPoint x: 30, startPoint y: 361, endPoint x: 44, endPoint y: 359, distance: 14.1
click at [44, 359] on div at bounding box center [97, 359] width 135 height 33
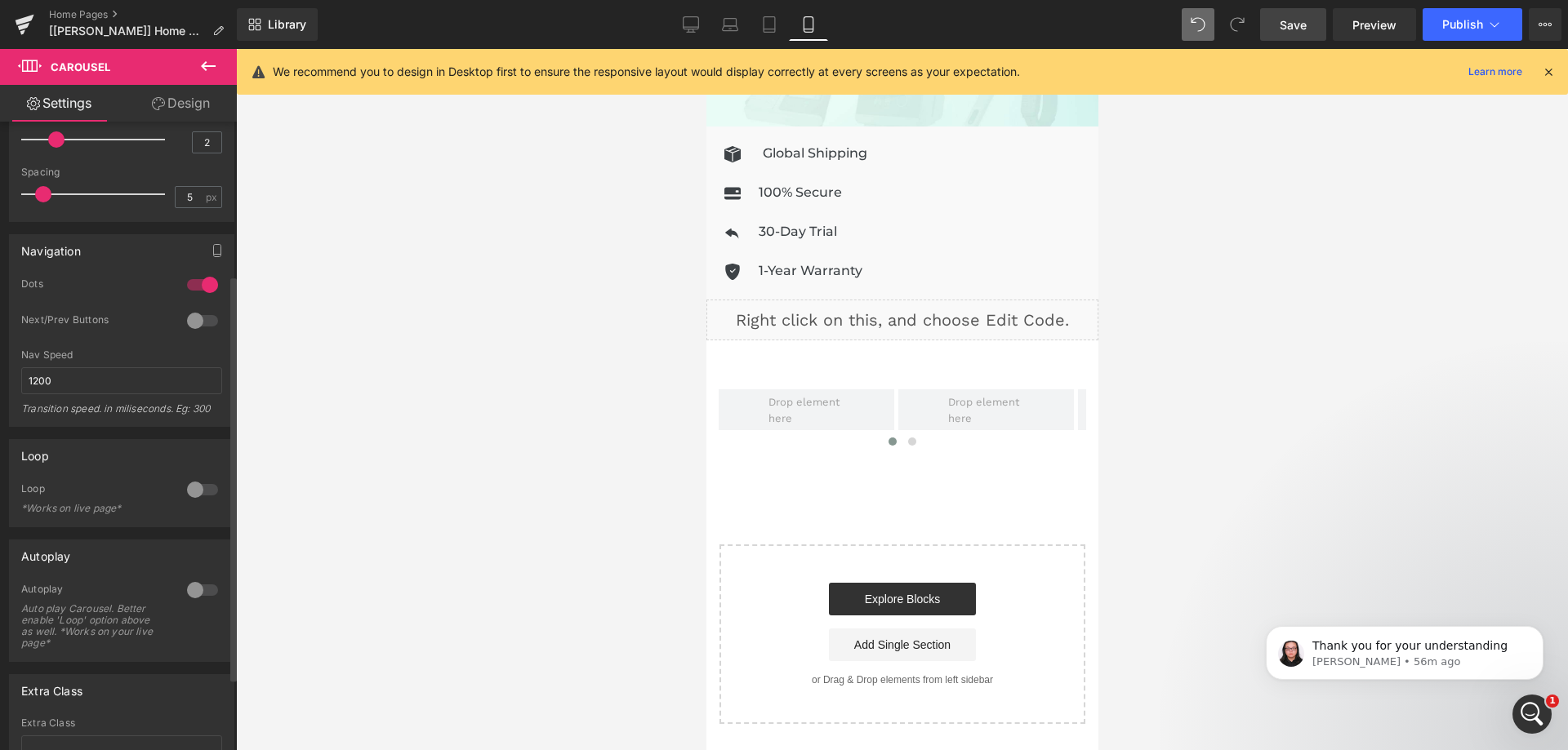
scroll to position [245, 0]
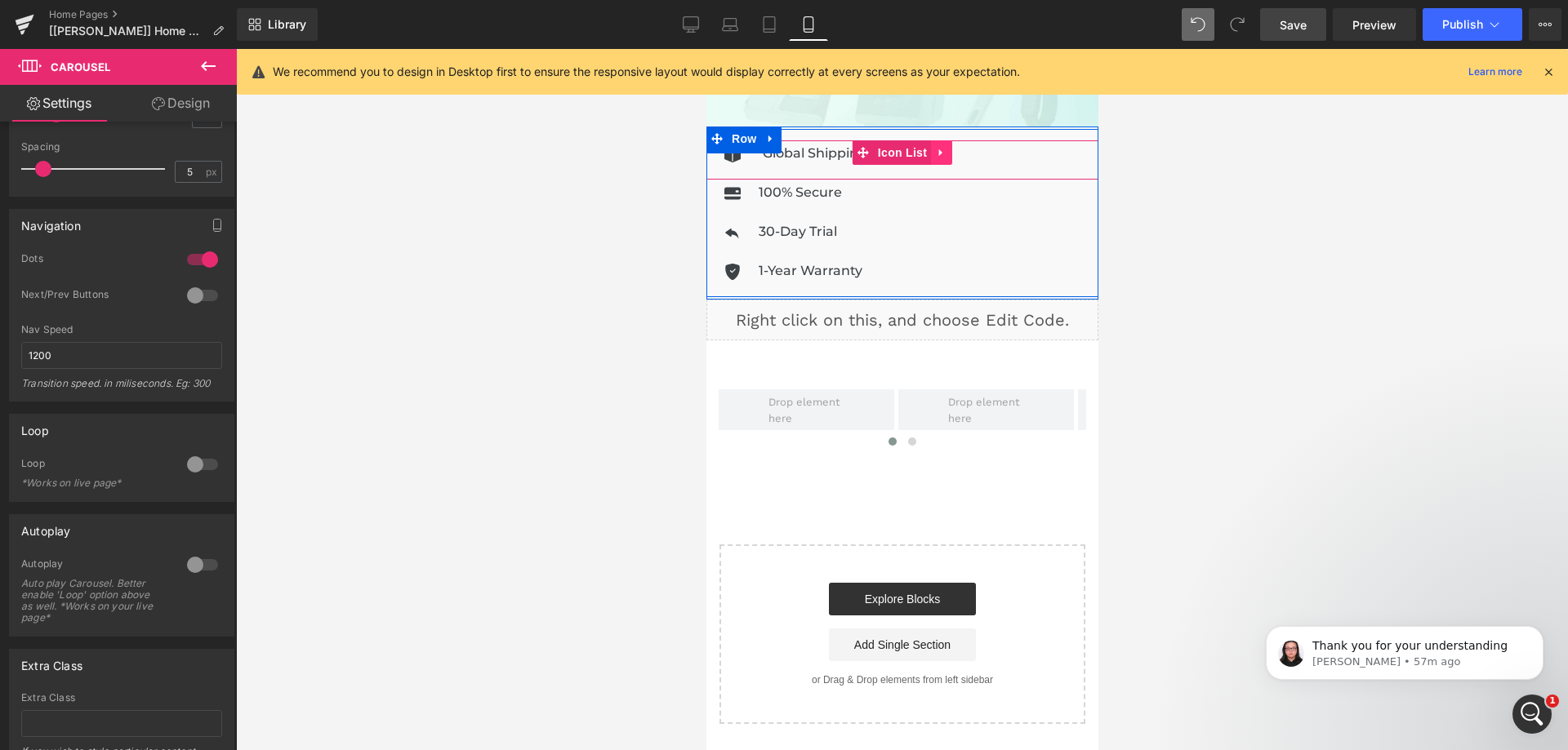
click at [938, 149] on icon at bounding box center [939, 152] width 3 height 7
click at [926, 147] on icon at bounding box center [930, 153] width 12 height 12
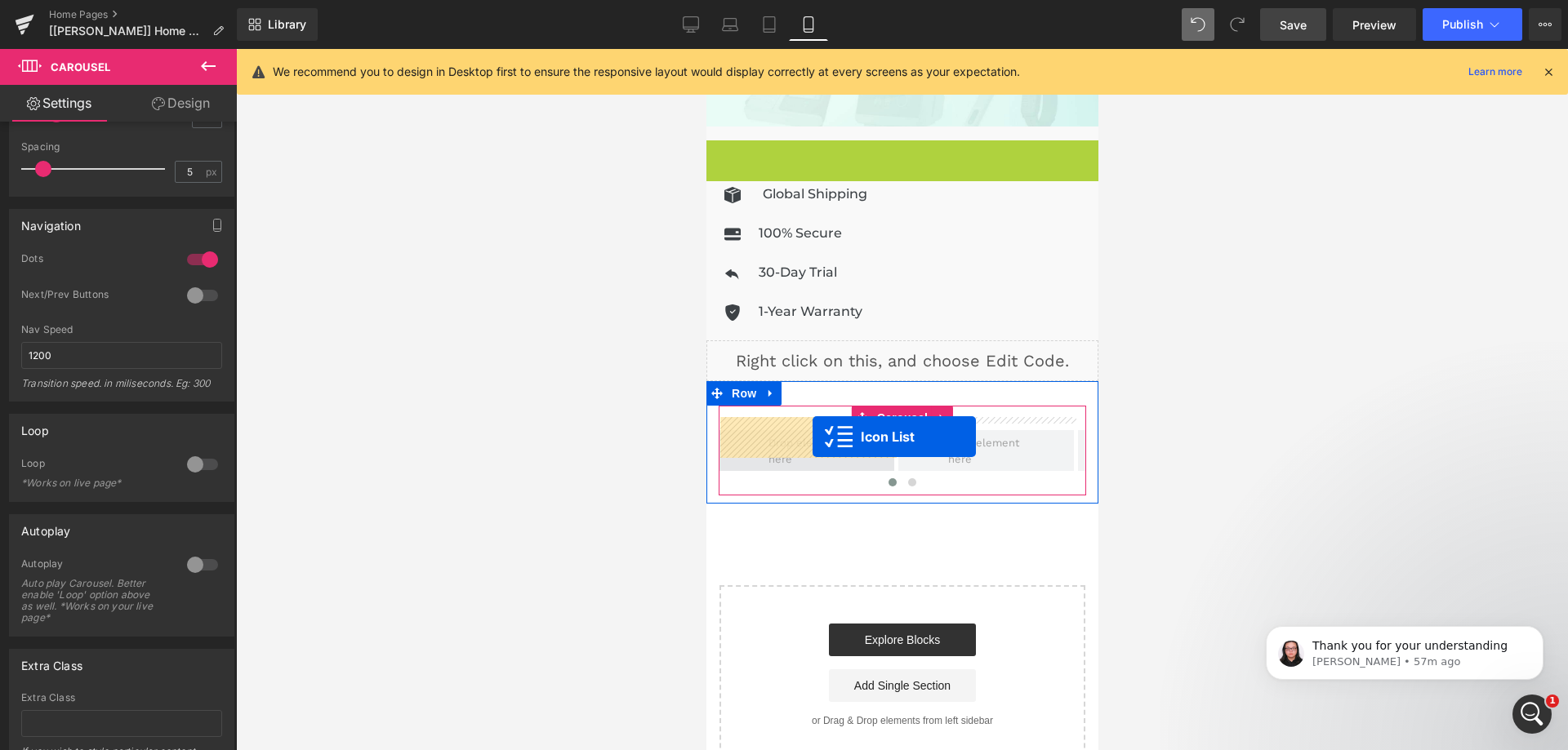
drag, startPoint x: 856, startPoint y: 143, endPoint x: 812, endPoint y: 437, distance: 297.3
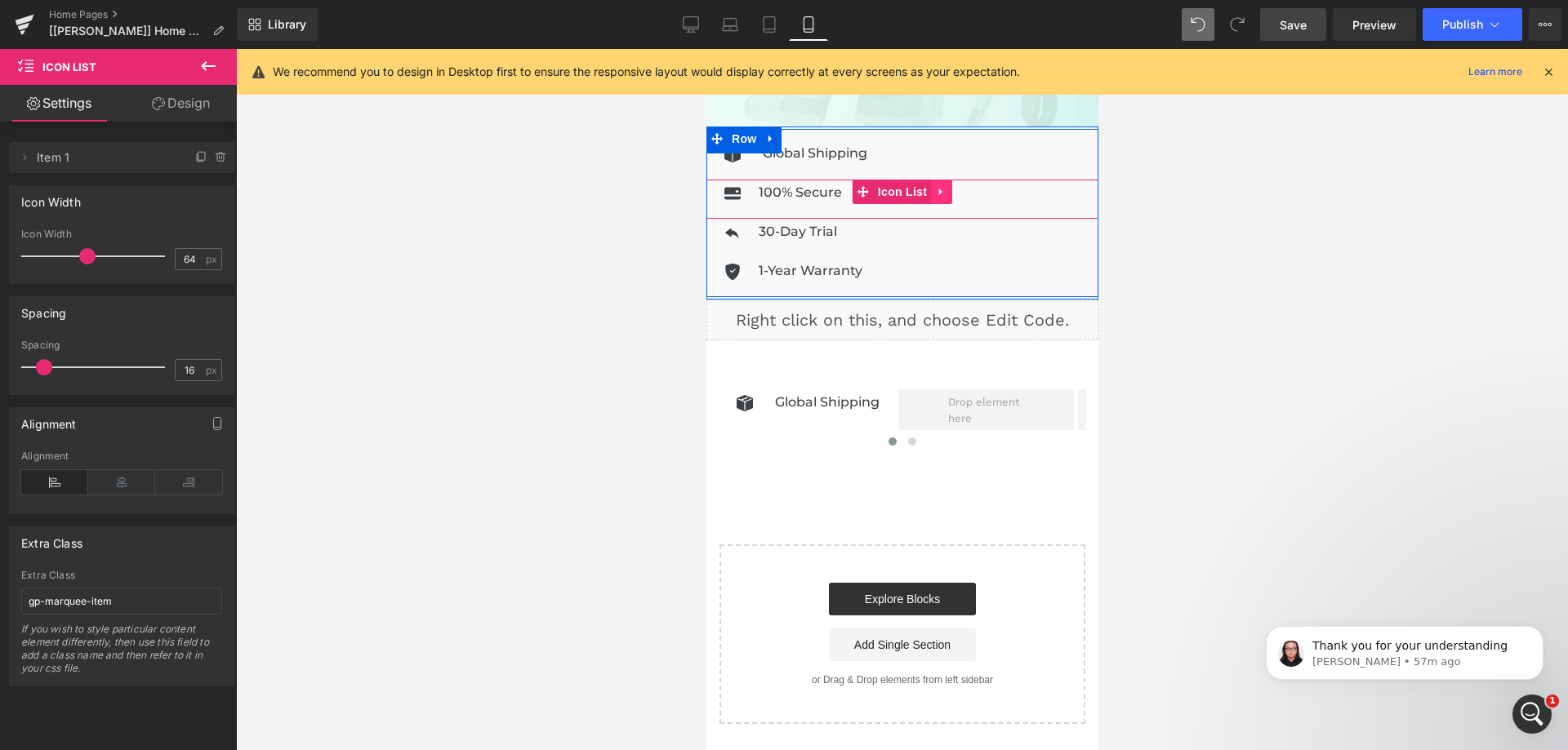
click at [935, 186] on icon at bounding box center [941, 192] width 12 height 12
click at [924, 186] on icon at bounding box center [930, 192] width 12 height 12
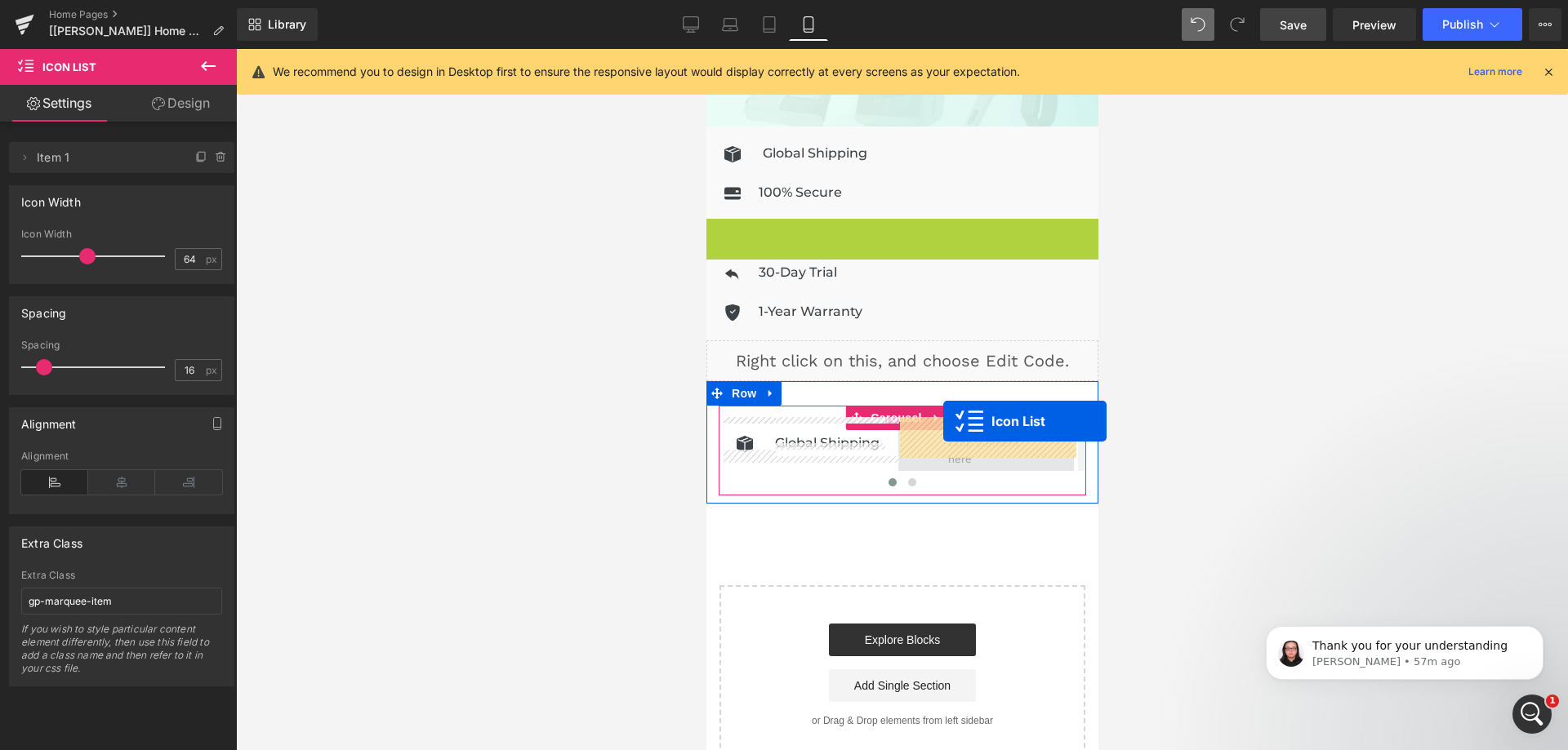
drag, startPoint x: 863, startPoint y: 223, endPoint x: 942, endPoint y: 421, distance: 213.2
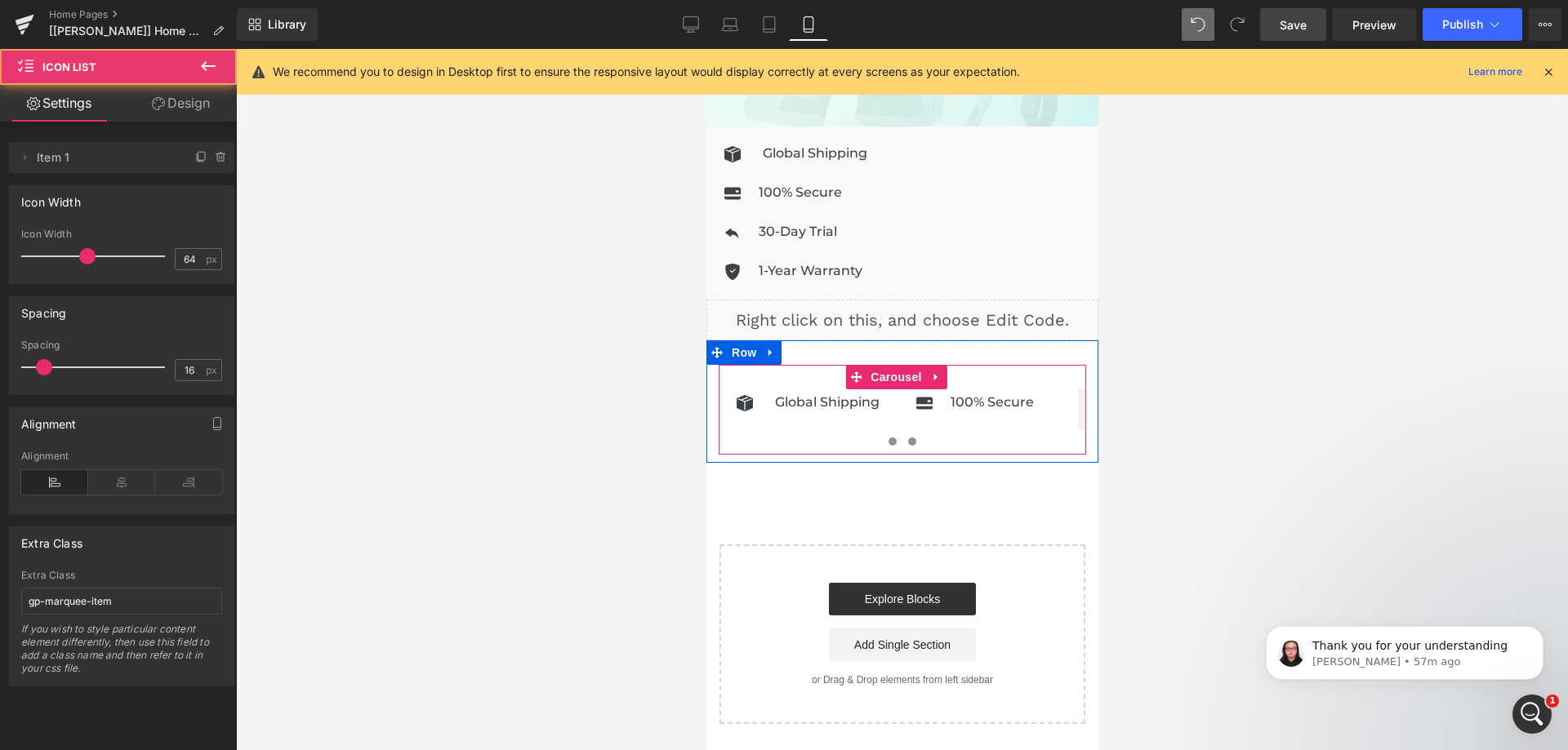
click at [909, 438] on span at bounding box center [912, 442] width 8 height 8
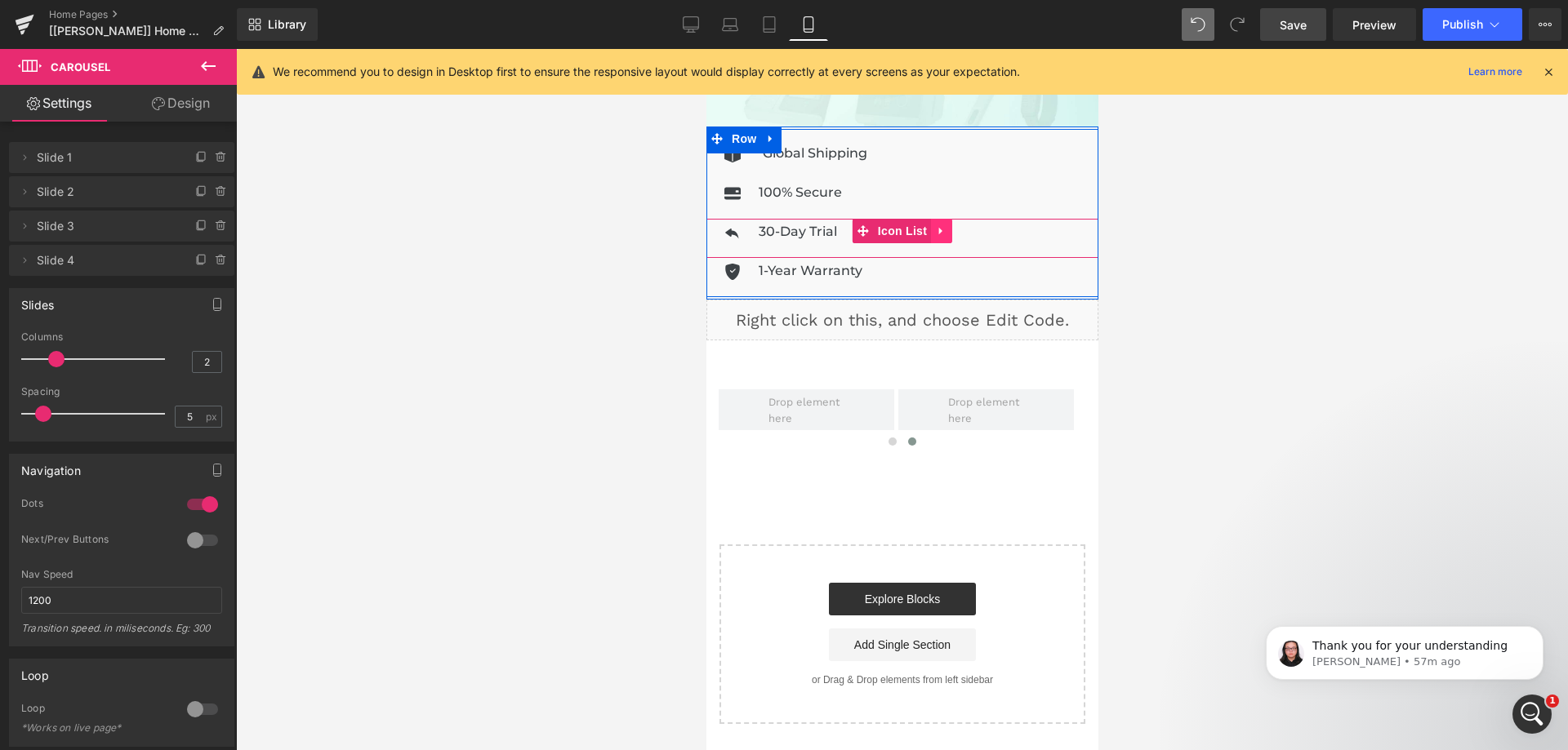
click at [935, 225] on icon at bounding box center [941, 231] width 12 height 12
click at [925, 225] on icon at bounding box center [930, 231] width 12 height 12
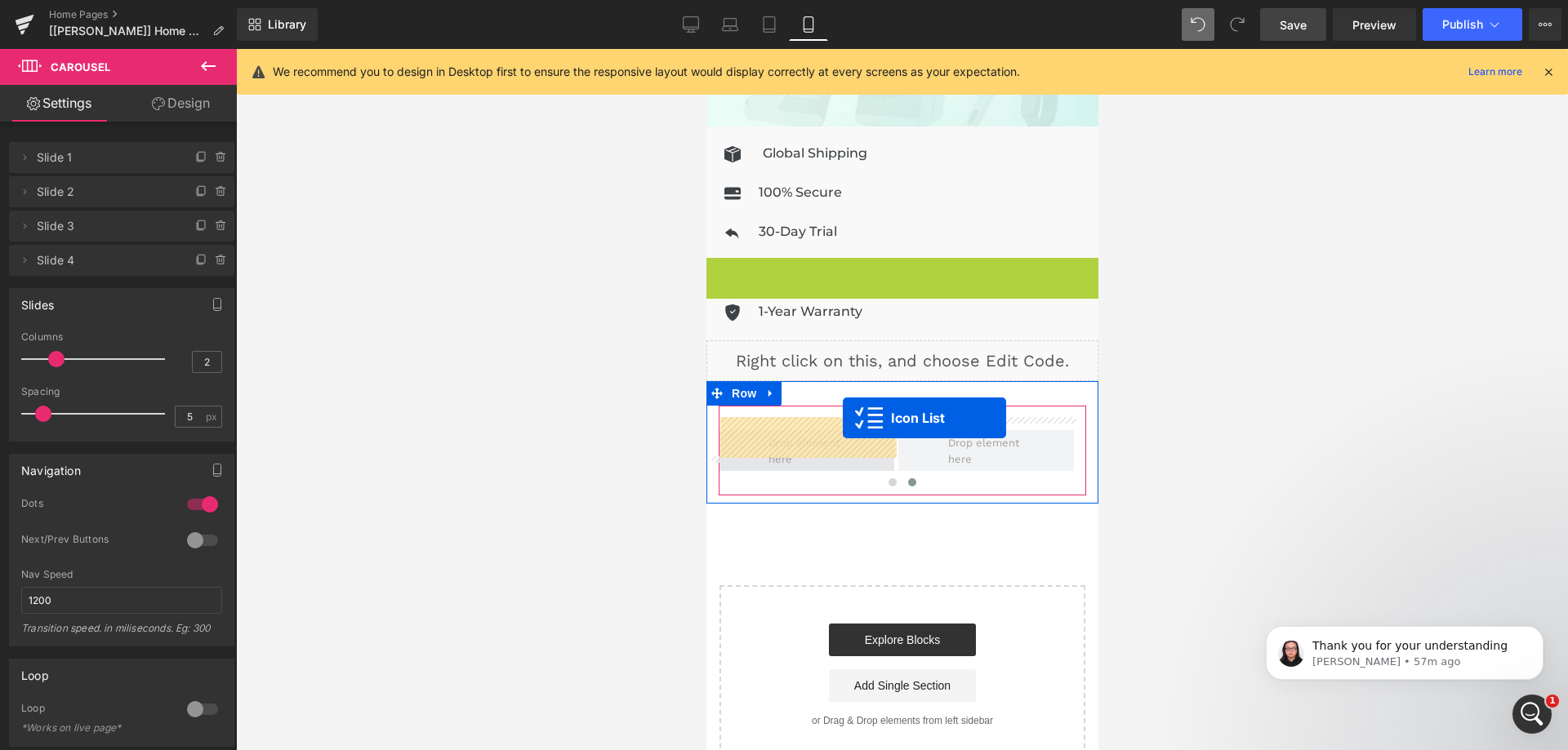
drag, startPoint x: 863, startPoint y: 251, endPoint x: 842, endPoint y: 418, distance: 168.3
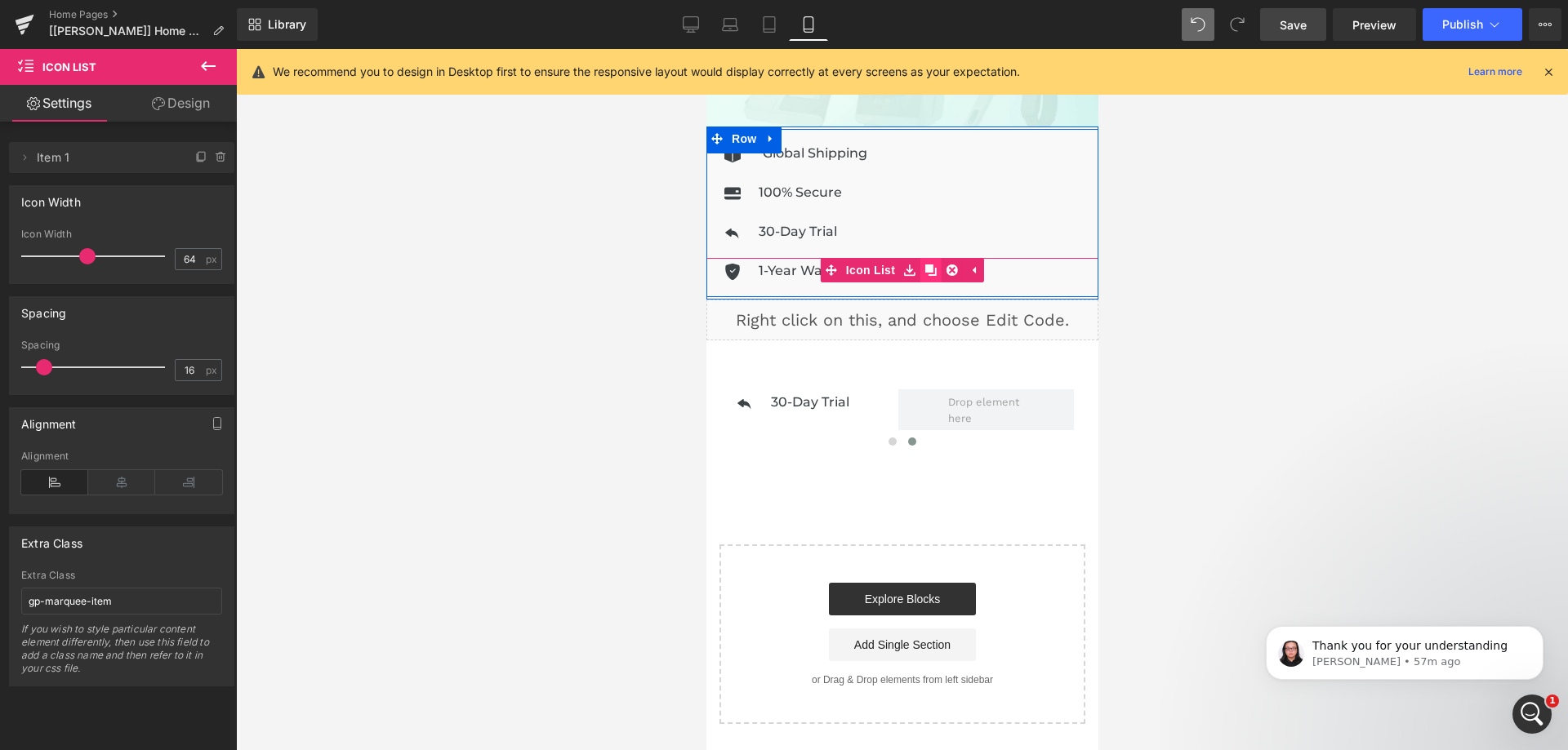
click at [925, 265] on icon at bounding box center [930, 271] width 12 height 12
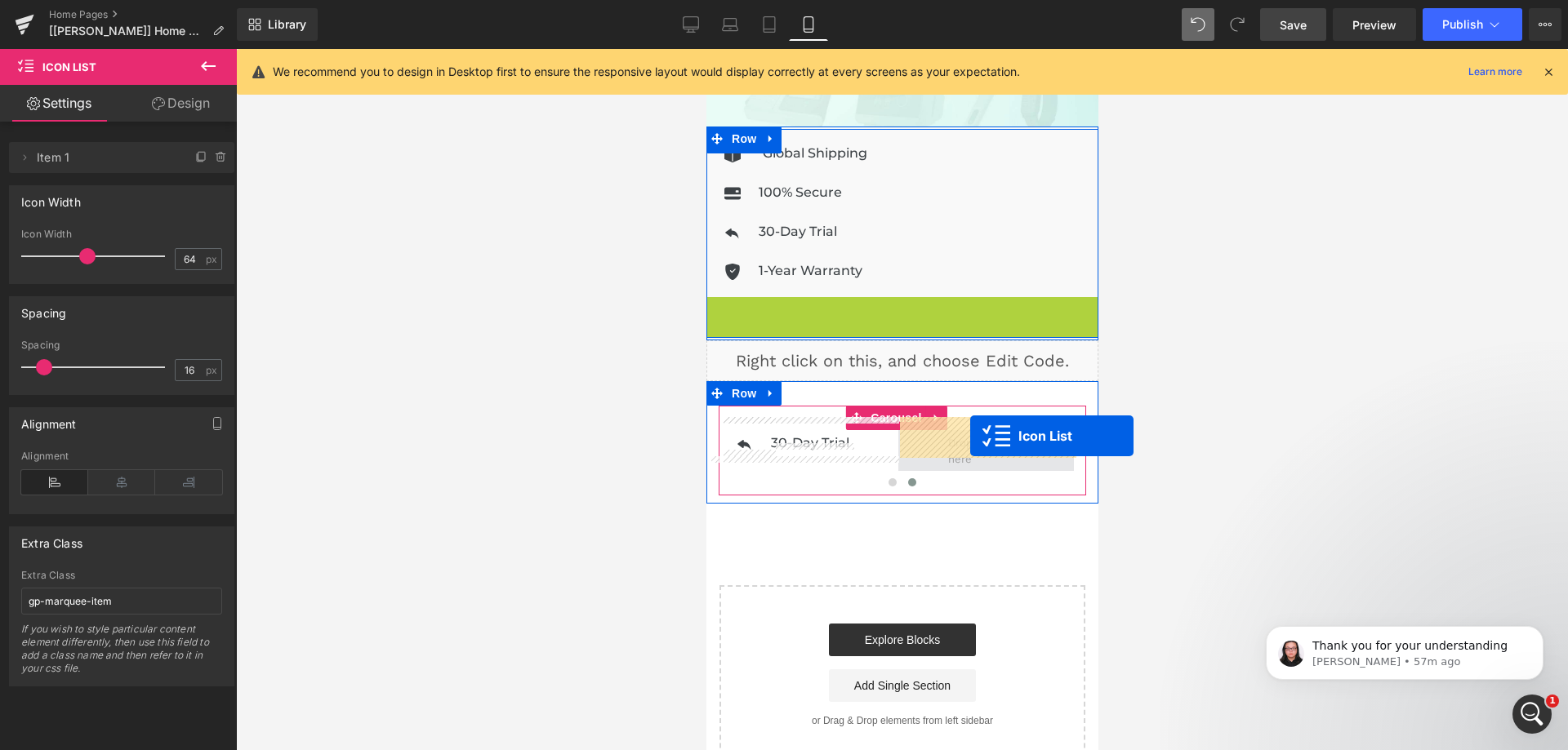
drag, startPoint x: 890, startPoint y: 295, endPoint x: 970, endPoint y: 436, distance: 162.1
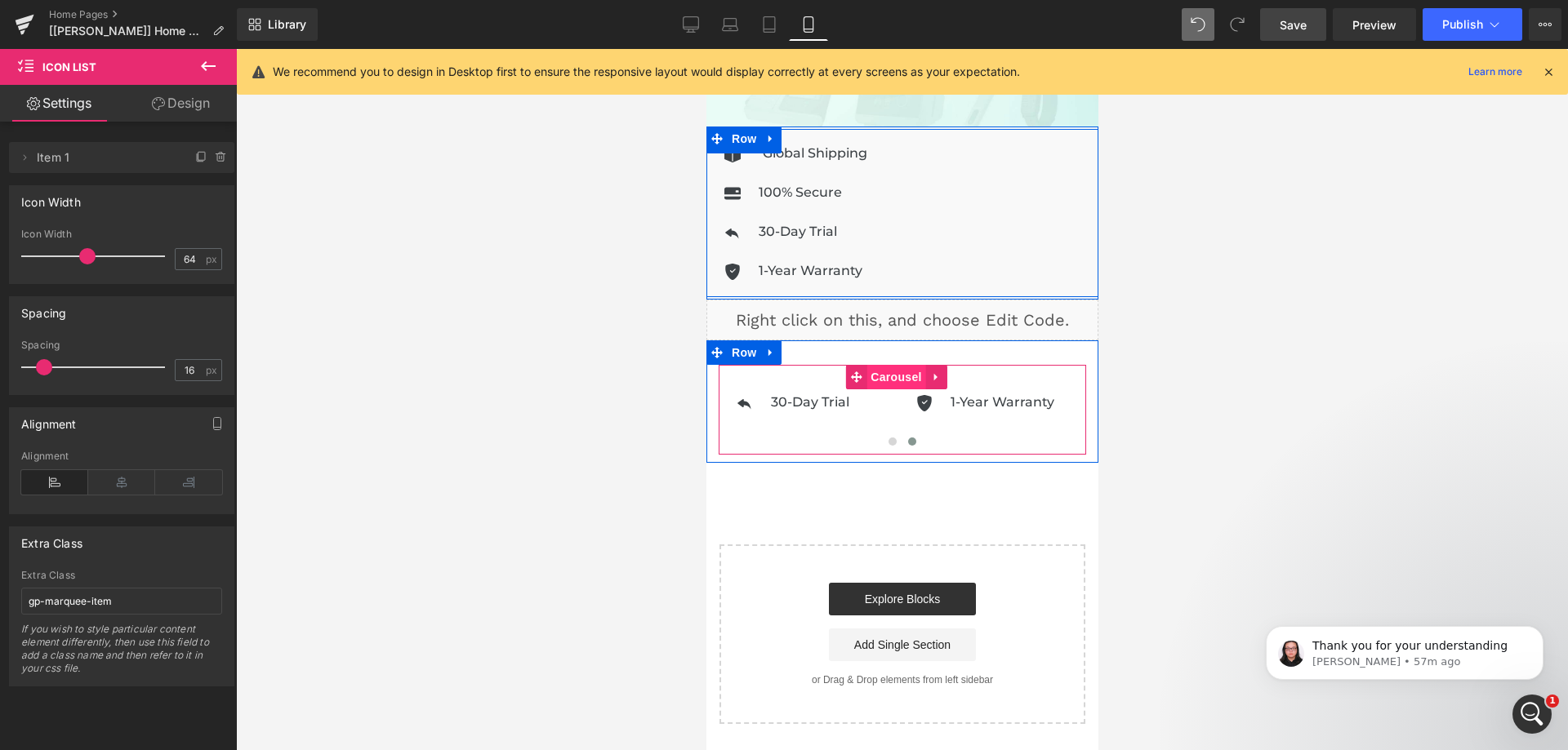
click at [899, 372] on span "Carousel" at bounding box center [895, 376] width 58 height 25
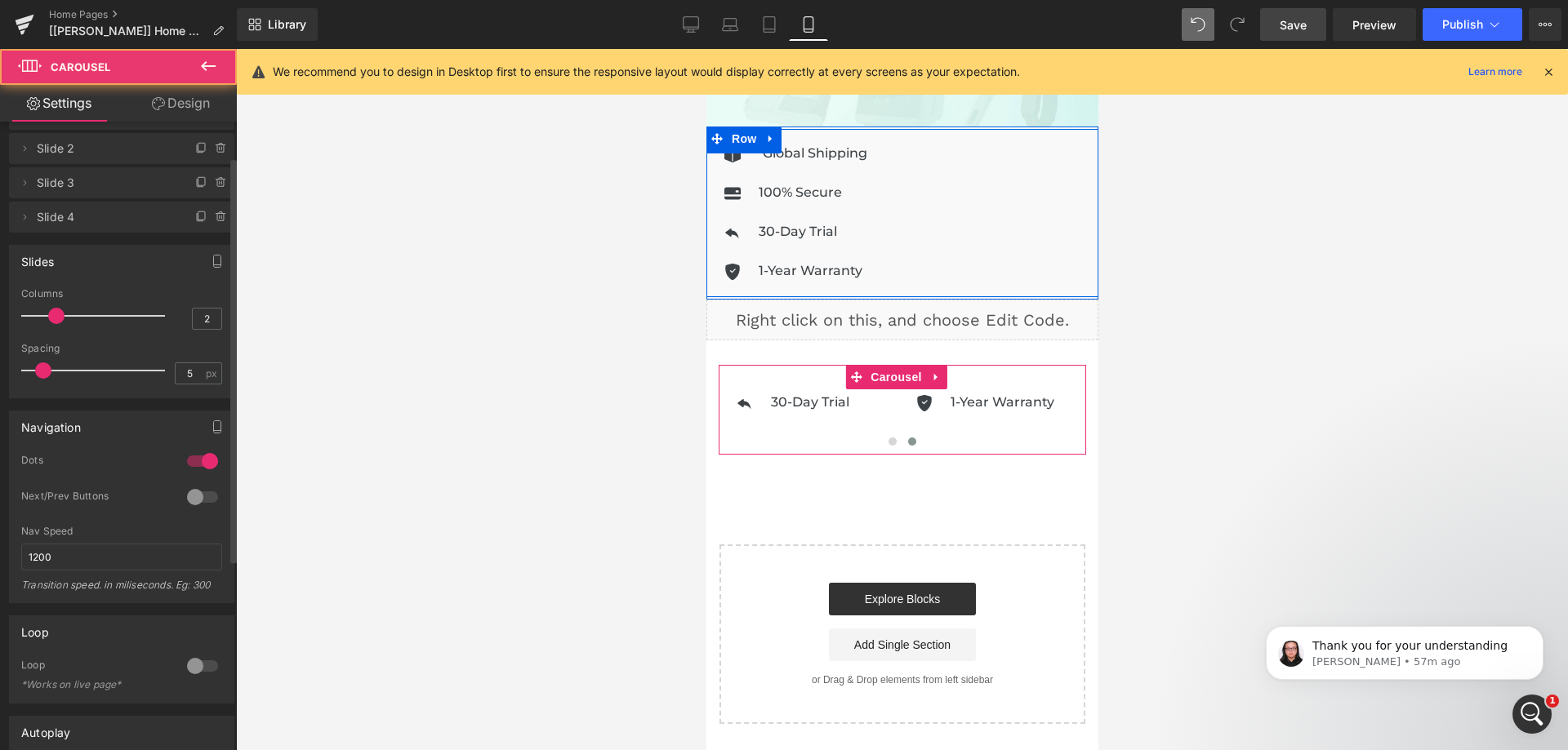
scroll to position [82, 0]
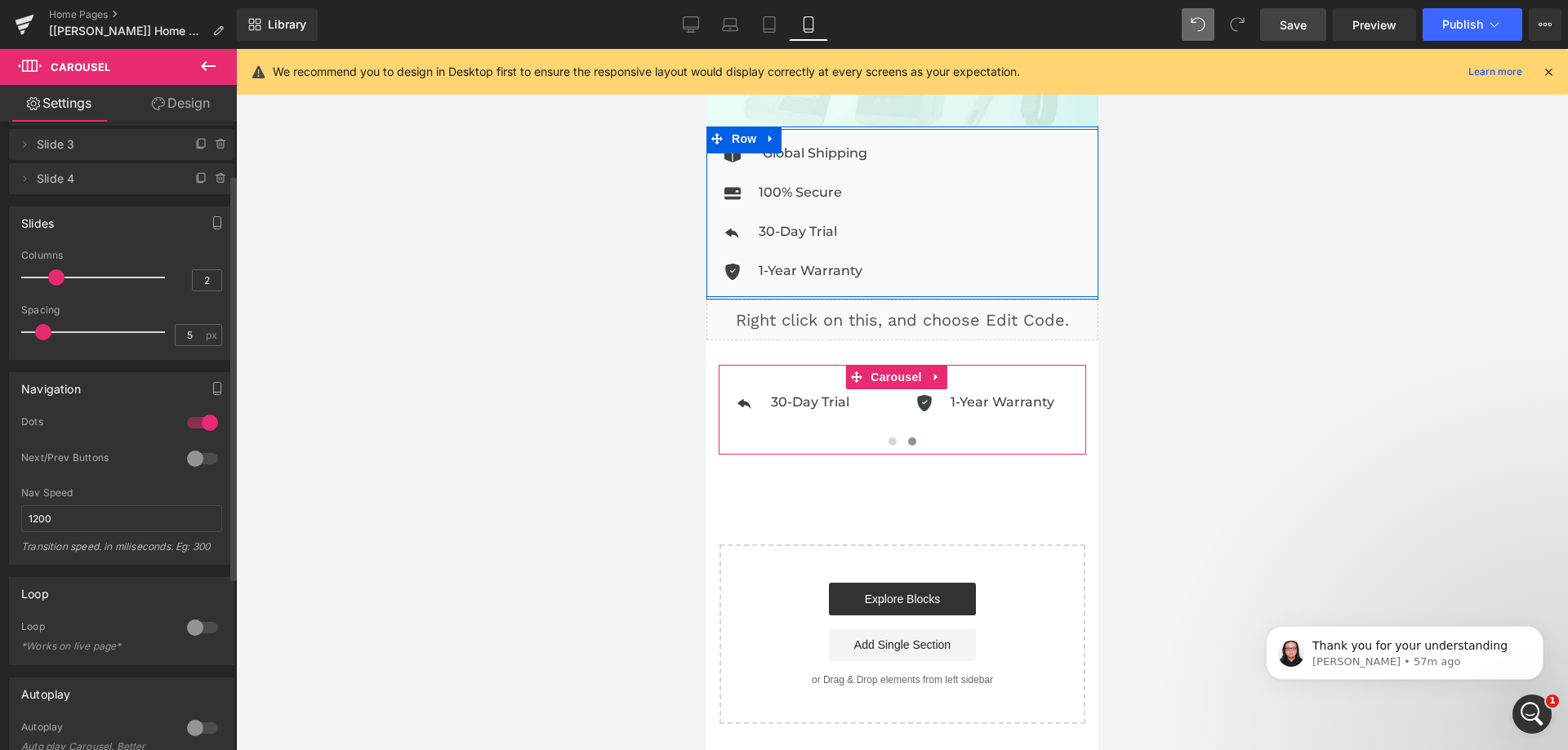
click at [202, 425] on div at bounding box center [203, 423] width 40 height 26
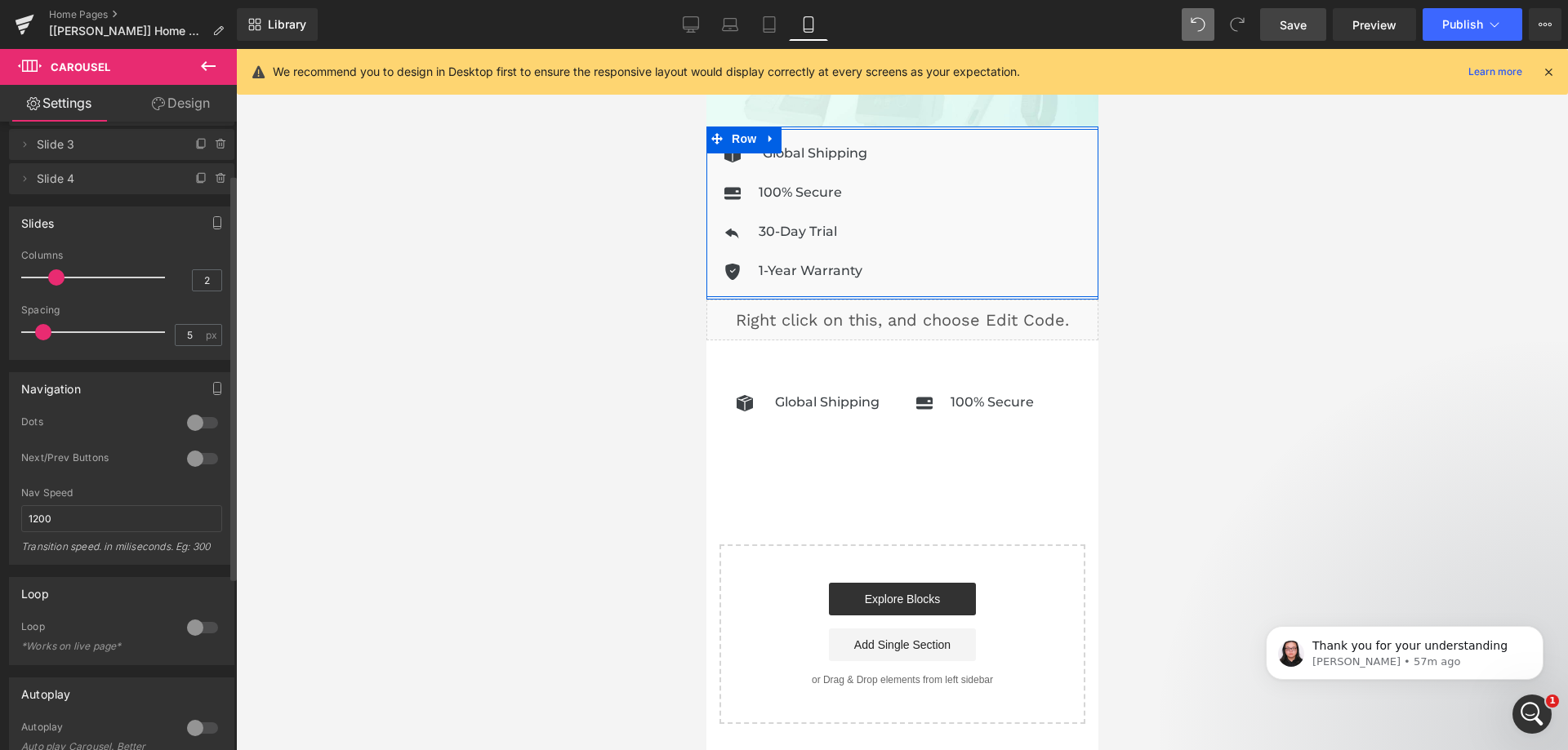
drag, startPoint x: 208, startPoint y: 452, endPoint x: 225, endPoint y: 425, distance: 31.9
click at [223, 429] on div "1 Dots 1 Dots 1 Dots 0 Dots 1 Next/Prev Buttons 1 Next/Prev Buttons 0 Next/Prev…" at bounding box center [122, 489] width 223 height 148
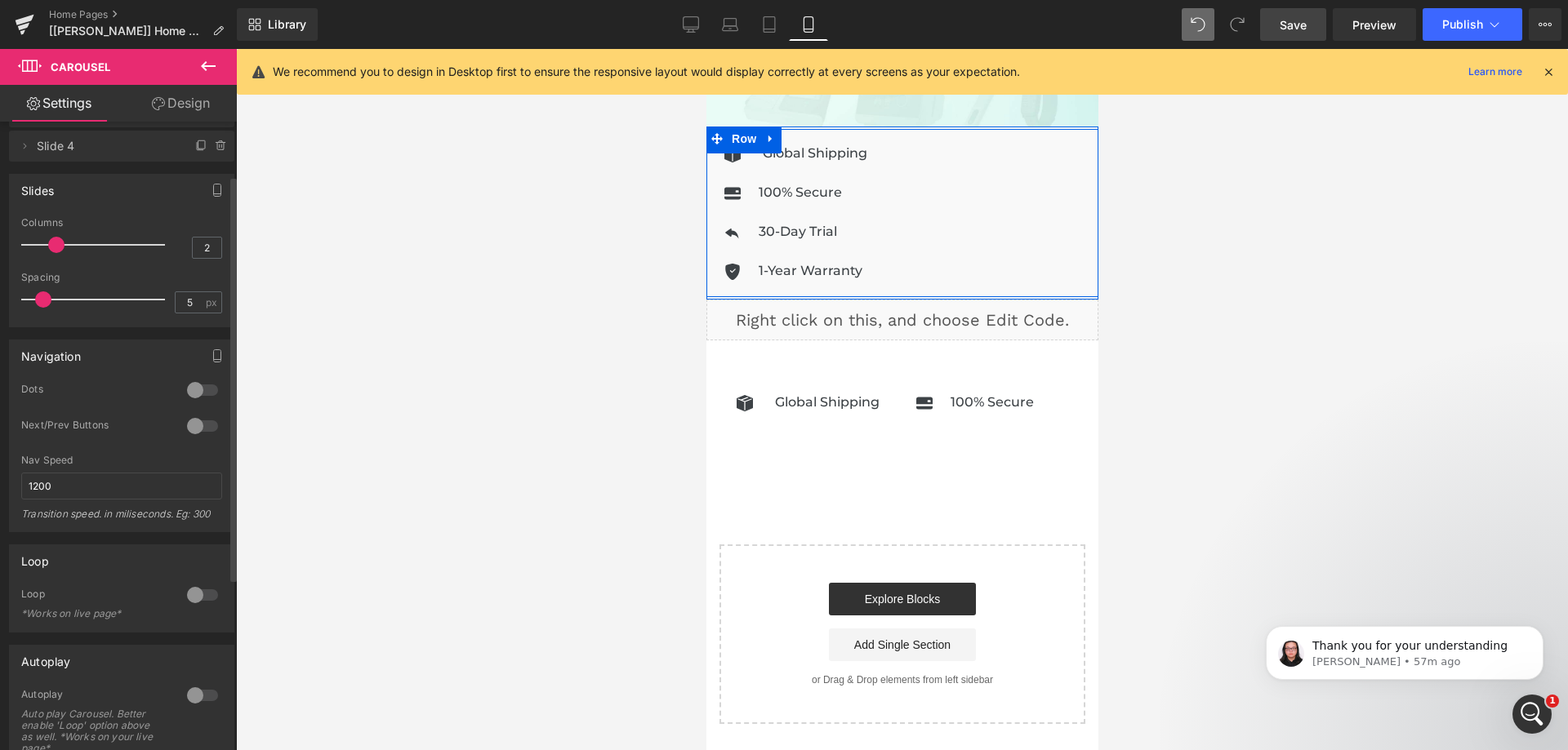
scroll to position [163, 0]
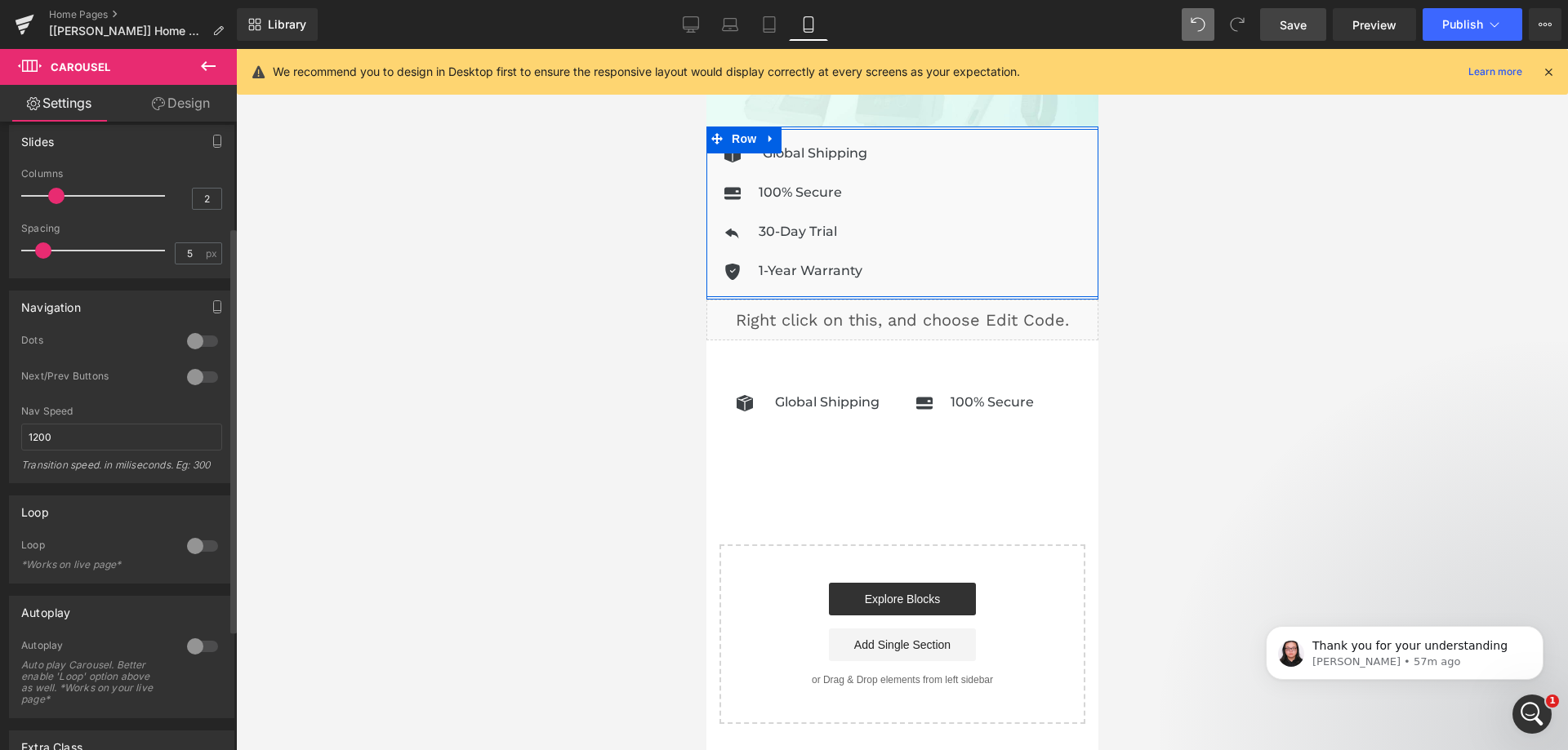
click at [201, 544] on div at bounding box center [203, 545] width 40 height 26
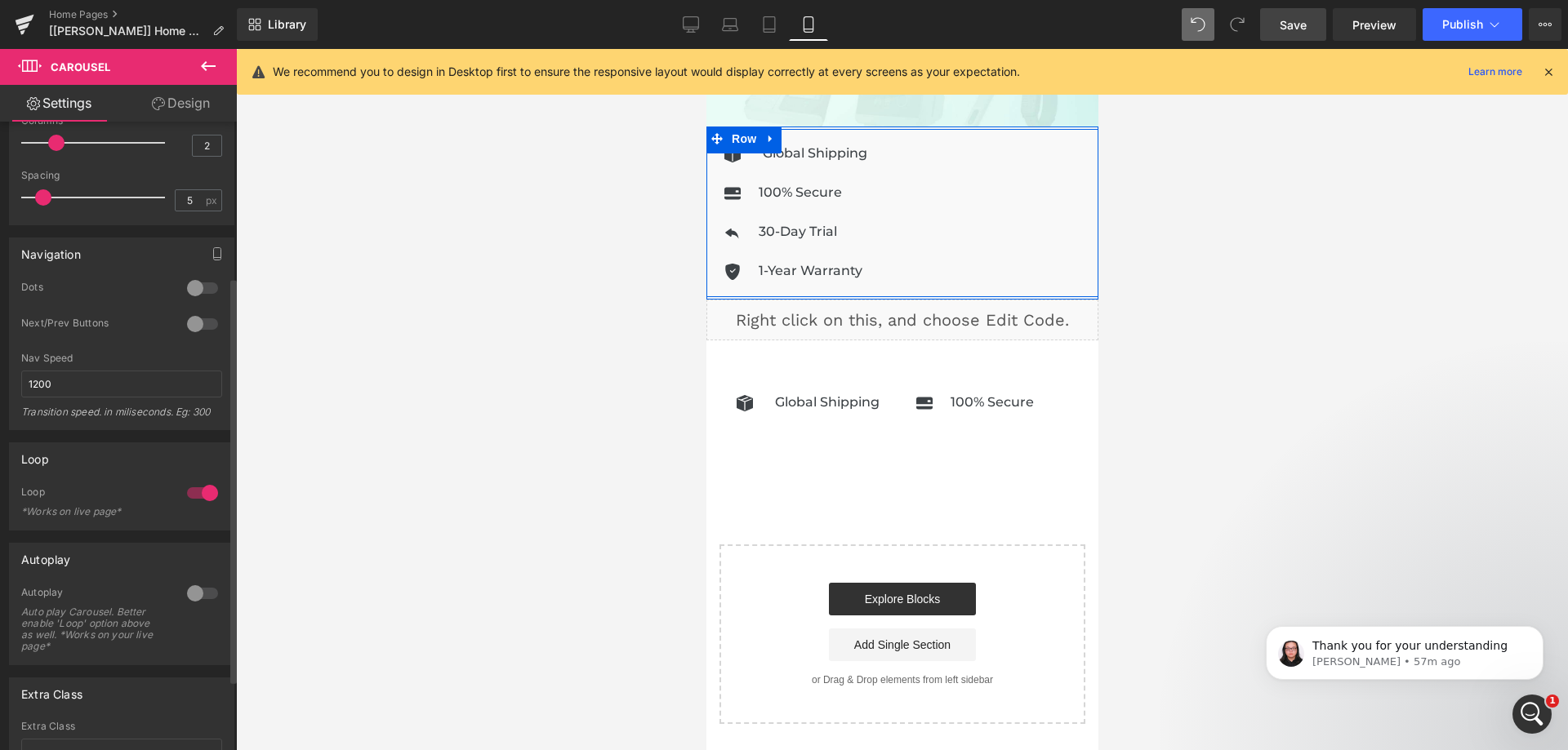
scroll to position [245, 0]
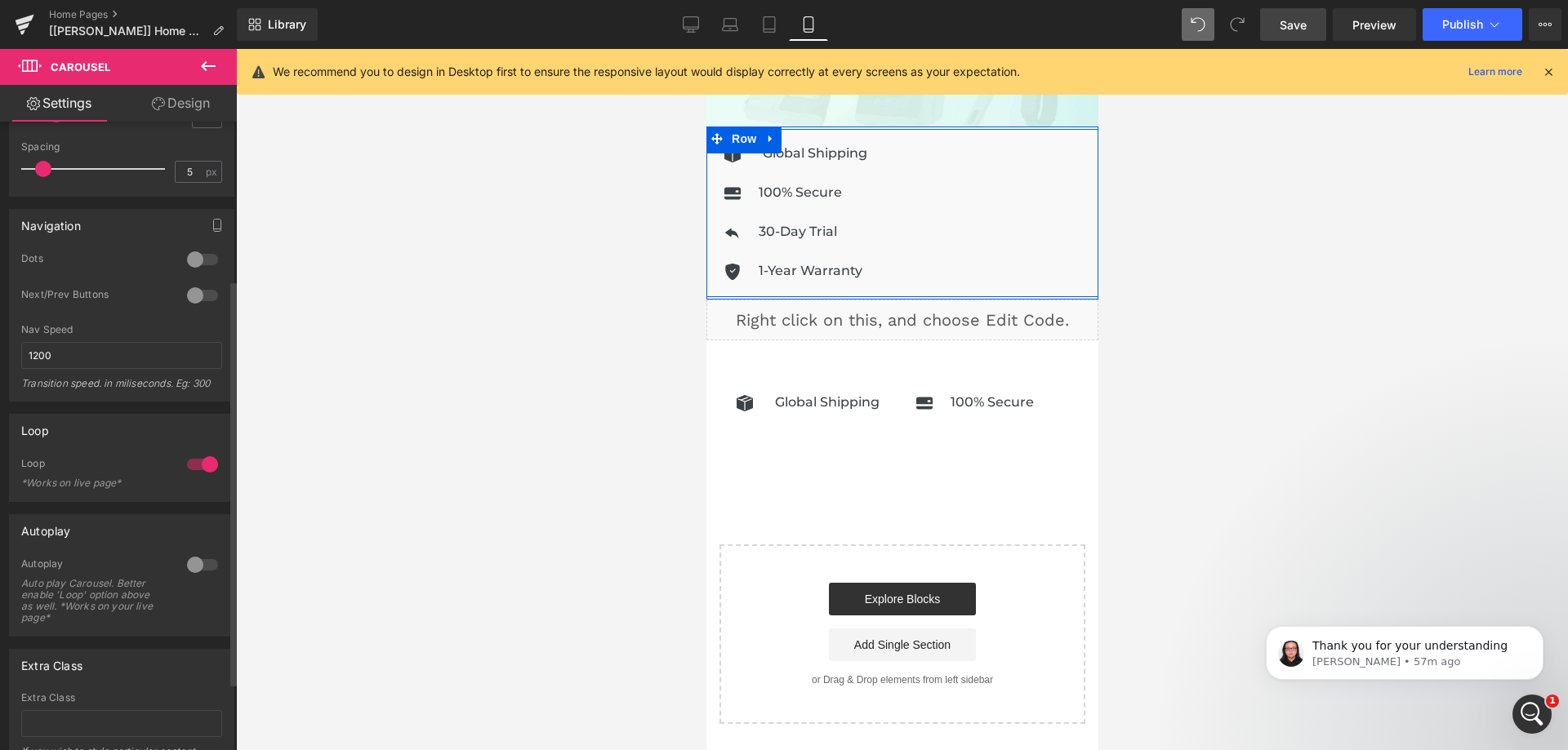
click at [199, 567] on div at bounding box center [203, 564] width 40 height 26
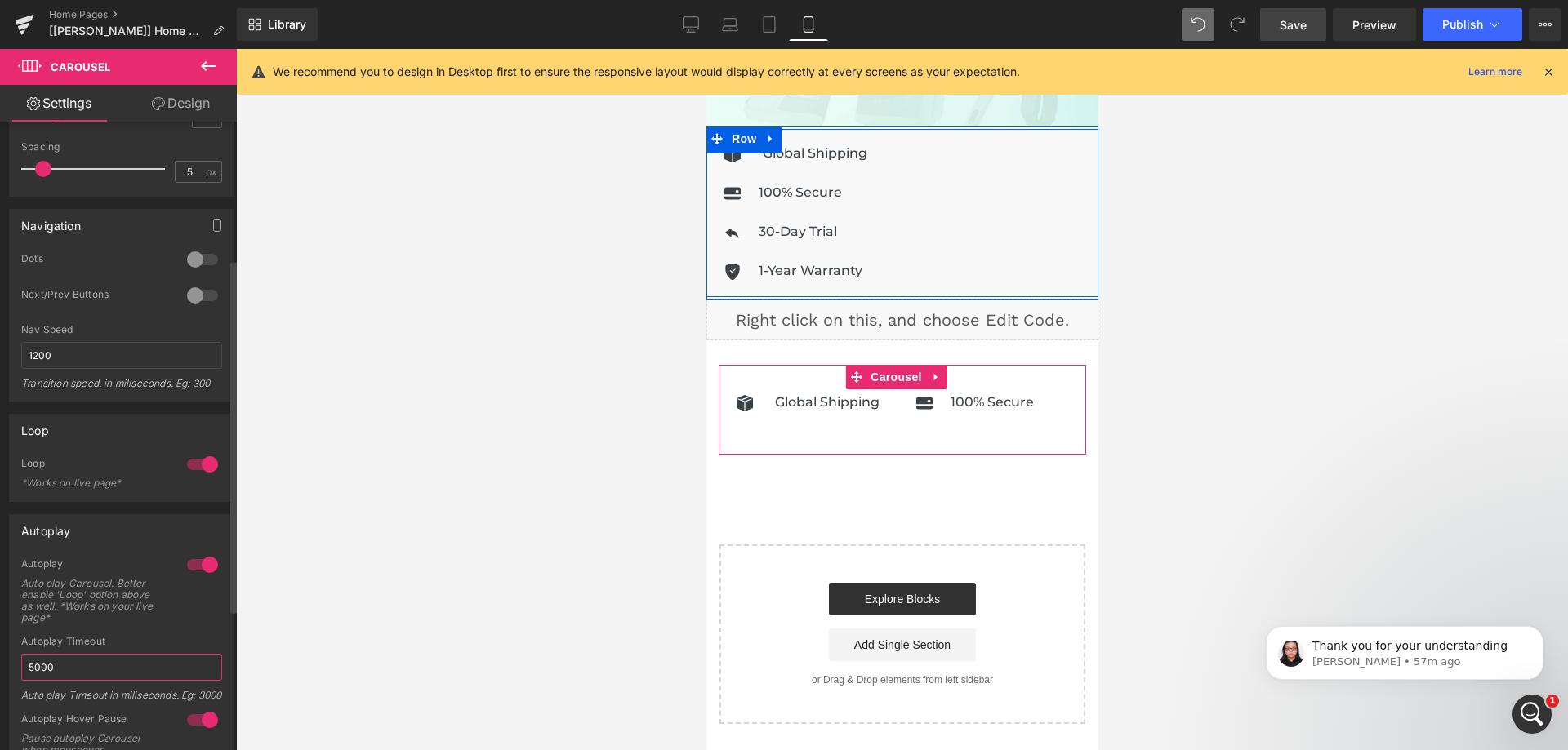
click at [89, 662] on input "5000" at bounding box center [121, 667] width 201 height 27
drag, startPoint x: 40, startPoint y: 666, endPoint x: 26, endPoint y: 669, distance: 14.3
click at [26, 669] on input "5000" at bounding box center [121, 667] width 201 height 27
click at [58, 358] on input "1200" at bounding box center [121, 355] width 201 height 27
drag, startPoint x: 39, startPoint y: 355, endPoint x: 24, endPoint y: 355, distance: 15.0
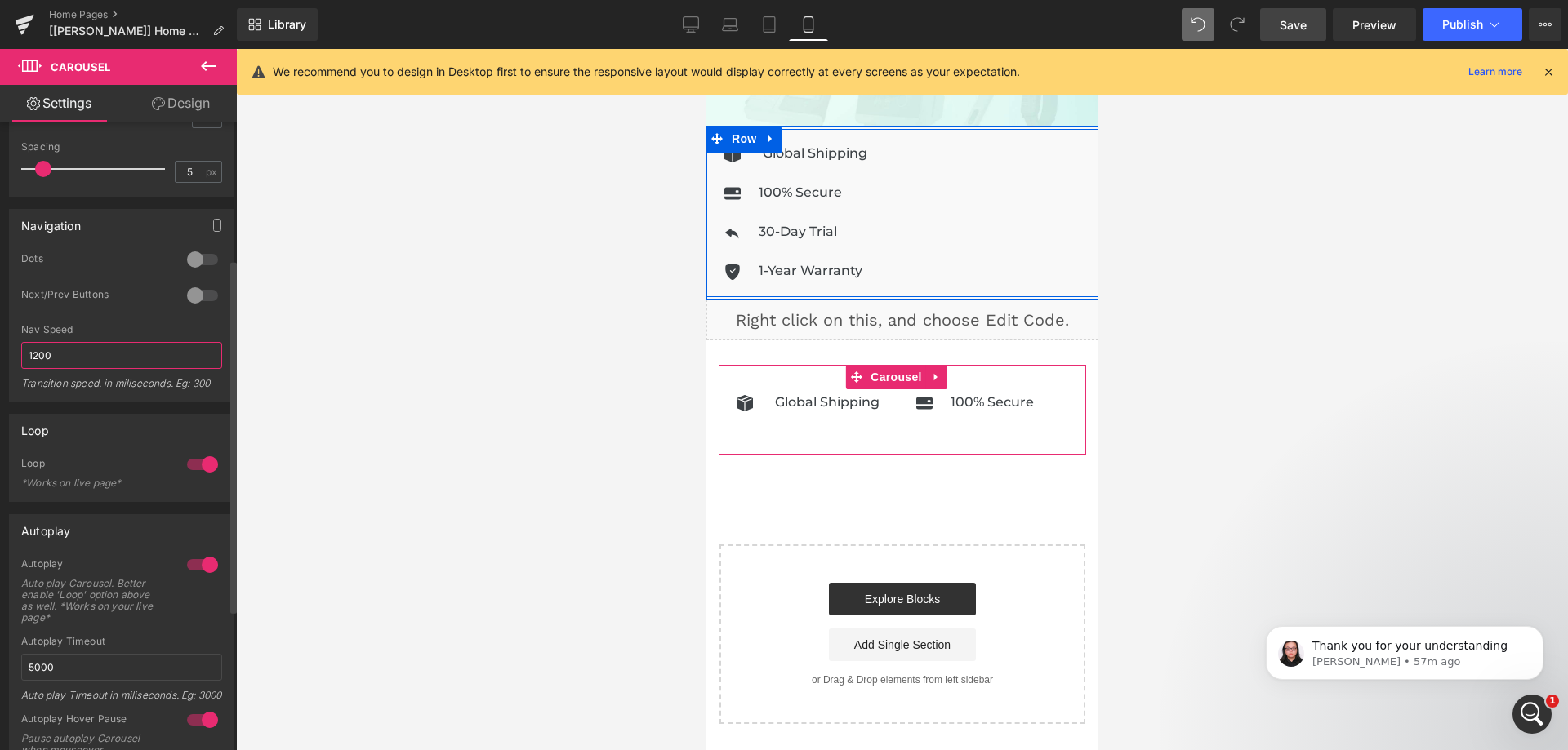
click at [24, 355] on input "1200" at bounding box center [121, 355] width 201 height 27
type input "3000"
drag, startPoint x: 35, startPoint y: 667, endPoint x: 26, endPoint y: 668, distance: 9.1
click at [26, 668] on input "5000" at bounding box center [121, 667] width 201 height 27
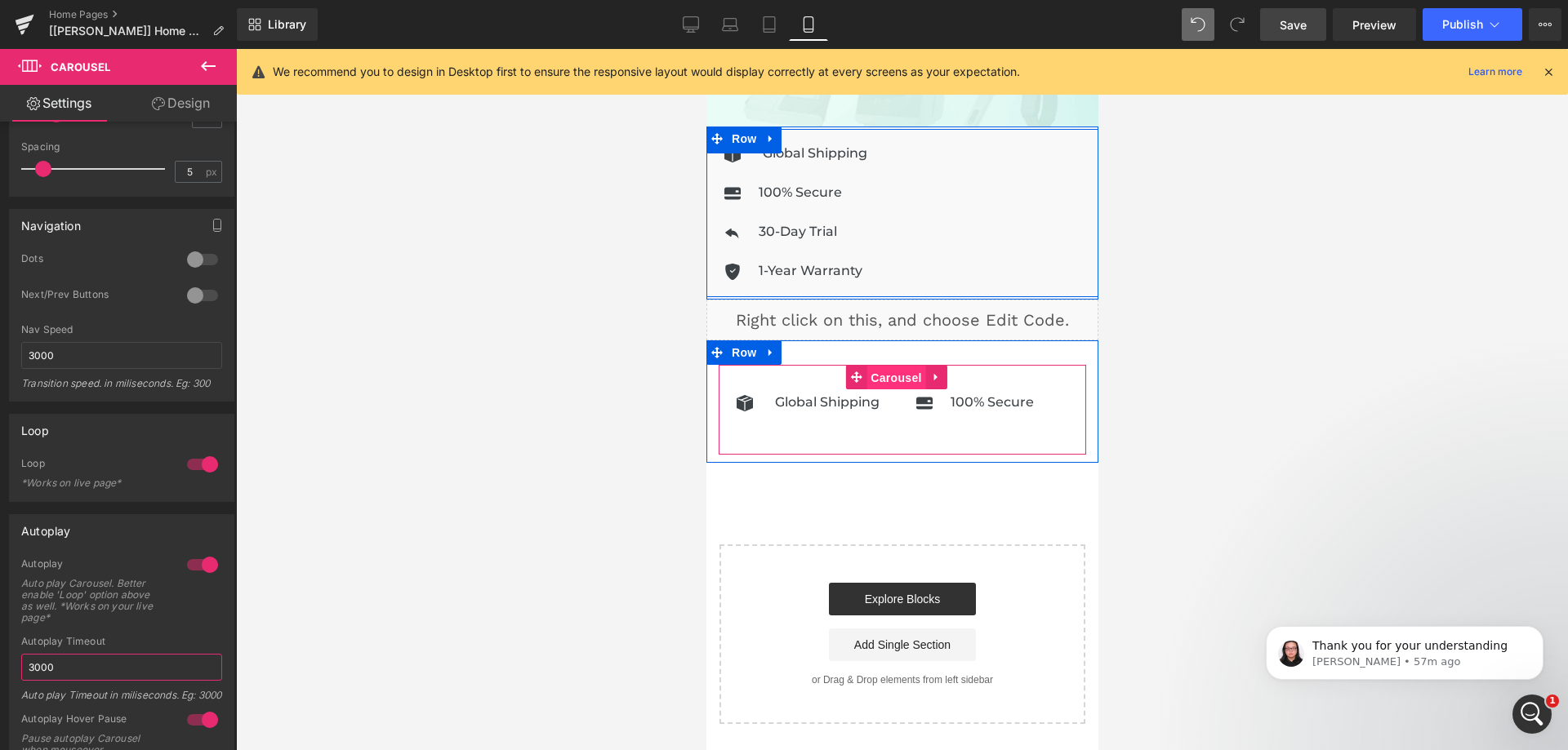
click at [905, 371] on span "Carousel" at bounding box center [895, 377] width 58 height 25
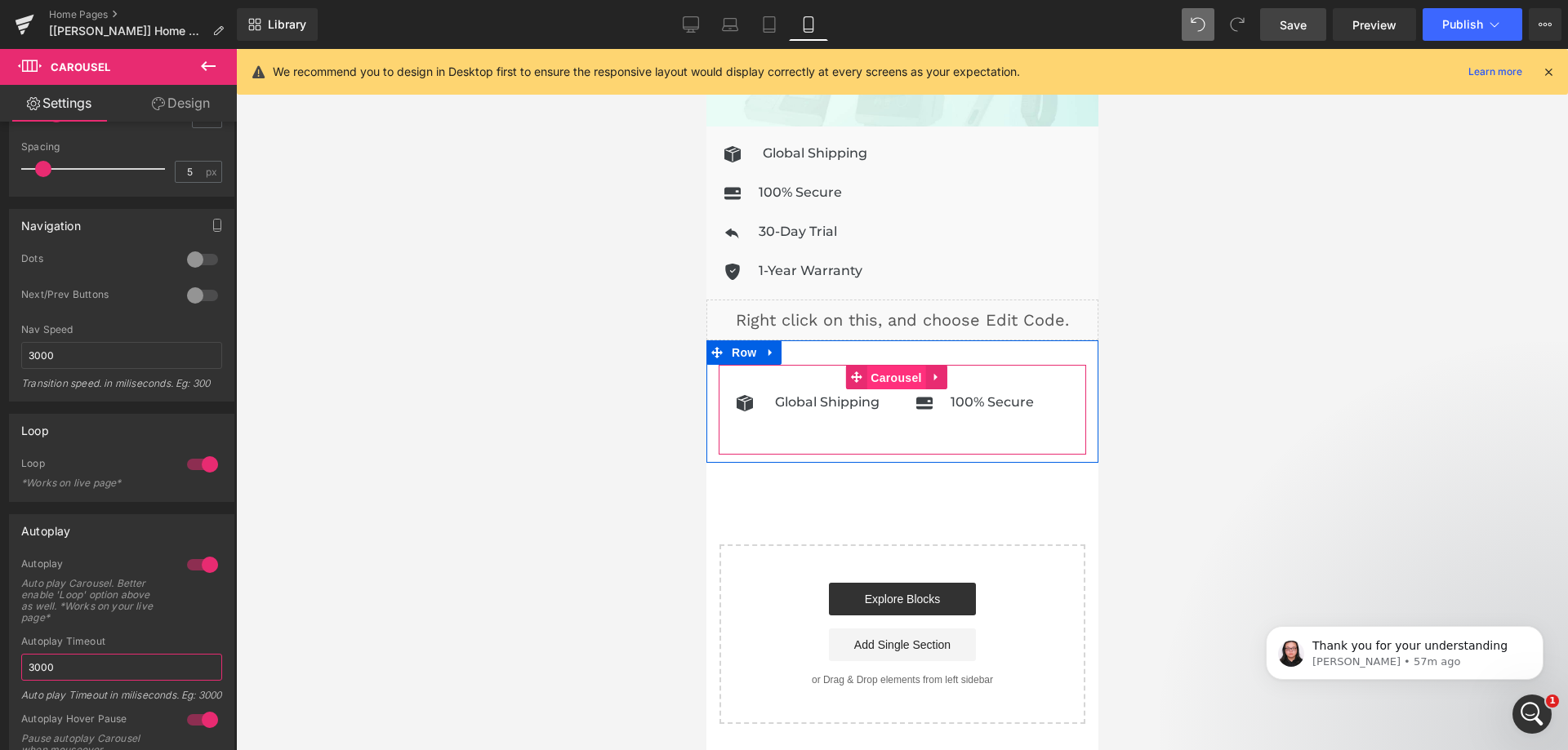
drag, startPoint x: 888, startPoint y: 368, endPoint x: 890, endPoint y: 375, distance: 7.3
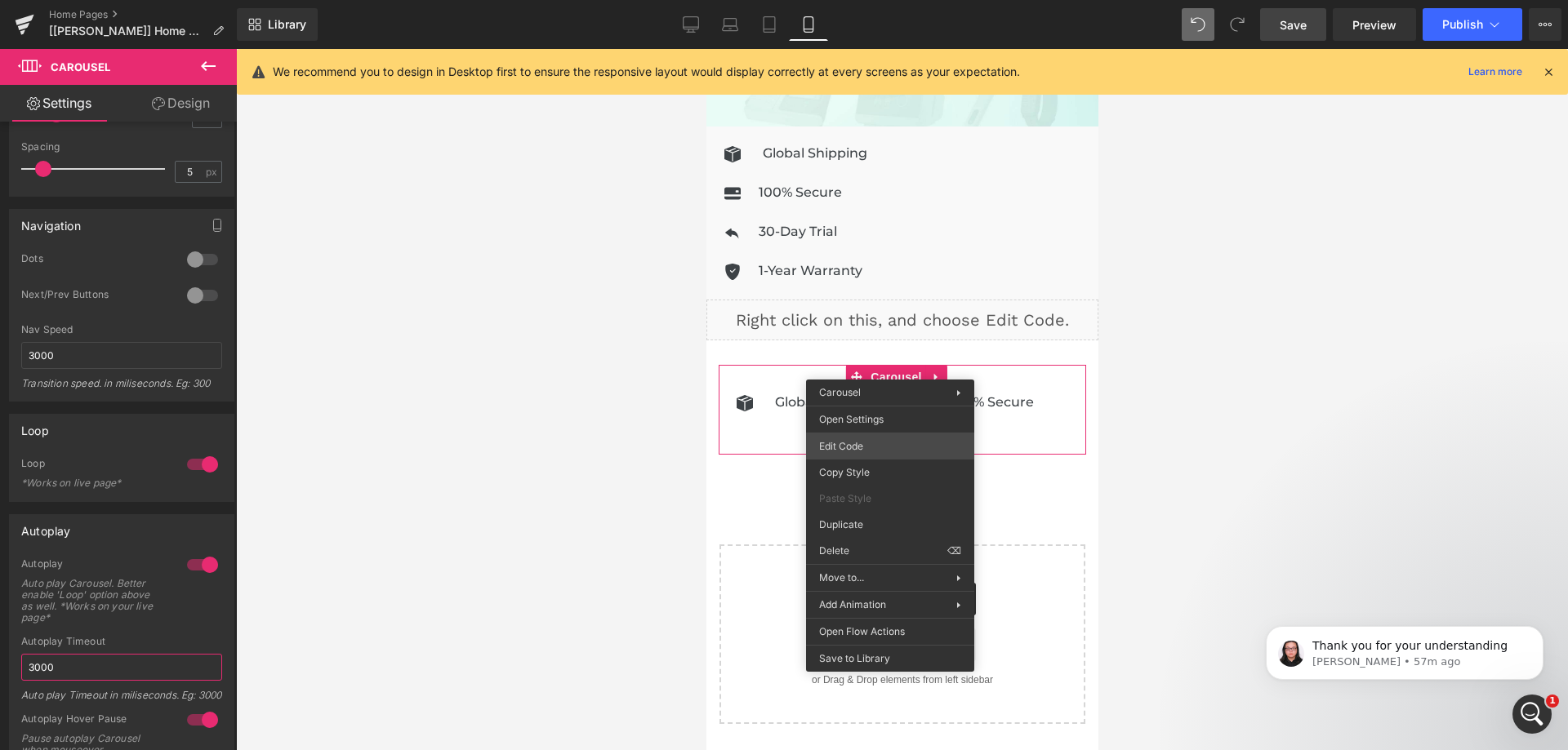
click at [852, 0] on div "Carousel You are previewing how the will restyle your page. You can not edit El…" at bounding box center [784, 0] width 1568 height 0
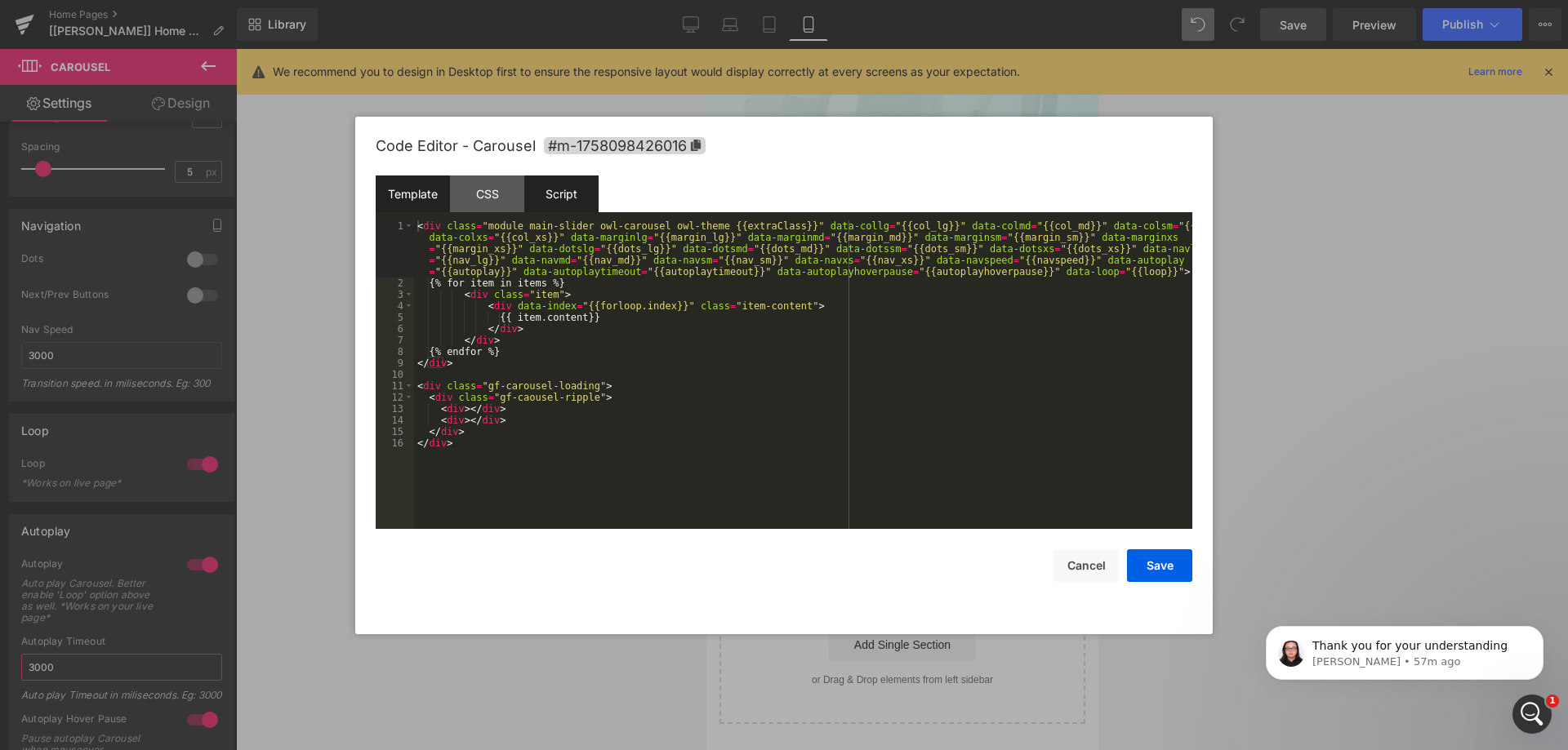
type input "3000"
click at [566, 195] on div "Script" at bounding box center [561, 194] width 74 height 37
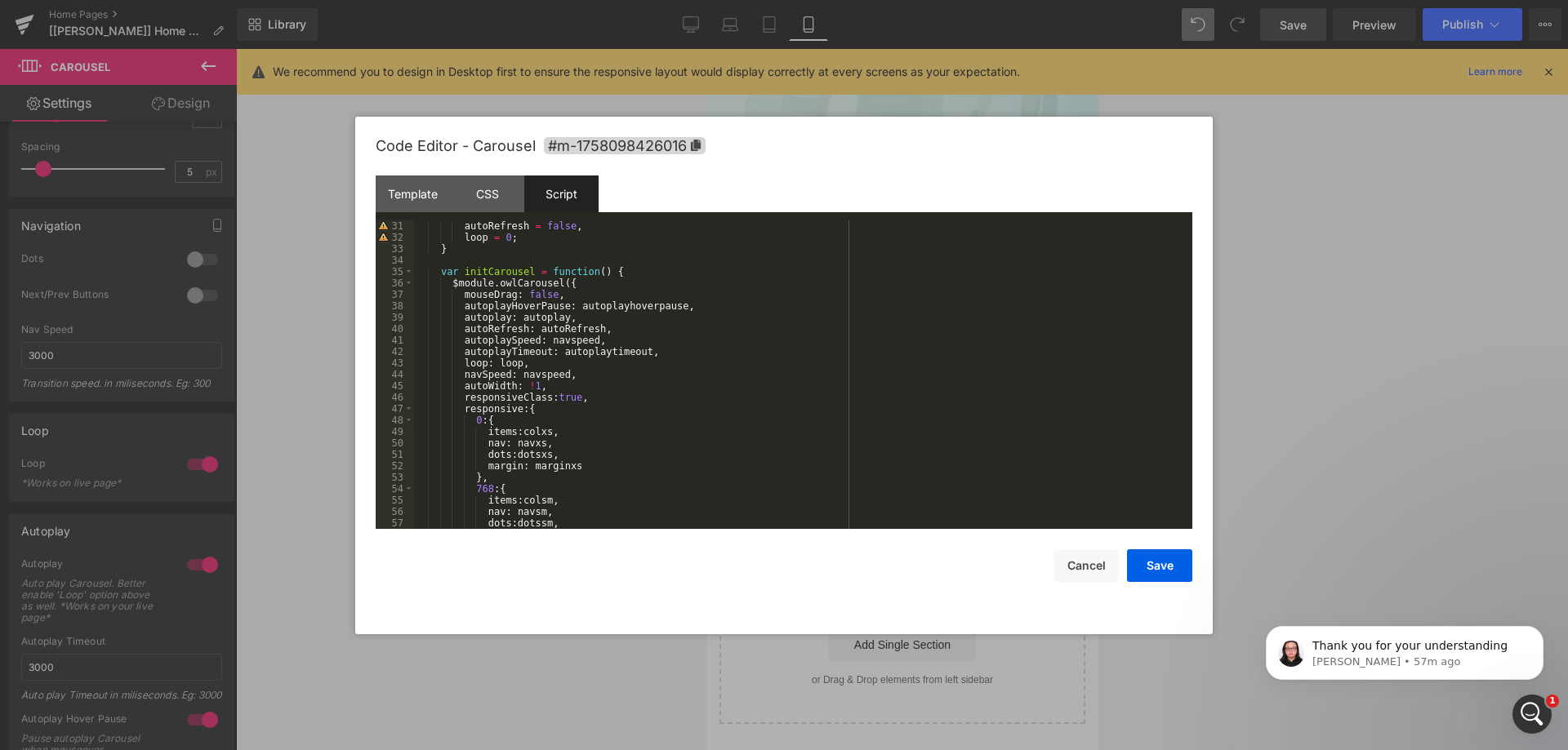
scroll to position [343, 0]
click at [565, 358] on div "autoRefresh = false , loop = 0 ; } var initCarousel = function ( ) { $module . …" at bounding box center [800, 385] width 772 height 331
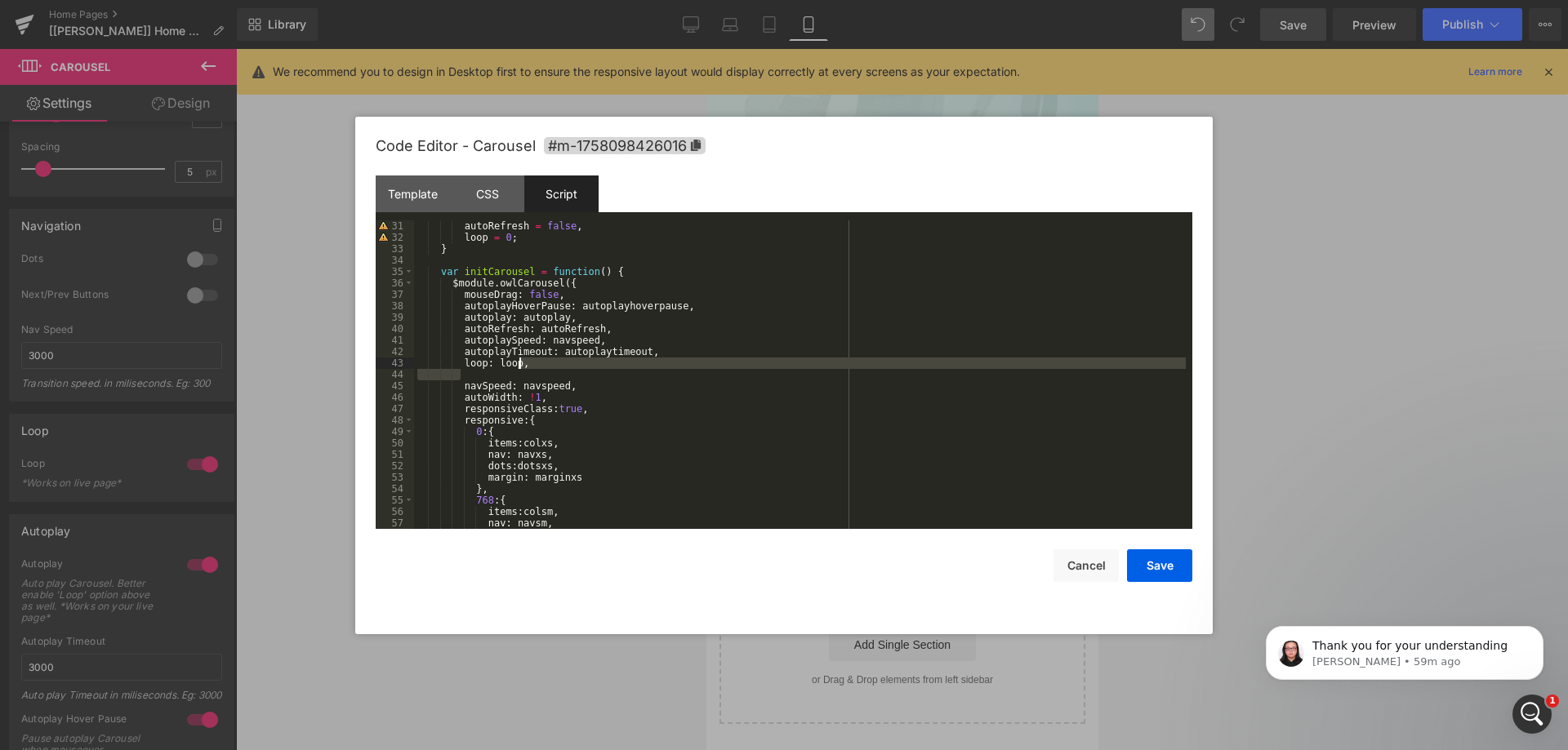
drag, startPoint x: 535, startPoint y: 371, endPoint x: 526, endPoint y: 366, distance: 10.3
click at [526, 366] on div "autoRefresh = false , loop = 0 ; } var initCarousel = function ( ) { $module . …" at bounding box center [800, 385] width 772 height 331
paste textarea
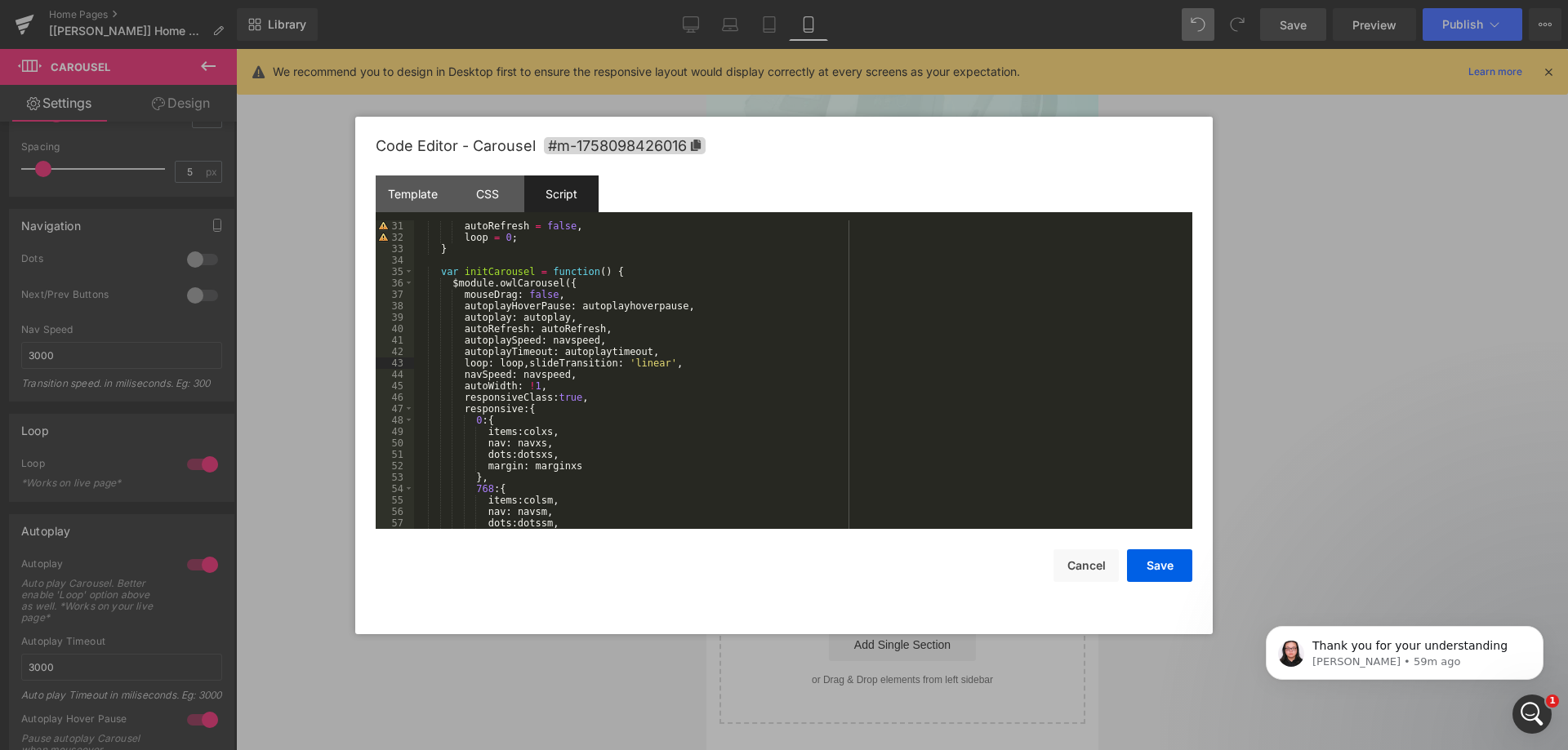
click at [522, 368] on div "autoRefresh = false , loop = 0 ; } var initCarousel = function ( ) { $module . …" at bounding box center [800, 385] width 772 height 331
click at [1159, 571] on button "Save" at bounding box center [1160, 565] width 65 height 33
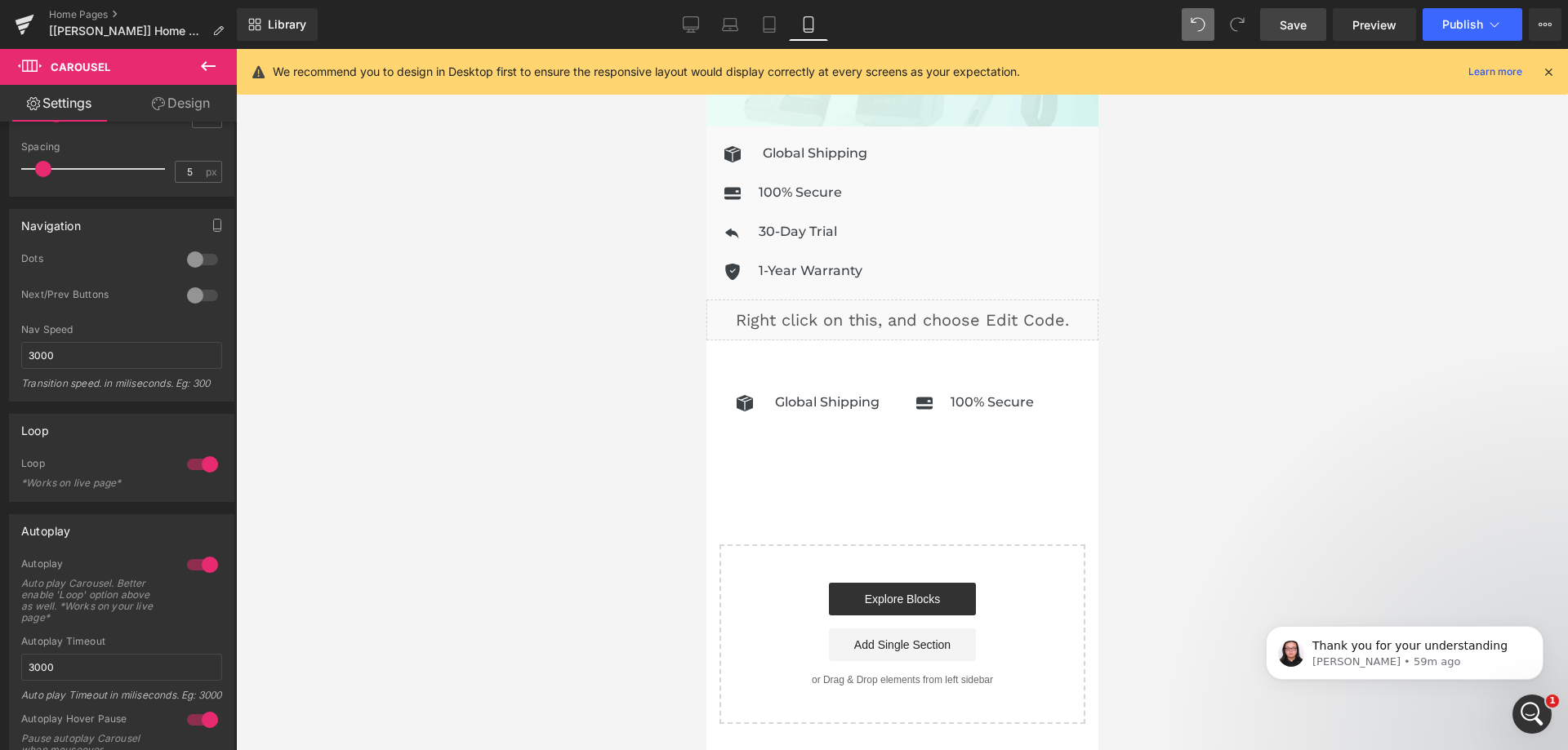
click at [1281, 17] on span "Save" at bounding box center [1293, 25] width 27 height 17
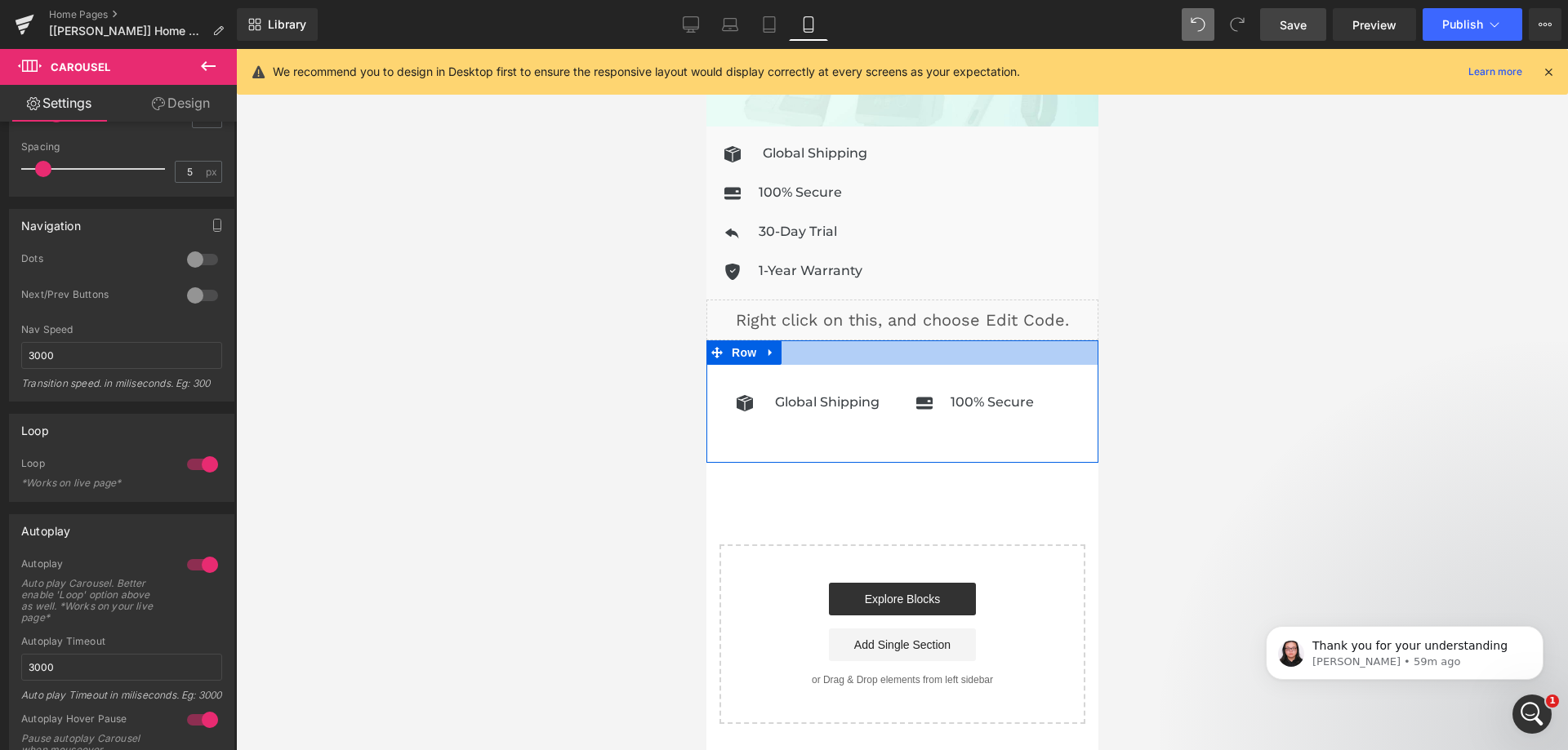
click at [871, 349] on div at bounding box center [902, 352] width 392 height 25
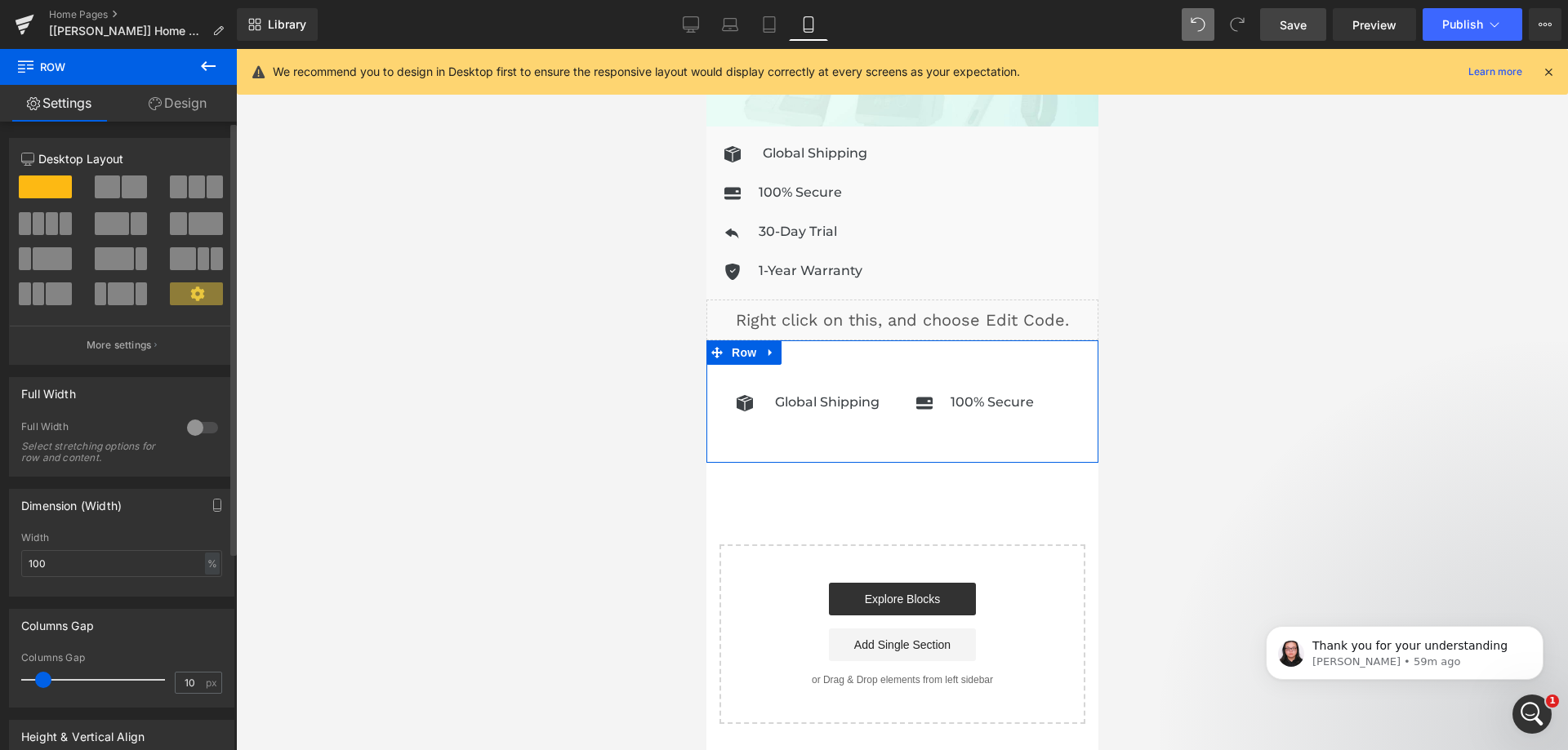
type input "0"
drag, startPoint x: 46, startPoint y: 680, endPoint x: 0, endPoint y: 685, distance: 46.3
click at [0, 685] on div "Columns Gap 0px Columns Gap 0 px" at bounding box center [122, 652] width 244 height 111
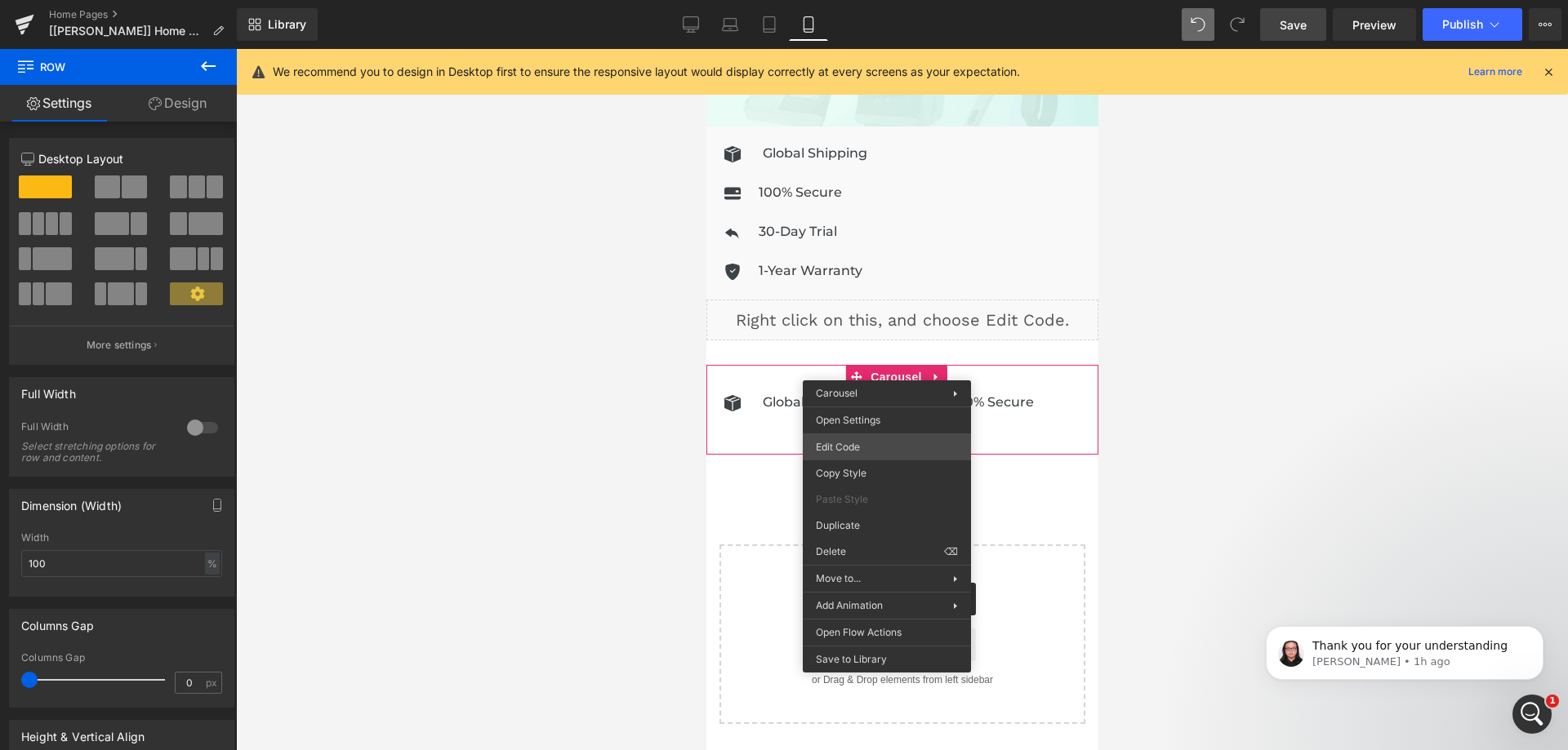
click at [840, 0] on div "Carousel You are previewing how the will restyle your page. You can not edit El…" at bounding box center [784, 0] width 1568 height 0
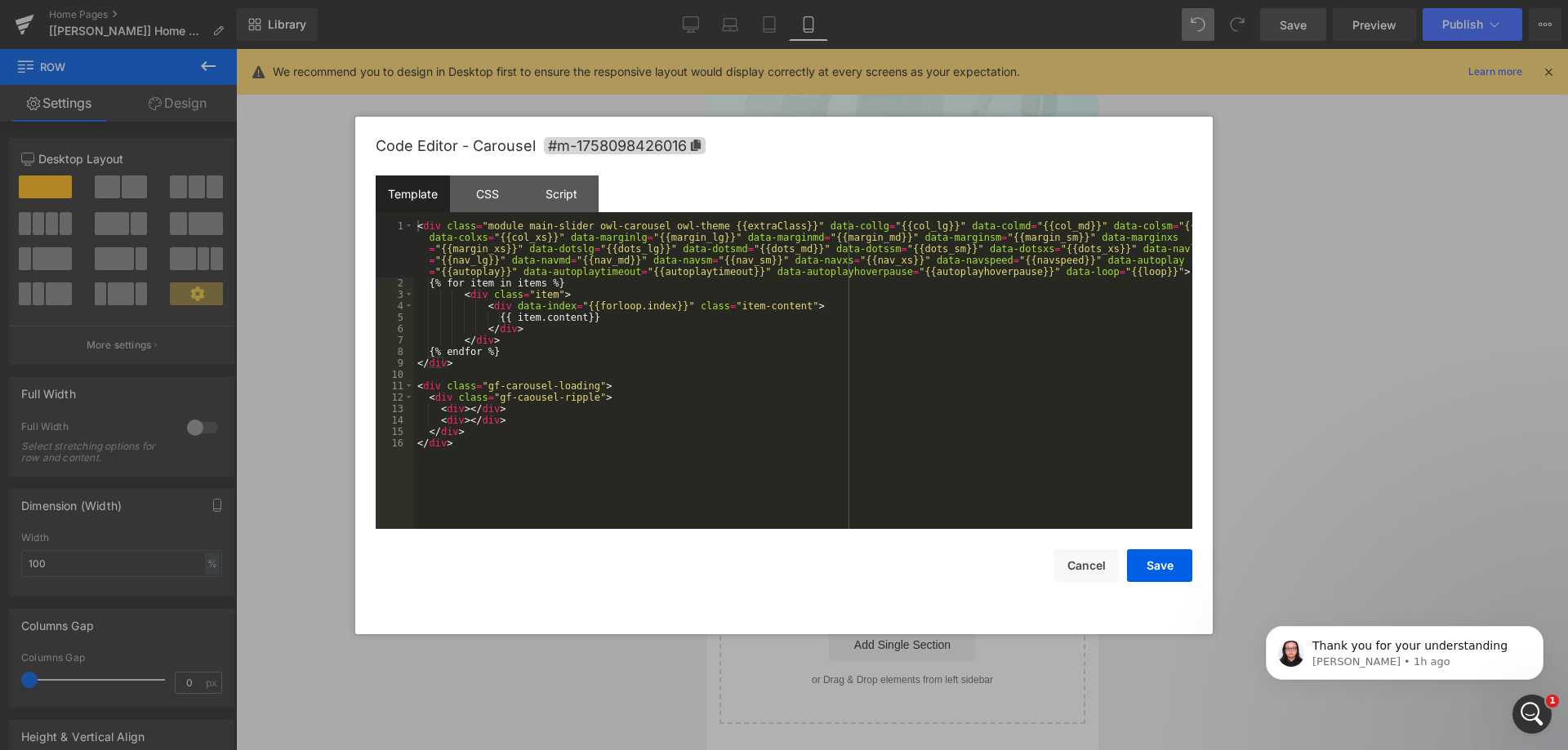
click at [1265, 284] on div at bounding box center [784, 375] width 1568 height 750
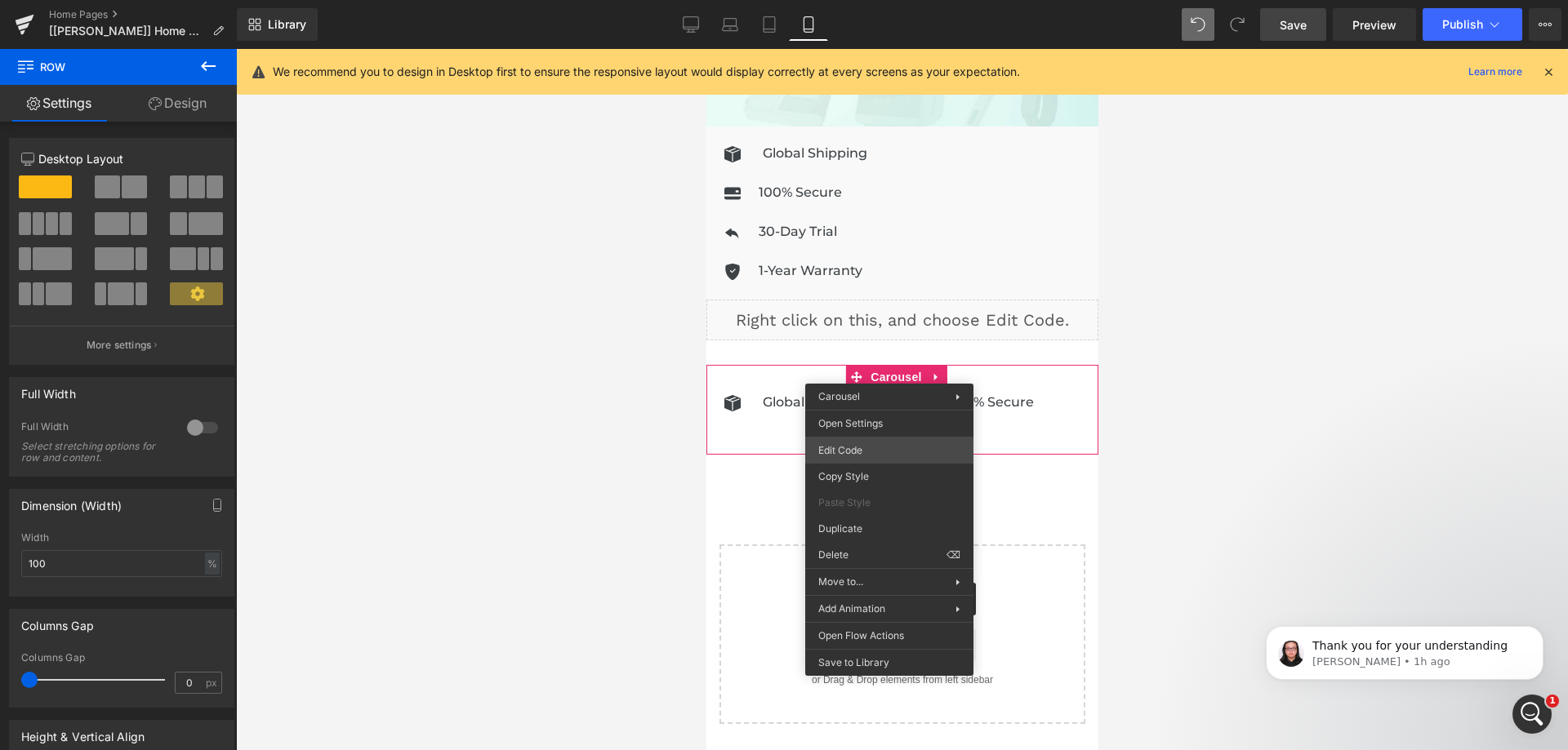
click at [862, 0] on div "Carousel You are previewing how the will restyle your page. You can not edit El…" at bounding box center [784, 0] width 1568 height 0
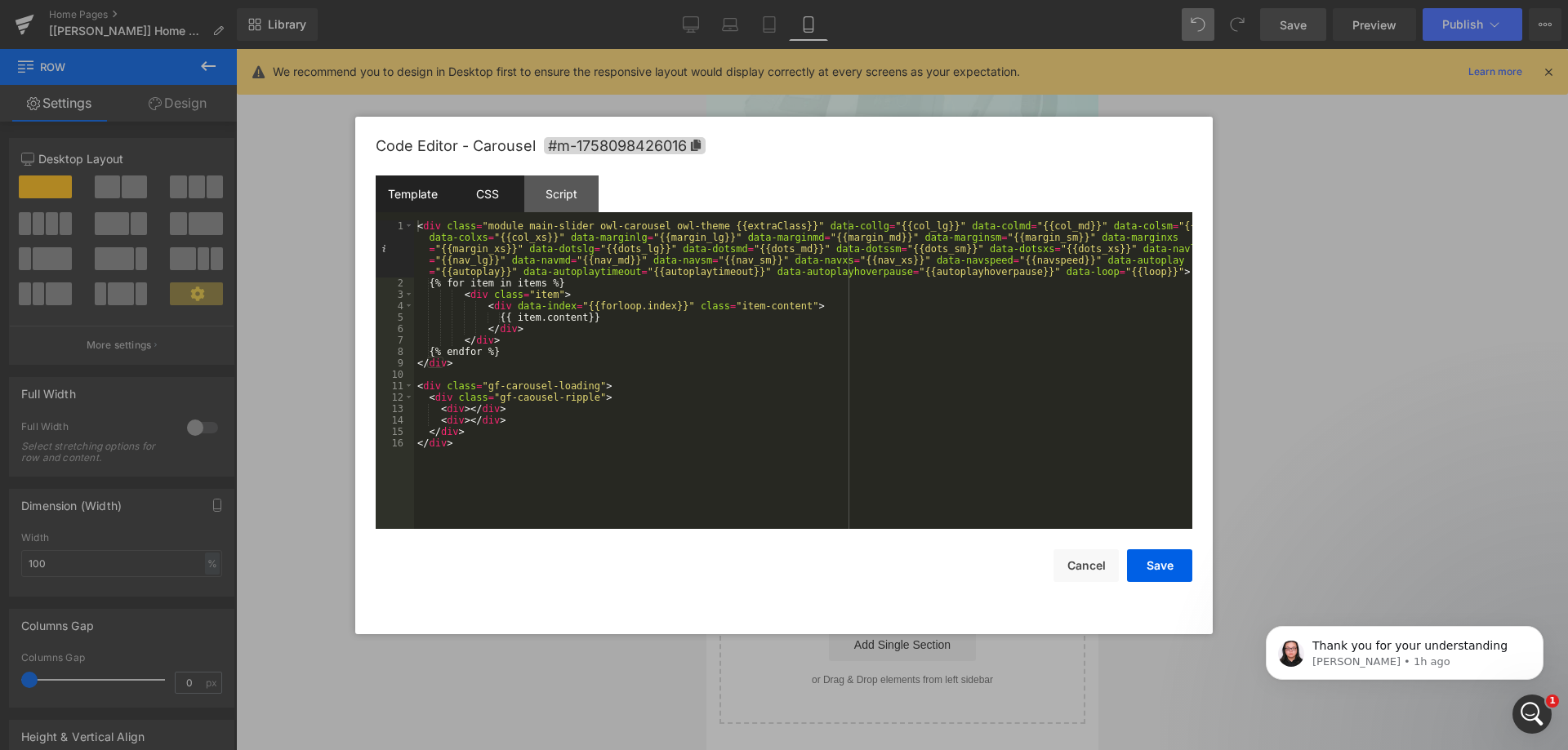
click at [497, 199] on div "CSS" at bounding box center [486, 194] width 74 height 37
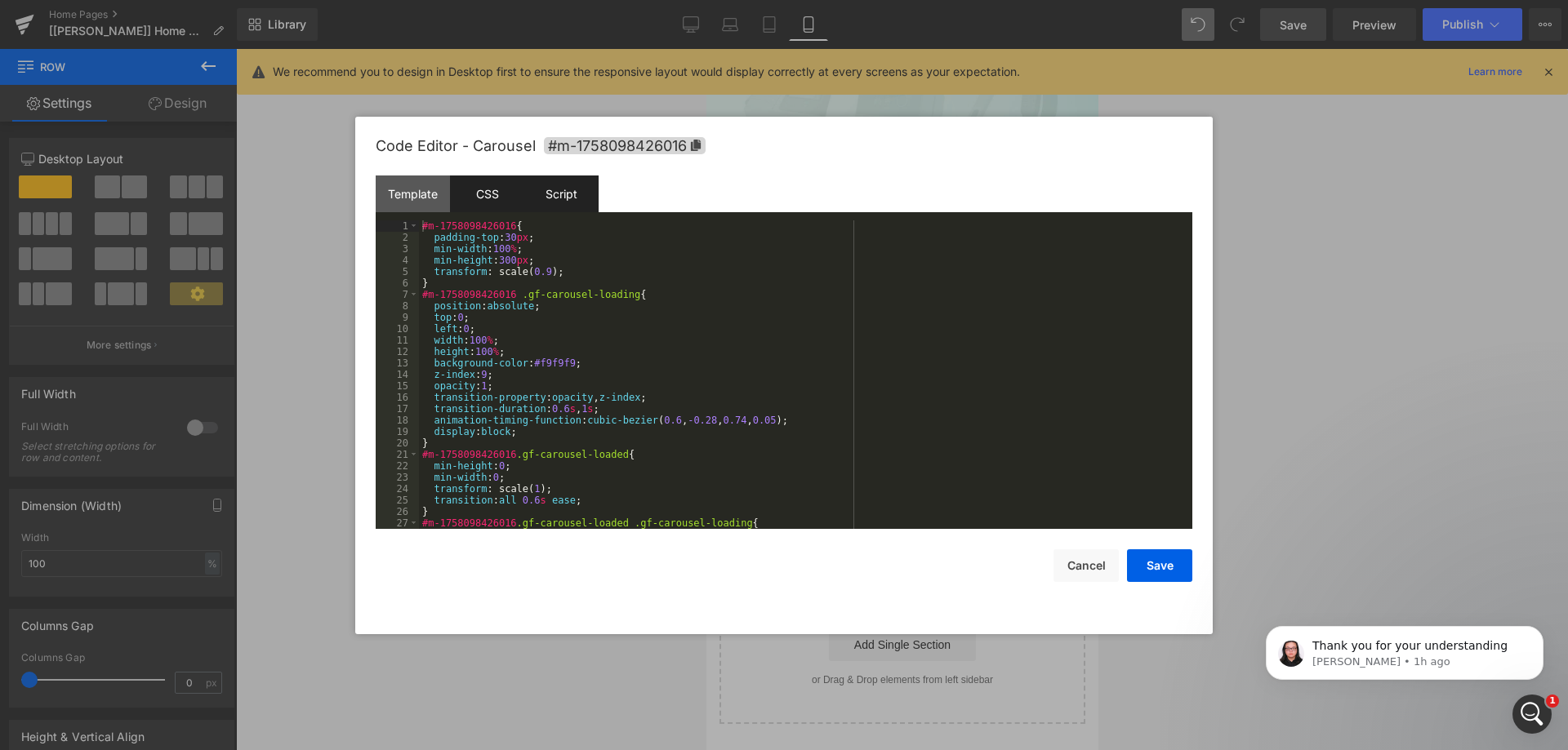
click at [544, 192] on div "Script" at bounding box center [561, 194] width 74 height 37
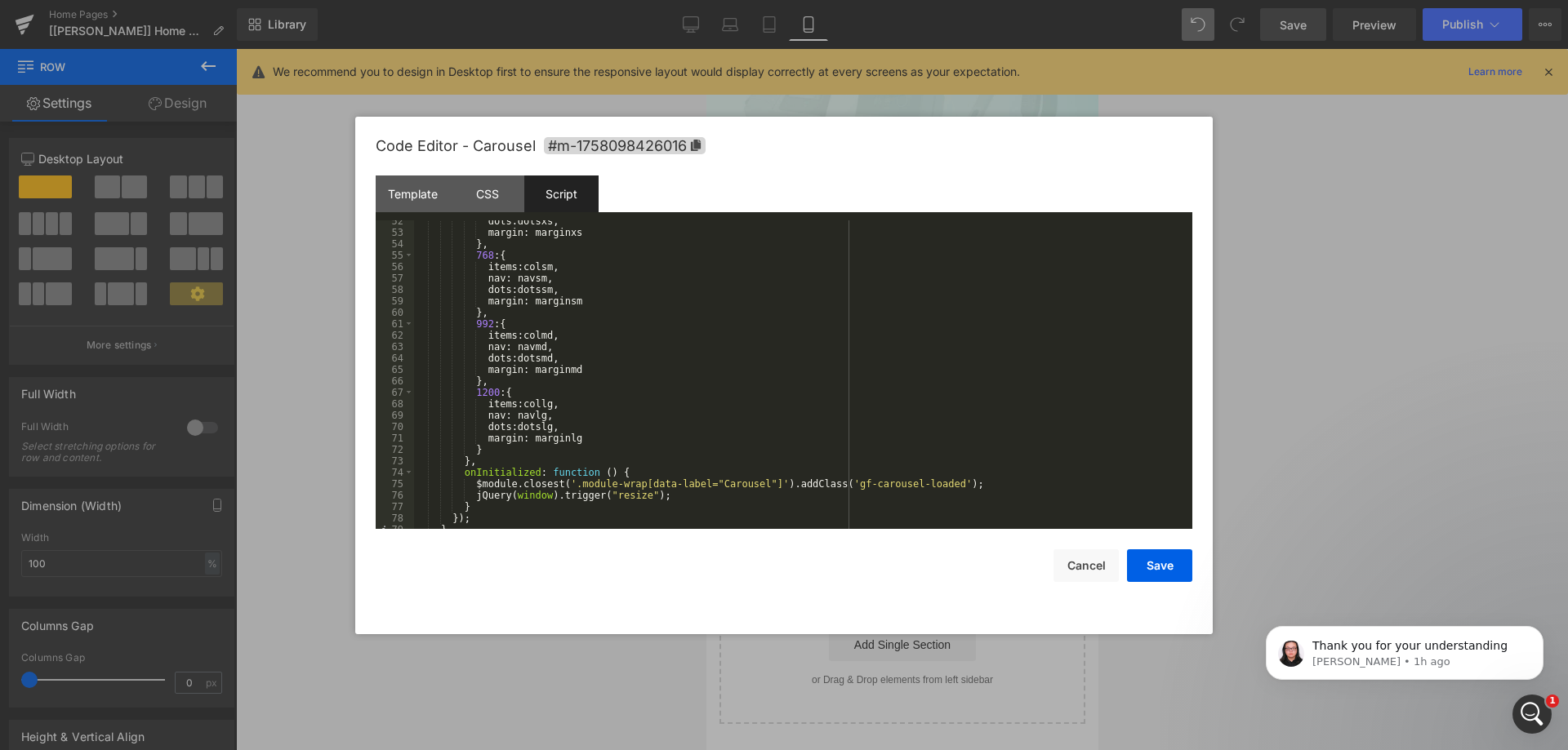
scroll to position [720, 0]
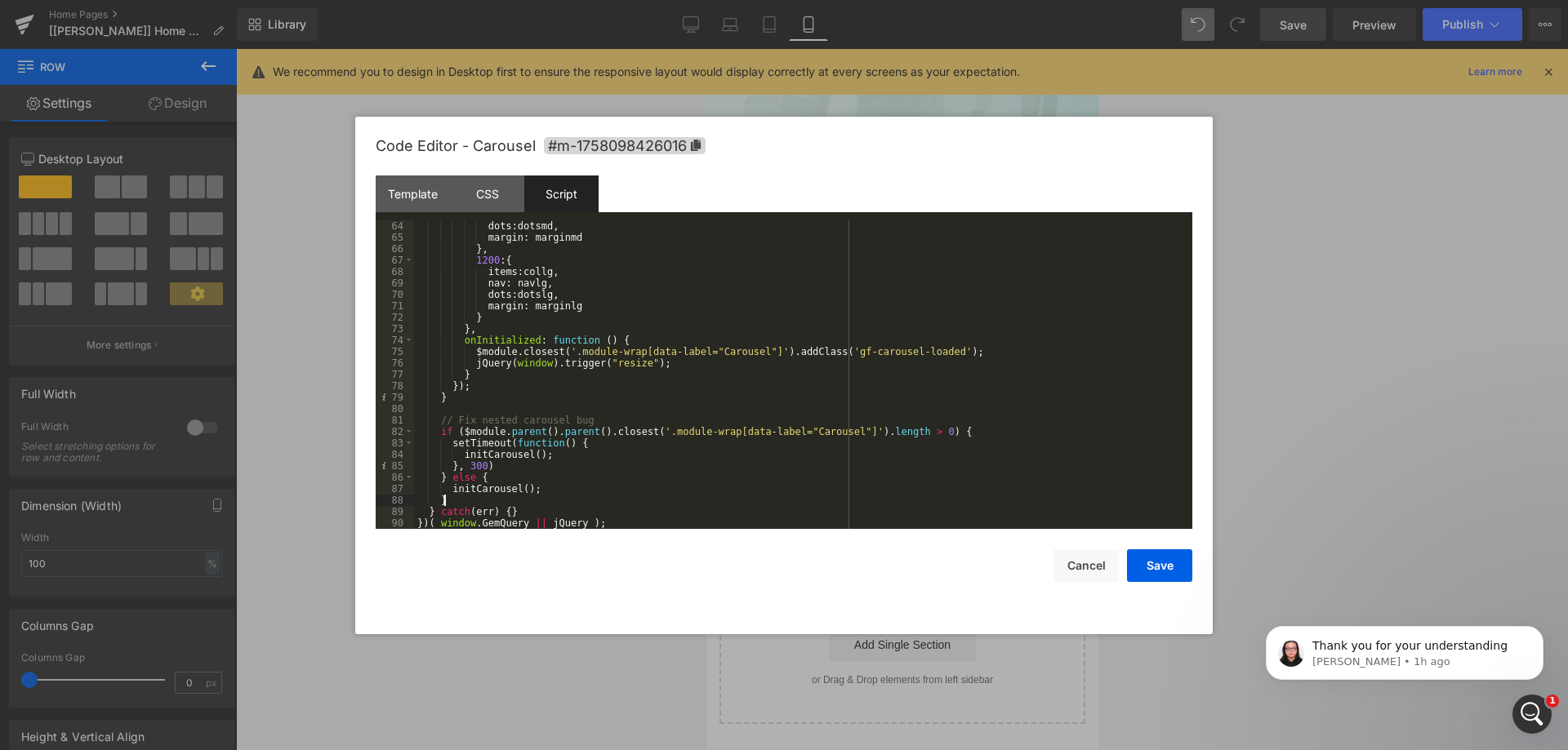
click at [453, 497] on div "dots : dotsmd , margin : marginmd } , 1200 : { items : collg , nav : navlg , do…" at bounding box center [800, 385] width 772 height 331
click at [1165, 558] on button "Save" at bounding box center [1160, 565] width 65 height 33
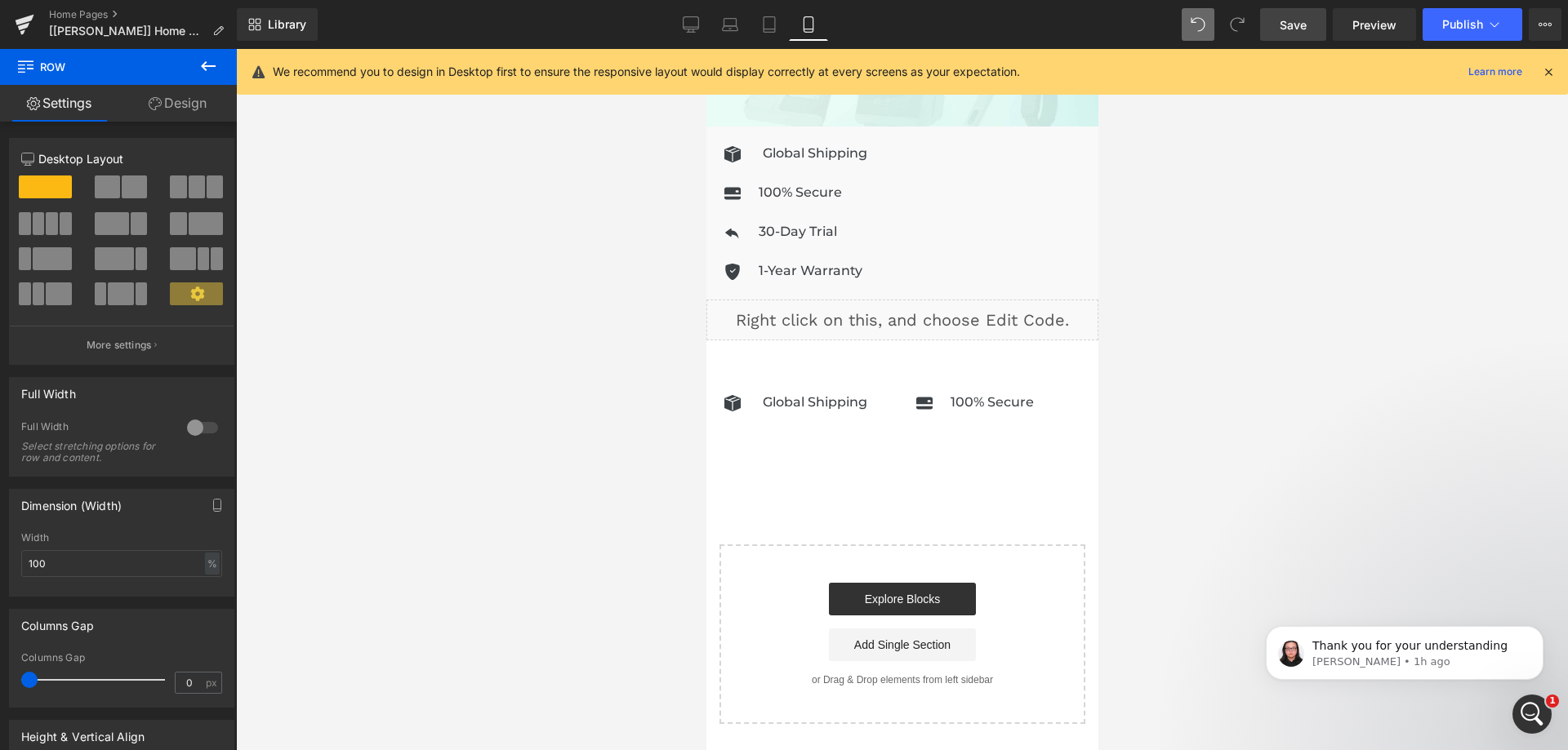
drag, startPoint x: 1305, startPoint y: 34, endPoint x: 1270, endPoint y: 2, distance: 47.4
click at [1306, 33] on link "Save" at bounding box center [1293, 24] width 66 height 33
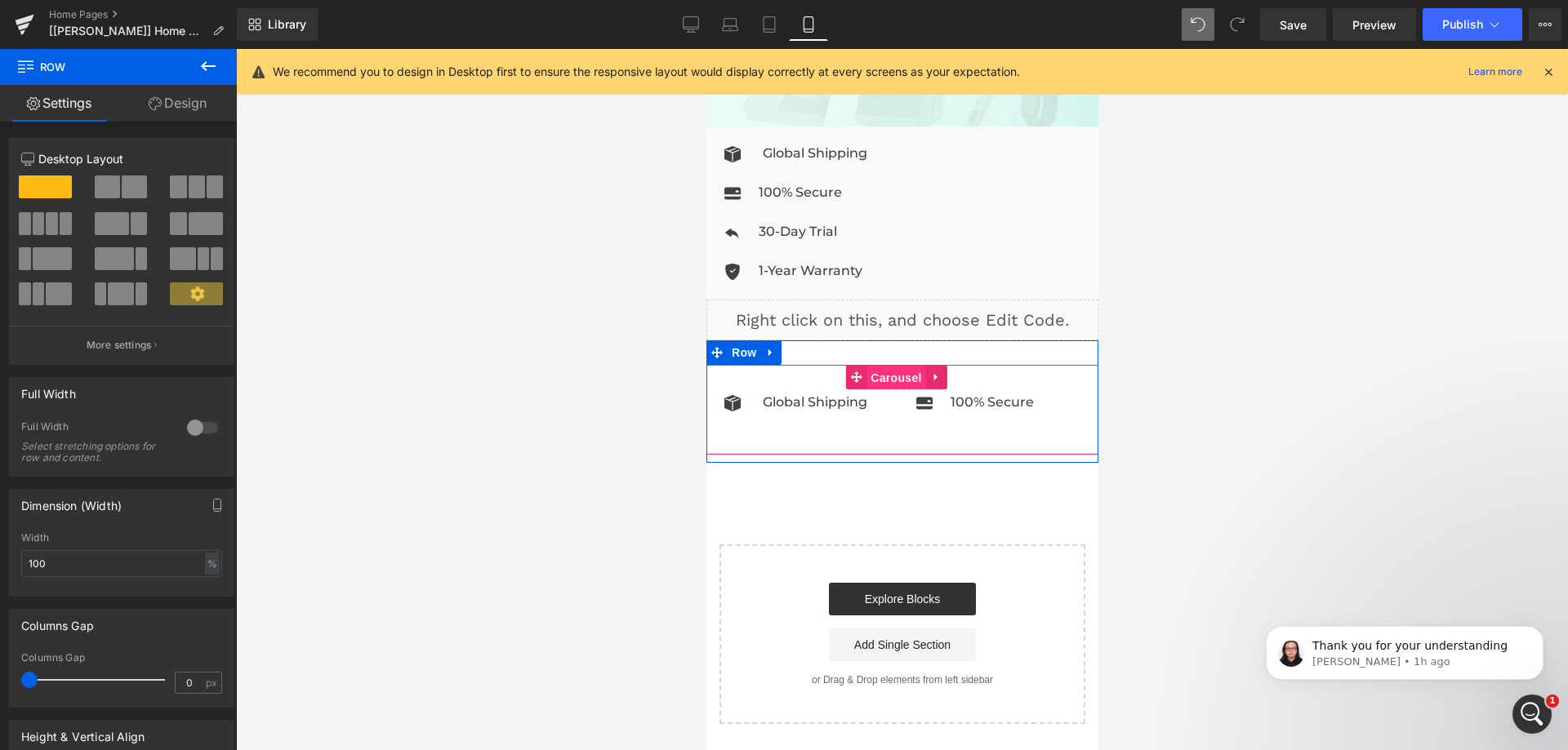
drag, startPoint x: 890, startPoint y: 369, endPoint x: 1209, endPoint y: 492, distance: 341.9
click at [890, 369] on span "Carousel" at bounding box center [895, 377] width 58 height 25
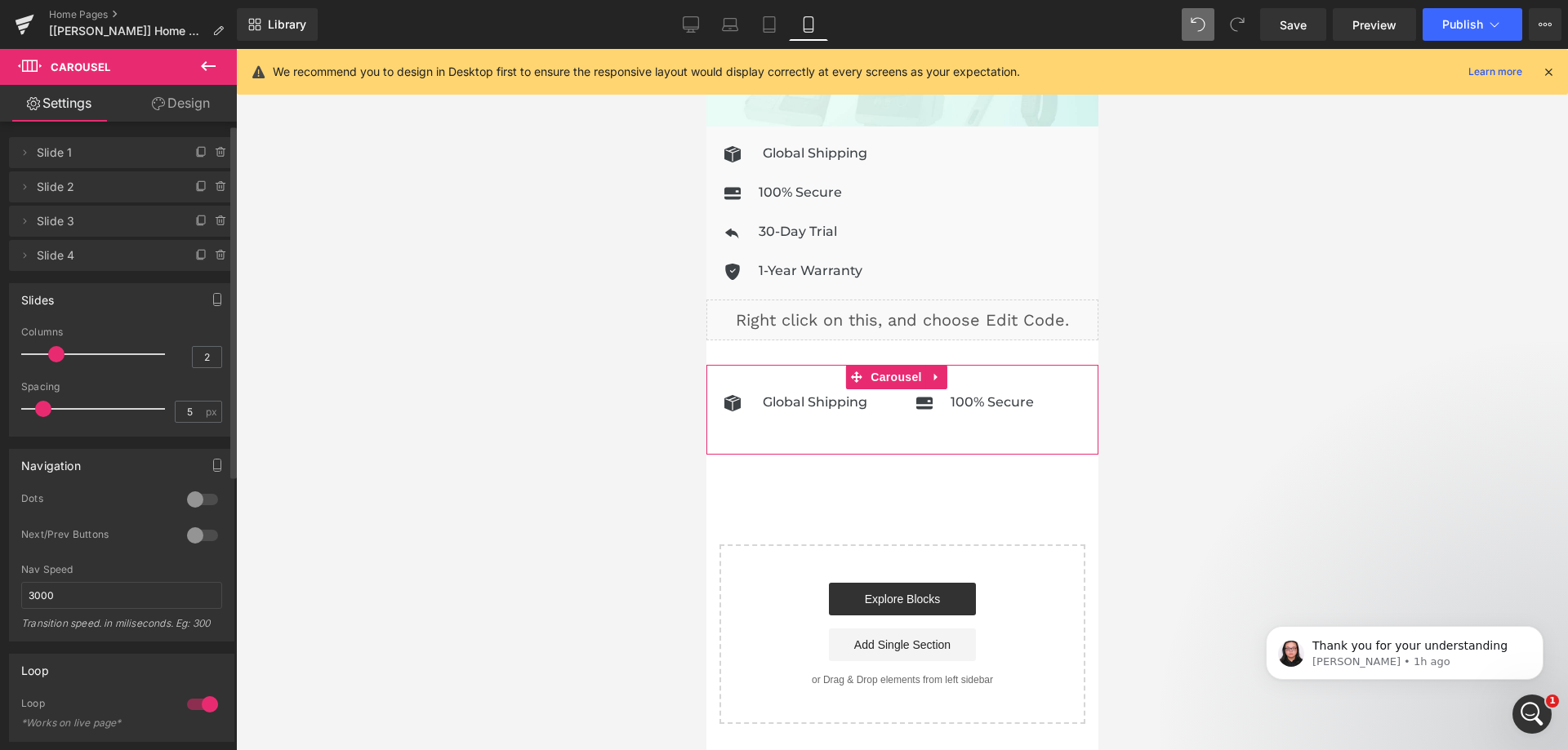
scroll to position [0, 0]
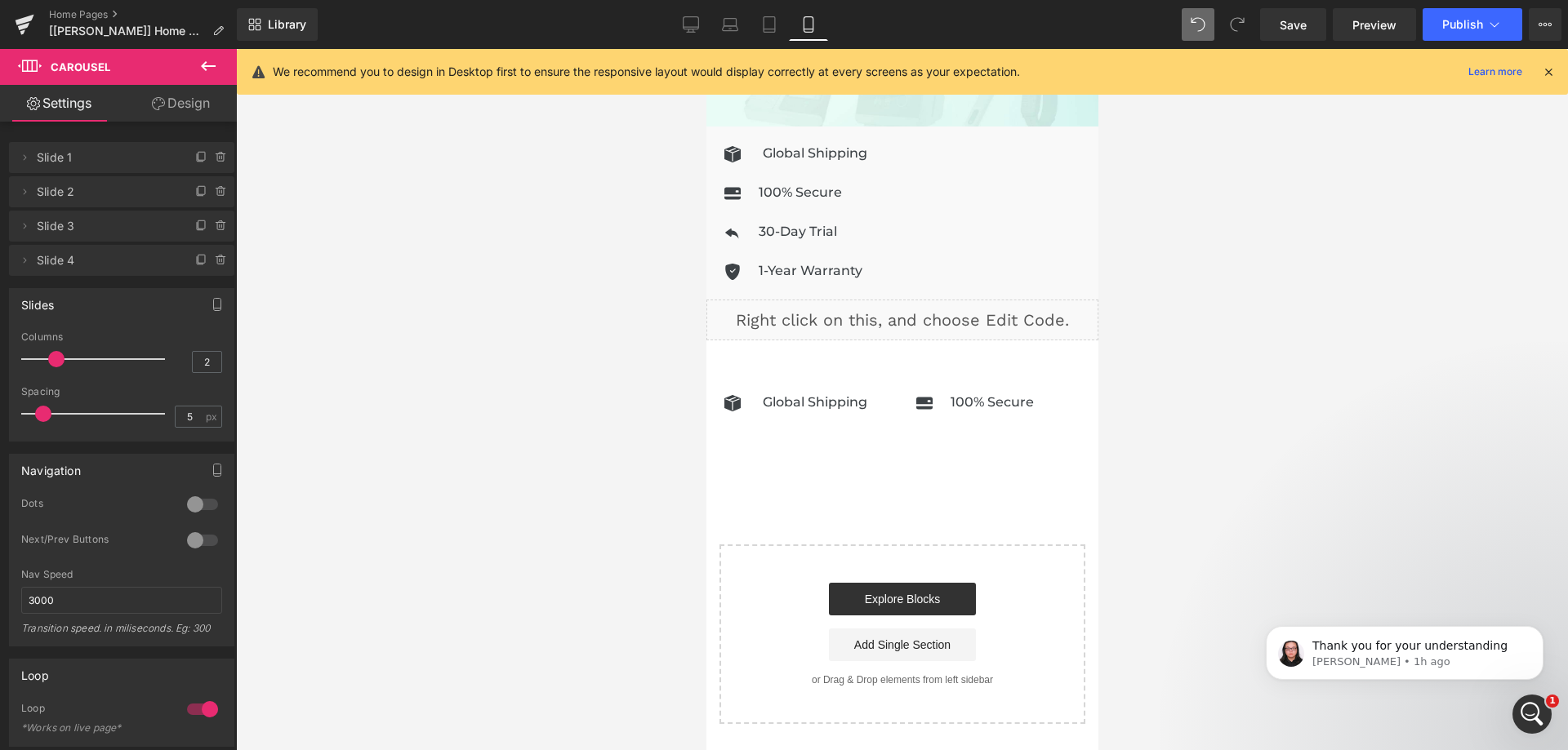
drag, startPoint x: 1316, startPoint y: 28, endPoint x: 1286, endPoint y: 2, distance: 39.7
click at [1314, 30] on link "Save" at bounding box center [1293, 24] width 66 height 33
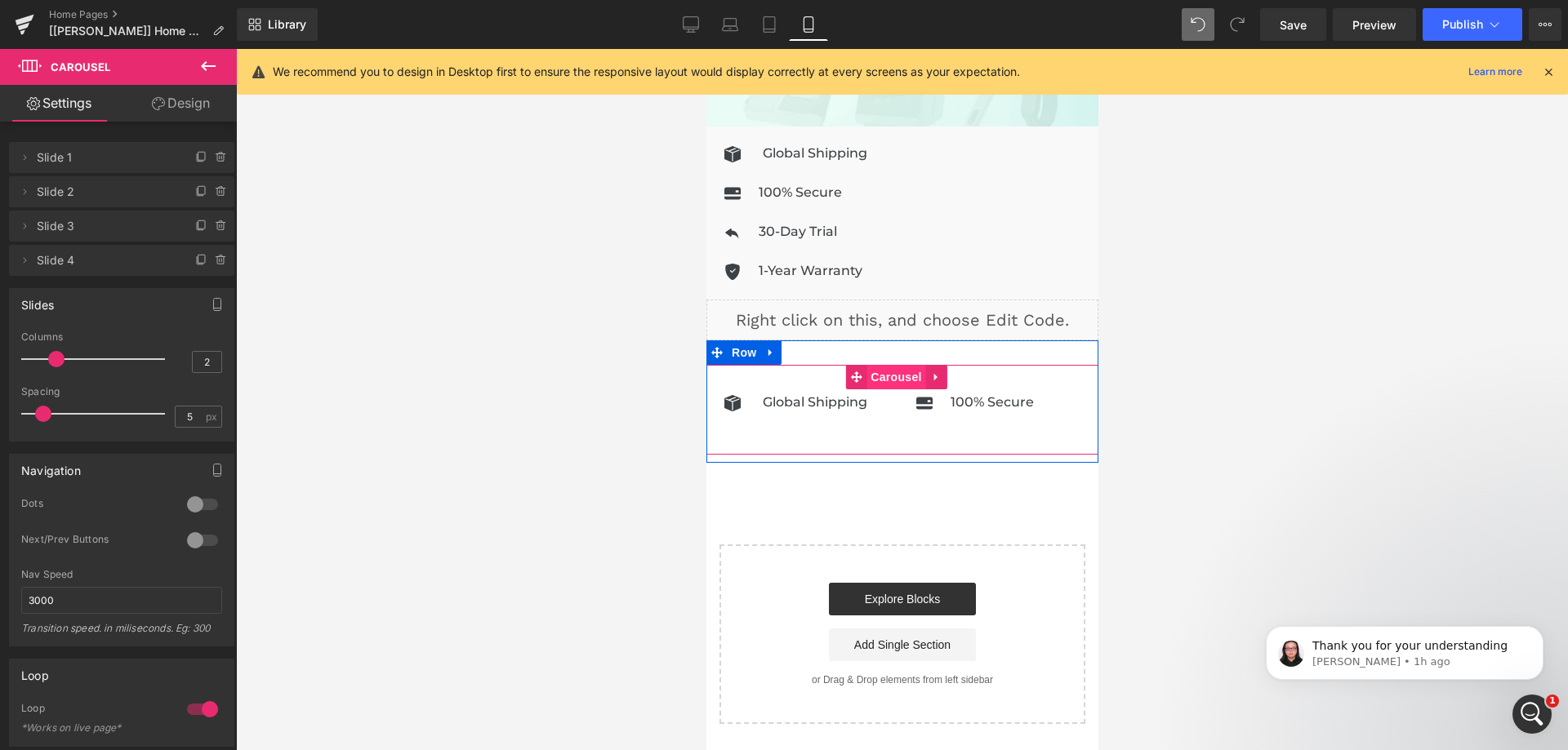
click at [890, 370] on span "Carousel" at bounding box center [895, 376] width 58 height 25
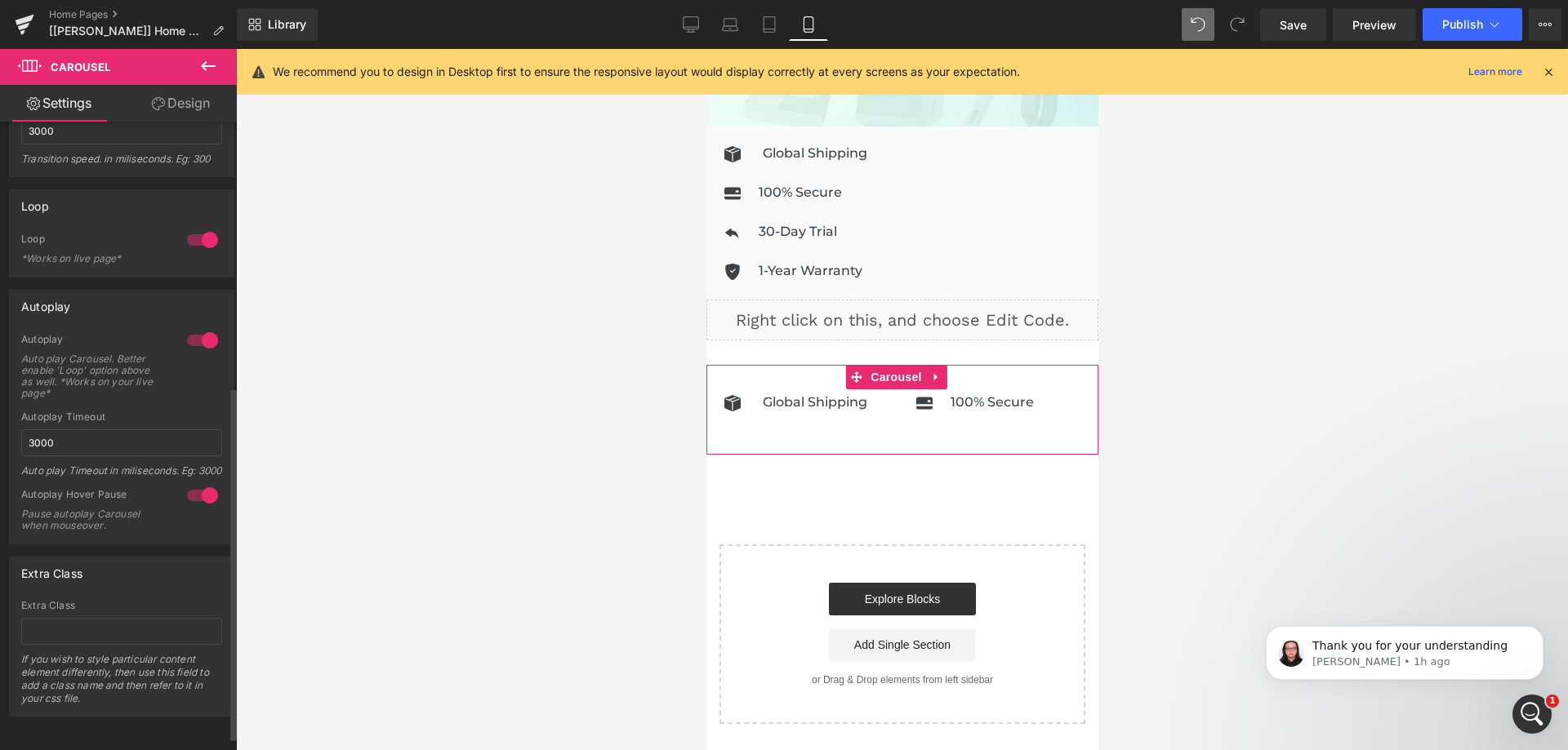
scroll to position [490, 0]
click at [192, 483] on div at bounding box center [203, 495] width 40 height 26
drag, startPoint x: 876, startPoint y: 375, endPoint x: 725, endPoint y: 380, distance: 151.1
click at [876, 374] on span "Carousel" at bounding box center [895, 376] width 58 height 25
click at [174, 108] on link "Design" at bounding box center [181, 103] width 119 height 37
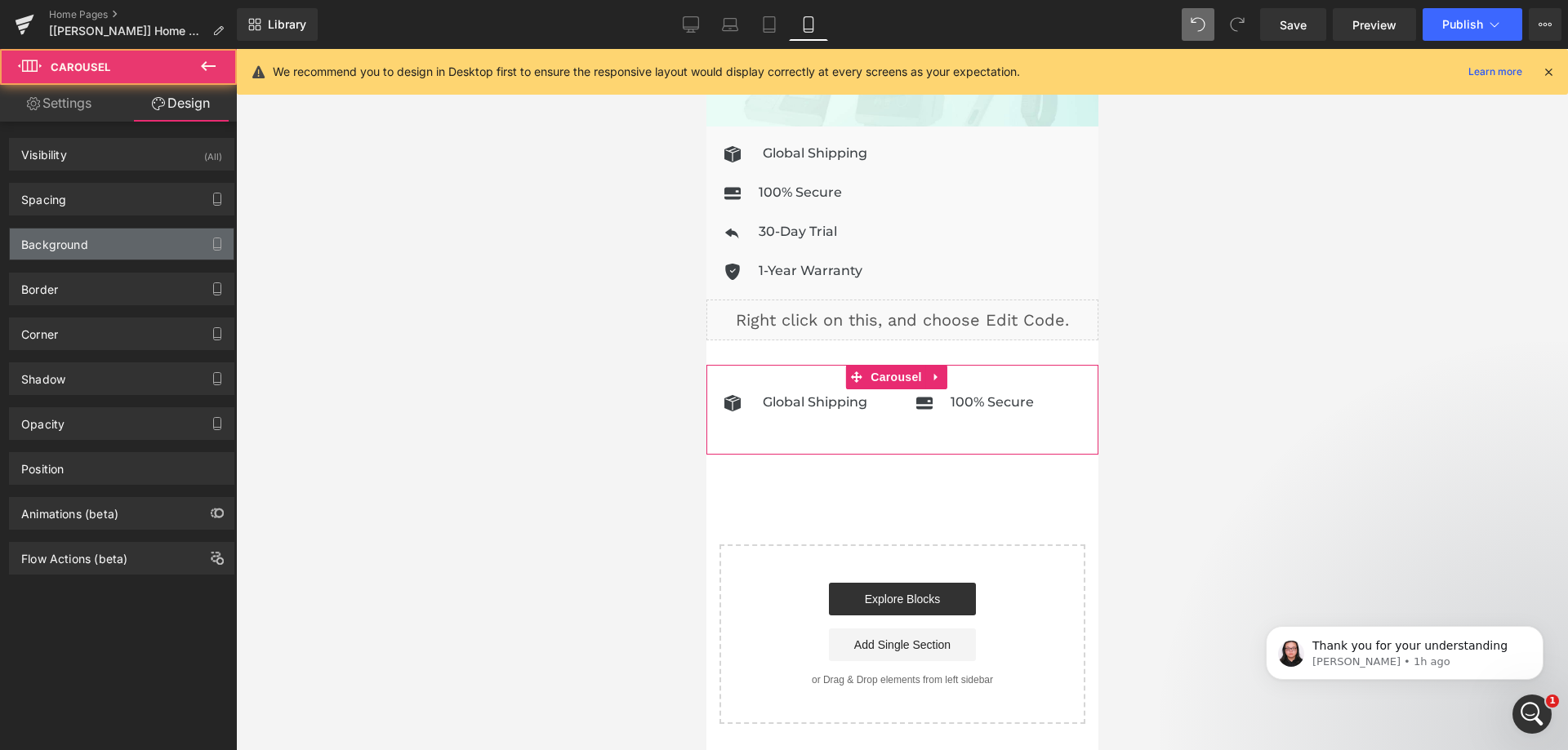
type input "0"
type input "30"
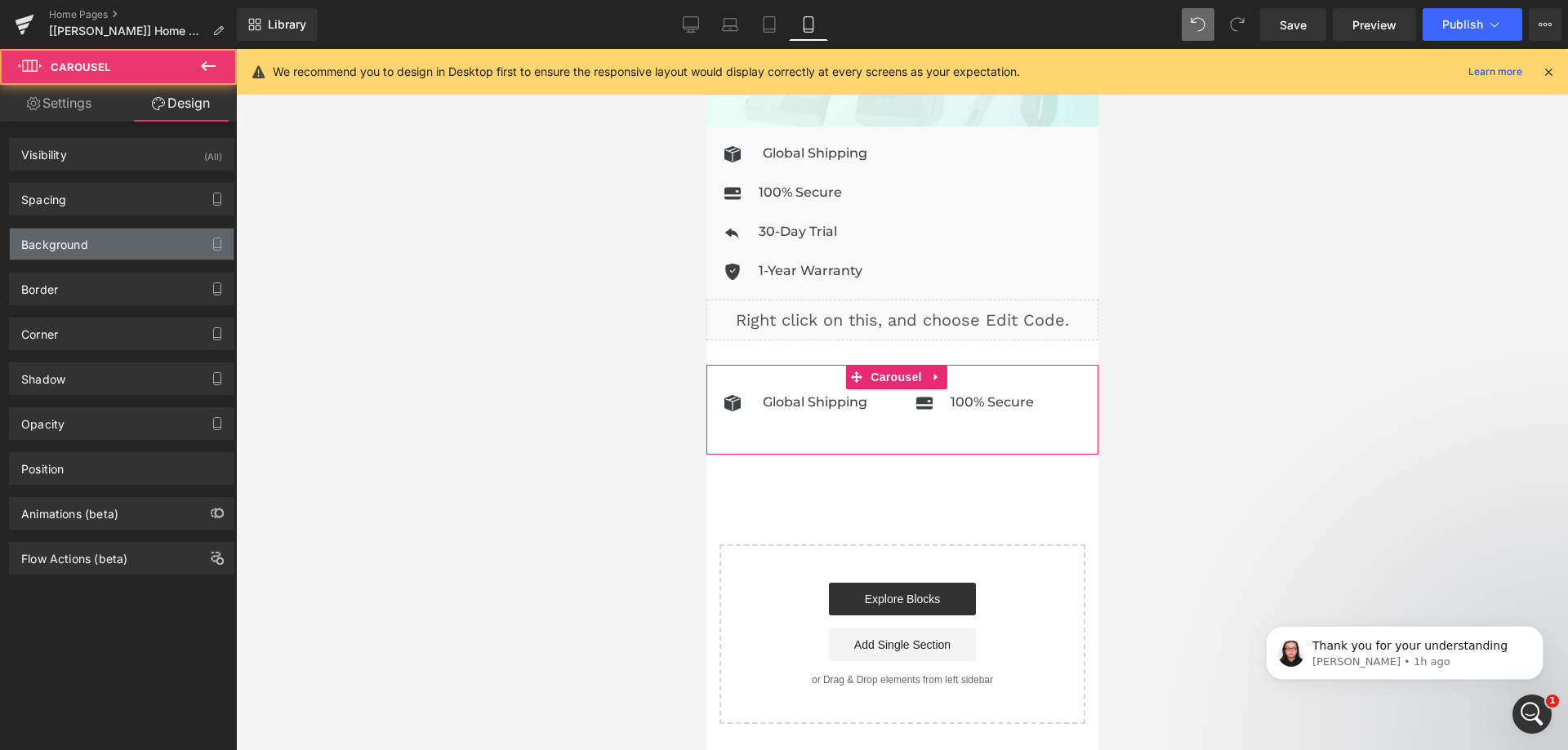
type input "0"
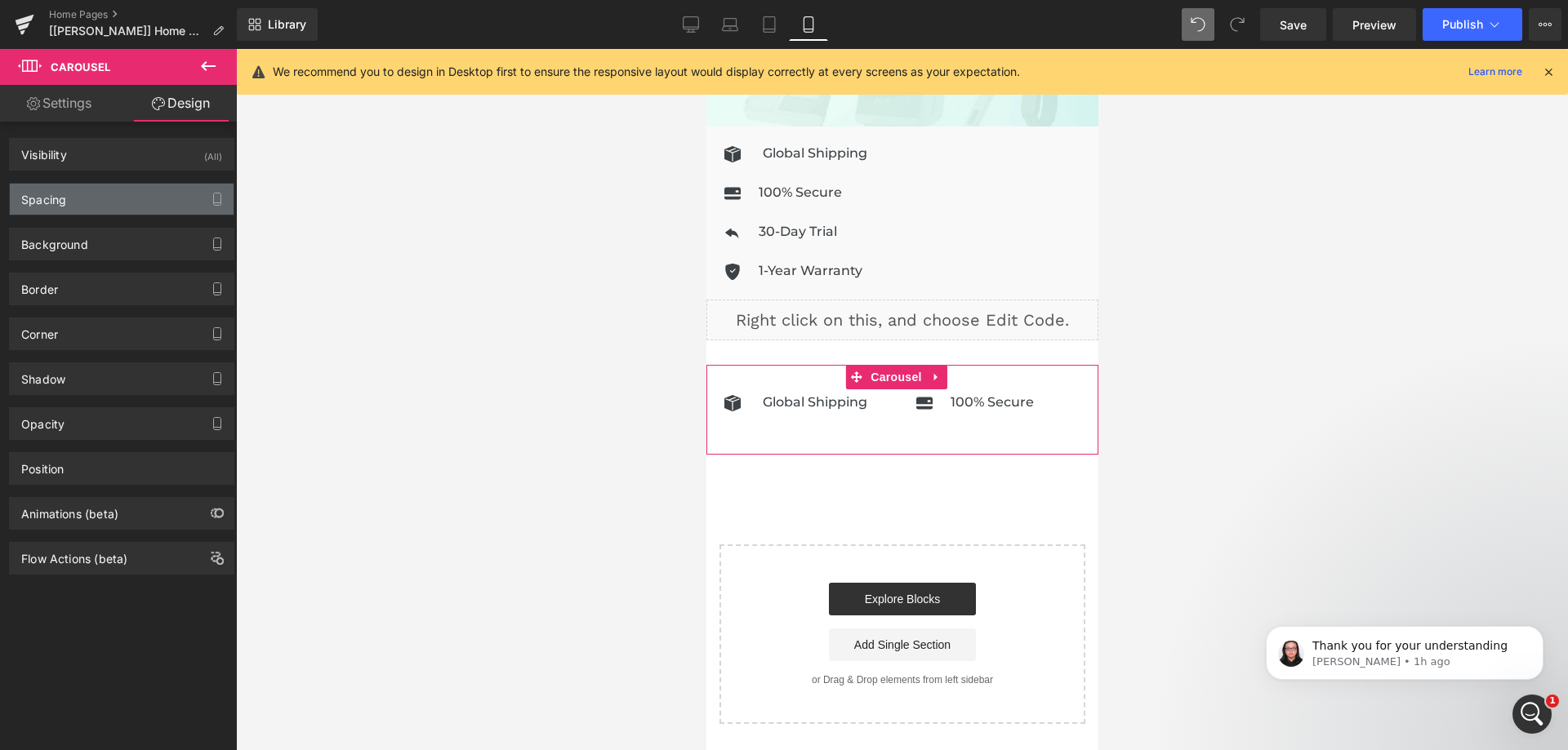
click at [114, 205] on div "Spacing" at bounding box center [122, 199] width 223 height 31
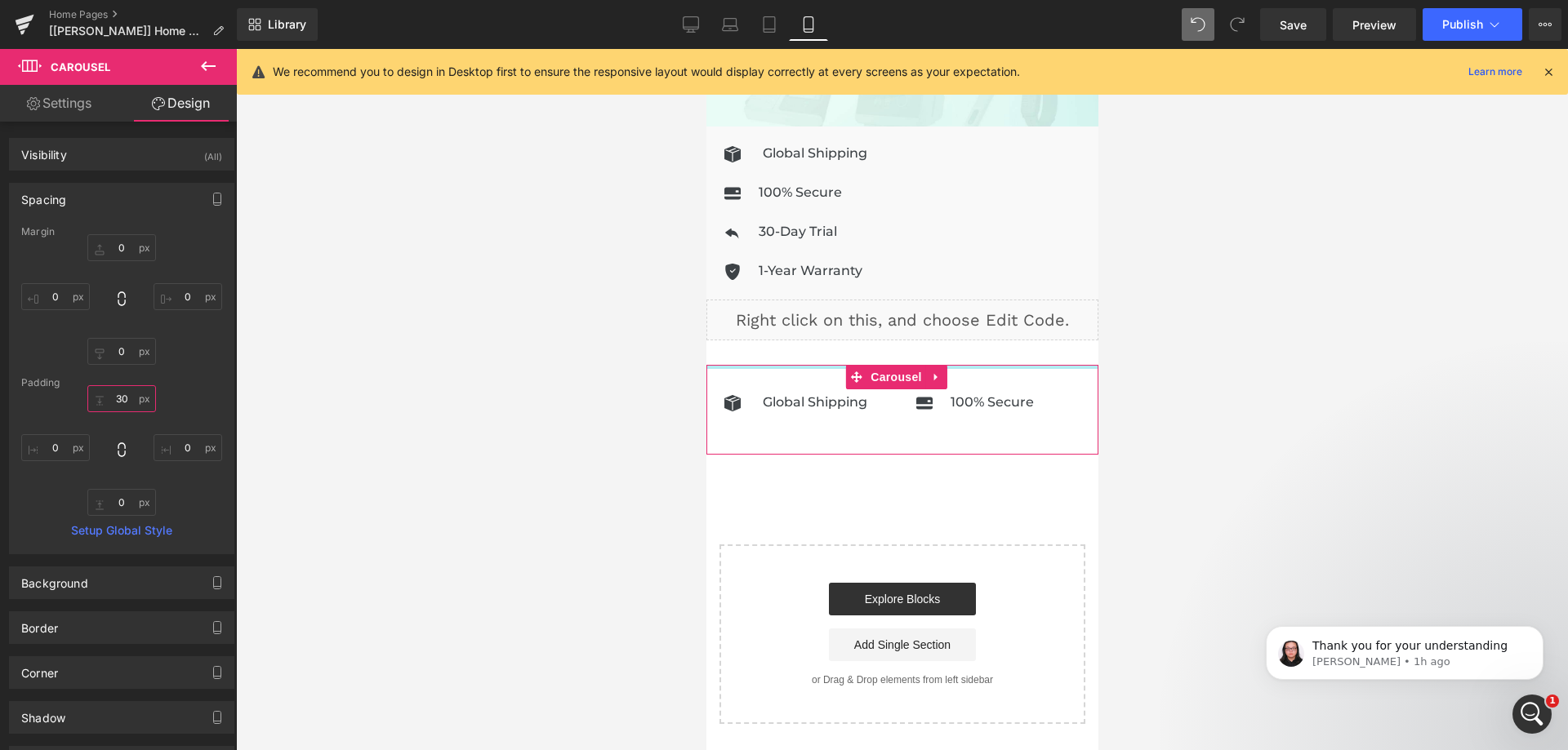
click at [117, 401] on input "30" at bounding box center [121, 398] width 68 height 27
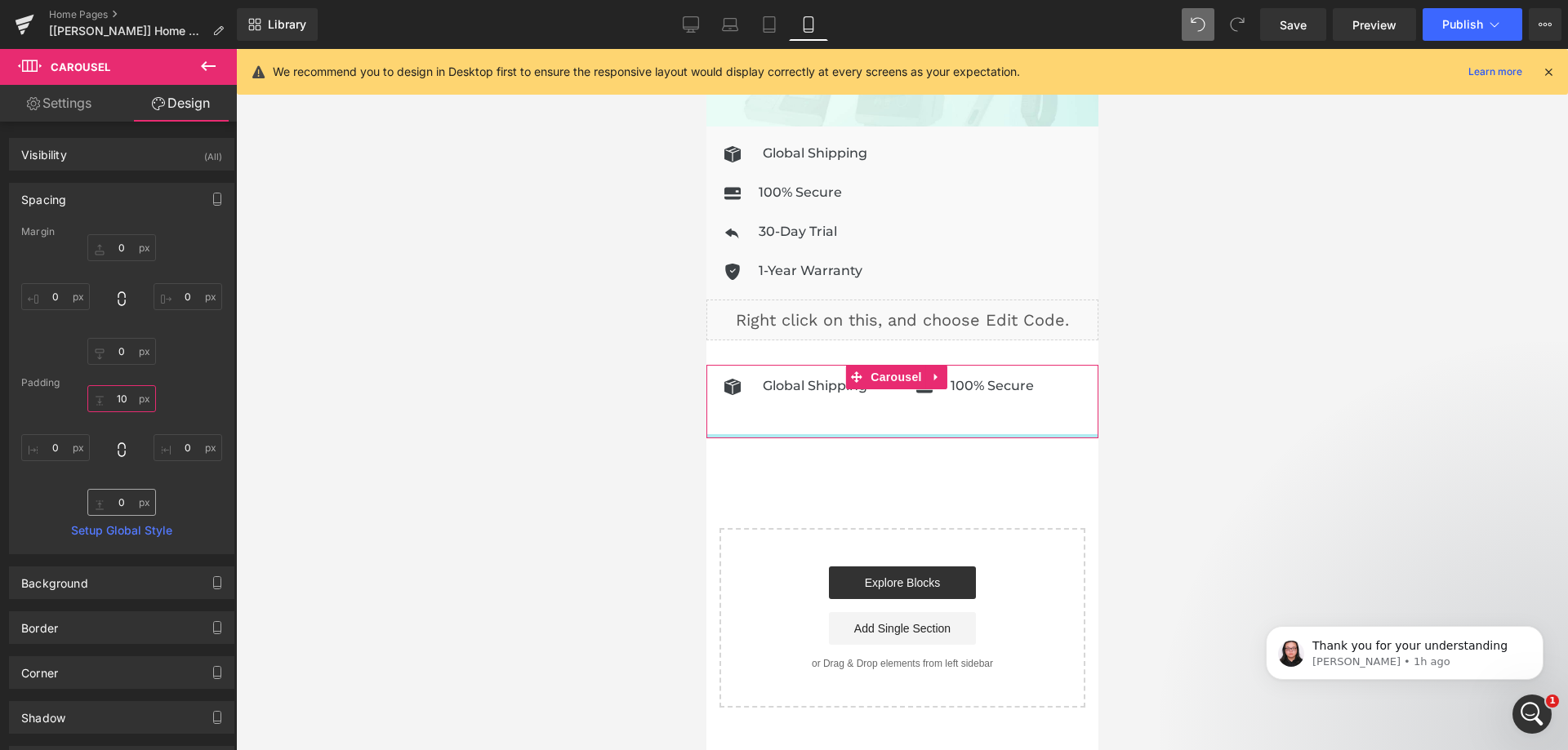
type input "10"
click at [115, 500] on input "0" at bounding box center [121, 502] width 68 height 27
type input "10"
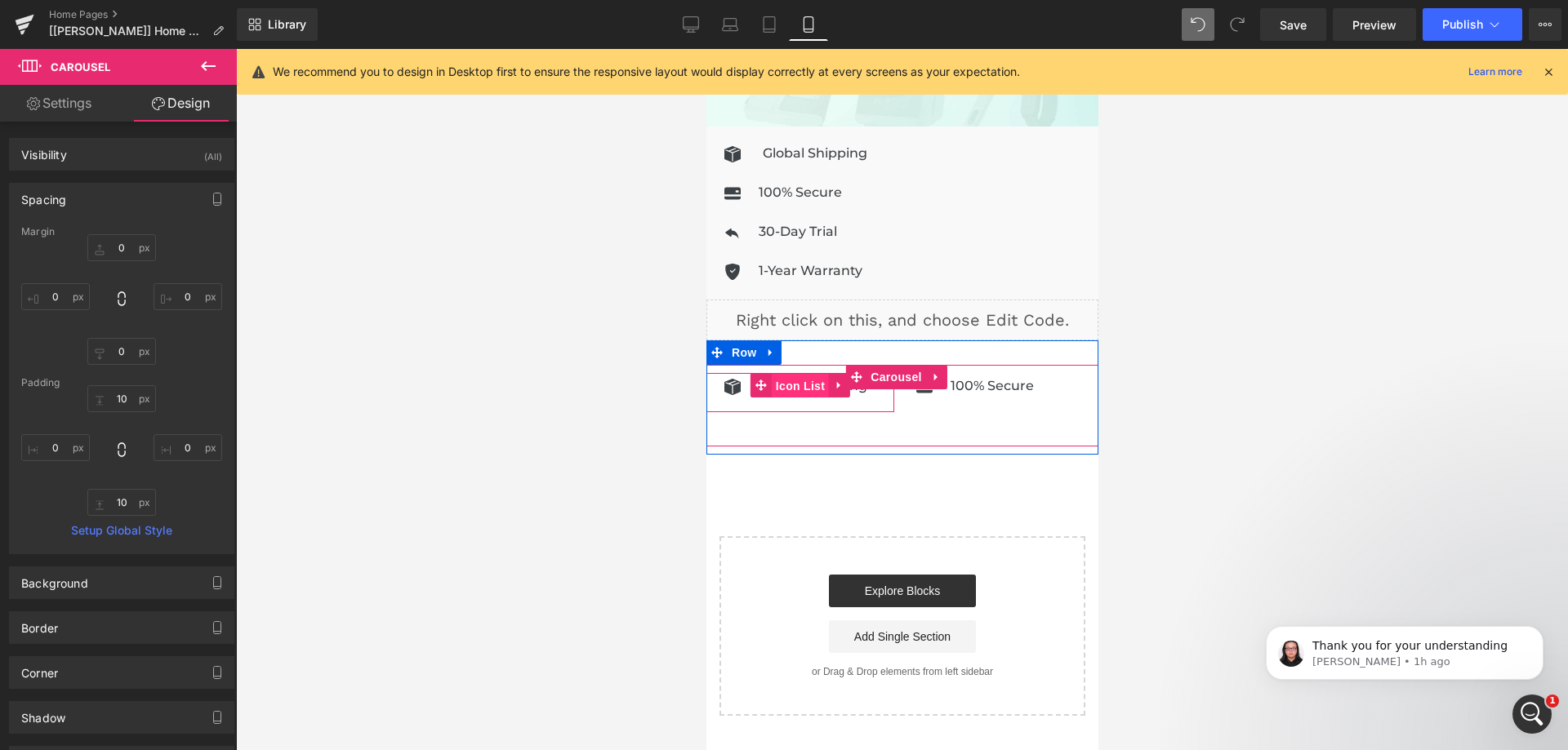
click at [815, 375] on span "Icon List" at bounding box center [800, 385] width 57 height 25
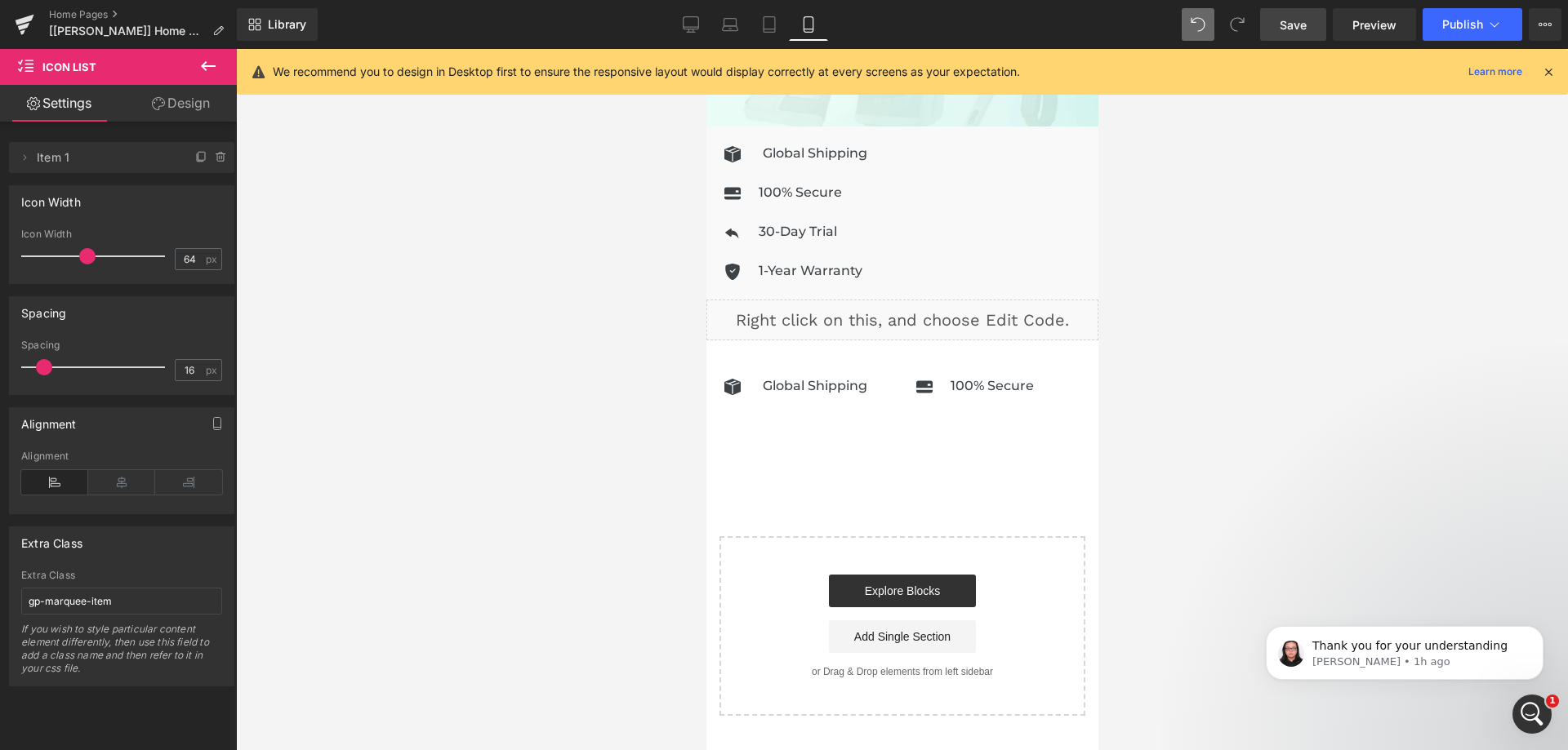
click at [1291, 17] on span "Save" at bounding box center [1293, 25] width 27 height 17
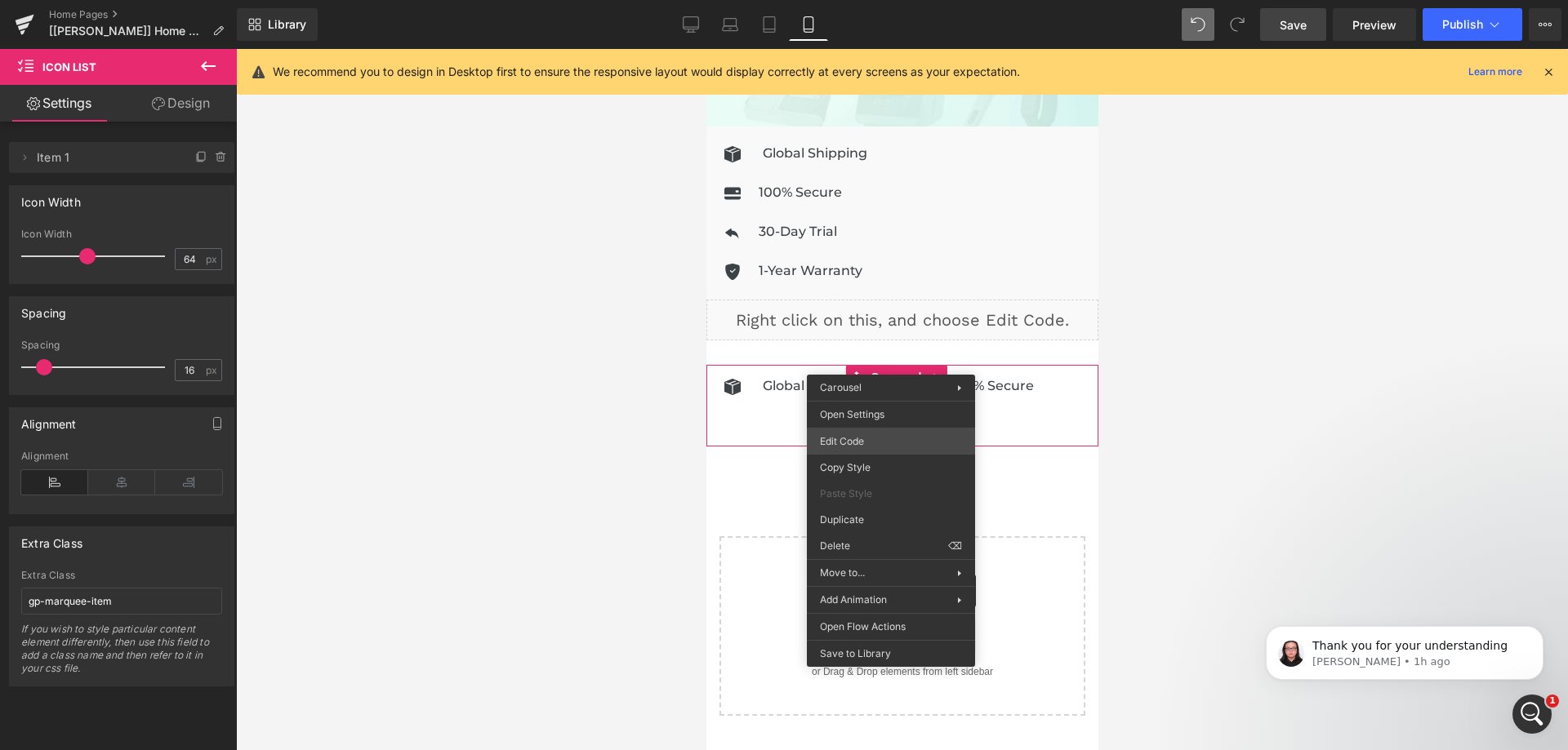
click at [866, 0] on div "Icon List You are previewing how the will restyle your page. You can not edit E…" at bounding box center [784, 0] width 1568 height 0
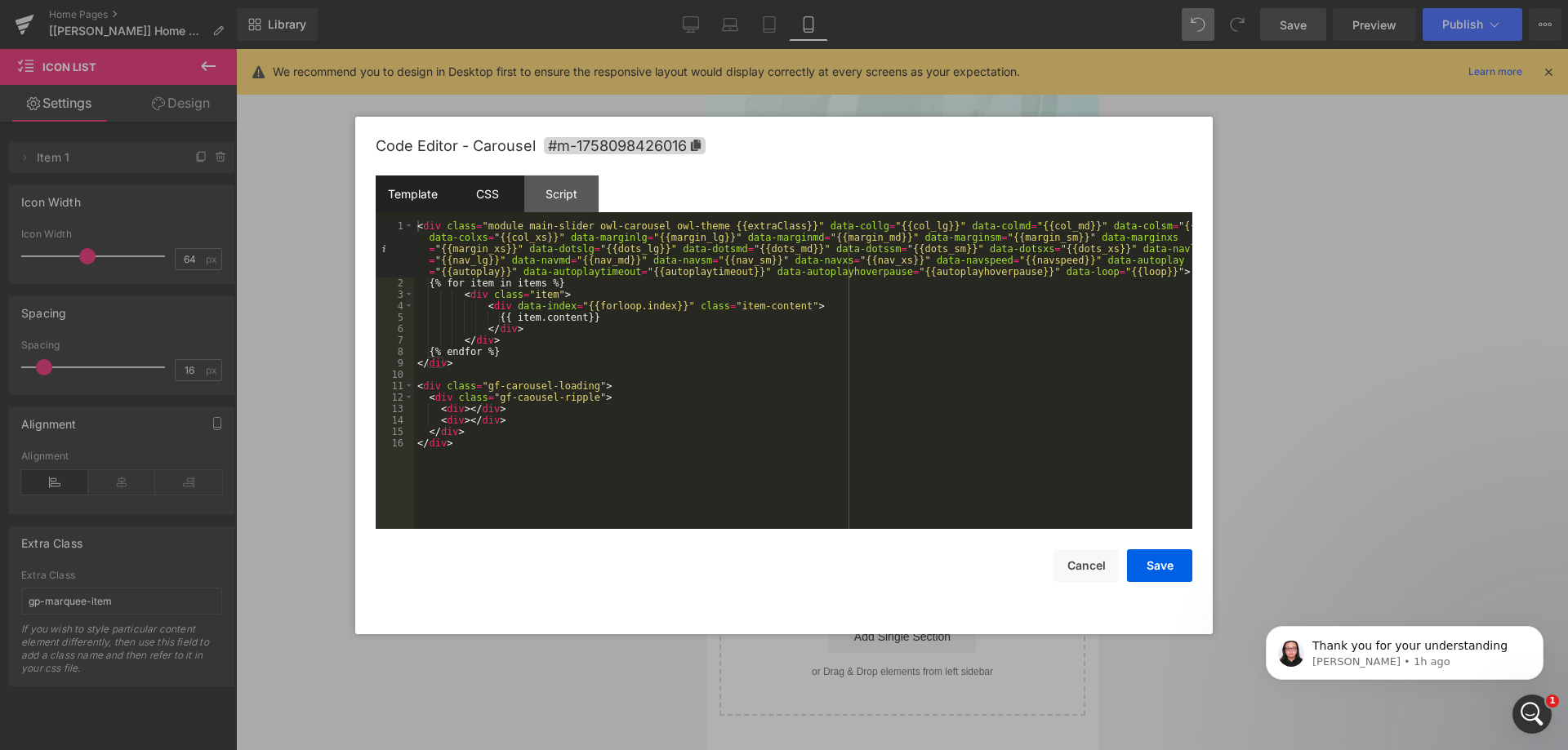
click at [495, 195] on div "CSS" at bounding box center [486, 194] width 74 height 37
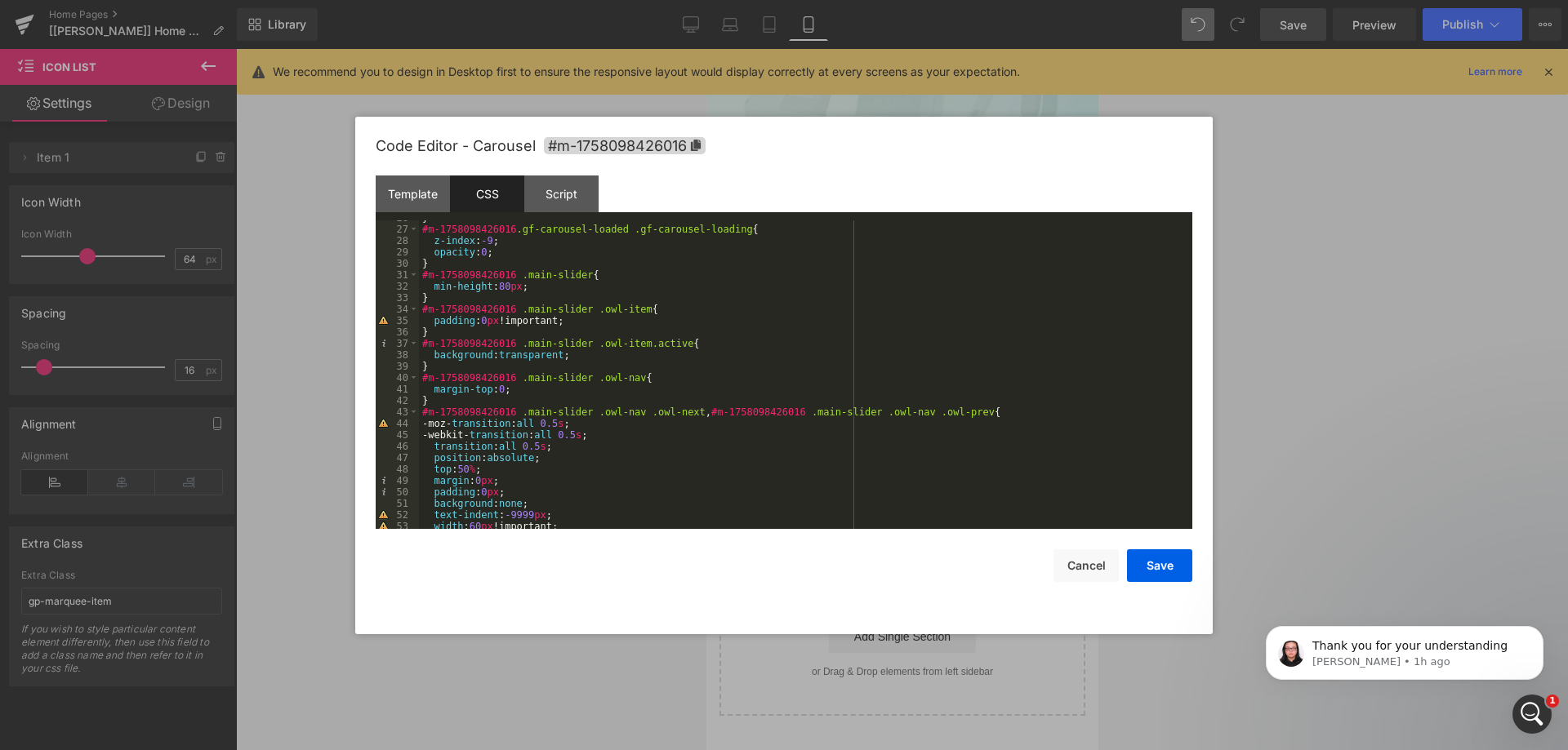
scroll to position [293, 0]
drag, startPoint x: 566, startPoint y: 198, endPoint x: 567, endPoint y: 217, distance: 19.0
click at [566, 199] on div "Script" at bounding box center [561, 194] width 74 height 37
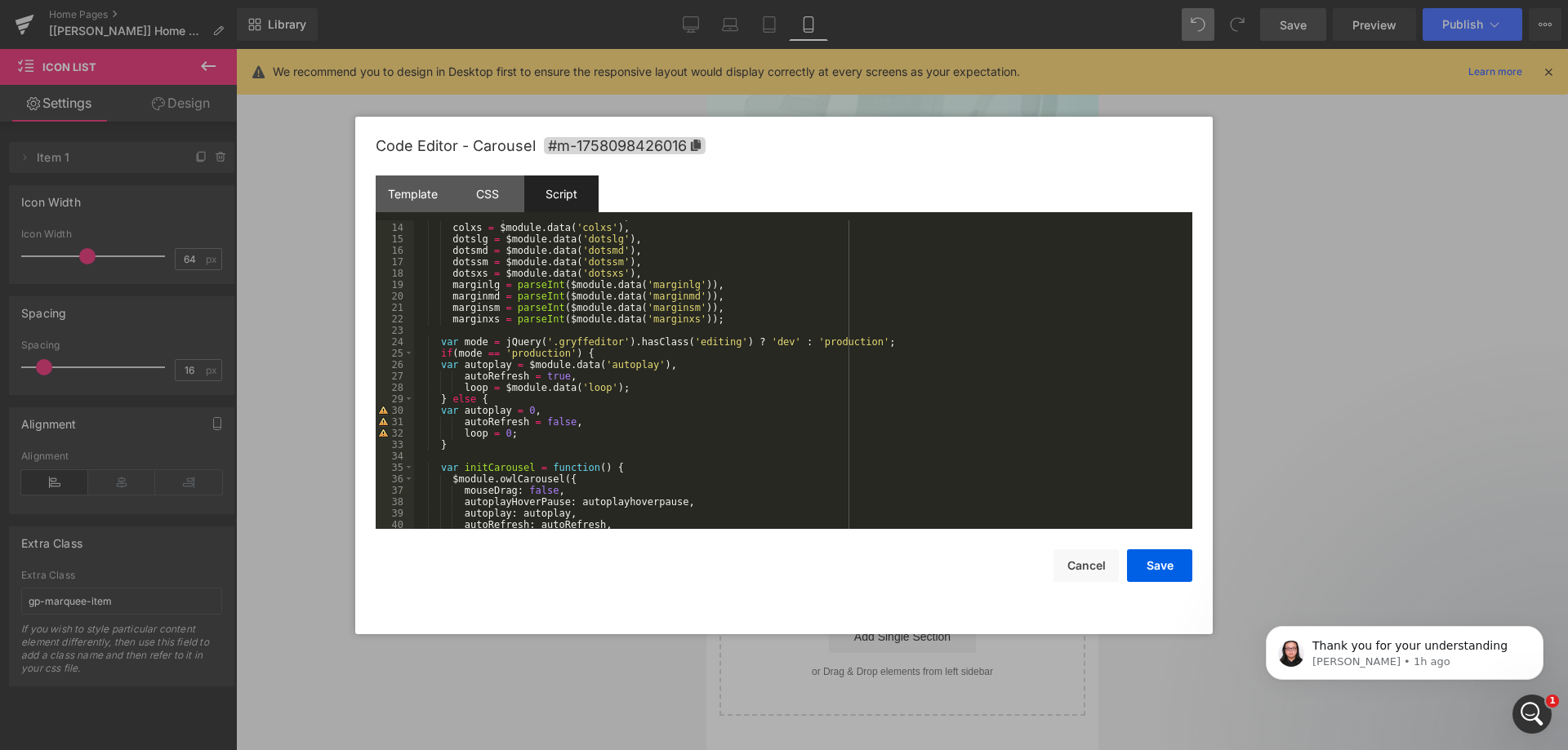
scroll to position [245, 0]
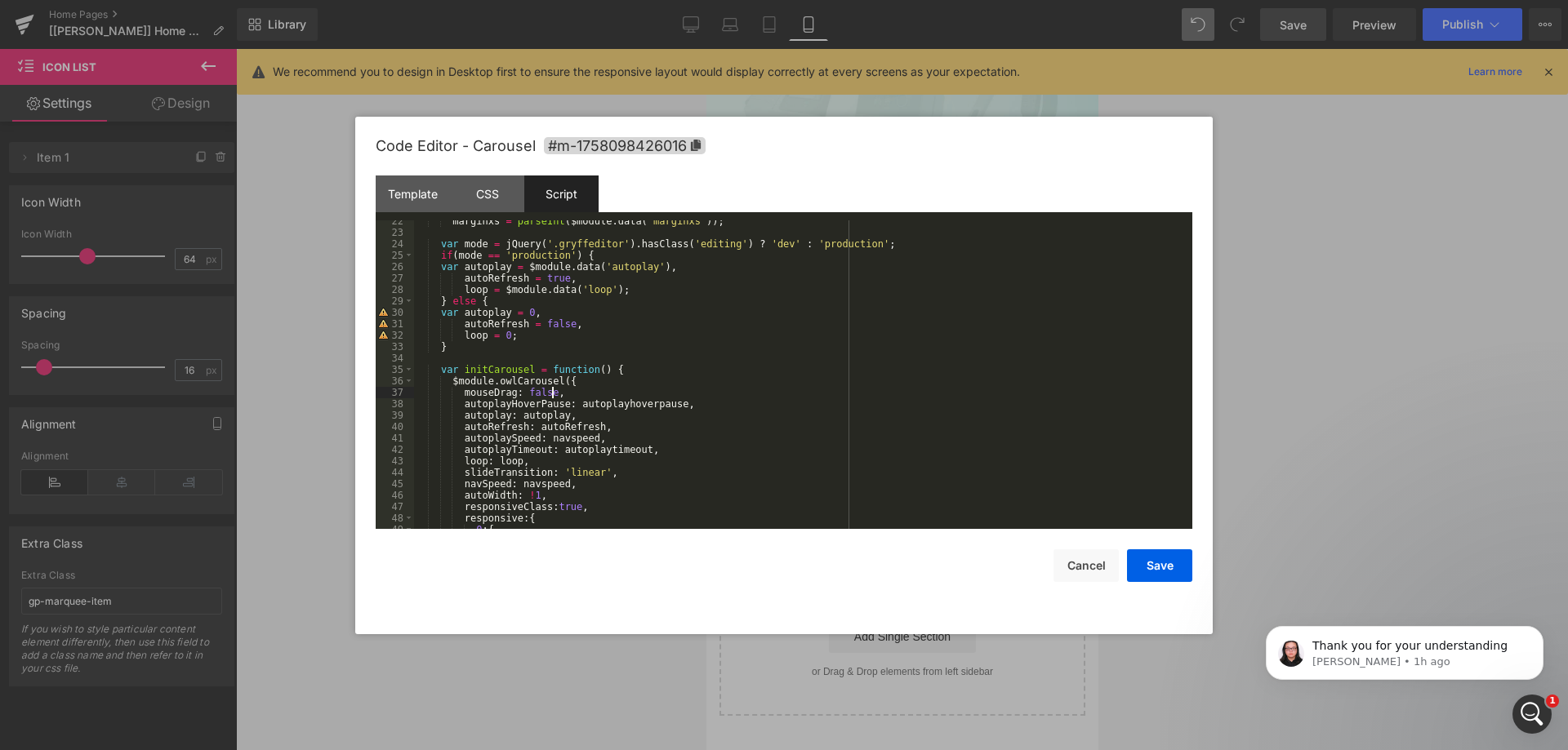
click at [568, 391] on div "marginxs = parseInt ( $module . data ( 'marginxs' )) ; var mode = jQuery ( '.gr…" at bounding box center [800, 380] width 772 height 331
click at [1155, 578] on button "Save" at bounding box center [1160, 565] width 65 height 33
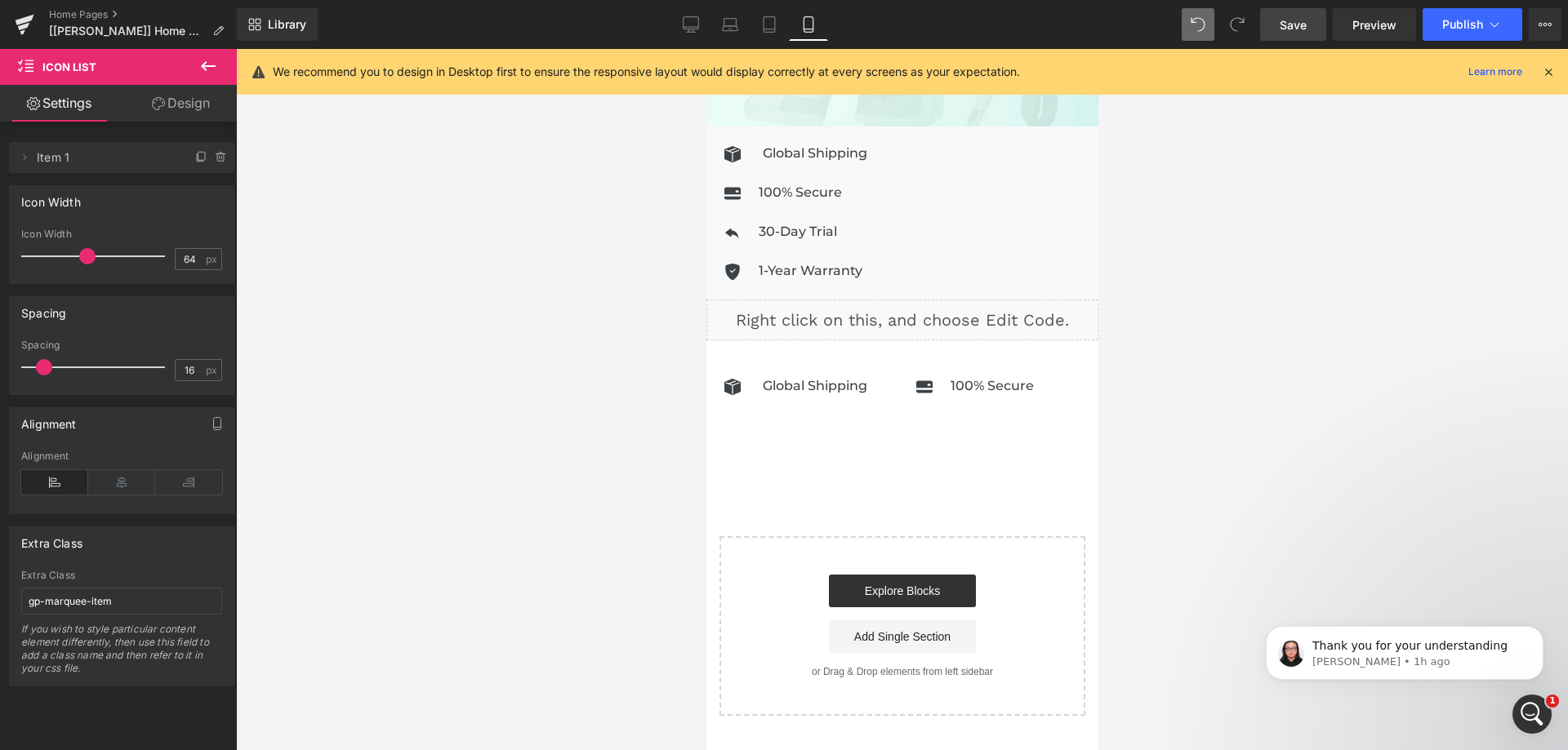
drag, startPoint x: 1282, startPoint y: 21, endPoint x: 184, endPoint y: 331, distance: 1140.9
click at [1282, 21] on span "Save" at bounding box center [1293, 25] width 27 height 17
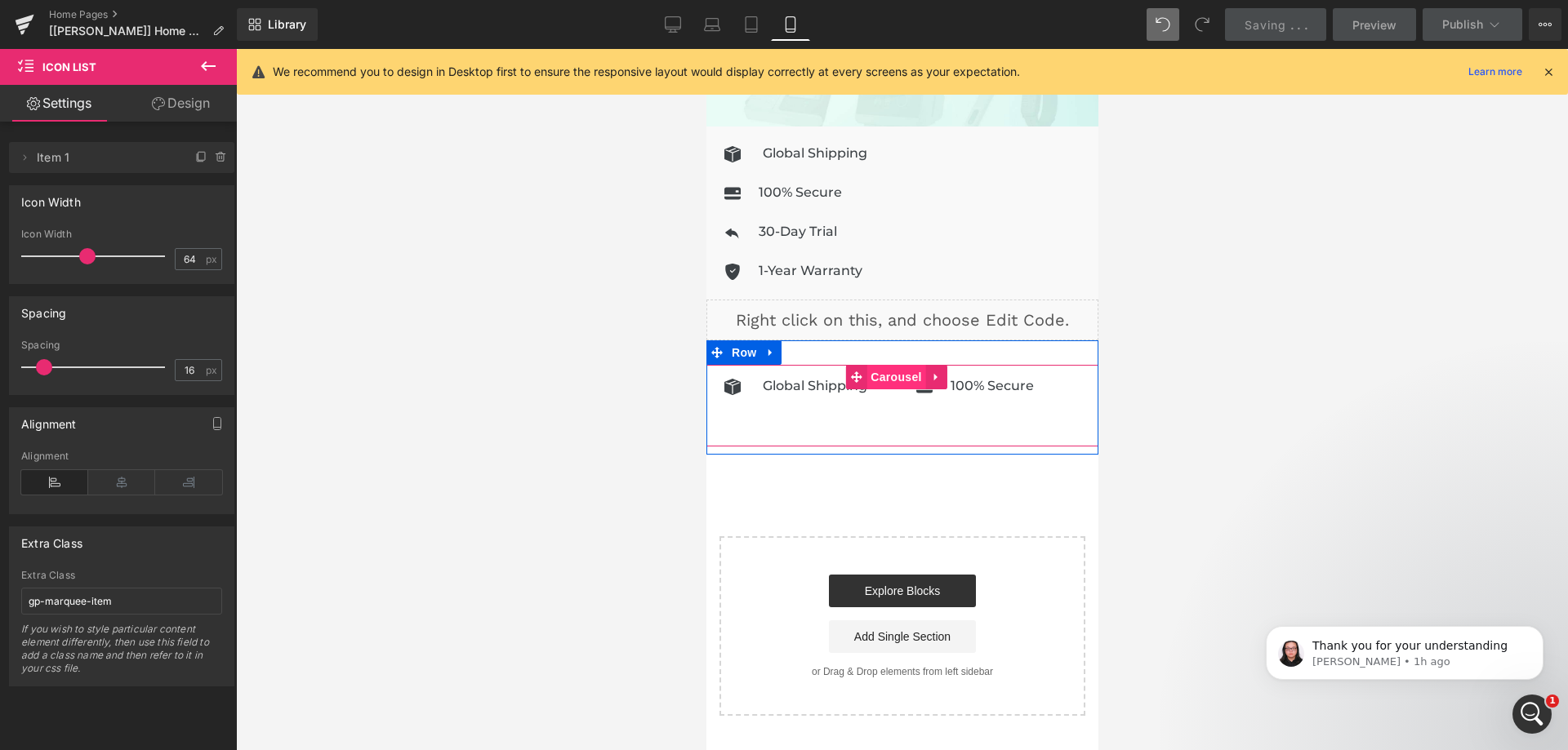
click at [894, 365] on span "Carousel" at bounding box center [895, 376] width 58 height 25
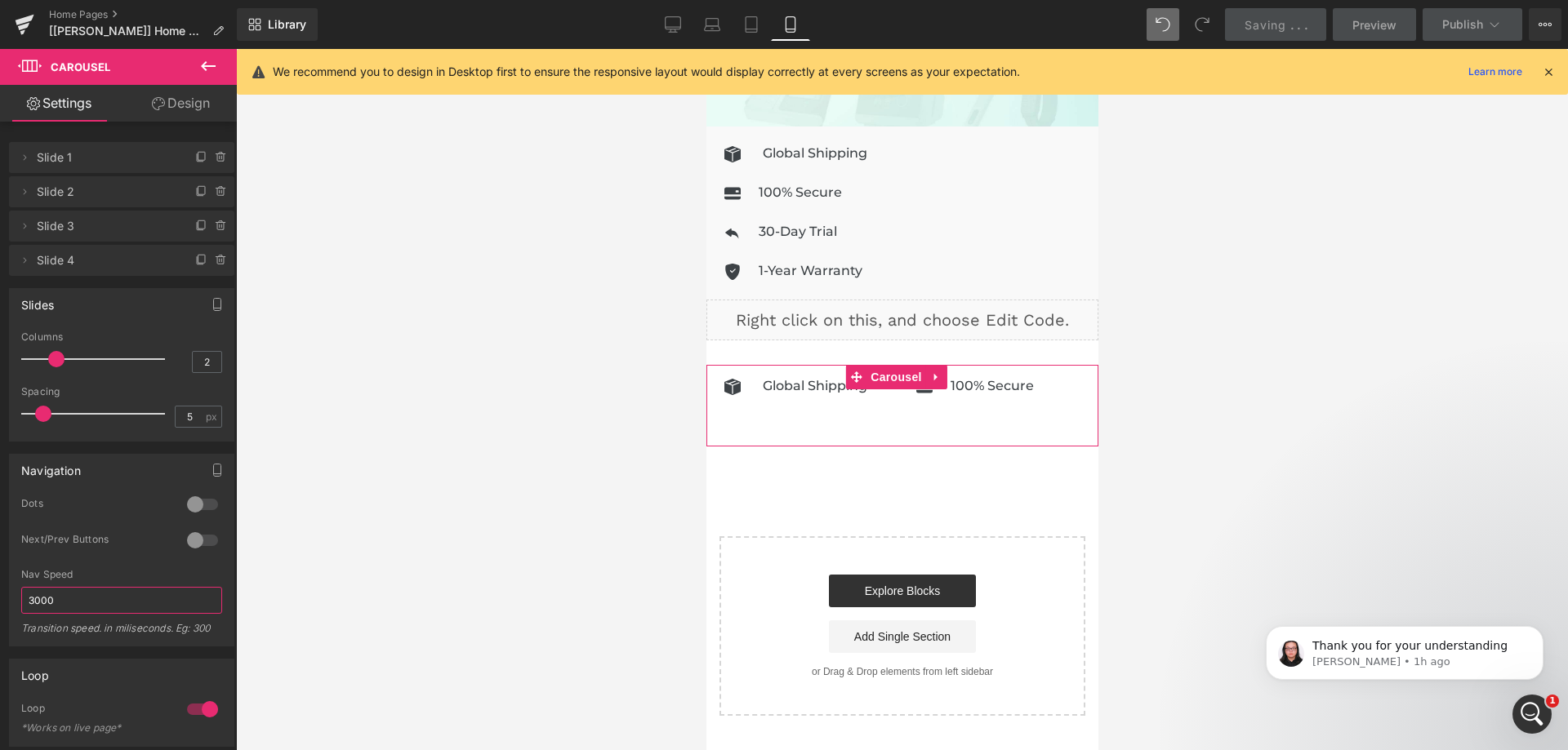
click at [28, 603] on input "3000" at bounding box center [121, 600] width 201 height 27
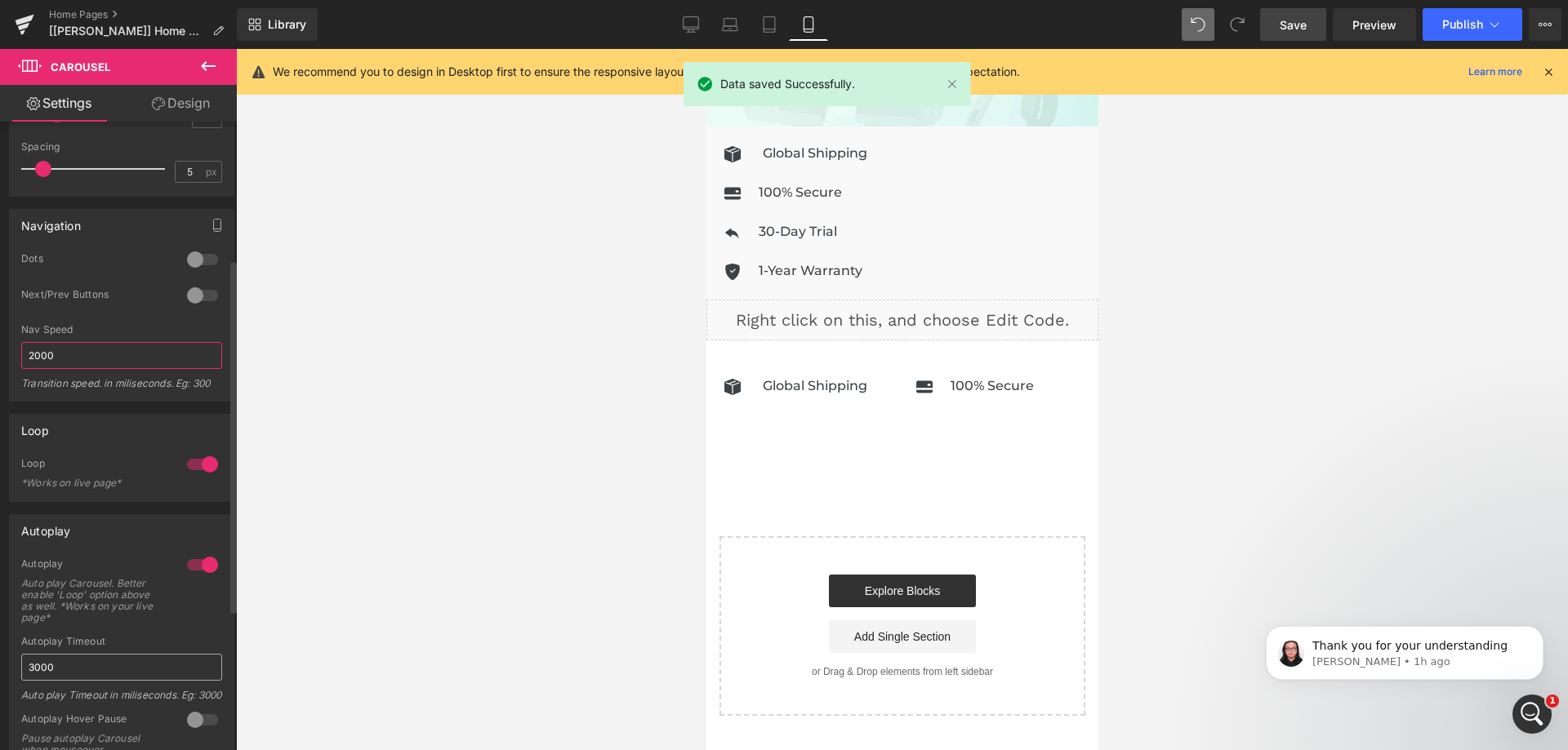
type input "2000"
click at [27, 672] on input "3000" at bounding box center [121, 667] width 201 height 27
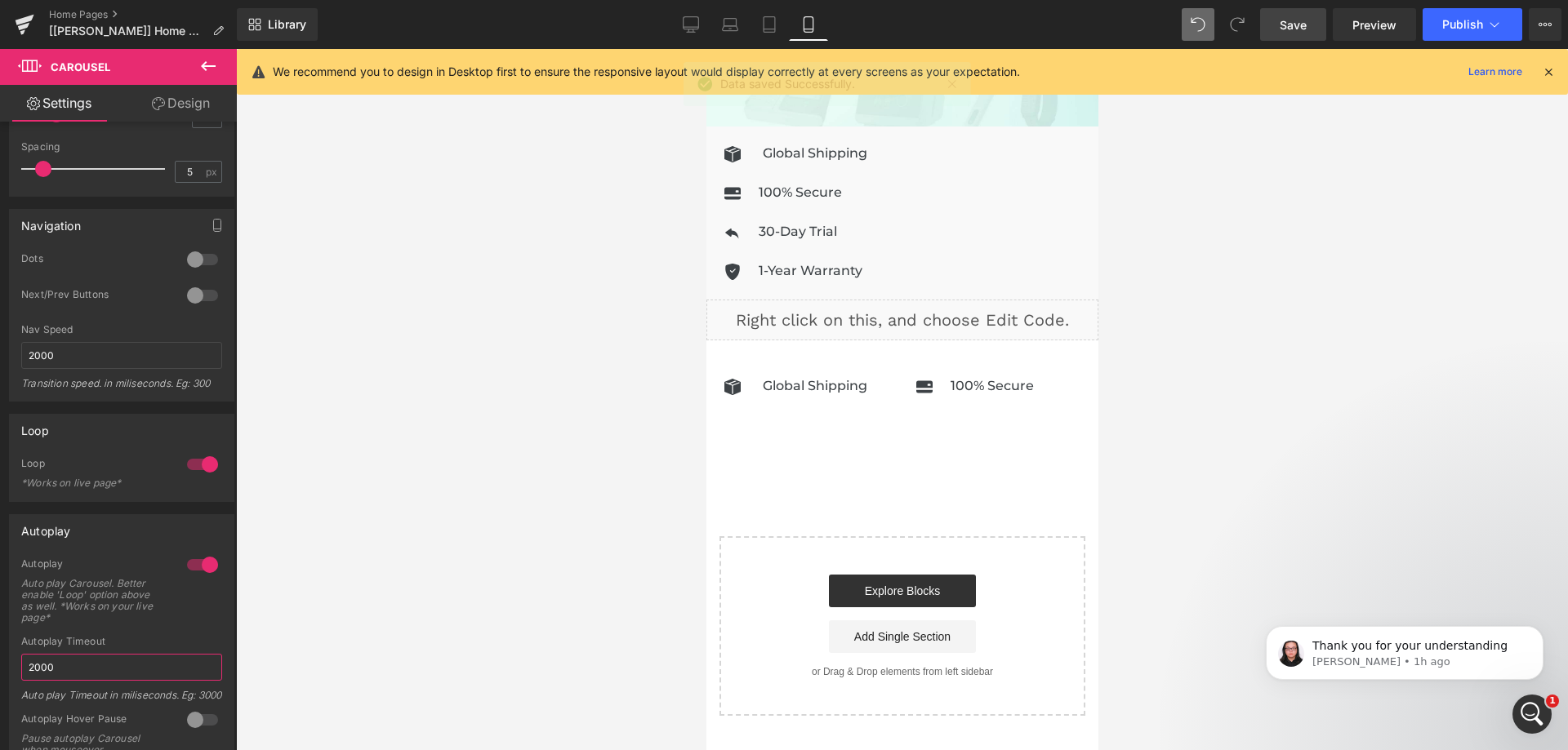
type input "2000"
click at [1307, 21] on span "Save" at bounding box center [1293, 25] width 27 height 17
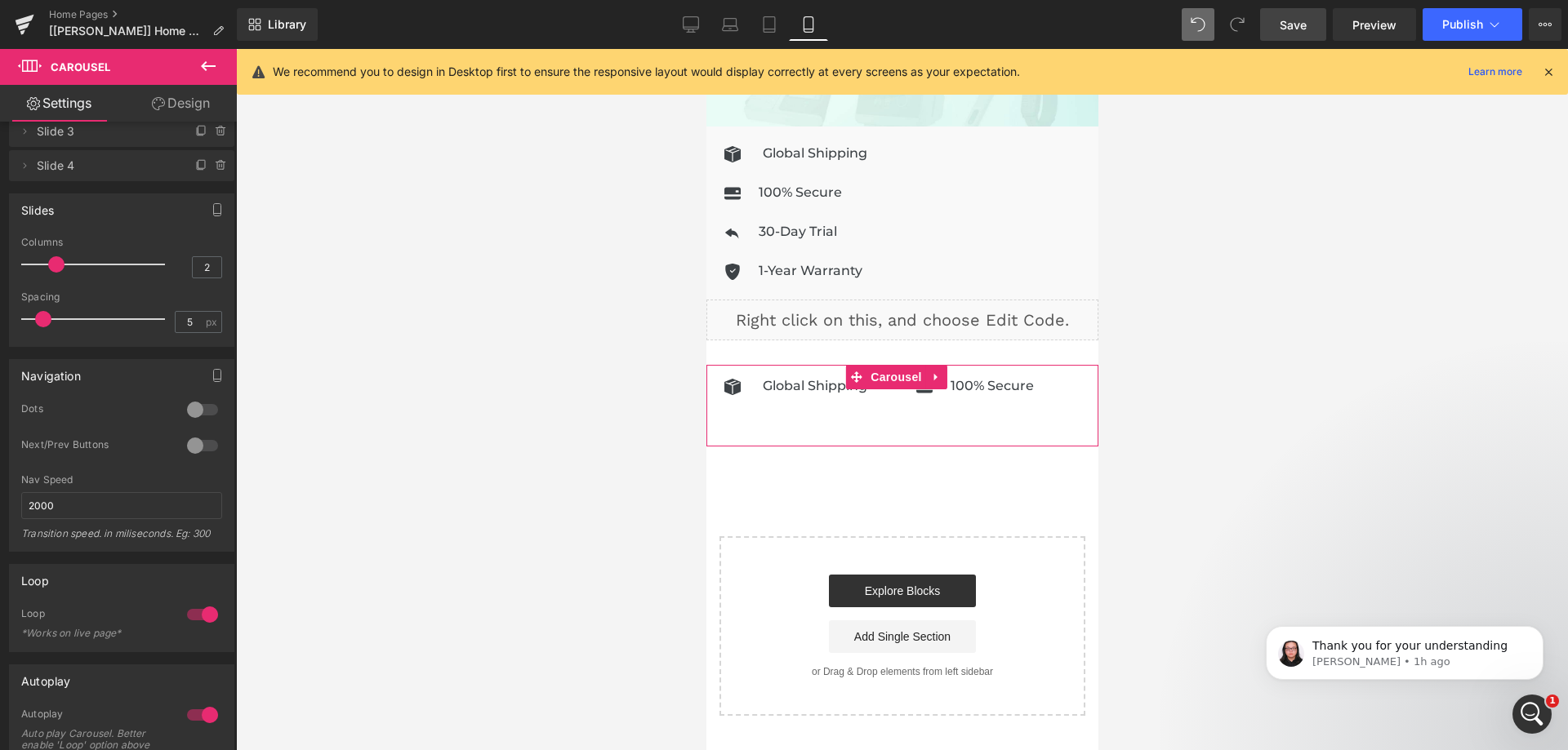
scroll to position [0, 0]
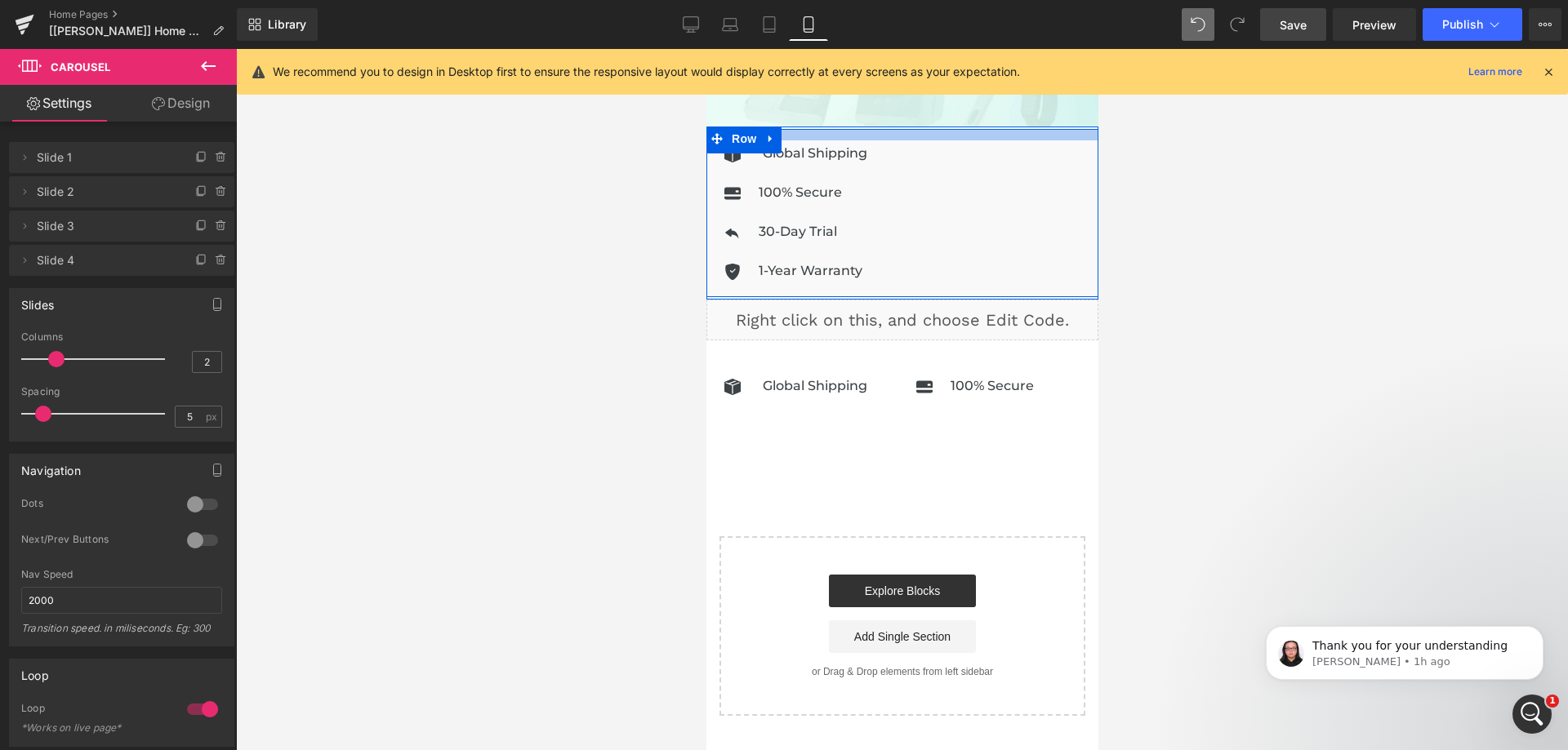
click at [914, 129] on div at bounding box center [902, 135] width 392 height 12
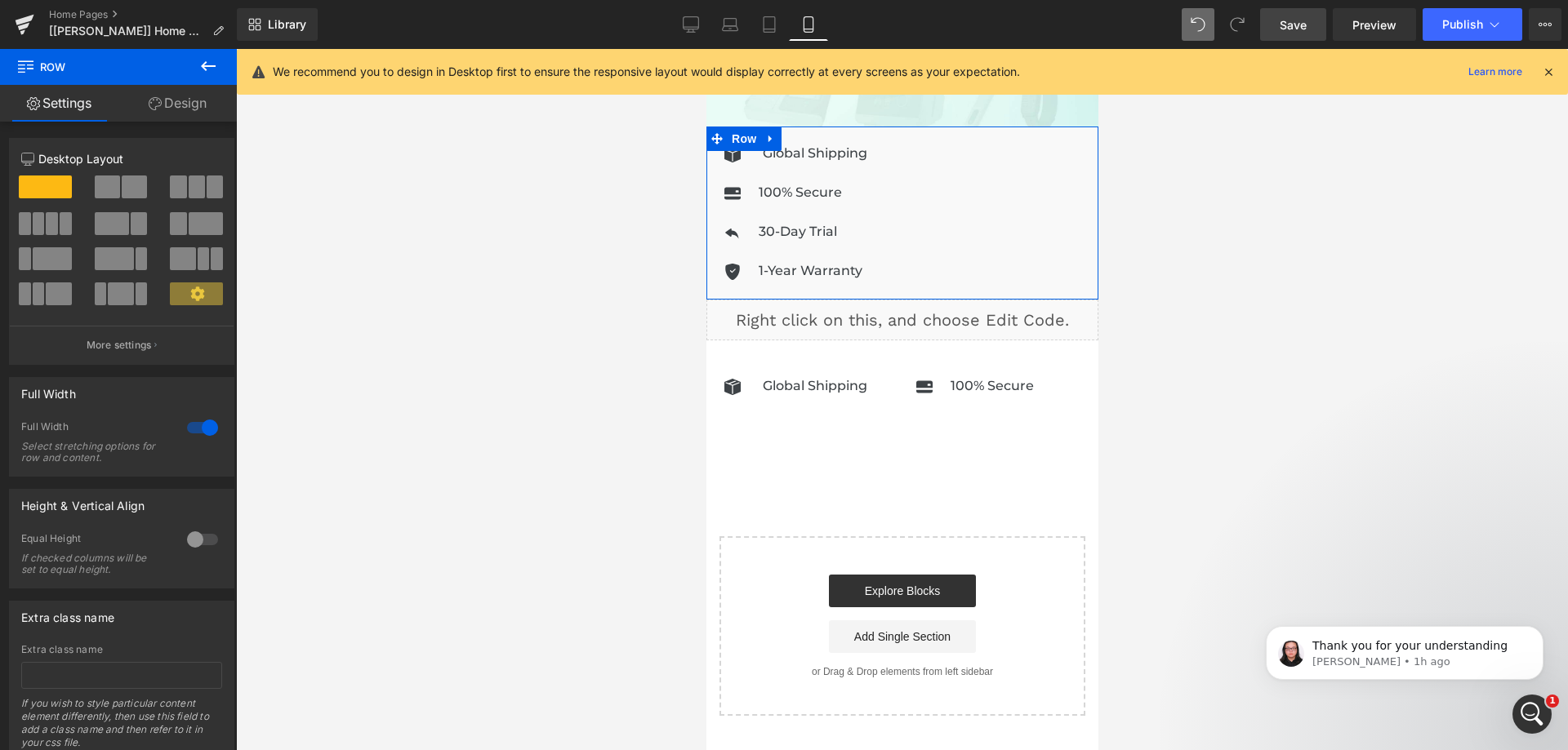
click at [181, 104] on link "Design" at bounding box center [178, 103] width 119 height 37
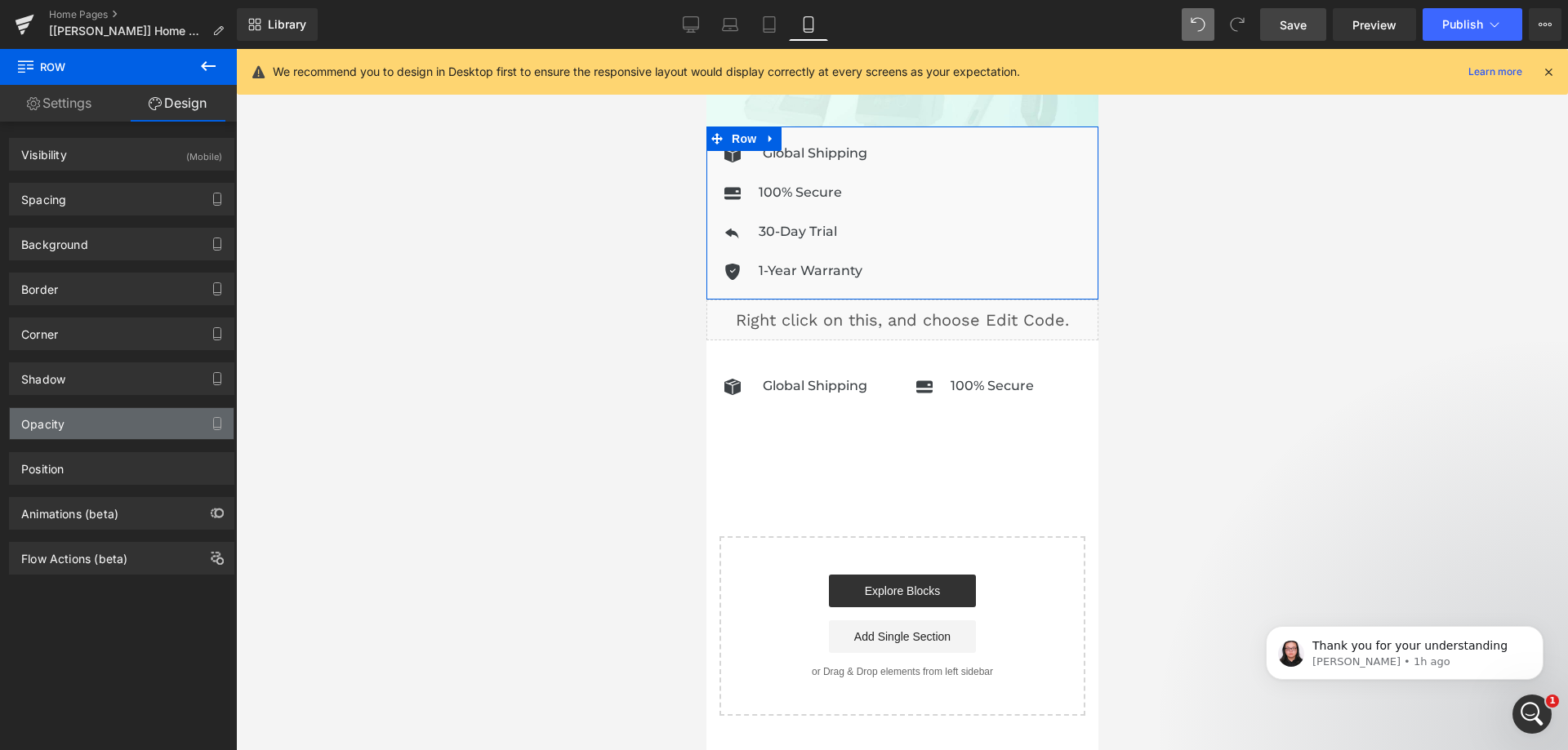
type input "#f9f9f9"
type input "100"
click at [95, 246] on div "Background" at bounding box center [122, 243] width 223 height 31
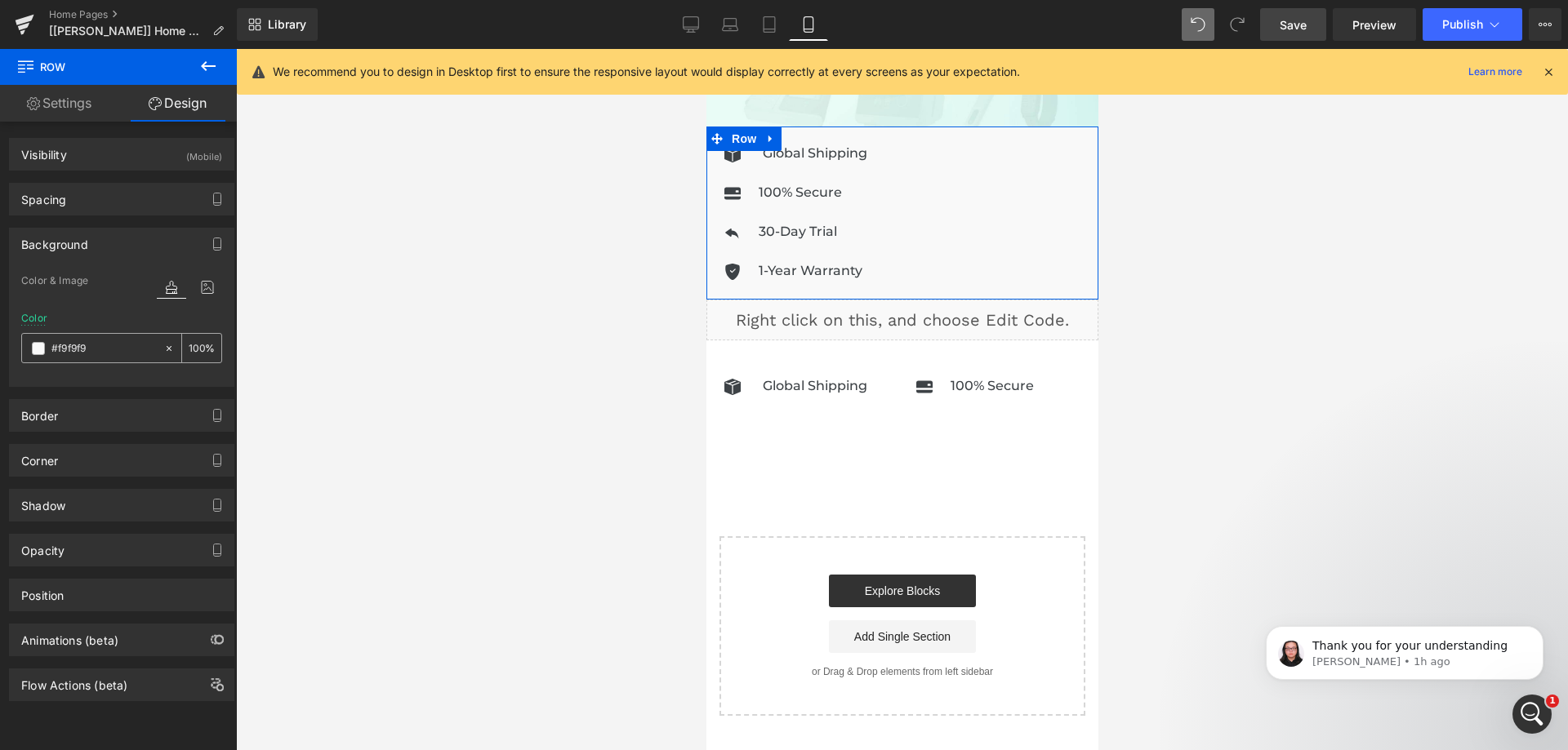
click at [112, 353] on input "#f9f9f9" at bounding box center [104, 349] width 105 height 18
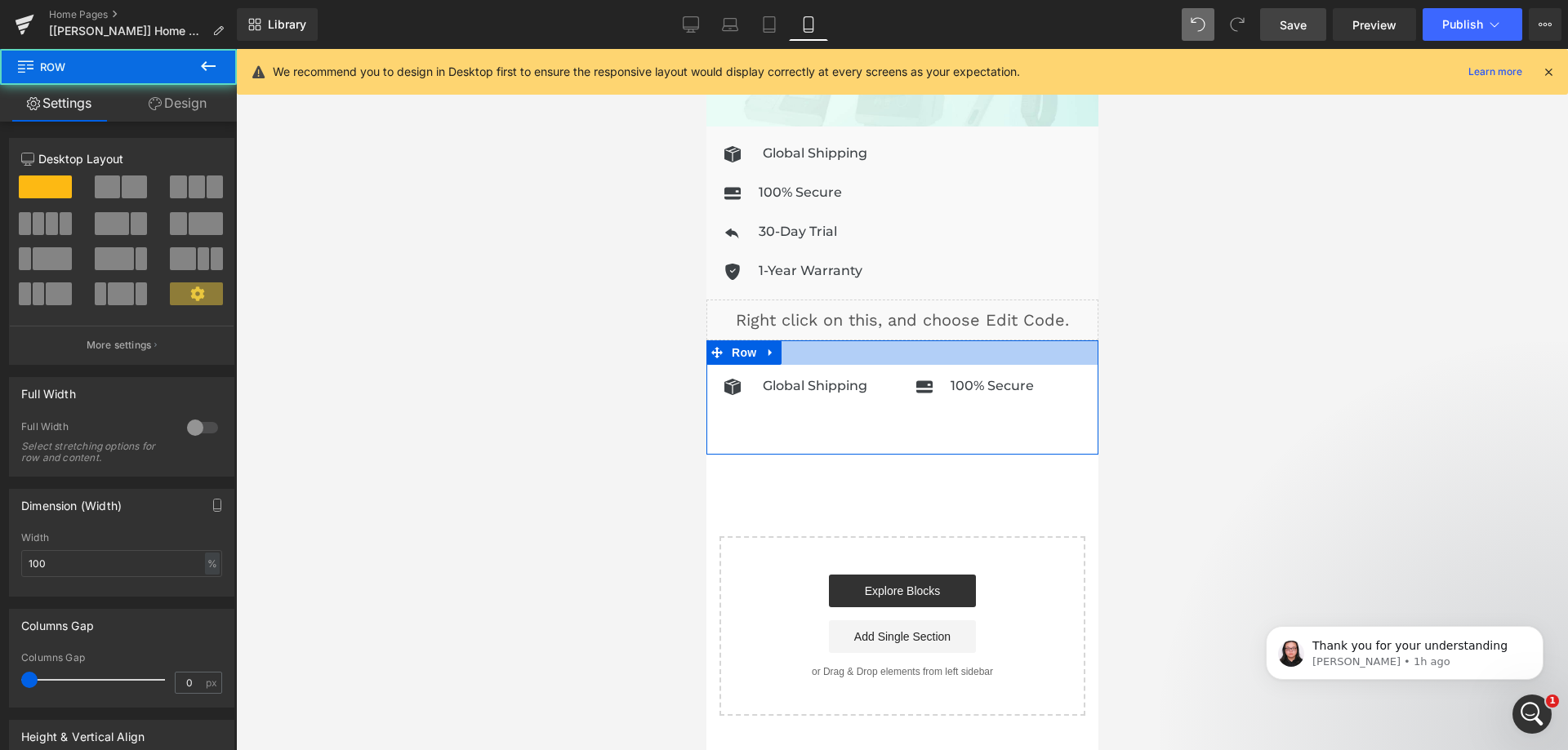
click at [889, 349] on div at bounding box center [902, 352] width 392 height 25
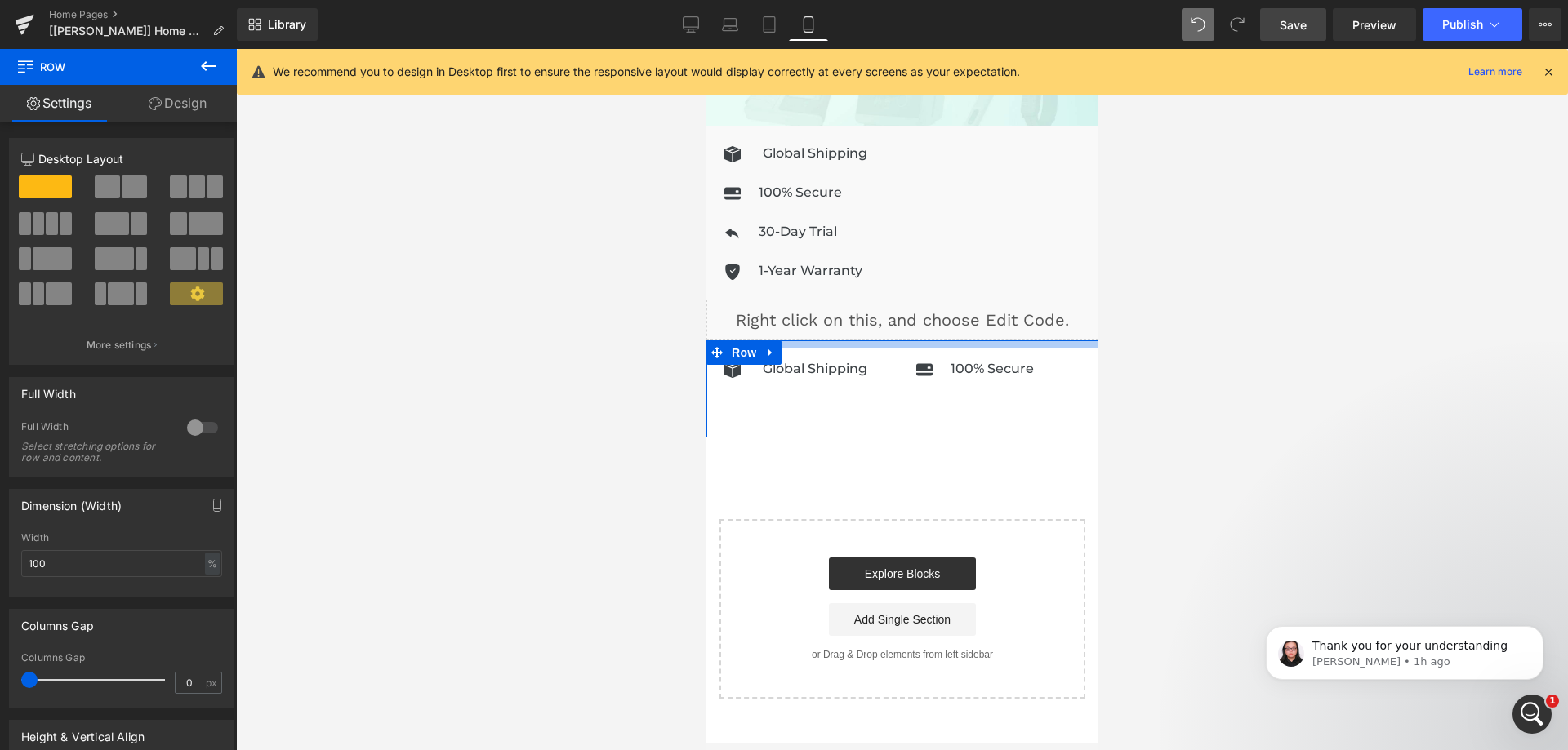
drag, startPoint x: 895, startPoint y: 347, endPoint x: 895, endPoint y: 330, distance: 17.0
click at [895, 340] on div at bounding box center [902, 343] width 392 height 7
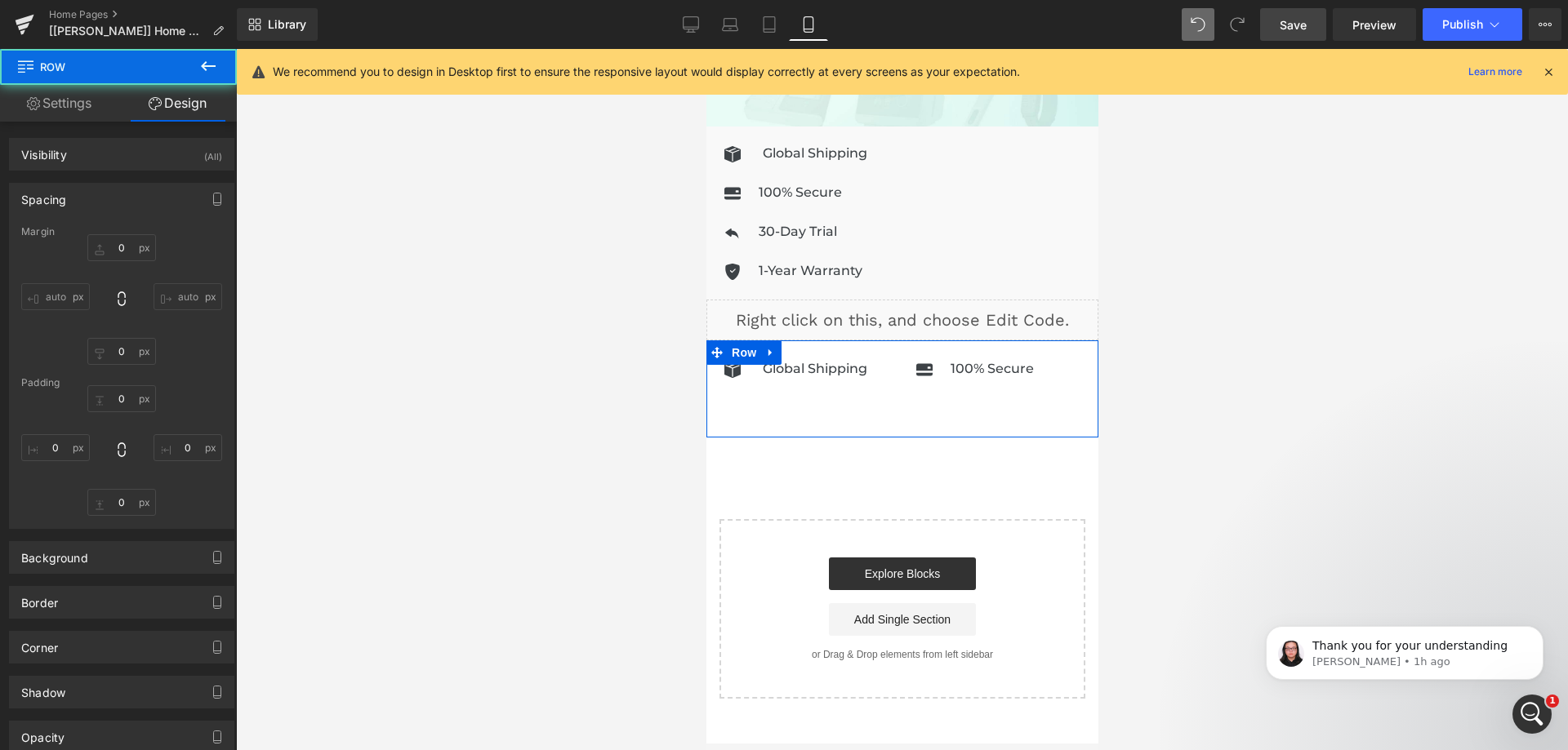
type input "0"
type input "9"
type input "0"
type input "10"
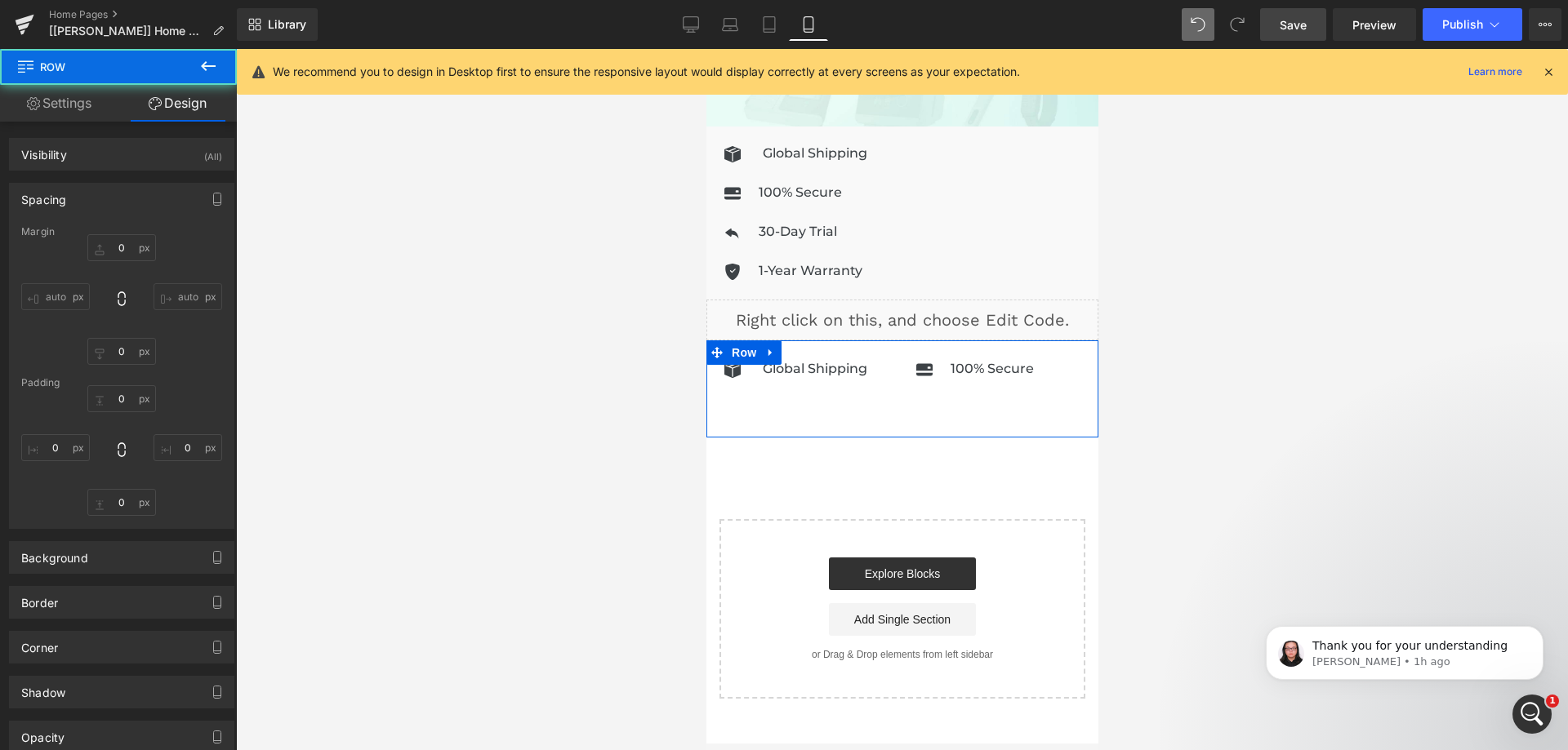
type input "0"
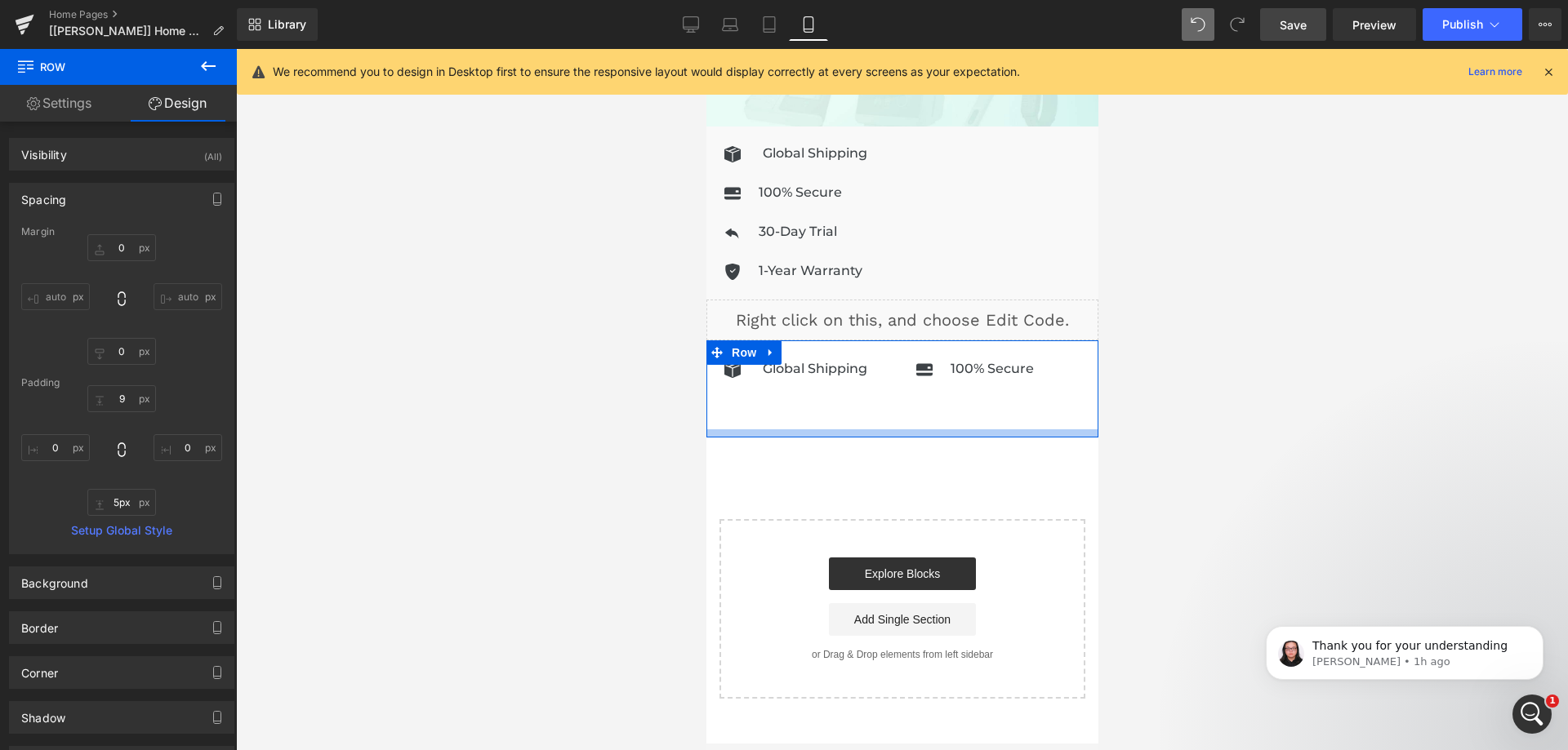
type input "0px"
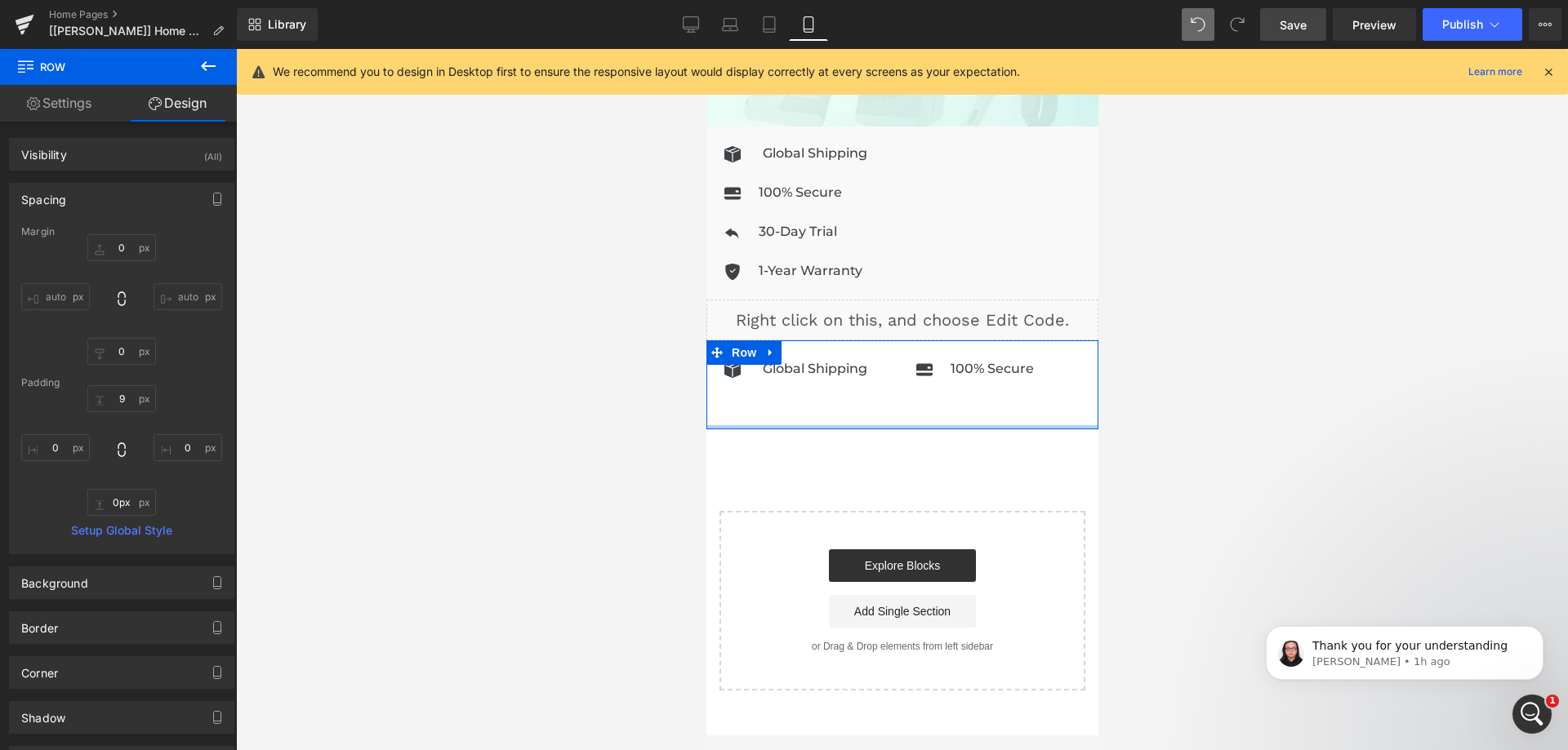
drag, startPoint x: 866, startPoint y: 417, endPoint x: 872, endPoint y: 400, distance: 18.0
click at [872, 400] on div "Icon Global Shipping Heading Icon List Icon 100% Secure Heading Icon List" at bounding box center [902, 384] width 392 height 89
click at [74, 111] on link "Settings" at bounding box center [59, 103] width 119 height 37
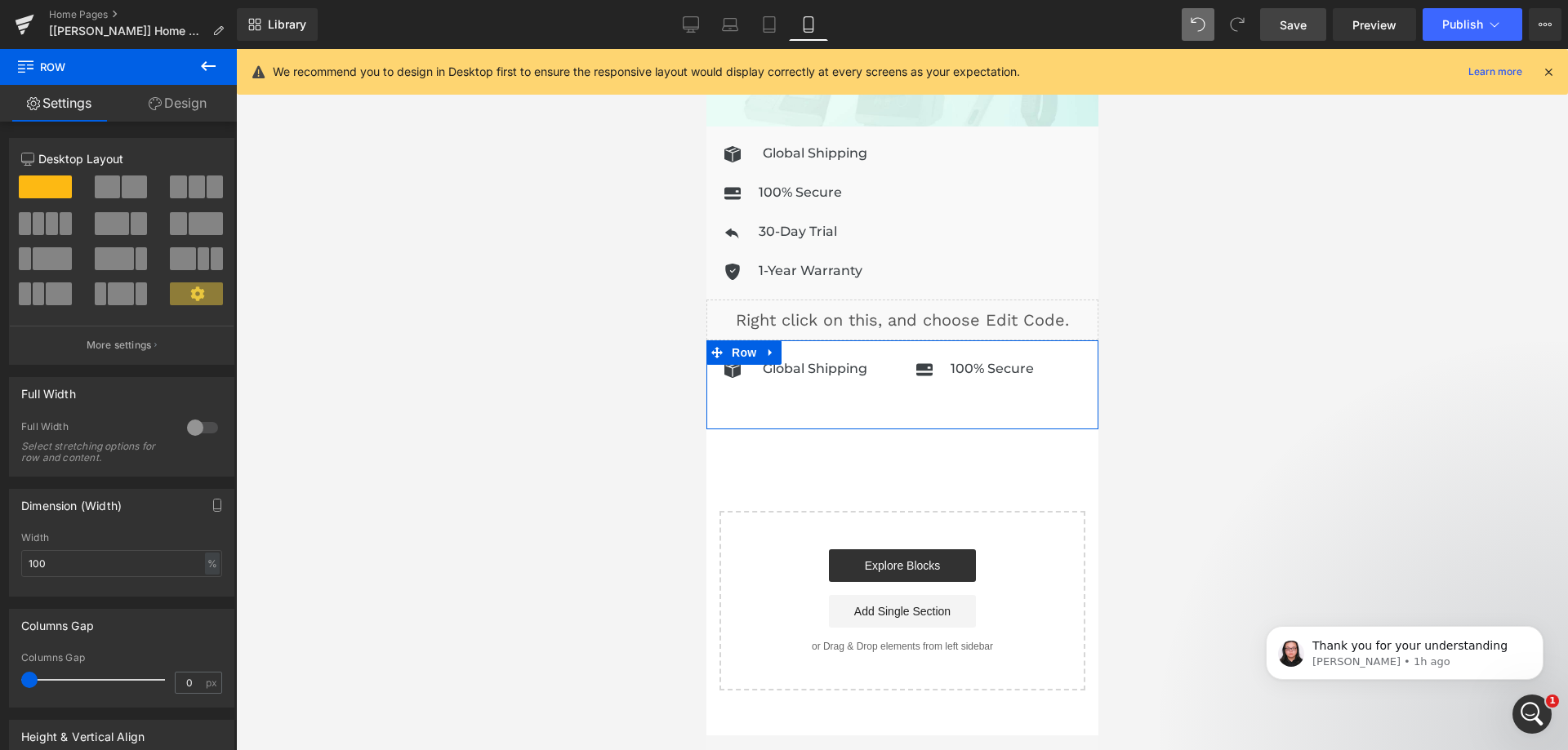
drag, startPoint x: 162, startPoint y: 107, endPoint x: 161, endPoint y: 116, distance: 9.1
click at [163, 109] on link "Design" at bounding box center [178, 103] width 119 height 37
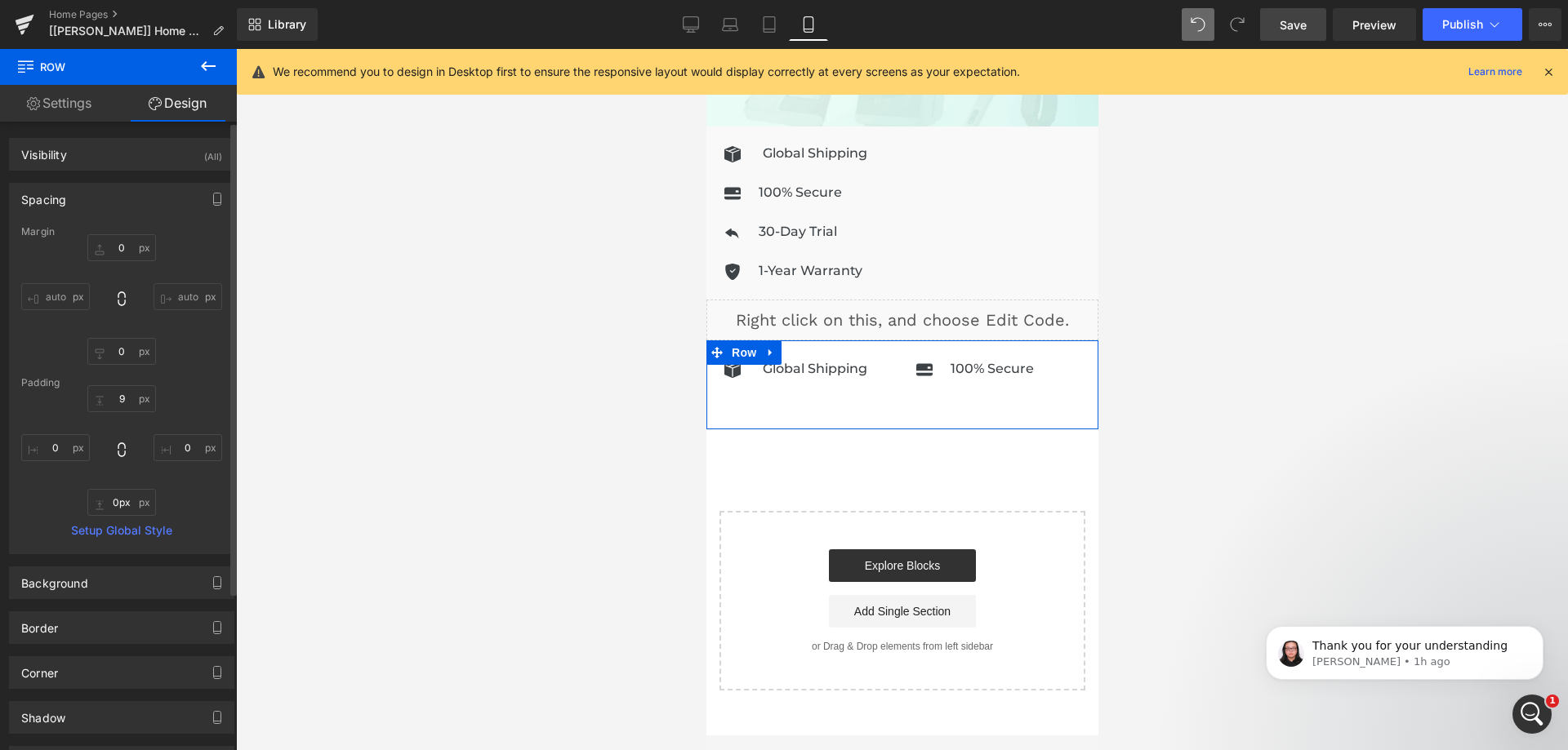
type input "0"
type input "9"
type input "0"
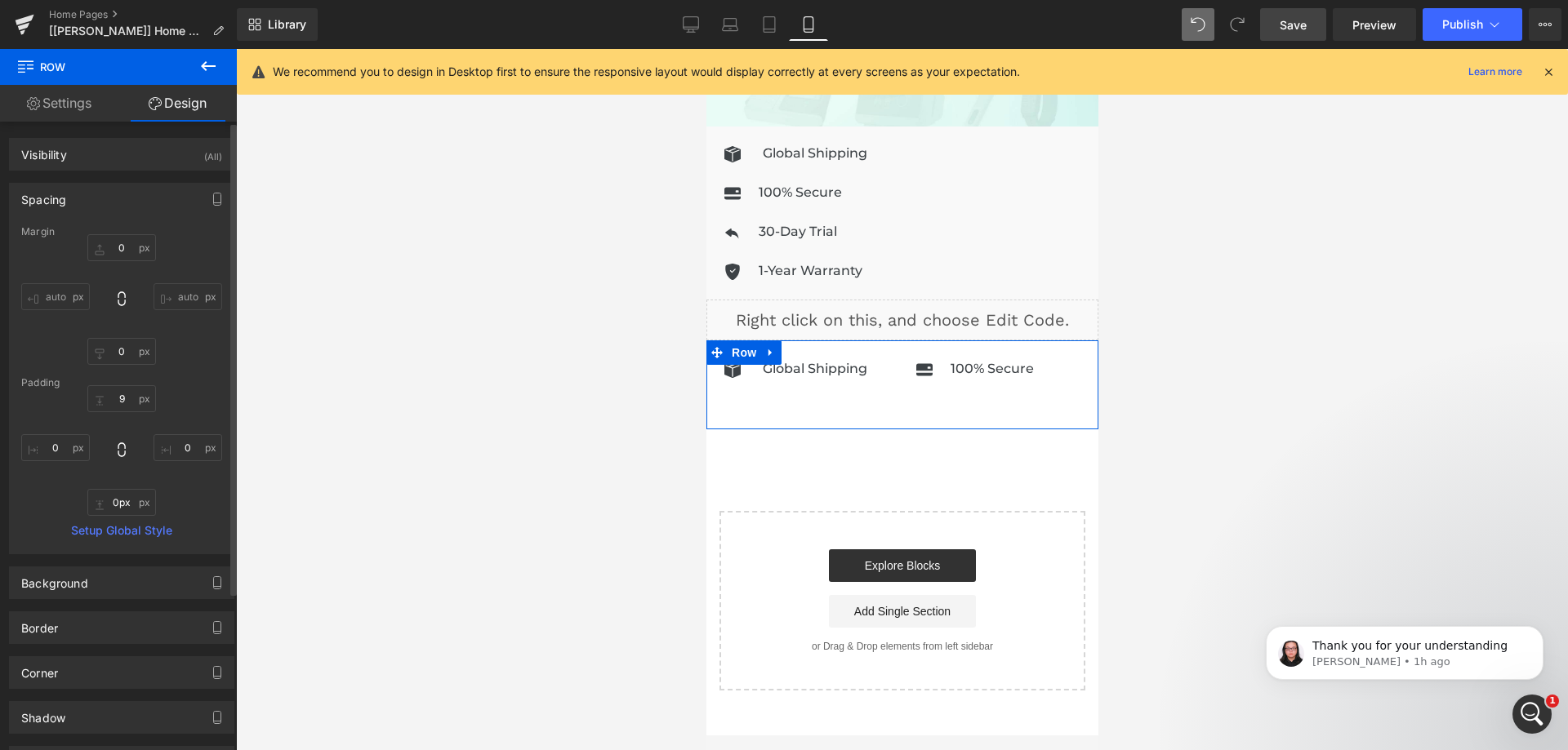
type input "0"
click at [113, 590] on div "Background" at bounding box center [122, 582] width 223 height 31
click at [131, 693] on input "transparent" at bounding box center [104, 688] width 105 height 18
paste input "#f9f9f9"
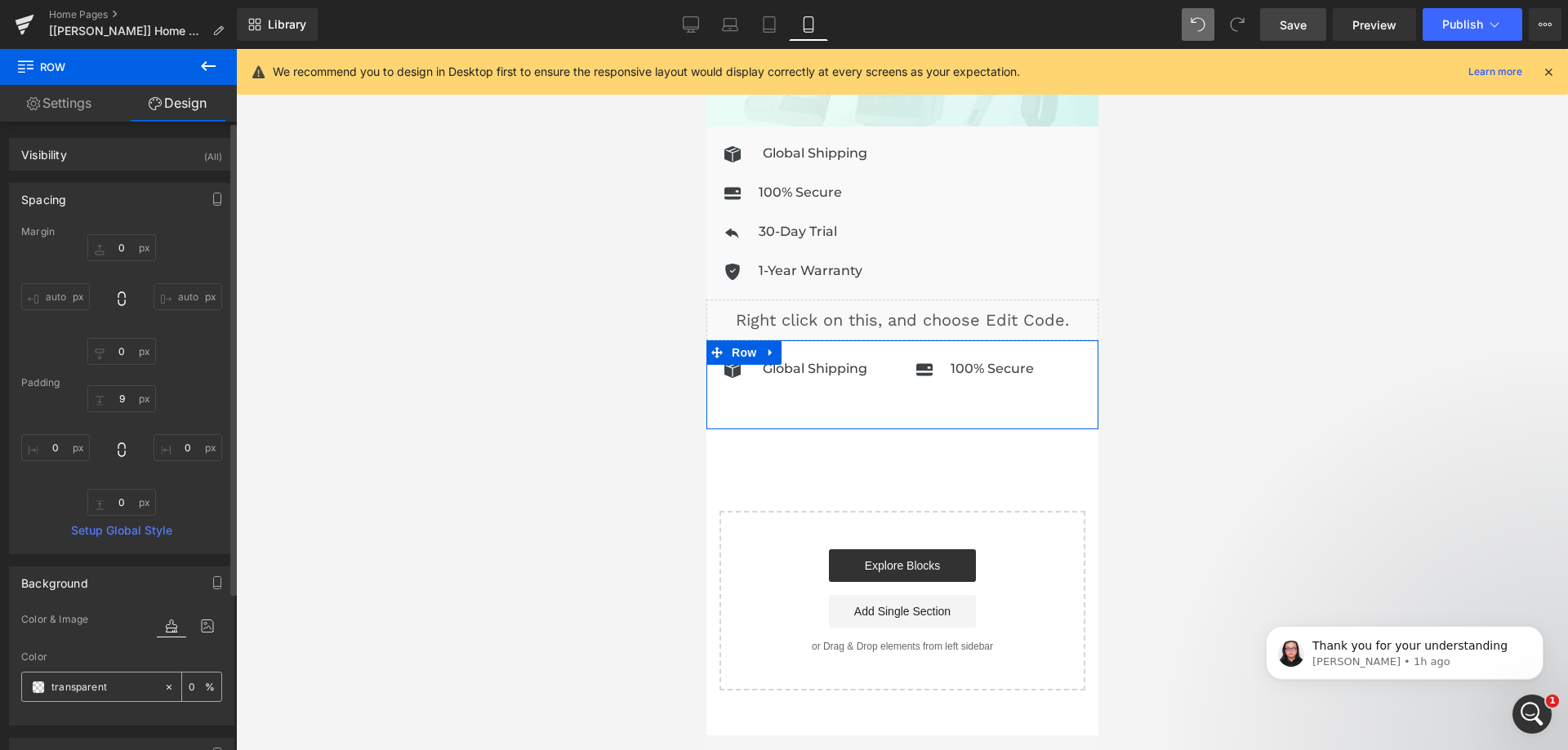
type input "#f9f9f9"
type input "100"
type input "#f9f9f9"
click at [114, 500] on input "0" at bounding box center [121, 502] width 68 height 27
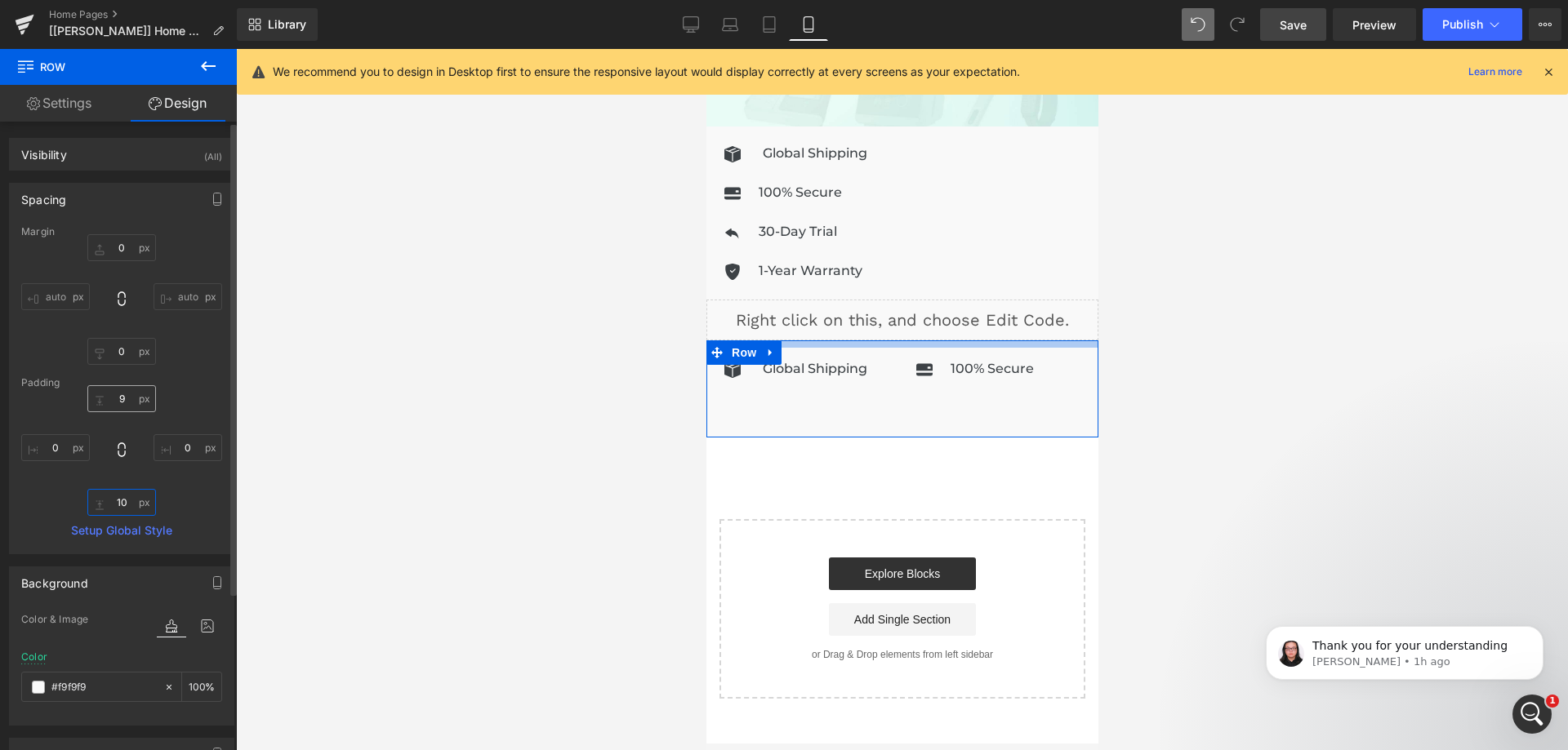
type input "10"
click at [125, 402] on input "9" at bounding box center [121, 398] width 68 height 27
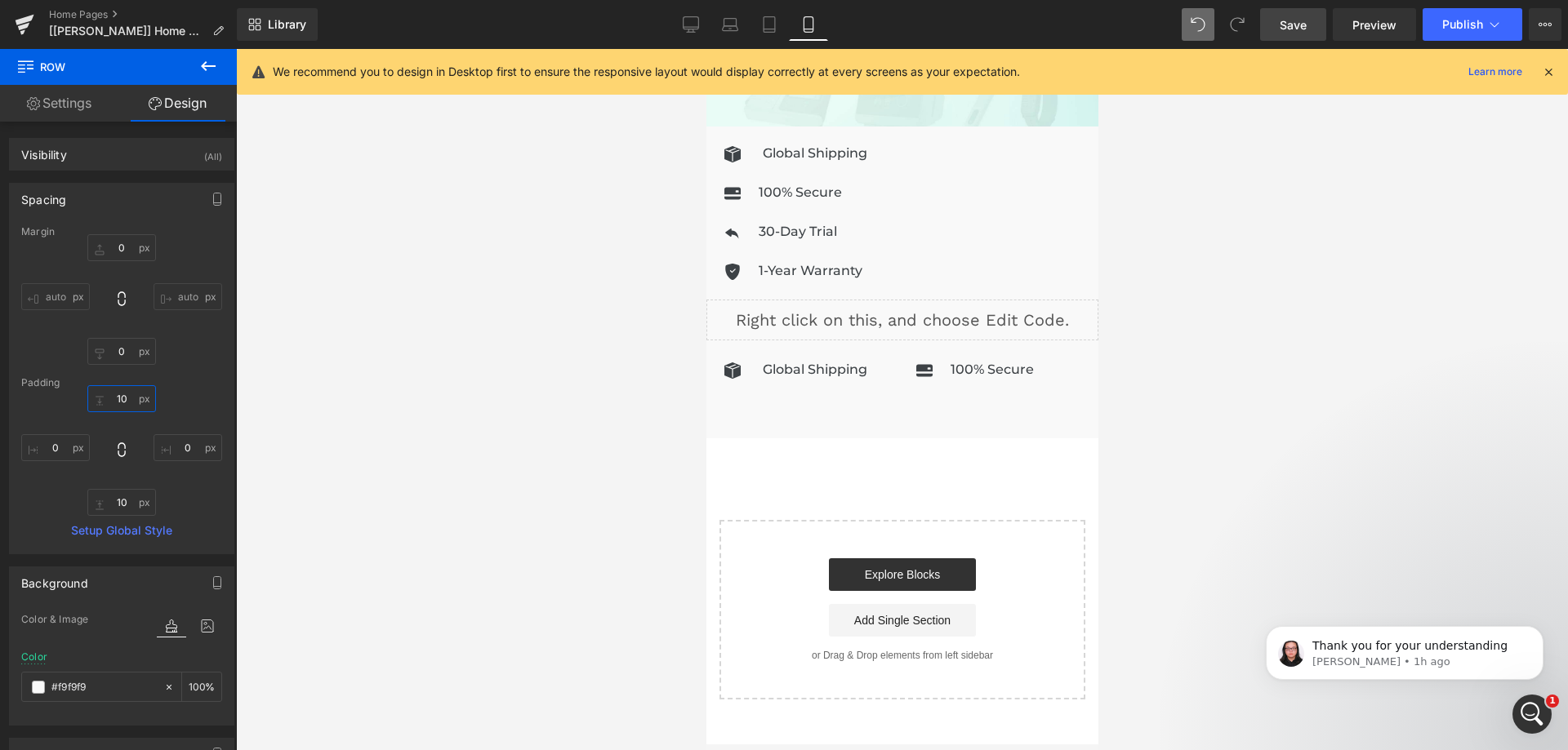
type input "10"
click at [1300, 27] on span "Save" at bounding box center [1293, 25] width 27 height 17
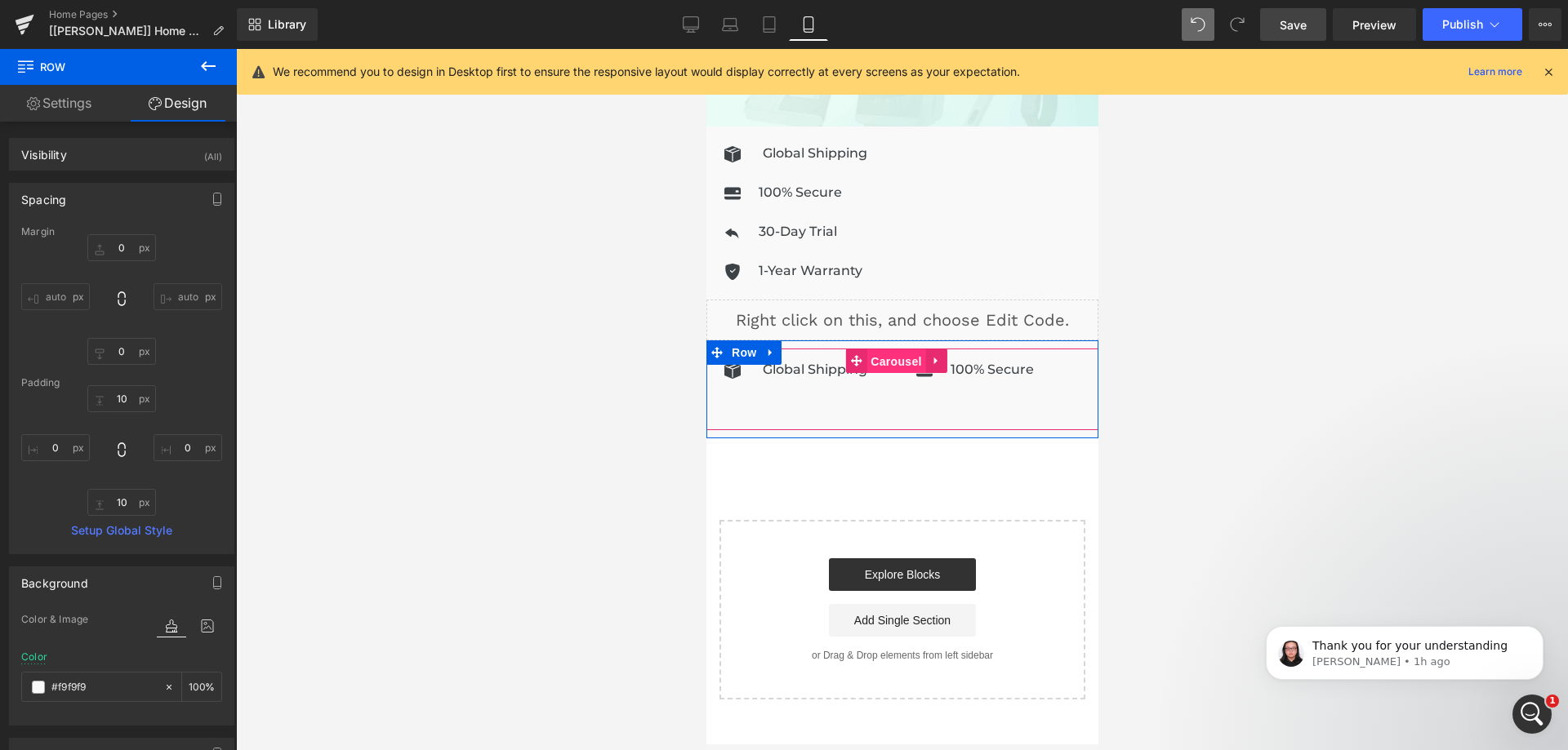
click at [893, 356] on span "Carousel" at bounding box center [895, 362] width 58 height 25
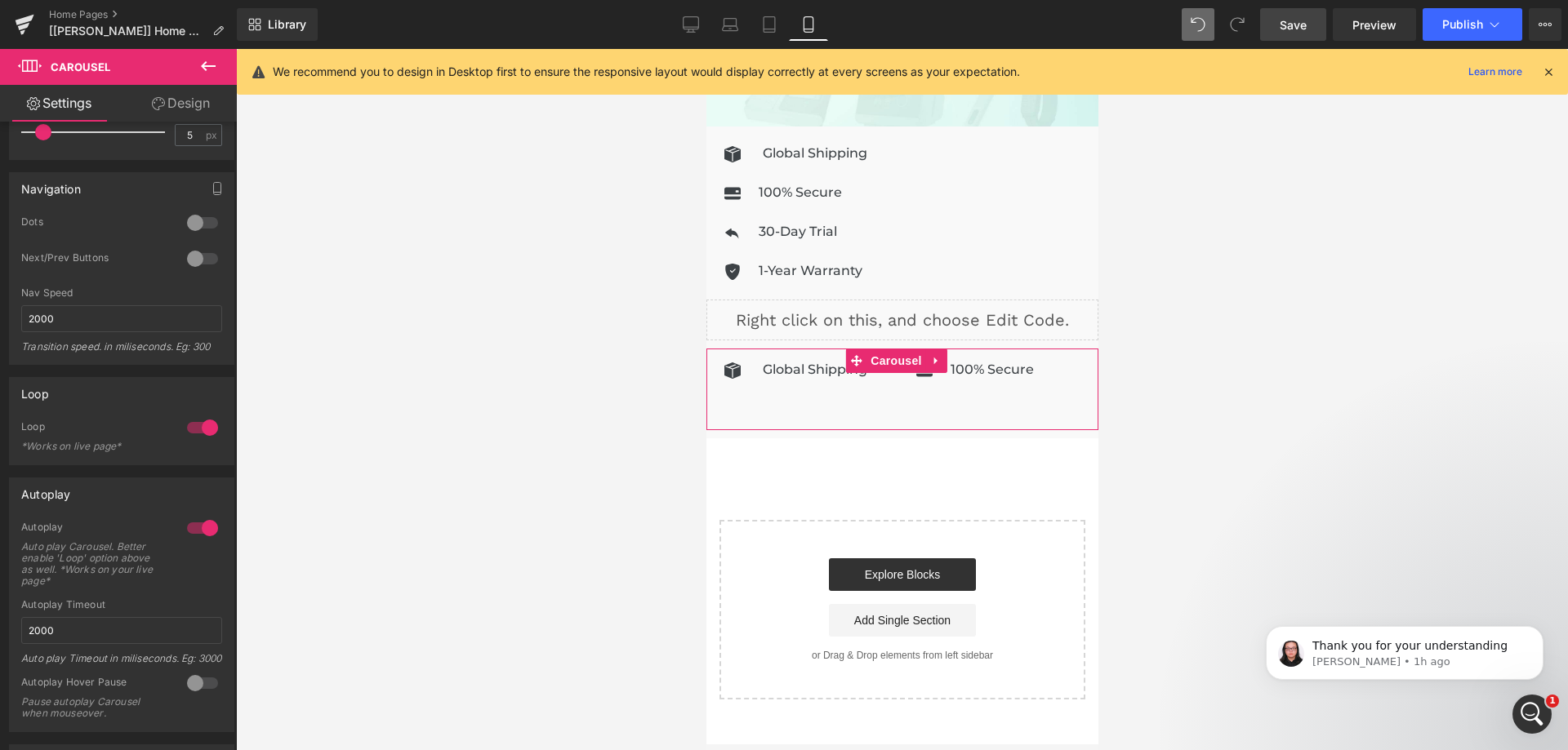
scroll to position [245, 0]
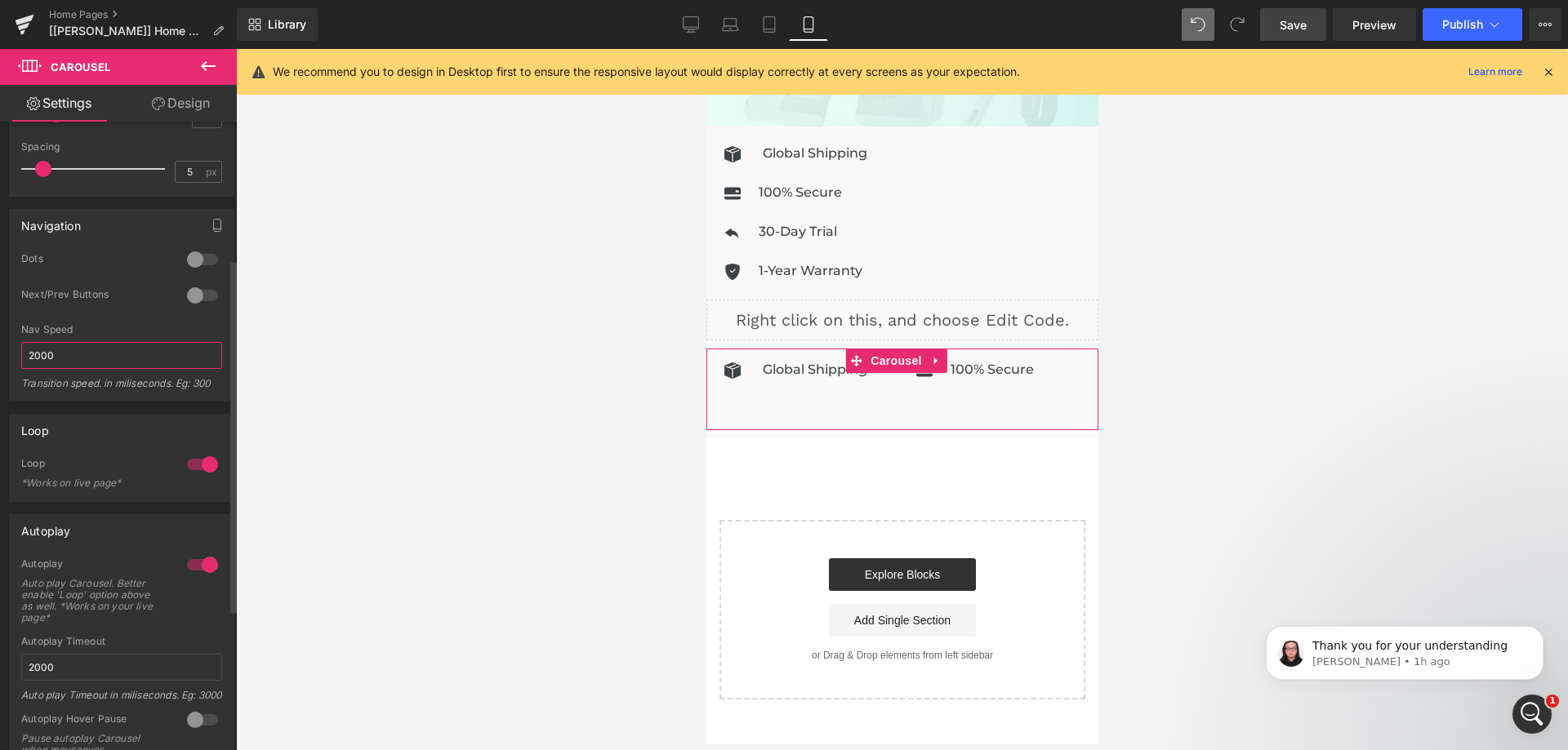
click at [36, 358] on input "2000" at bounding box center [121, 355] width 201 height 27
type input "1500"
drag, startPoint x: 40, startPoint y: 668, endPoint x: 28, endPoint y: 668, distance: 12.0
click at [28, 668] on input "2000" at bounding box center [121, 667] width 201 height 27
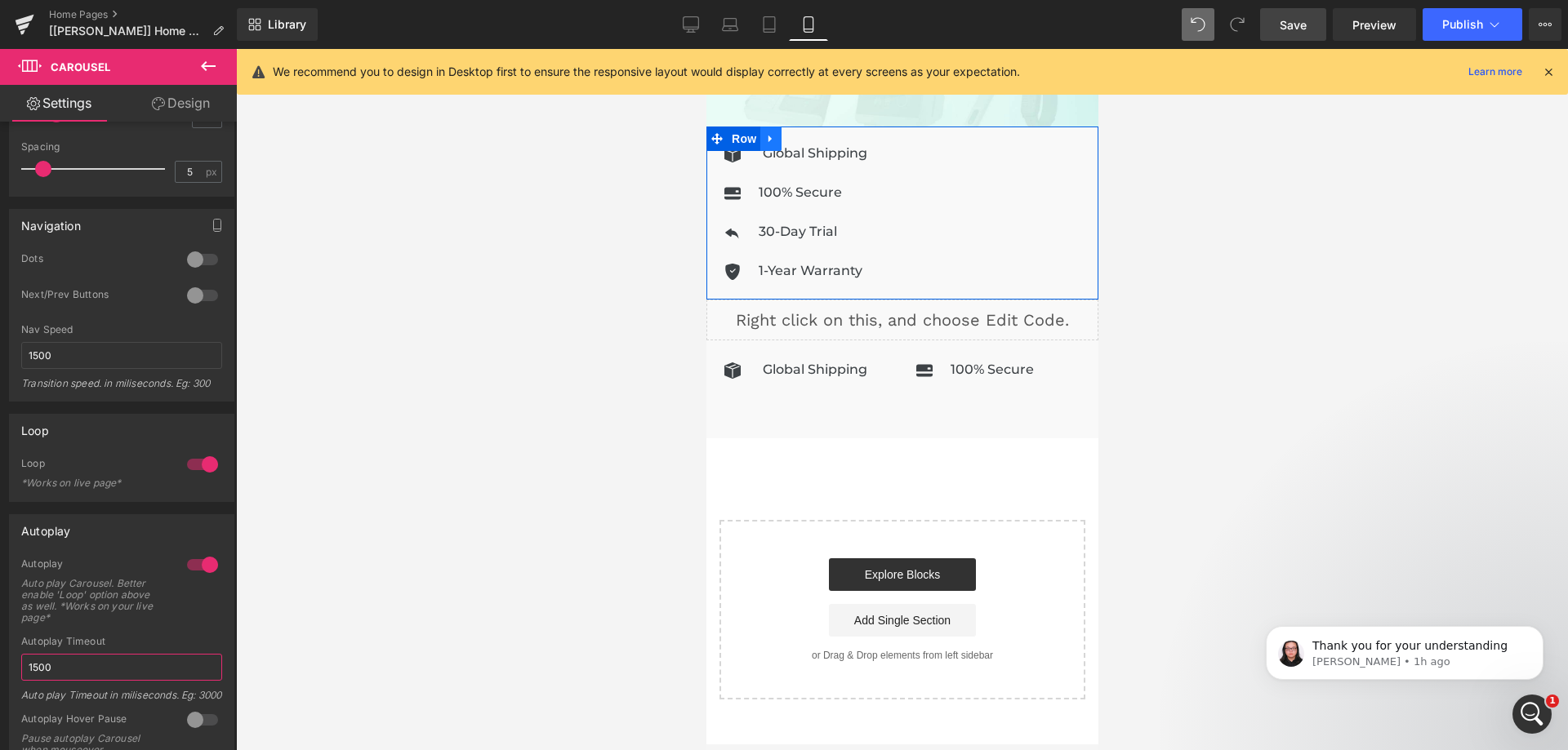
type input "1500"
click at [768, 135] on icon at bounding box center [769, 138] width 3 height 7
click at [807, 133] on icon at bounding box center [813, 139] width 12 height 12
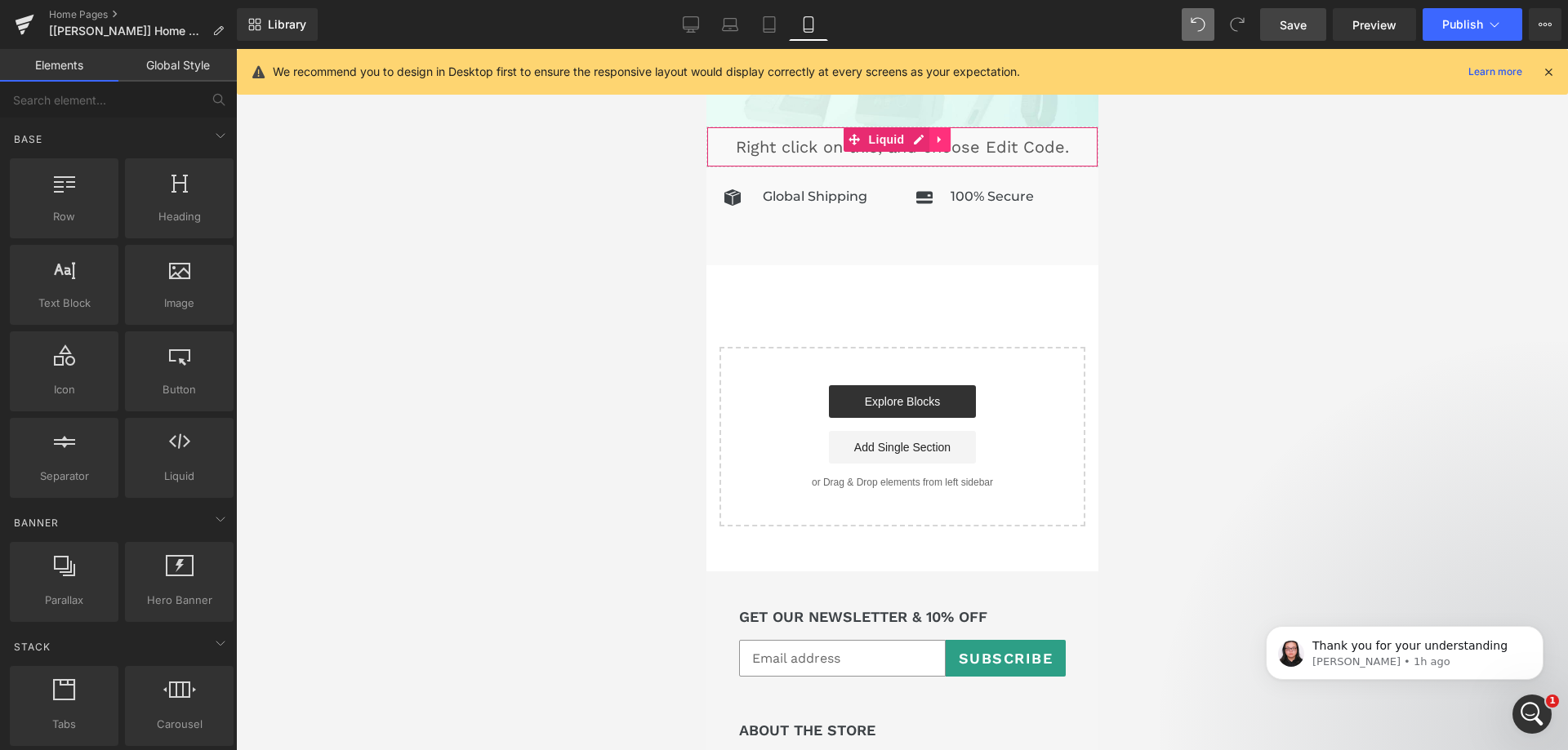
click at [938, 136] on icon at bounding box center [938, 139] width 3 height 7
drag, startPoint x: 944, startPoint y: 130, endPoint x: 1811, endPoint y: 124, distance: 867.0
click at [944, 133] on icon at bounding box center [950, 139] width 12 height 12
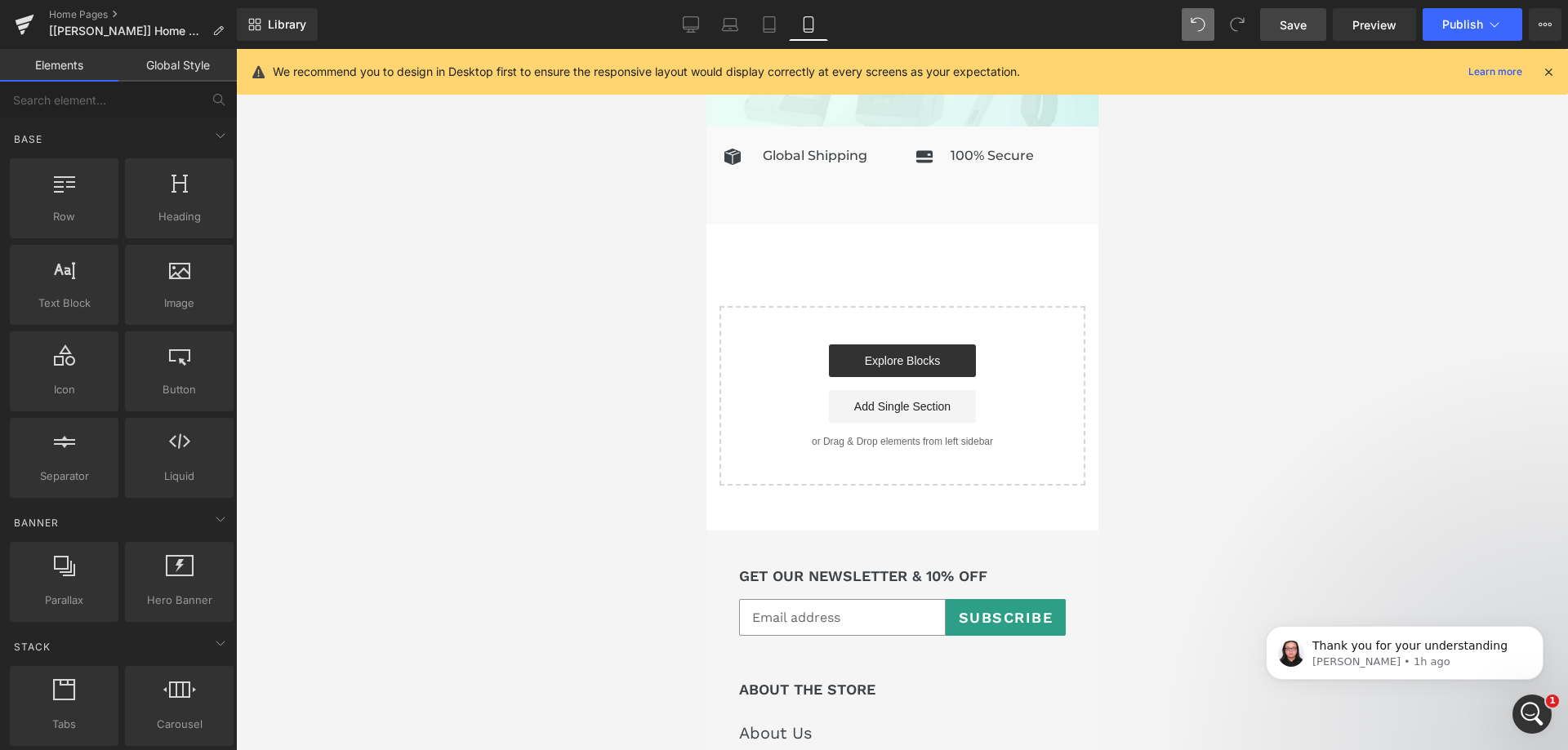
drag, startPoint x: 1288, startPoint y: 26, endPoint x: 159, endPoint y: 92, distance: 1130.9
click at [1288, 26] on span "Save" at bounding box center [1293, 25] width 27 height 17
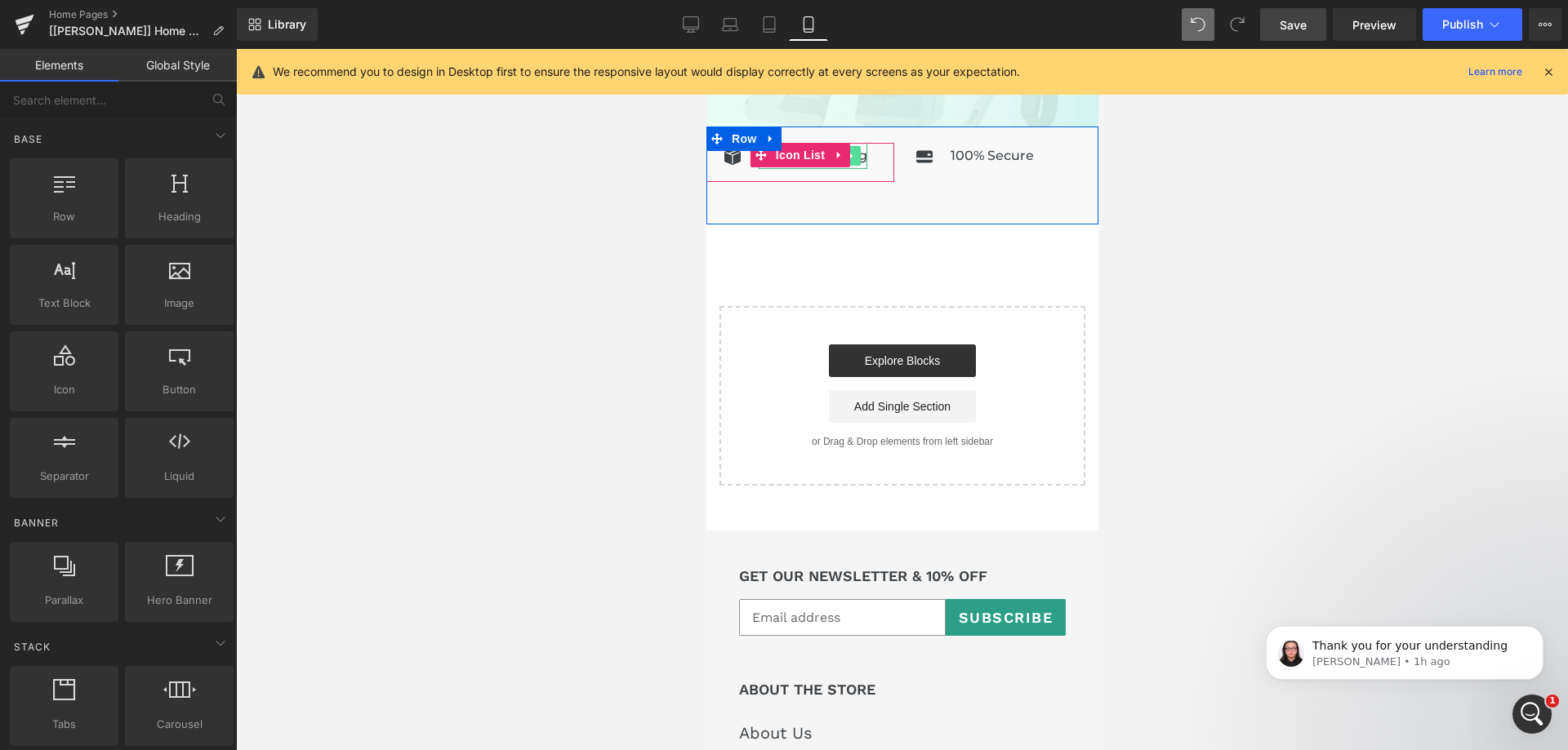
click at [856, 152] on link at bounding box center [851, 156] width 17 height 20
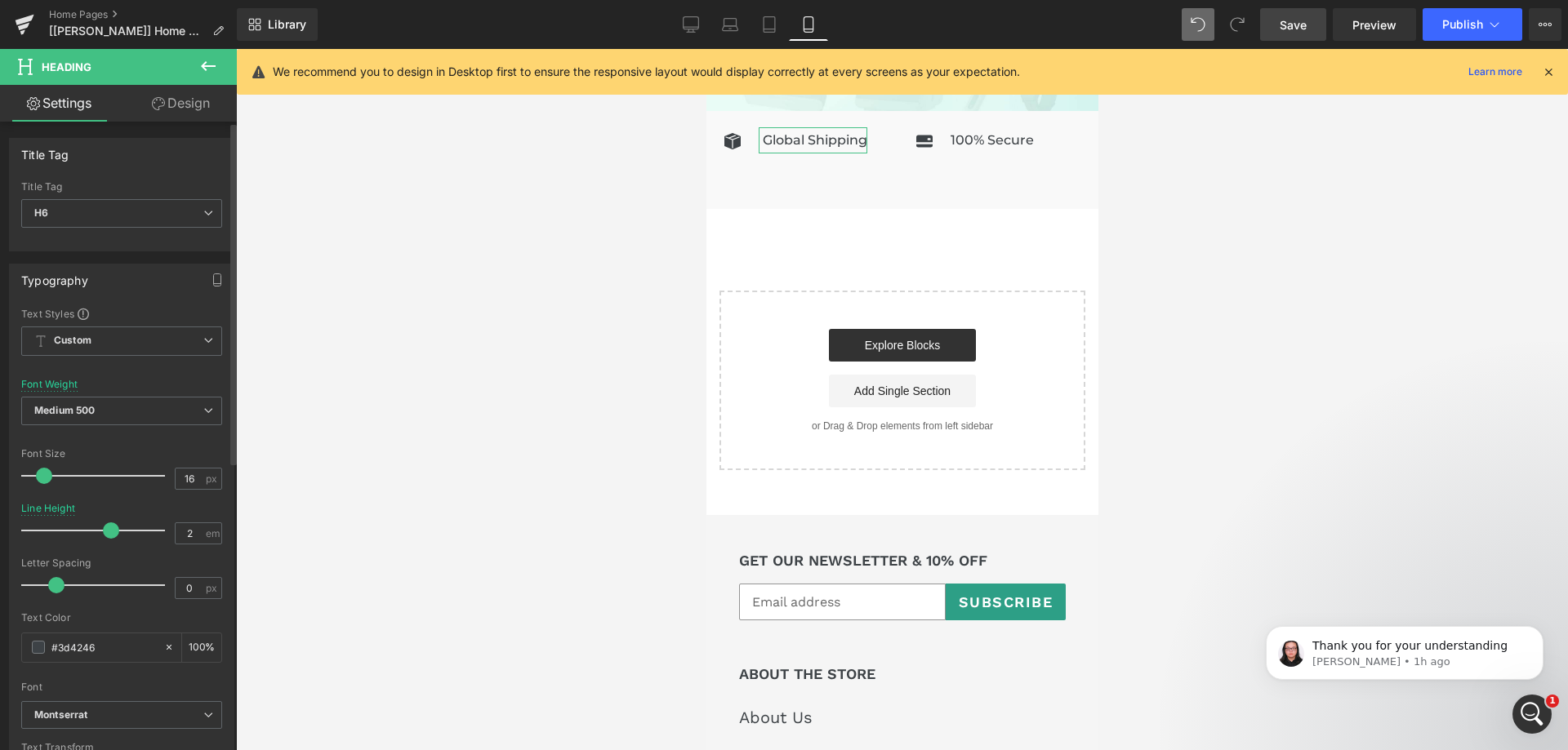
scroll to position [1323, 0]
click at [192, 481] on input "16" at bounding box center [190, 478] width 29 height 21
type input "14"
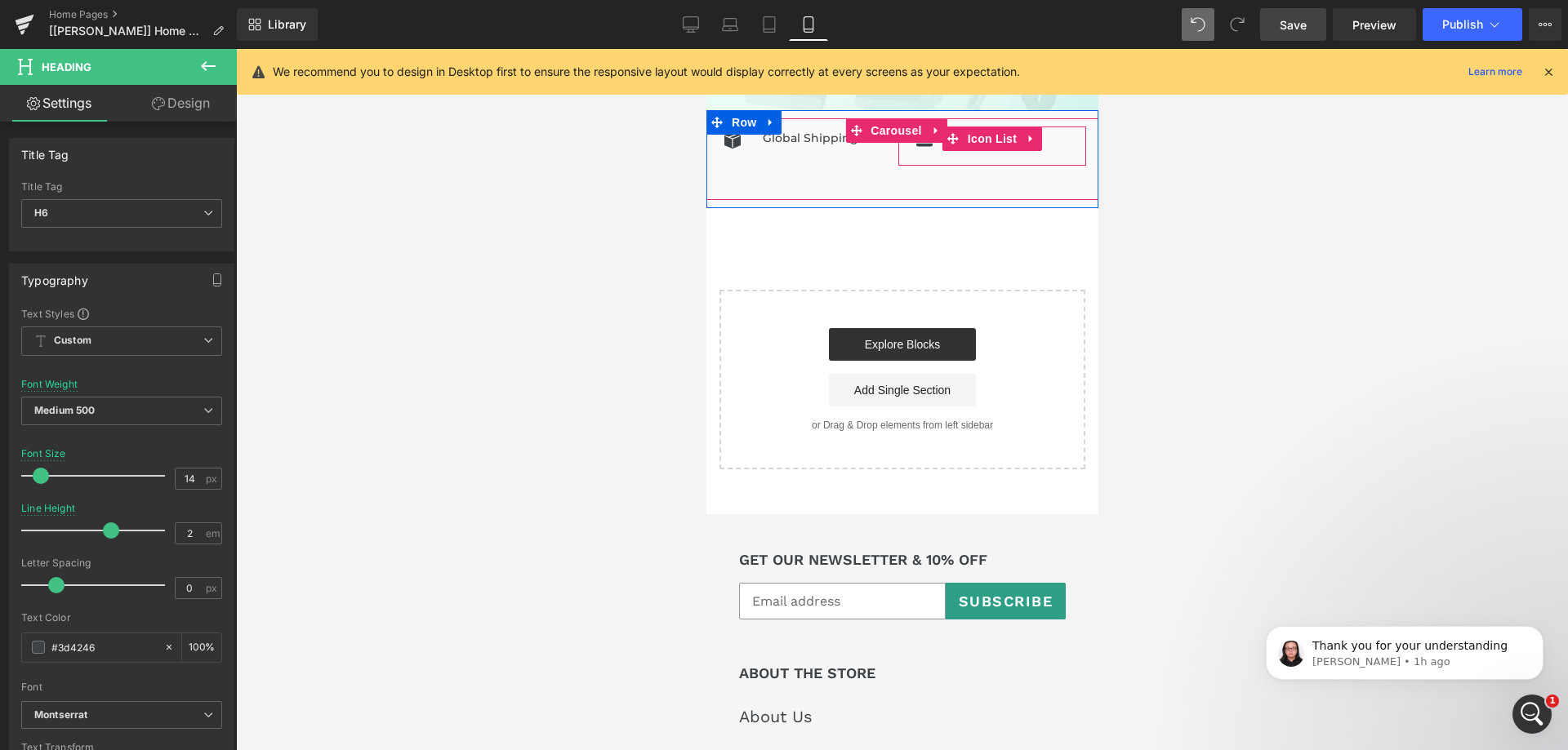
click at [1050, 129] on div "Icon 100% Secure Heading" at bounding box center [992, 146] width 188 height 40
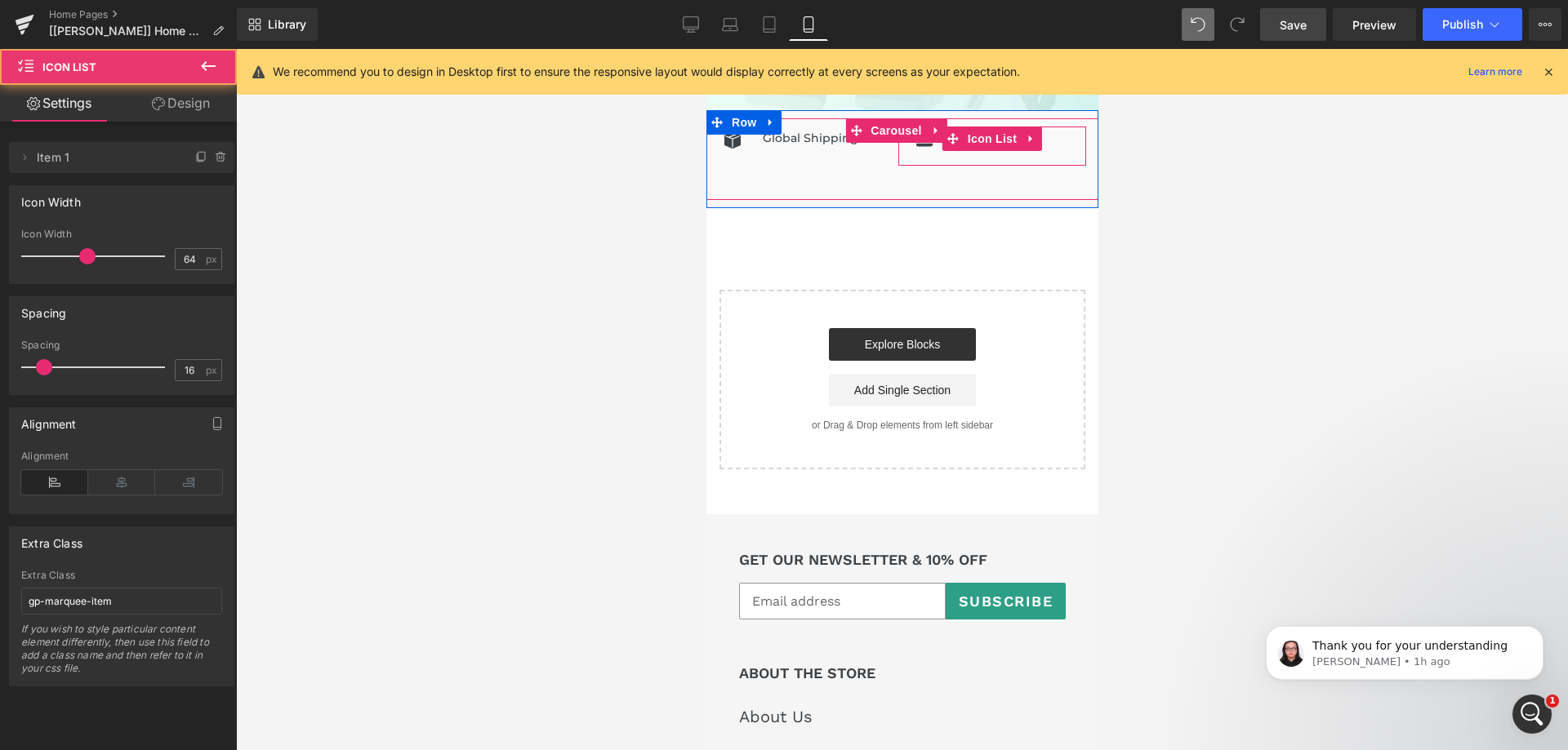
click at [1052, 126] on div "Icon 100% Secure Heading" at bounding box center [992, 146] width 188 height 40
drag, startPoint x: 1046, startPoint y: 116, endPoint x: 1022, endPoint y: 158, distance: 48.4
click at [1046, 144] on div "Icon 100% Secure Heading Icon List" at bounding box center [992, 154] width 188 height 55
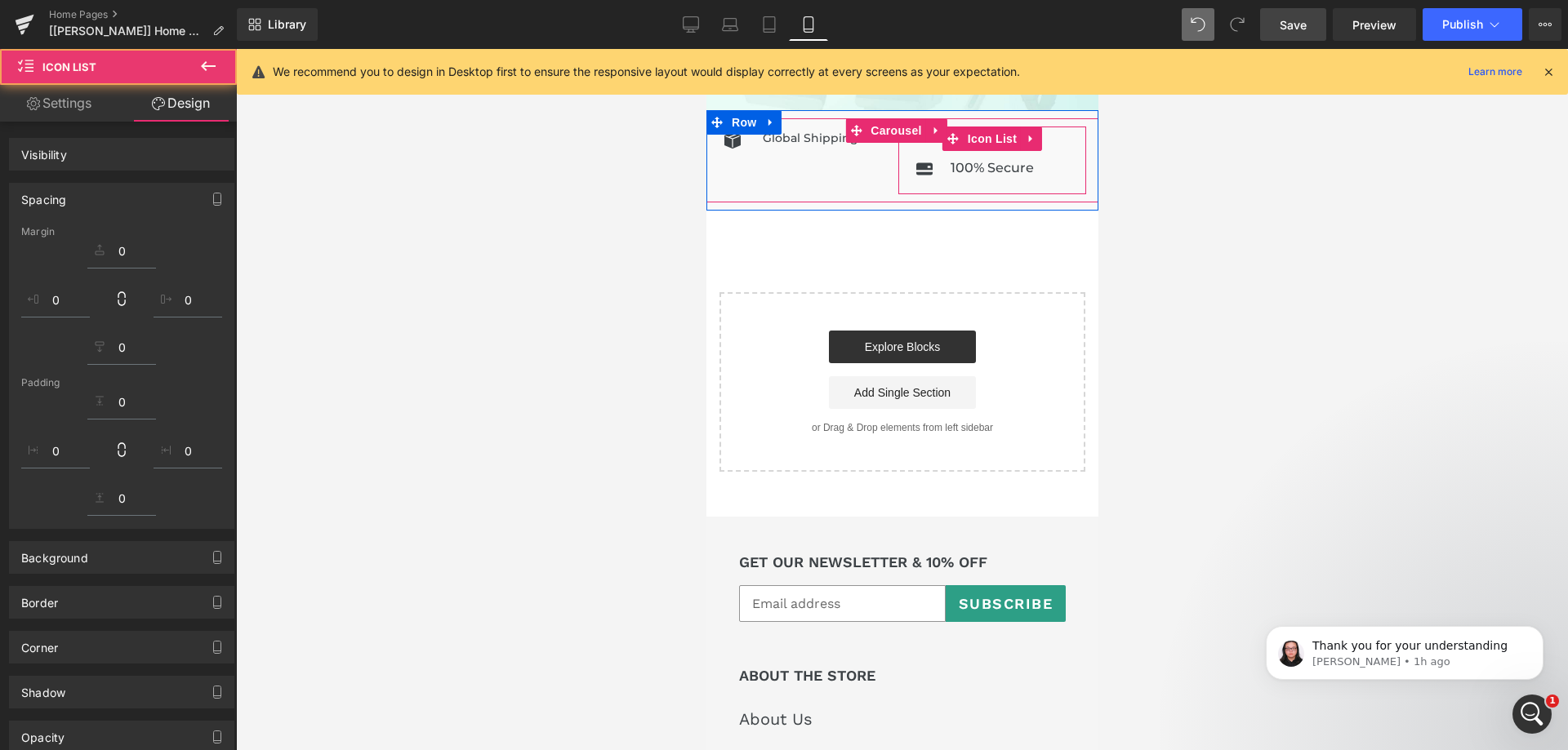
click at [1009, 157] on div "100% Secure Heading" at bounding box center [992, 168] width 83 height 26
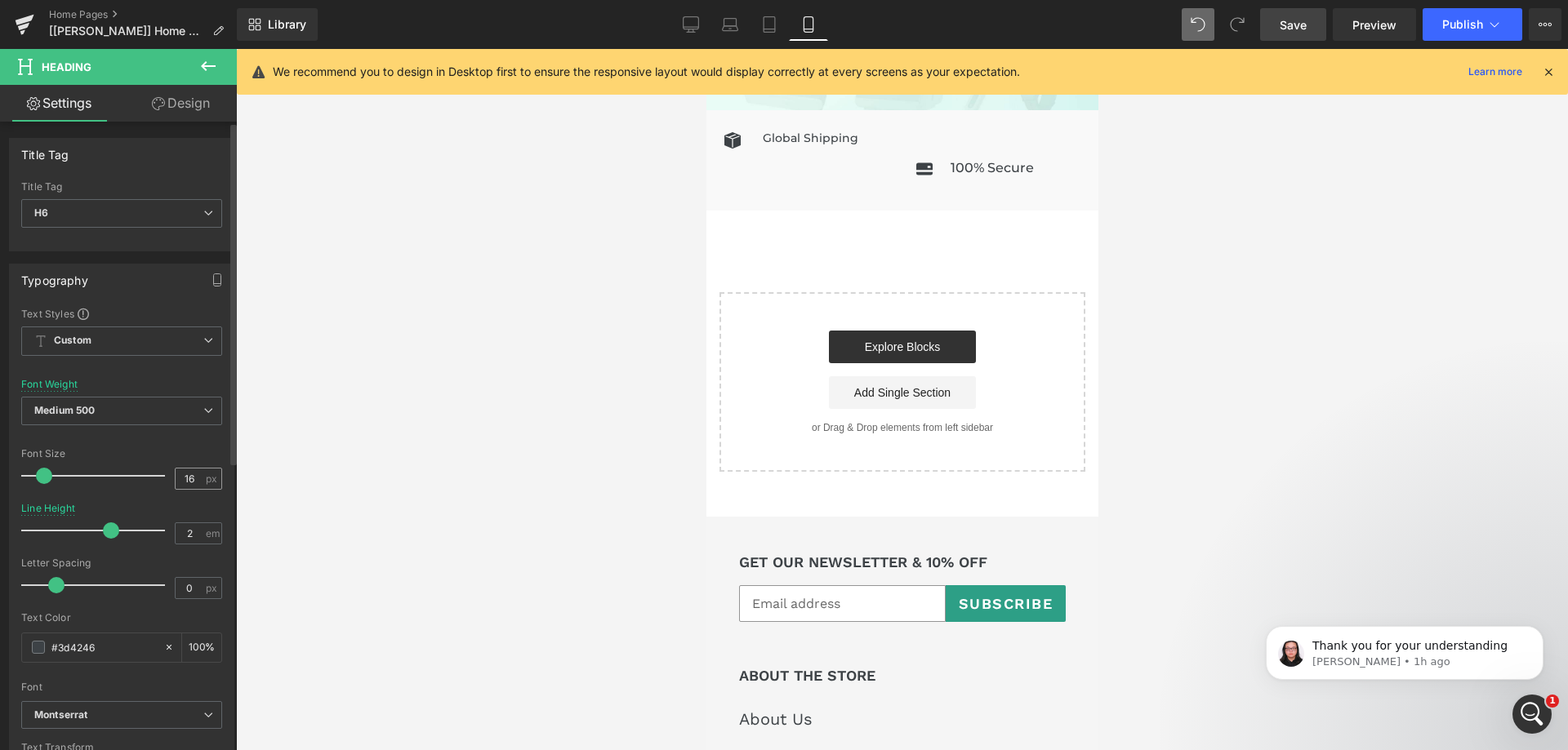
click at [188, 476] on input "16" at bounding box center [190, 478] width 29 height 21
type input "14"
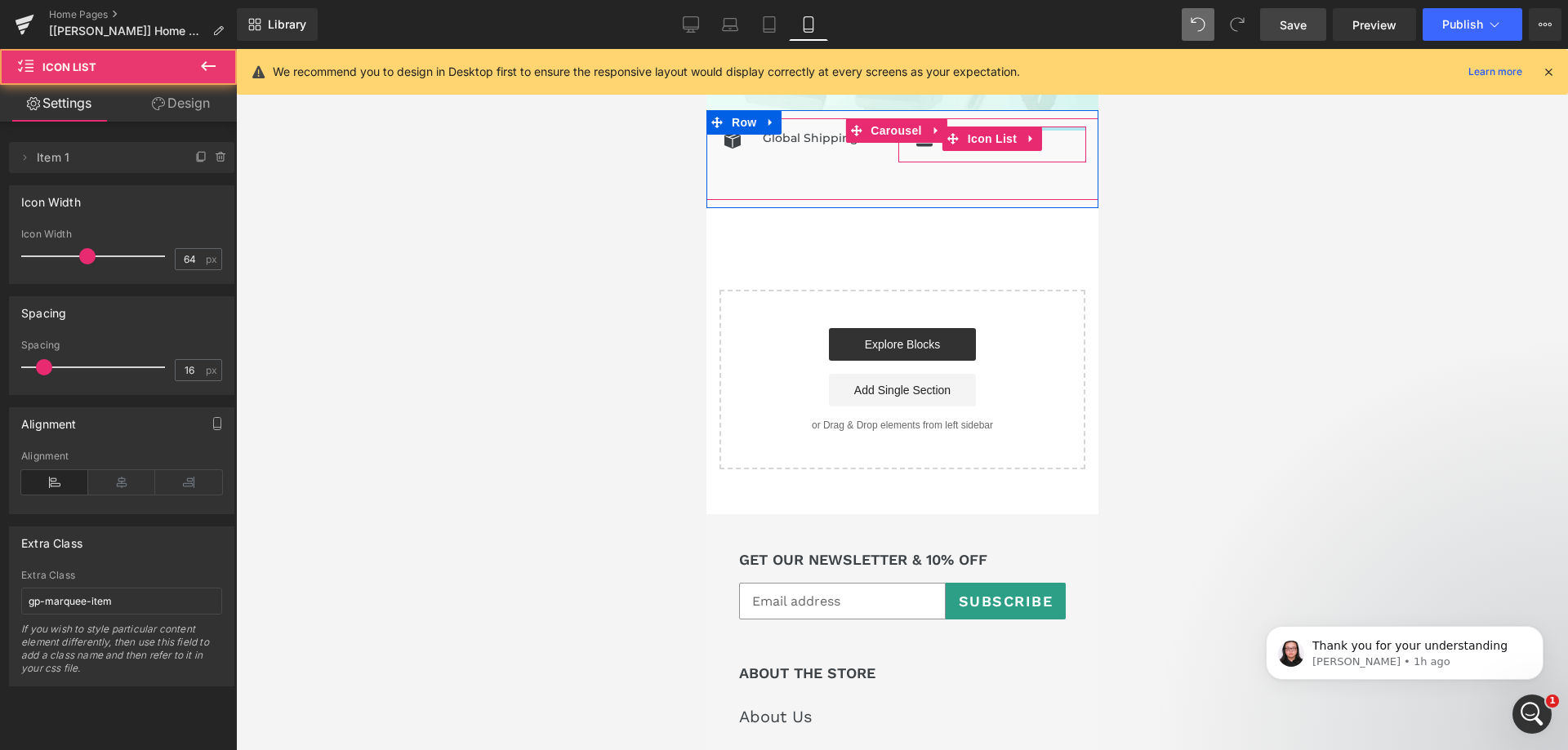
drag, startPoint x: 1056, startPoint y: 133, endPoint x: 1060, endPoint y: 88, distance: 45.2
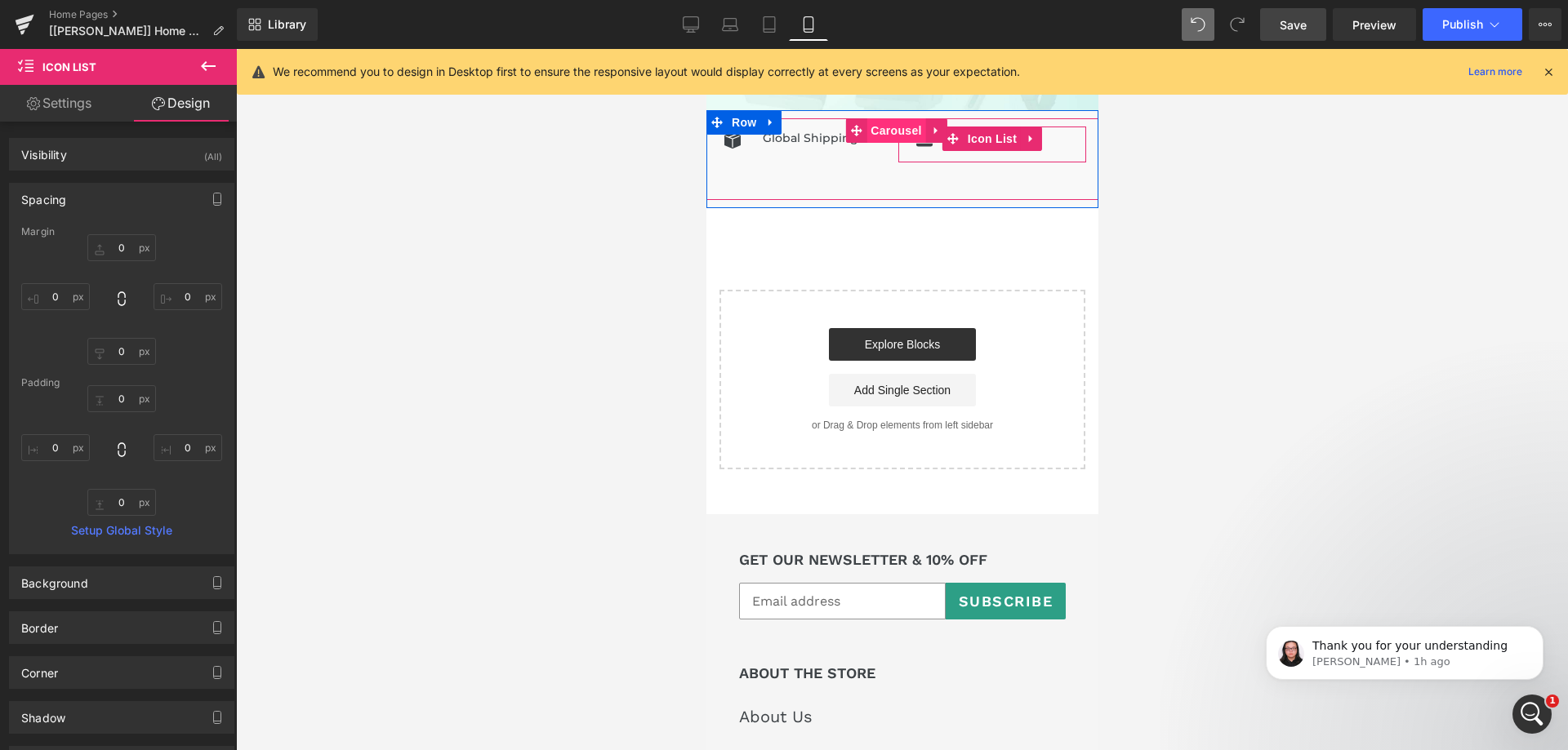
click at [901, 123] on span "Carousel" at bounding box center [895, 130] width 58 height 25
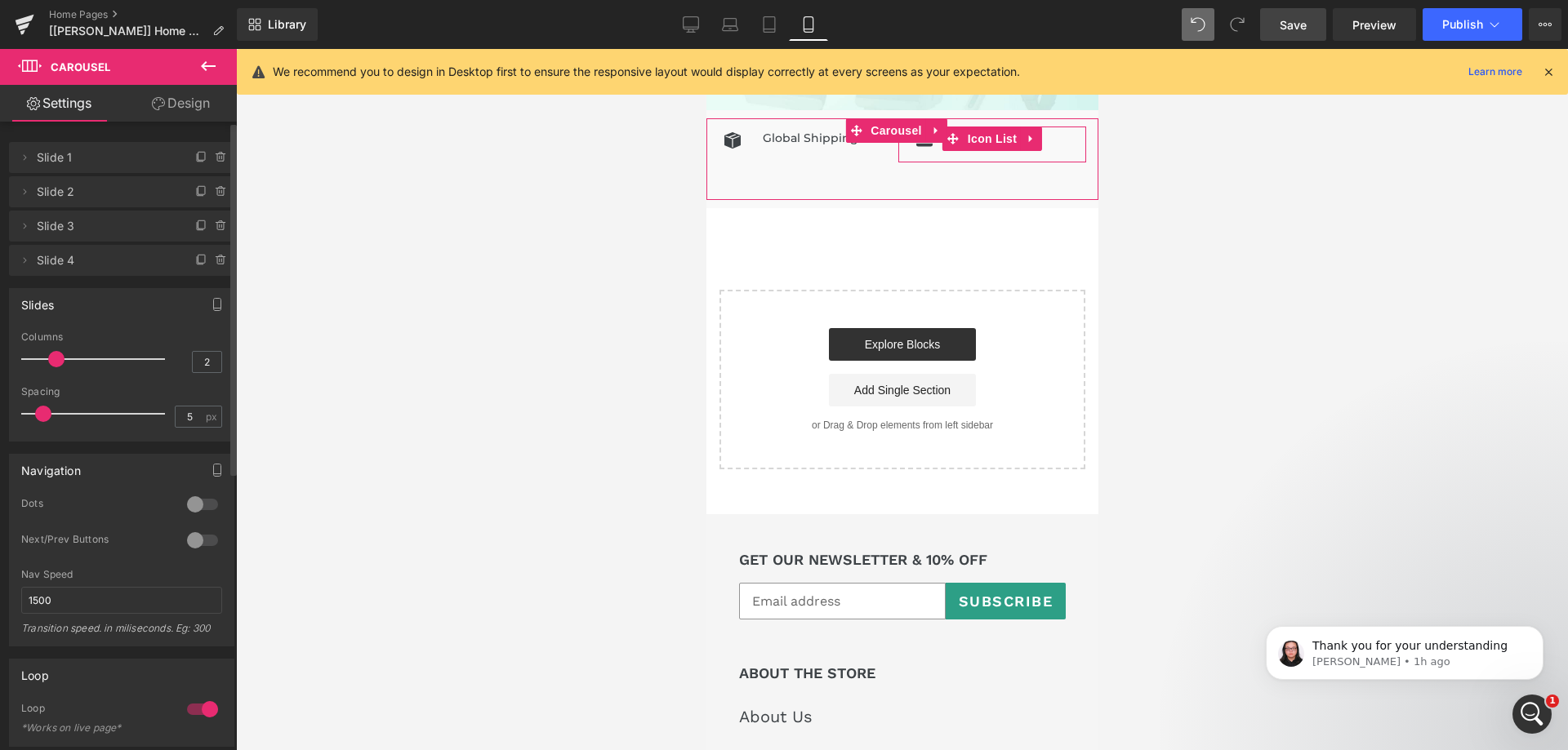
click at [192, 541] on div at bounding box center [203, 541] width 40 height 26
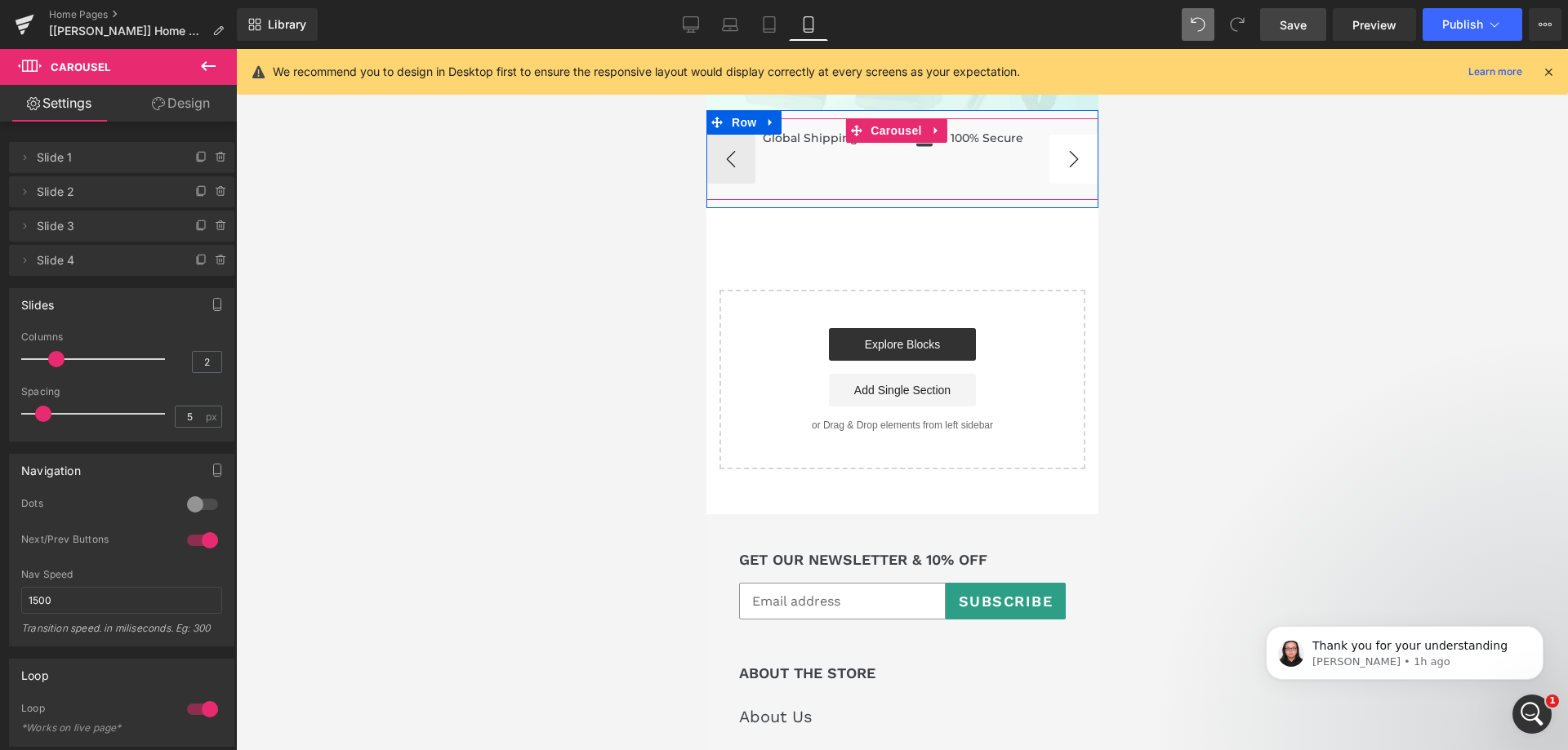
click at [1064, 149] on button "›" at bounding box center [1074, 159] width 49 height 49
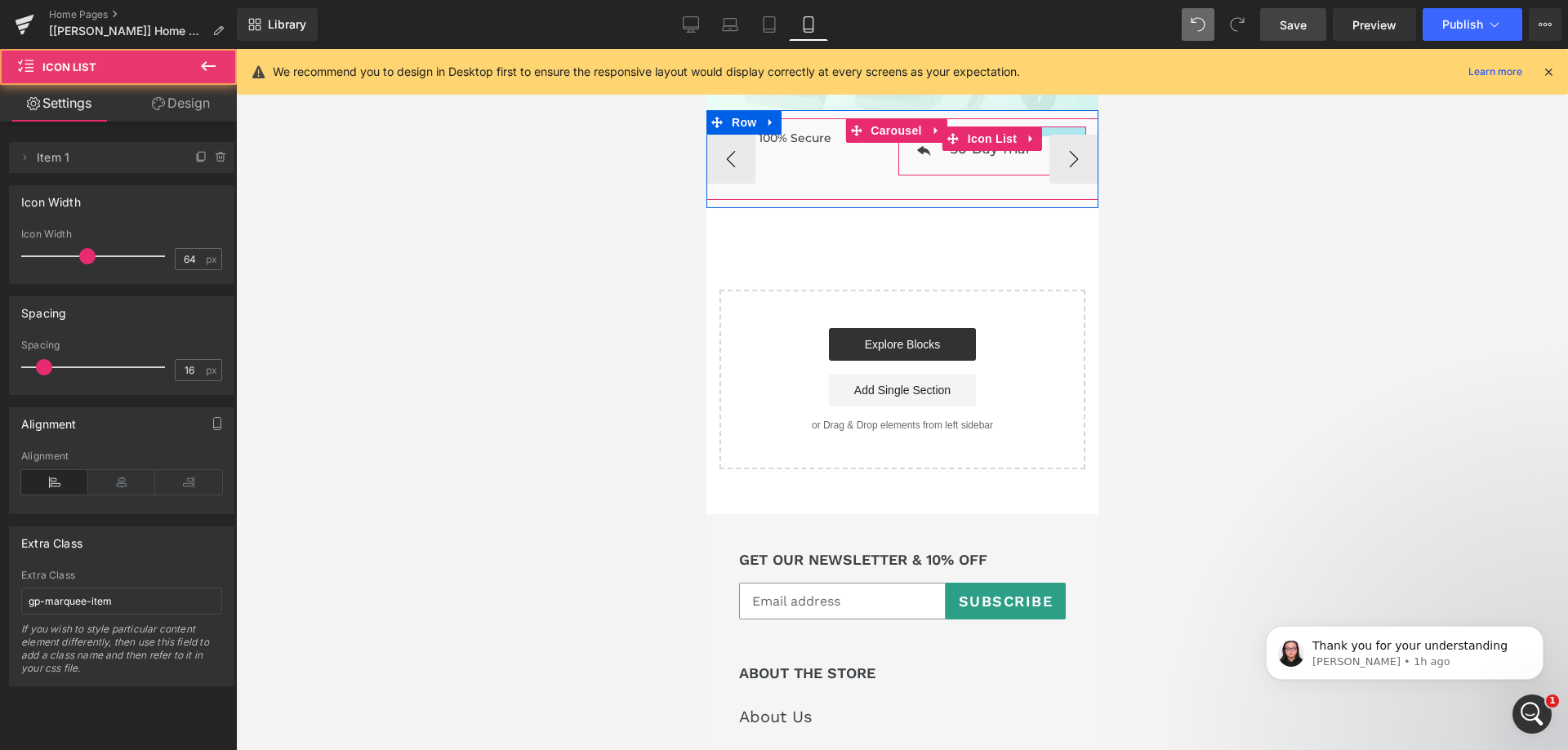
drag, startPoint x: 1046, startPoint y: 115, endPoint x: 978, endPoint y: 143, distance: 73.5
click at [1046, 126] on div "Icon Global Shipping Heading Icon List Icon 100% Secure Heading" at bounding box center [902, 159] width 392 height 65
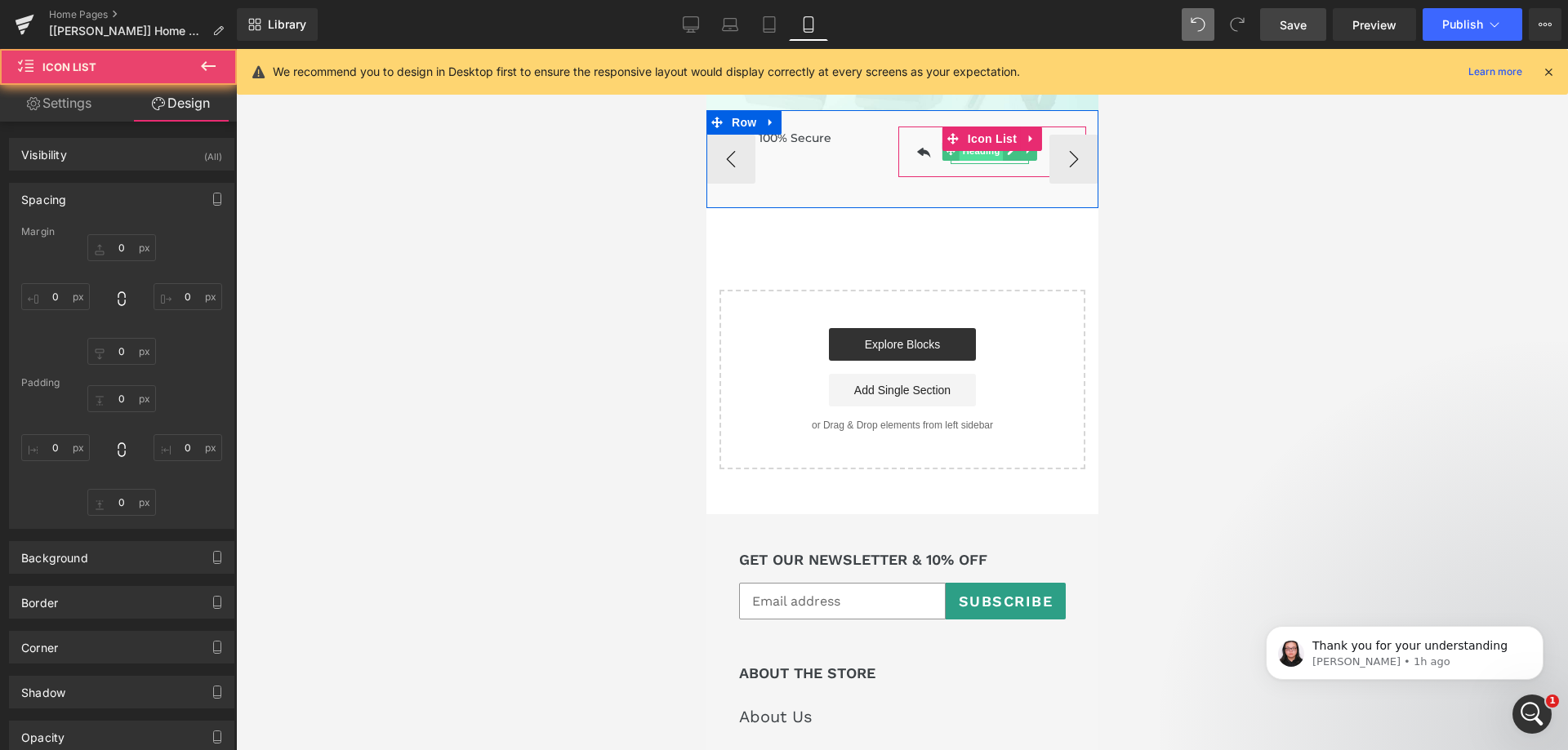
type input "0"
type input "14"
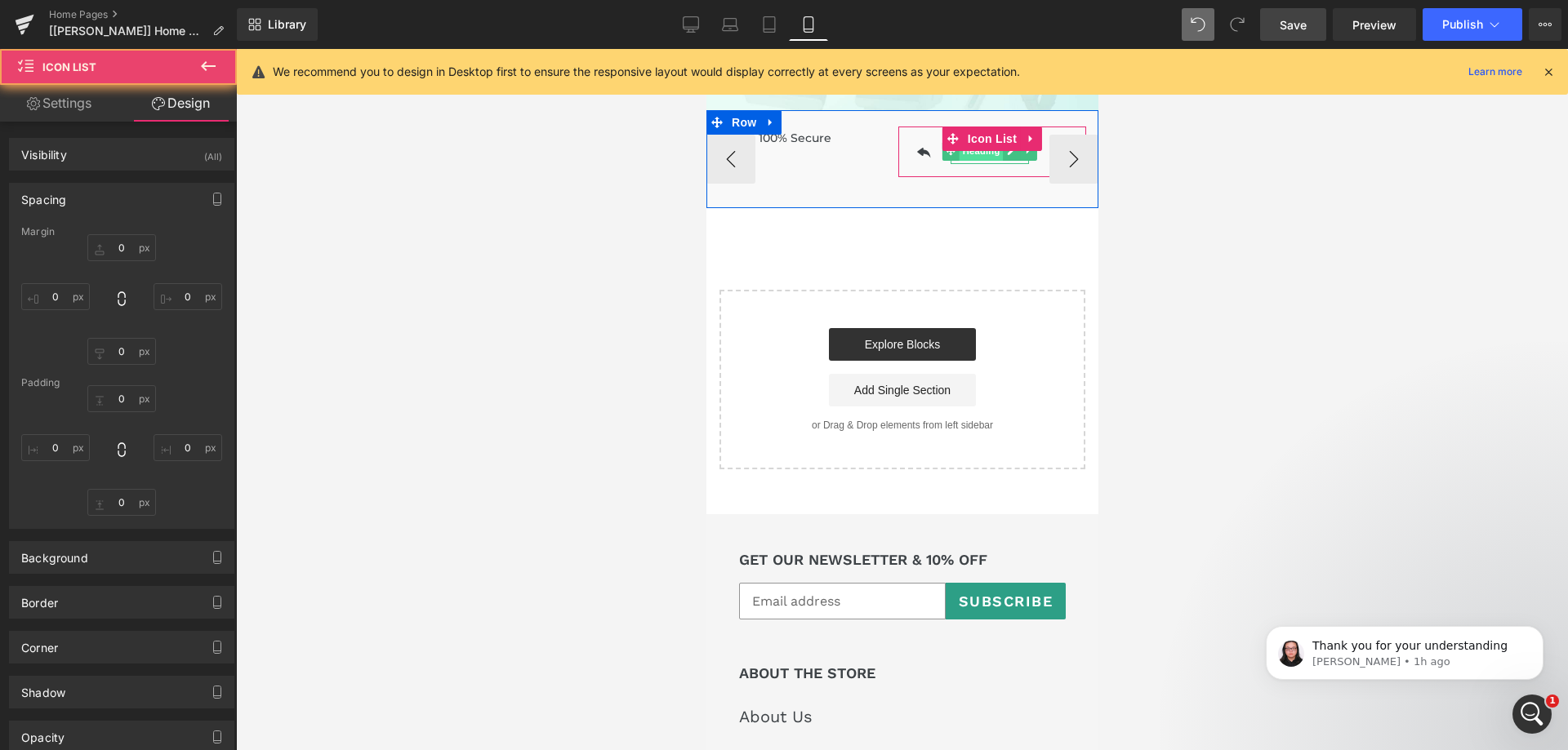
type input "0"
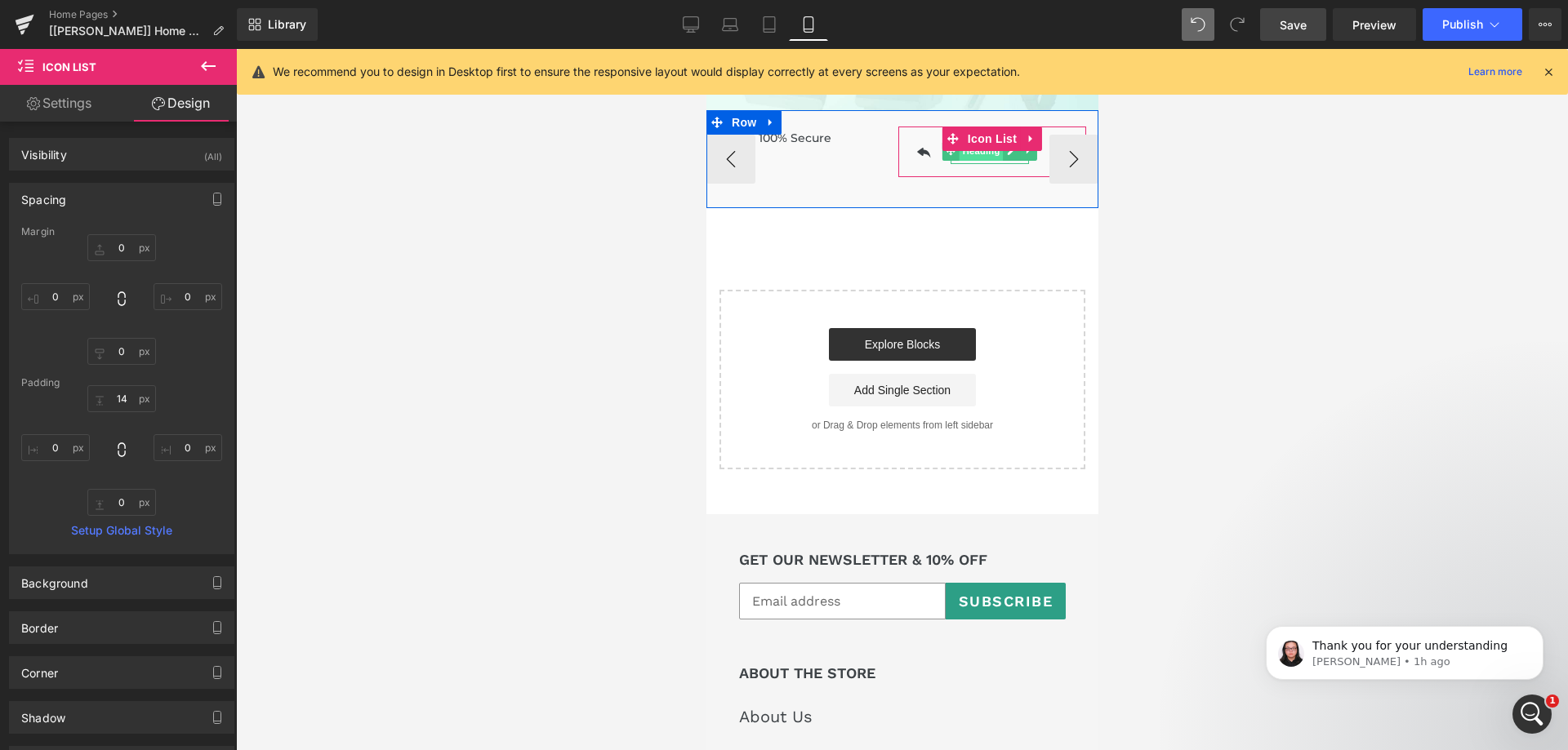
click at [977, 142] on span "Heading" at bounding box center [981, 151] width 44 height 20
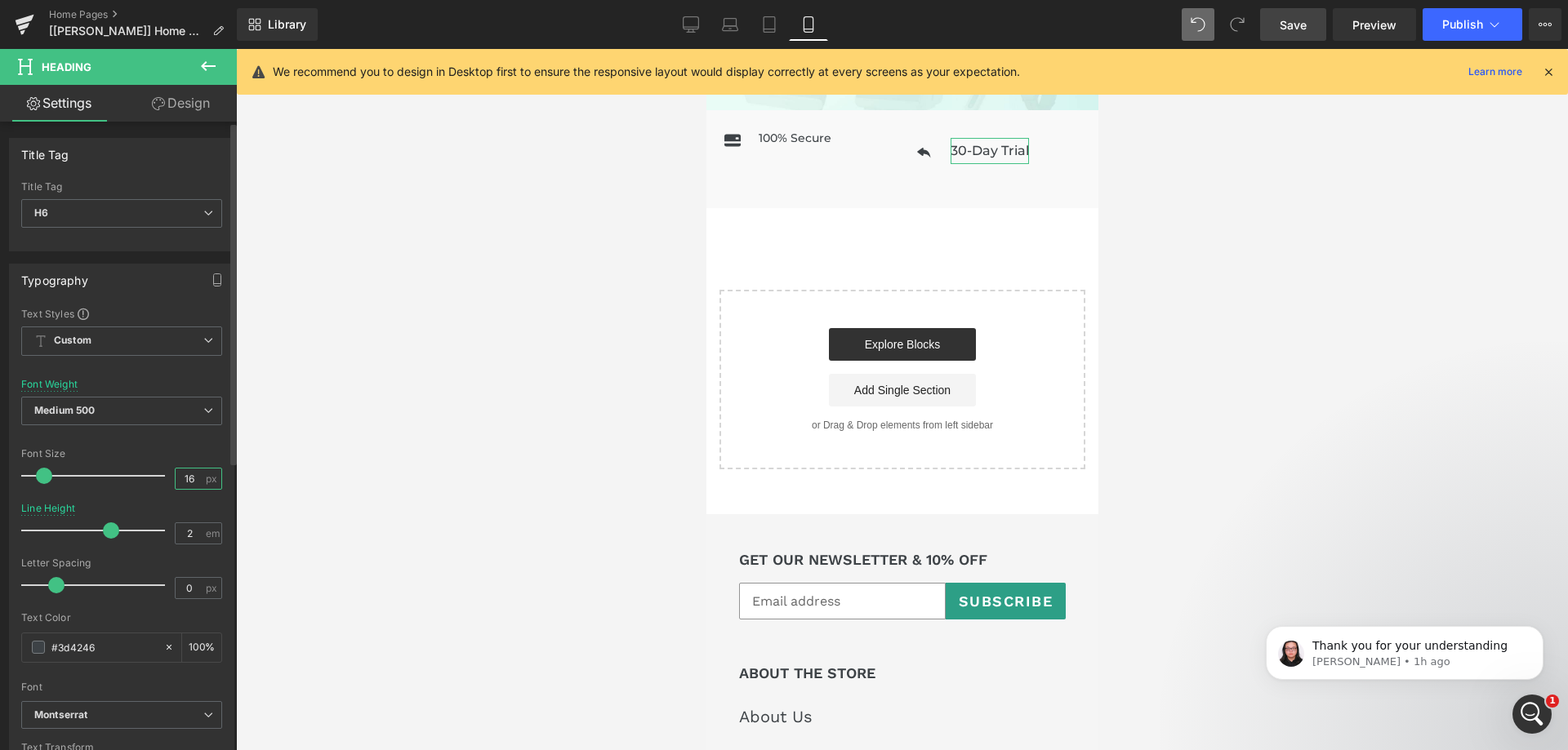
drag, startPoint x: 185, startPoint y: 473, endPoint x: 196, endPoint y: 471, distance: 11.2
click at [196, 471] on input "16" at bounding box center [190, 478] width 29 height 21
type input "14"
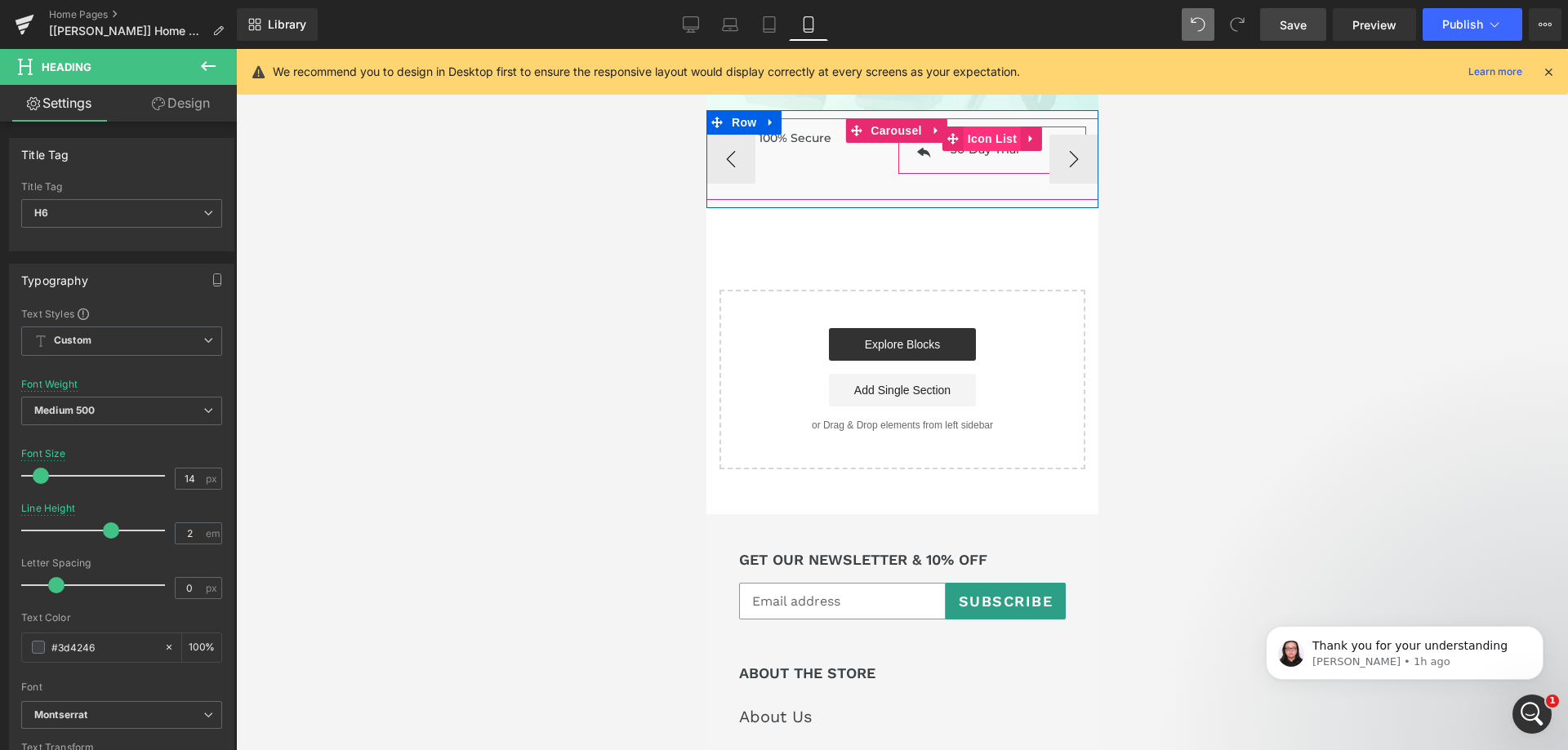
click at [989, 126] on span "Icon List" at bounding box center [992, 138] width 57 height 25
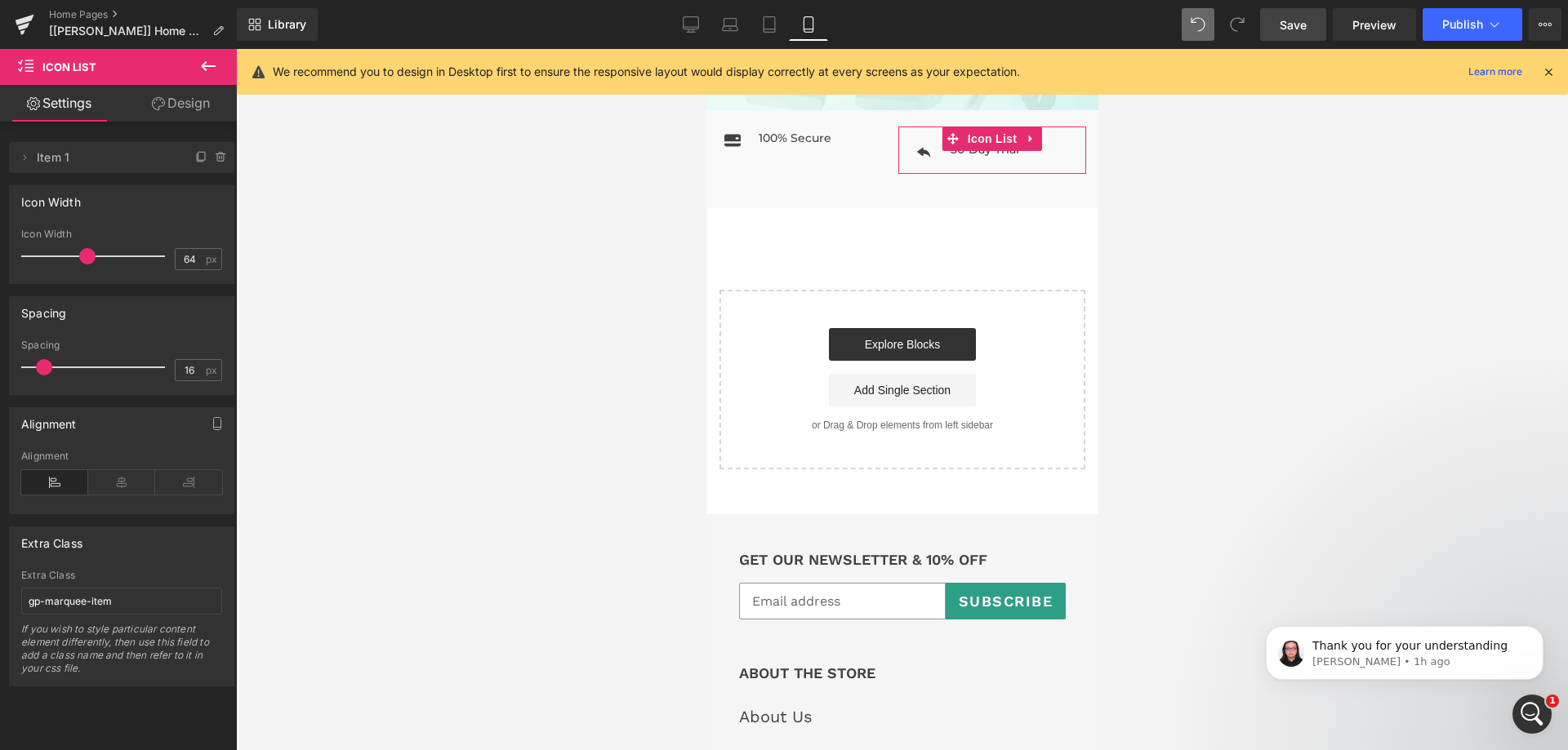
click at [176, 103] on link "Design" at bounding box center [181, 103] width 119 height 37
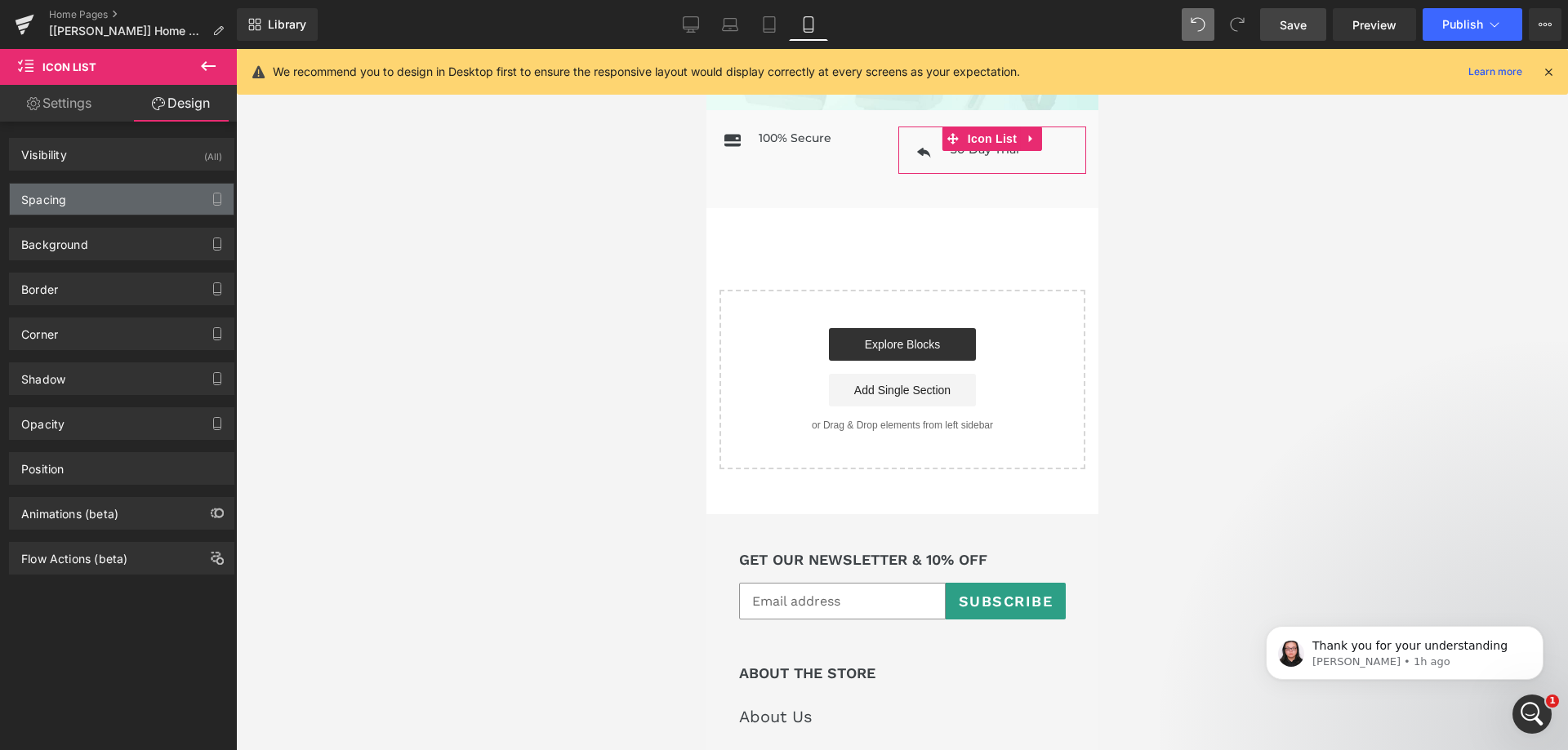
type input "0"
type input "14"
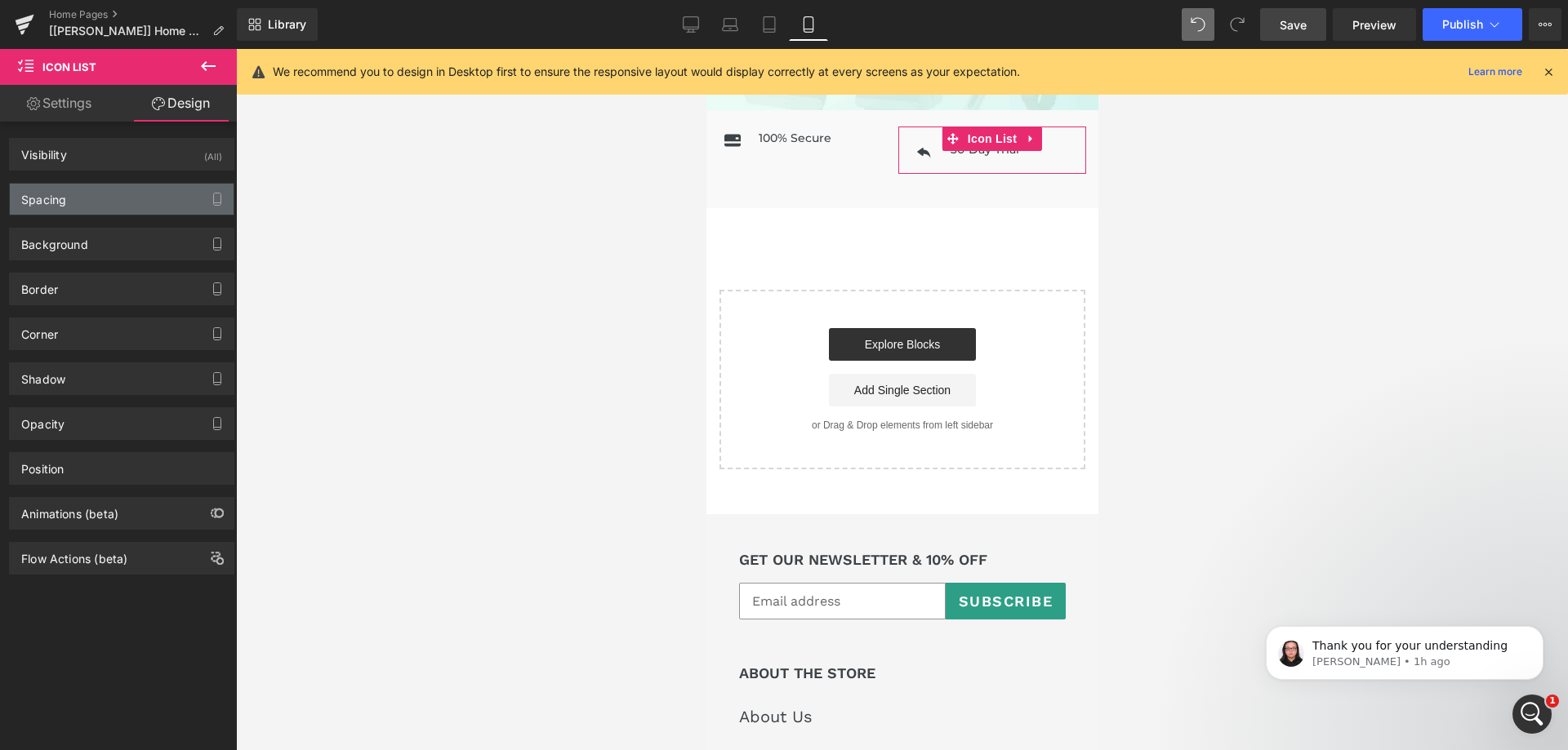
type input "0"
click at [115, 200] on div "Spacing" at bounding box center [122, 199] width 223 height 31
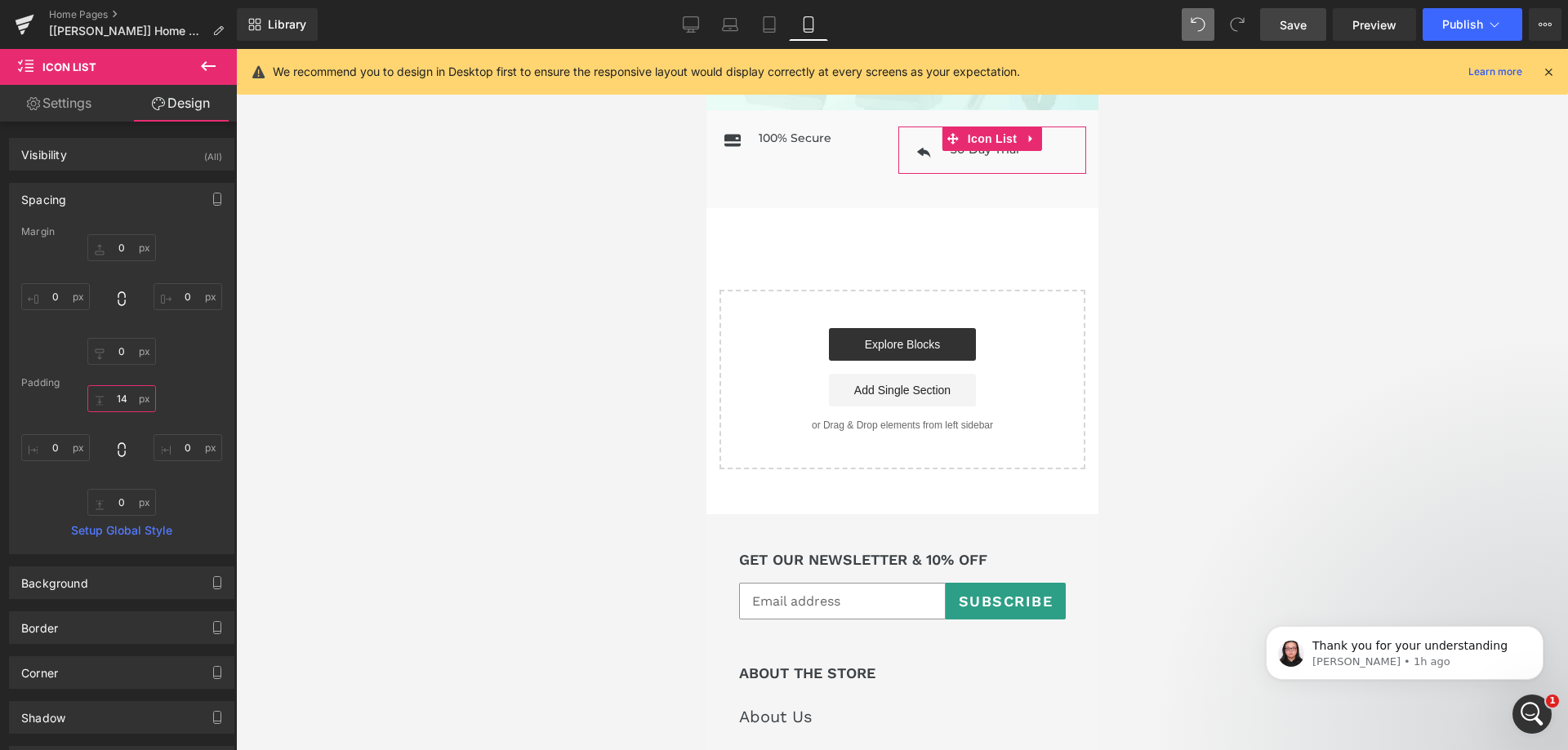
click at [126, 395] on input "14" at bounding box center [121, 398] width 68 height 27
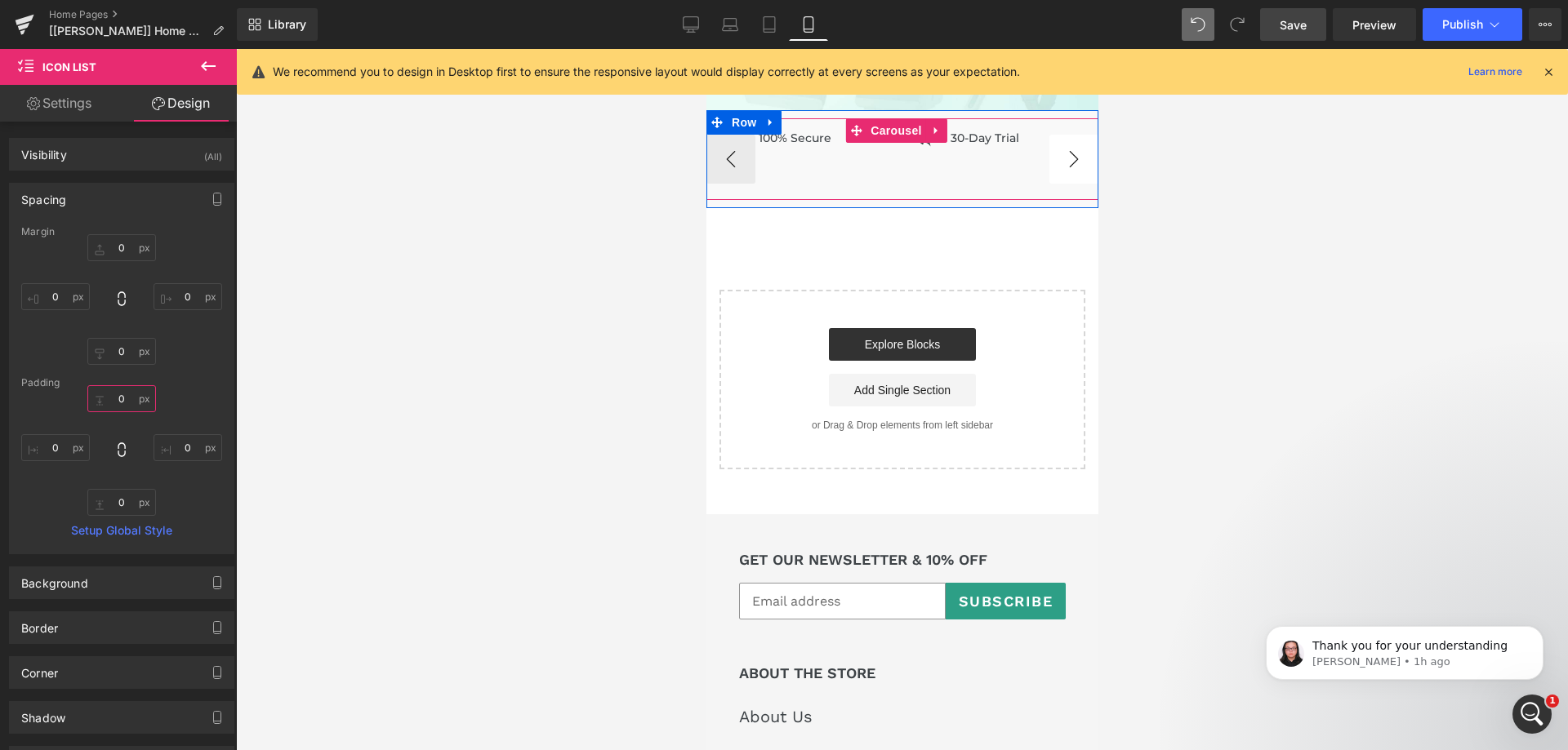
type input "0"
click at [1054, 153] on button "›" at bounding box center [1074, 159] width 49 height 49
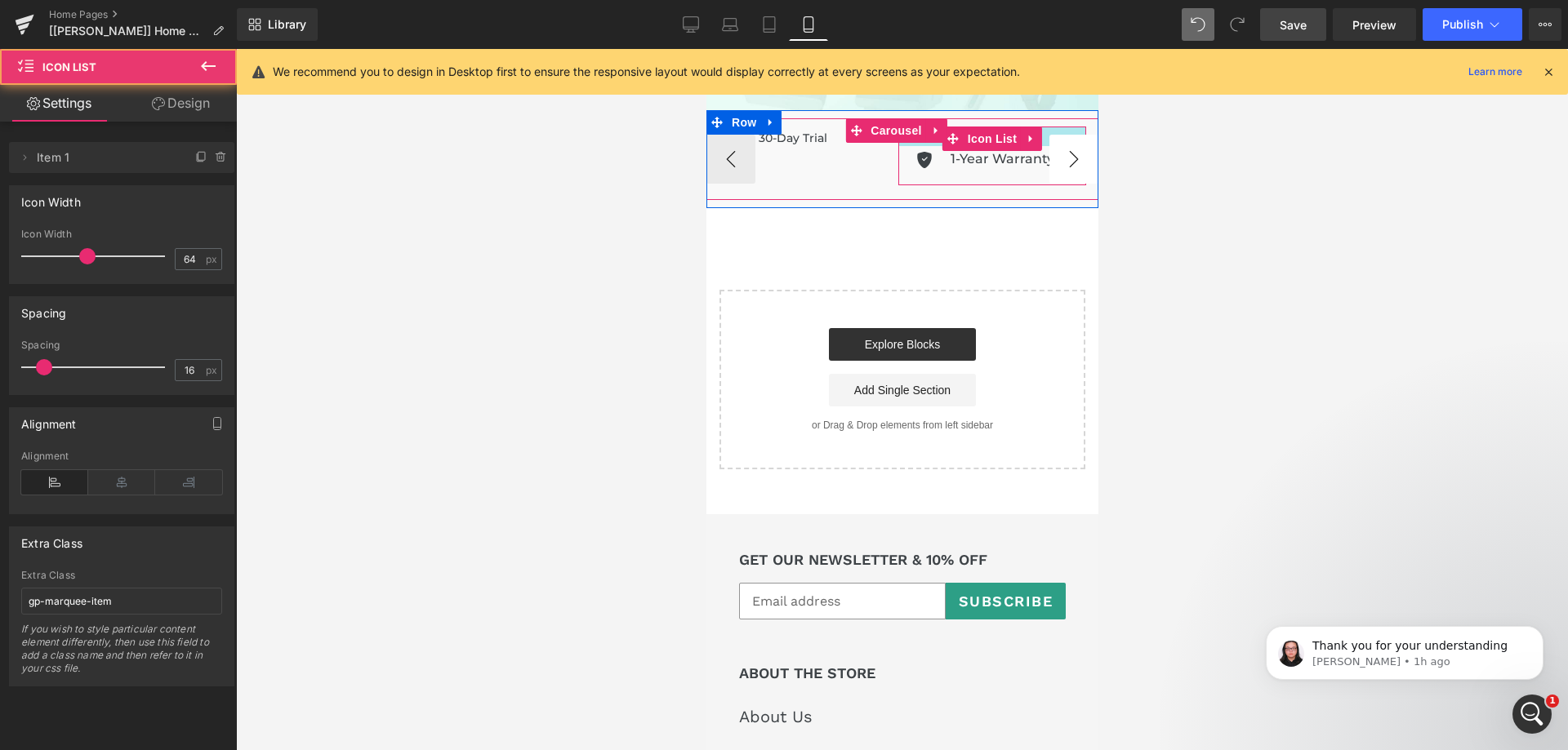
drag, startPoint x: 1047, startPoint y: 115, endPoint x: 1037, endPoint y: 134, distance: 21.5
click at [1037, 134] on div "Icon Global Shipping Heading Icon List Icon 100% Secure Heading" at bounding box center [902, 159] width 392 height 65
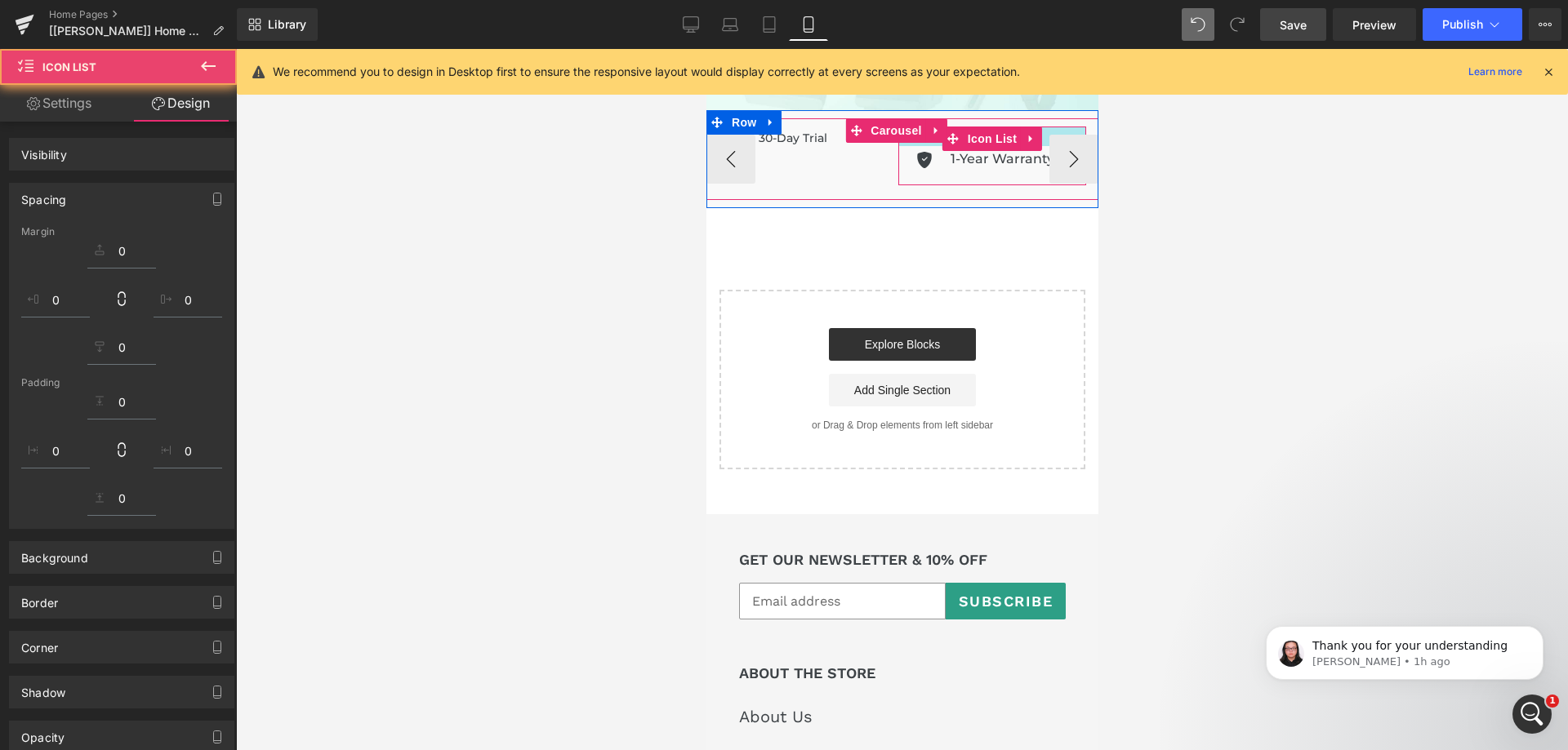
click at [983, 148] on div "1-Year Warranty Heading" at bounding box center [1002, 159] width 104 height 26
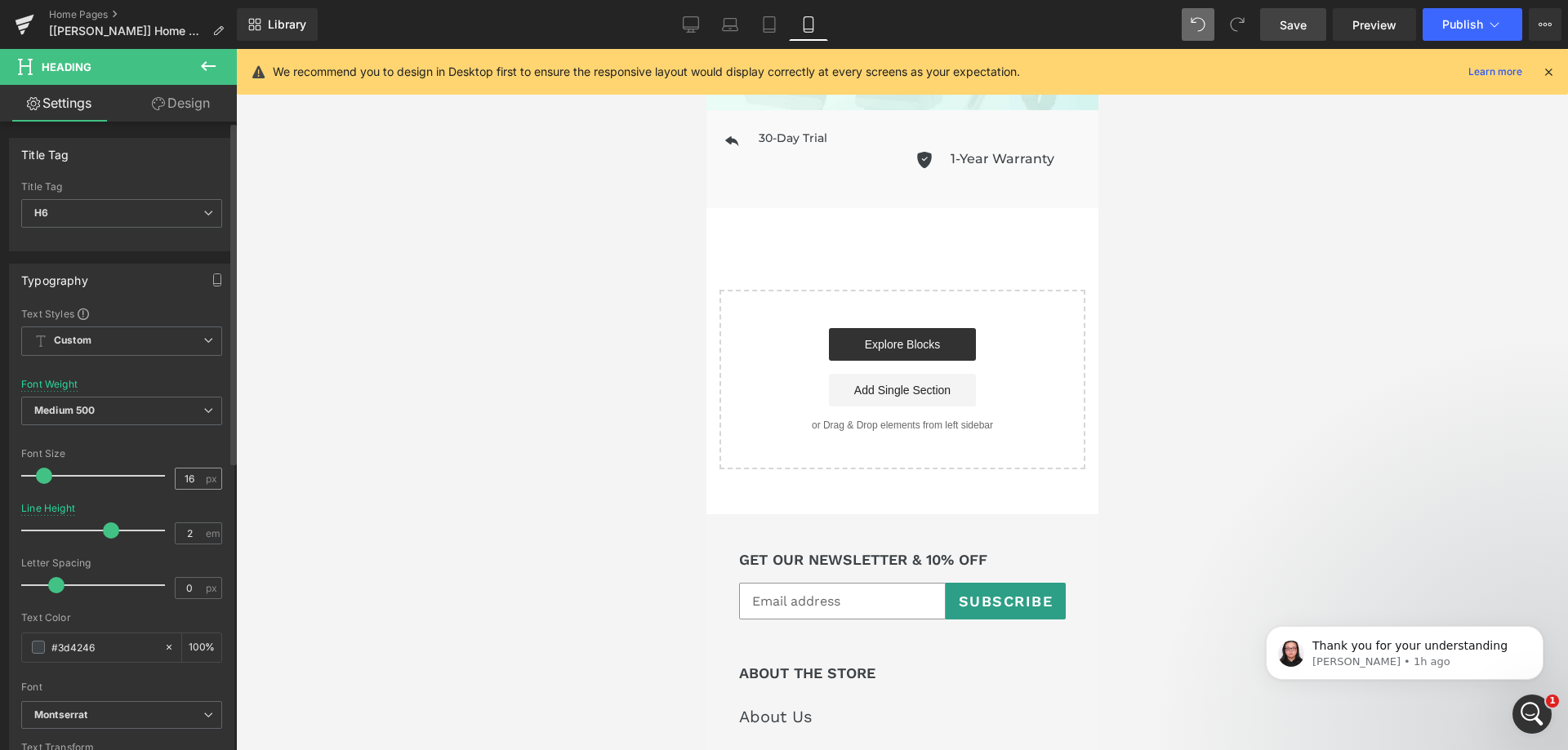
click at [189, 476] on input "16" at bounding box center [190, 478] width 29 height 21
type input "14"
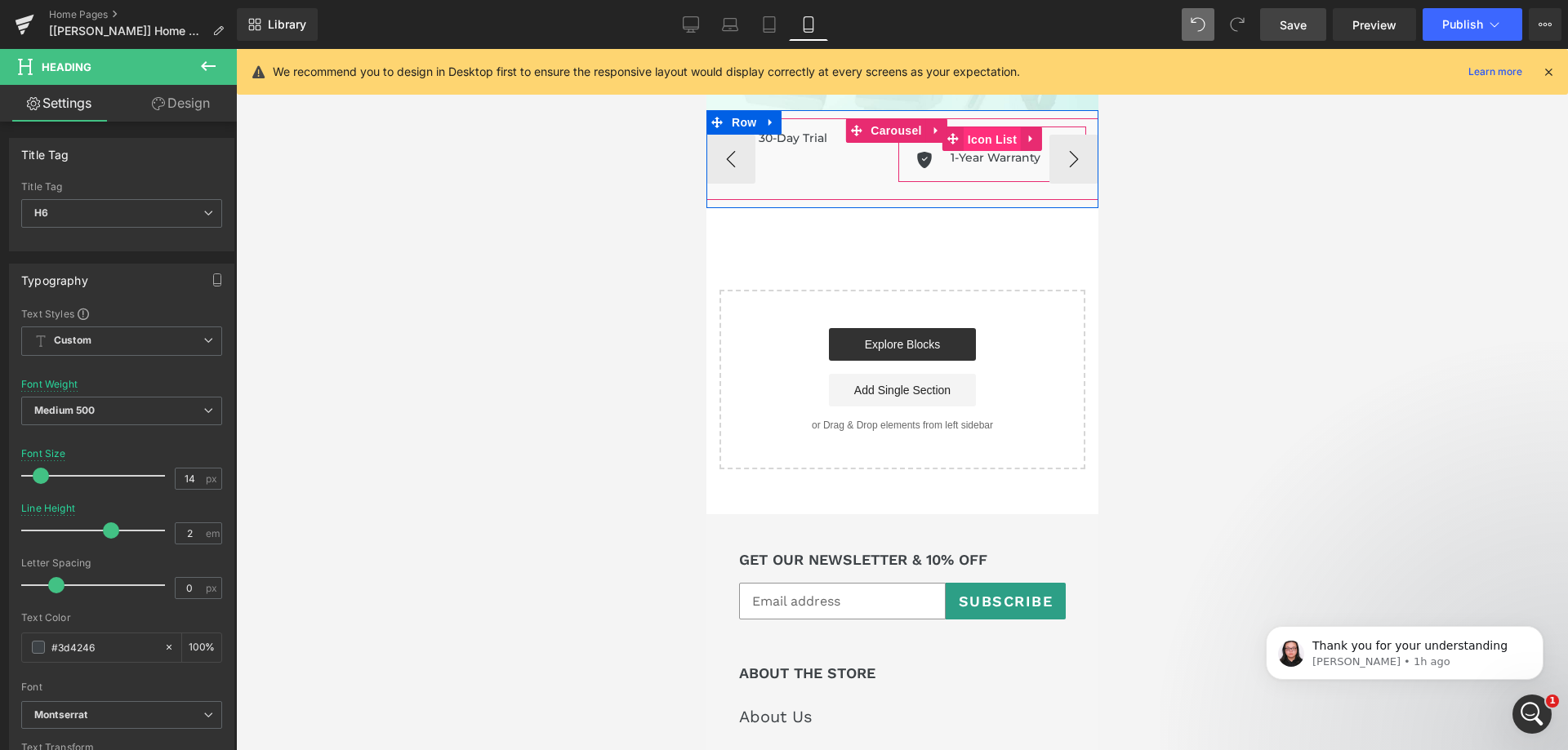
drag, startPoint x: 999, startPoint y: 125, endPoint x: 1243, endPoint y: 182, distance: 250.6
click at [999, 127] on span "Icon List" at bounding box center [992, 139] width 57 height 25
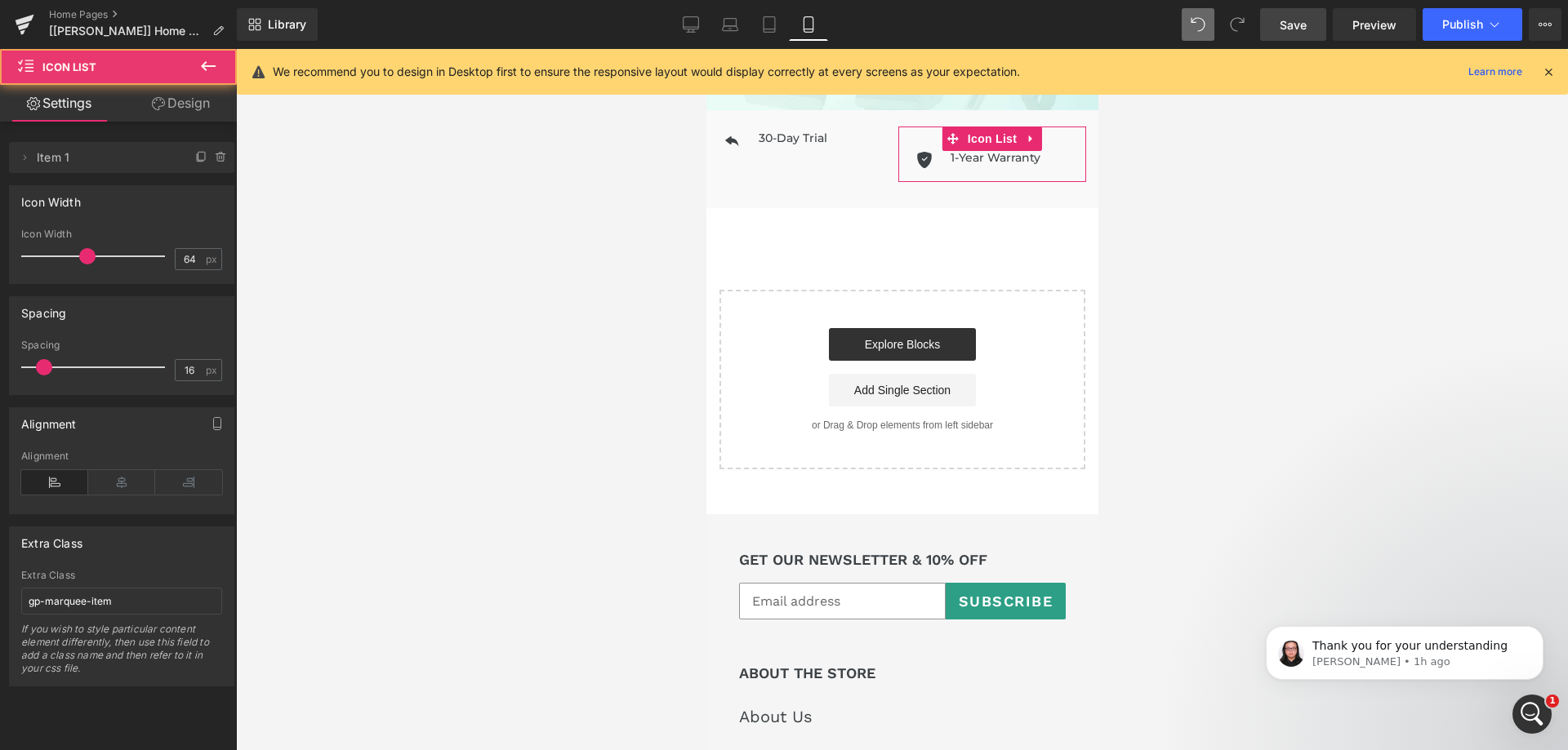
click at [190, 115] on link "Design" at bounding box center [181, 103] width 119 height 37
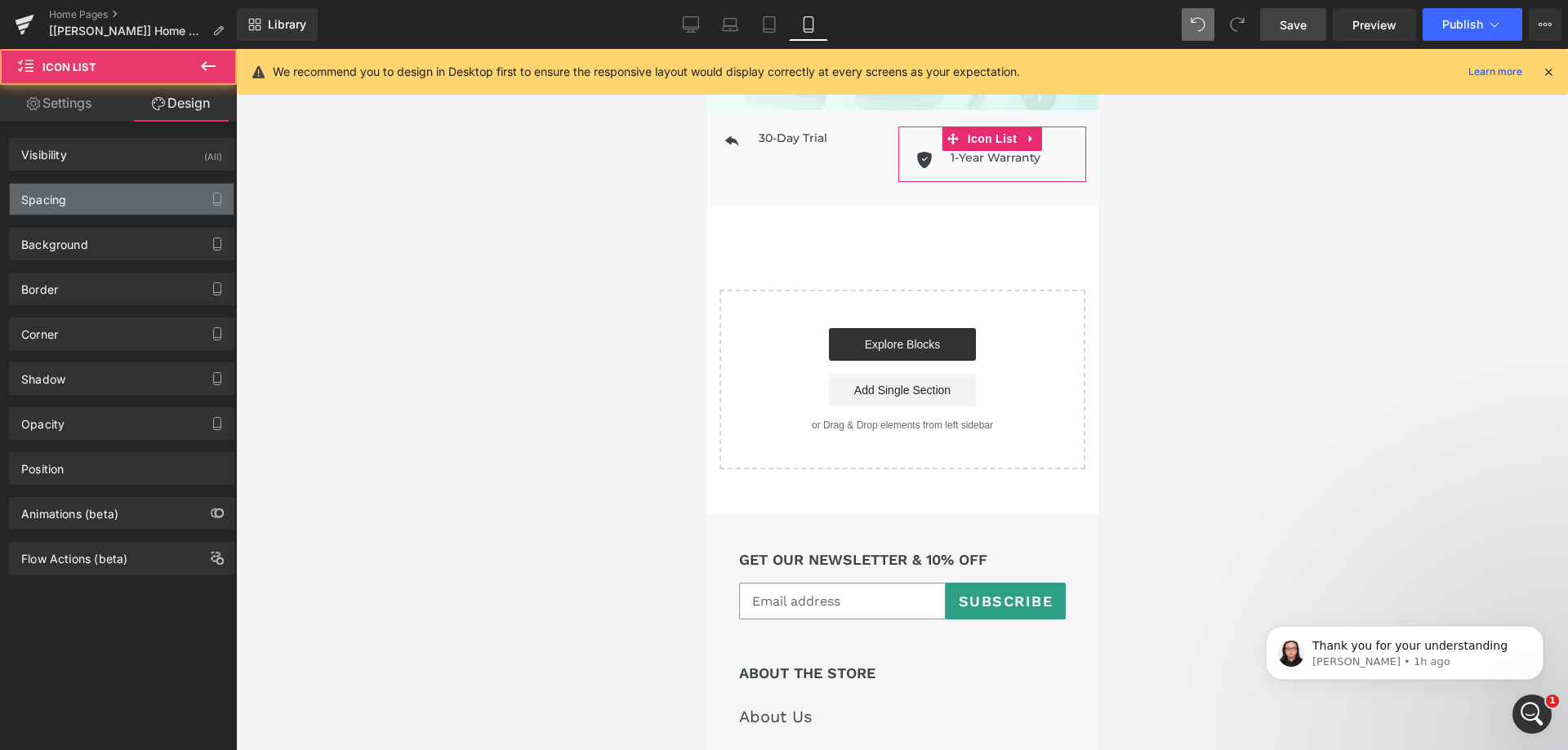
type input "0"
type input "24"
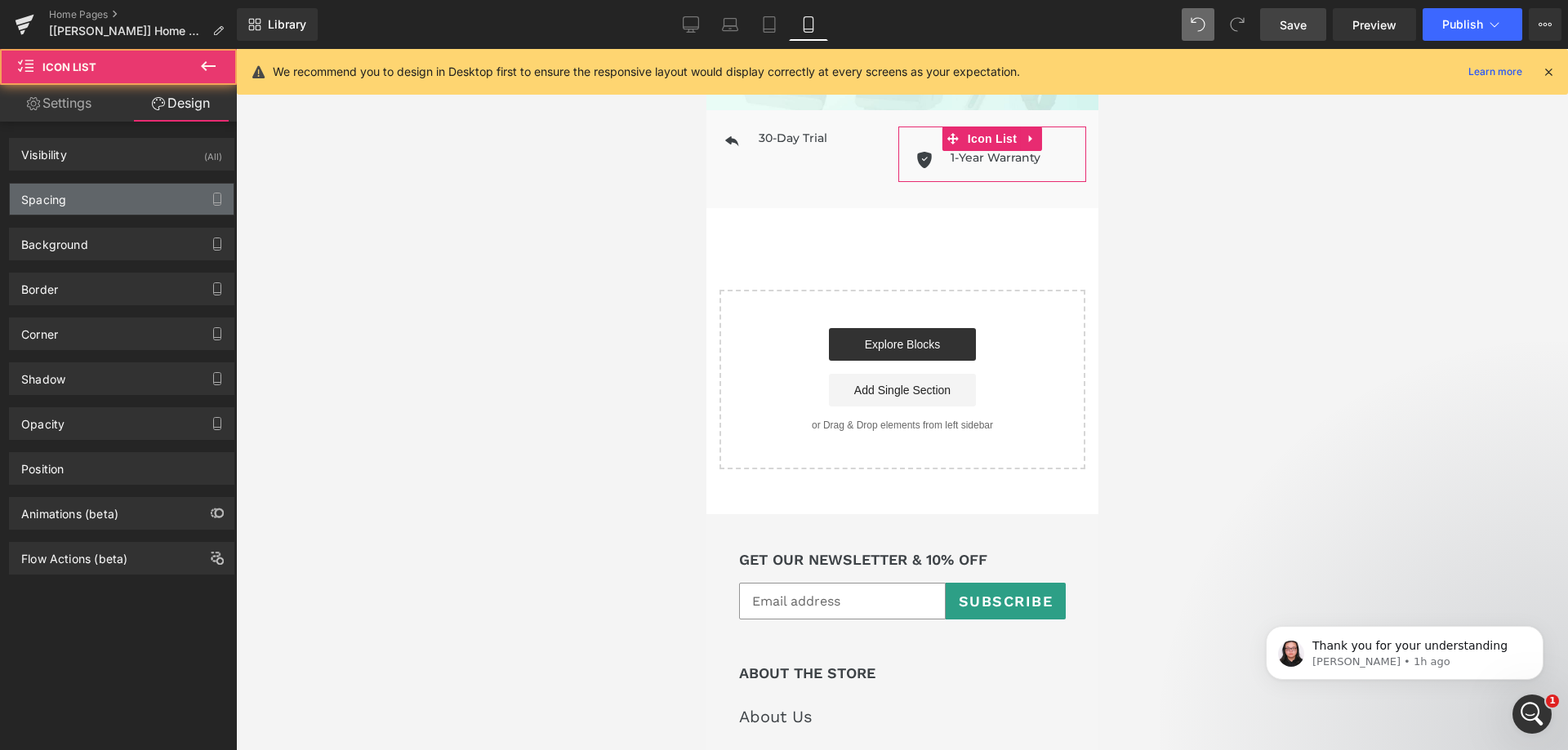
type input "0"
drag, startPoint x: 109, startPoint y: 208, endPoint x: 128, endPoint y: 221, distance: 23.0
click at [109, 208] on div "Spacing" at bounding box center [122, 199] width 223 height 31
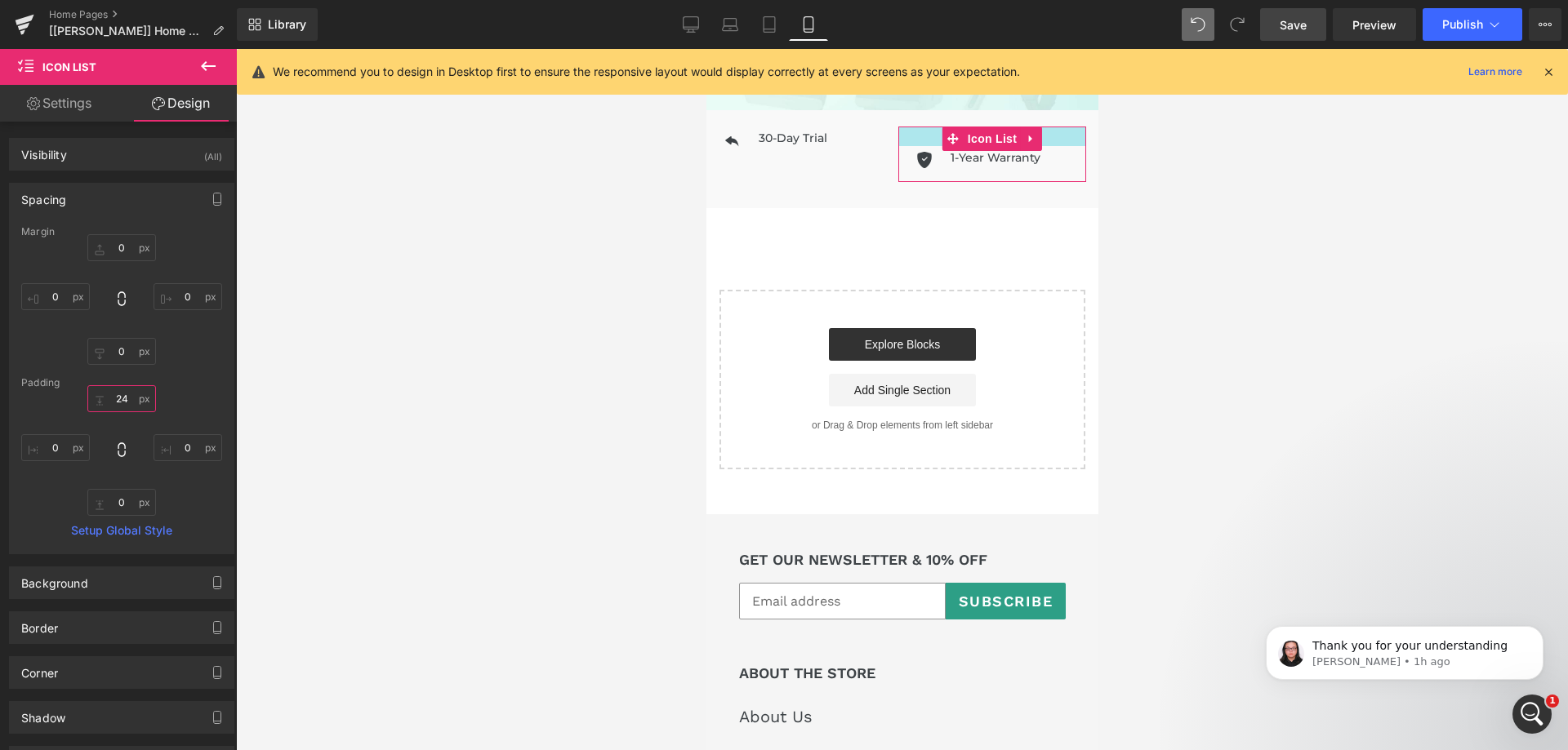
click at [127, 394] on input "24" at bounding box center [121, 398] width 68 height 27
type input "0"
click at [1293, 36] on link "Save" at bounding box center [1293, 24] width 66 height 33
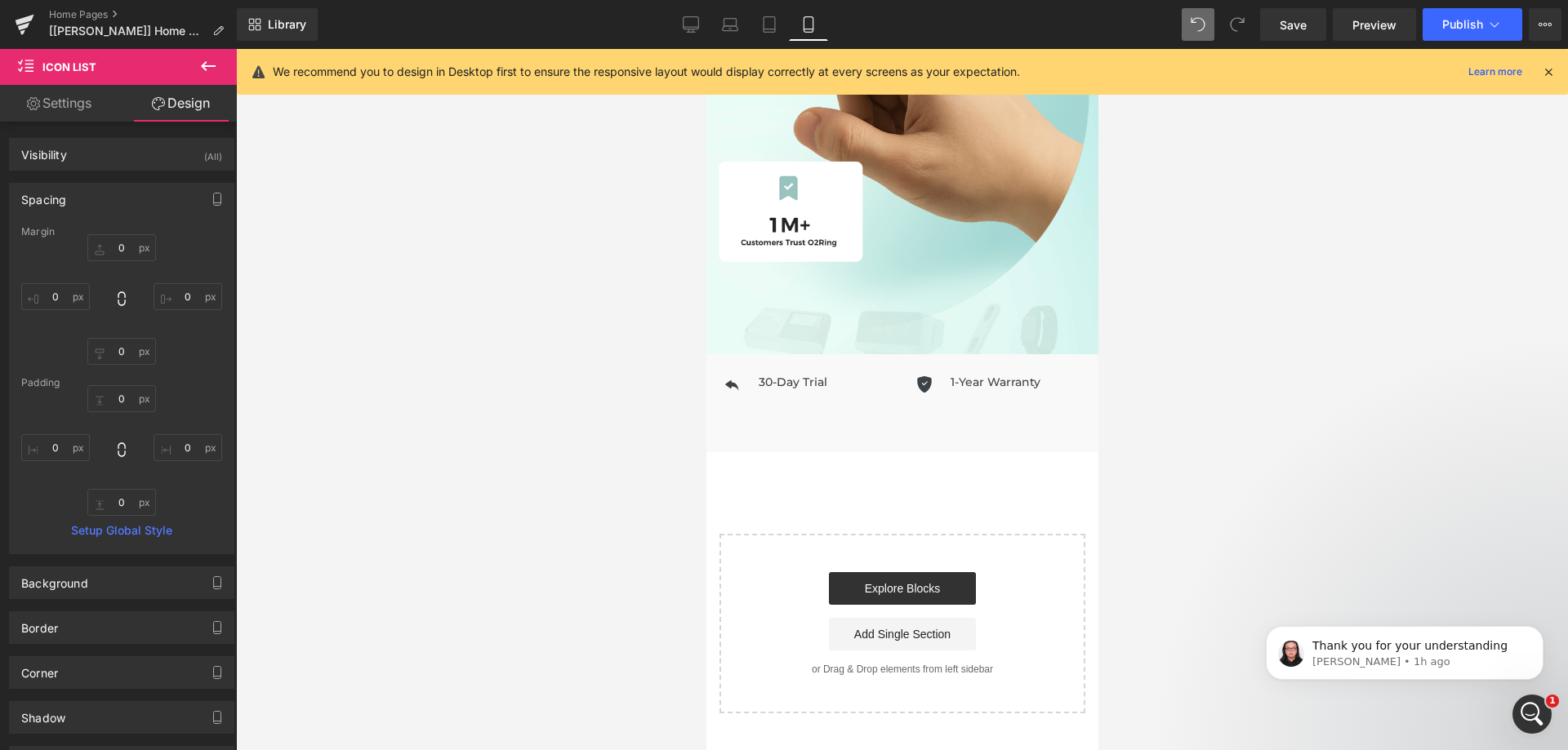
scroll to position [1078, 0]
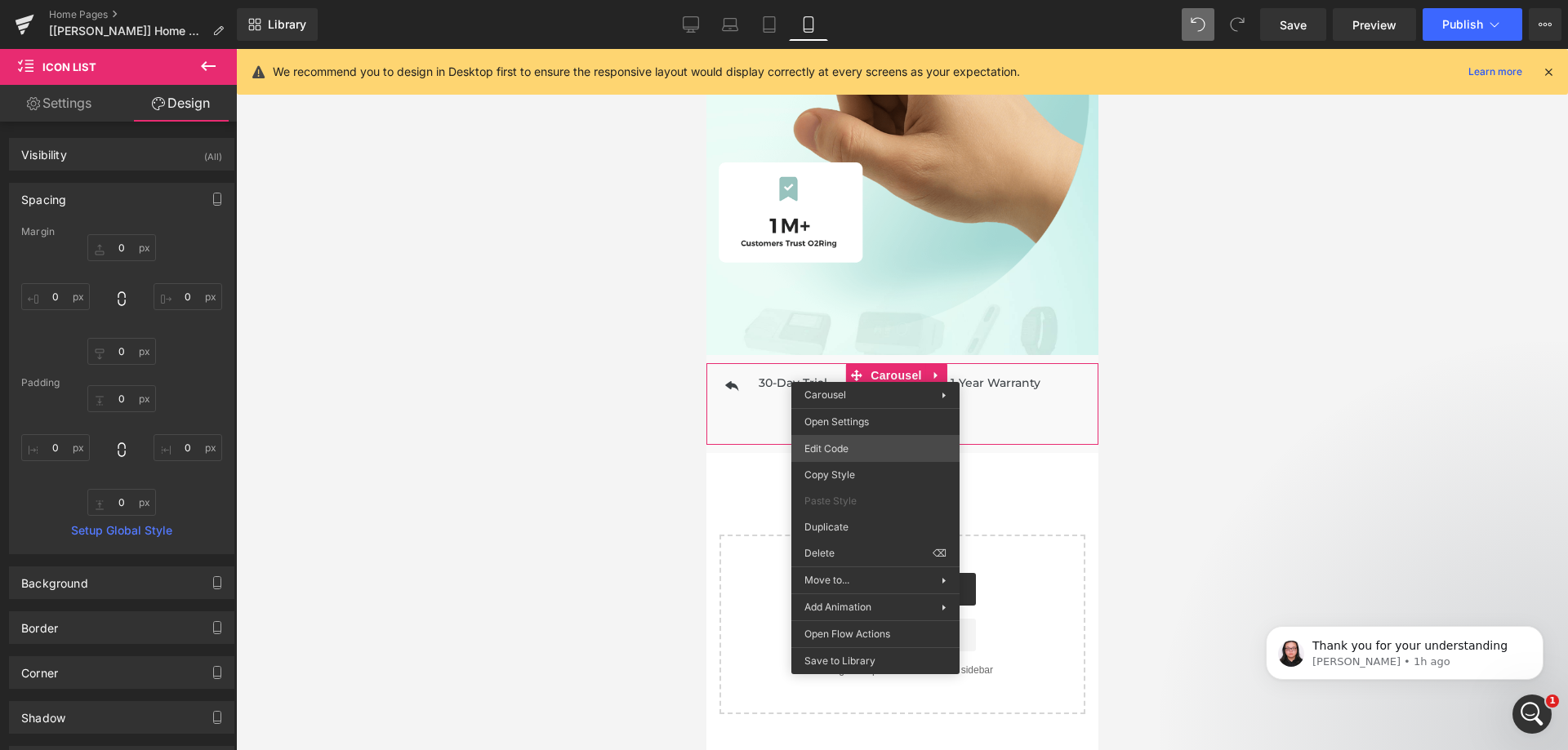
click at [838, 0] on div "Icon List You are previewing how the will restyle your page. You can not edit E…" at bounding box center [784, 0] width 1568 height 0
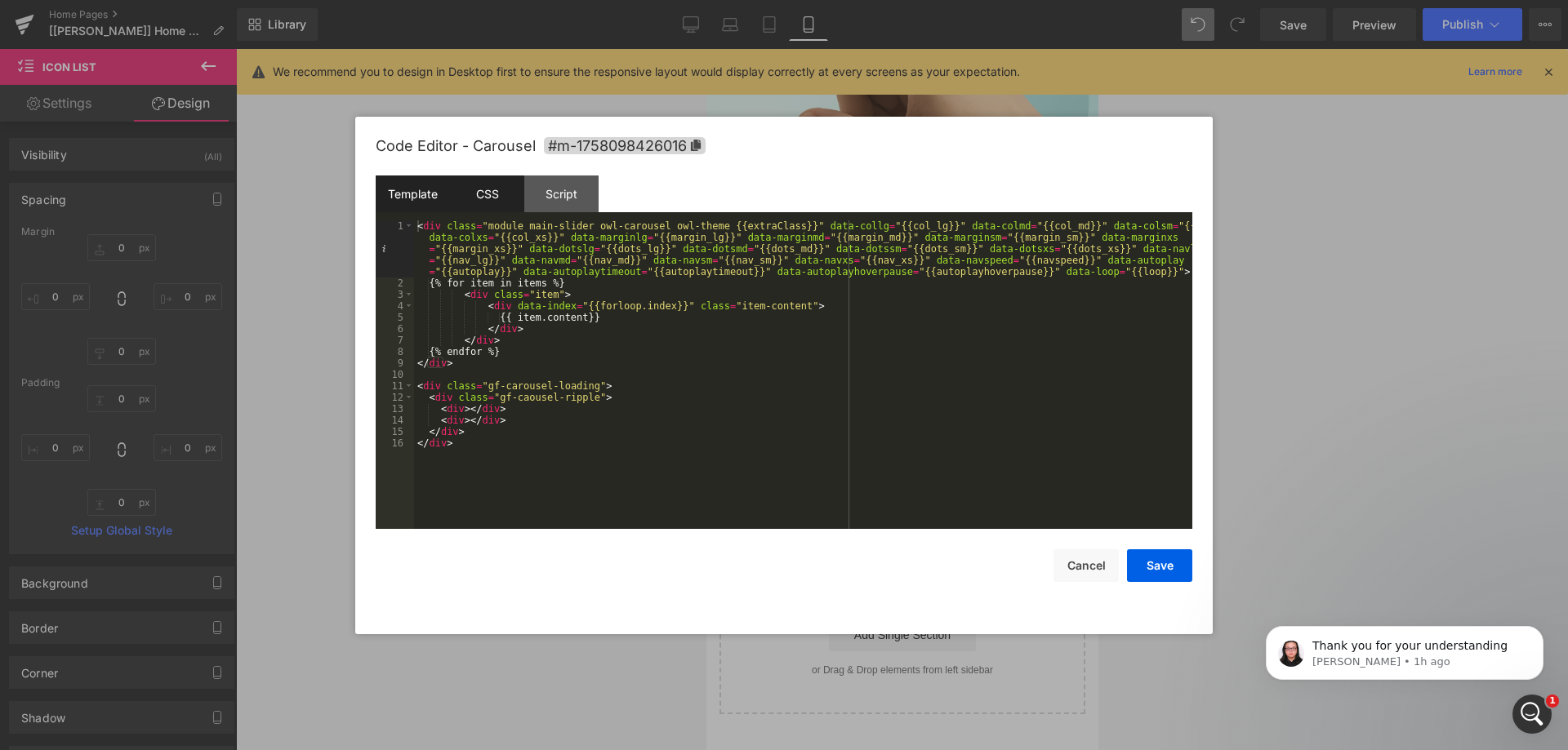
click at [488, 205] on div "CSS" at bounding box center [486, 194] width 74 height 37
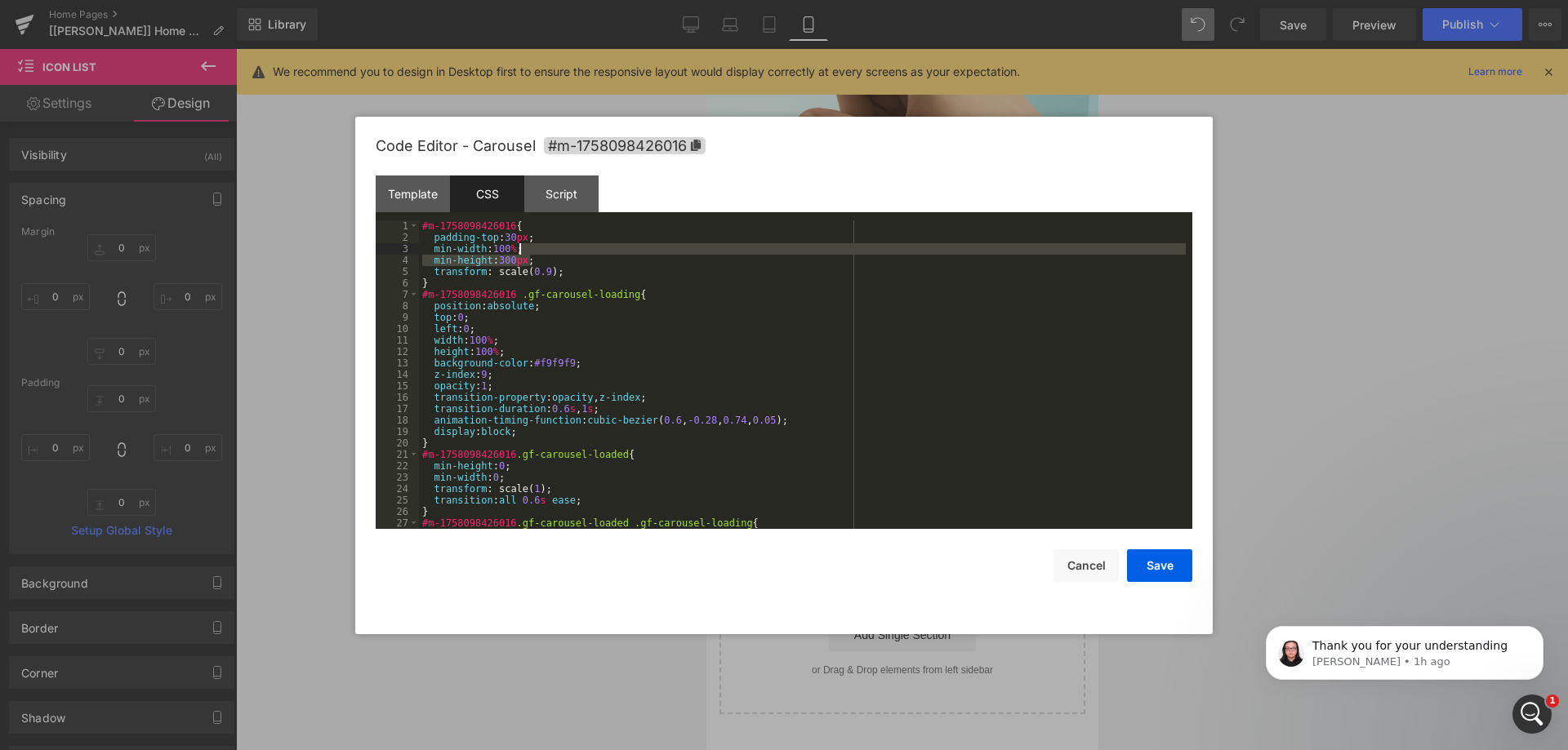
click at [540, 253] on div "#m-1758098426016 { padding-top : 30 px ; min-width : 100 % ; min-height : 300 p…" at bounding box center [803, 385] width 767 height 331
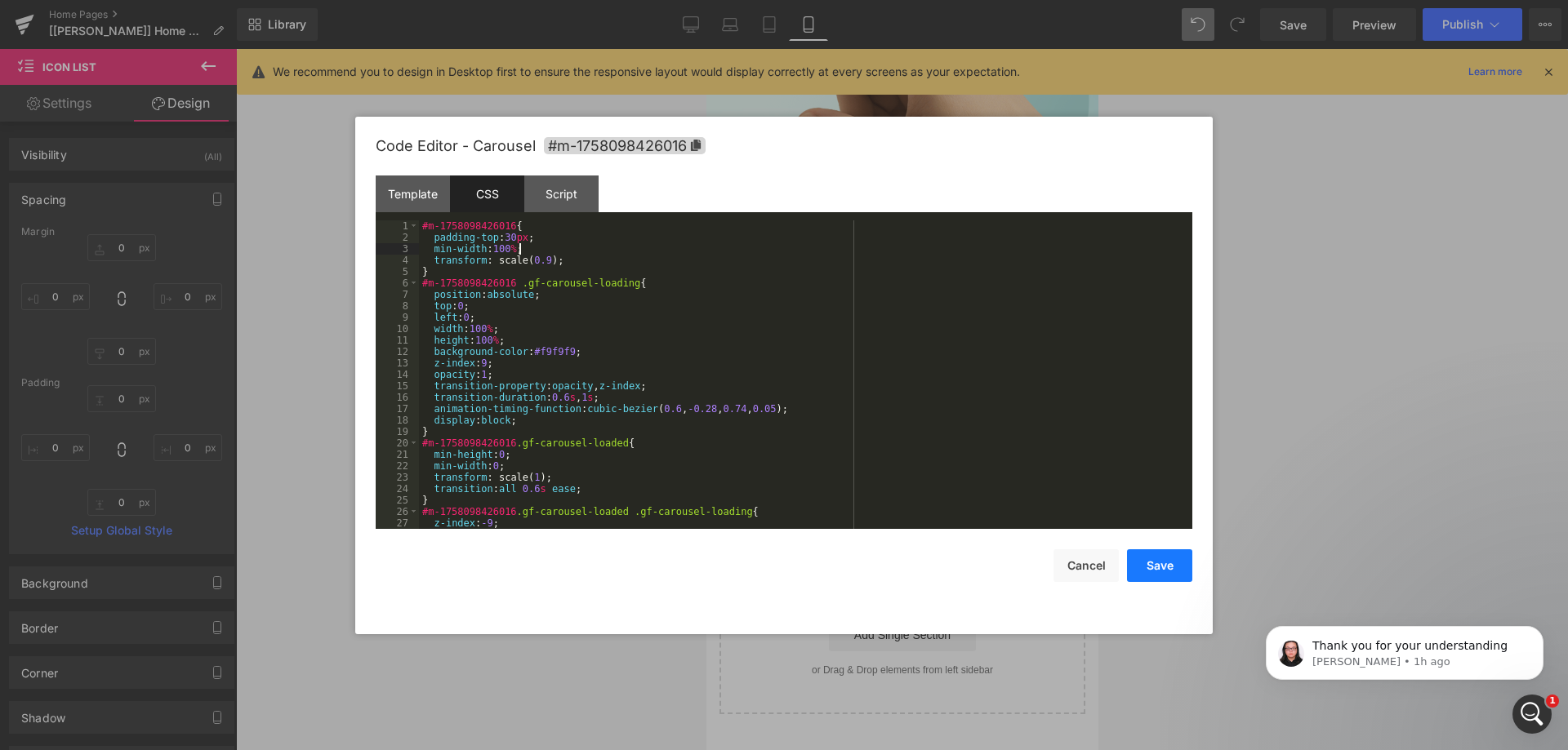
click at [1165, 570] on button "Save" at bounding box center [1160, 565] width 65 height 33
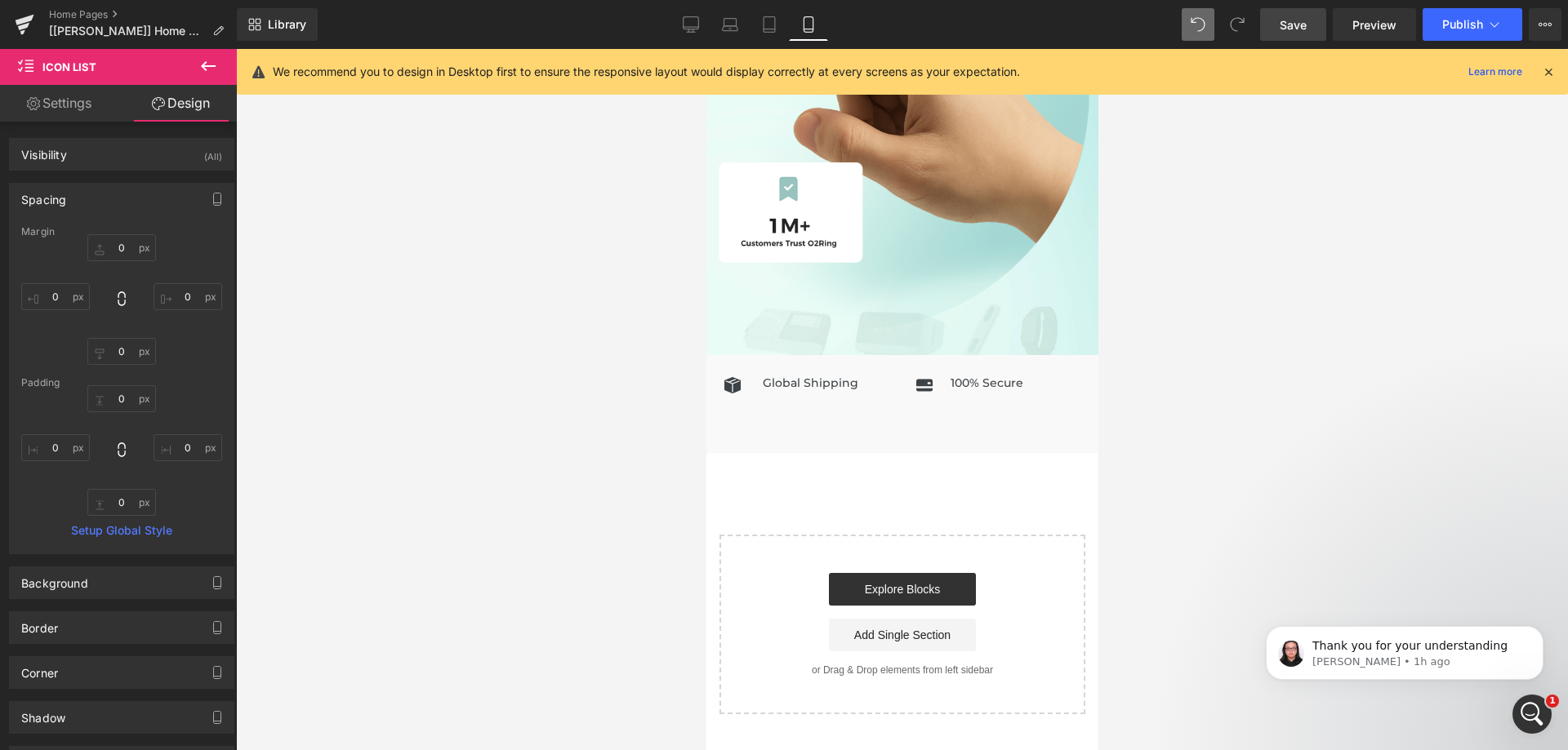
click at [1303, 25] on span "Save" at bounding box center [1293, 25] width 27 height 17
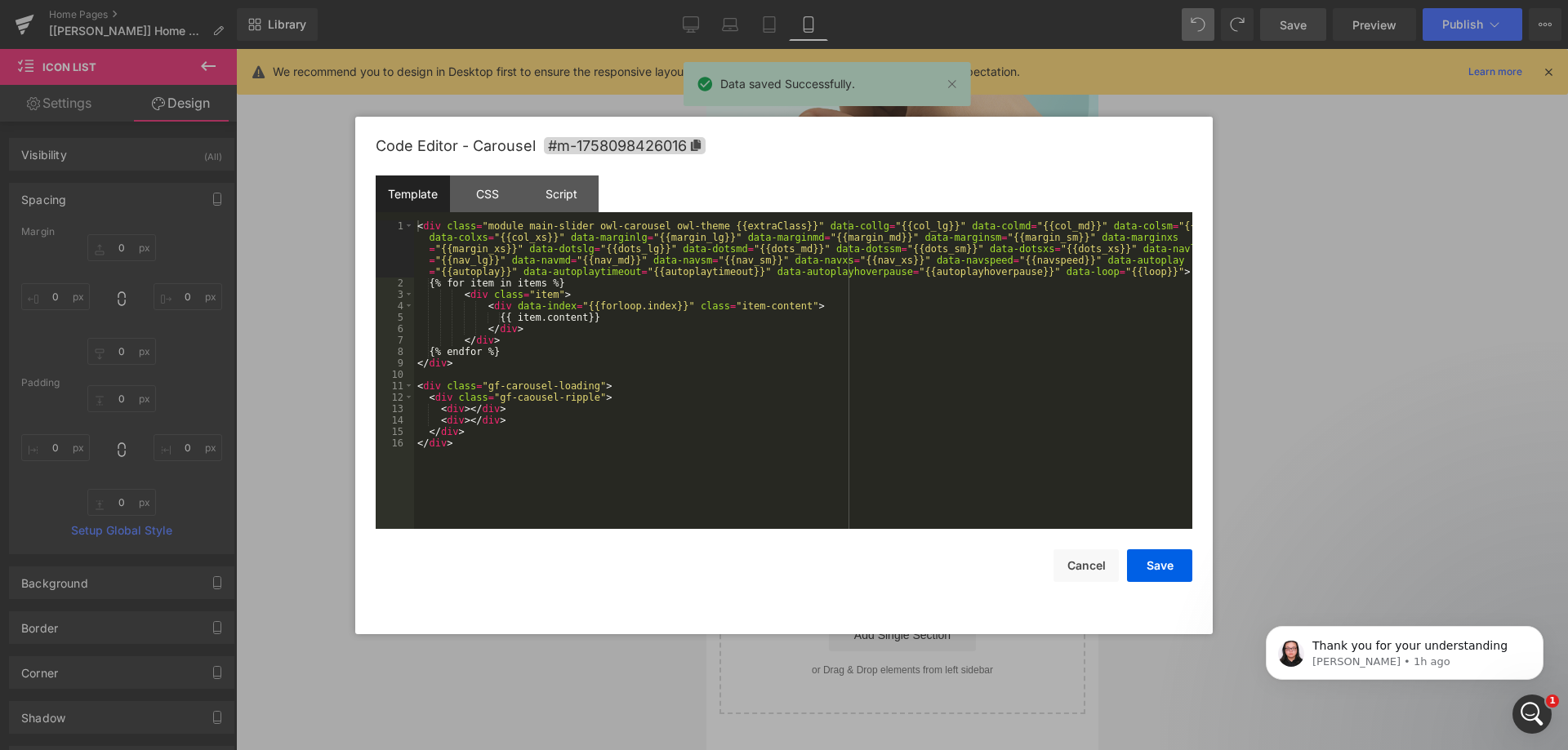
drag, startPoint x: 854, startPoint y: 449, endPoint x: 764, endPoint y: 405, distance: 100.2
click at [854, 0] on div "Icon List You are previewing how the will restyle your page. You can not edit E…" at bounding box center [784, 0] width 1568 height 0
click at [484, 208] on div "CSS" at bounding box center [486, 194] width 74 height 37
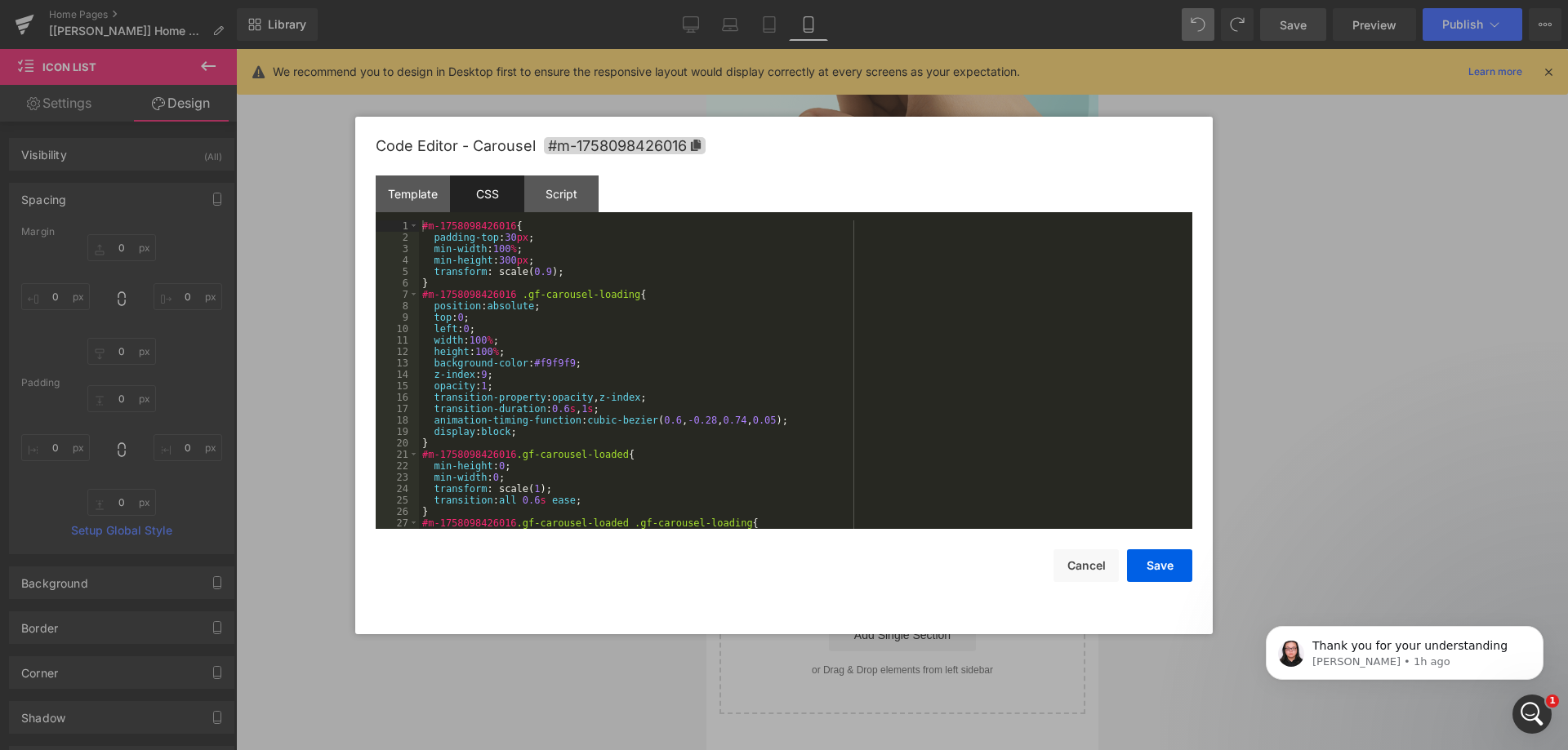
scroll to position [98, 0]
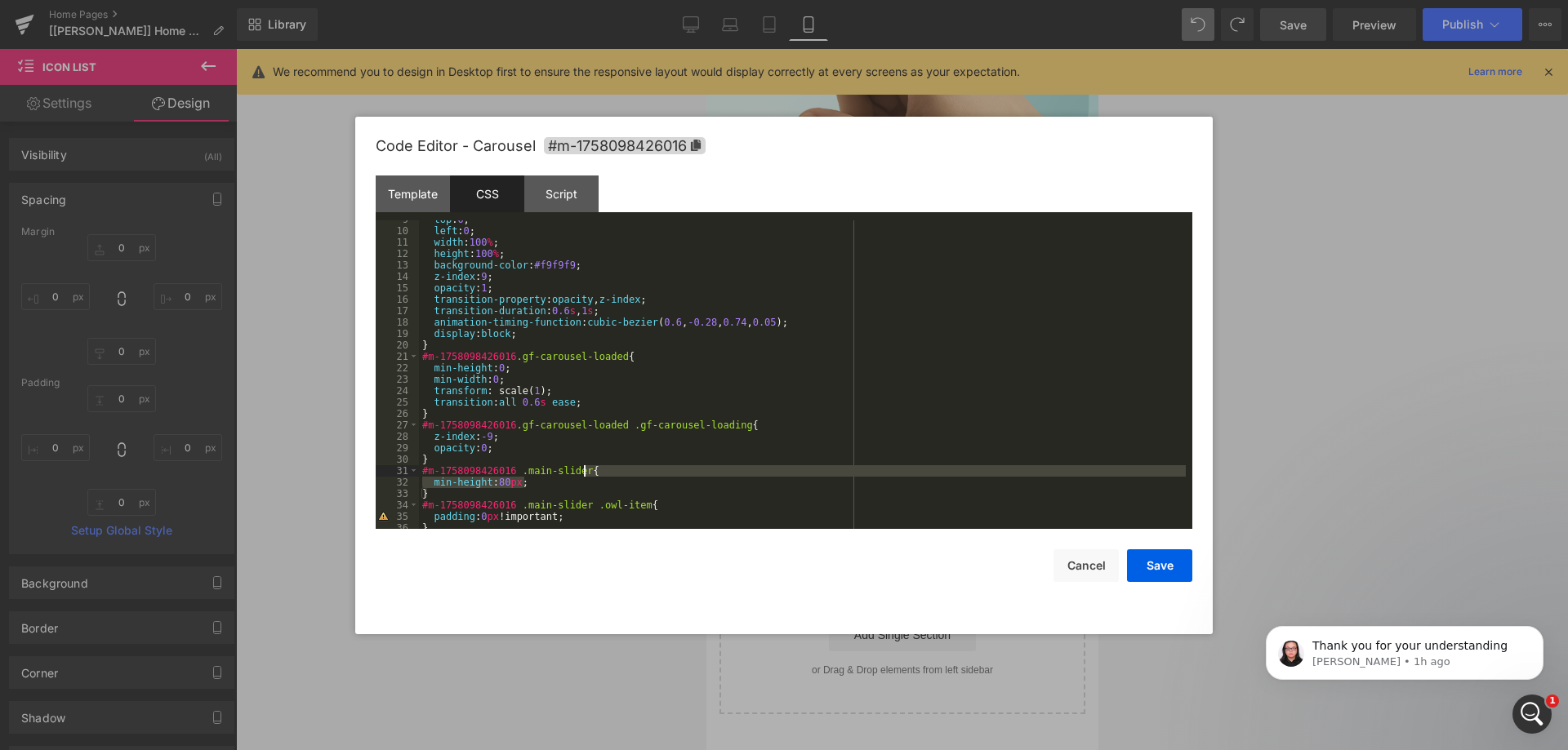
drag, startPoint x: 551, startPoint y: 484, endPoint x: 603, endPoint y: 474, distance: 53.0
click at [603, 474] on div "top : 0 ; left : 0 ; width : 100 % ; height : 100 % ; background-color : #f9f9f…" at bounding box center [803, 378] width 767 height 331
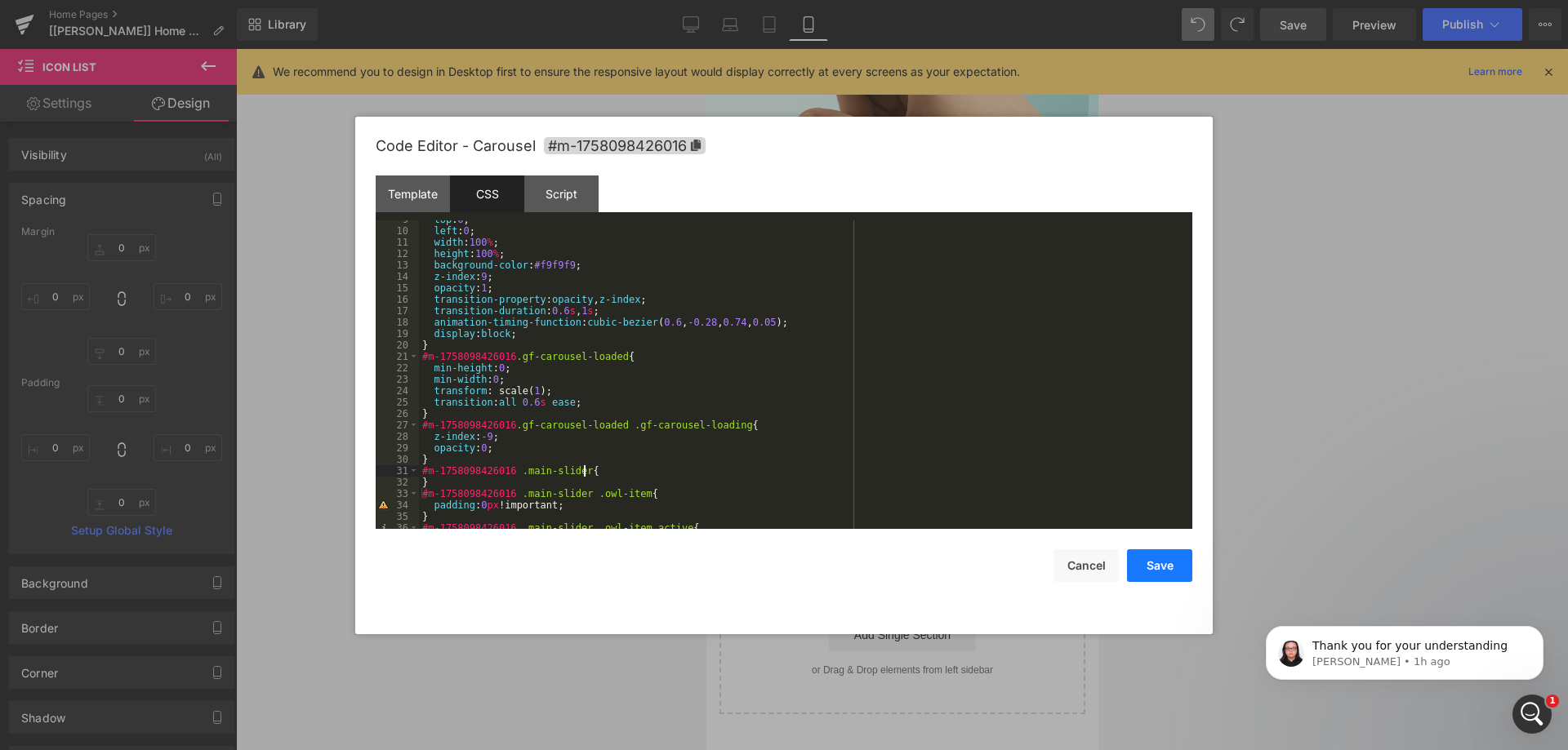
click at [1163, 561] on button "Save" at bounding box center [1160, 565] width 65 height 33
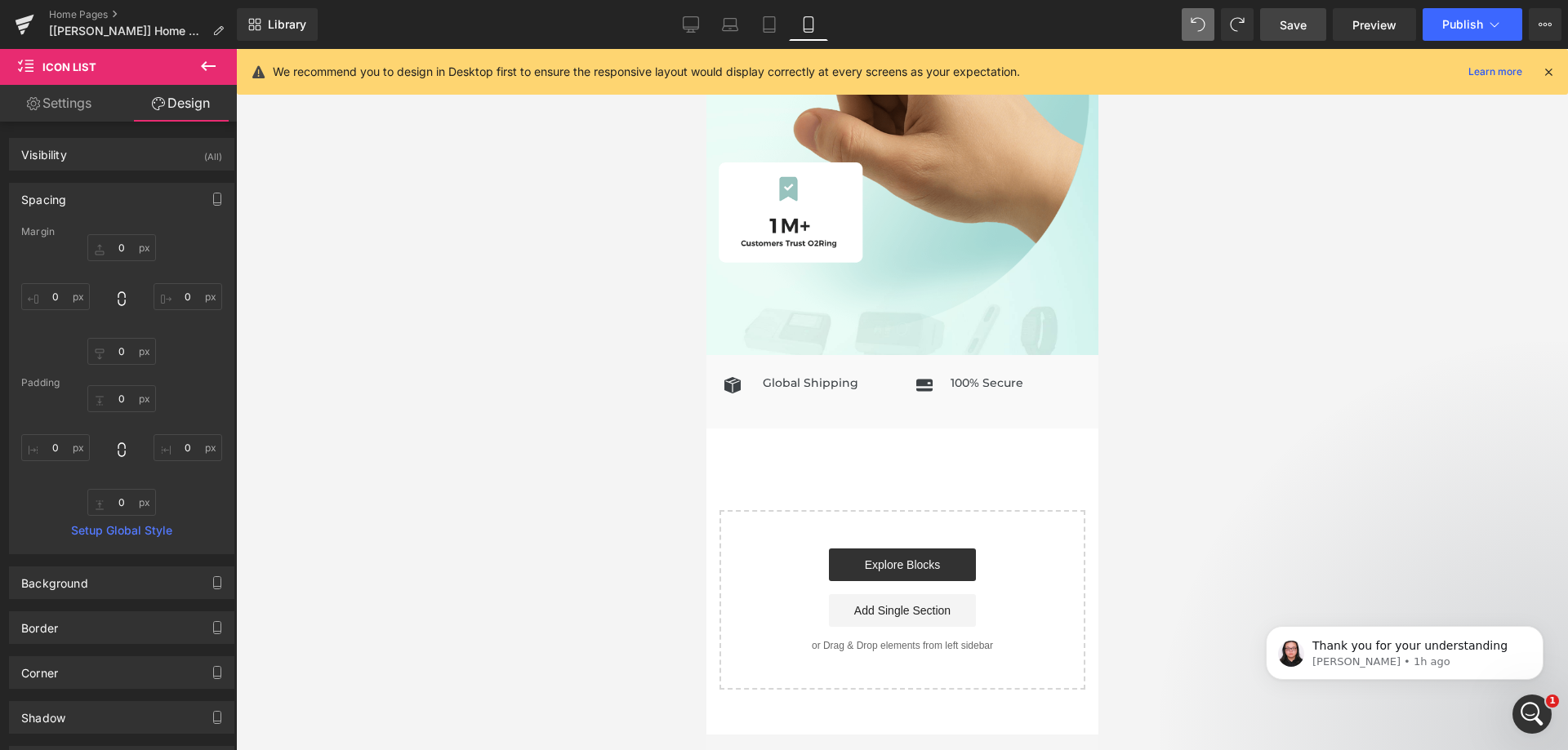
click at [1289, 26] on span "Save" at bounding box center [1293, 25] width 27 height 17
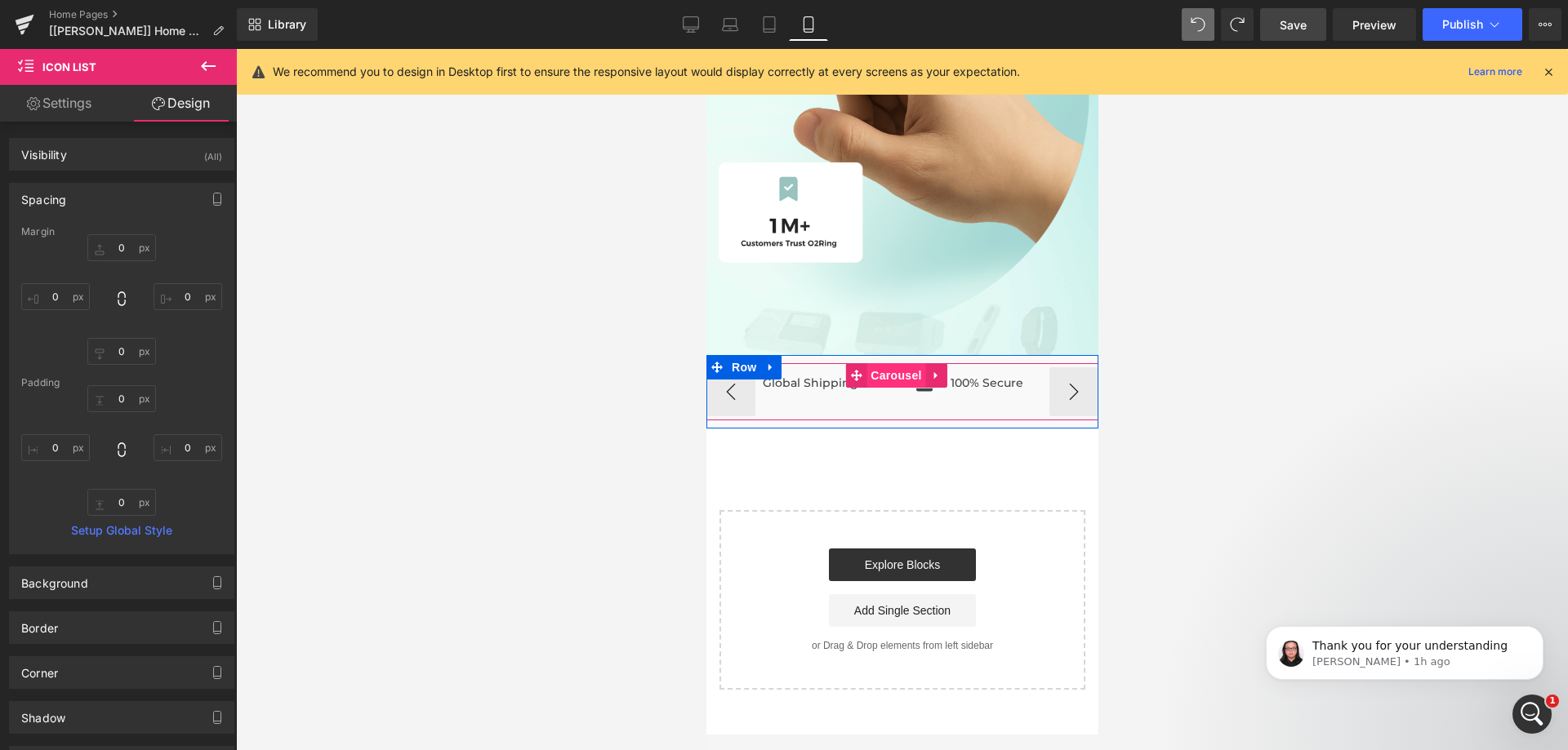
click at [886, 369] on span "Carousel" at bounding box center [895, 375] width 58 height 25
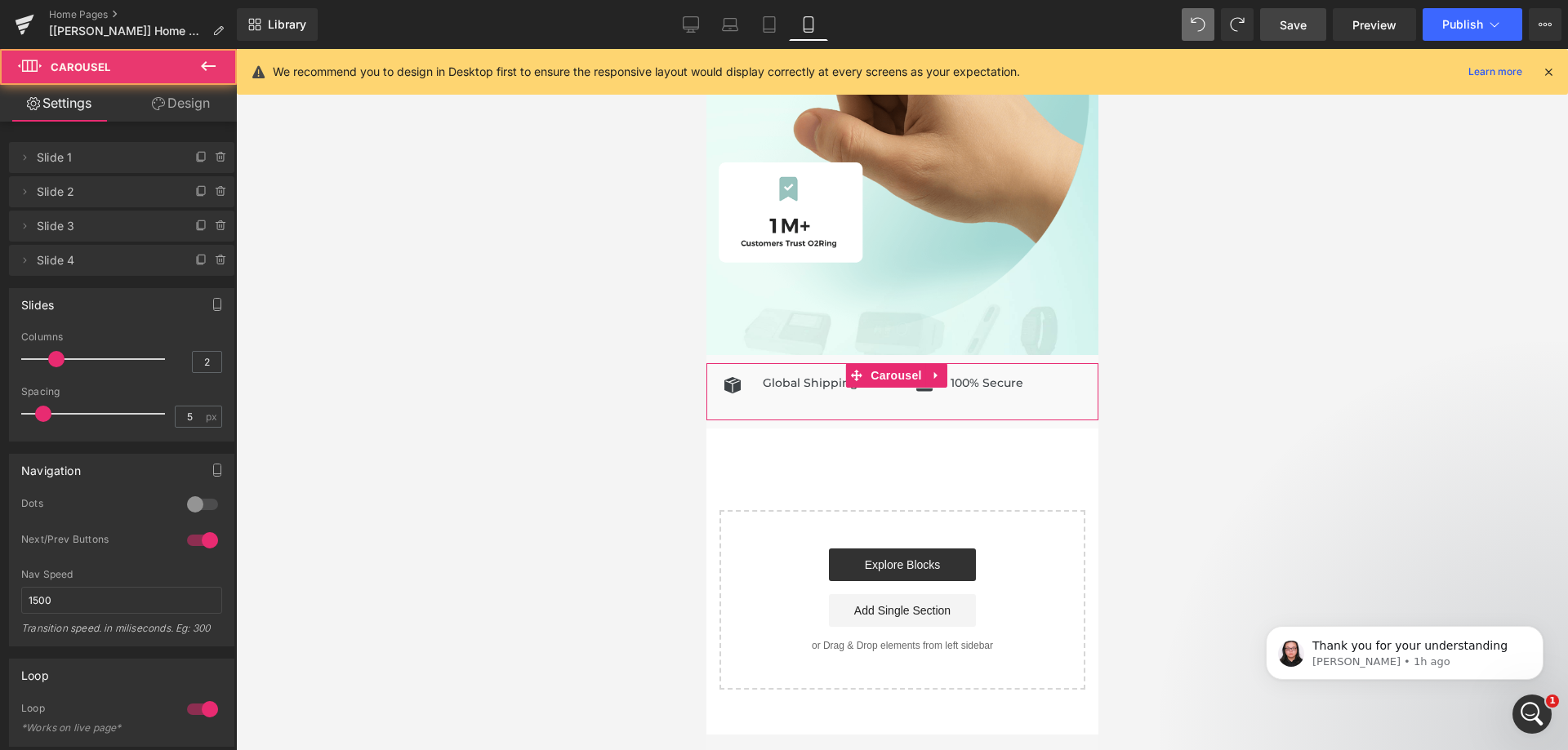
click at [168, 100] on link "Design" at bounding box center [181, 103] width 119 height 37
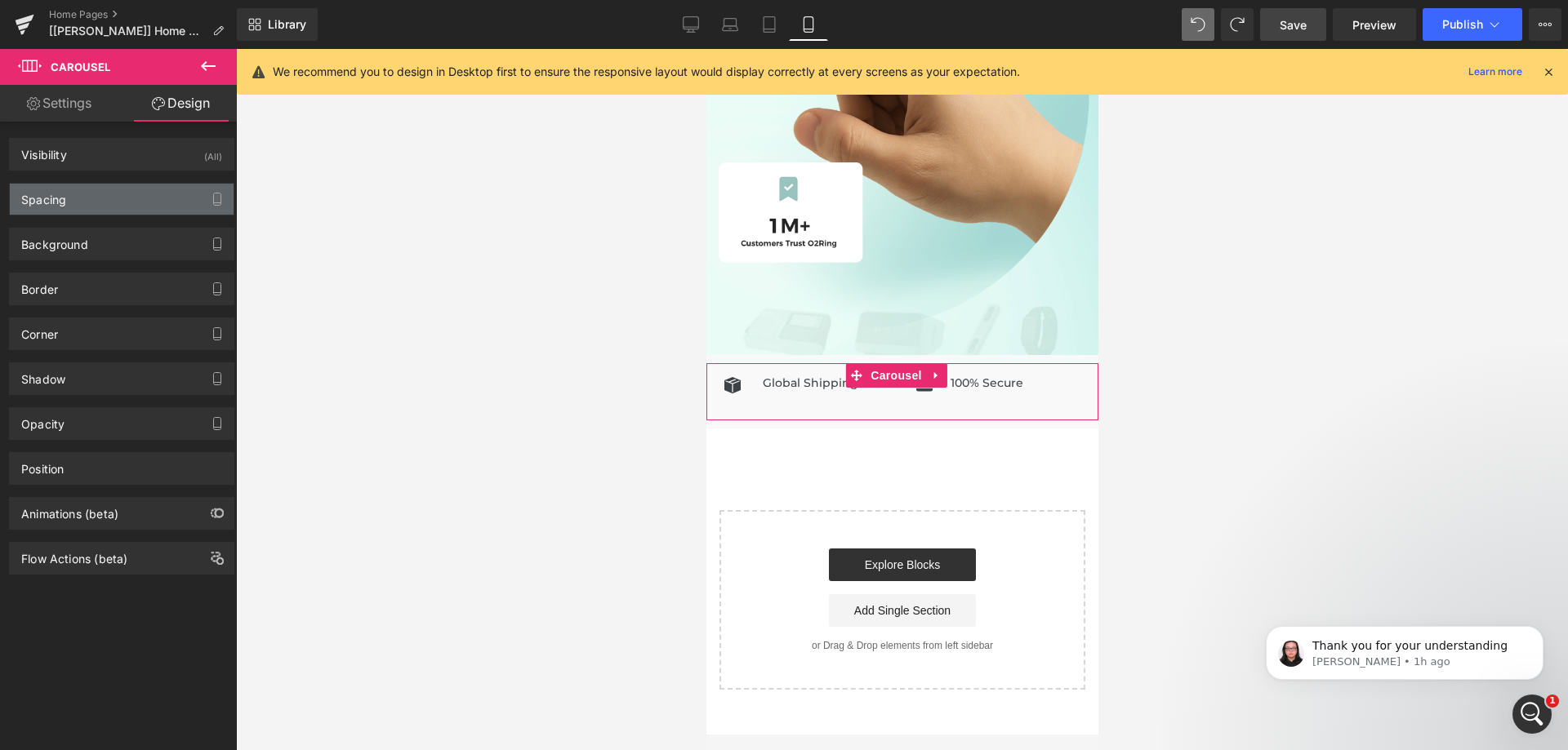
type input "0"
type input "10"
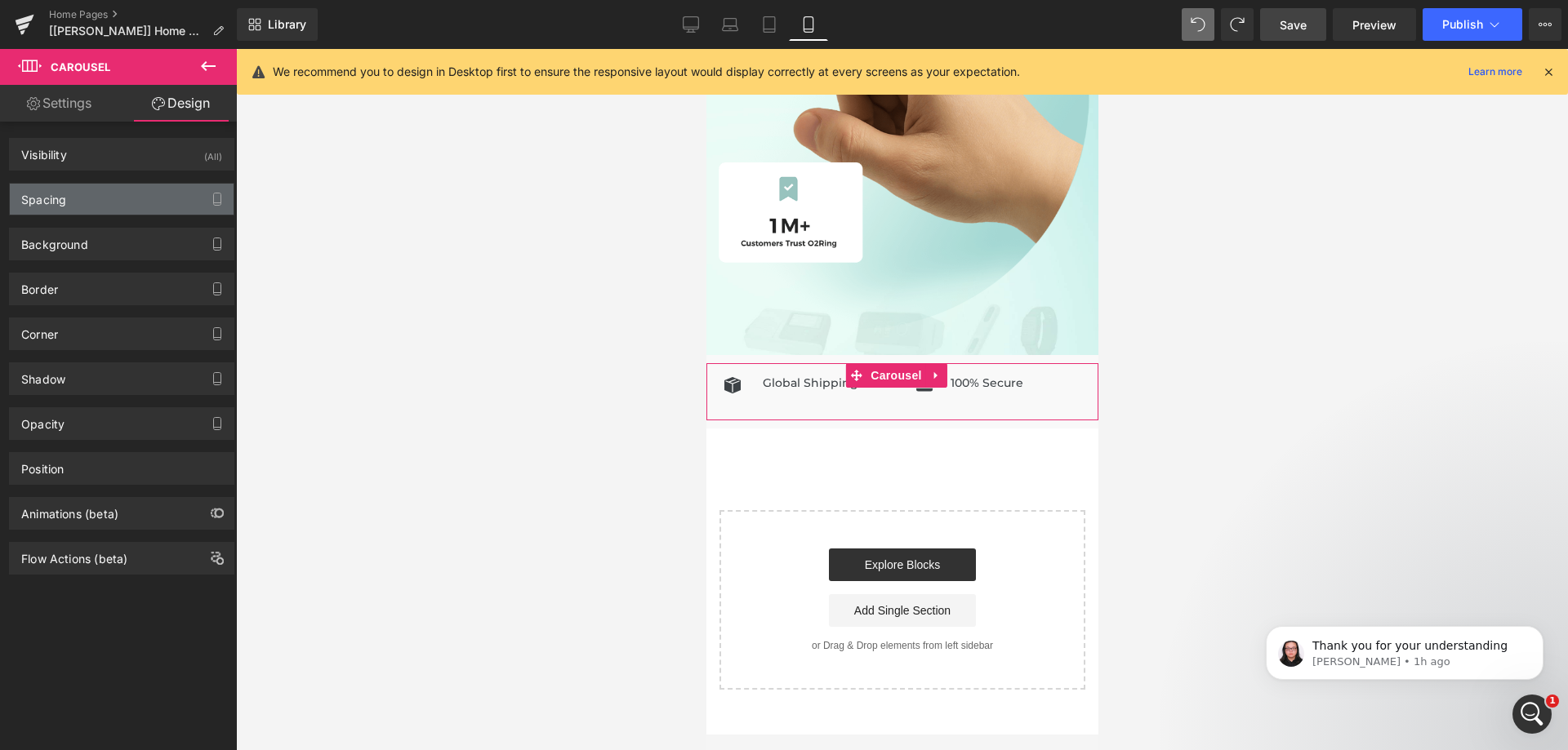
type input "0"
type input "10"
type input "0"
click at [114, 207] on div "Spacing" at bounding box center [122, 199] width 223 height 31
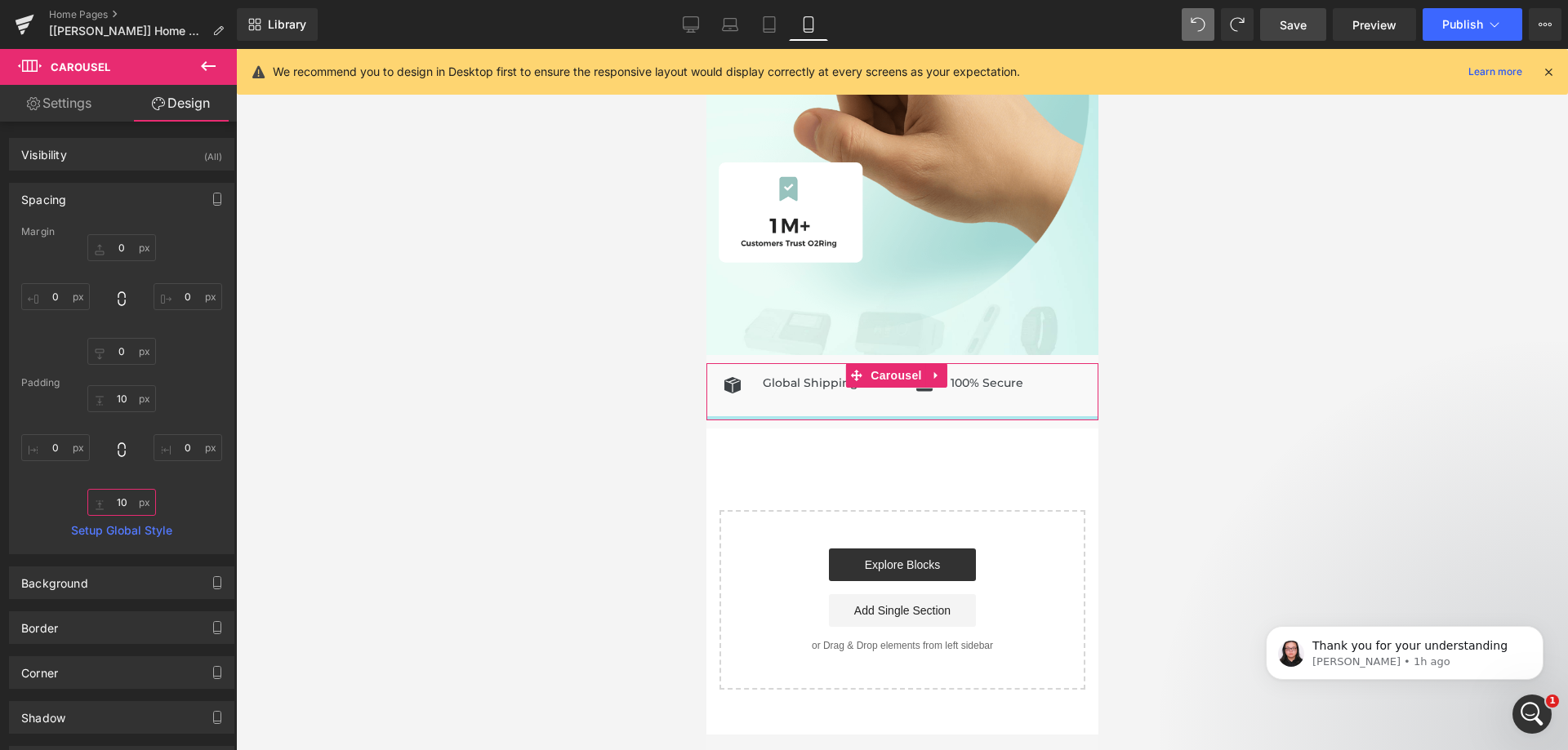
click at [125, 502] on input "10" at bounding box center [121, 502] width 68 height 27
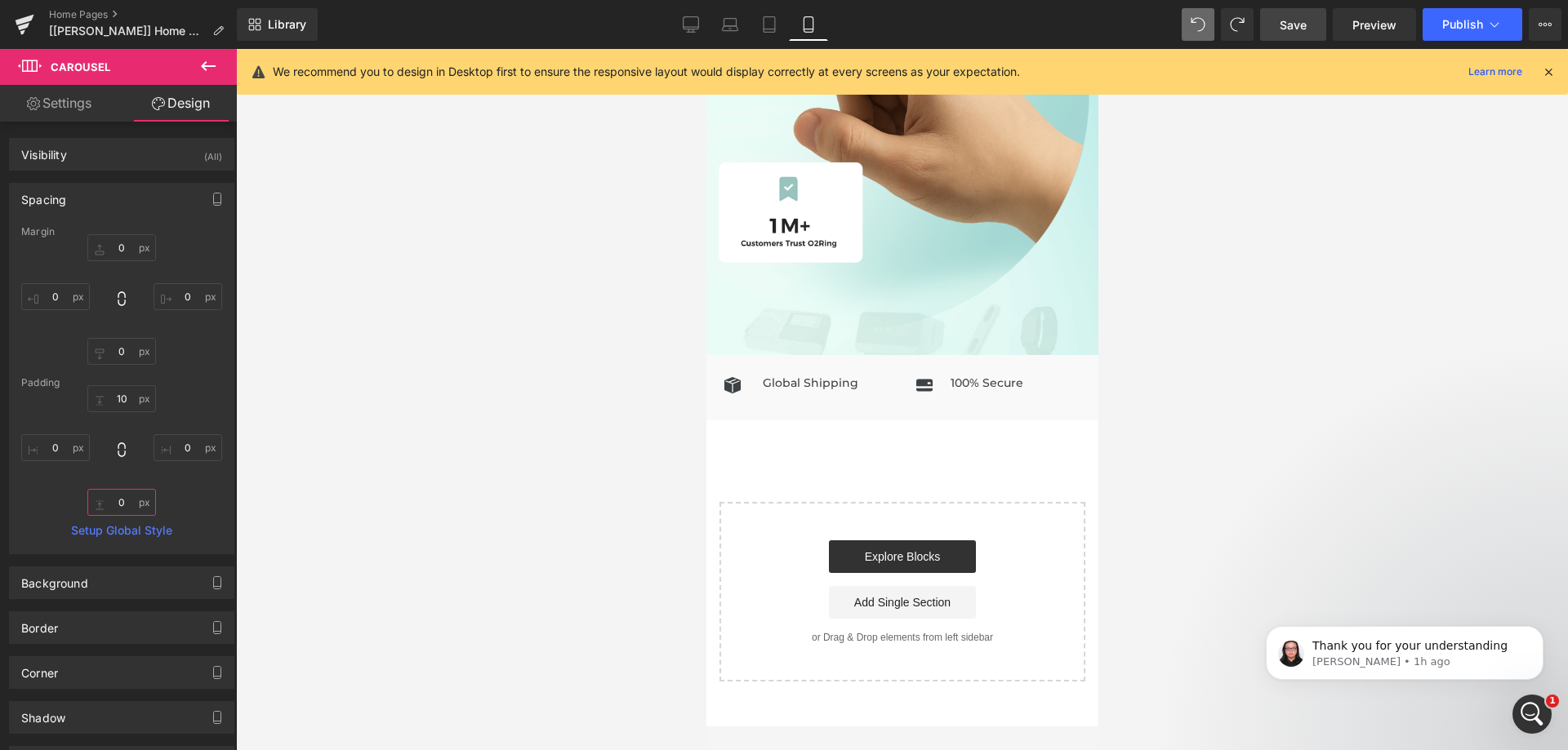
type input "0"
click at [528, 352] on div at bounding box center [902, 400] width 1332 height 702
click at [1269, 38] on link "Save" at bounding box center [1293, 24] width 66 height 33
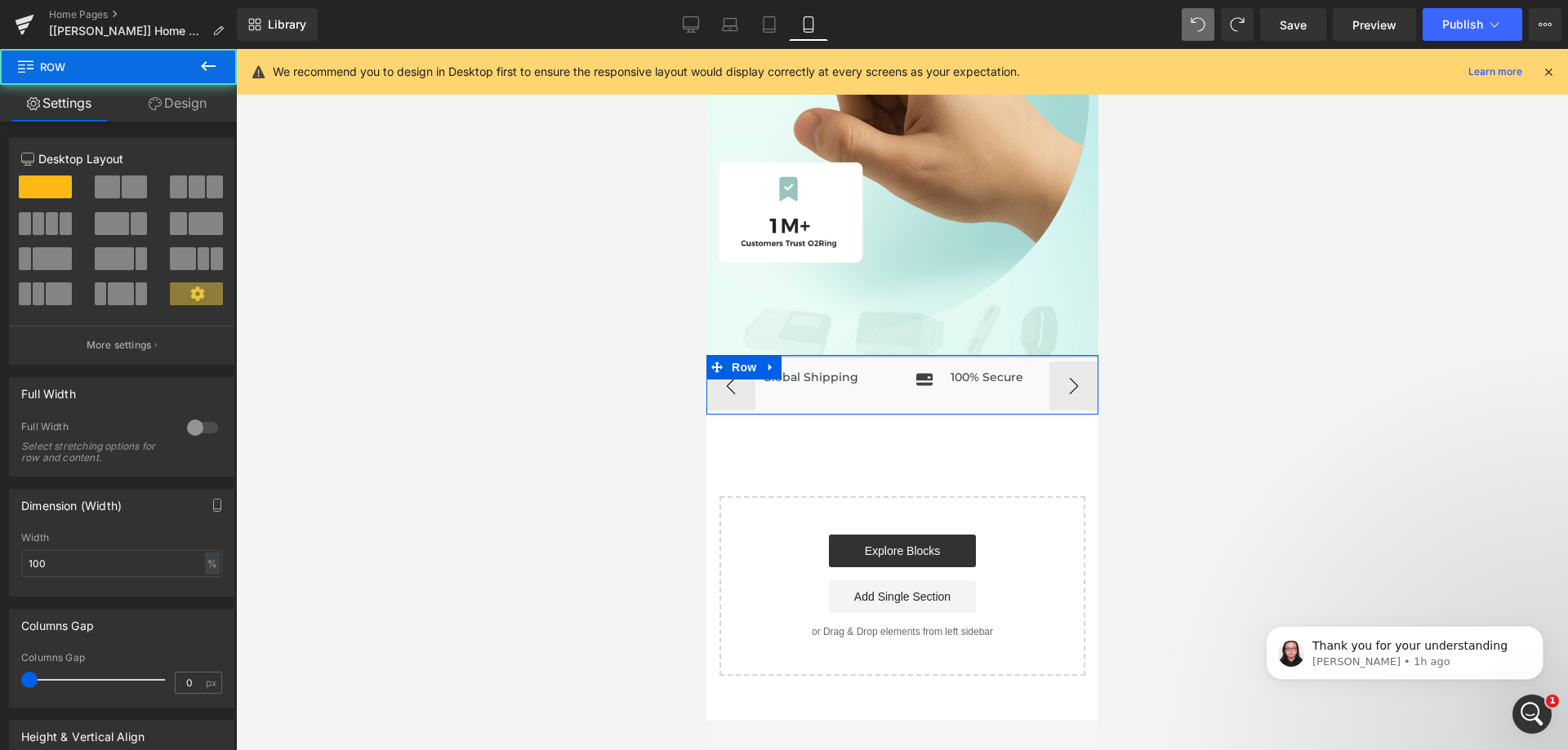
click at [829, 355] on div at bounding box center [902, 356] width 392 height 2
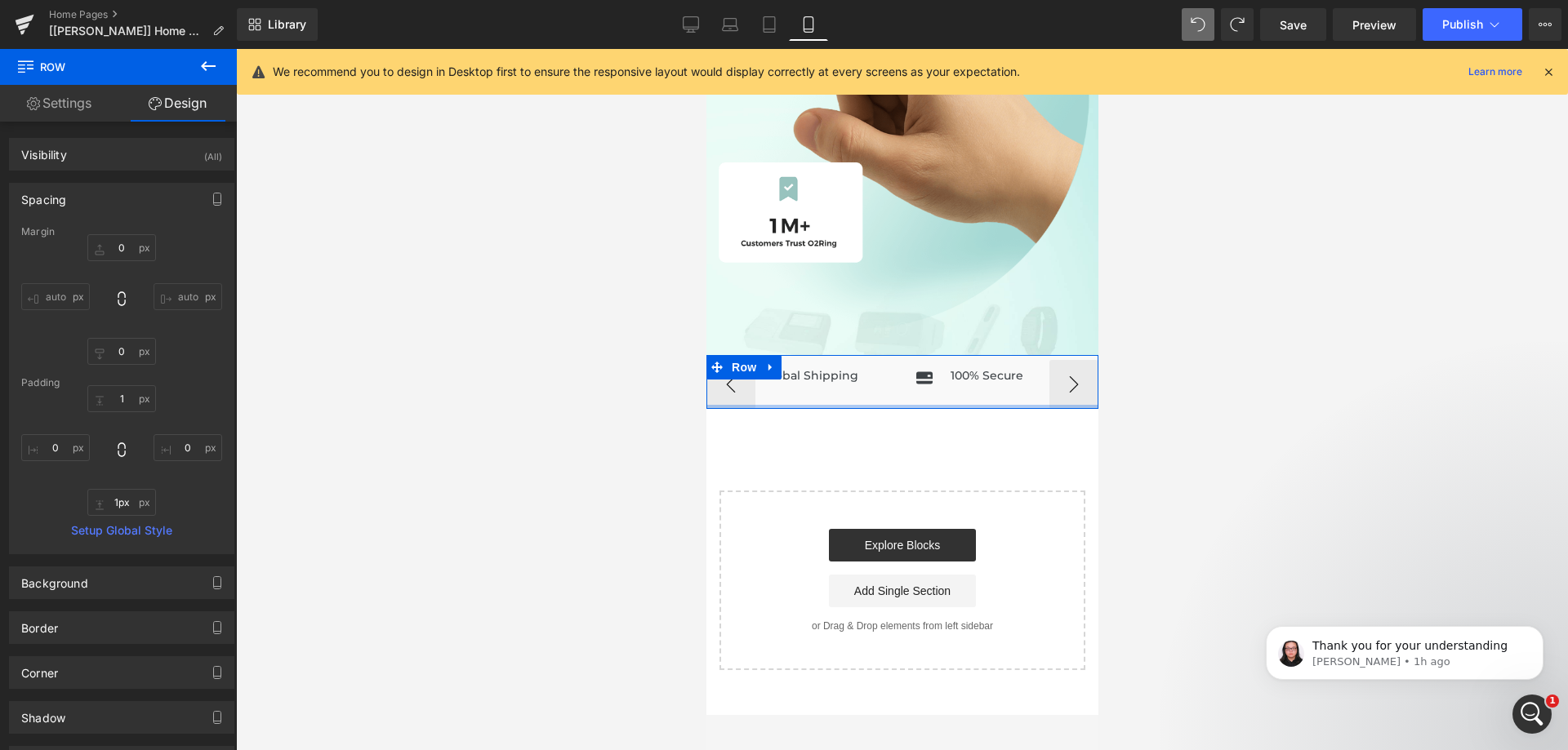
type input "0px"
drag, startPoint x: 845, startPoint y: 396, endPoint x: 847, endPoint y: 374, distance: 22.1
click at [845, 375] on div "Icon Global Shipping Heading Icon List Icon 100% Secure Heading" at bounding box center [902, 379] width 392 height 49
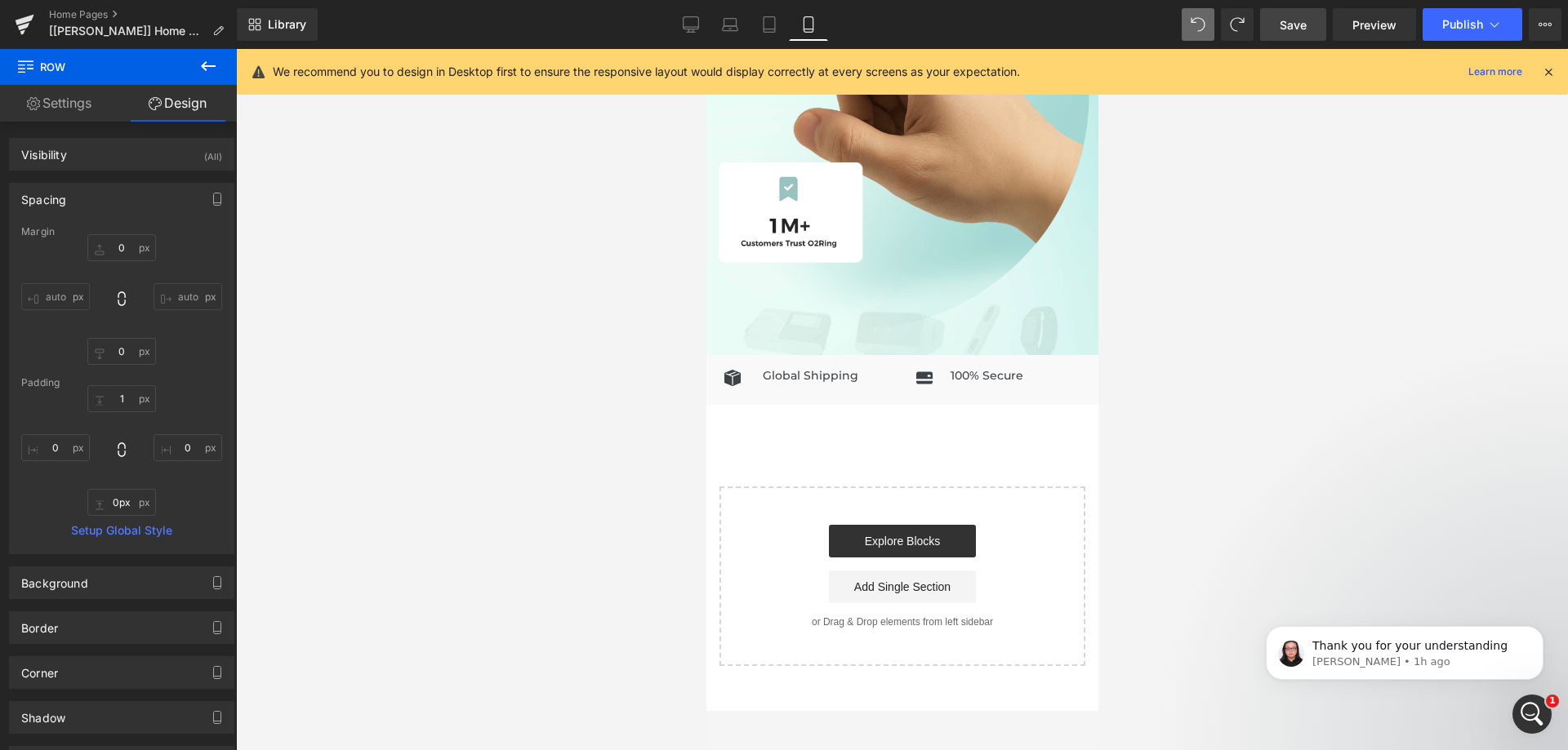
click at [1282, 25] on span "Save" at bounding box center [1293, 25] width 27 height 17
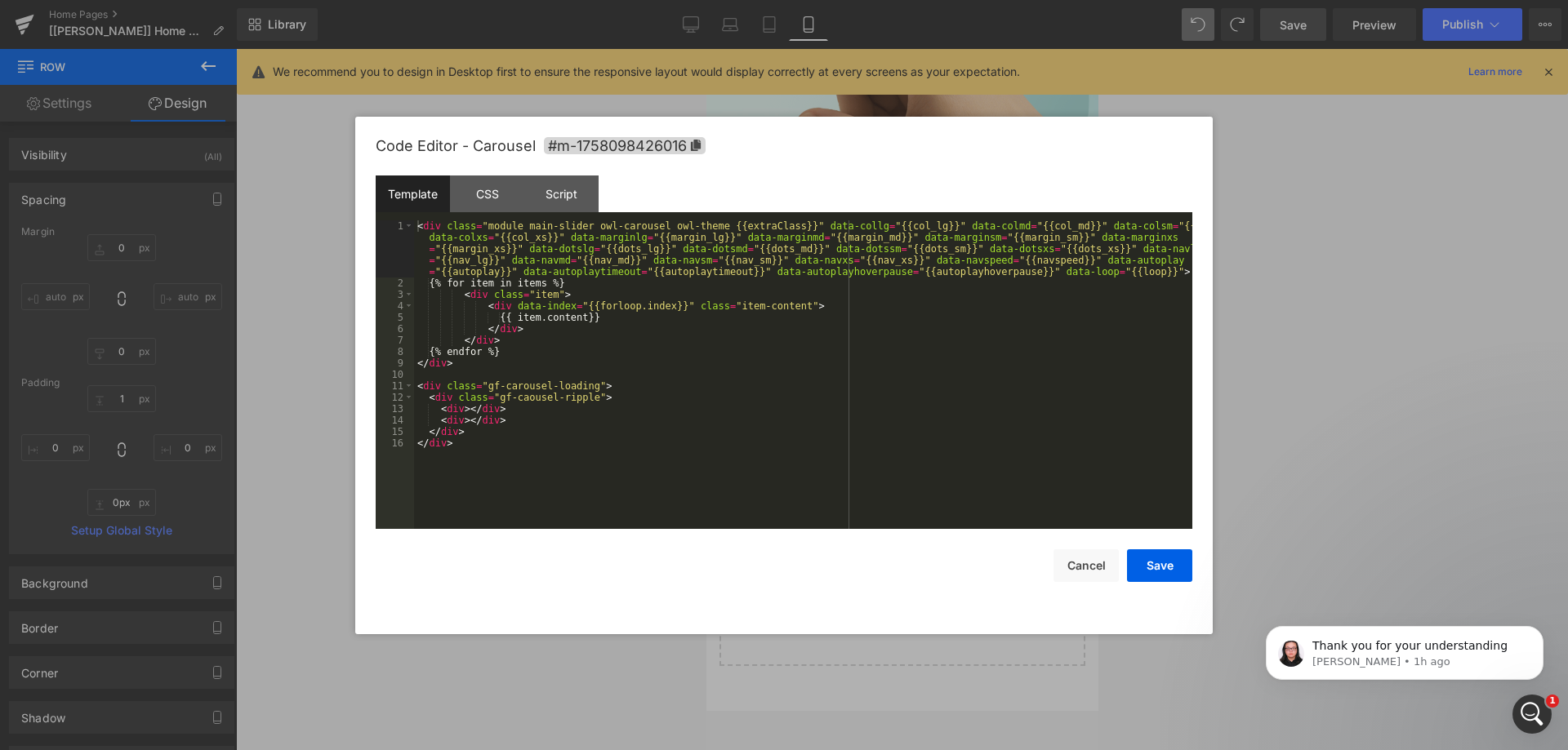
drag, startPoint x: 878, startPoint y: 428, endPoint x: 900, endPoint y: 298, distance: 131.8
click at [880, 0] on div "Carousel You are previewing how the will restyle your page. You can not edit El…" at bounding box center [784, 0] width 1568 height 0
click at [506, 199] on div "CSS" at bounding box center [486, 194] width 74 height 37
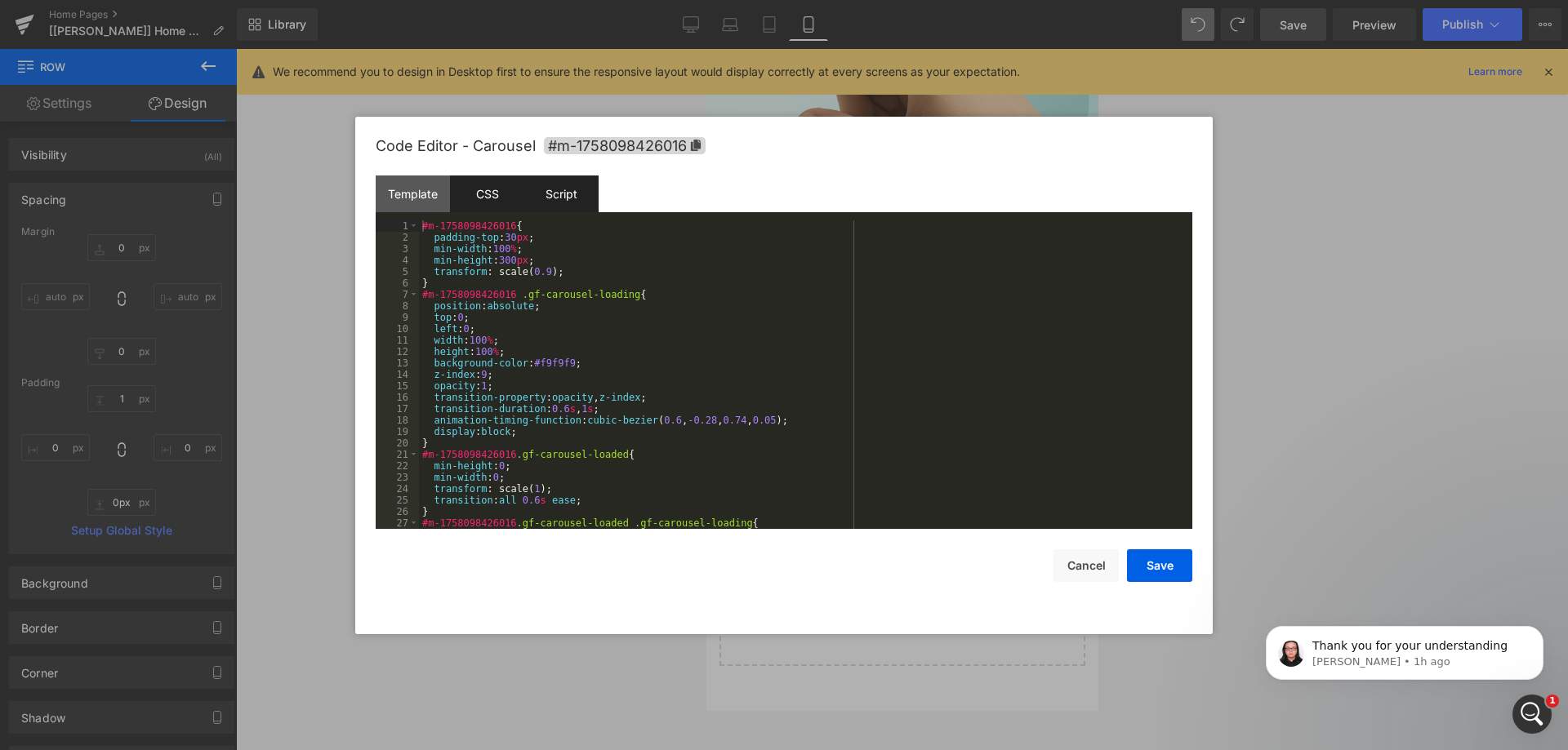
click at [554, 187] on div "Script" at bounding box center [561, 194] width 74 height 37
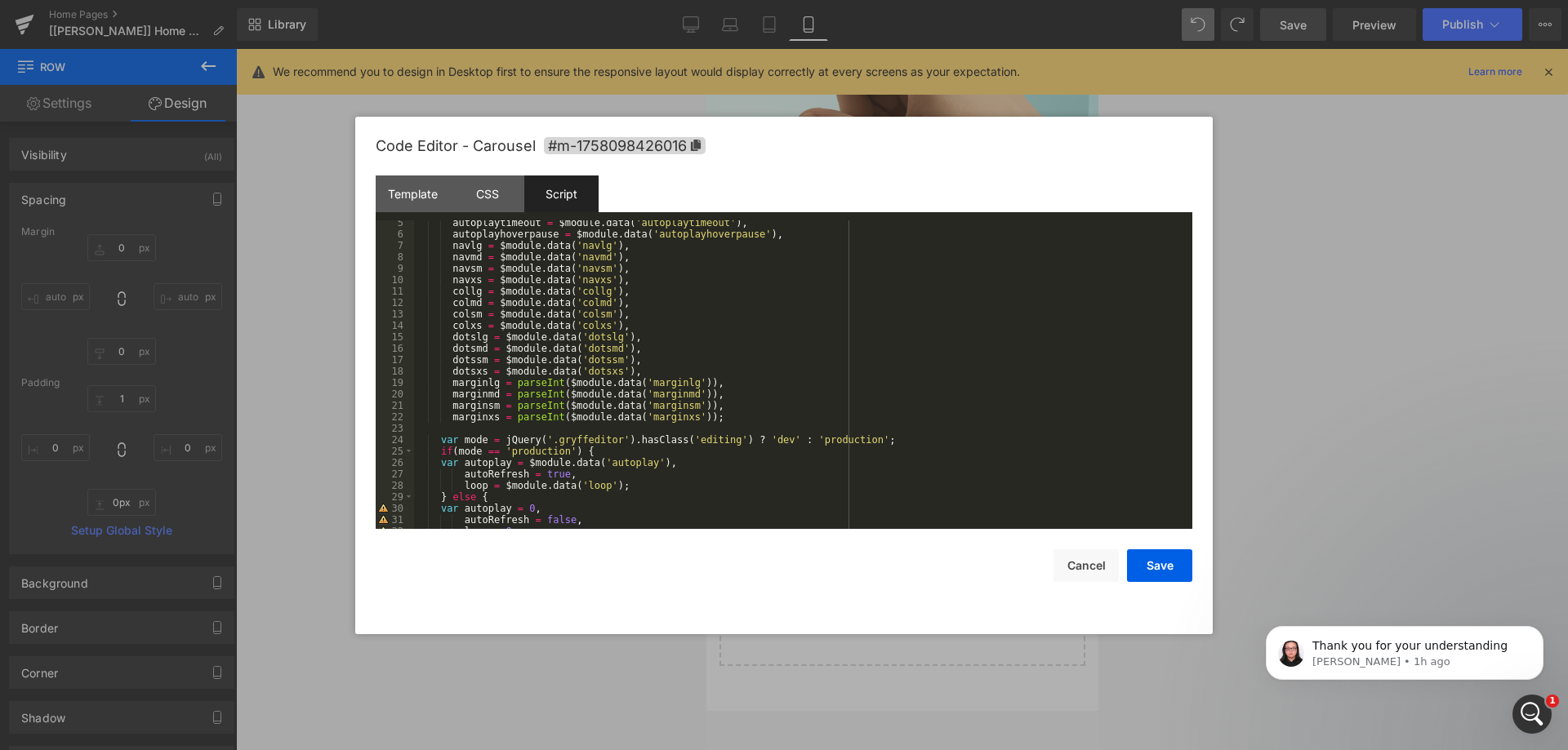
scroll to position [0, 0]
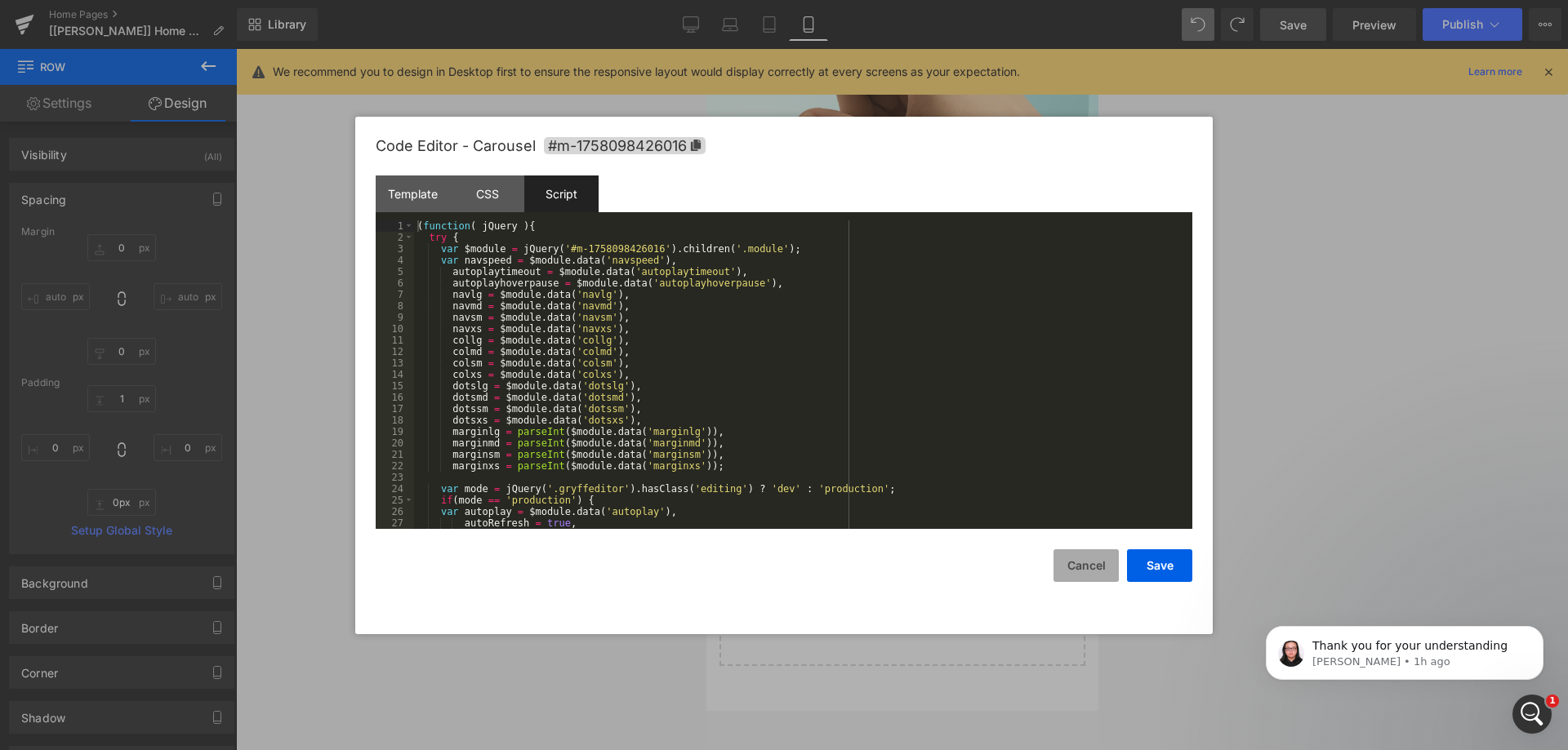
click at [1077, 567] on button "Cancel" at bounding box center [1087, 565] width 65 height 33
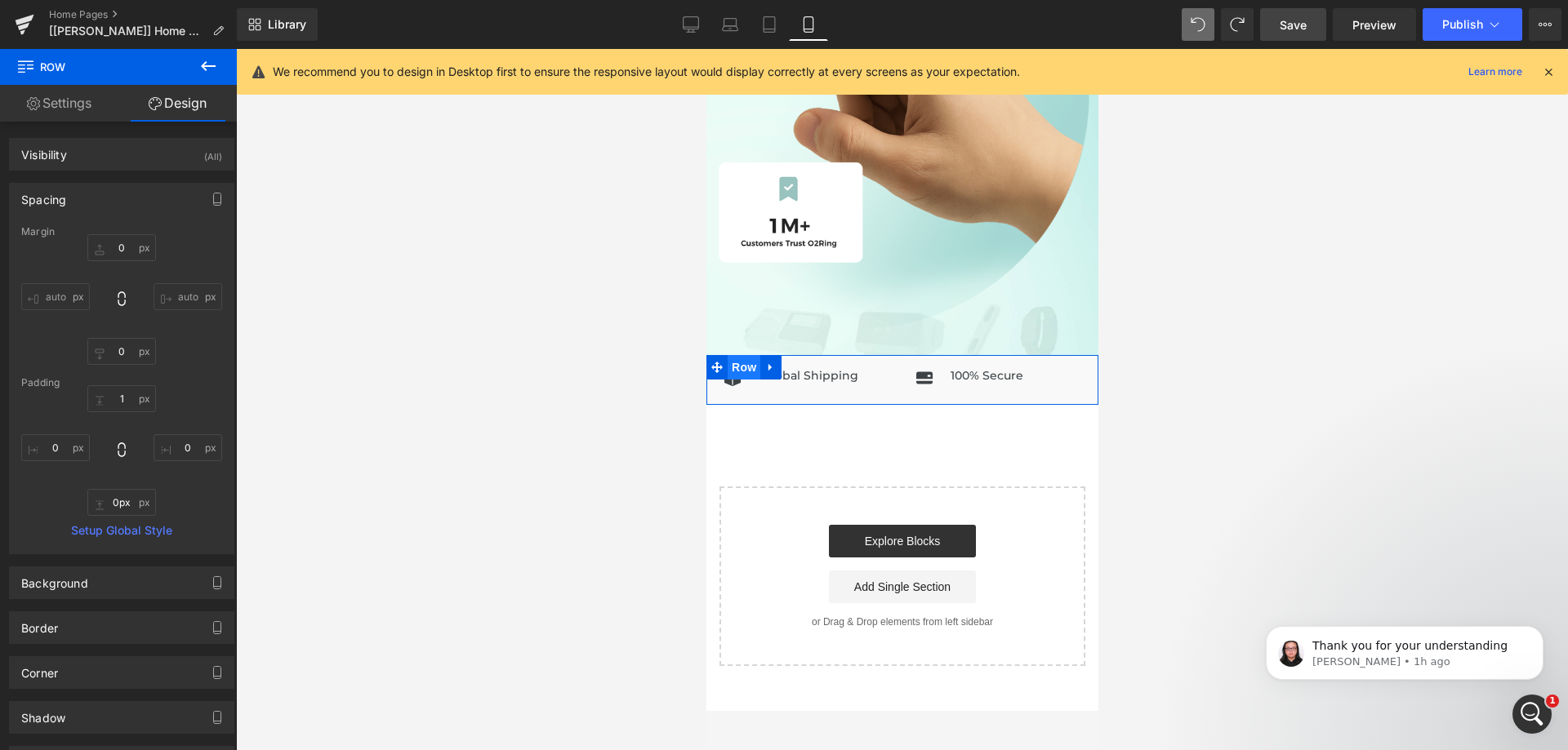
click at [738, 358] on span "Row" at bounding box center [742, 367] width 33 height 25
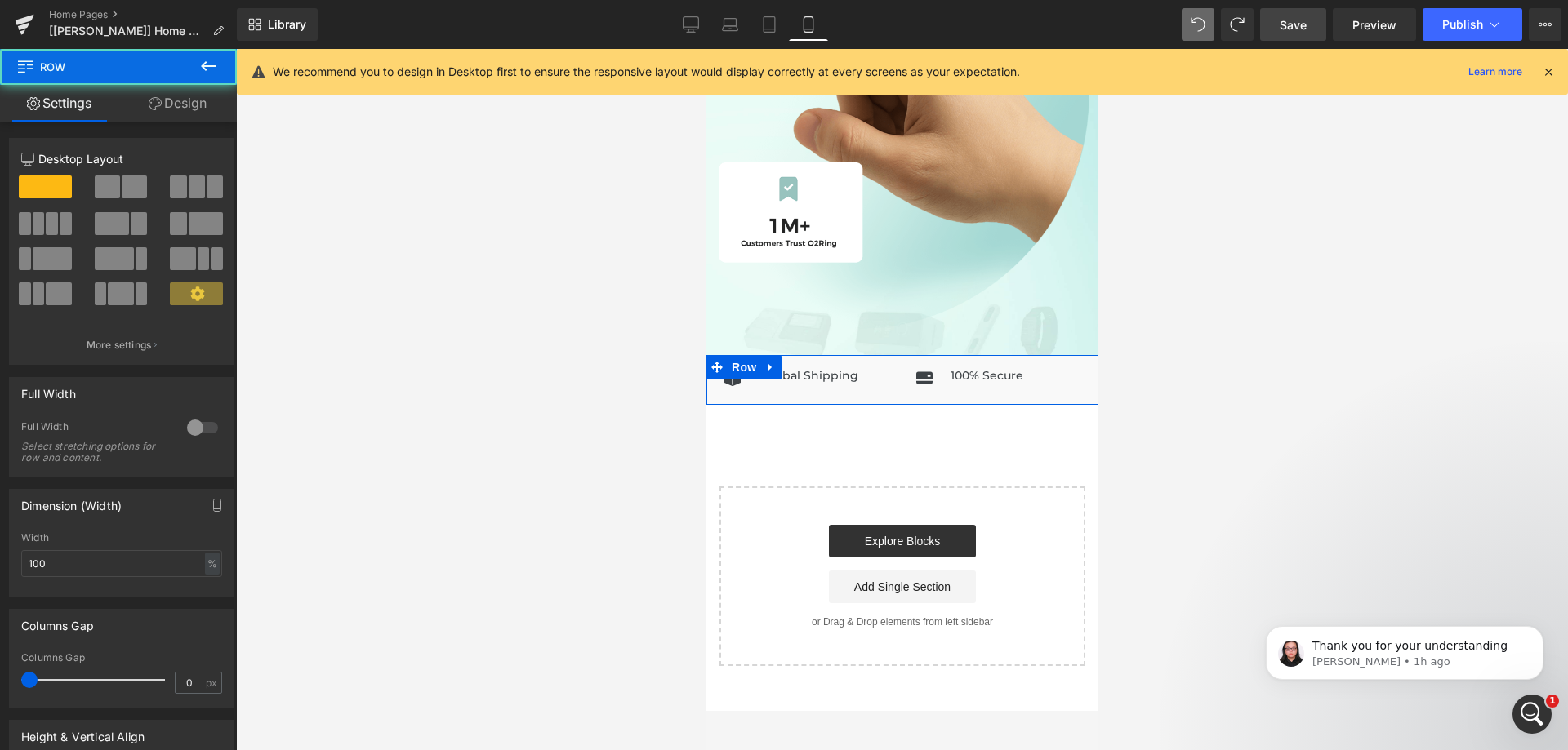
click at [189, 104] on link "Design" at bounding box center [178, 103] width 119 height 37
click at [0, 0] on div "Visibility" at bounding box center [0, 0] width 0 height 0
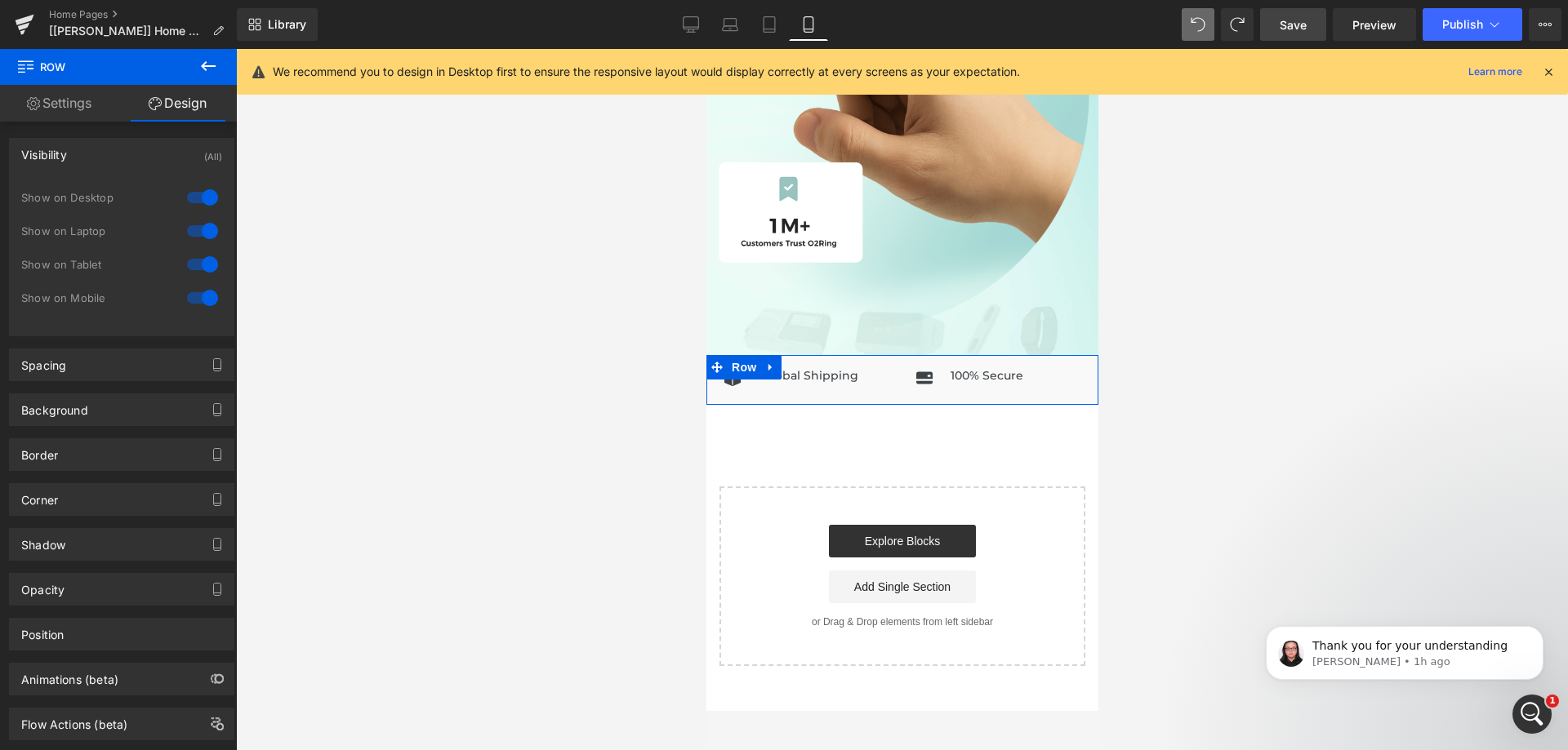
drag, startPoint x: 195, startPoint y: 293, endPoint x: 396, endPoint y: 256, distance: 204.4
click at [196, 293] on div at bounding box center [203, 297] width 40 height 26
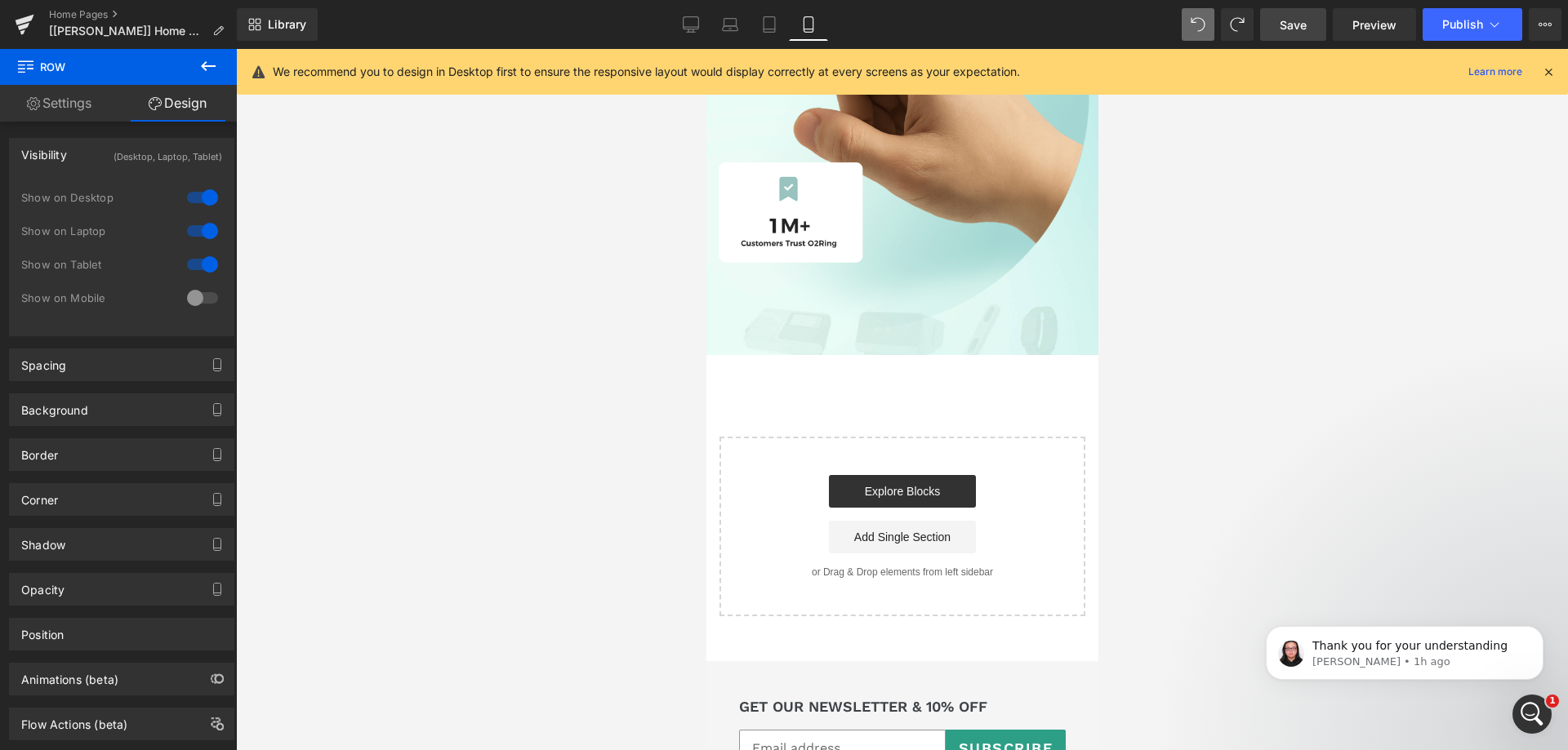
click at [190, 203] on div at bounding box center [203, 198] width 40 height 26
drag, startPoint x: 193, startPoint y: 291, endPoint x: 195, endPoint y: 270, distance: 21.1
click at [194, 291] on div at bounding box center [203, 297] width 40 height 26
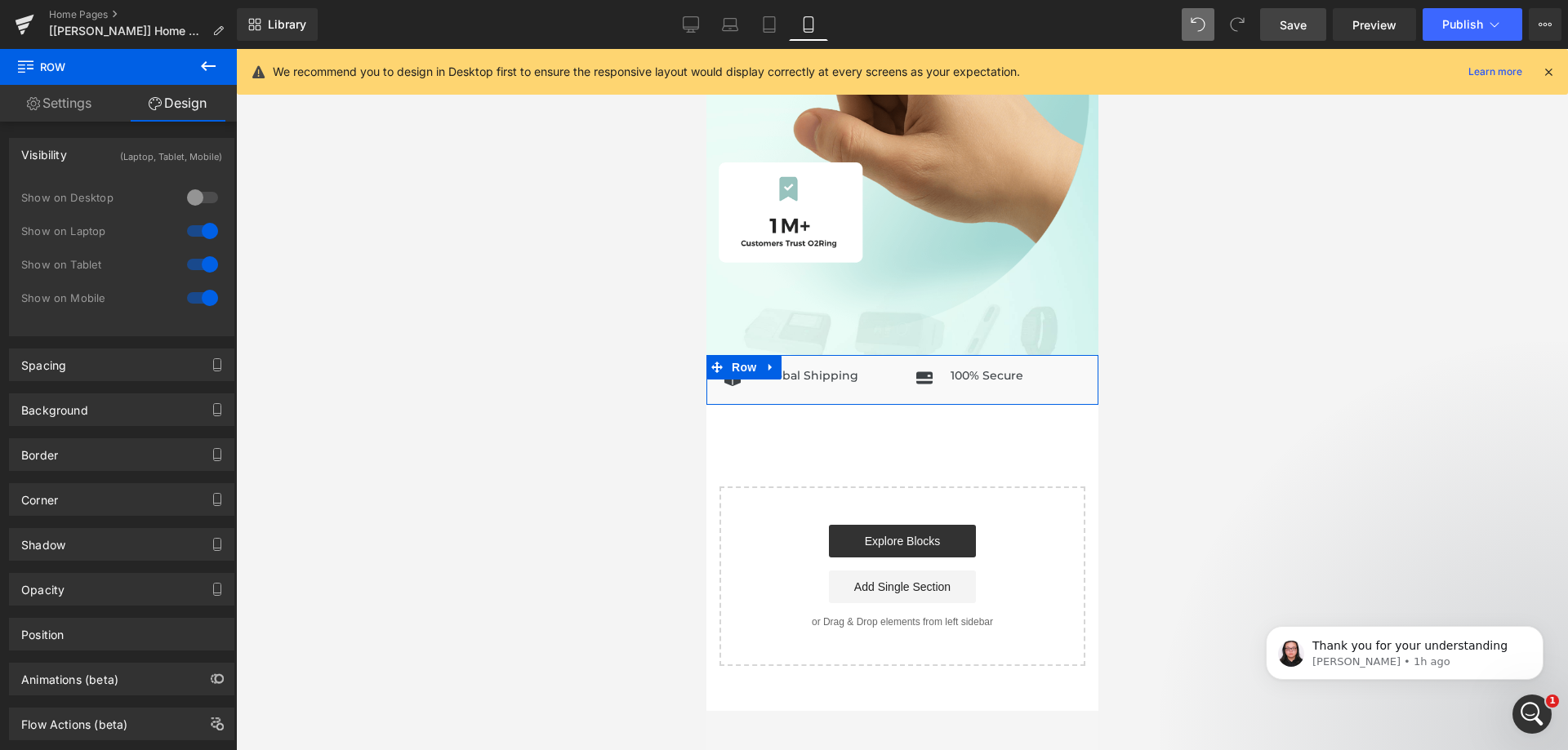
click at [195, 270] on div at bounding box center [203, 264] width 40 height 26
click at [199, 240] on div at bounding box center [203, 231] width 40 height 26
click at [1303, 21] on span "Save" at bounding box center [1293, 25] width 27 height 17
